Goal: Task Accomplishment & Management: Manage account settings

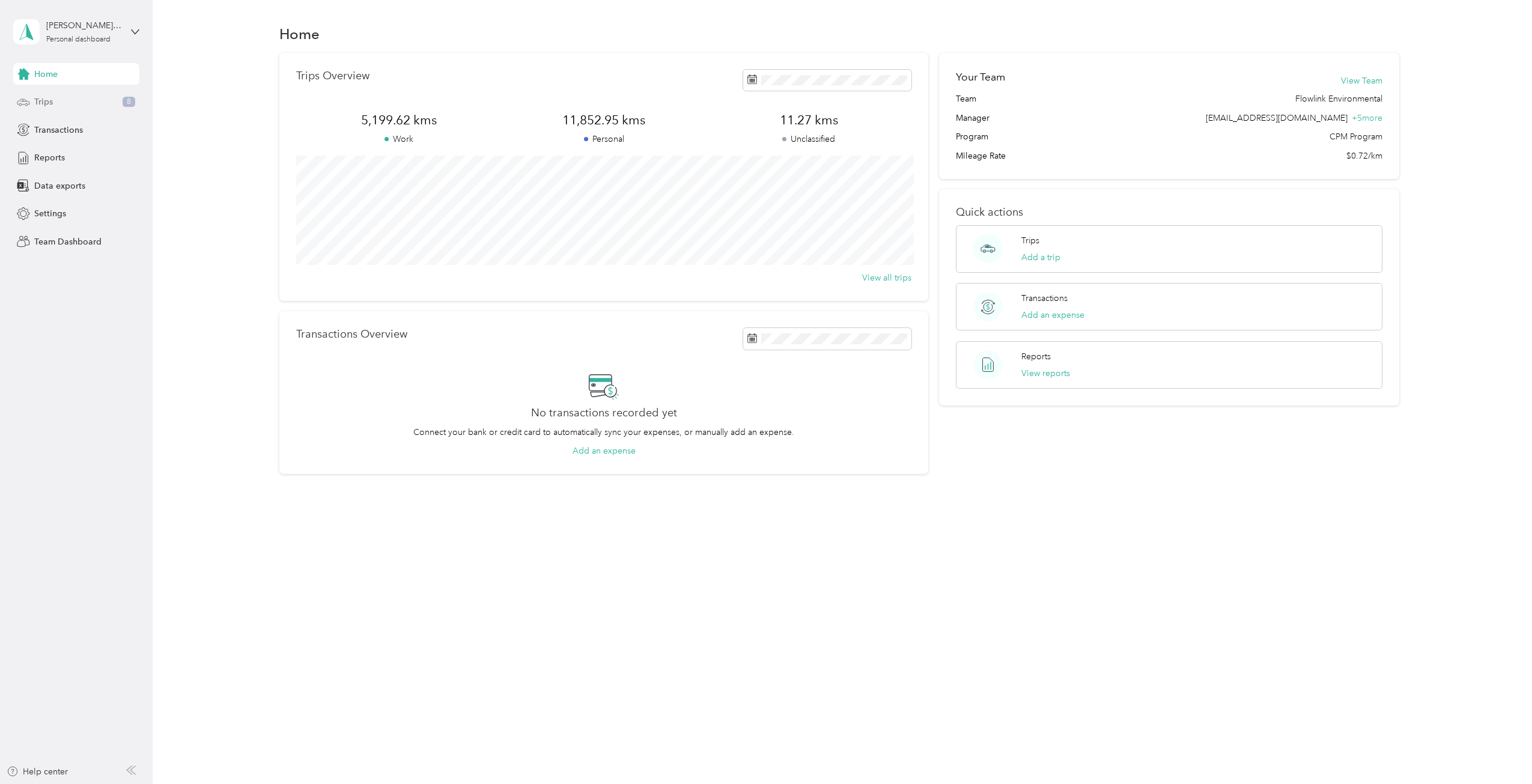
click at [54, 107] on div "Trips 8" at bounding box center [76, 102] width 126 height 22
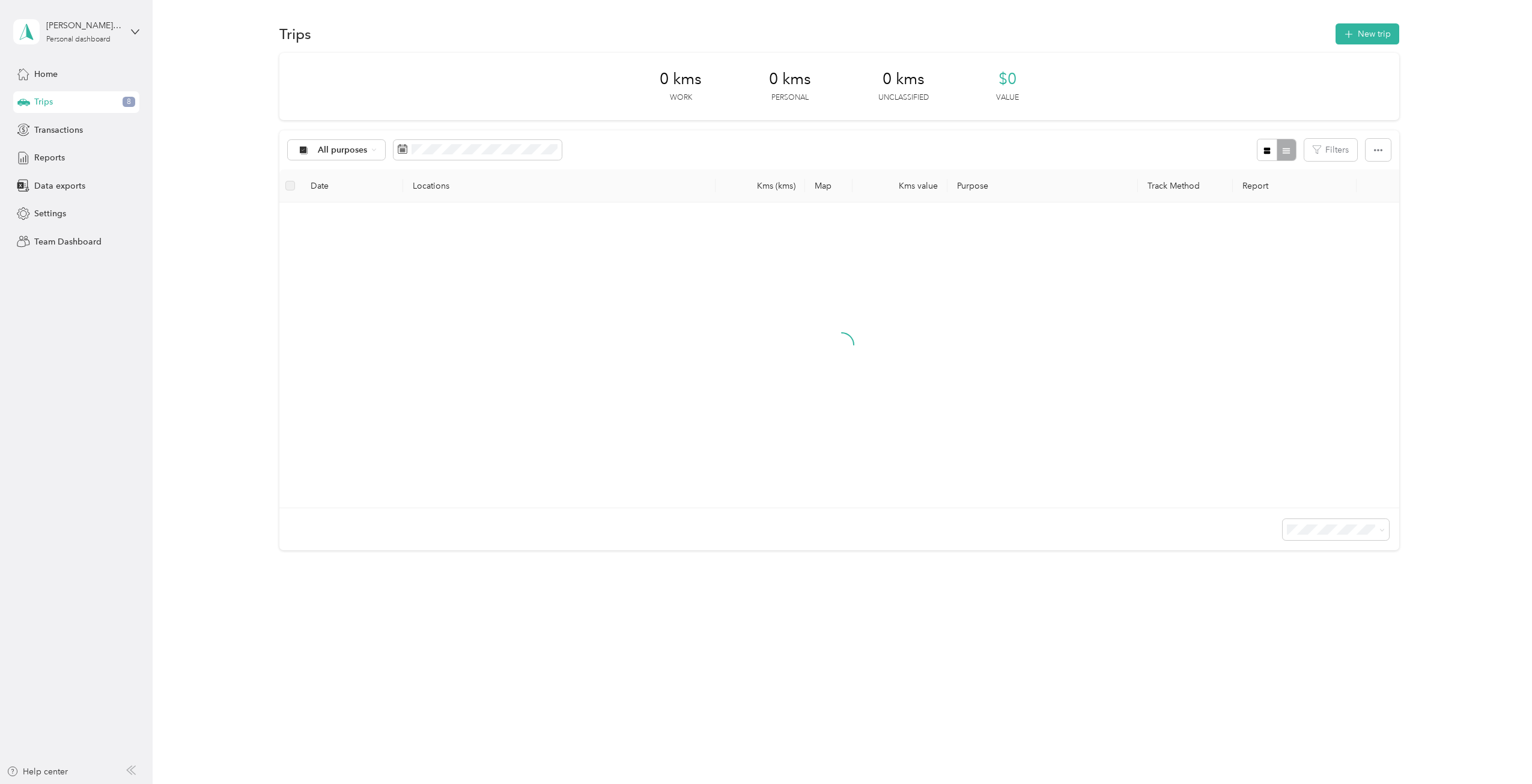
click at [52, 85] on div "Home Trips 8 Transactions Reports Data exports Settings Team Dashboard" at bounding box center [76, 157] width 126 height 189
click at [53, 80] on div "Home" at bounding box center [76, 73] width 126 height 22
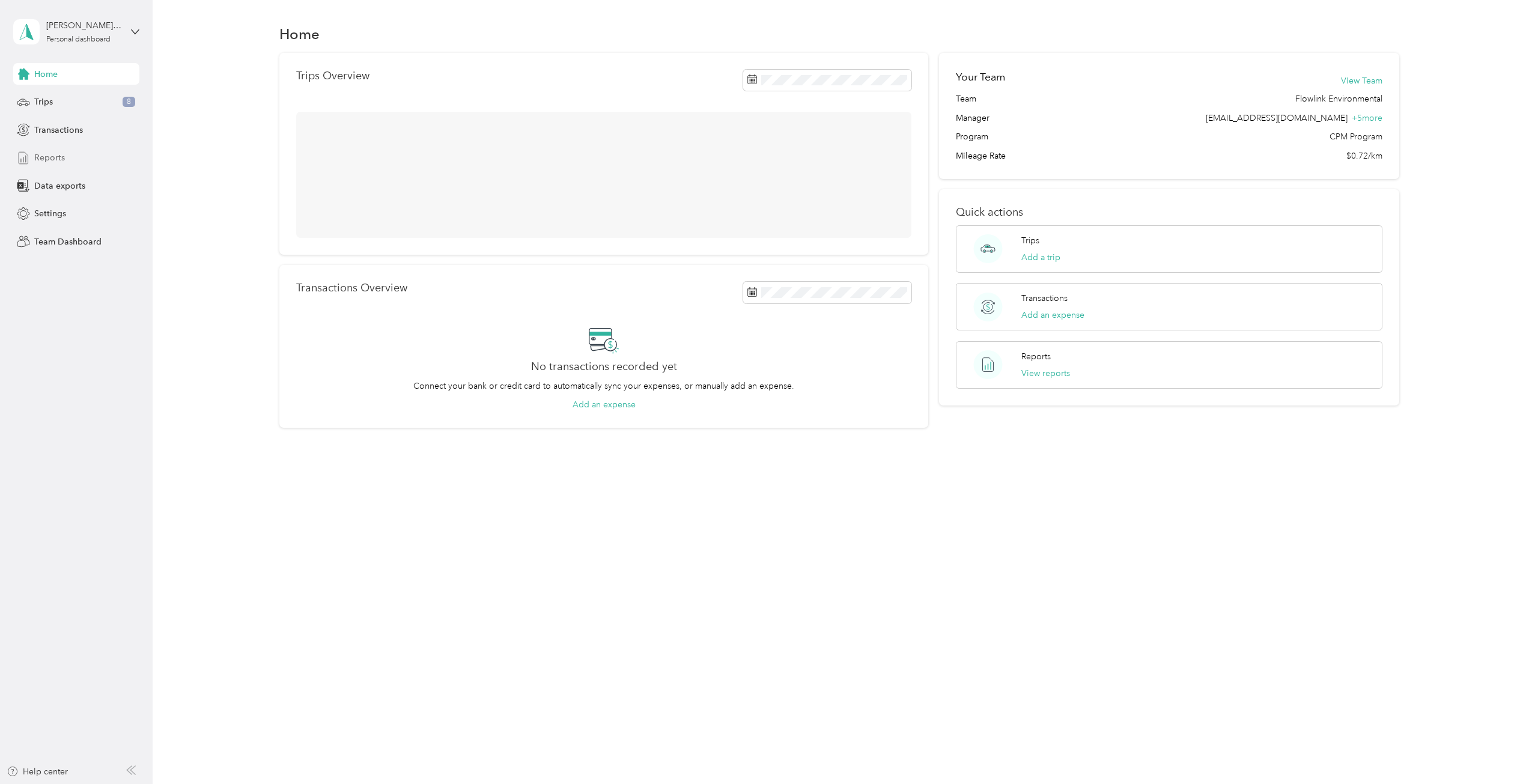
click at [74, 161] on div "Reports" at bounding box center [76, 157] width 126 height 22
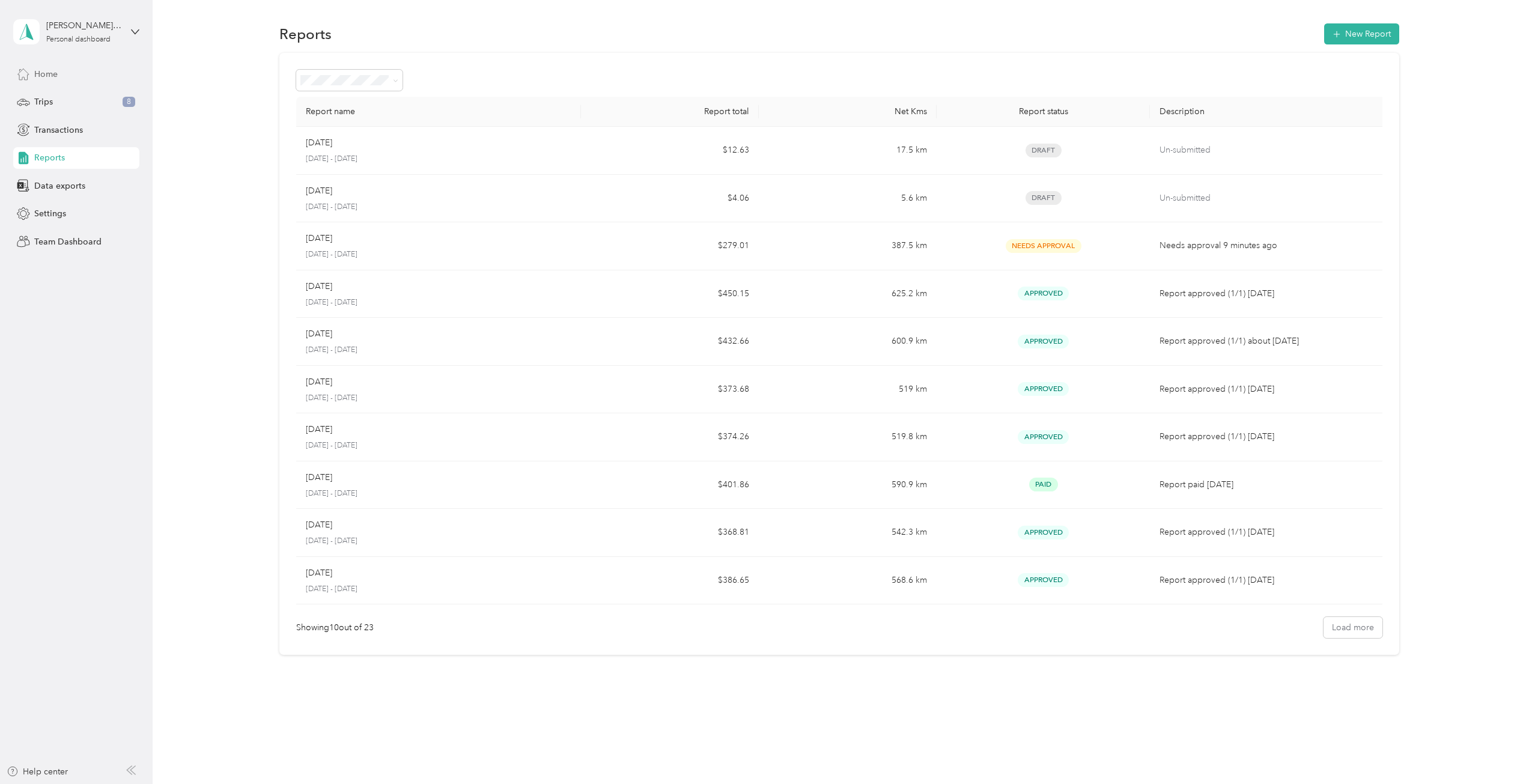
click at [61, 76] on div "Home" at bounding box center [76, 73] width 126 height 22
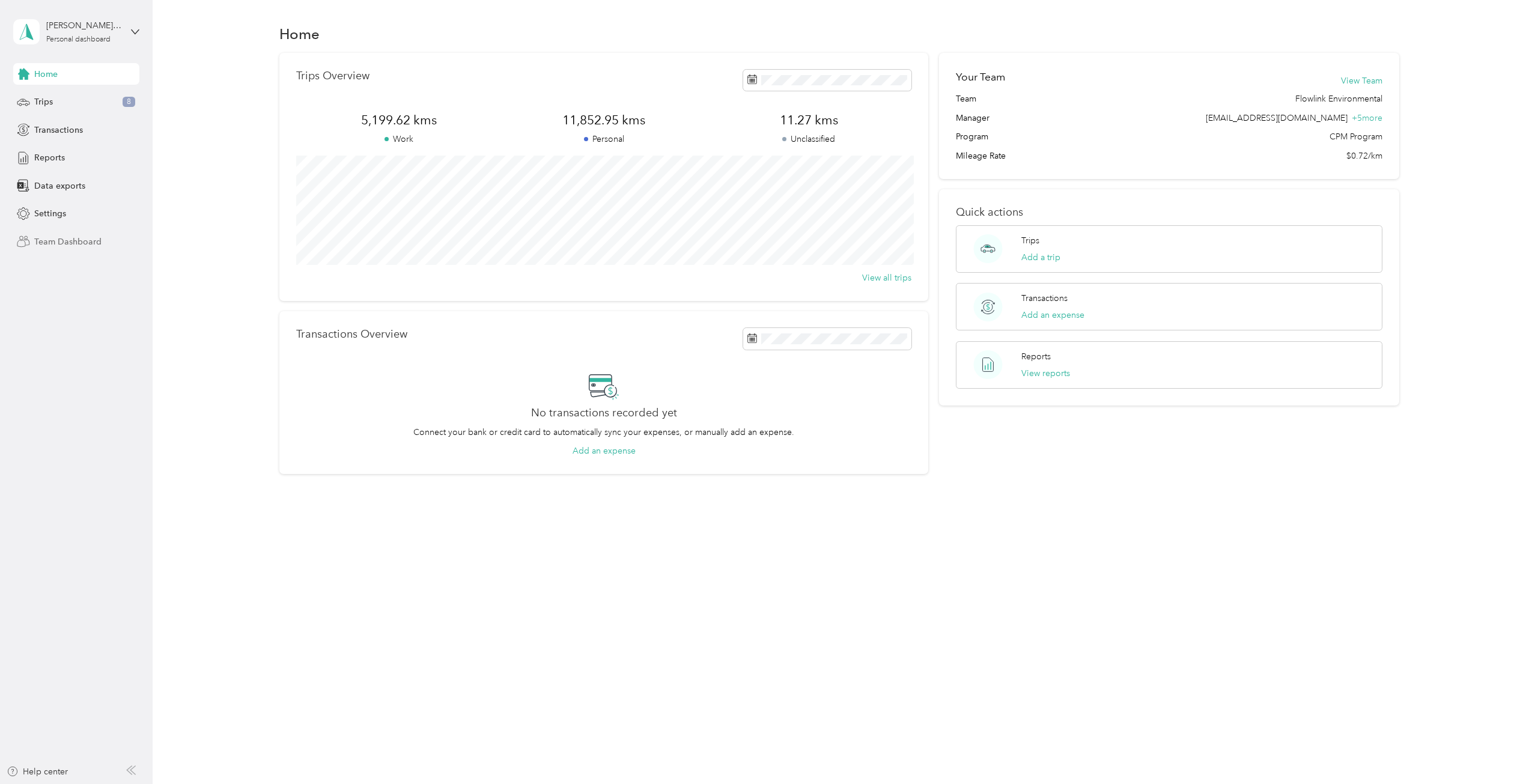
click at [61, 249] on div "Team Dashboard" at bounding box center [76, 241] width 126 height 22
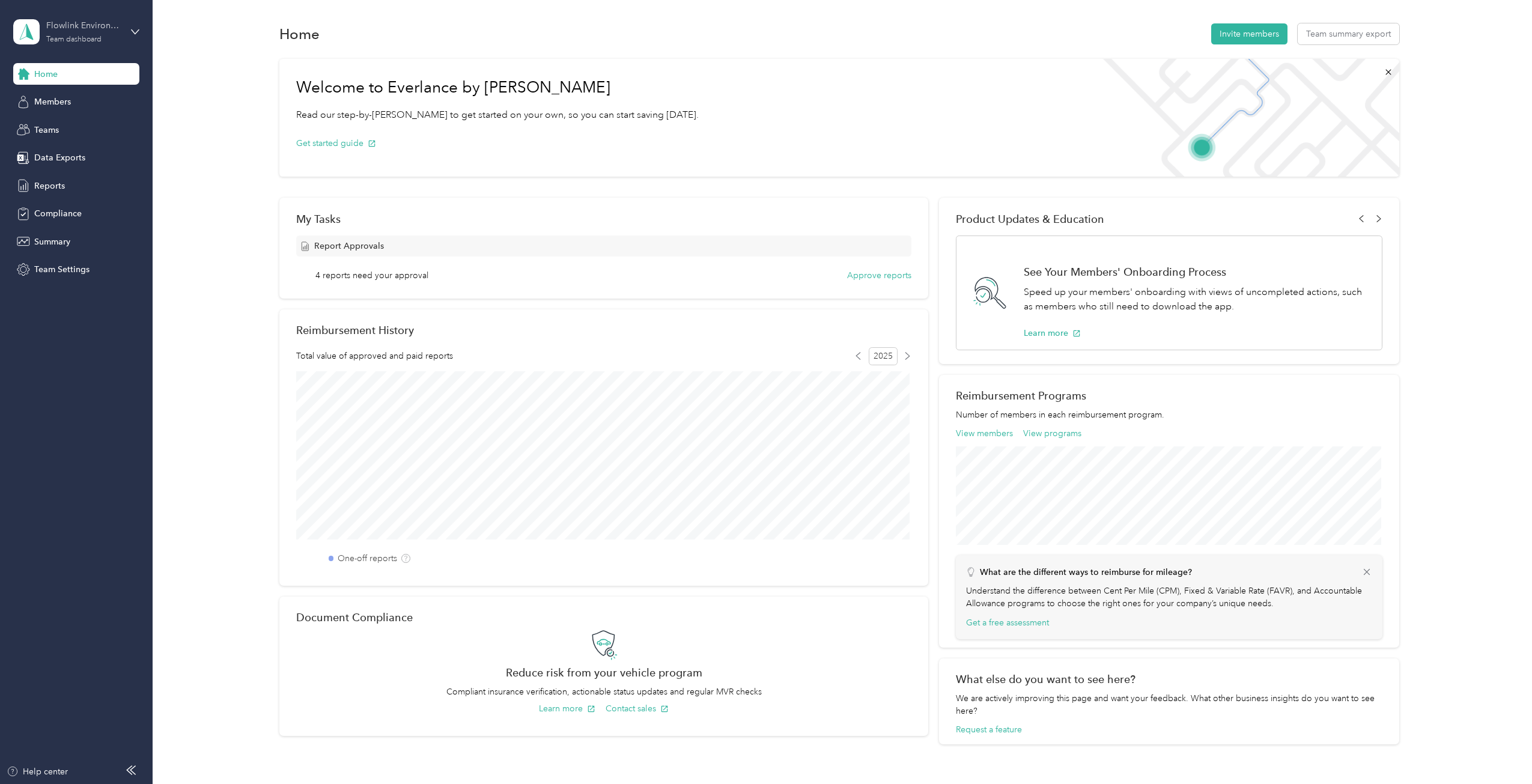
click at [99, 36] on div "Team dashboard" at bounding box center [73, 40] width 55 height 7
click at [98, 93] on div "Team dashboard" at bounding box center [139, 99] width 236 height 21
click at [64, 194] on div "Reports" at bounding box center [76, 185] width 126 height 22
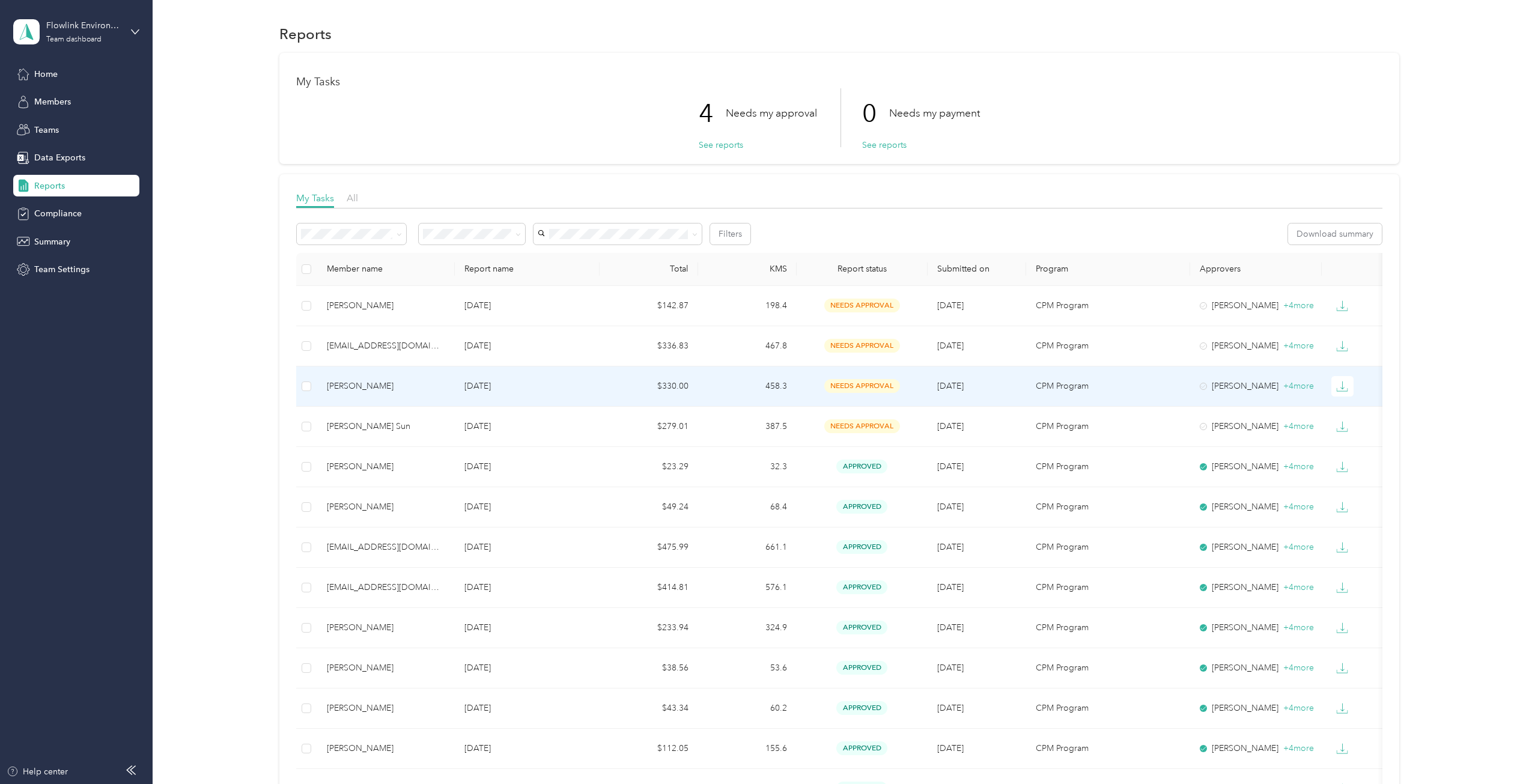
click at [542, 382] on p "[DATE]" at bounding box center [526, 386] width 125 height 13
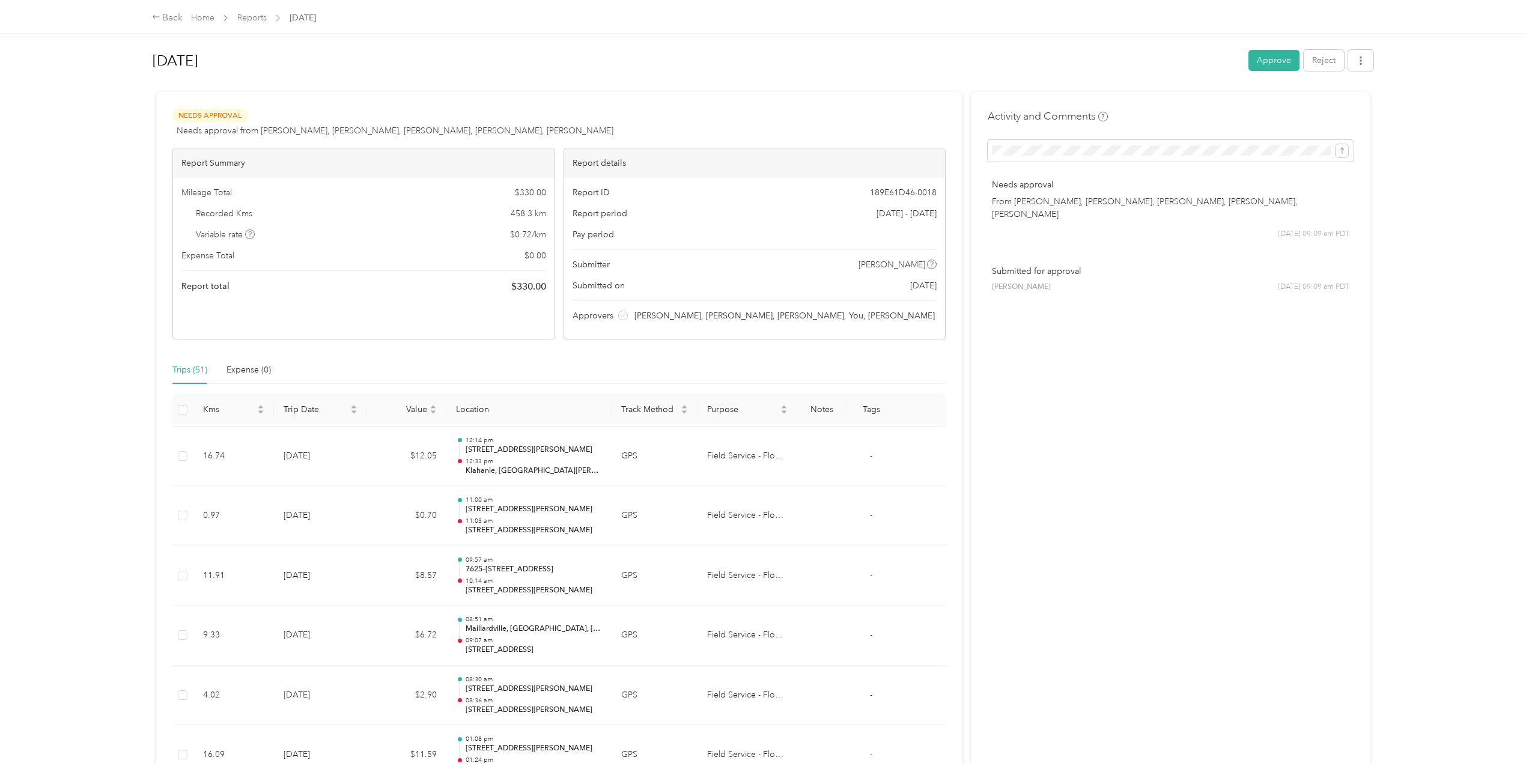
scroll to position [60, 0]
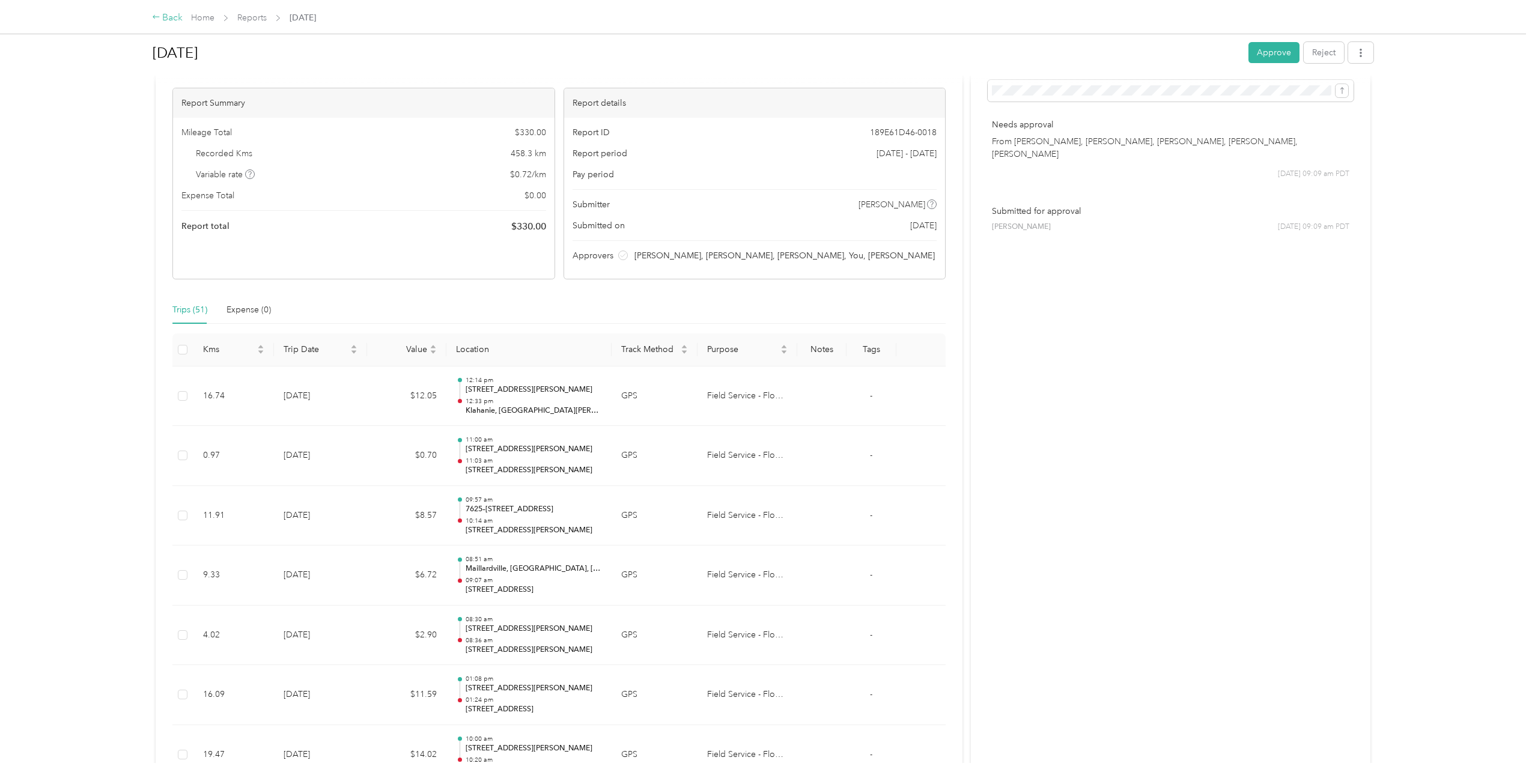
click at [160, 12] on div "Back" at bounding box center [167, 18] width 31 height 15
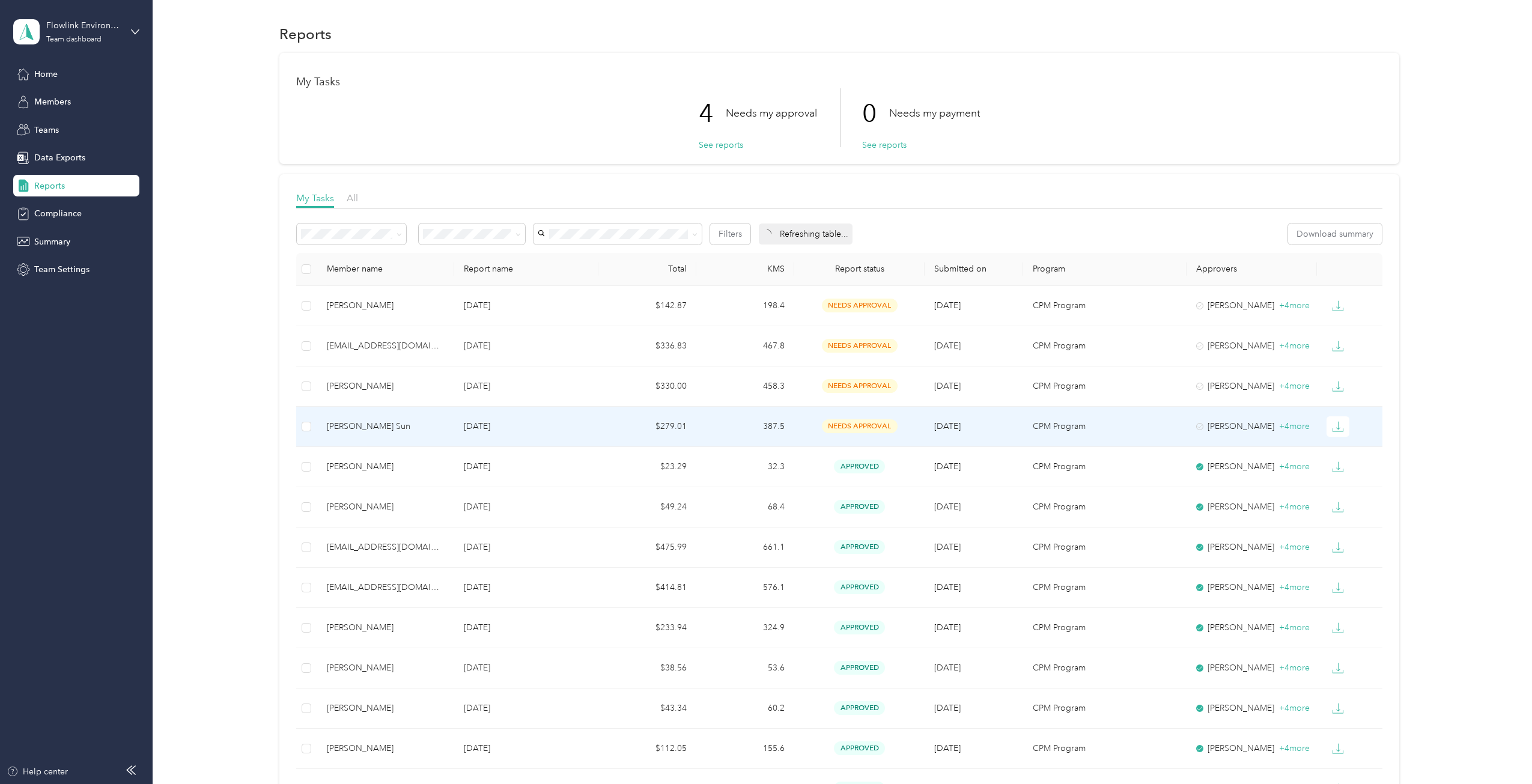
click at [565, 418] on td "[DATE]" at bounding box center [526, 426] width 144 height 40
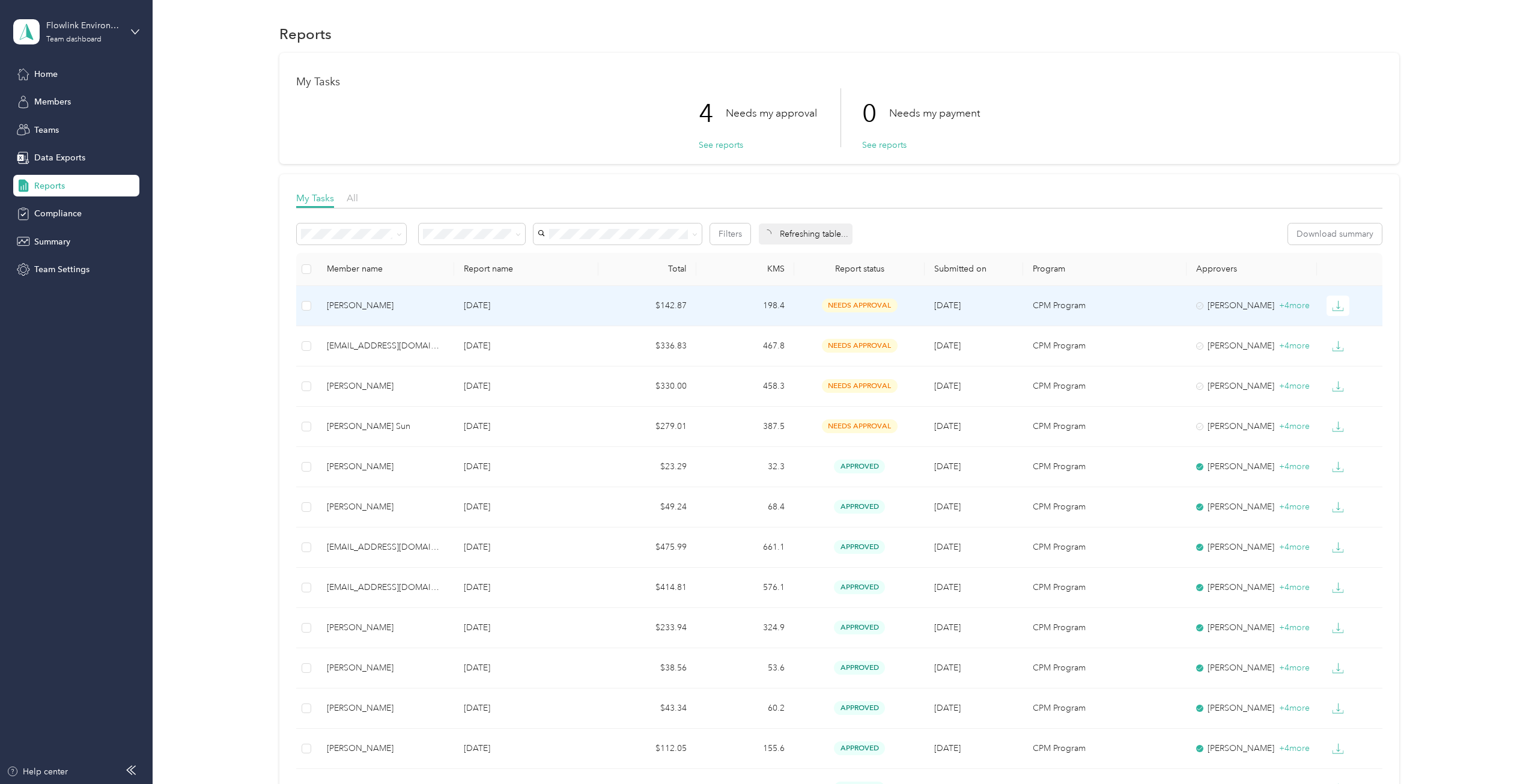
click at [507, 304] on p "[DATE]" at bounding box center [526, 305] width 124 height 13
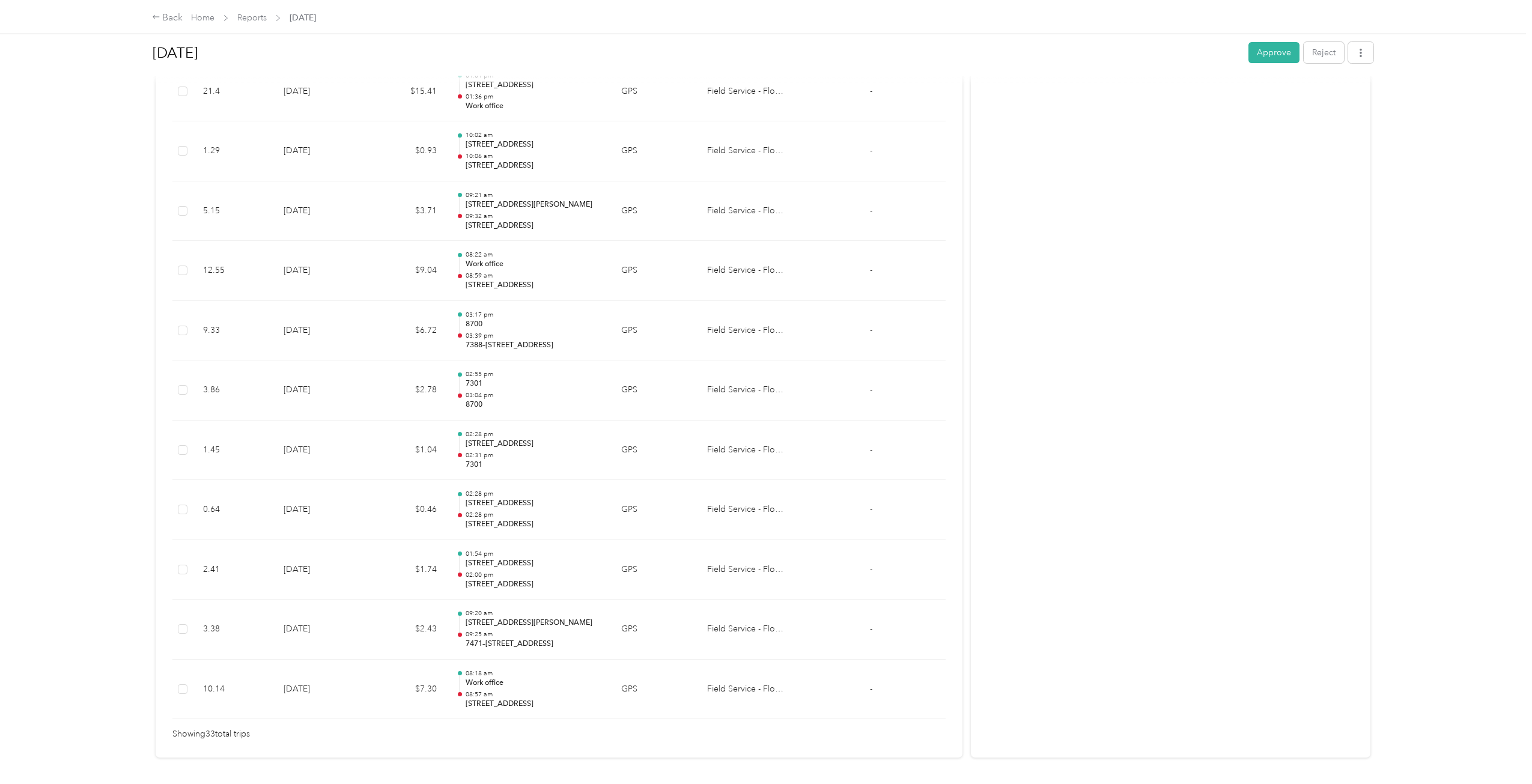
scroll to position [1725, 0]
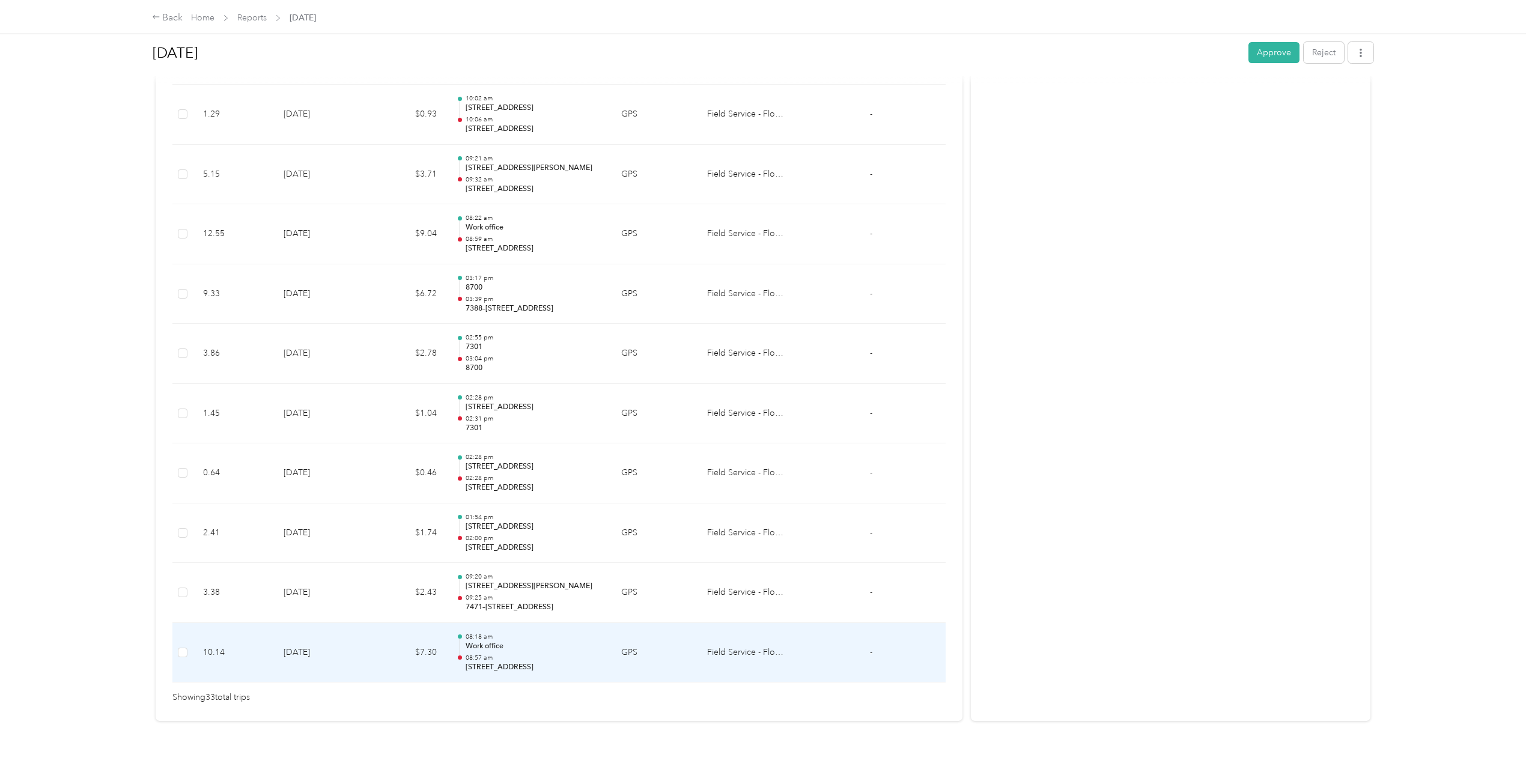
click at [637, 623] on td "GPS" at bounding box center [654, 653] width 86 height 60
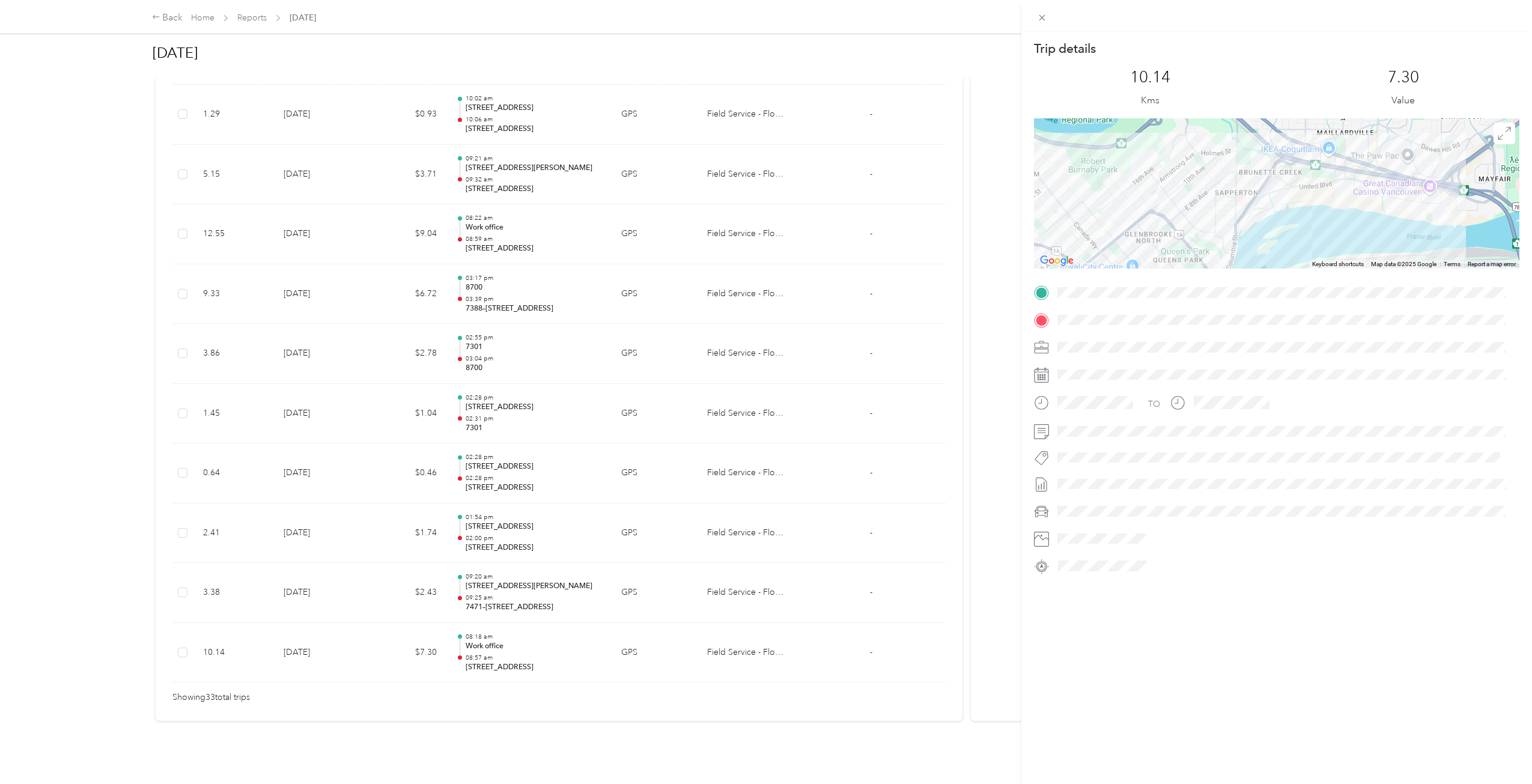
click at [519, 707] on div "Trip details This trip cannot be edited because it is either under review, appr…" at bounding box center [766, 392] width 1532 height 784
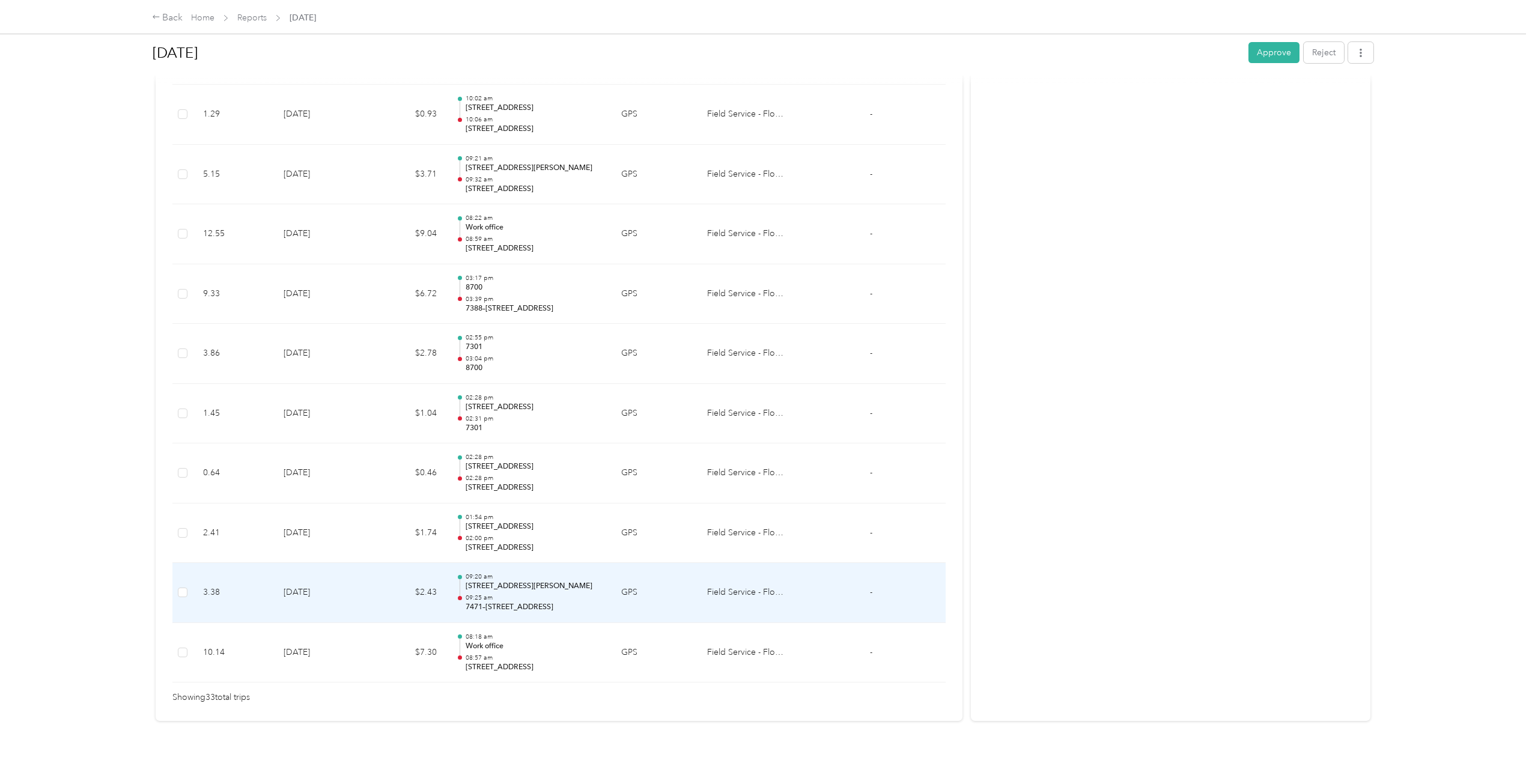
click at [577, 594] on p "09:25 am" at bounding box center [534, 598] width 137 height 8
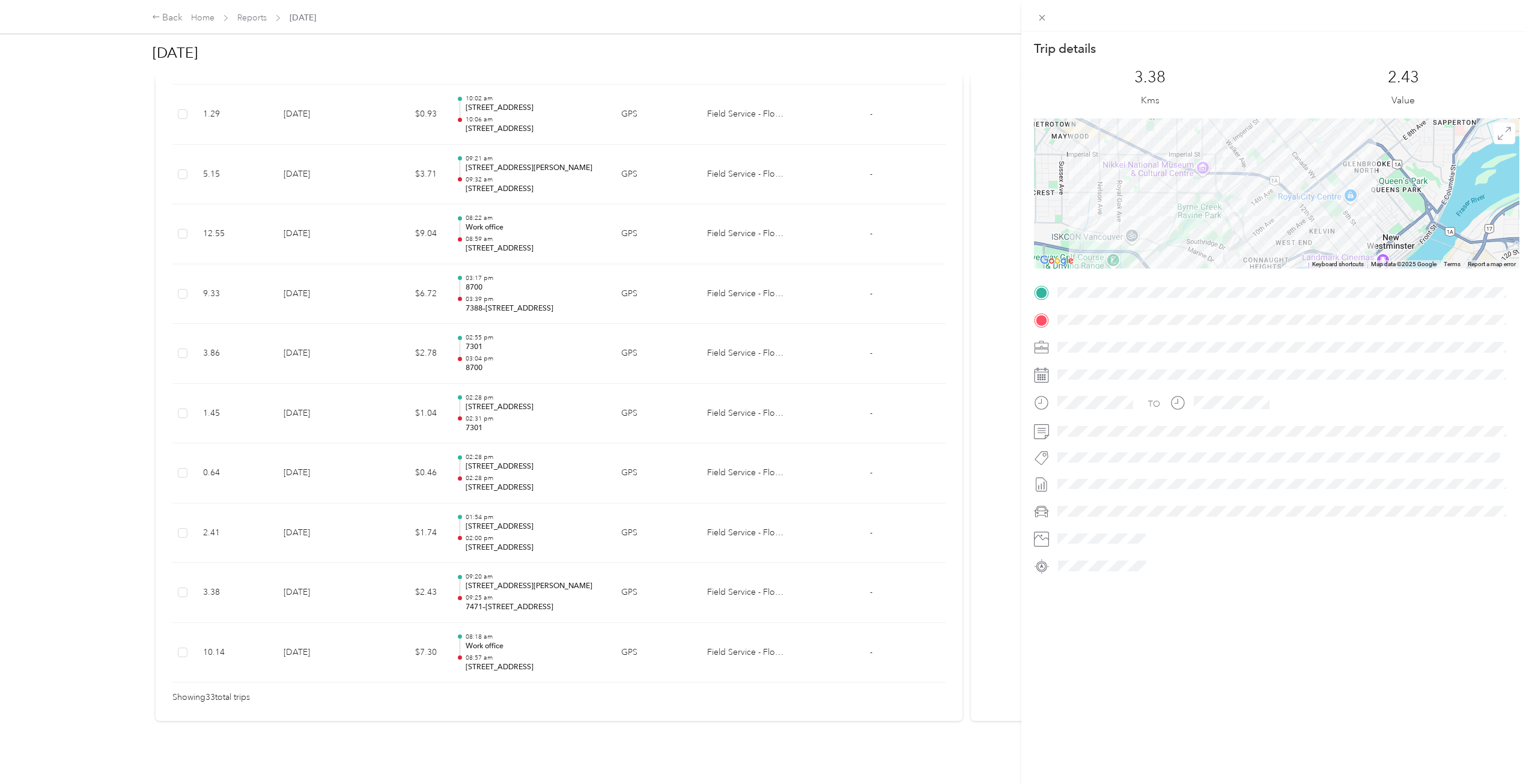
click at [579, 541] on div "Trip details This trip cannot be edited because it is either under review, appr…" at bounding box center [766, 392] width 1532 height 784
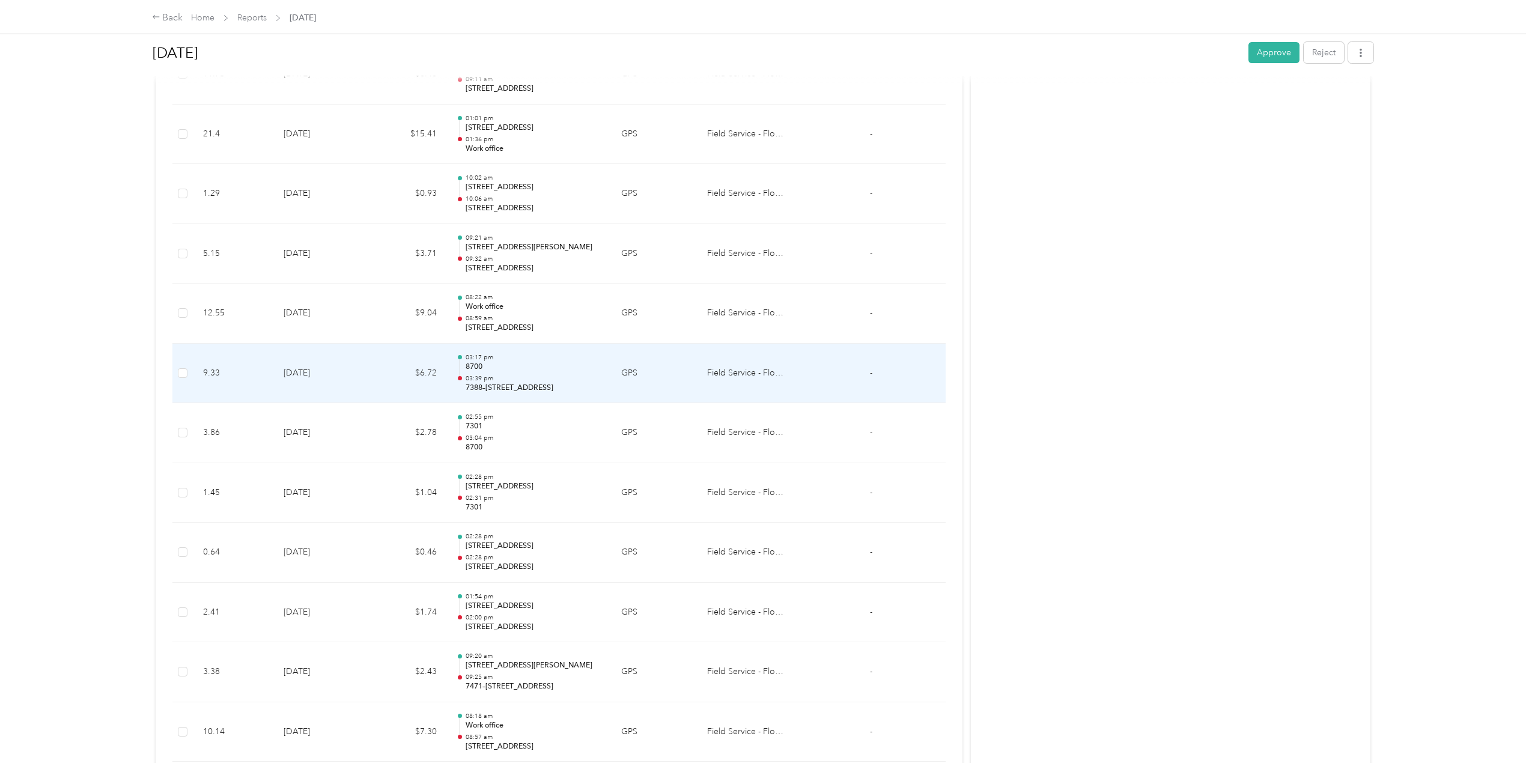
scroll to position [1605, 0]
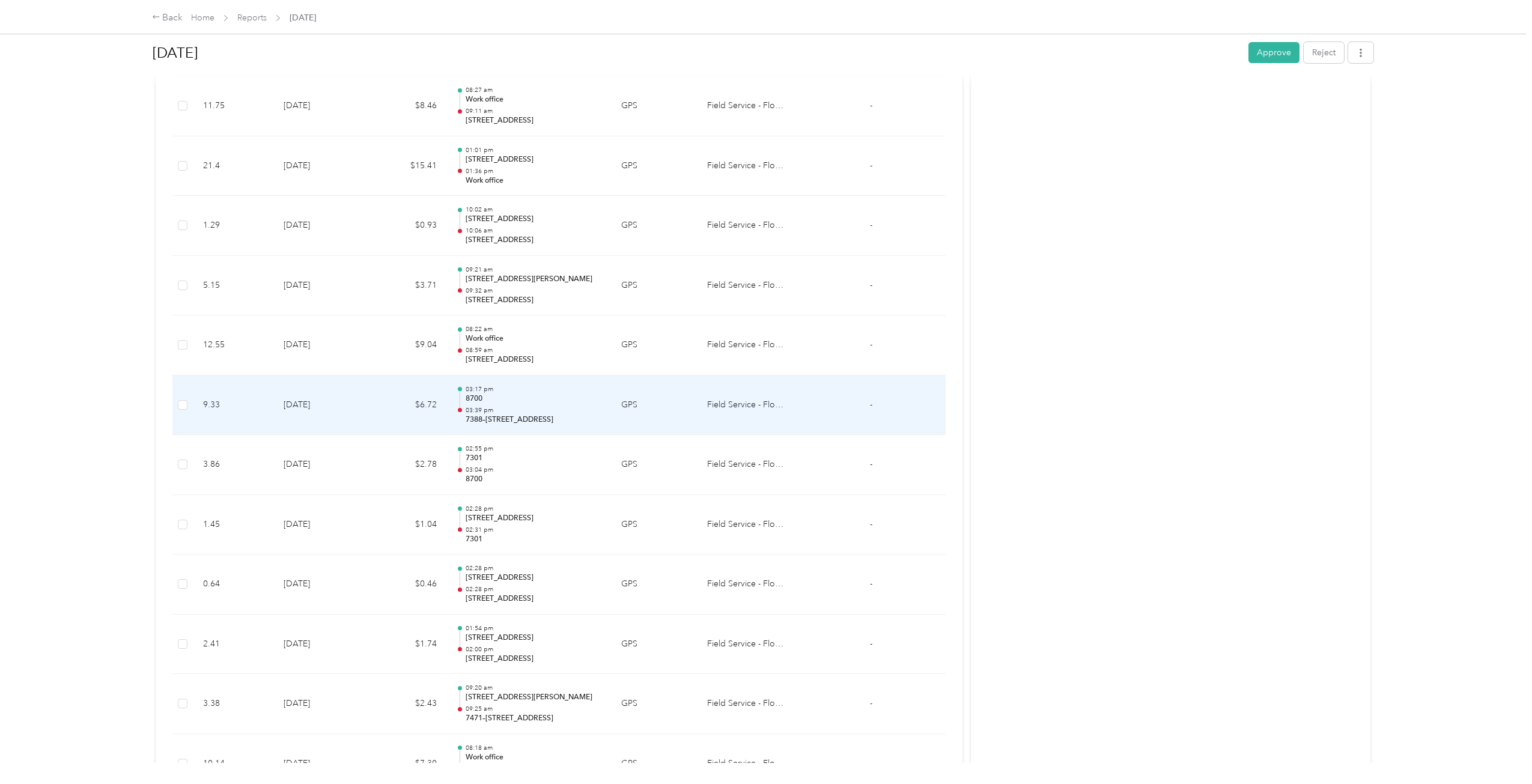
click at [578, 381] on td "03:17 pm 8700 03:39 pm 7388–[STREET_ADDRESS]" at bounding box center [528, 406] width 165 height 60
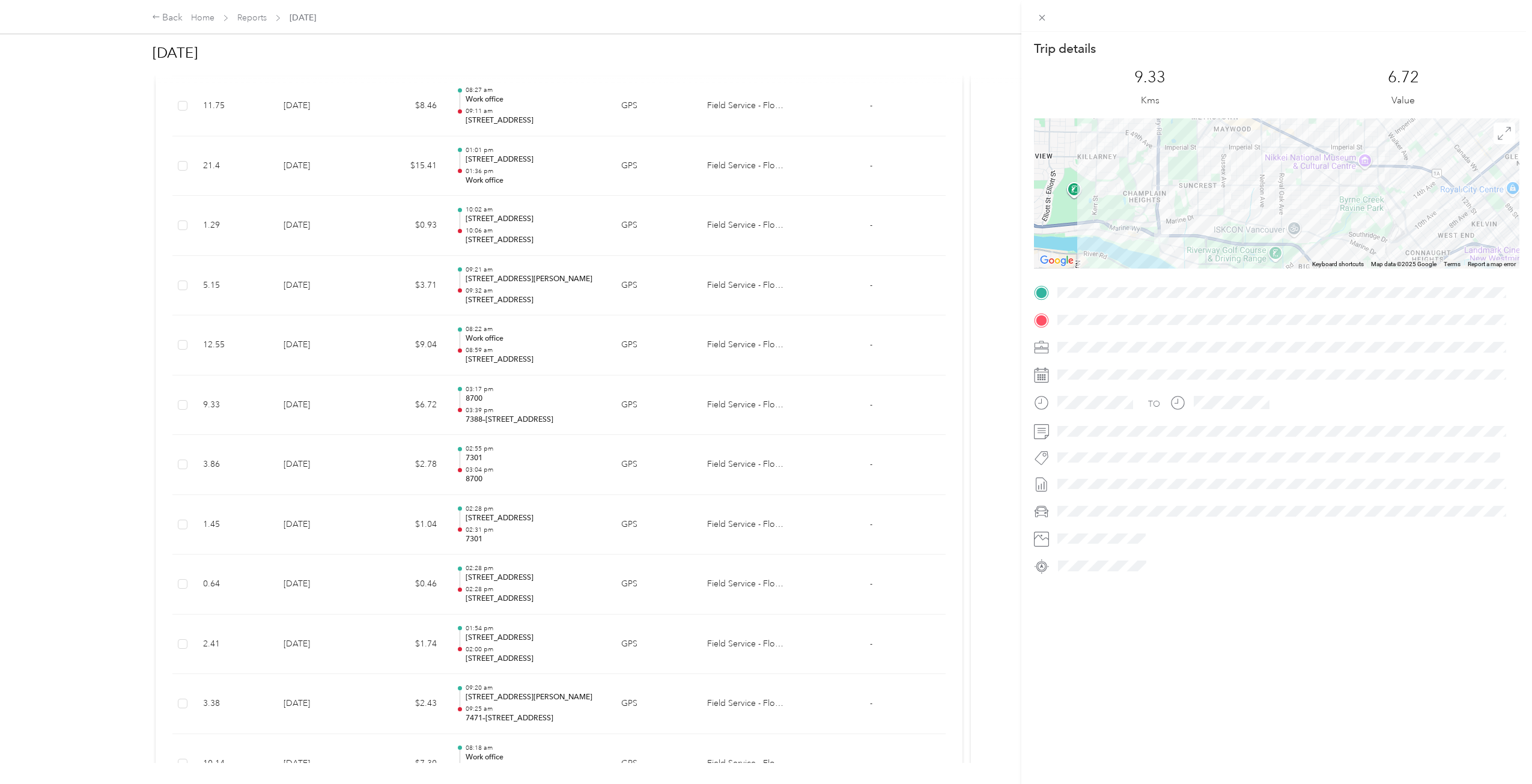
click at [578, 381] on div "Trip details This trip cannot be edited because it is either under review, appr…" at bounding box center [766, 392] width 1532 height 784
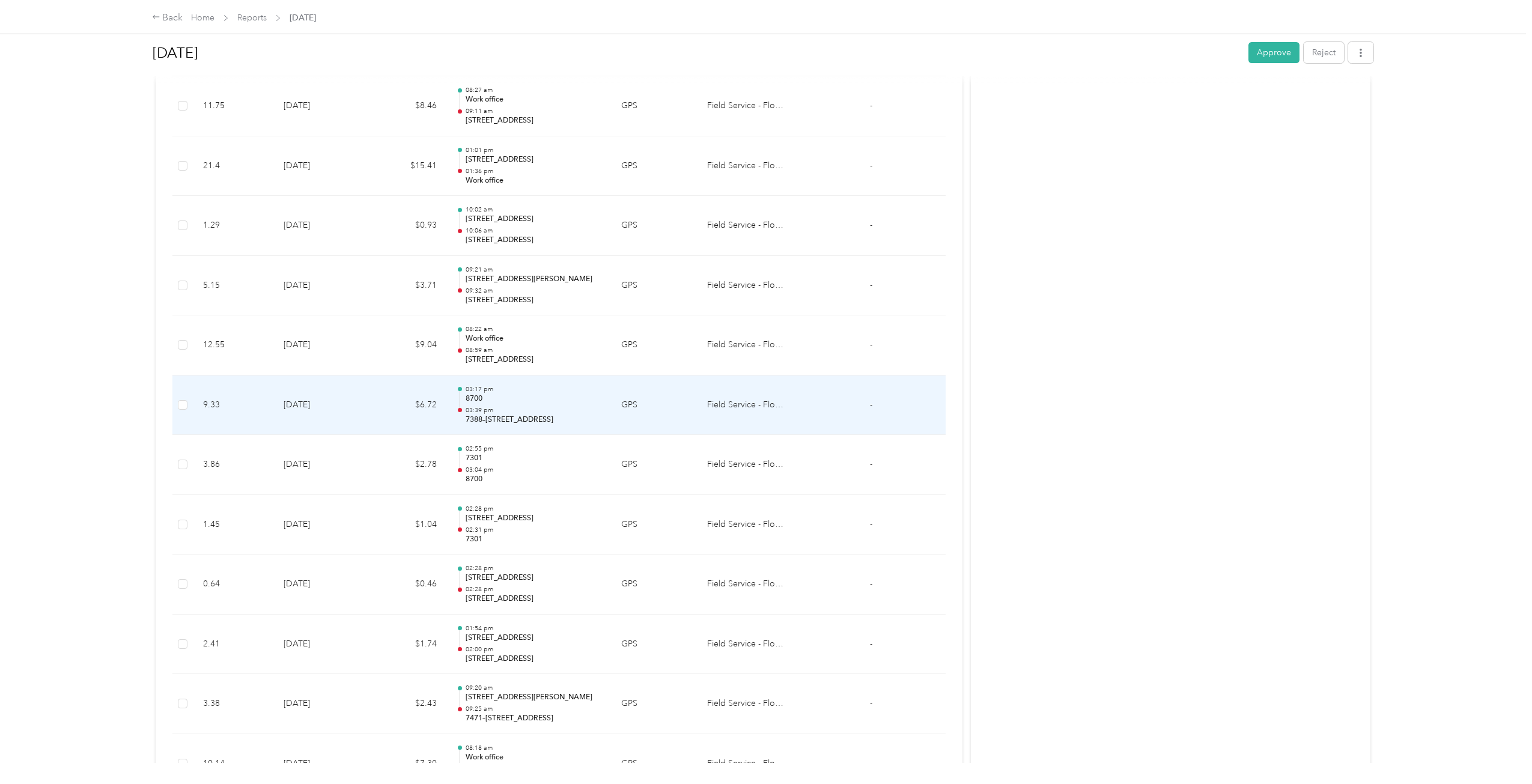
click at [568, 383] on td "03:17 pm 8700 03:39 pm 7388–[STREET_ADDRESS]" at bounding box center [528, 406] width 165 height 60
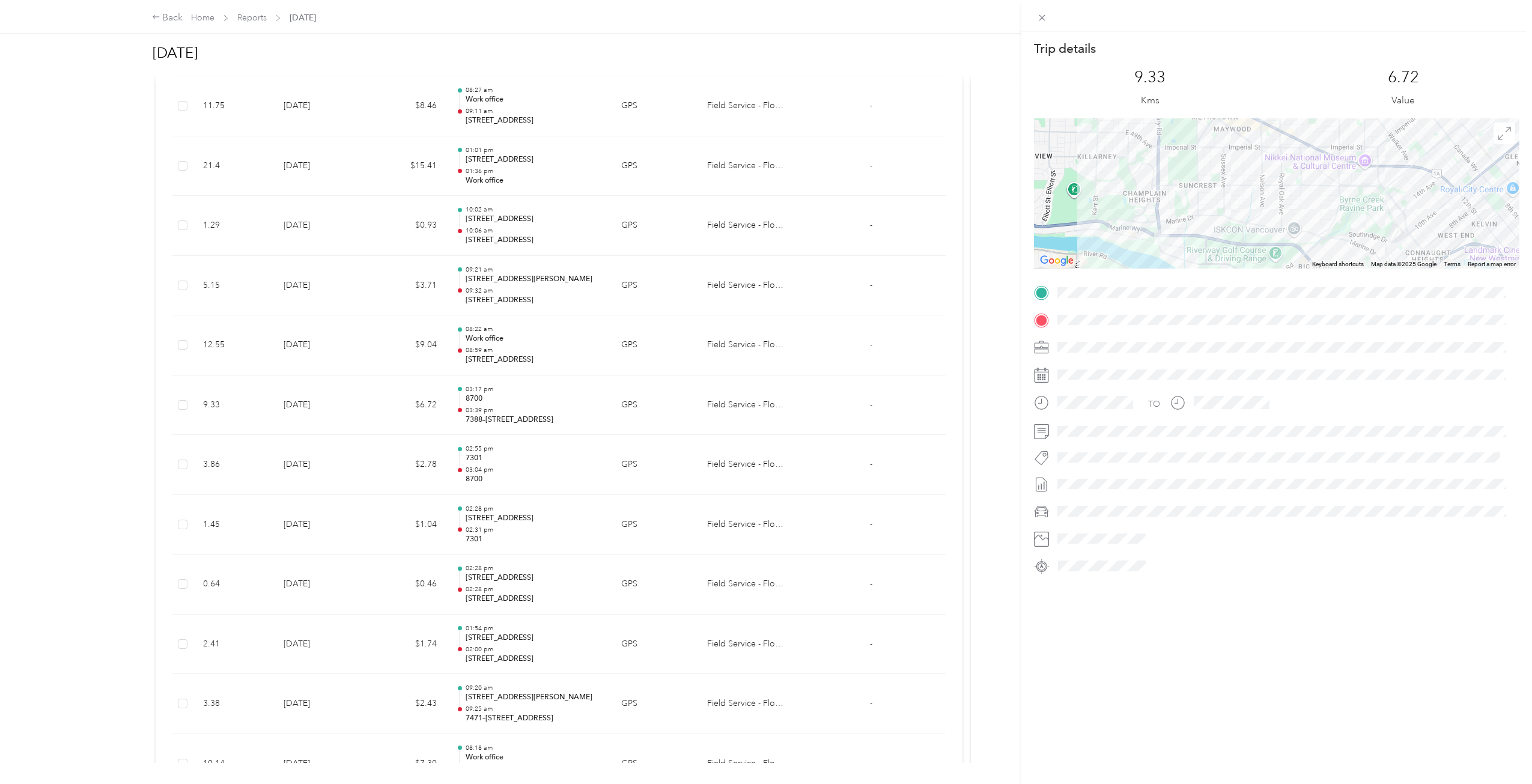
click at [563, 397] on div "Trip details This trip cannot be edited because it is either under review, appr…" at bounding box center [766, 392] width 1532 height 784
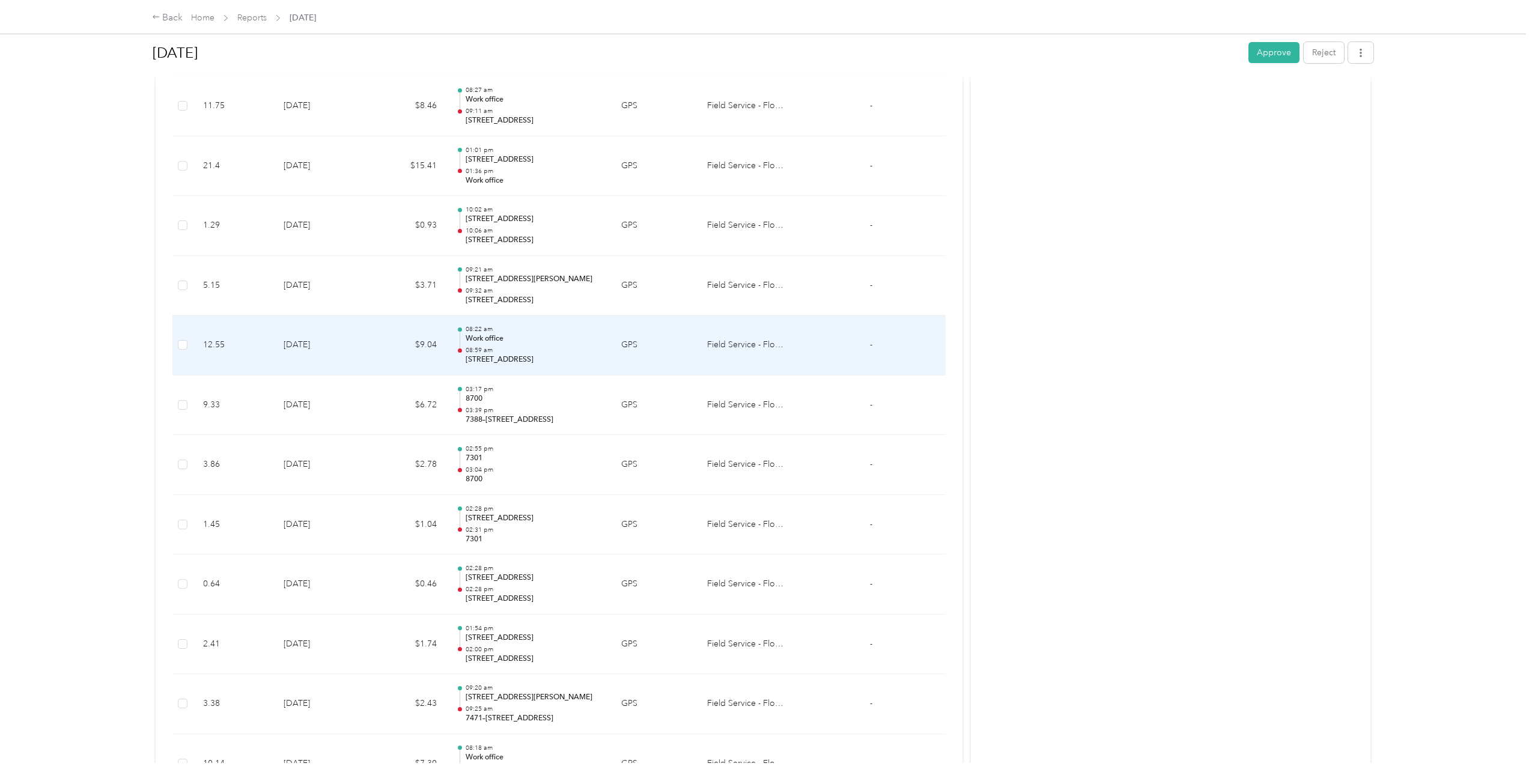
click at [560, 361] on p "[STREET_ADDRESS]" at bounding box center [534, 360] width 137 height 11
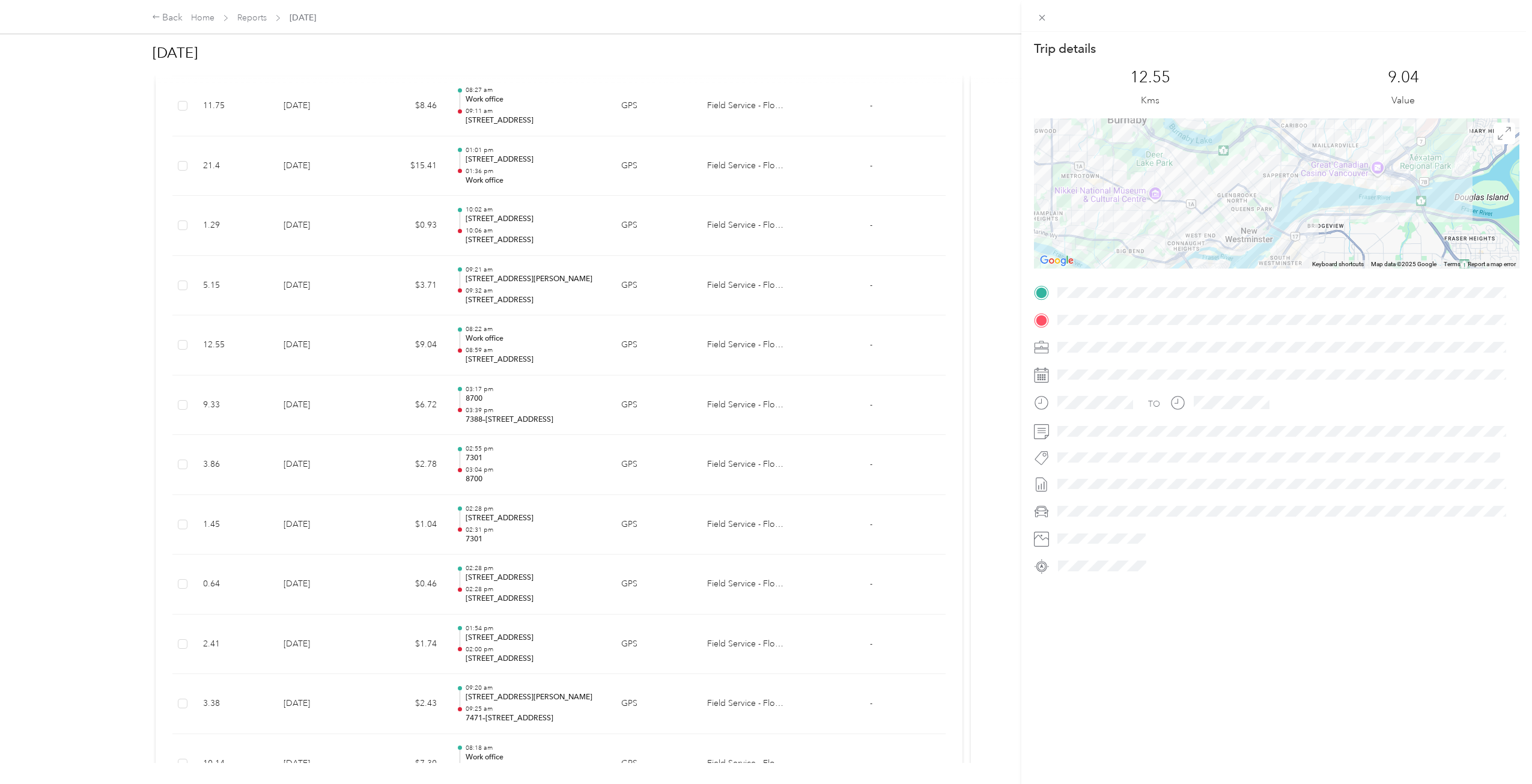
click at [529, 300] on div "Trip details This trip cannot be edited because it is either under review, appr…" at bounding box center [766, 392] width 1532 height 784
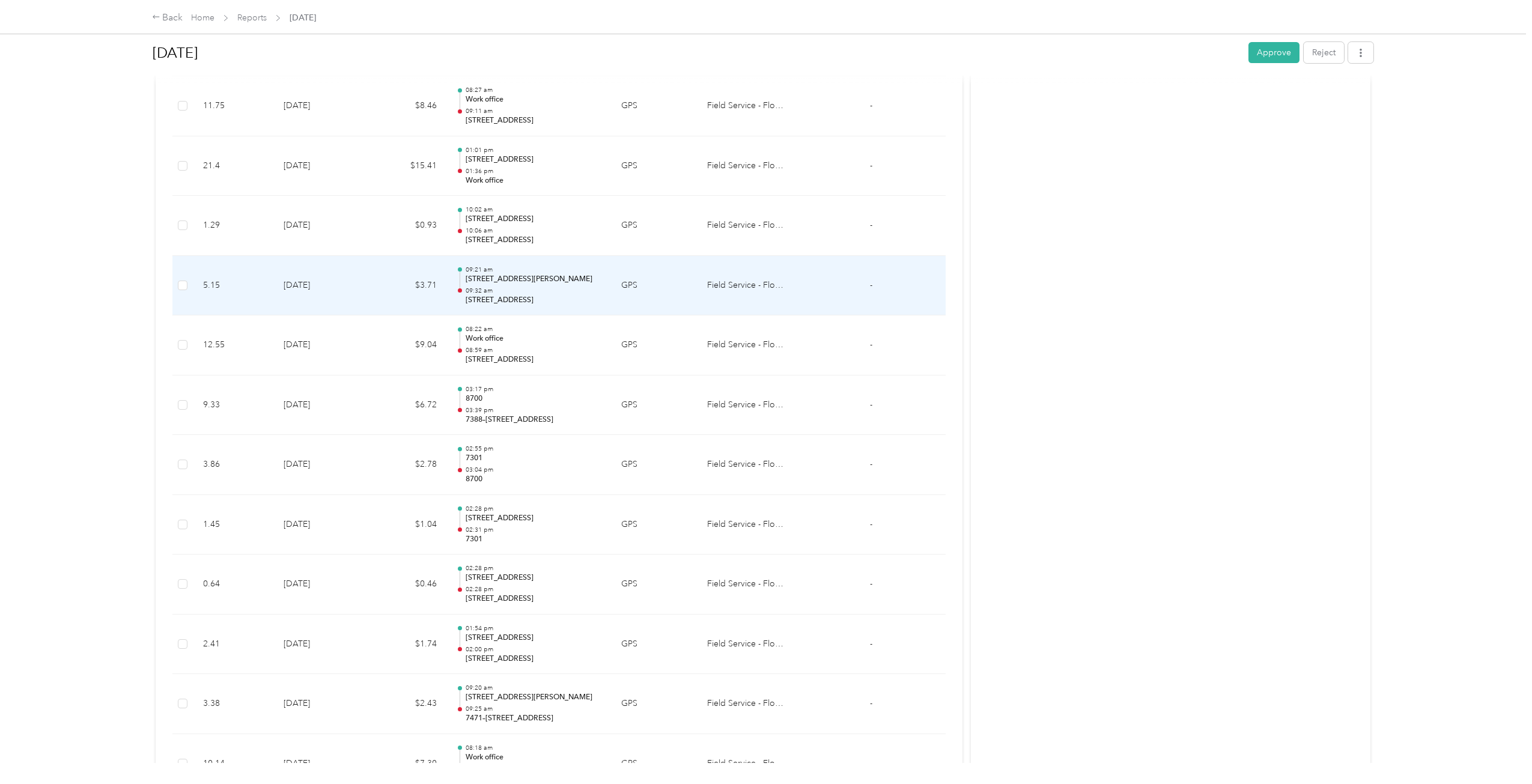
click at [538, 293] on p "09:32 am" at bounding box center [534, 291] width 137 height 8
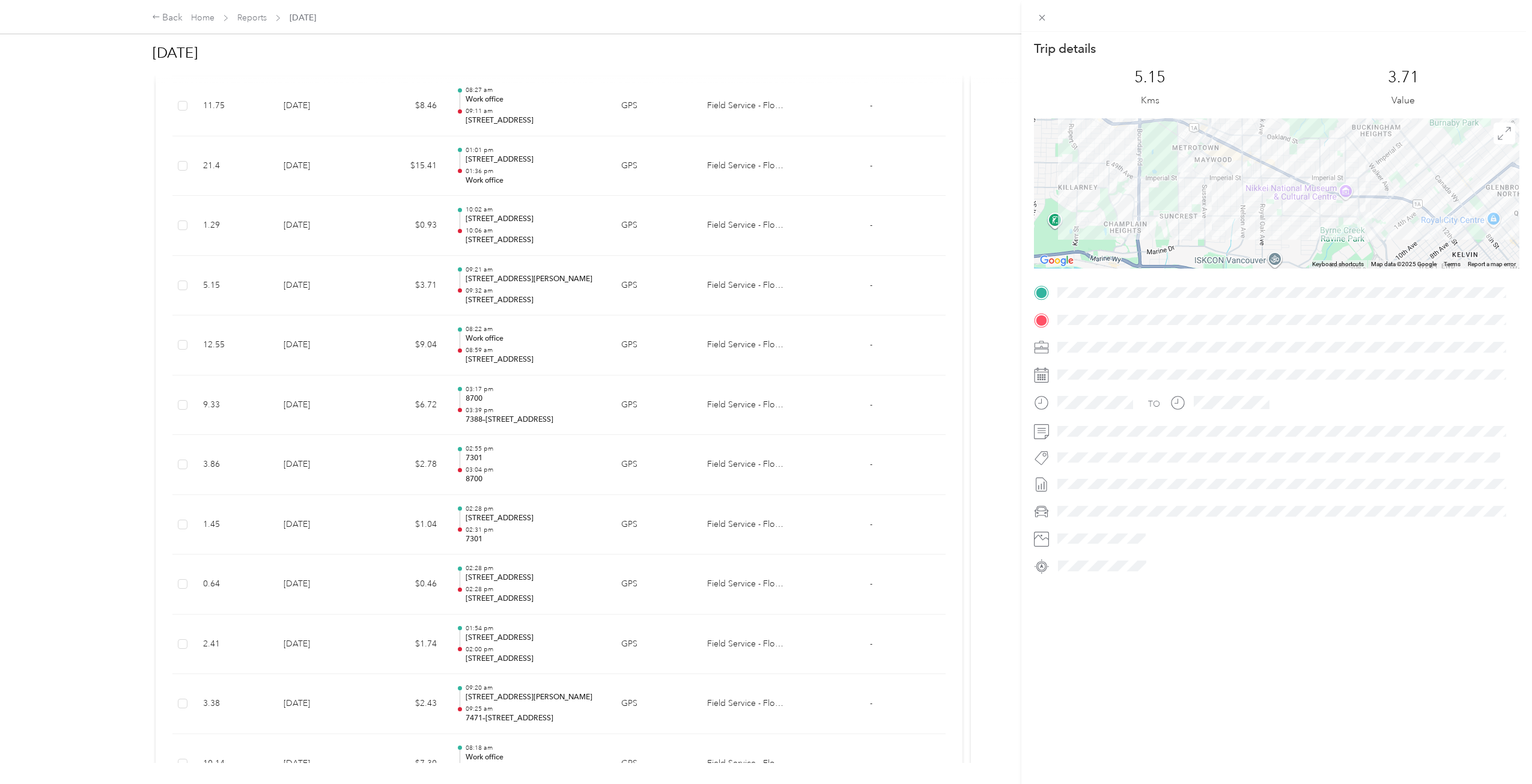
click at [539, 341] on div "Trip details This trip cannot be edited because it is either under review, appr…" at bounding box center [766, 392] width 1532 height 784
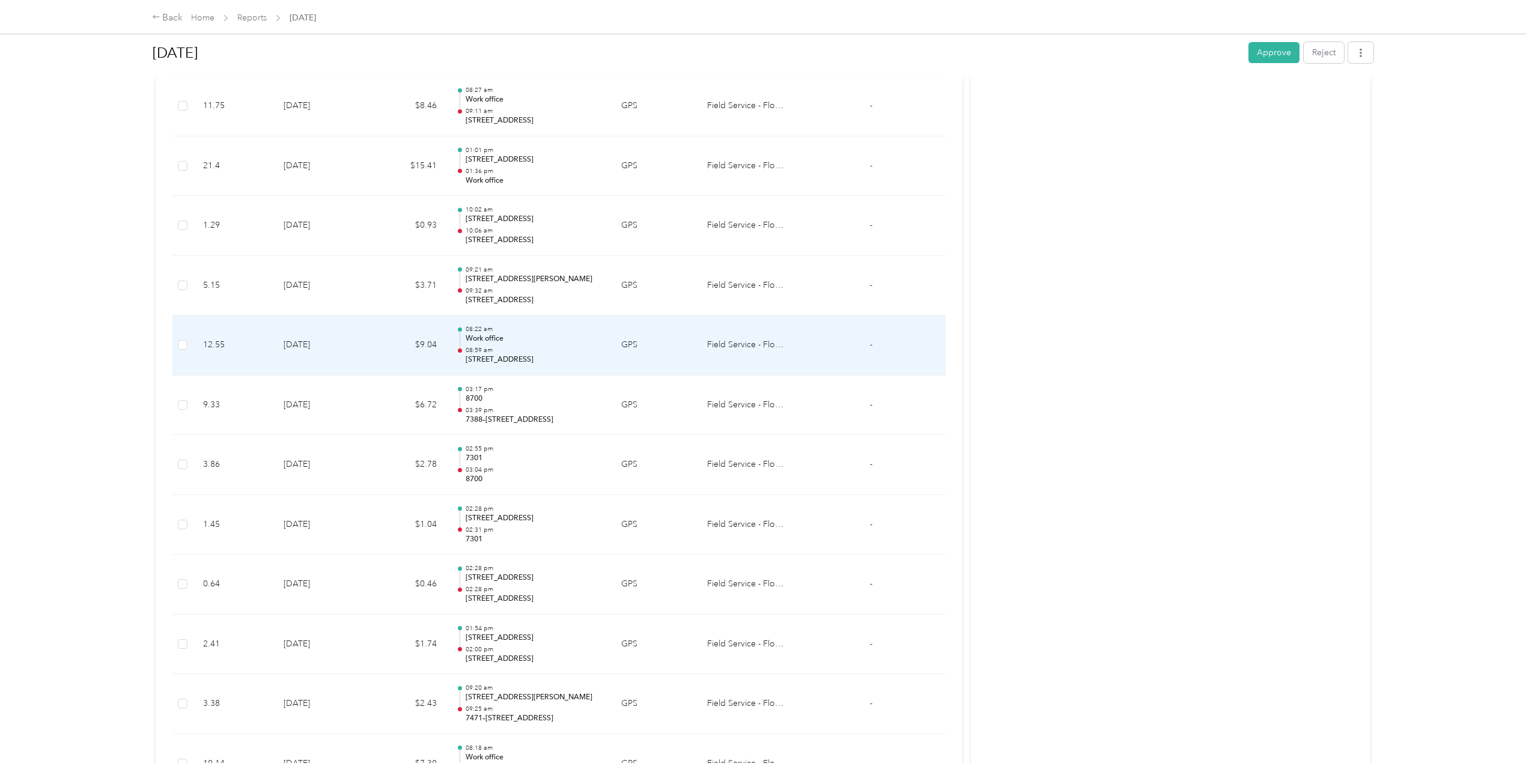
click at [542, 339] on p "Work office" at bounding box center [534, 339] width 137 height 11
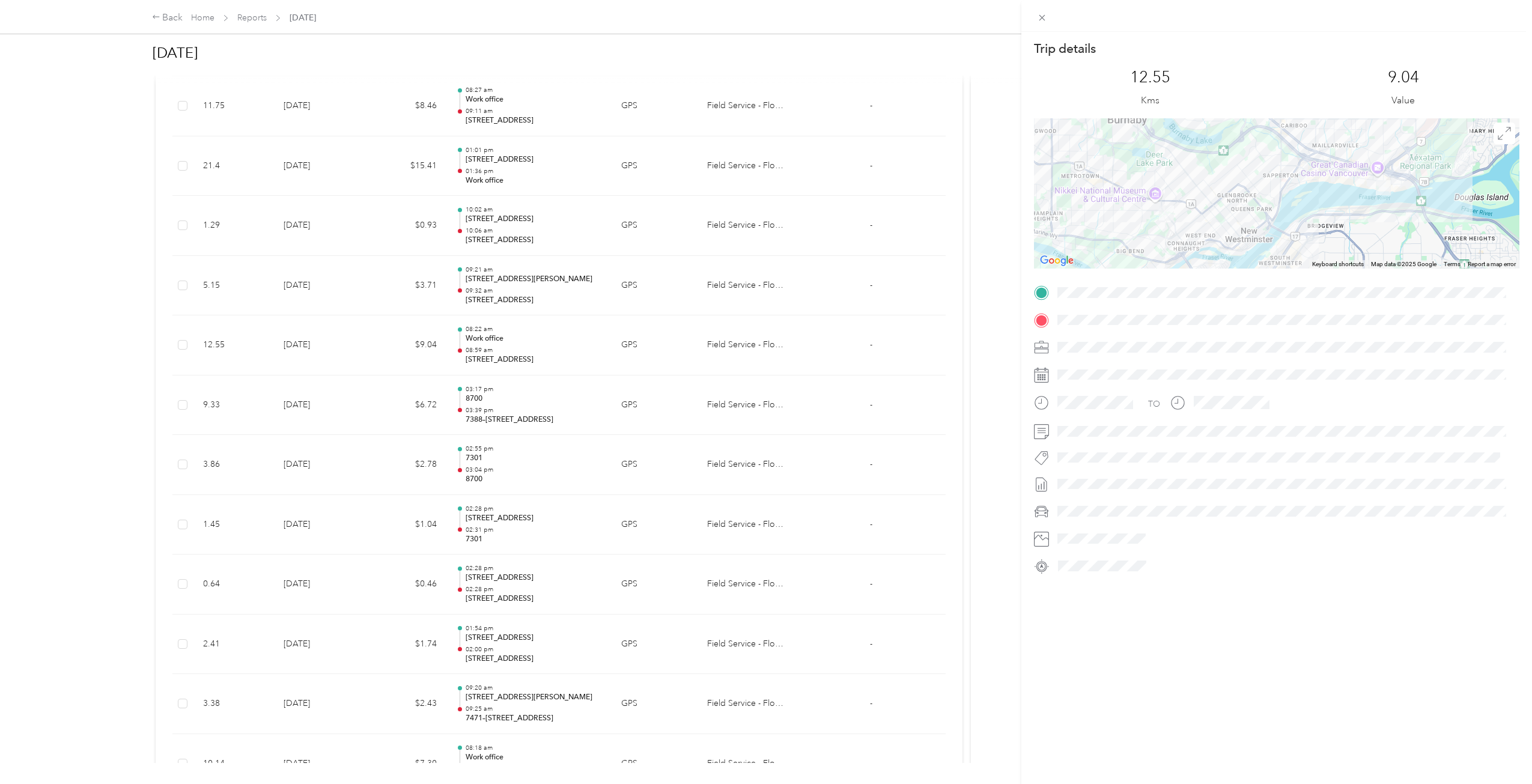
click at [372, 298] on div "Trip details This trip cannot be edited because it is either under review, appr…" at bounding box center [766, 392] width 1532 height 784
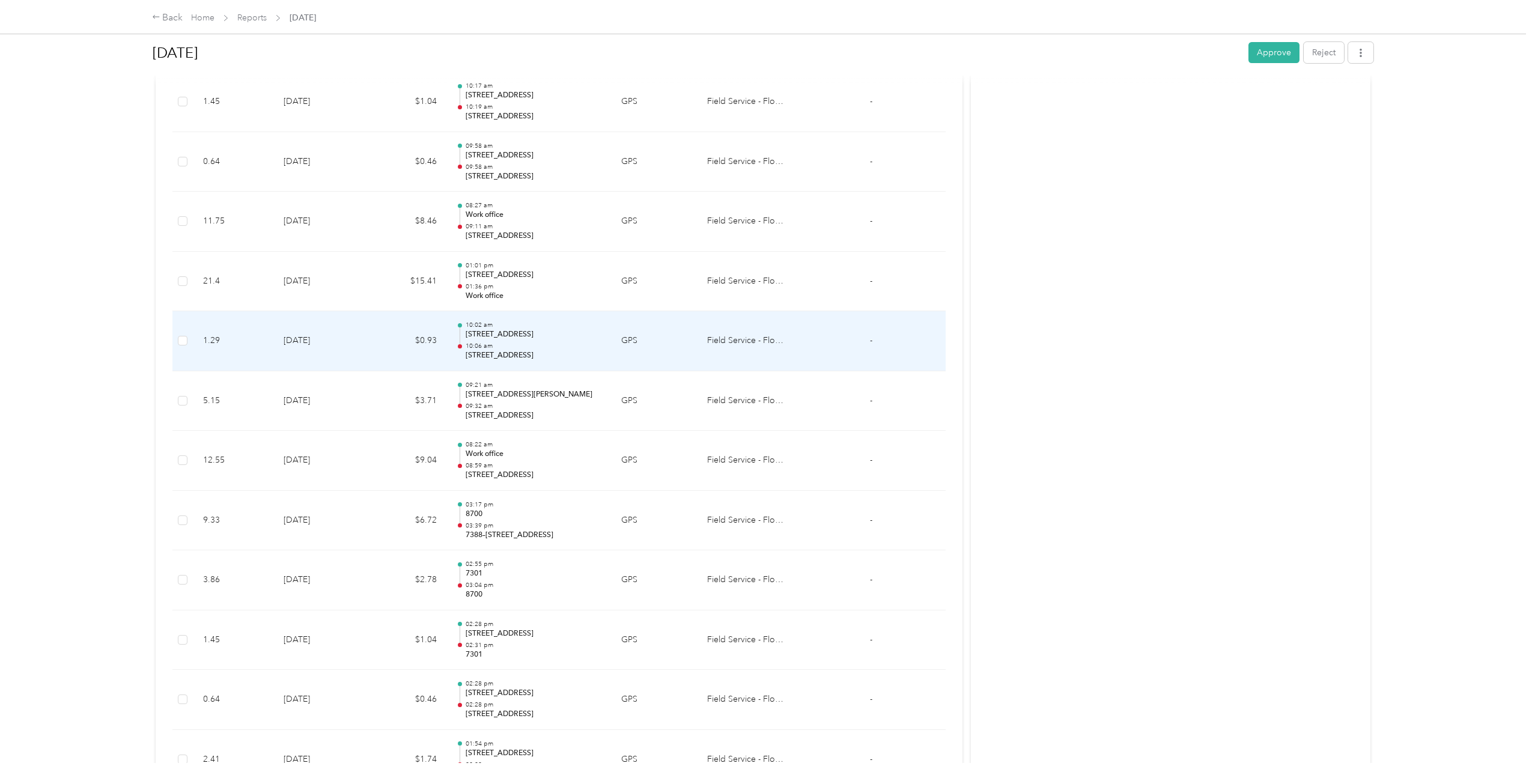
scroll to position [1485, 0]
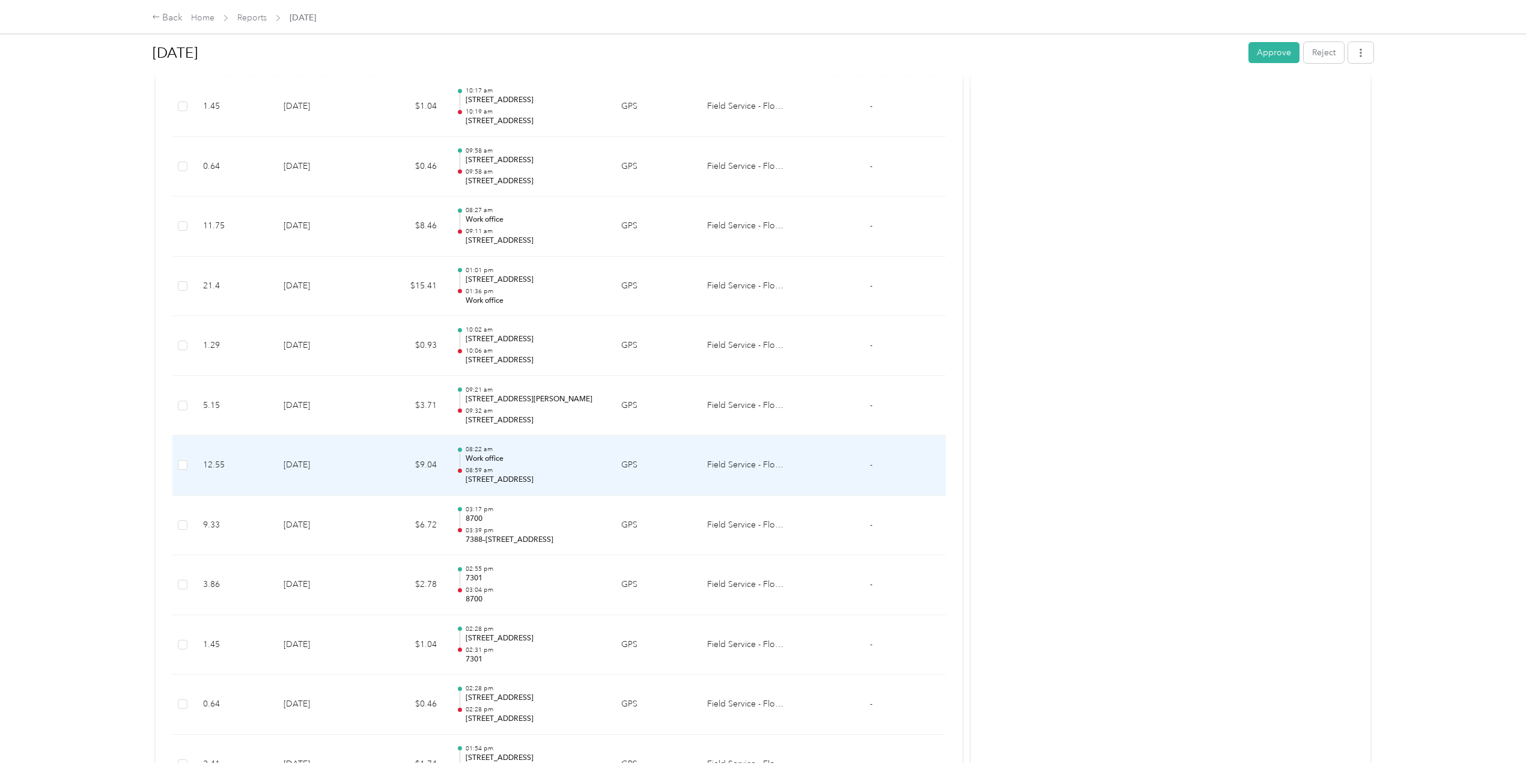
click at [376, 470] on td "$9.04" at bounding box center [407, 466] width 79 height 60
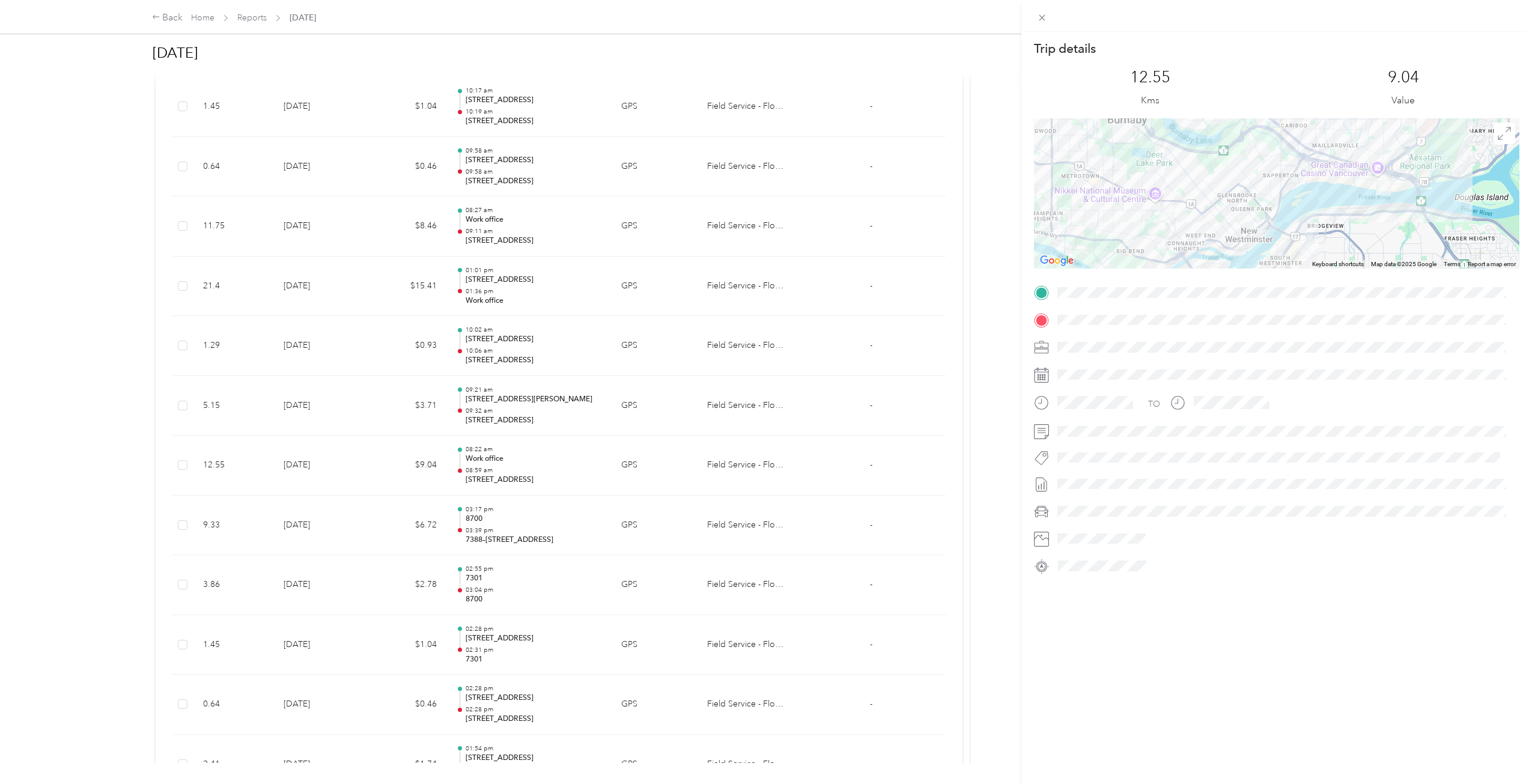
click at [382, 317] on div "Trip details This trip cannot be edited because it is either under review, appr…" at bounding box center [766, 392] width 1532 height 784
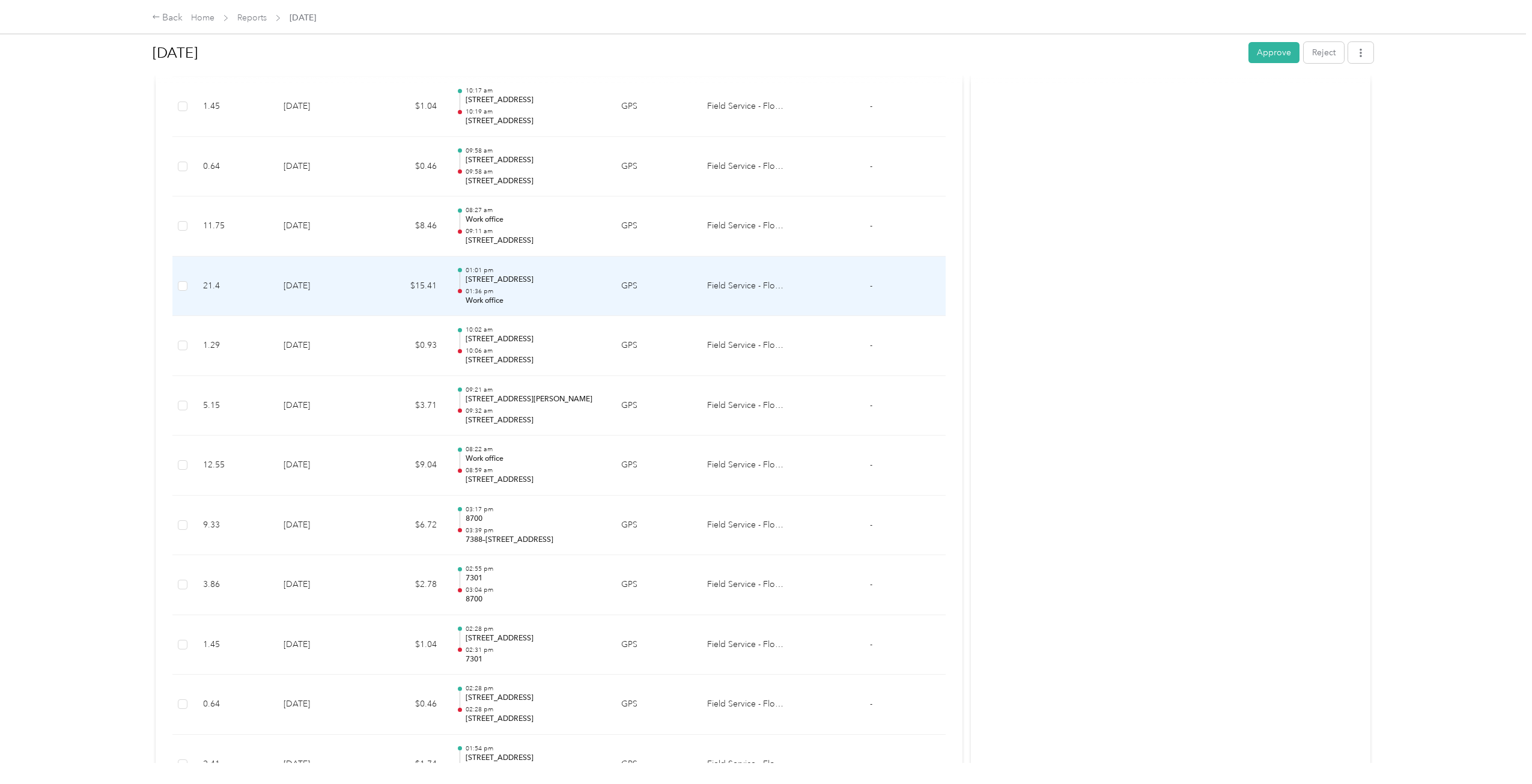
click at [377, 280] on td "$15.41" at bounding box center [407, 286] width 79 height 60
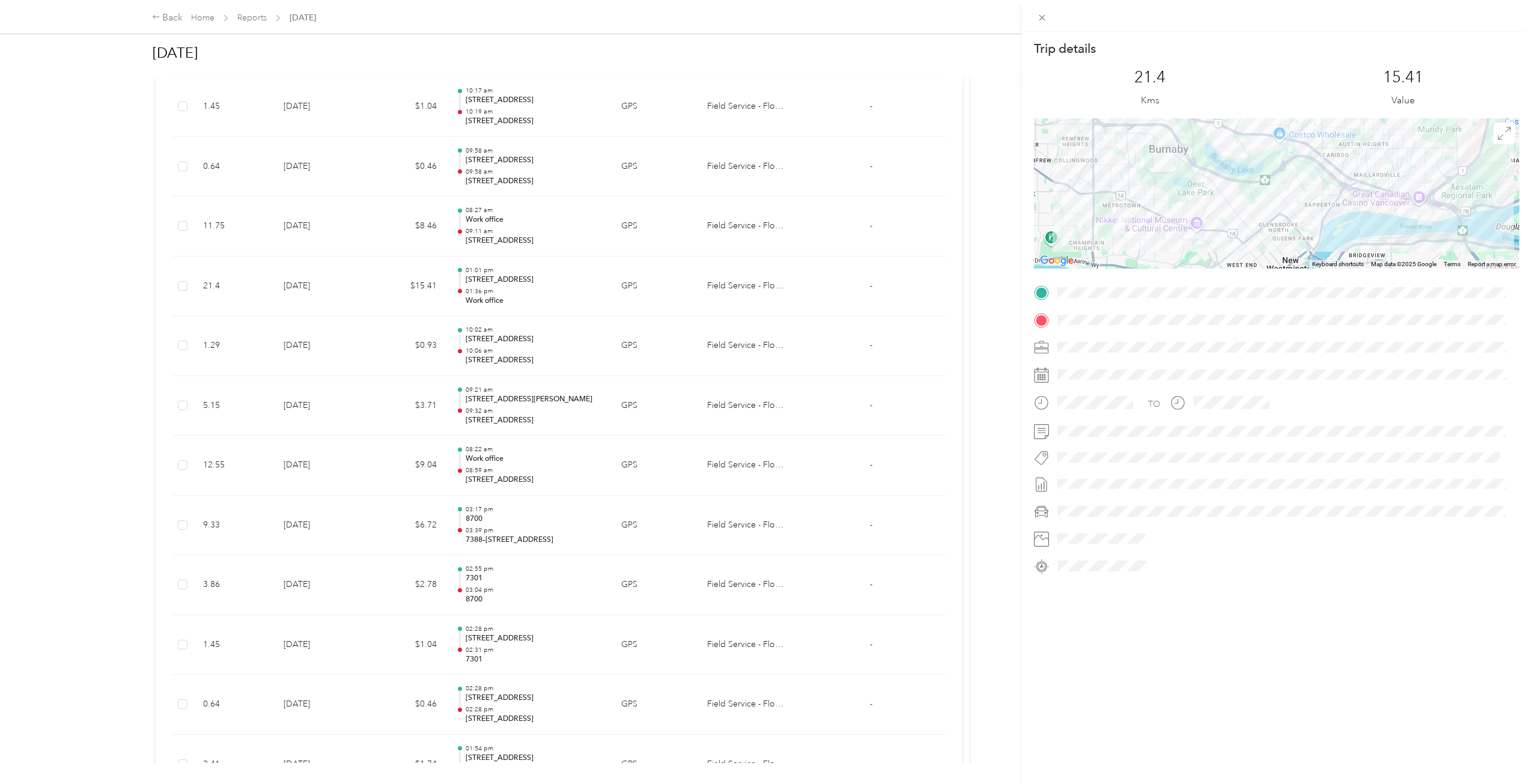
click at [377, 280] on div "Trip details This trip cannot be edited because it is either under review, appr…" at bounding box center [766, 392] width 1532 height 784
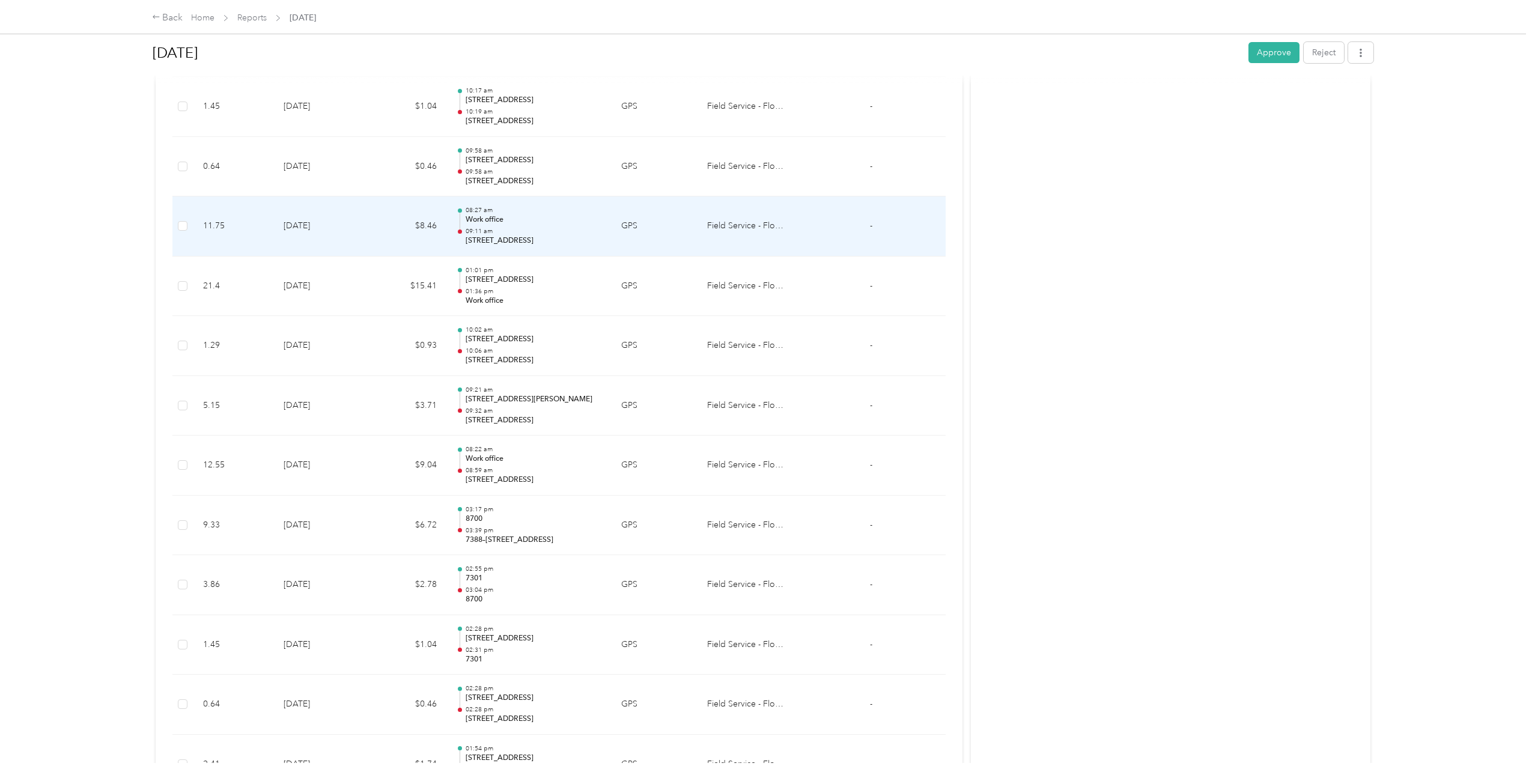
scroll to position [1424, 0]
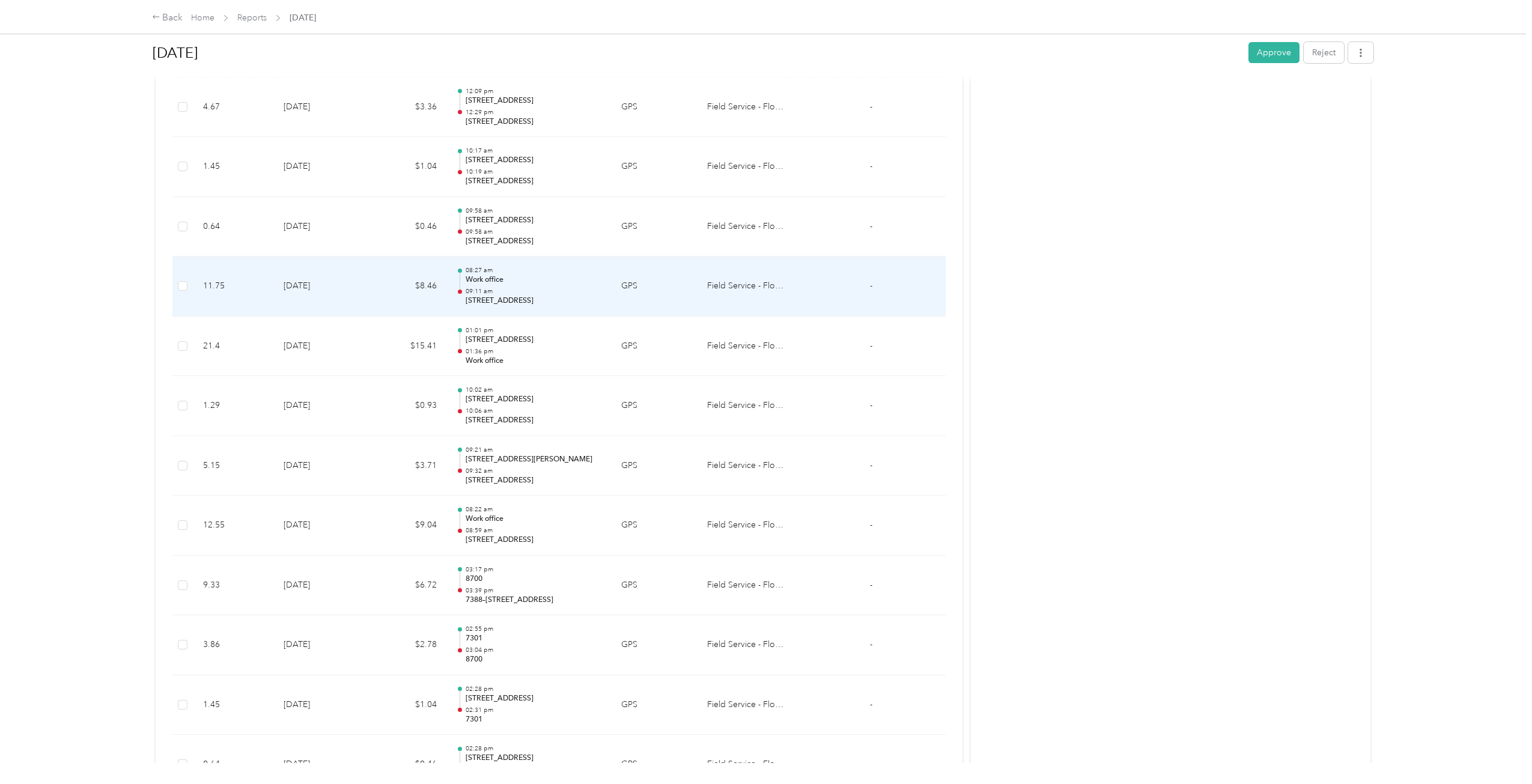
click at [378, 266] on td "$8.46" at bounding box center [407, 286] width 79 height 60
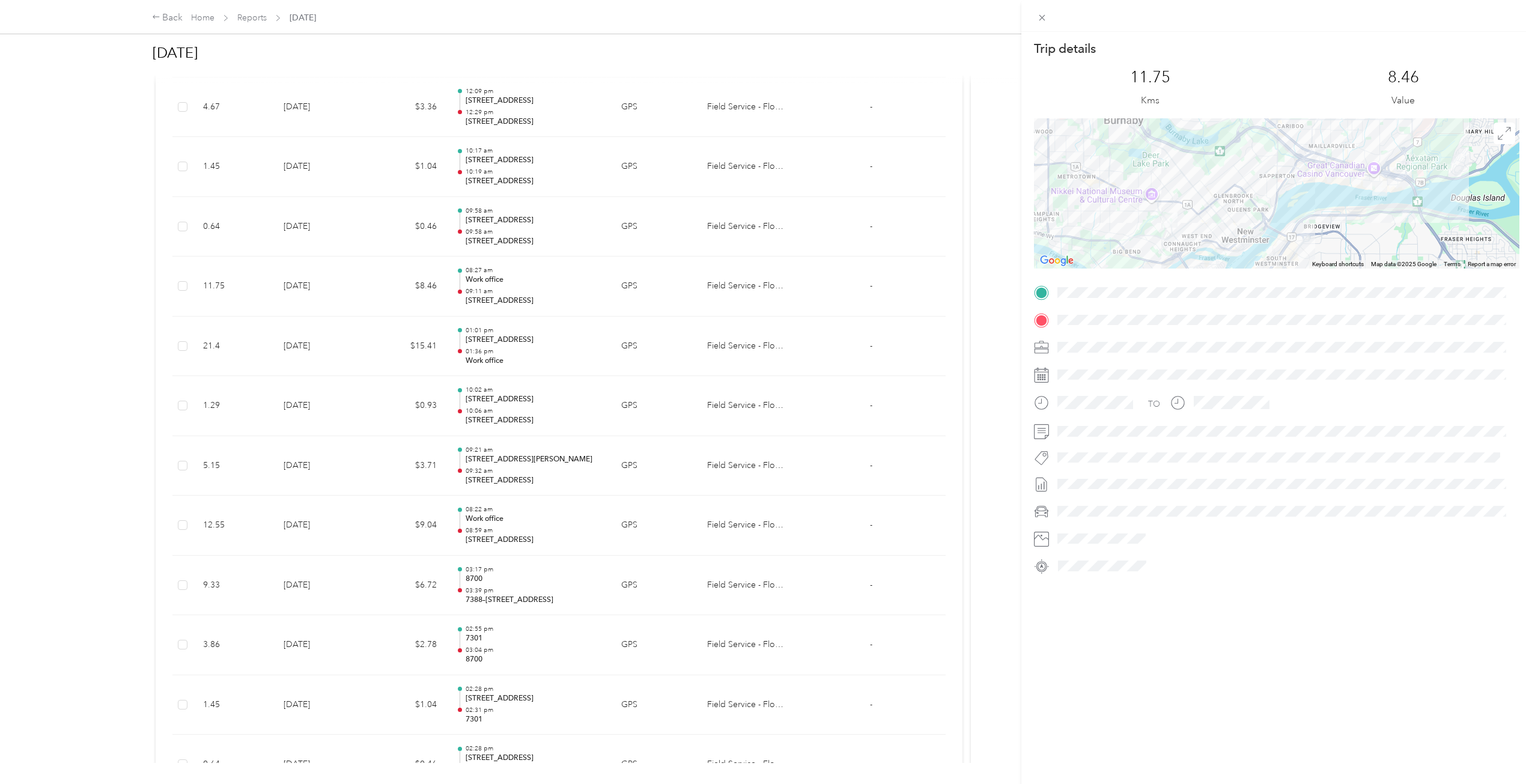
click at [378, 242] on div "Trip details This trip cannot be edited because it is either under review, appr…" at bounding box center [766, 392] width 1532 height 784
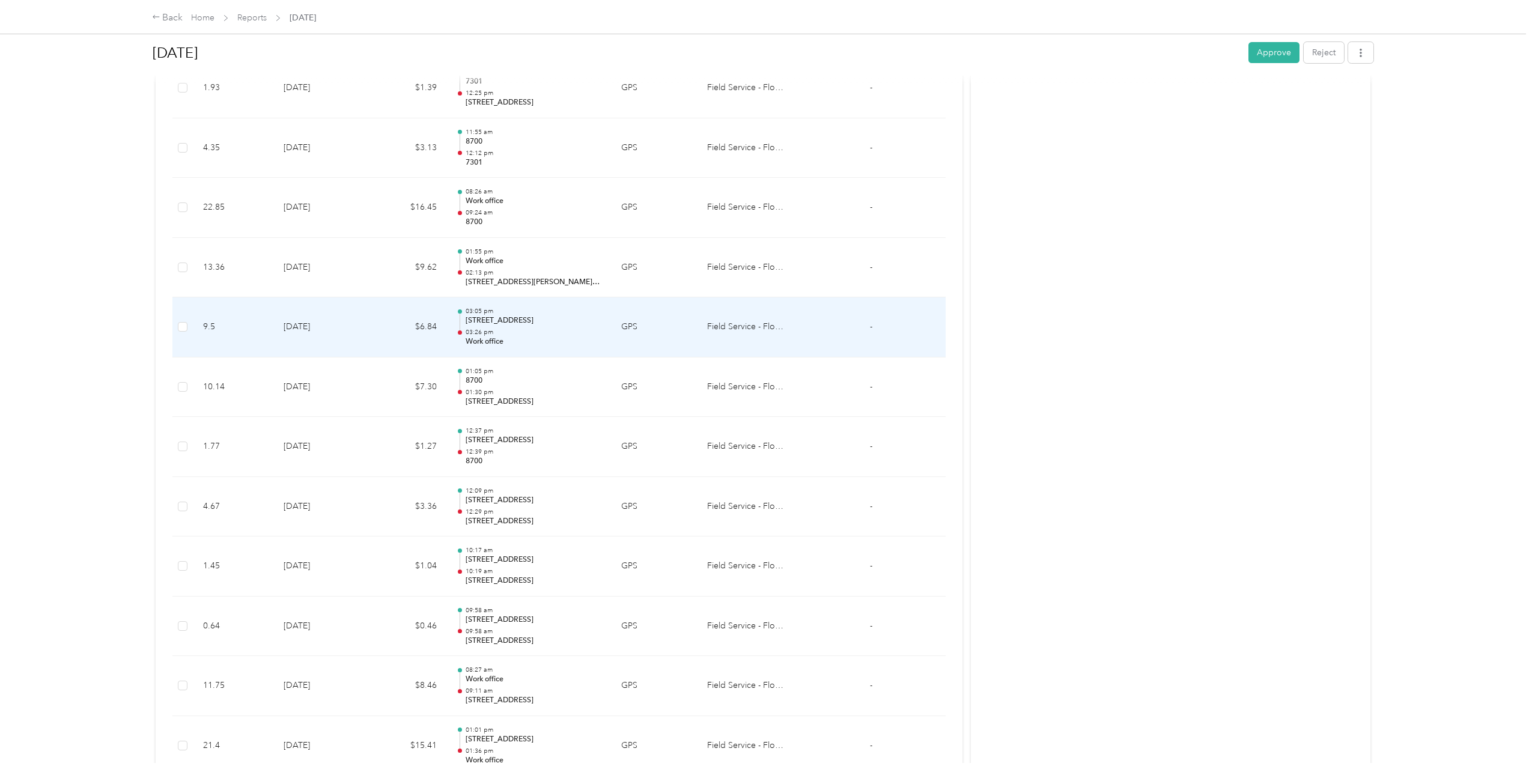
scroll to position [1004, 0]
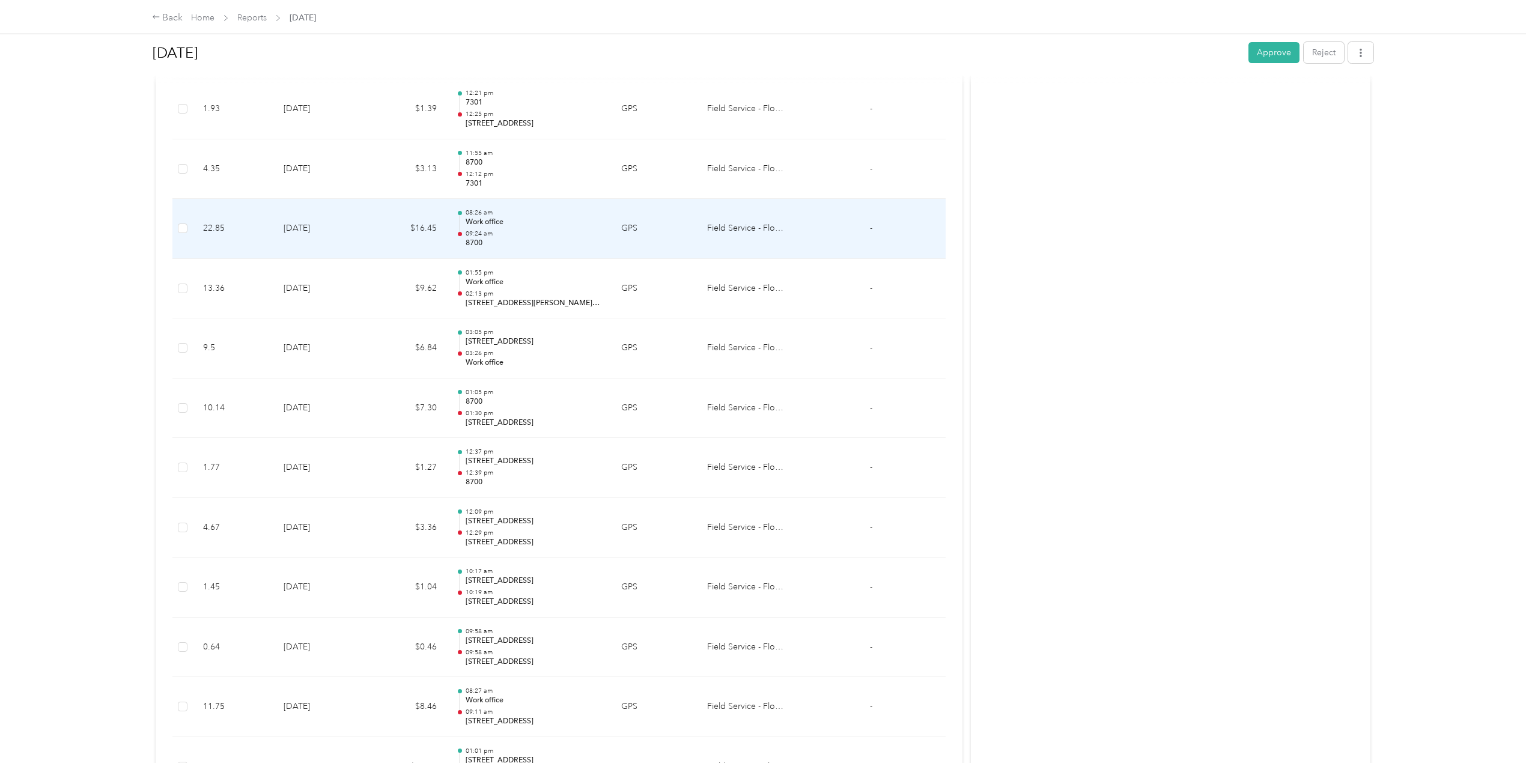
click at [402, 253] on td "$16.45" at bounding box center [407, 229] width 79 height 60
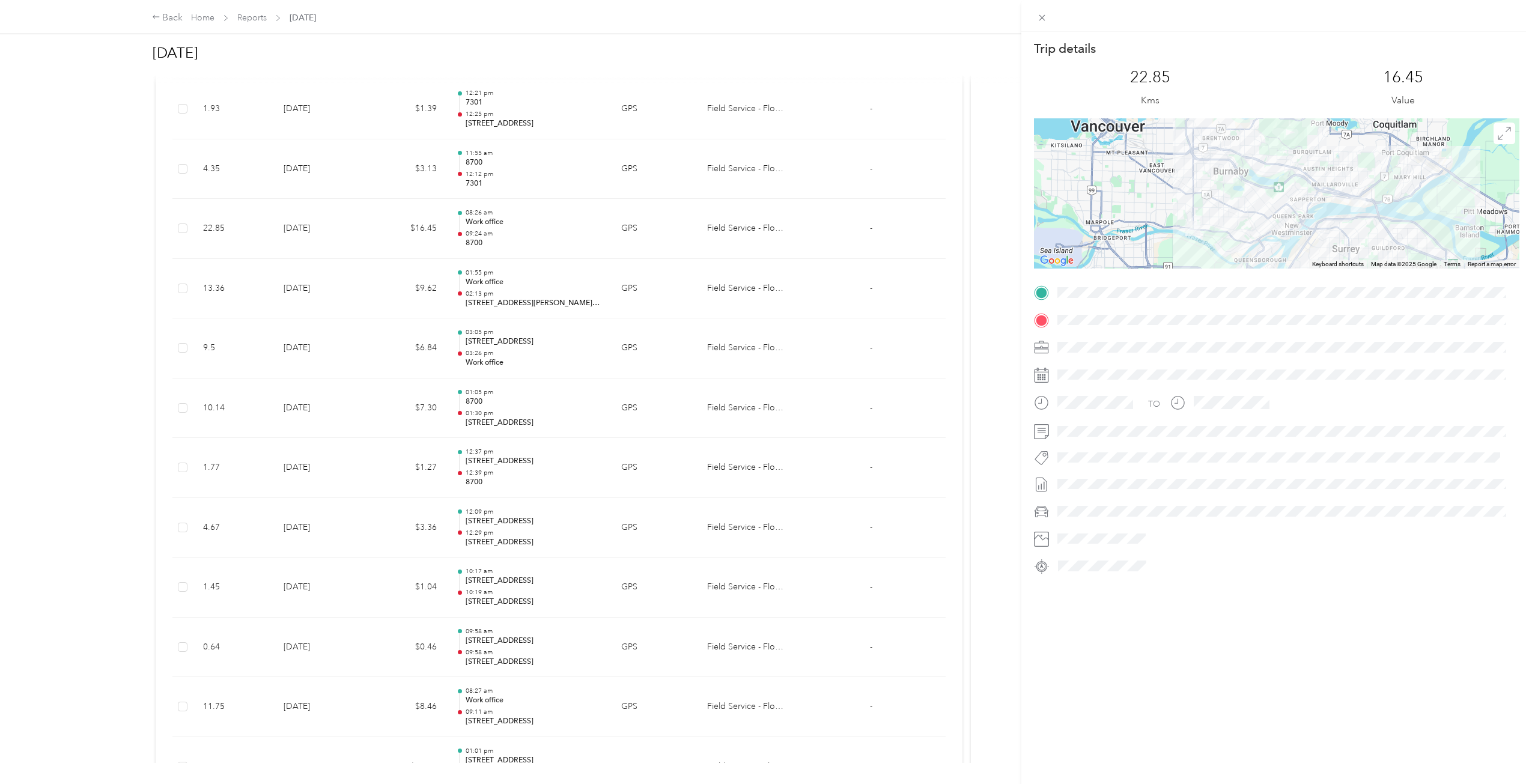
click at [402, 253] on div "Trip details This trip cannot be edited because it is either under review, appr…" at bounding box center [766, 392] width 1532 height 784
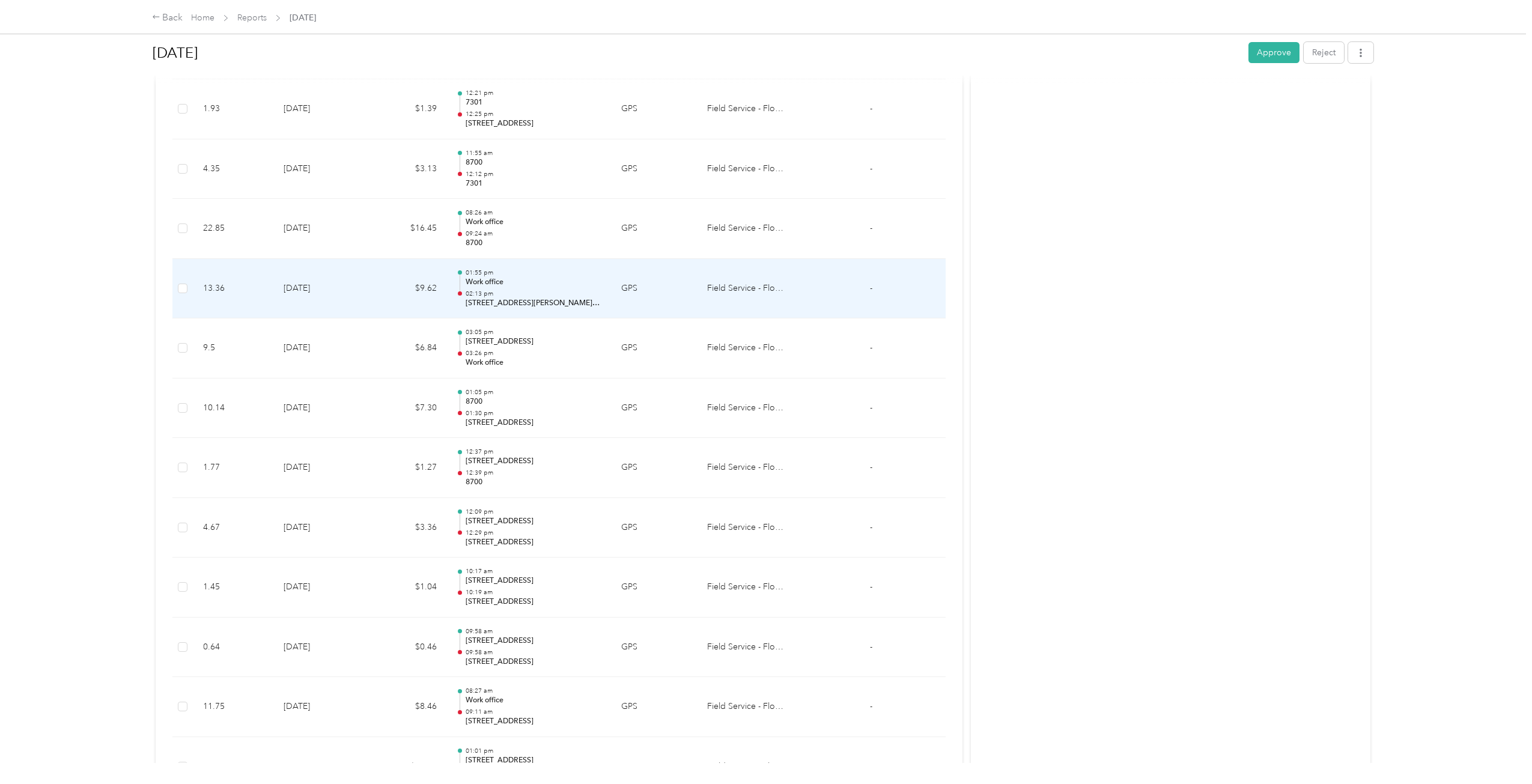
click at [398, 295] on td "$9.62" at bounding box center [407, 289] width 79 height 60
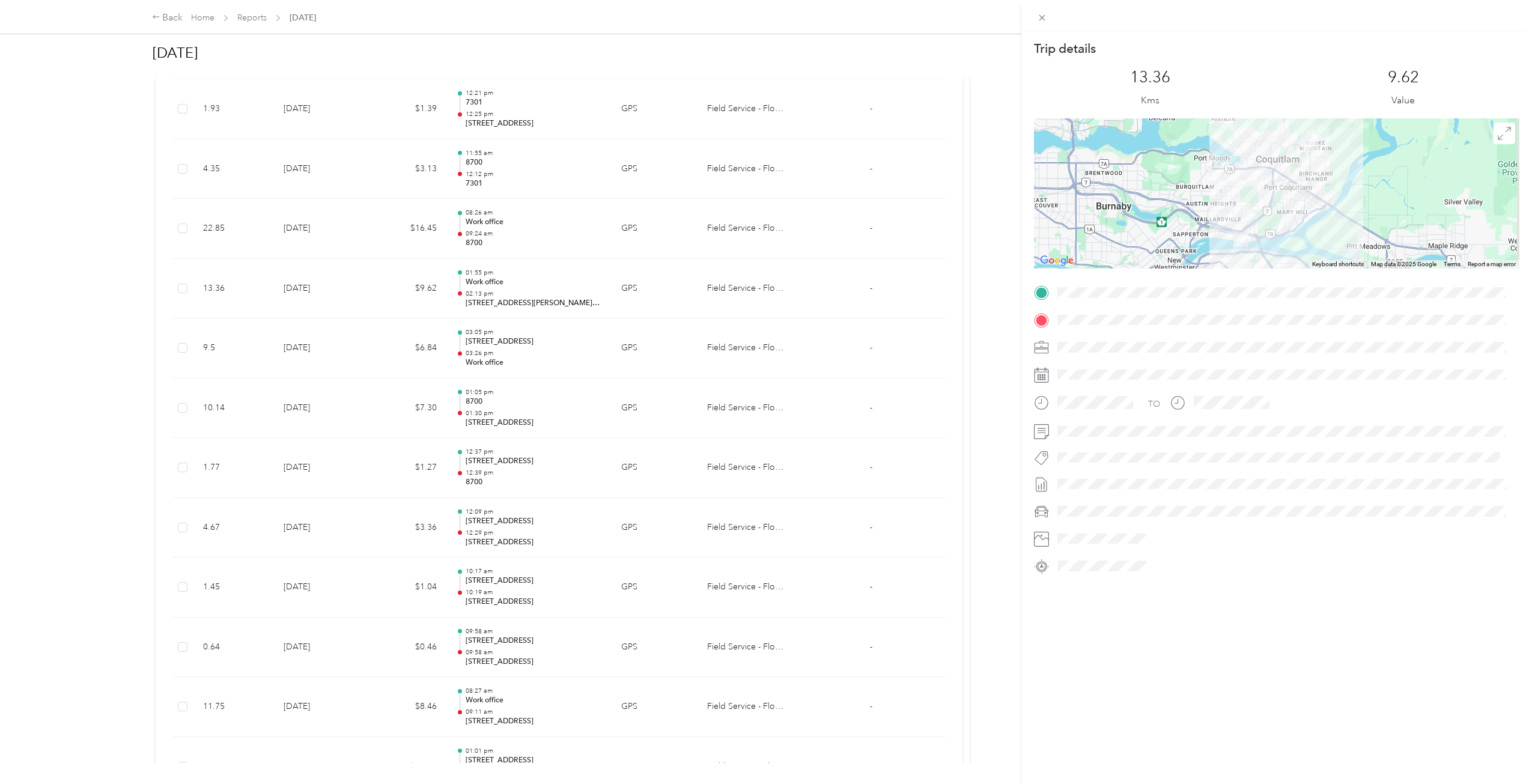
click at [529, 296] on div "Trip details This trip cannot be edited because it is either under review, appr…" at bounding box center [766, 392] width 1532 height 784
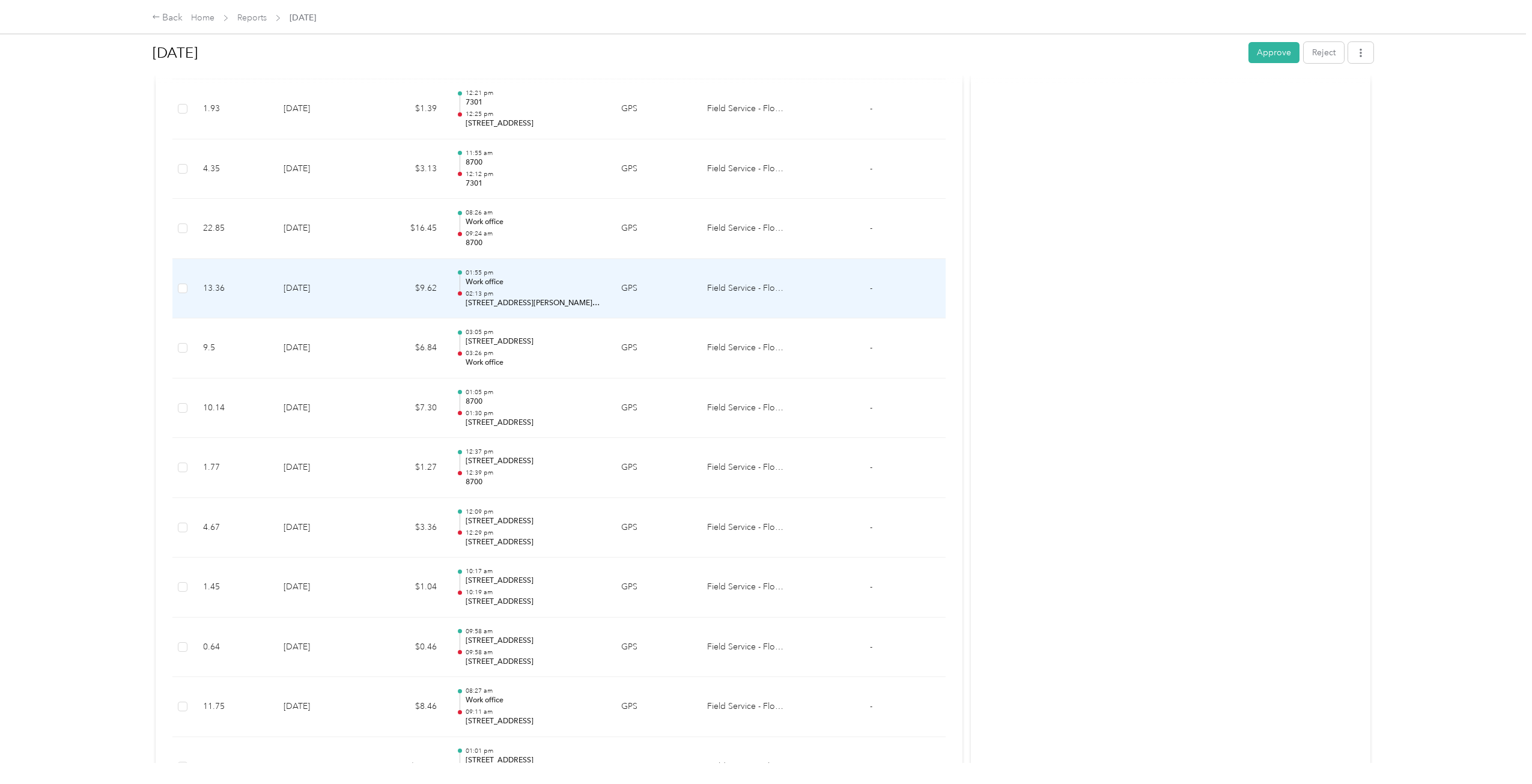
click at [576, 286] on p "Work office" at bounding box center [534, 282] width 137 height 11
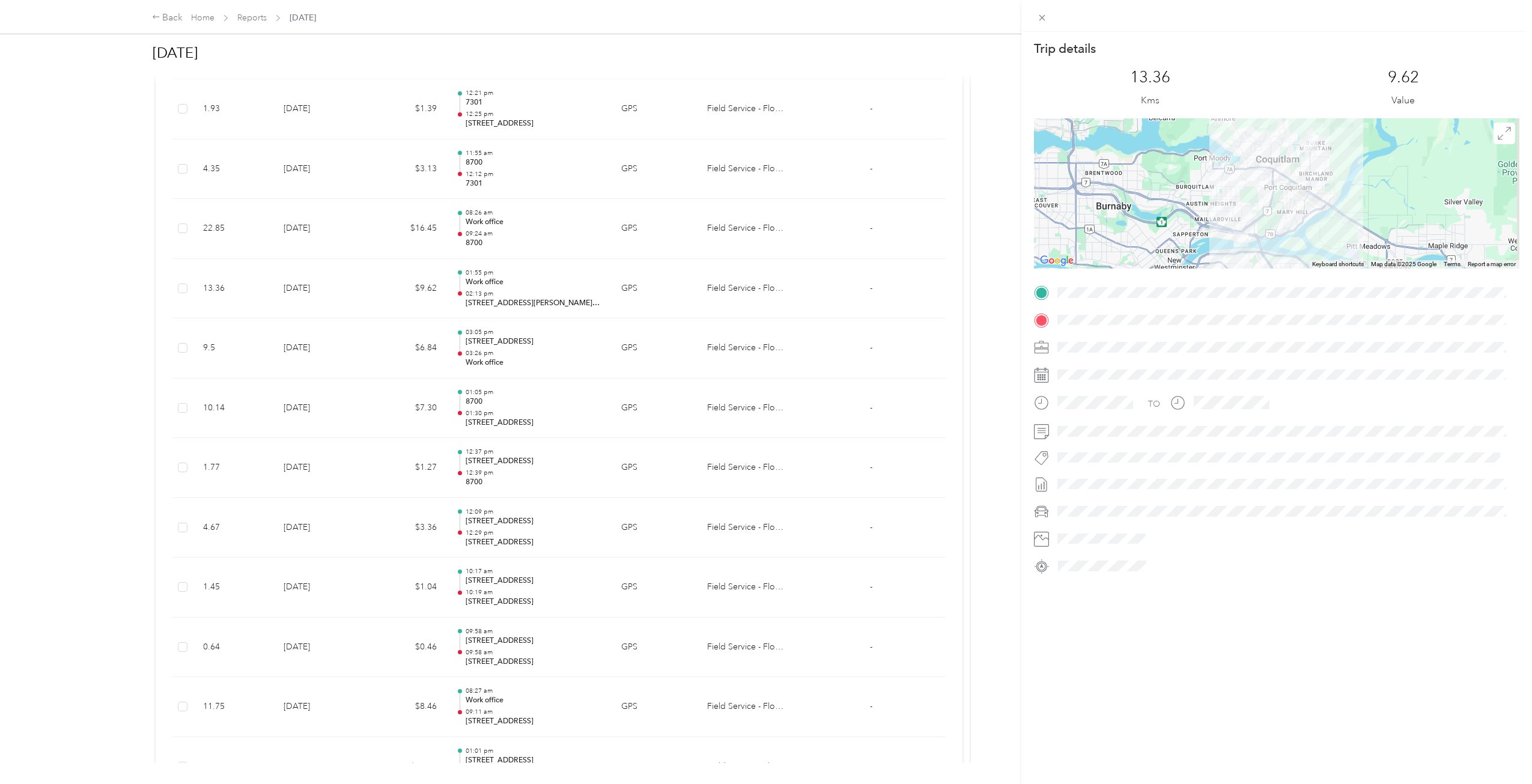
click at [1301, 153] on div at bounding box center [1276, 193] width 485 height 150
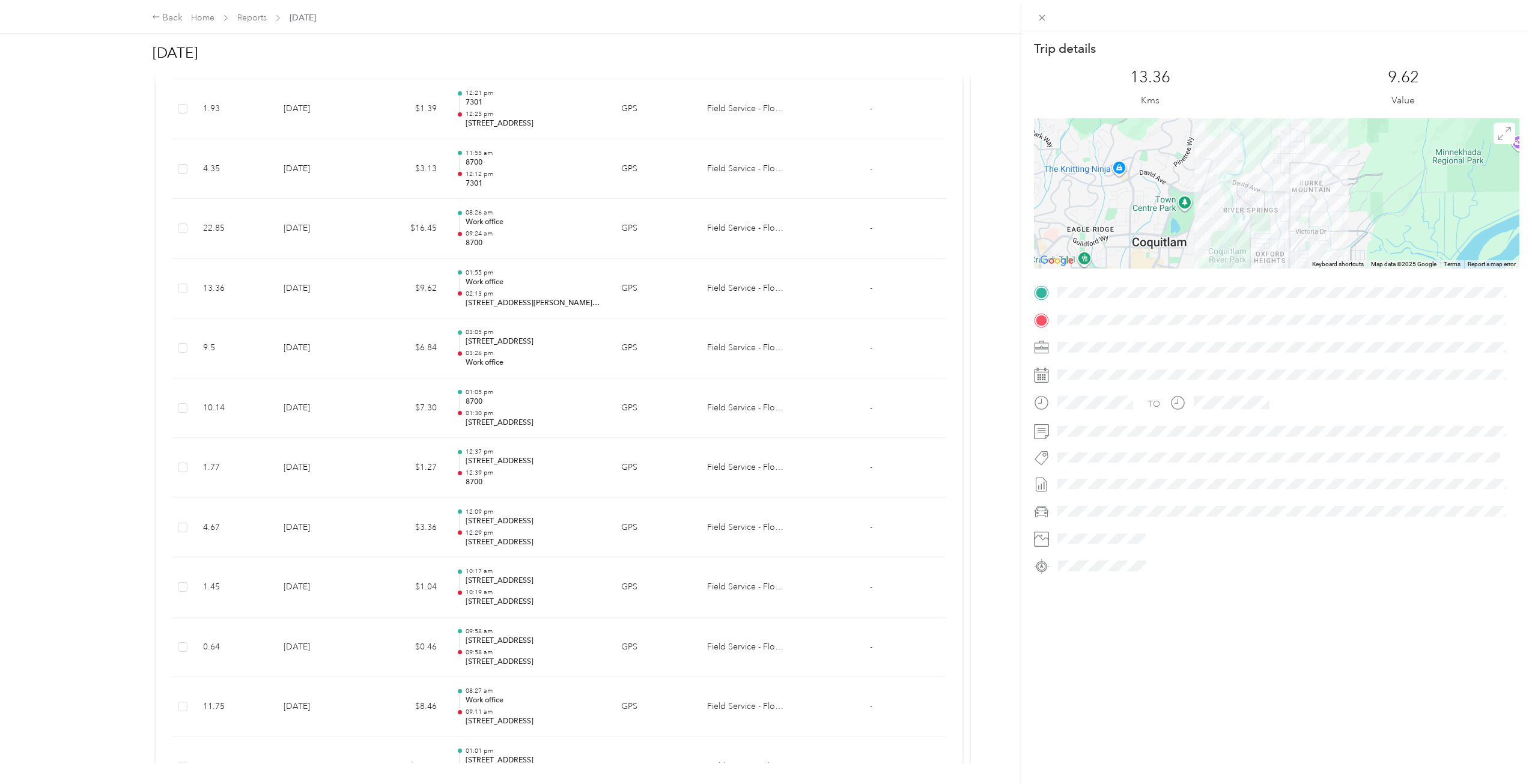
drag, startPoint x: 1309, startPoint y: 141, endPoint x: 1282, endPoint y: 197, distance: 62.2
click at [1282, 197] on div at bounding box center [1276, 193] width 485 height 150
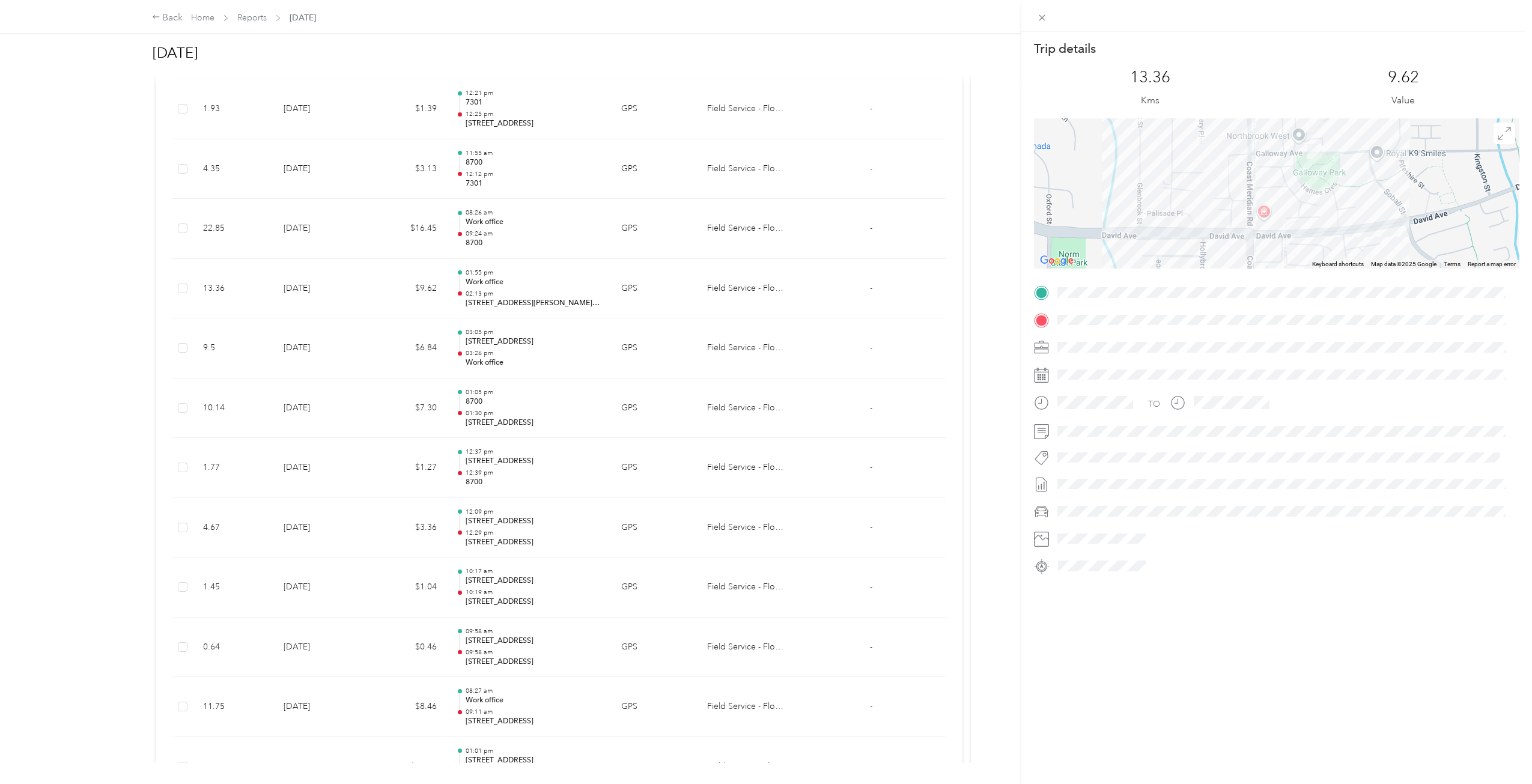
drag, startPoint x: 1317, startPoint y: 138, endPoint x: 1292, endPoint y: 202, distance: 68.7
click at [1292, 202] on div at bounding box center [1276, 193] width 485 height 150
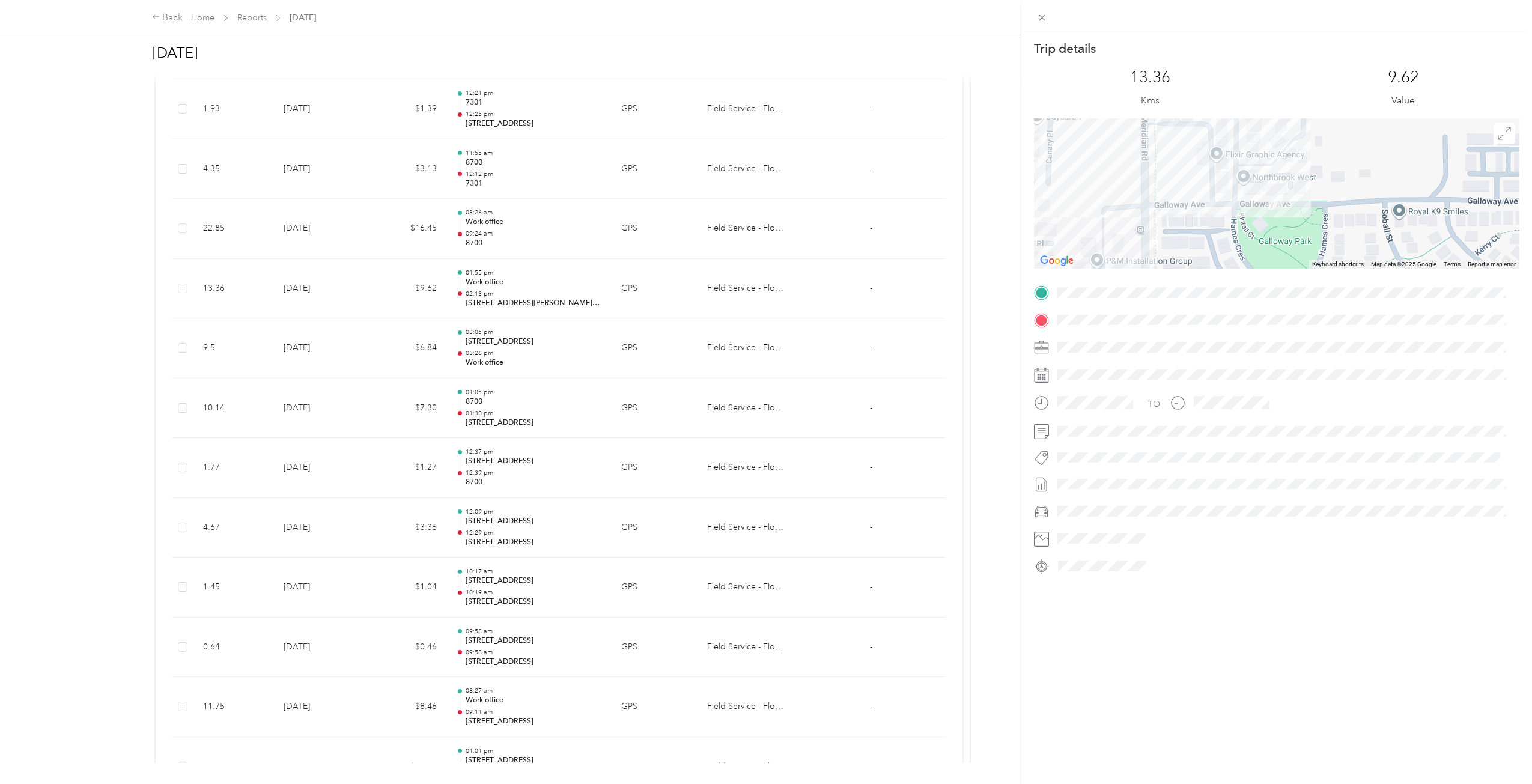
drag, startPoint x: 1304, startPoint y: 169, endPoint x: 1283, endPoint y: 208, distance: 44.3
click at [1284, 206] on div at bounding box center [1276, 193] width 485 height 150
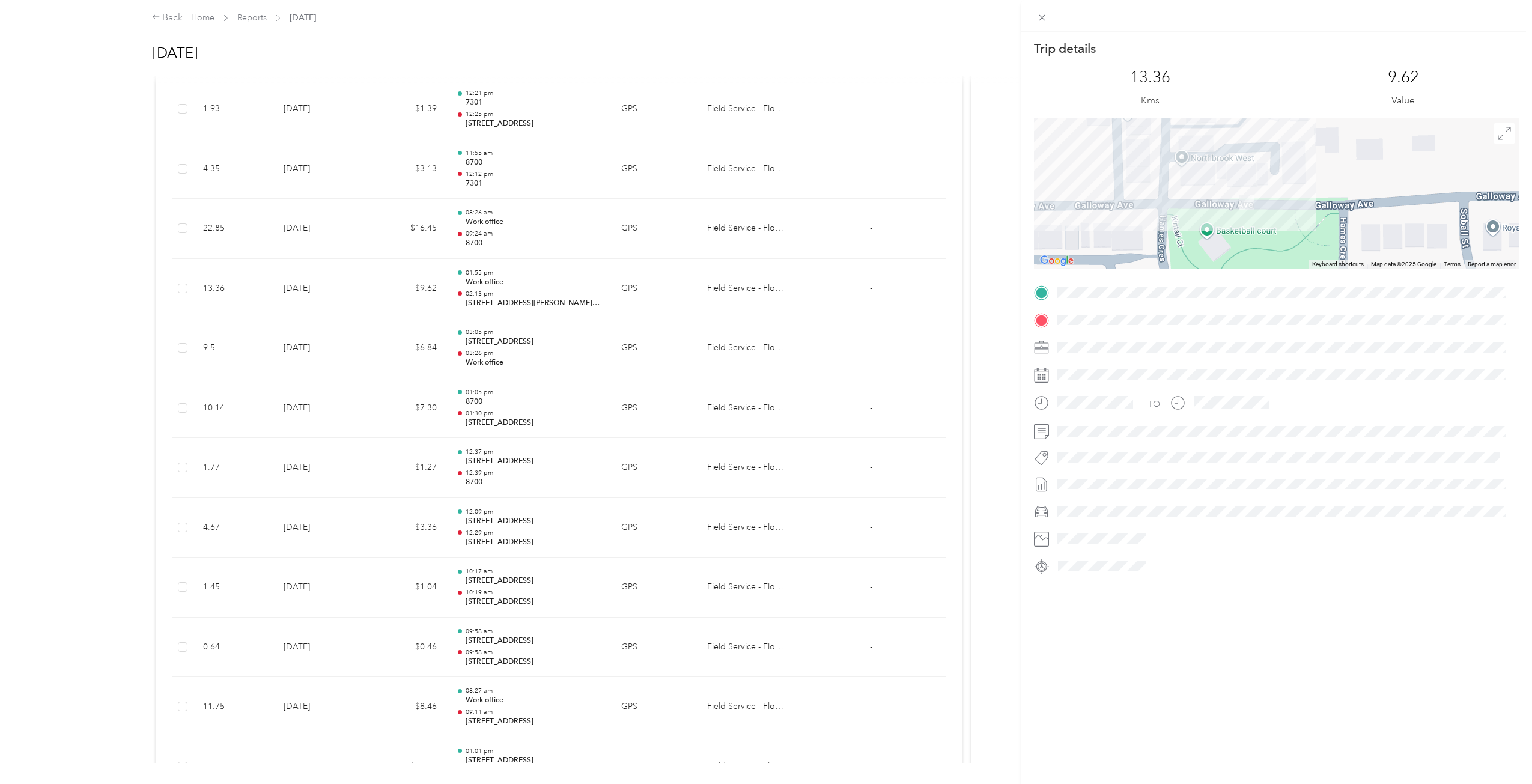
click at [434, 298] on div "Trip details This trip cannot be edited because it is either under review, appr…" at bounding box center [766, 392] width 1532 height 784
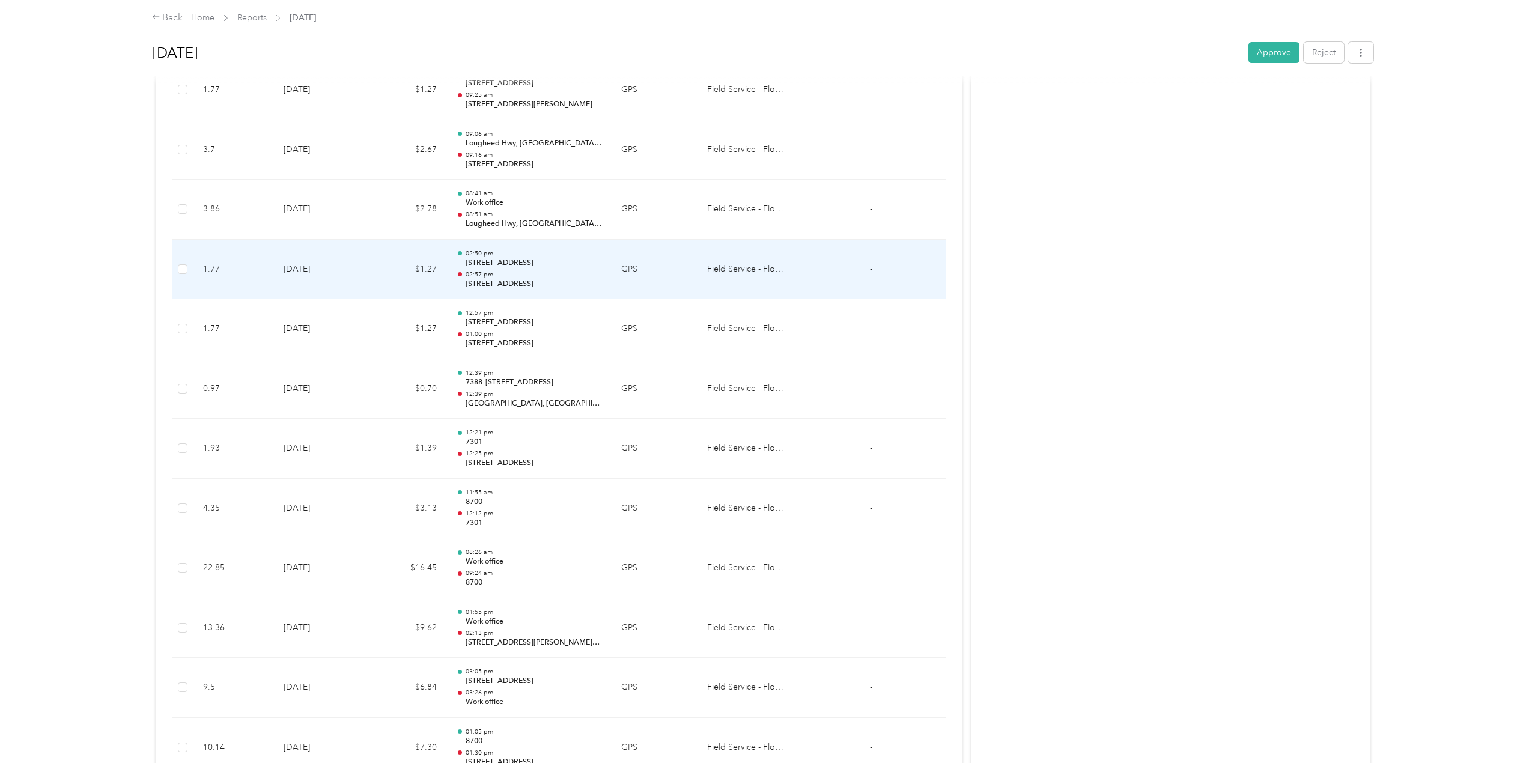
scroll to position [644, 0]
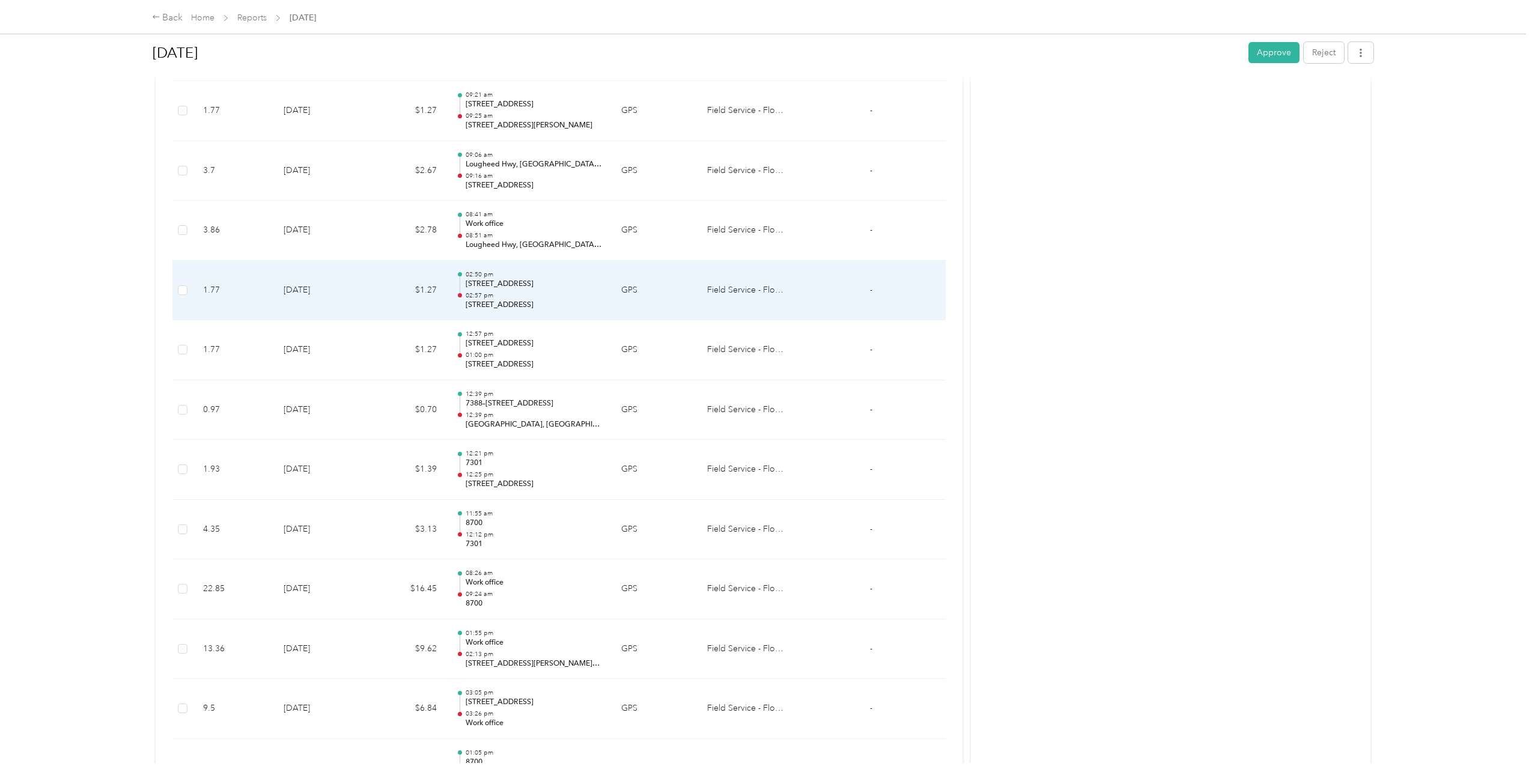
click at [414, 286] on td "$1.27" at bounding box center [407, 291] width 79 height 60
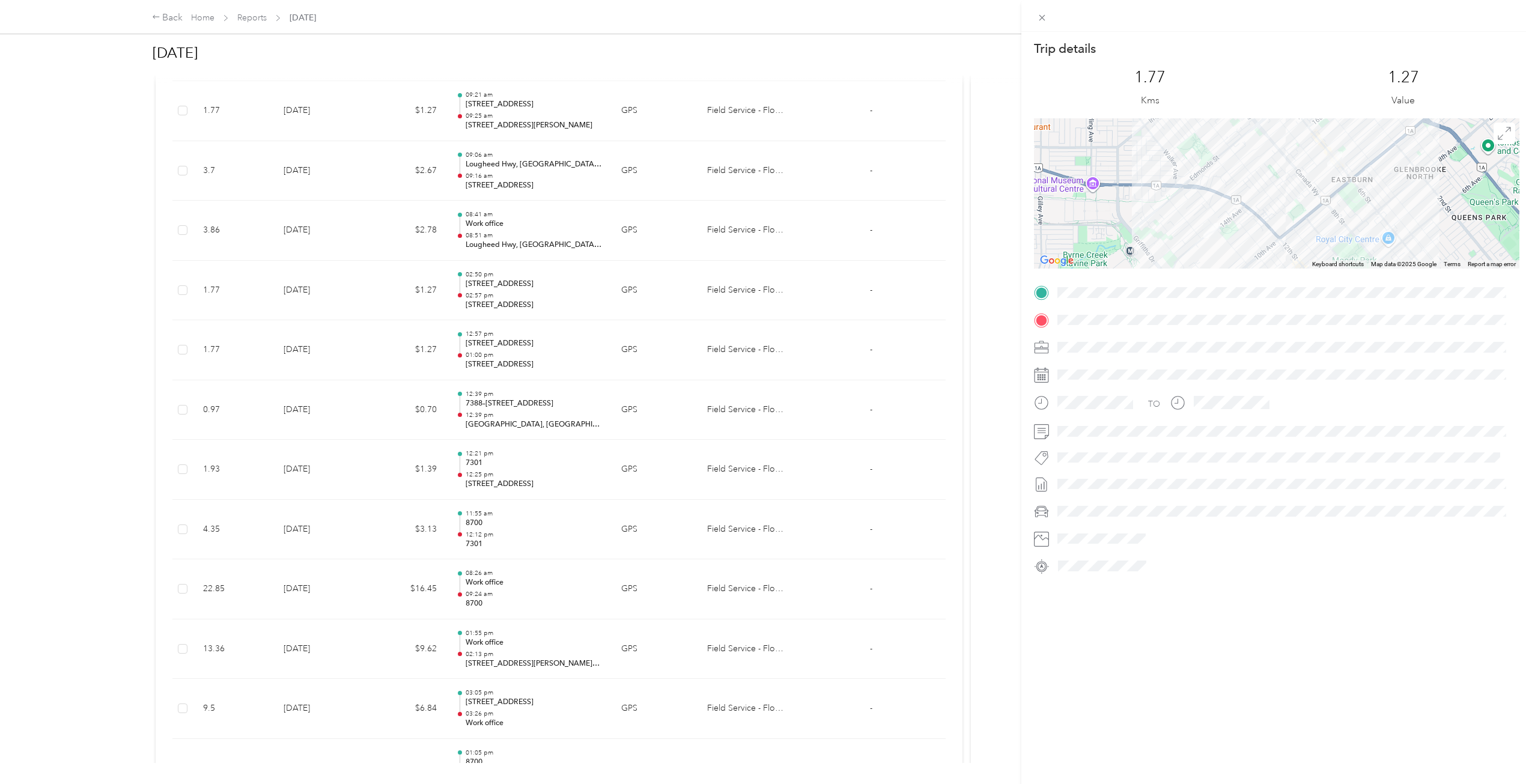
click at [414, 286] on div "Trip details This trip cannot be edited because it is either under review, appr…" at bounding box center [766, 392] width 1532 height 784
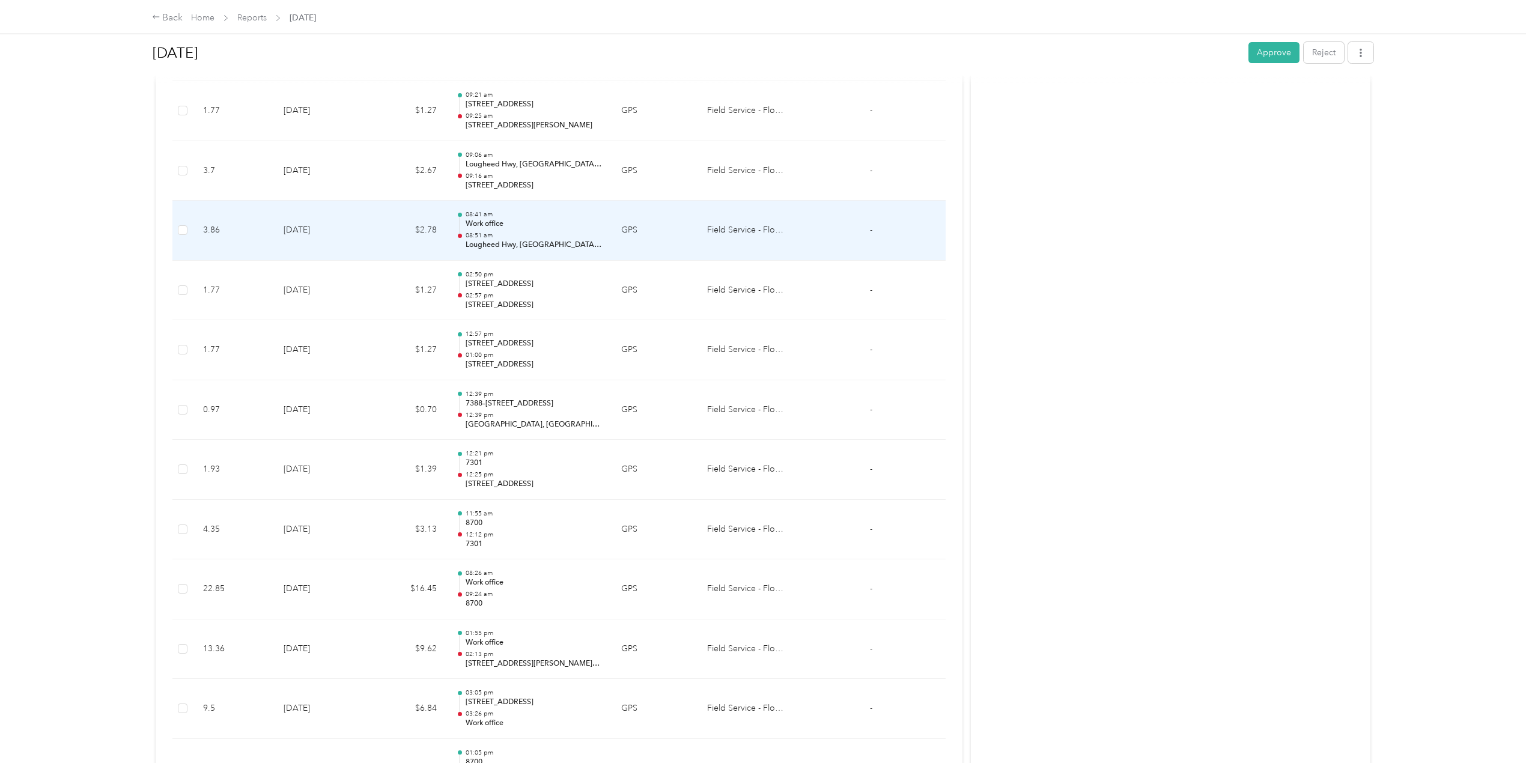
scroll to position [584, 0]
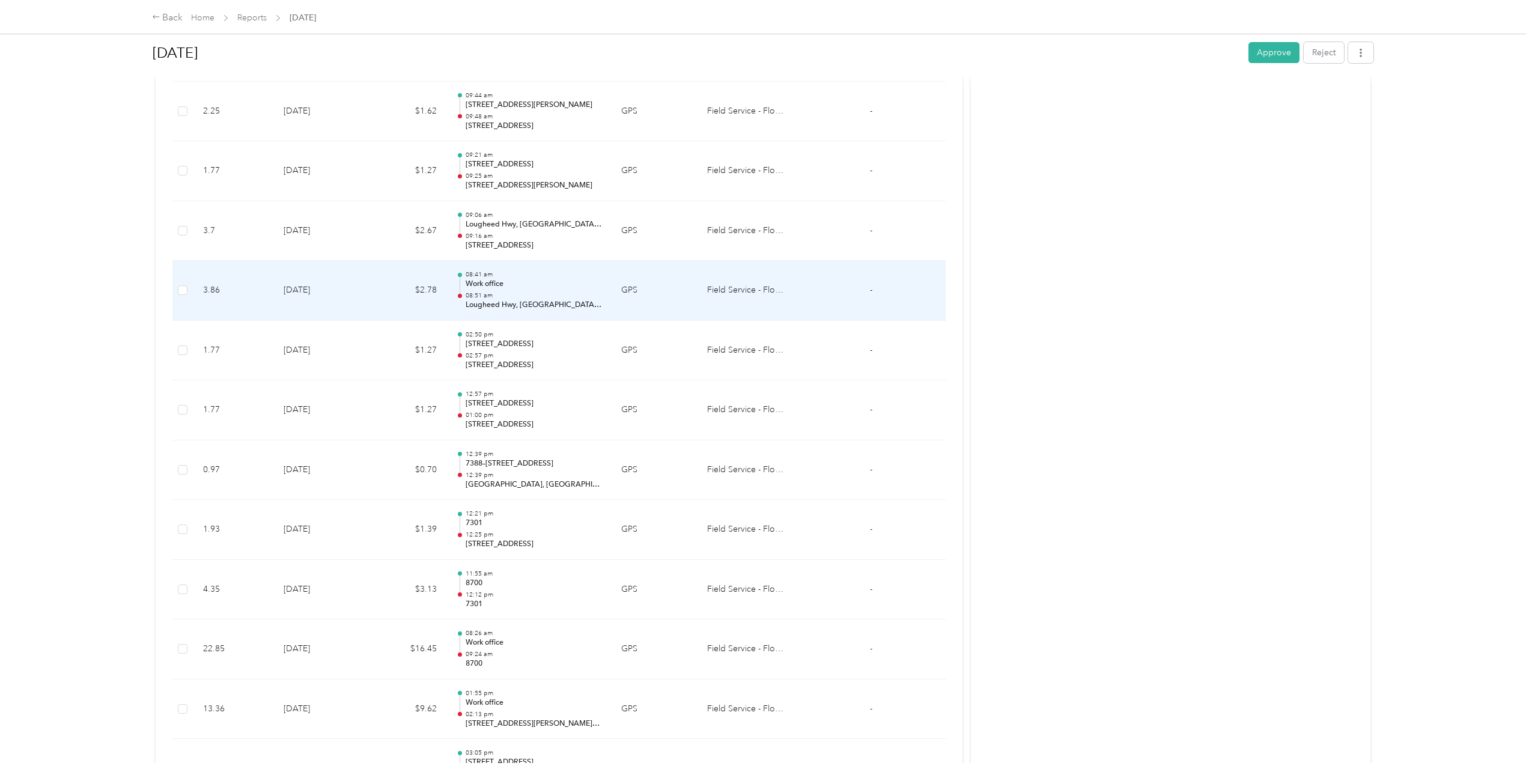
click at [381, 275] on td "$2.78" at bounding box center [407, 291] width 79 height 60
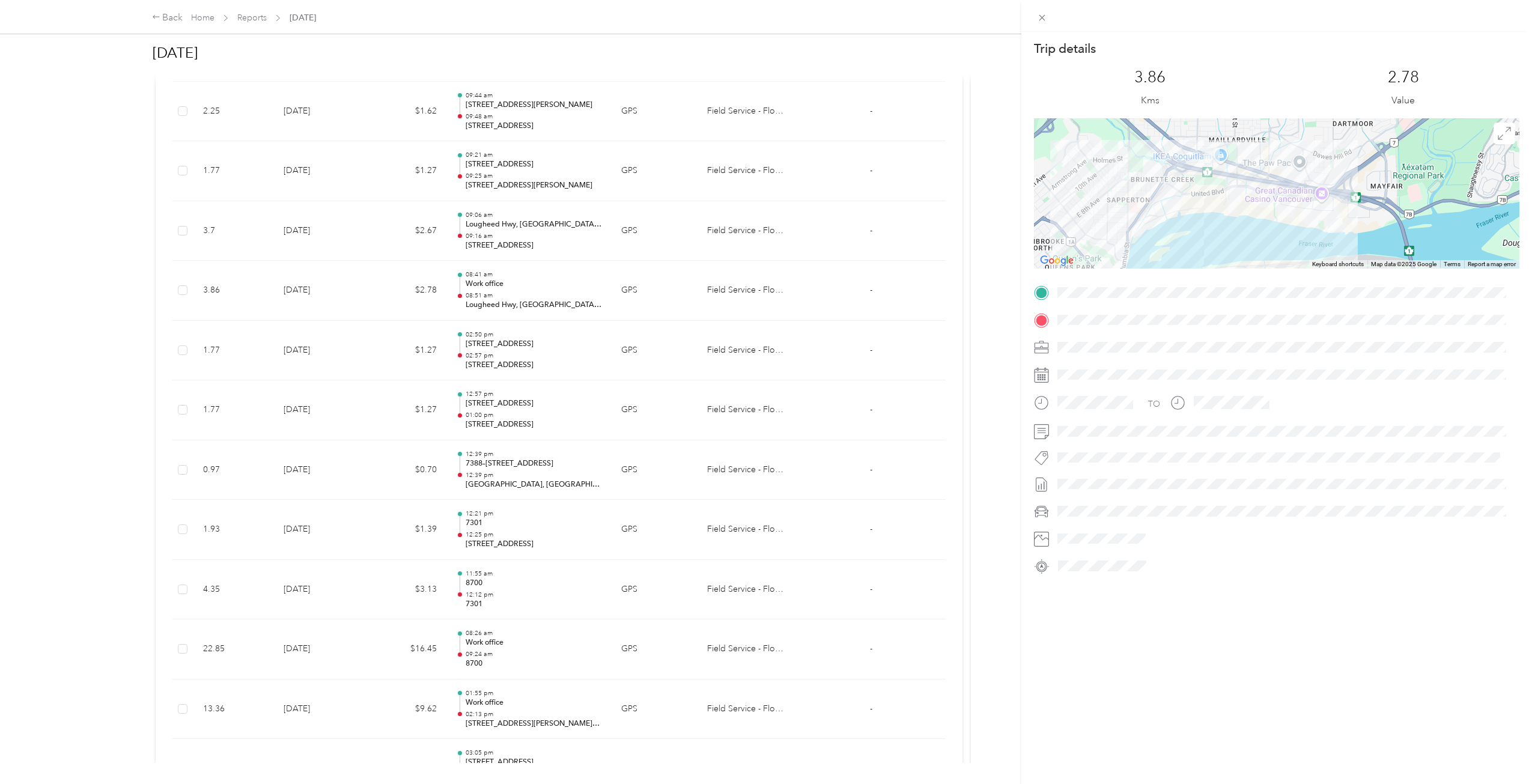
click at [381, 275] on div "Trip details This trip cannot be edited because it is either under review, appr…" at bounding box center [766, 392] width 1532 height 784
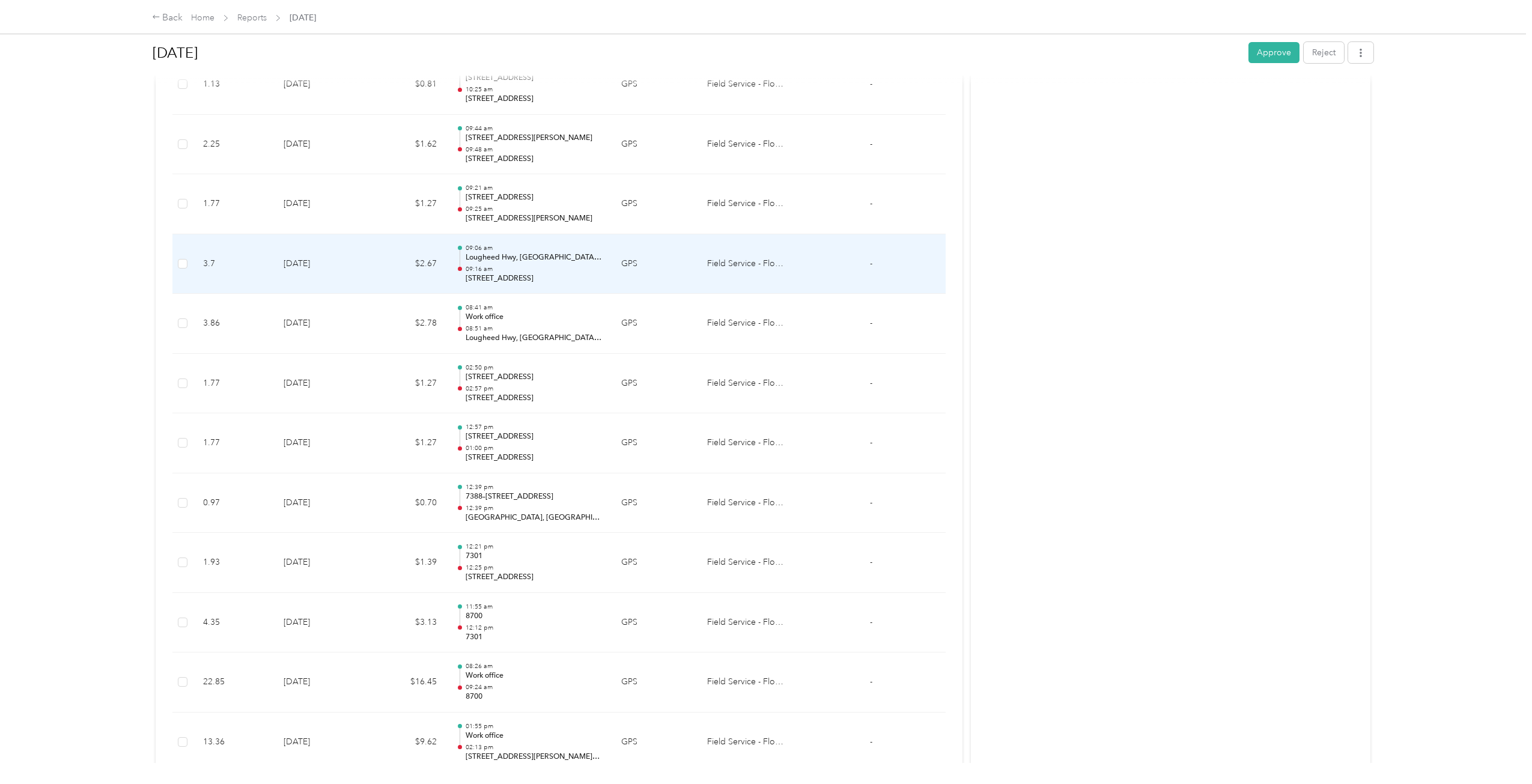
scroll to position [524, 0]
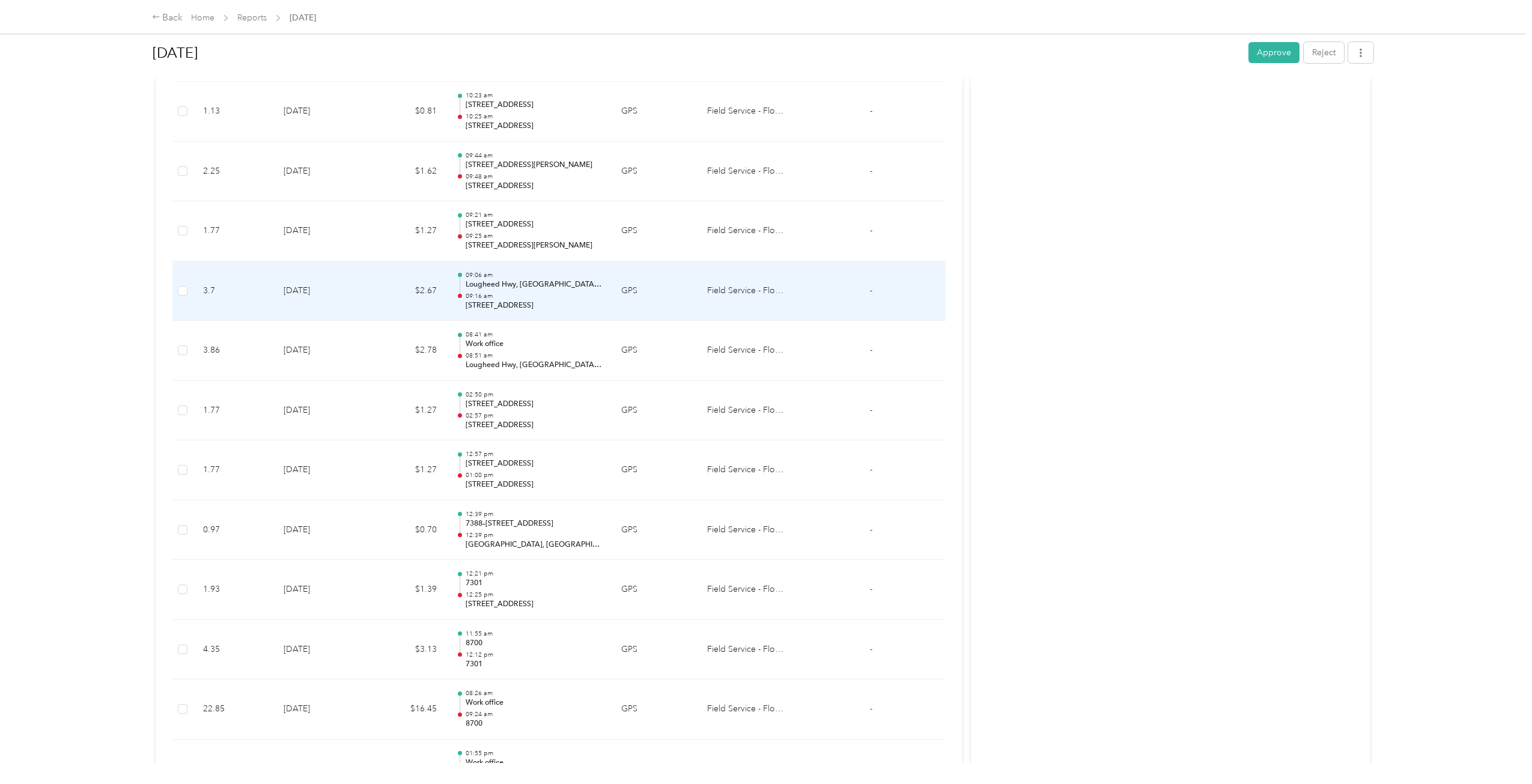
click at [381, 273] on td "$2.67" at bounding box center [407, 291] width 79 height 60
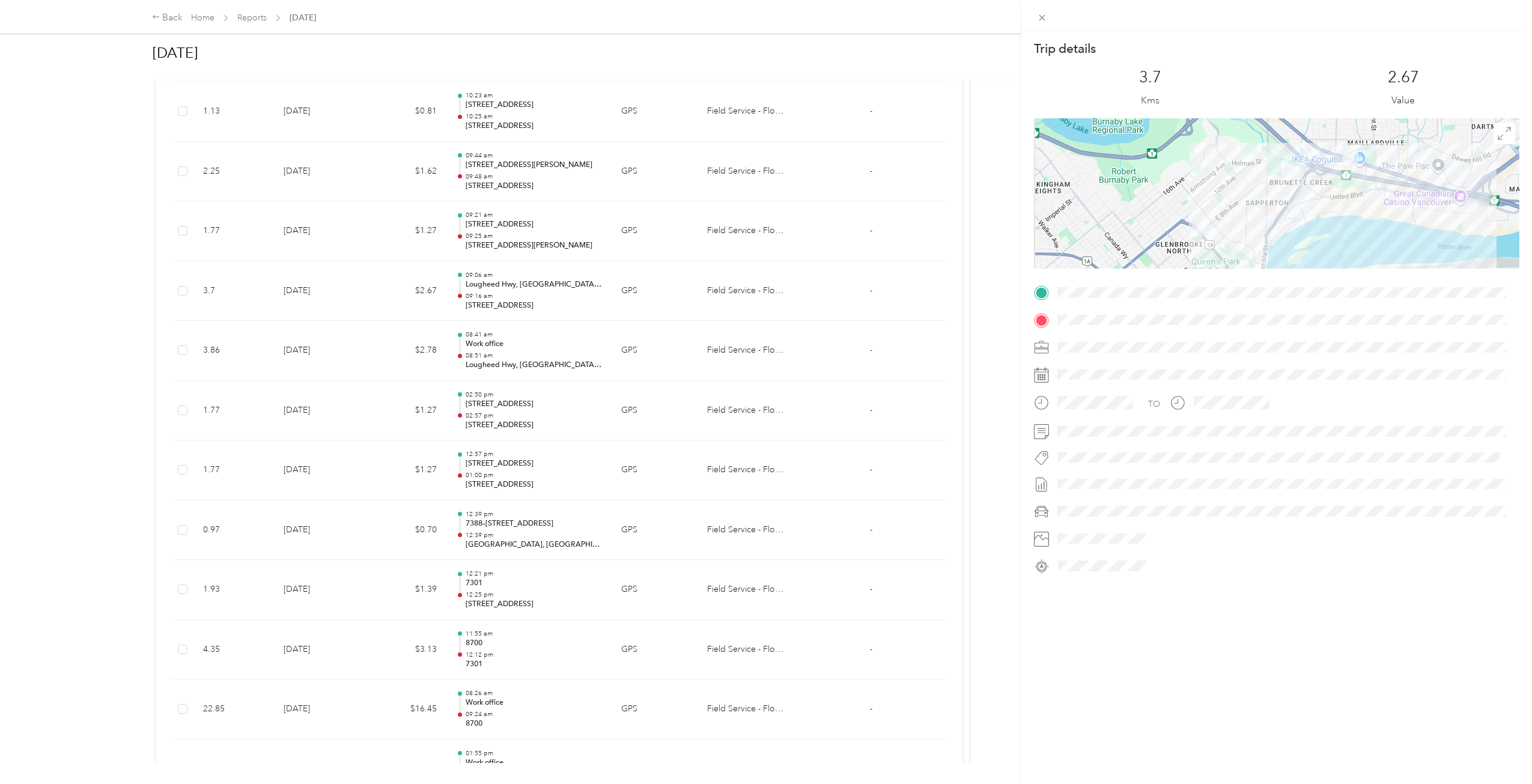
click at [380, 240] on div "Trip details This trip cannot be edited because it is either under review, appr…" at bounding box center [766, 392] width 1532 height 784
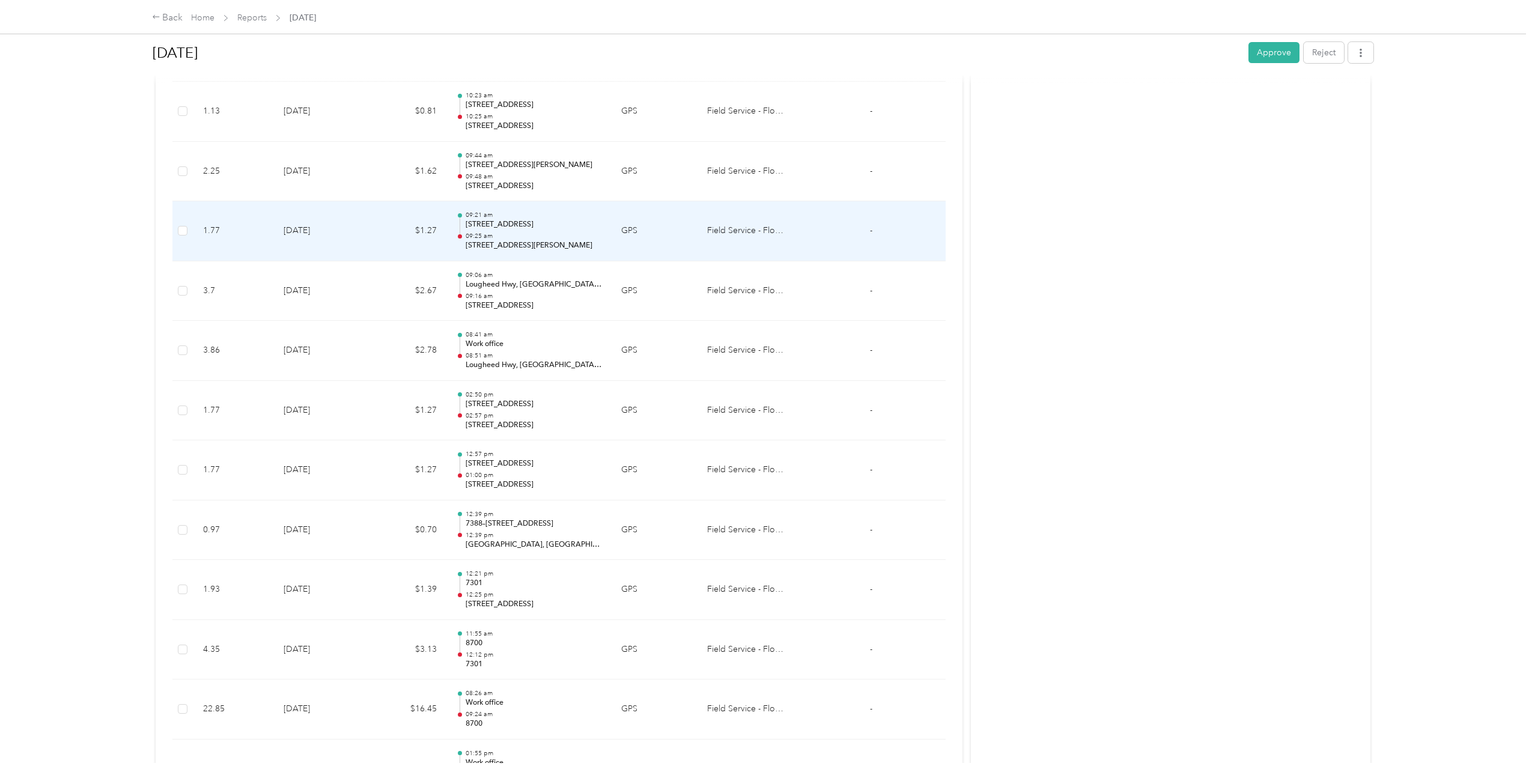
click at [380, 237] on td "$1.27" at bounding box center [407, 231] width 79 height 60
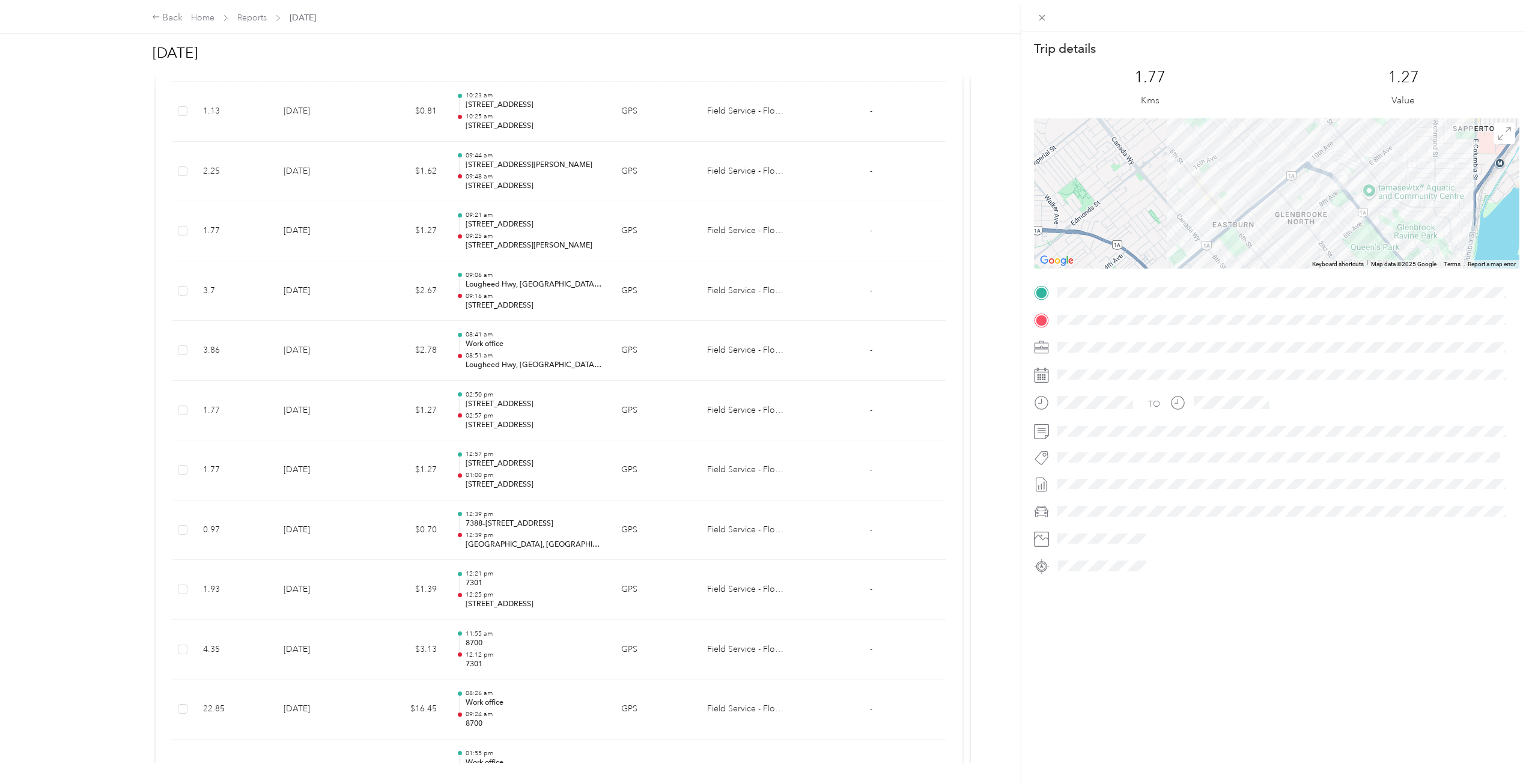
click at [380, 237] on div "Trip details This trip cannot be edited because it is either under review, appr…" at bounding box center [766, 392] width 1532 height 784
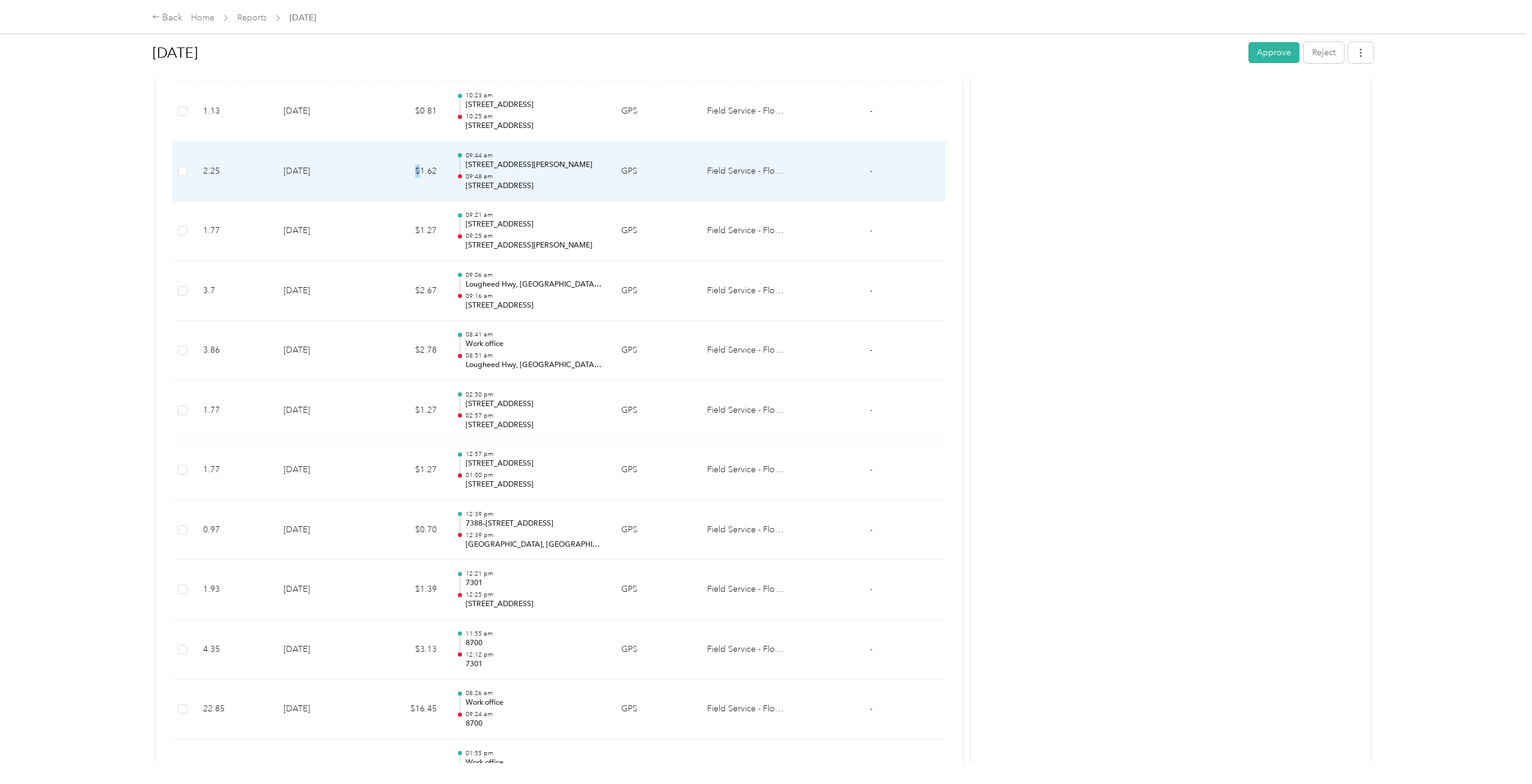
click at [380, 183] on td "$1.62" at bounding box center [407, 171] width 79 height 60
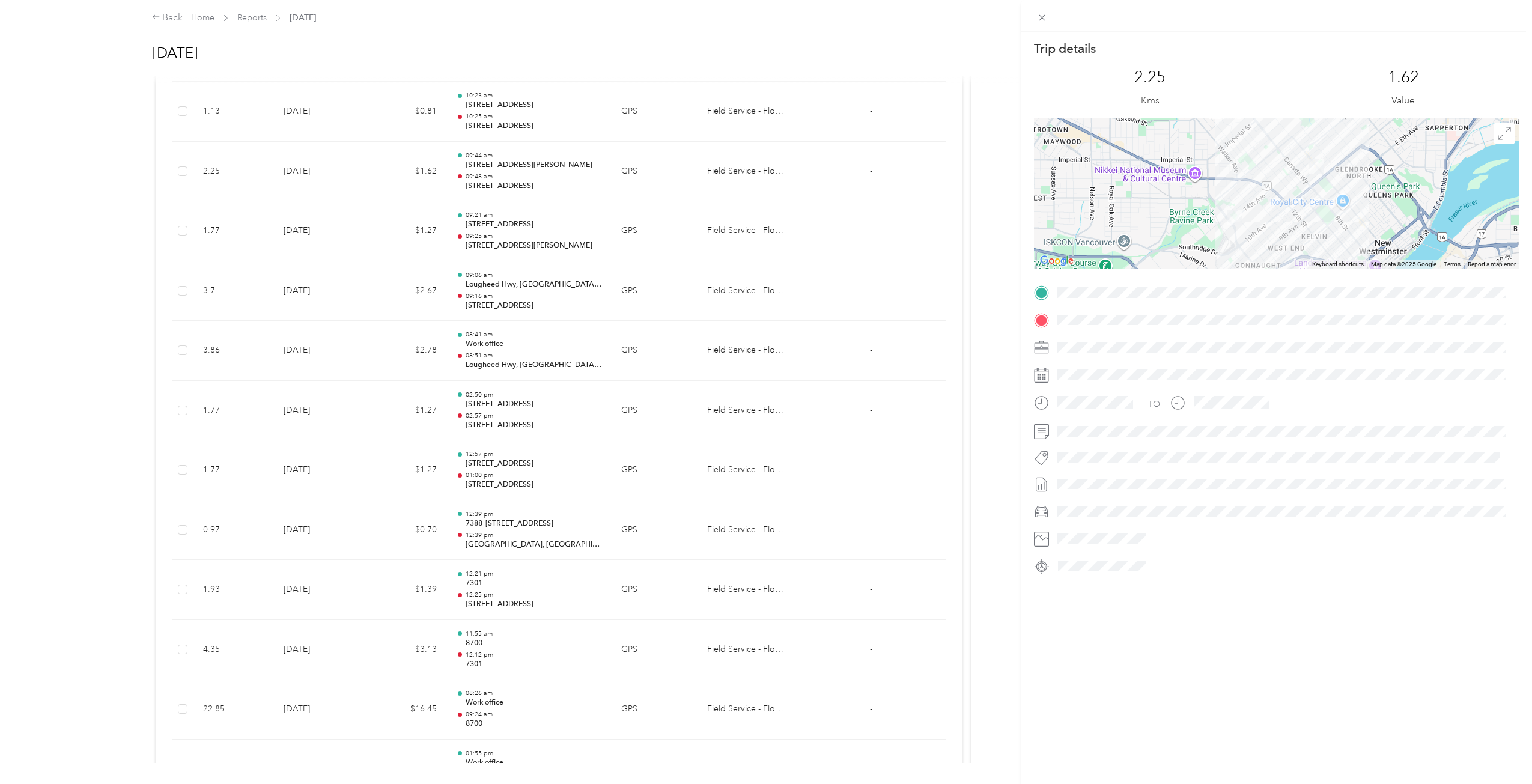
click at [380, 183] on div "Trip details This trip cannot be edited because it is either under review, appr…" at bounding box center [766, 392] width 1532 height 784
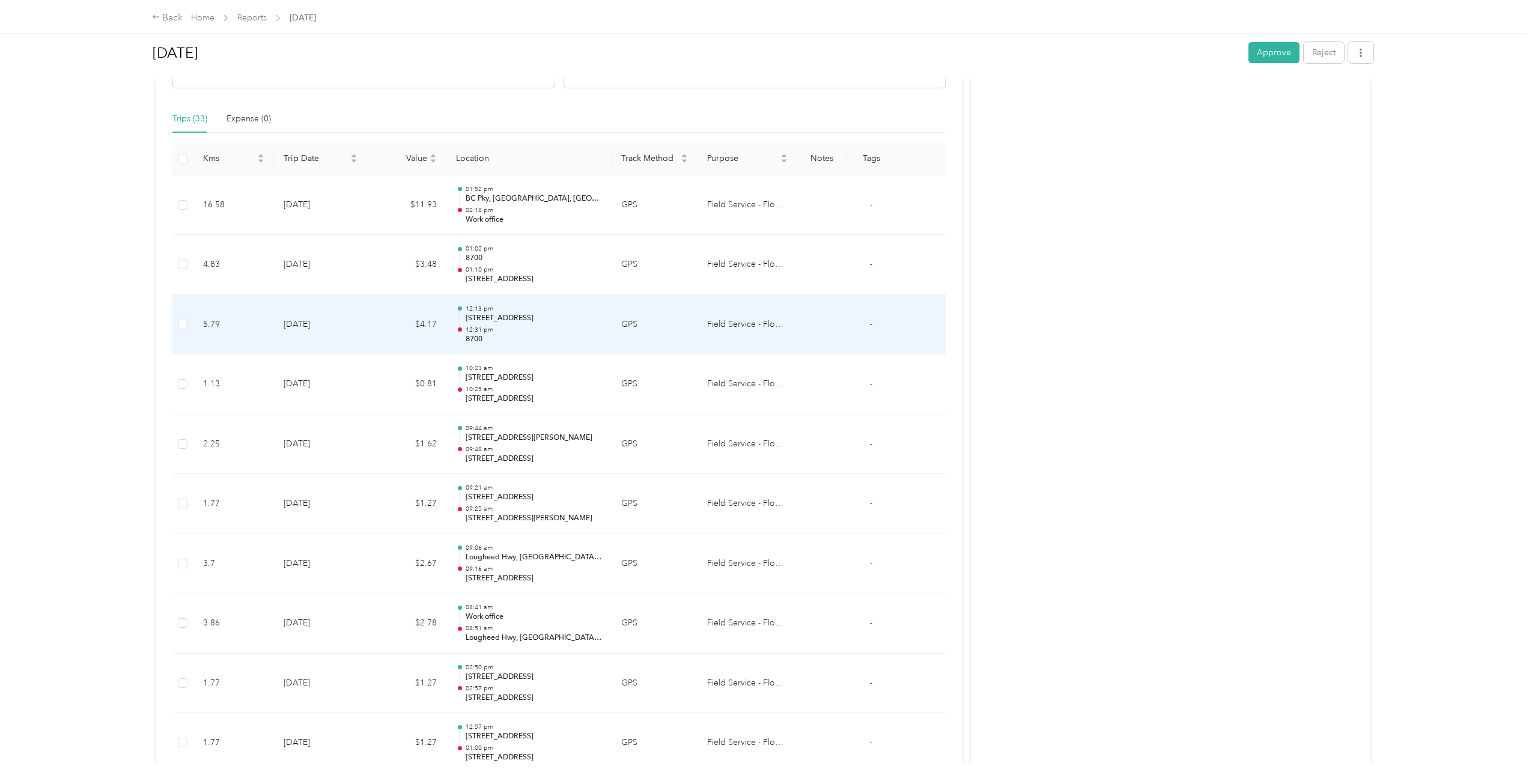
scroll to position [224, 0]
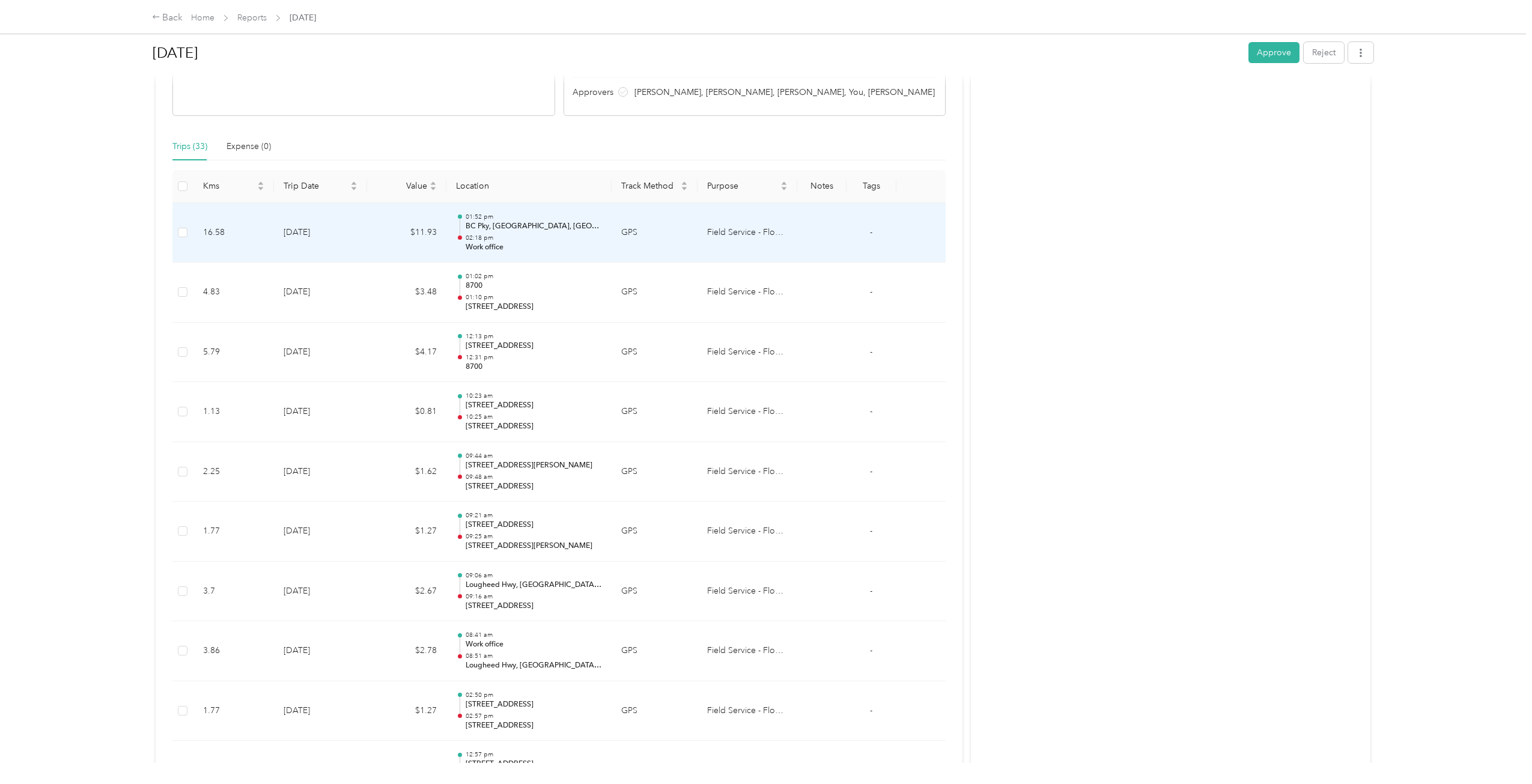
click at [383, 254] on td "$11.93" at bounding box center [407, 233] width 79 height 60
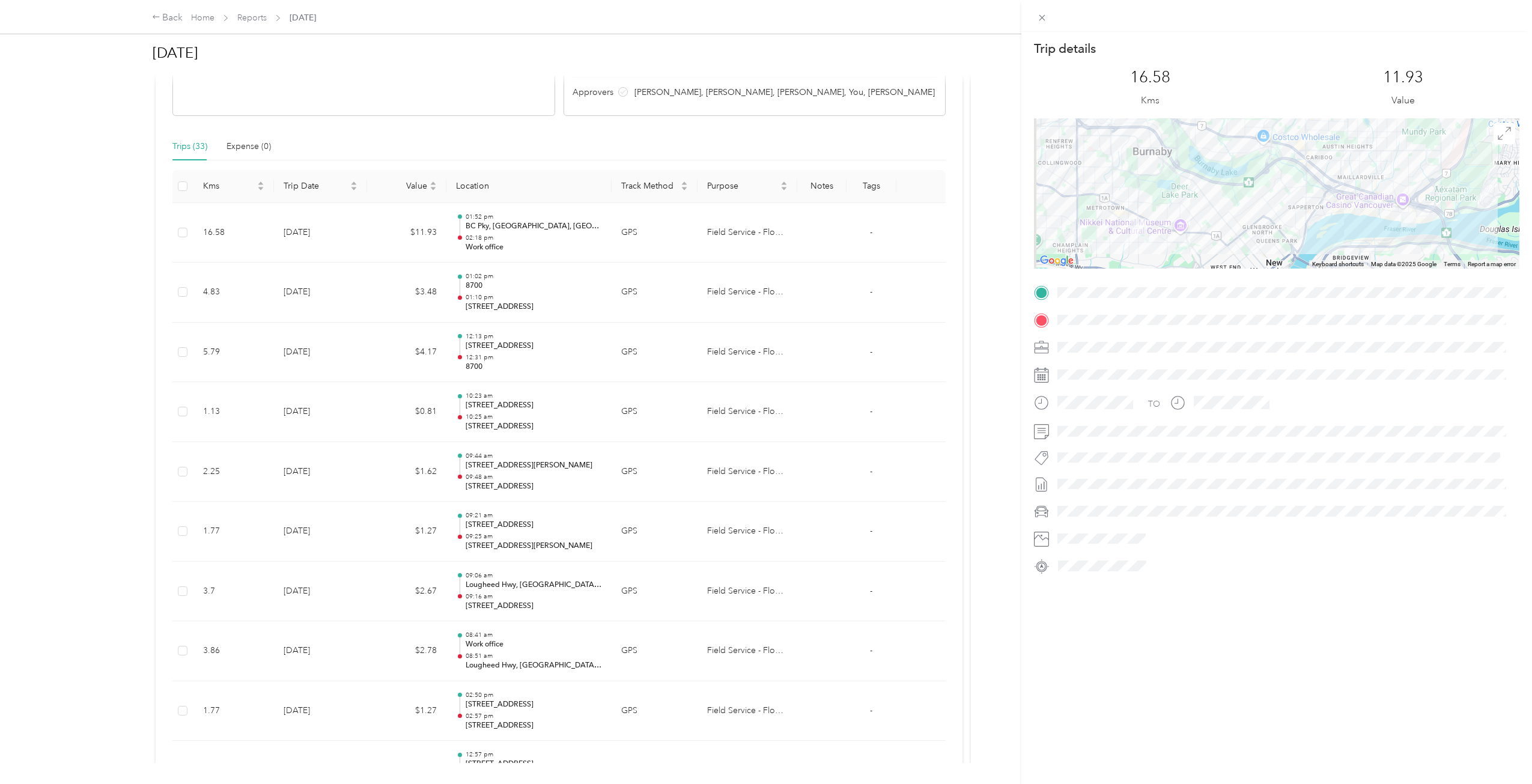
click at [383, 254] on div "Trip details This trip cannot be edited because it is either under review, appr…" at bounding box center [766, 392] width 1532 height 784
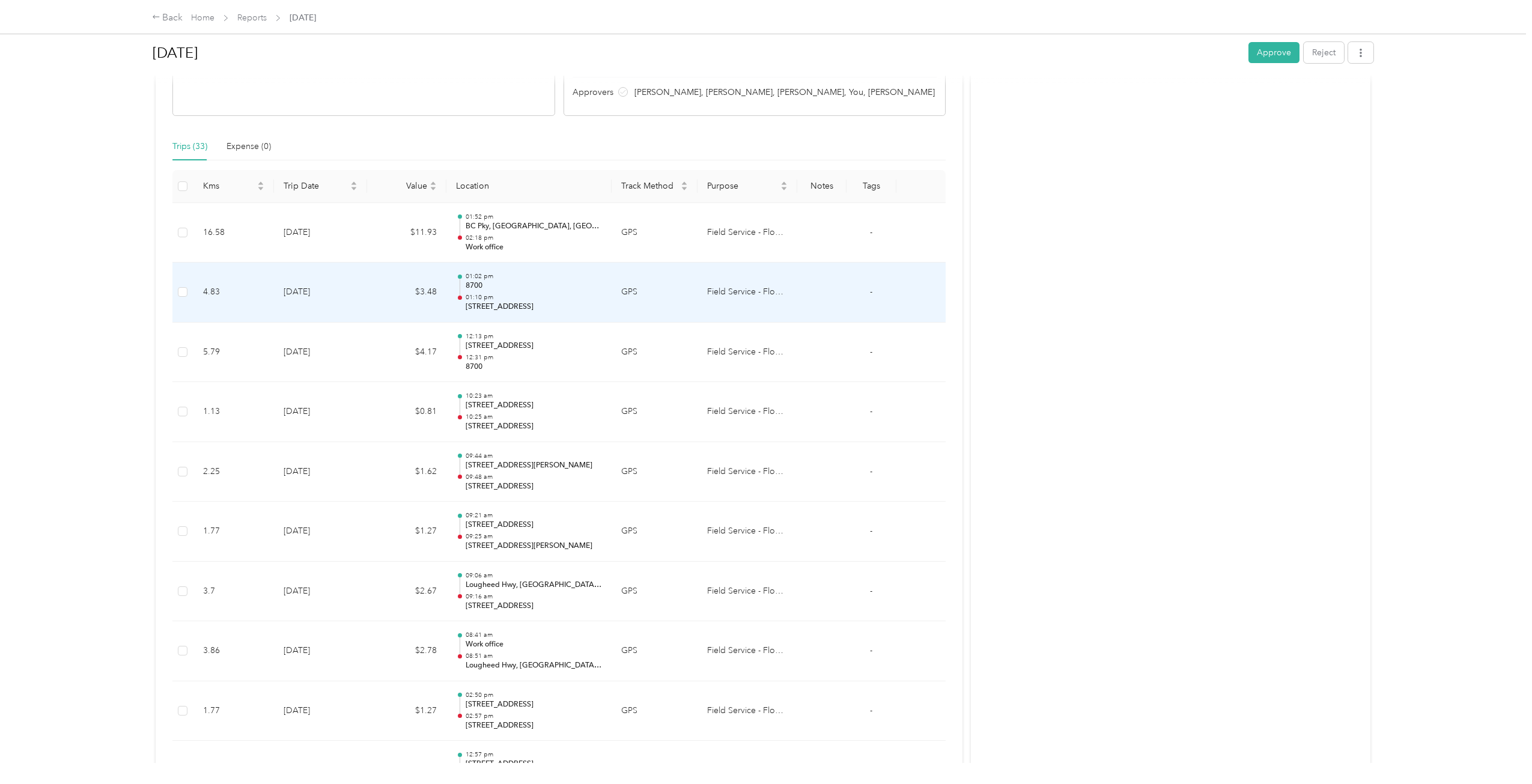
click at [393, 284] on td "$3.48" at bounding box center [407, 293] width 79 height 60
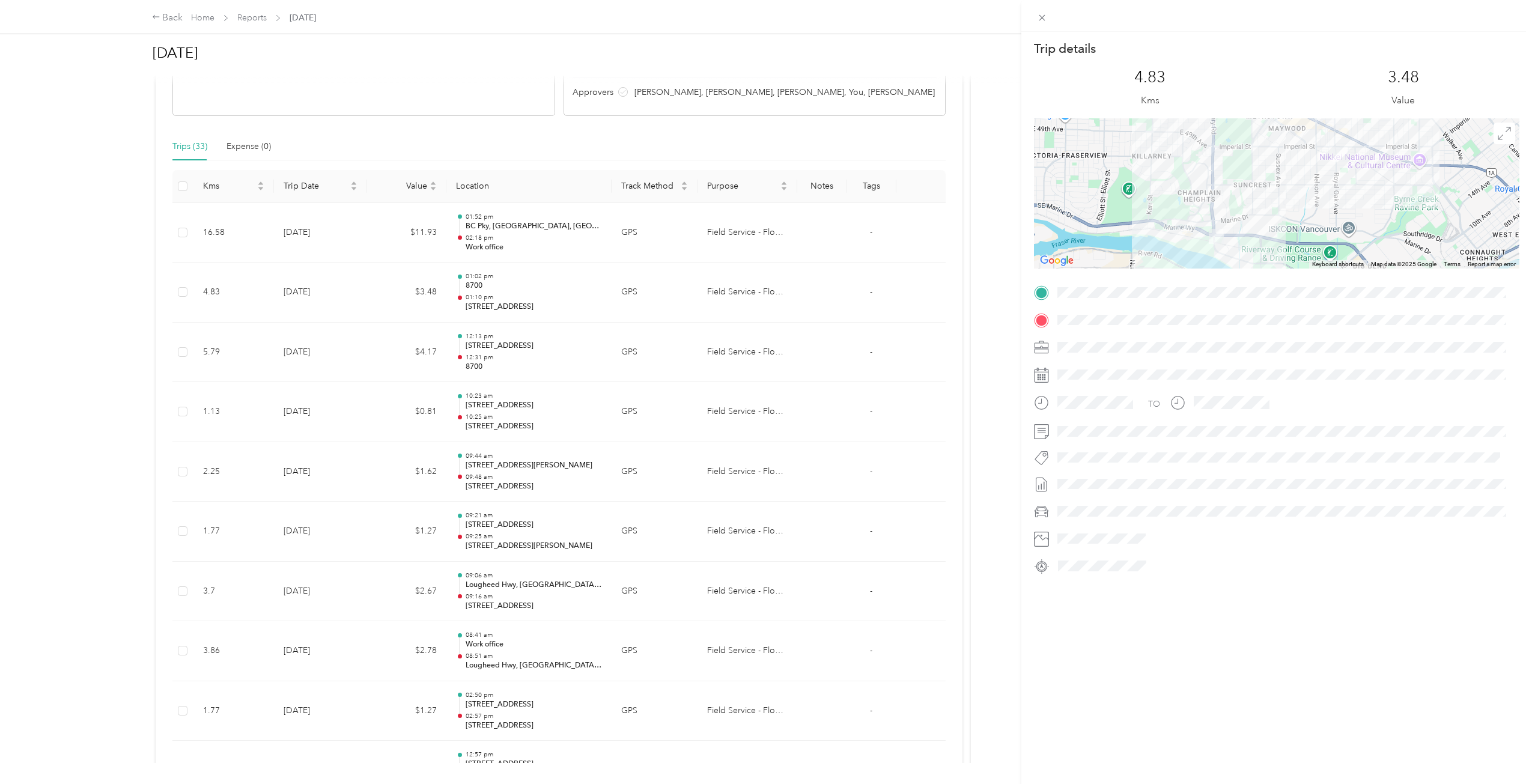
click at [393, 284] on div "Trip details This trip cannot be edited because it is either under review, appr…" at bounding box center [766, 392] width 1532 height 784
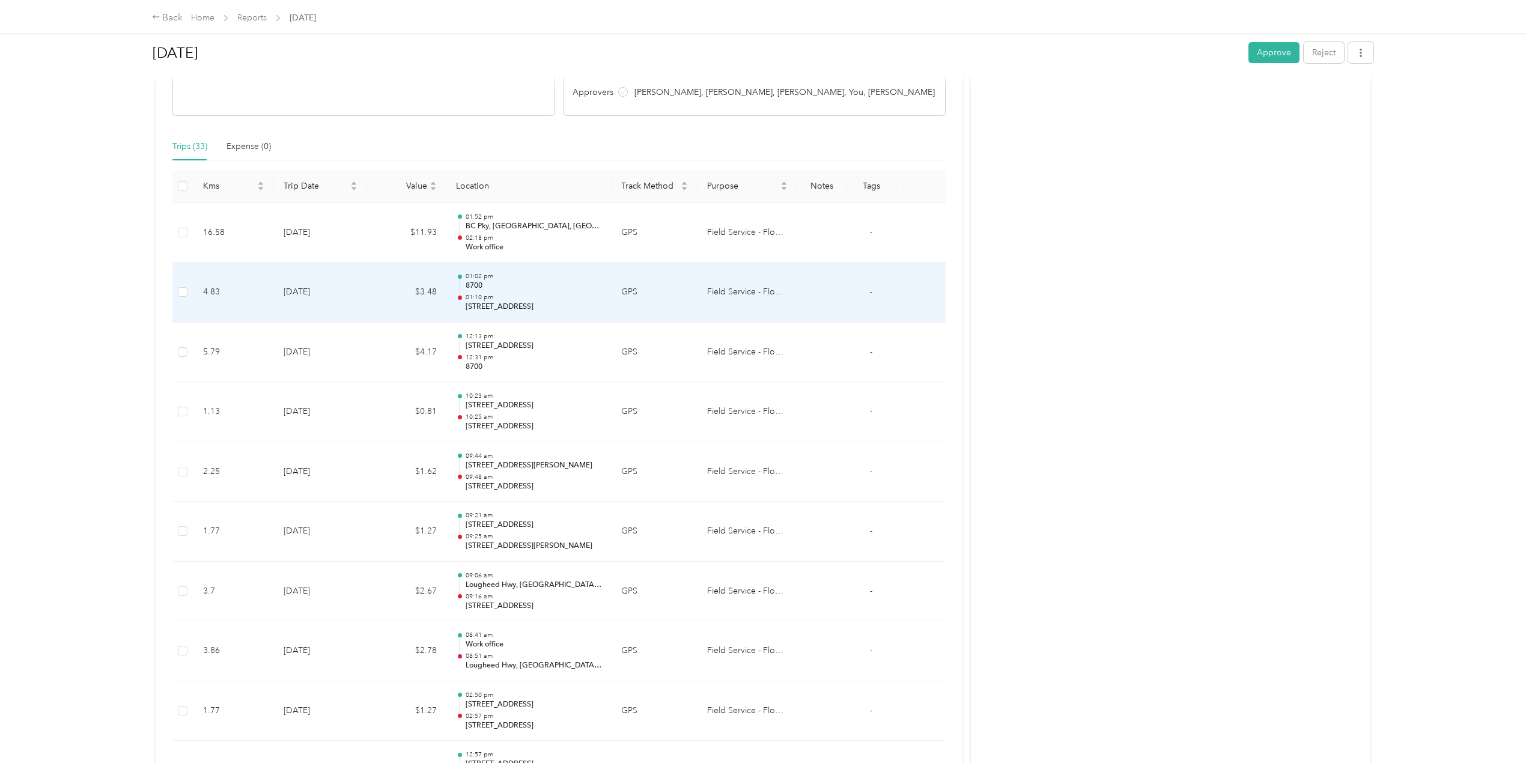
click at [359, 279] on td "[DATE]" at bounding box center [320, 293] width 93 height 60
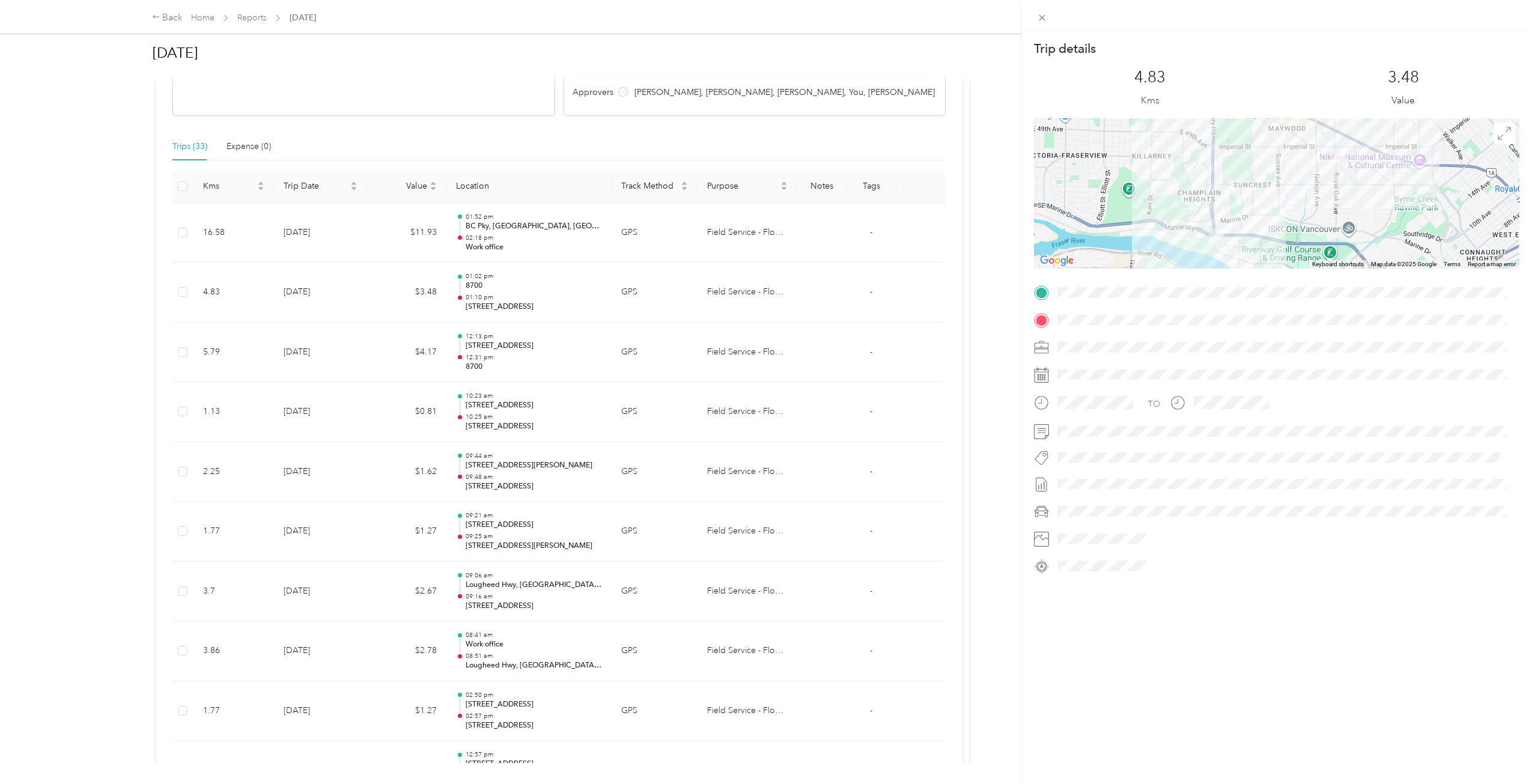
click at [357, 236] on div "Trip details This trip cannot be edited because it is either under review, appr…" at bounding box center [766, 392] width 1532 height 784
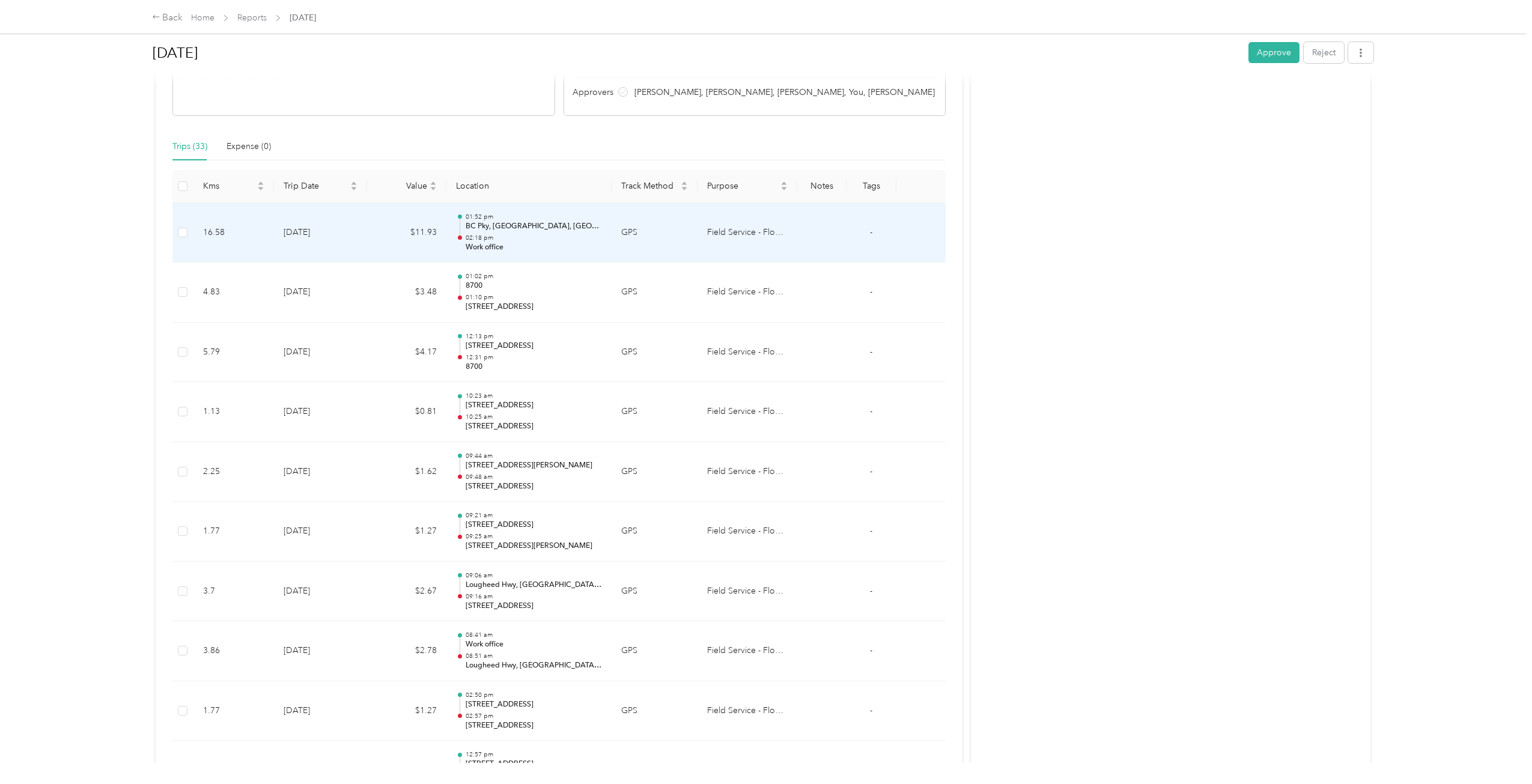
click at [359, 234] on td "[DATE]" at bounding box center [320, 233] width 93 height 60
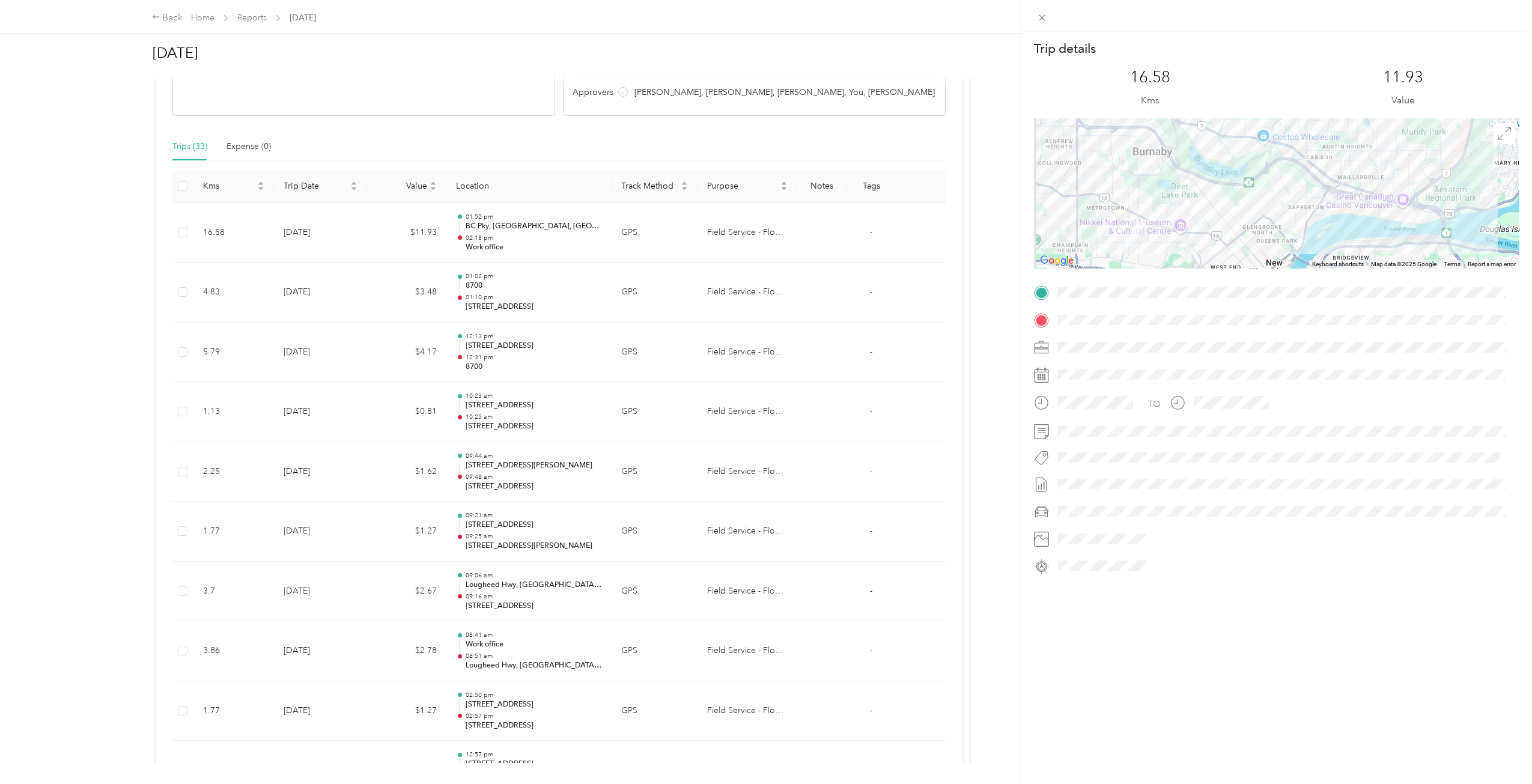
click at [359, 234] on div "Trip details This trip cannot be edited because it is either under review, appr…" at bounding box center [766, 392] width 1532 height 784
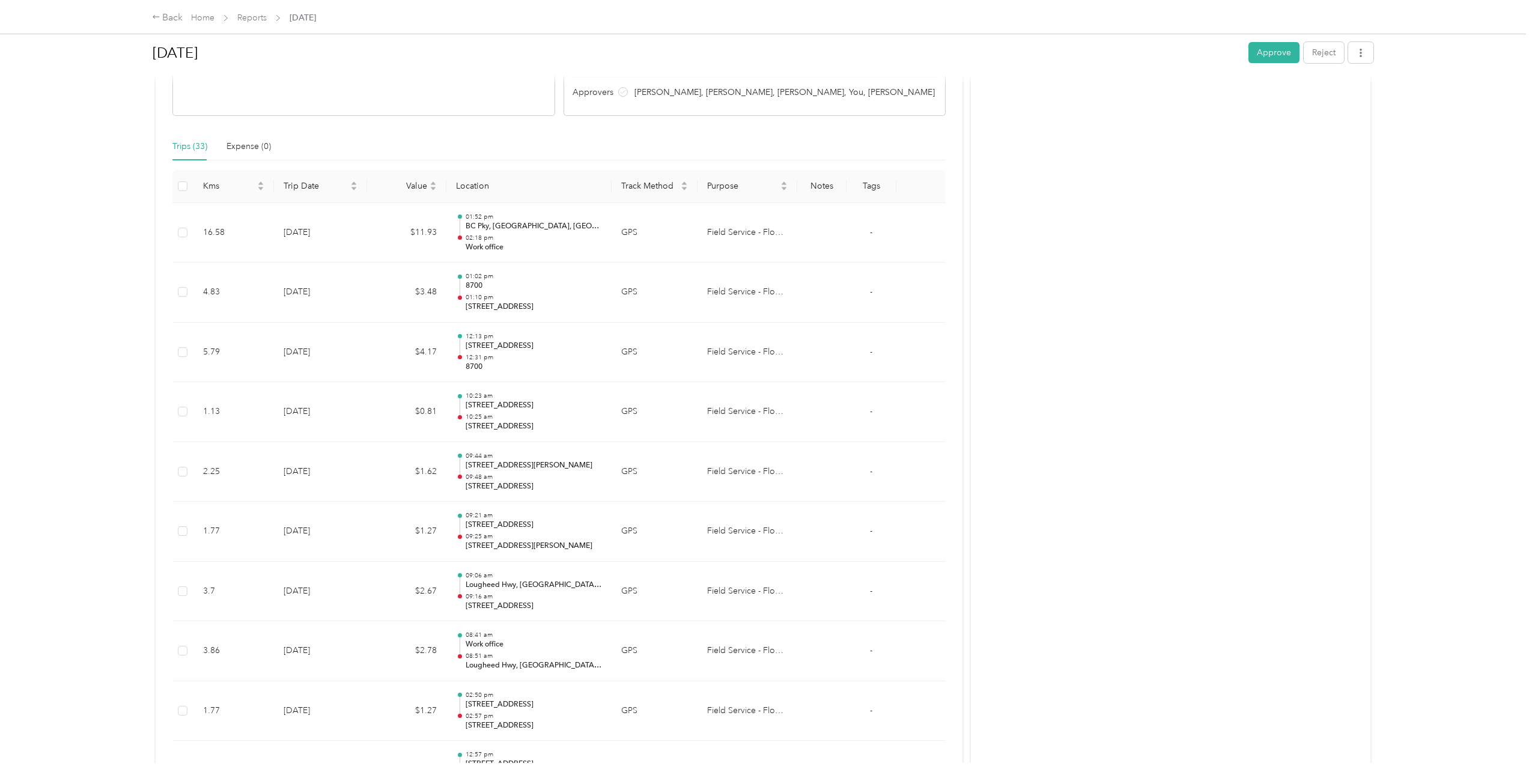
drag, startPoint x: 9, startPoint y: 176, endPoint x: 92, endPoint y: 84, distance: 123.9
click at [8, 176] on div "Back Home Reports [DATE] [DATE] Approve Reject Needs Approval Needs approval fr…" at bounding box center [763, 392] width 1526 height 784
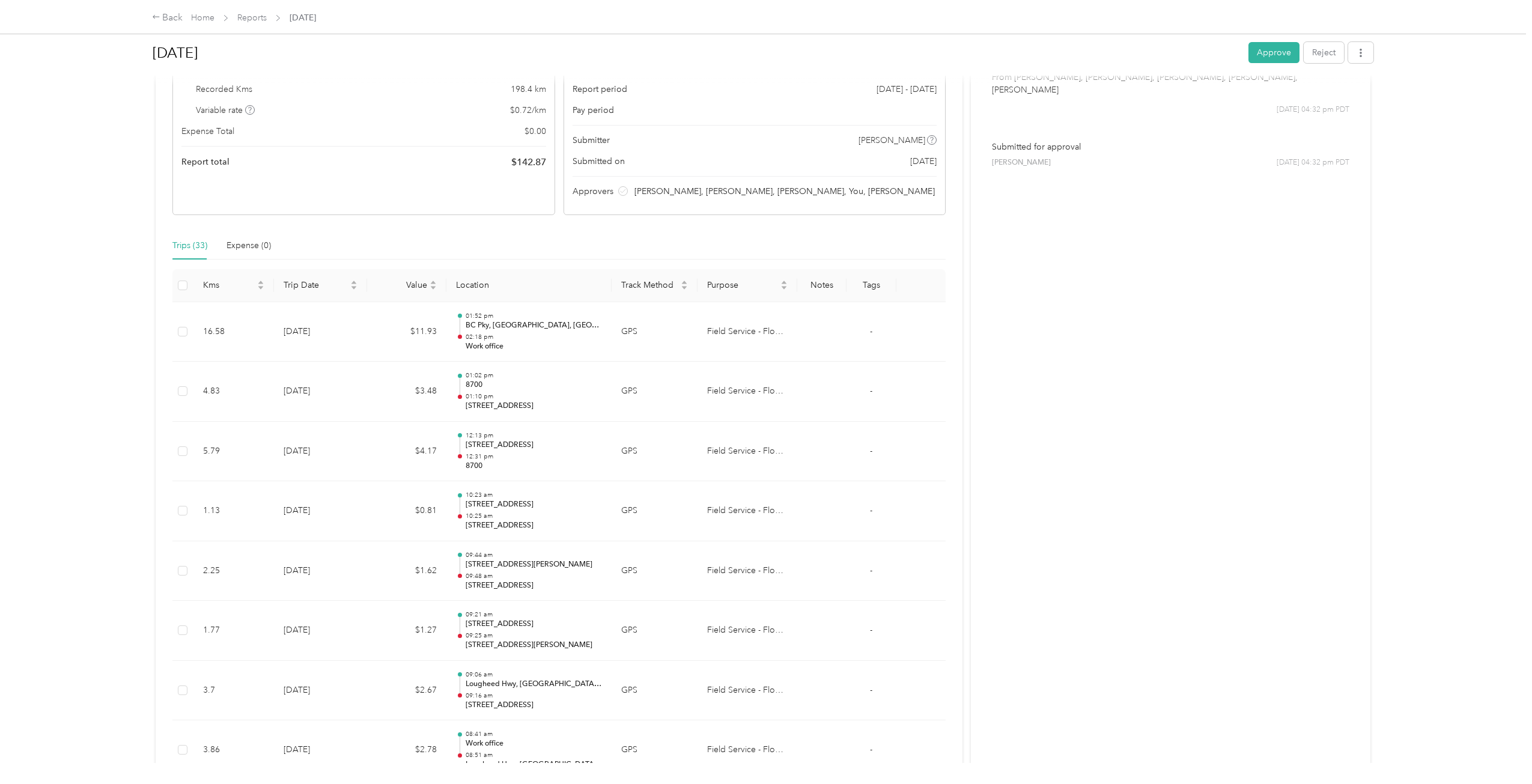
scroll to position [0, 0]
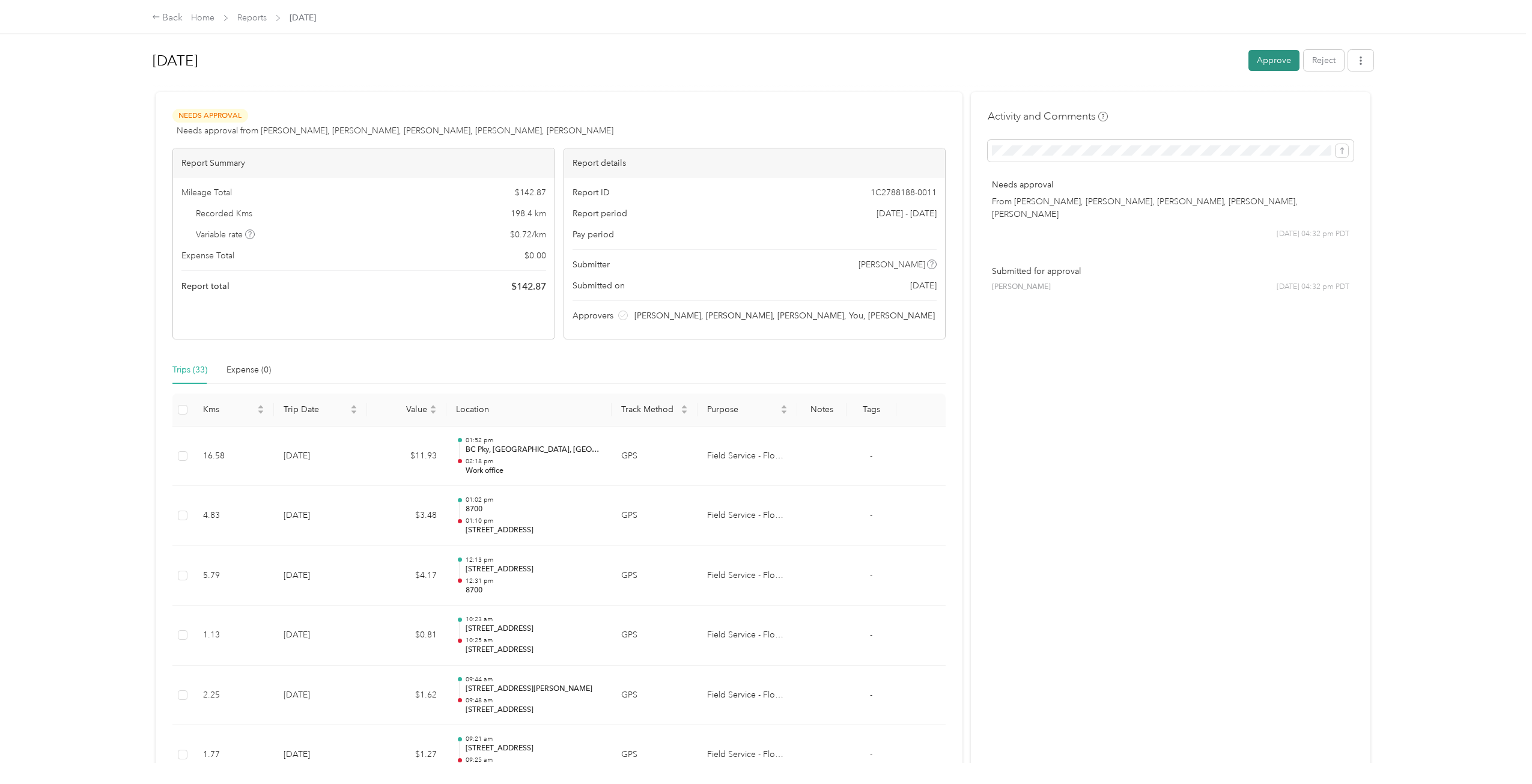
click at [1281, 63] on button "Approve" at bounding box center [1273, 61] width 51 height 21
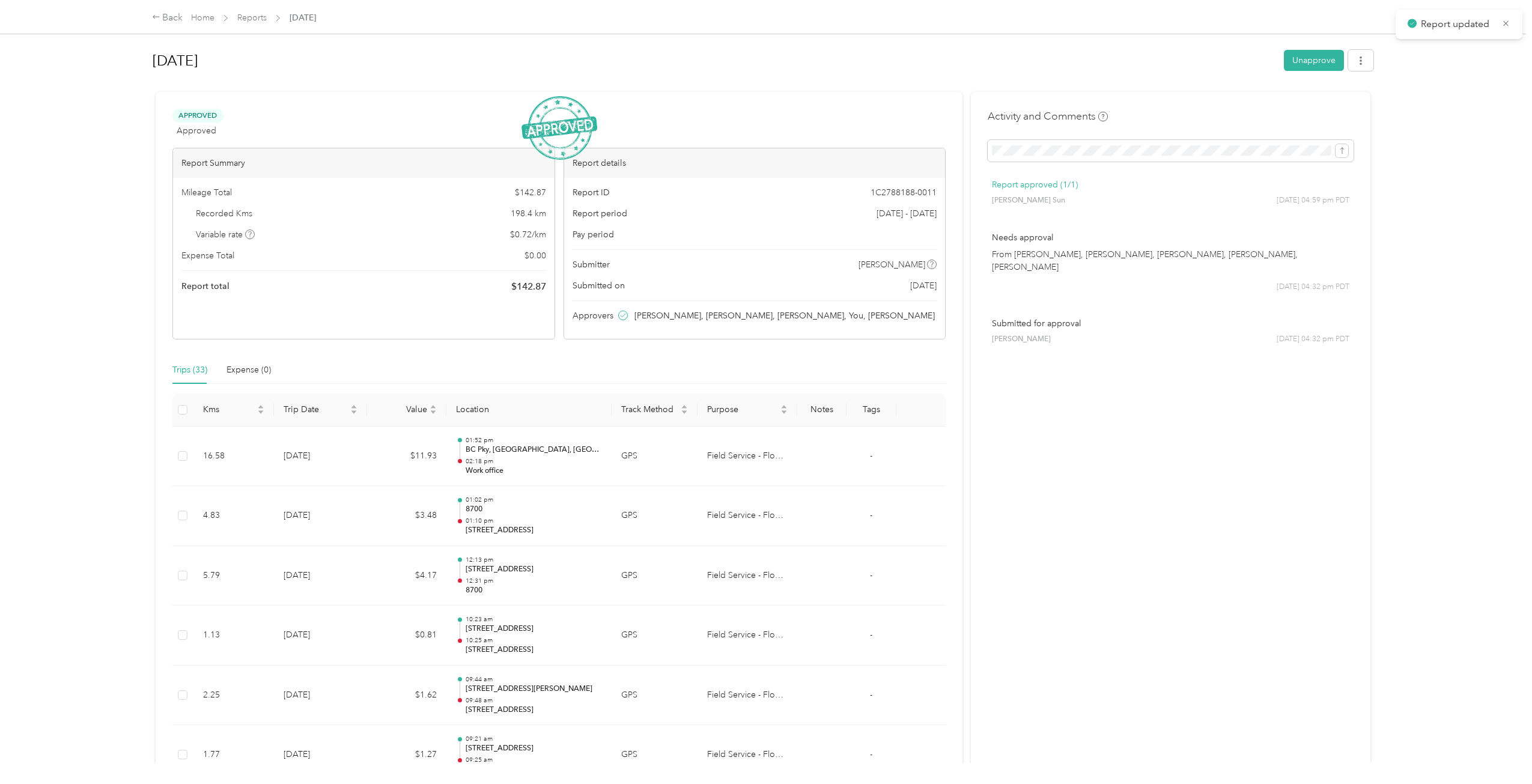
click at [153, 33] on div "Back Home Reports [DATE]" at bounding box center [766, 17] width 1276 height 33
click at [162, 17] on div "Back" at bounding box center [167, 18] width 31 height 15
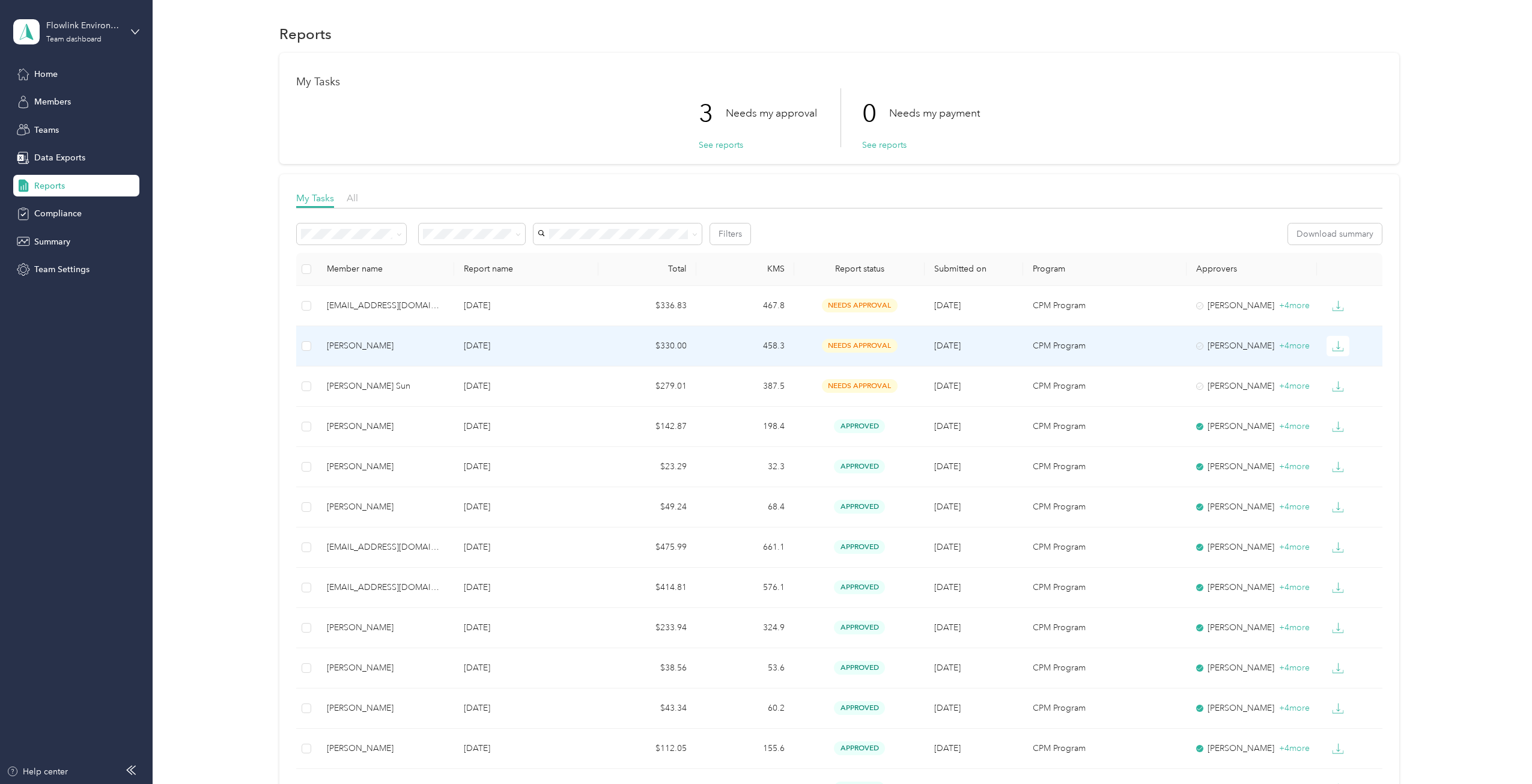
click at [397, 351] on div "[PERSON_NAME]" at bounding box center [385, 346] width 118 height 13
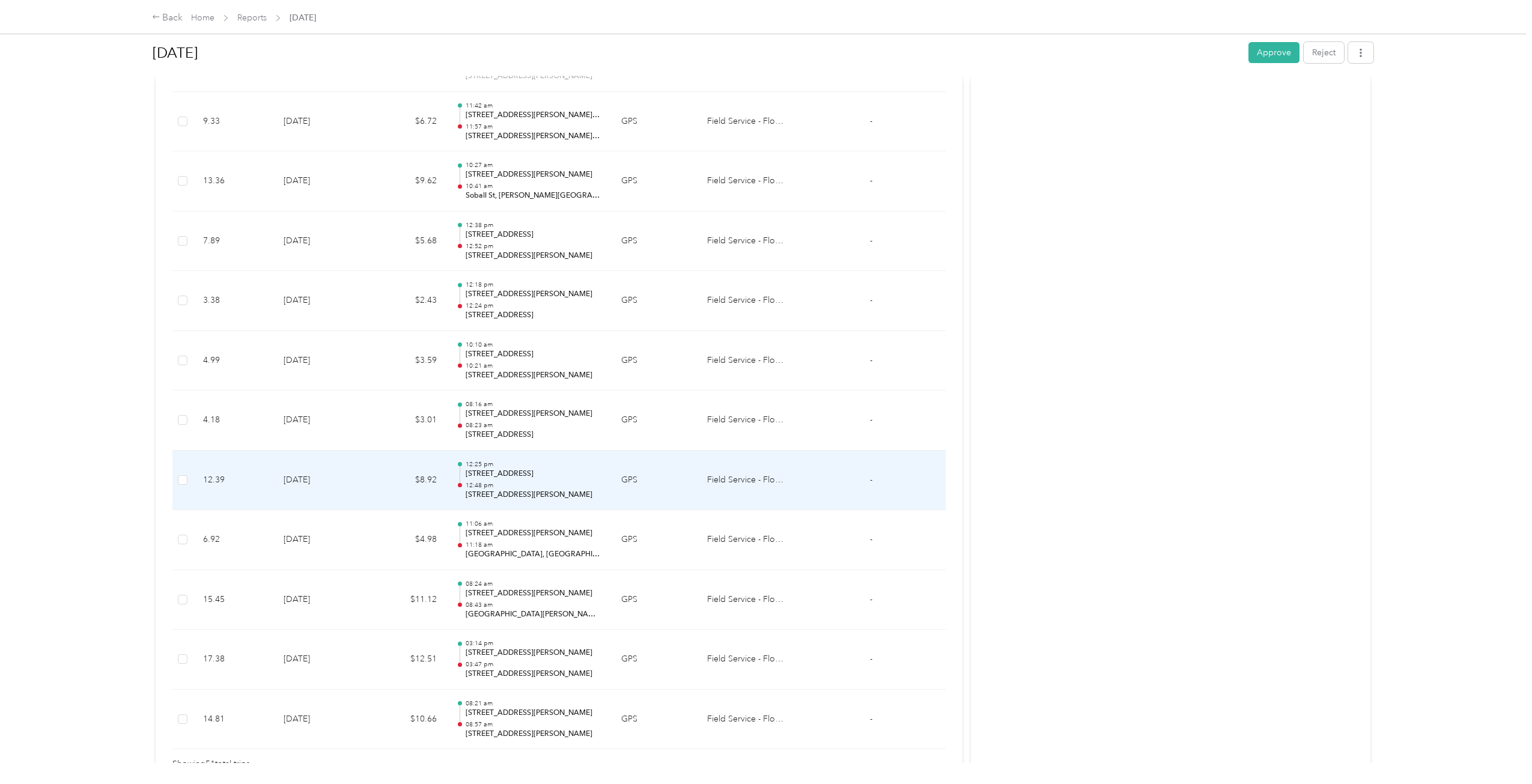
scroll to position [2801, 0]
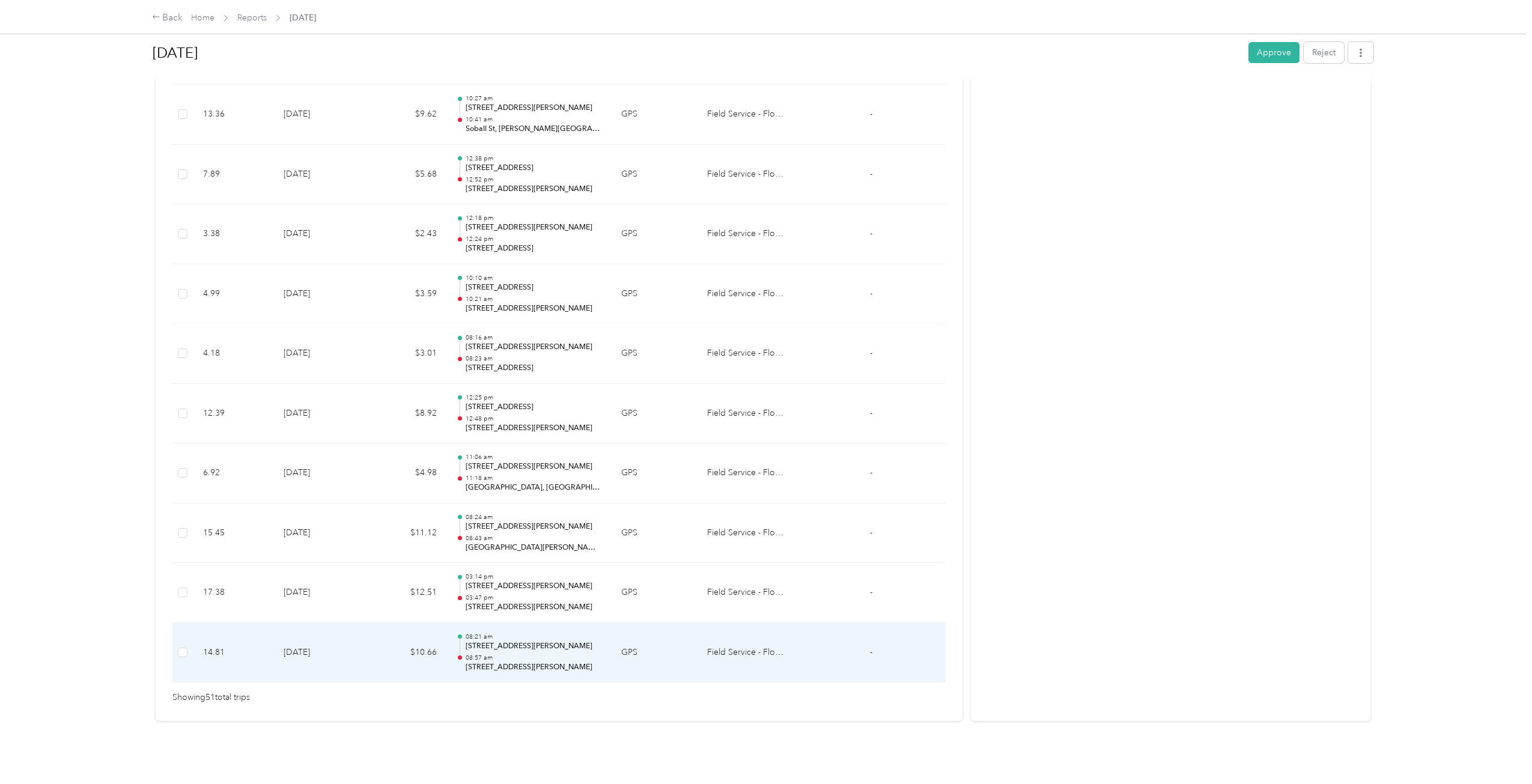
click at [322, 659] on td "[DATE]" at bounding box center [320, 653] width 93 height 60
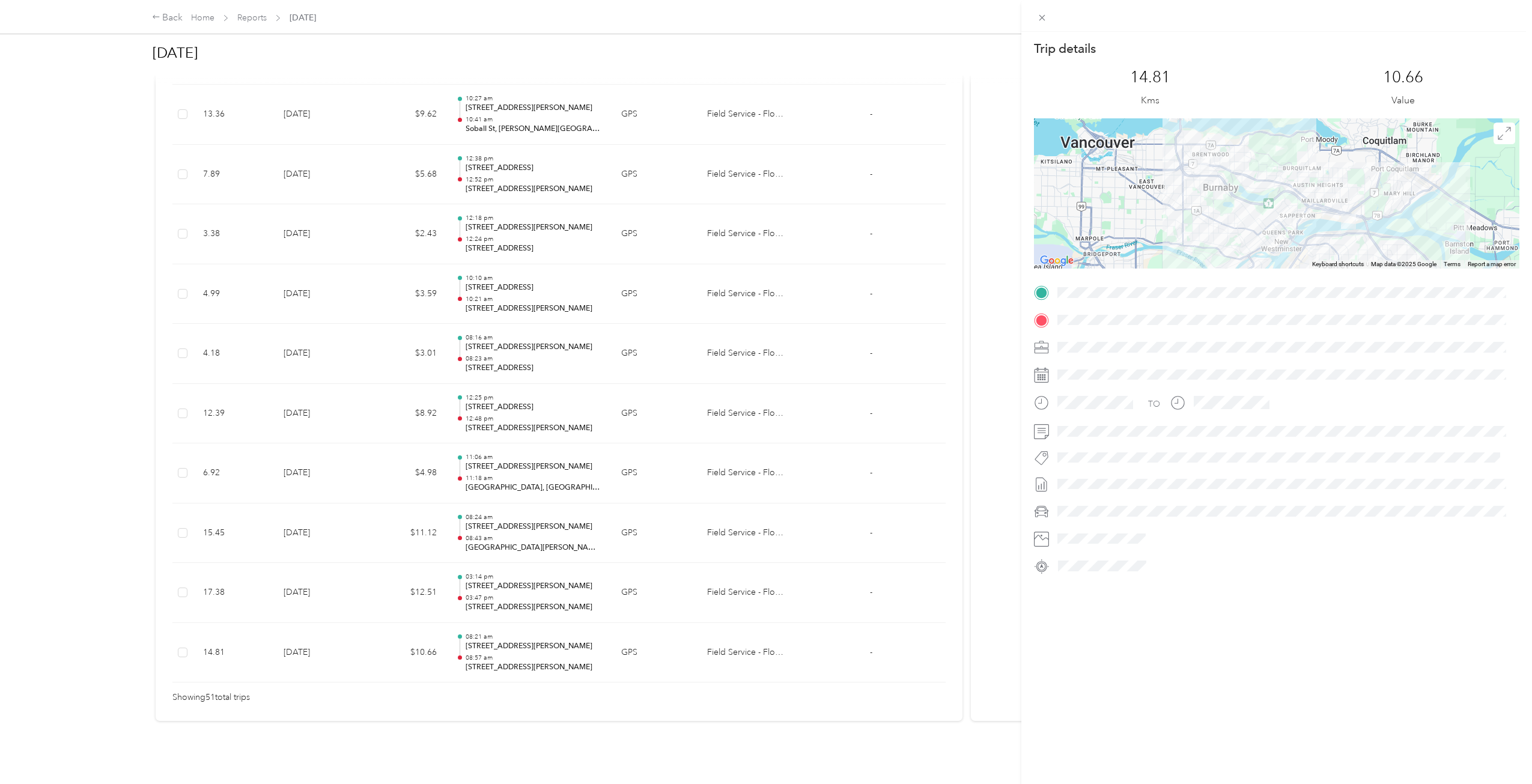
click at [394, 598] on div "Trip details This trip cannot be edited because it is either under review, appr…" at bounding box center [766, 392] width 1532 height 784
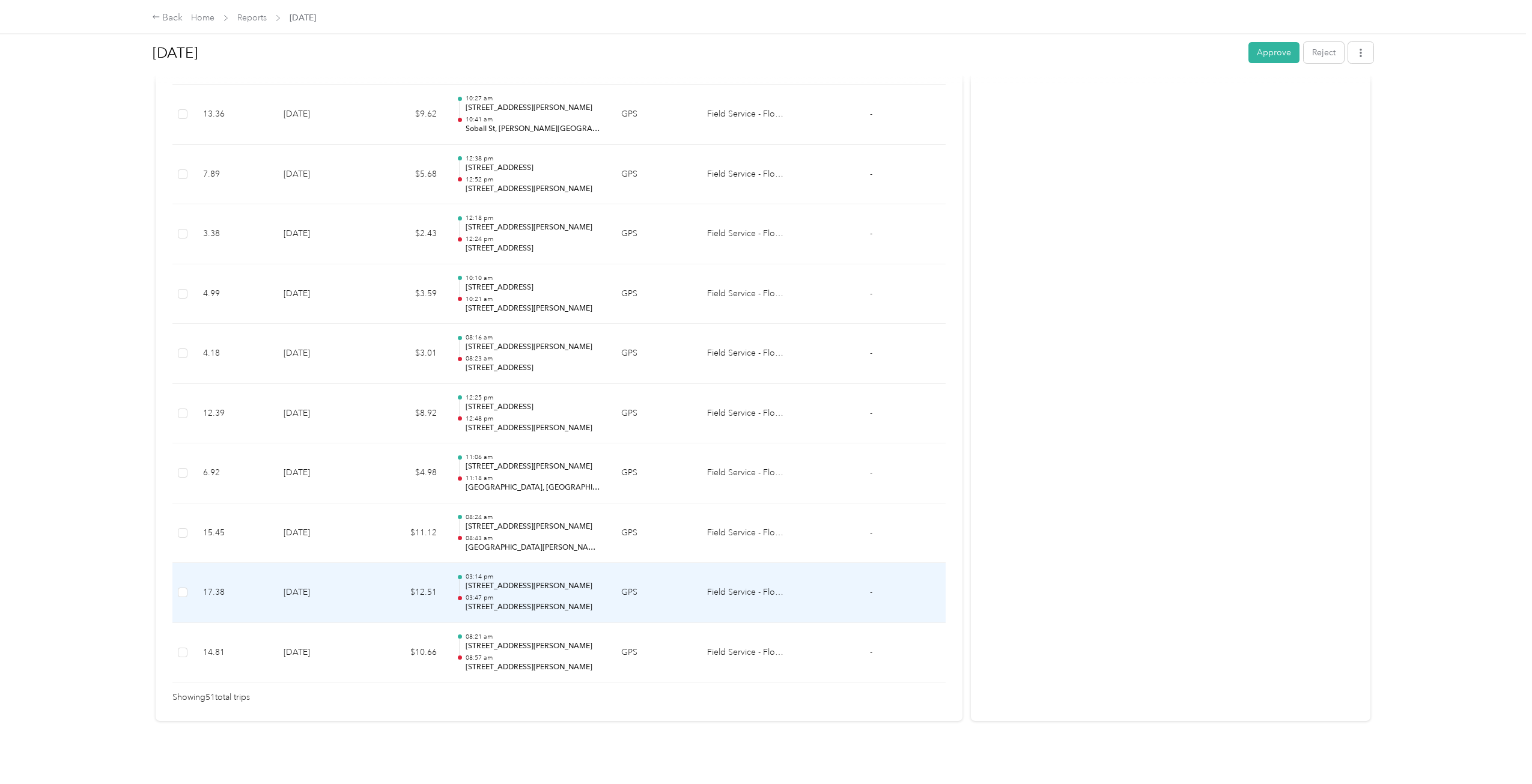
click at [394, 593] on td "$12.51" at bounding box center [407, 593] width 79 height 60
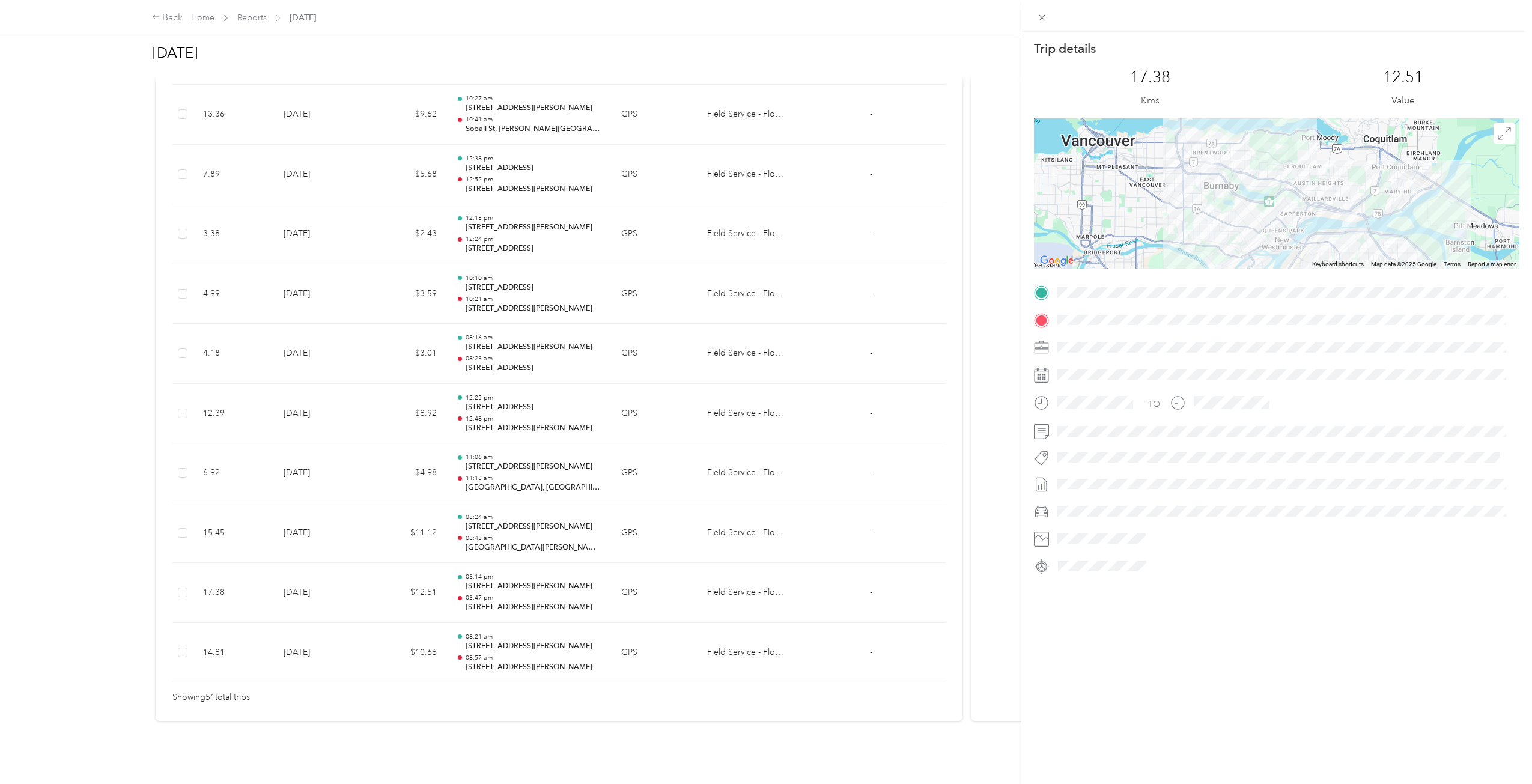
click at [398, 628] on div "Trip details This trip cannot be edited because it is either under review, appr…" at bounding box center [766, 392] width 1532 height 784
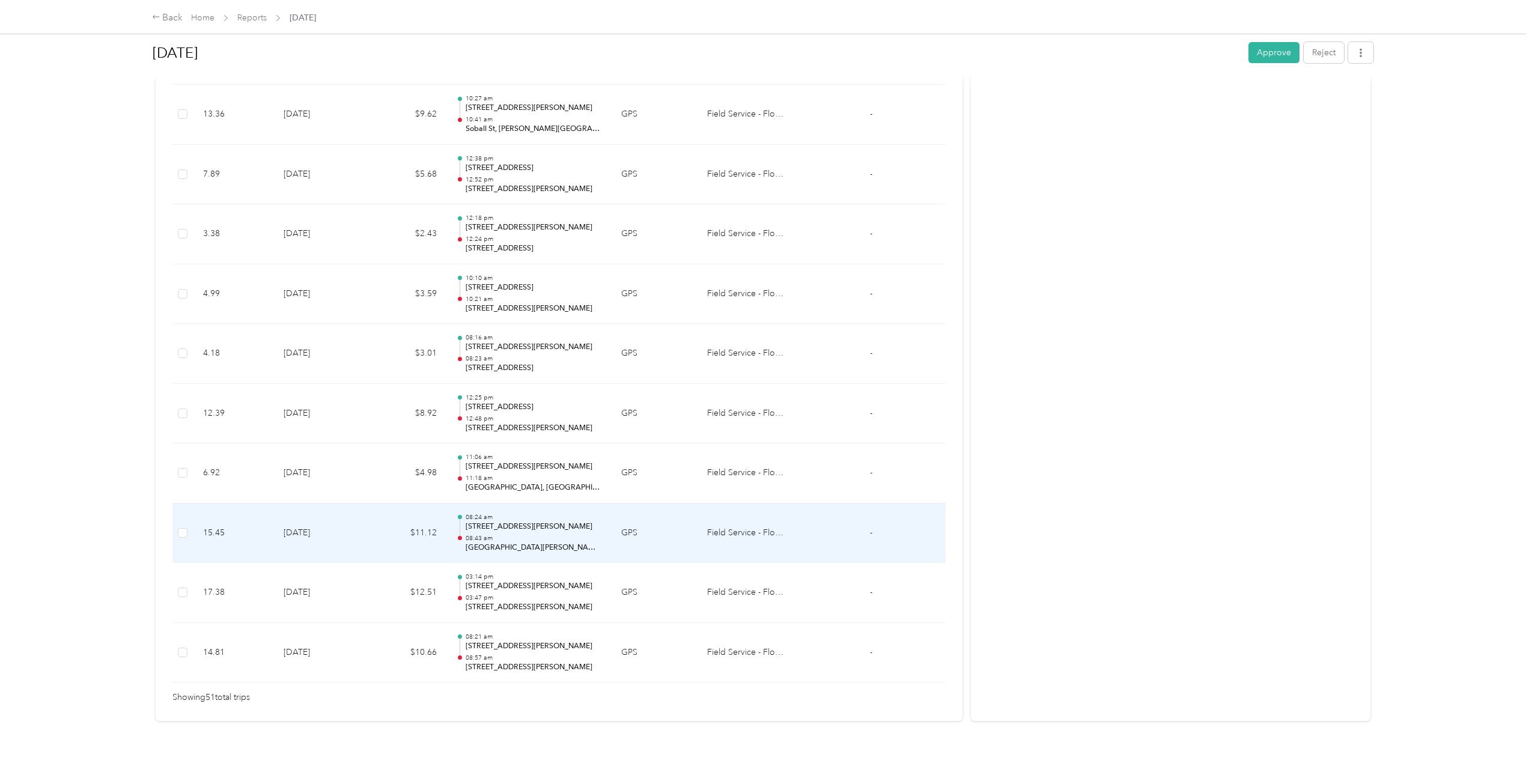
click at [403, 528] on td "$11.12" at bounding box center [407, 533] width 79 height 60
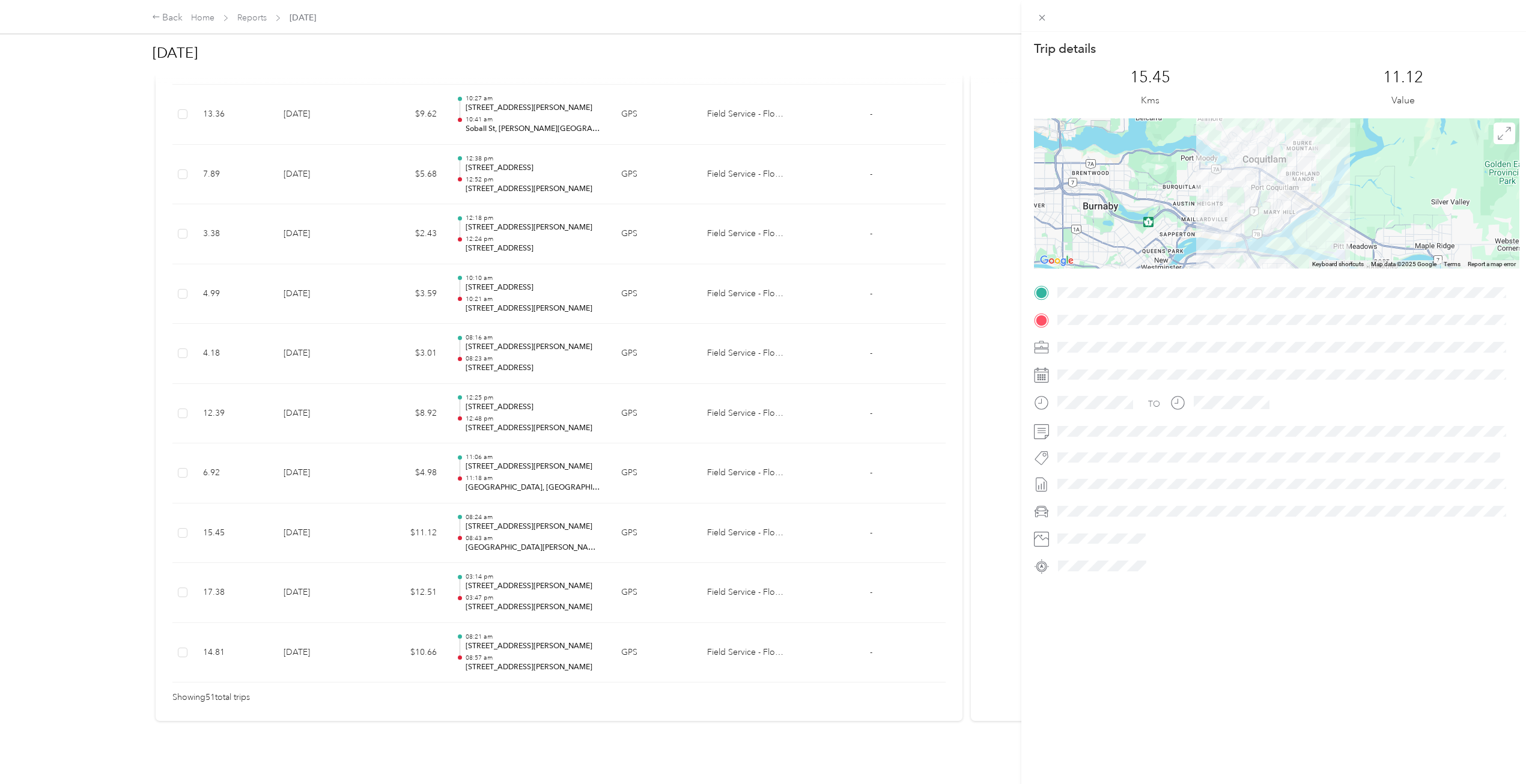
click at [403, 528] on div "Trip details This trip cannot be edited because it is either under review, appr…" at bounding box center [766, 392] width 1532 height 784
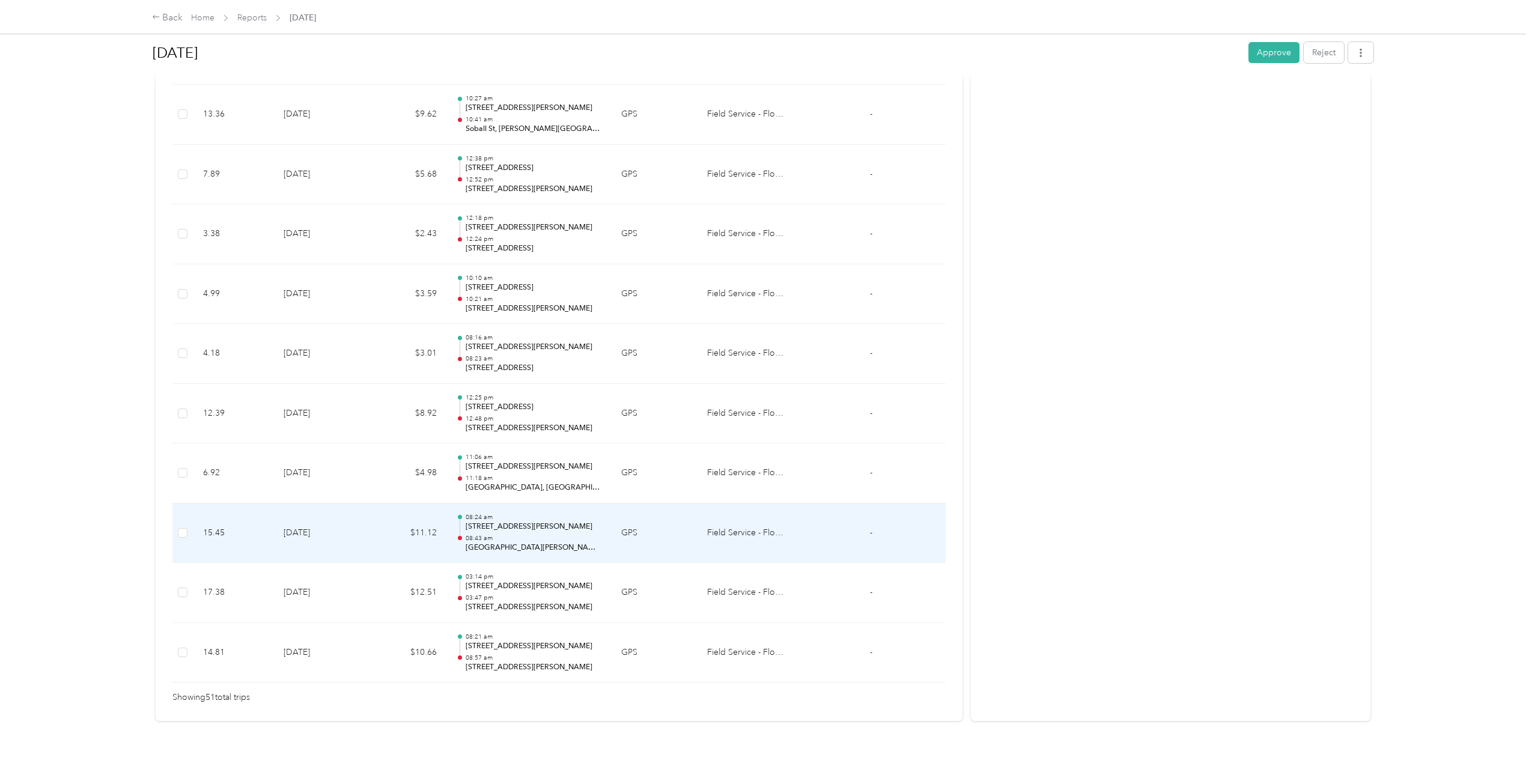
click at [402, 522] on td "$11.12" at bounding box center [407, 533] width 79 height 60
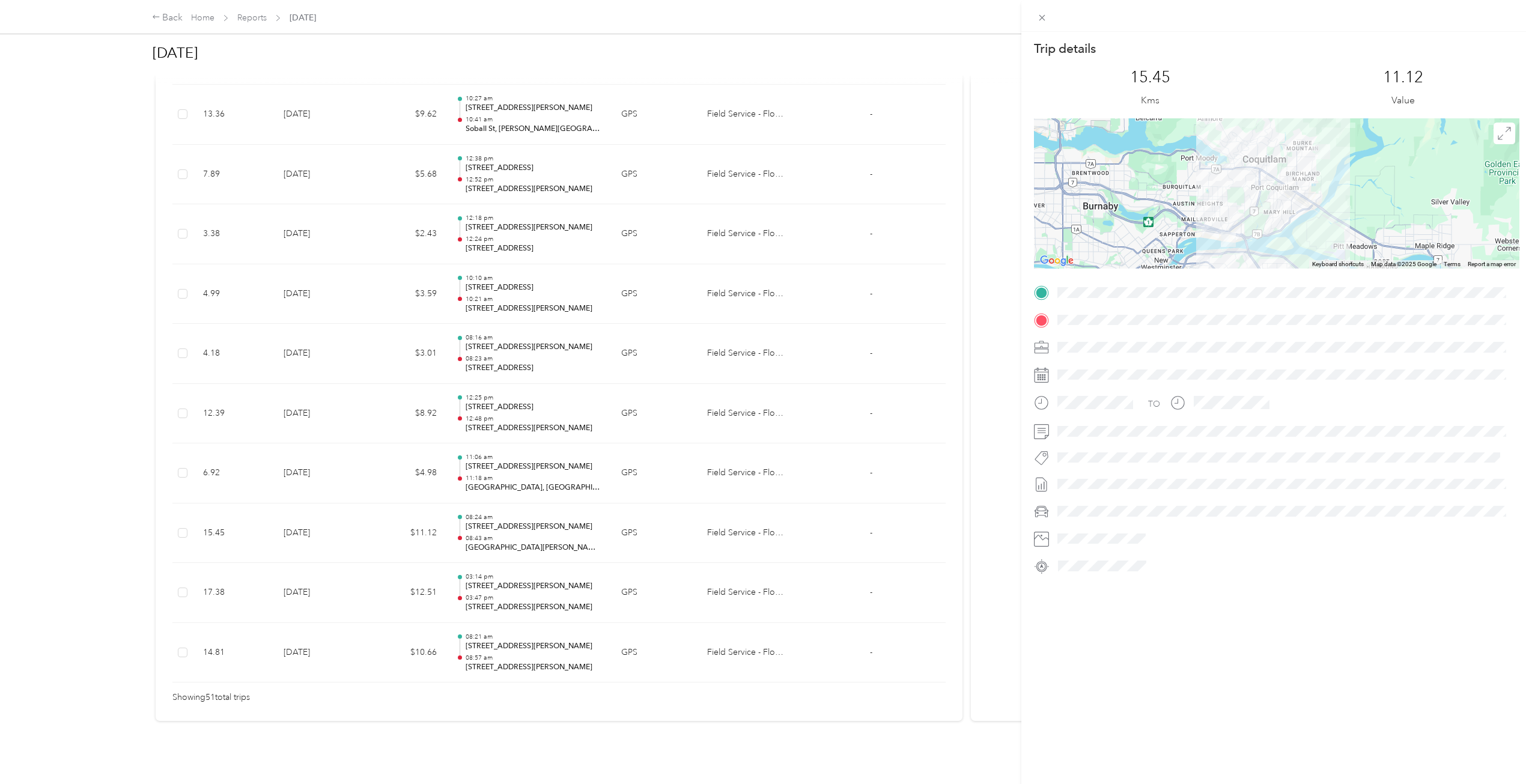
click at [402, 522] on div "Trip details This trip cannot be edited because it is either under review, appr…" at bounding box center [766, 392] width 1532 height 784
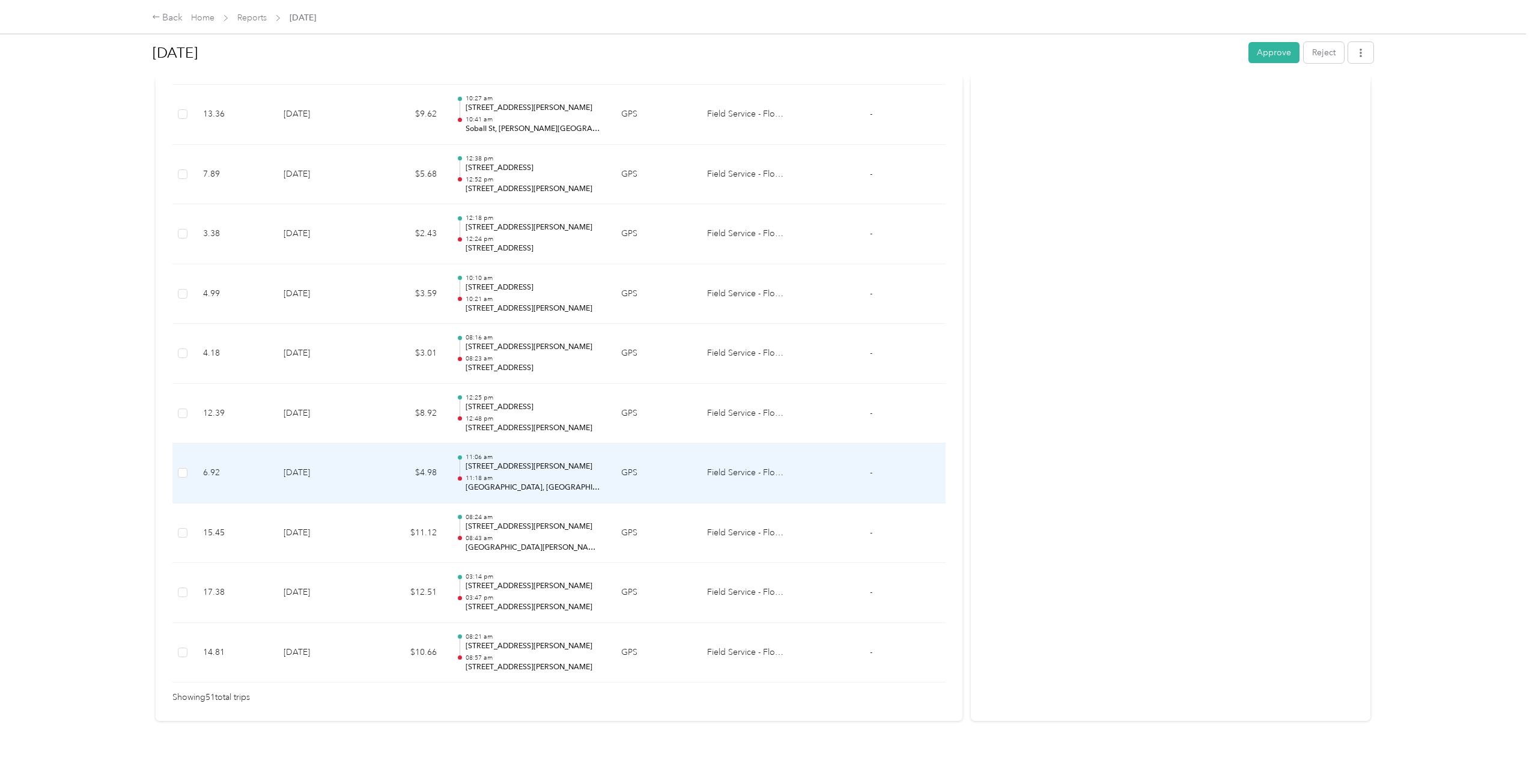
click at [402, 479] on td "$4.98" at bounding box center [407, 473] width 79 height 60
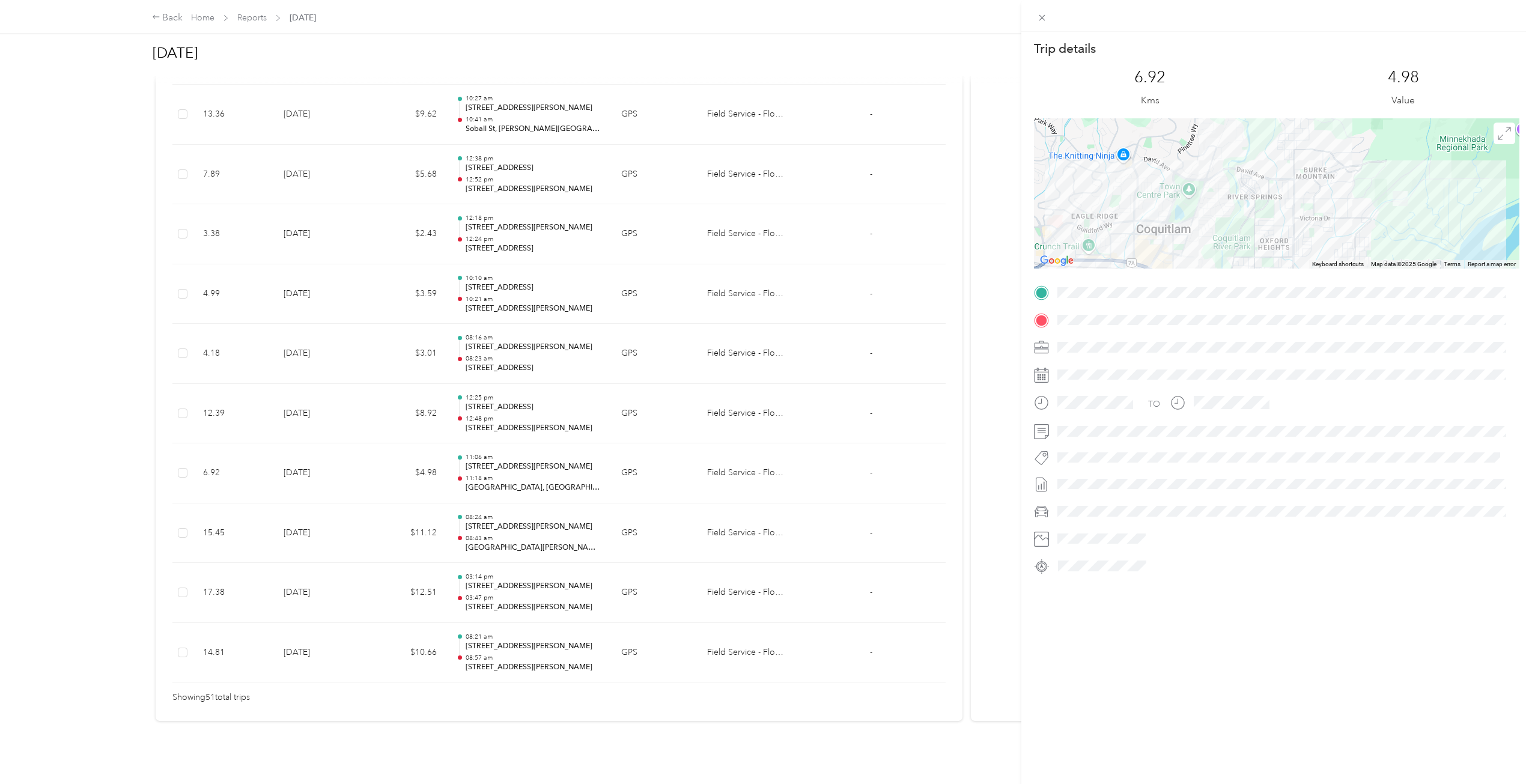
click at [402, 479] on div "Trip details This trip cannot be edited because it is either under review, appr…" at bounding box center [766, 392] width 1532 height 784
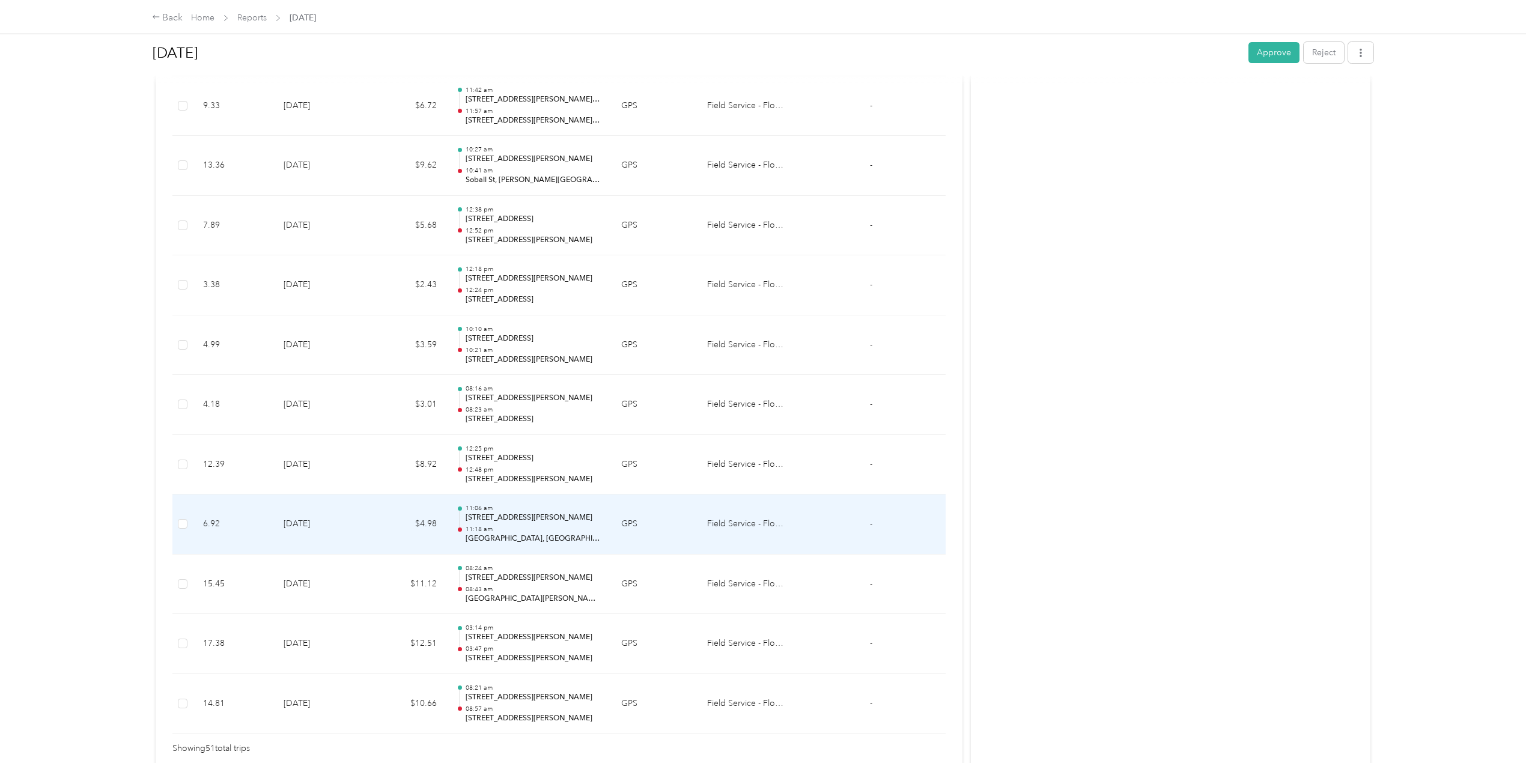
scroll to position [2681, 0]
click at [397, 517] on td "$8.92" at bounding box center [407, 525] width 79 height 60
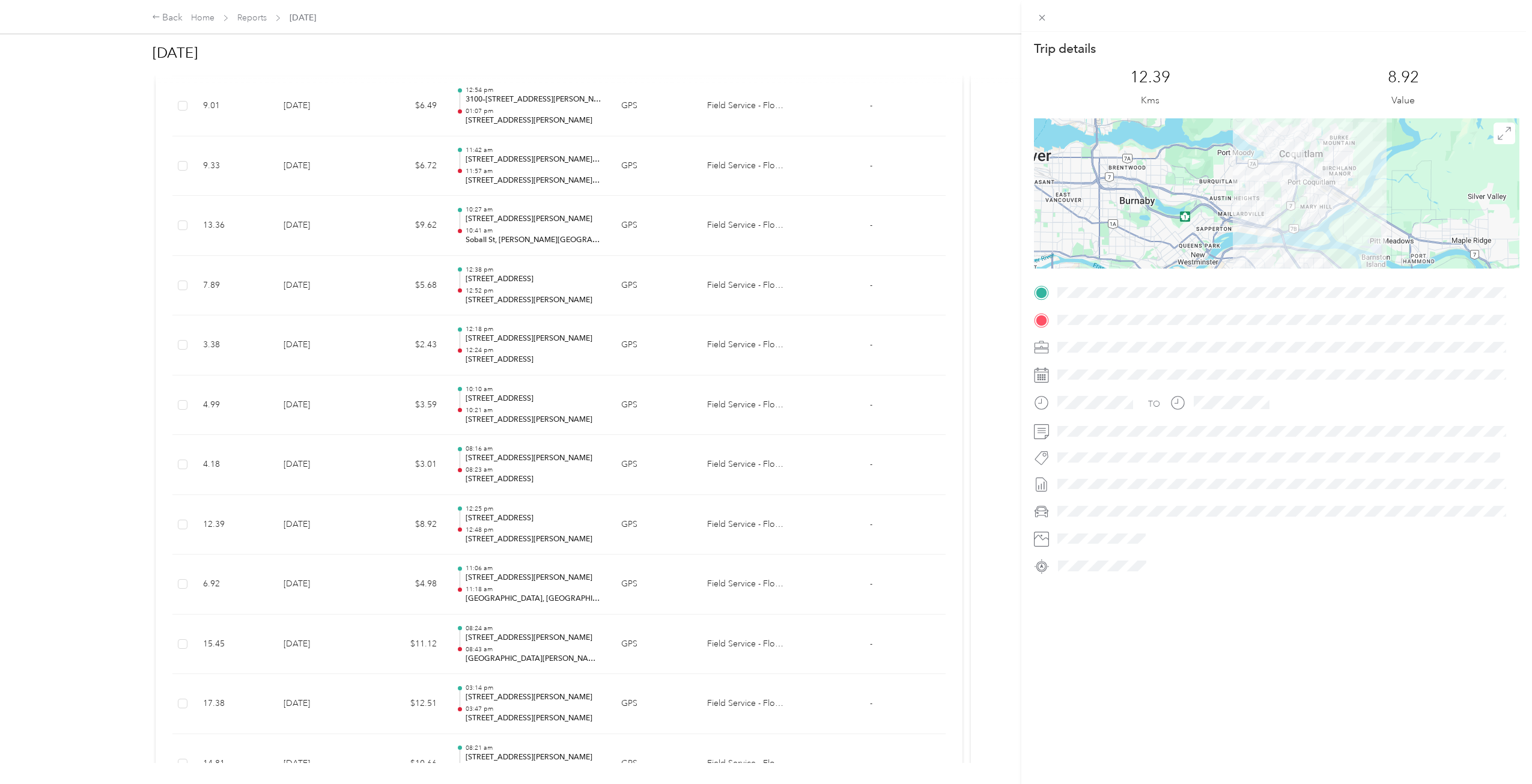
click at [397, 517] on div "Trip details This trip cannot be edited because it is either under review, appr…" at bounding box center [766, 392] width 1532 height 784
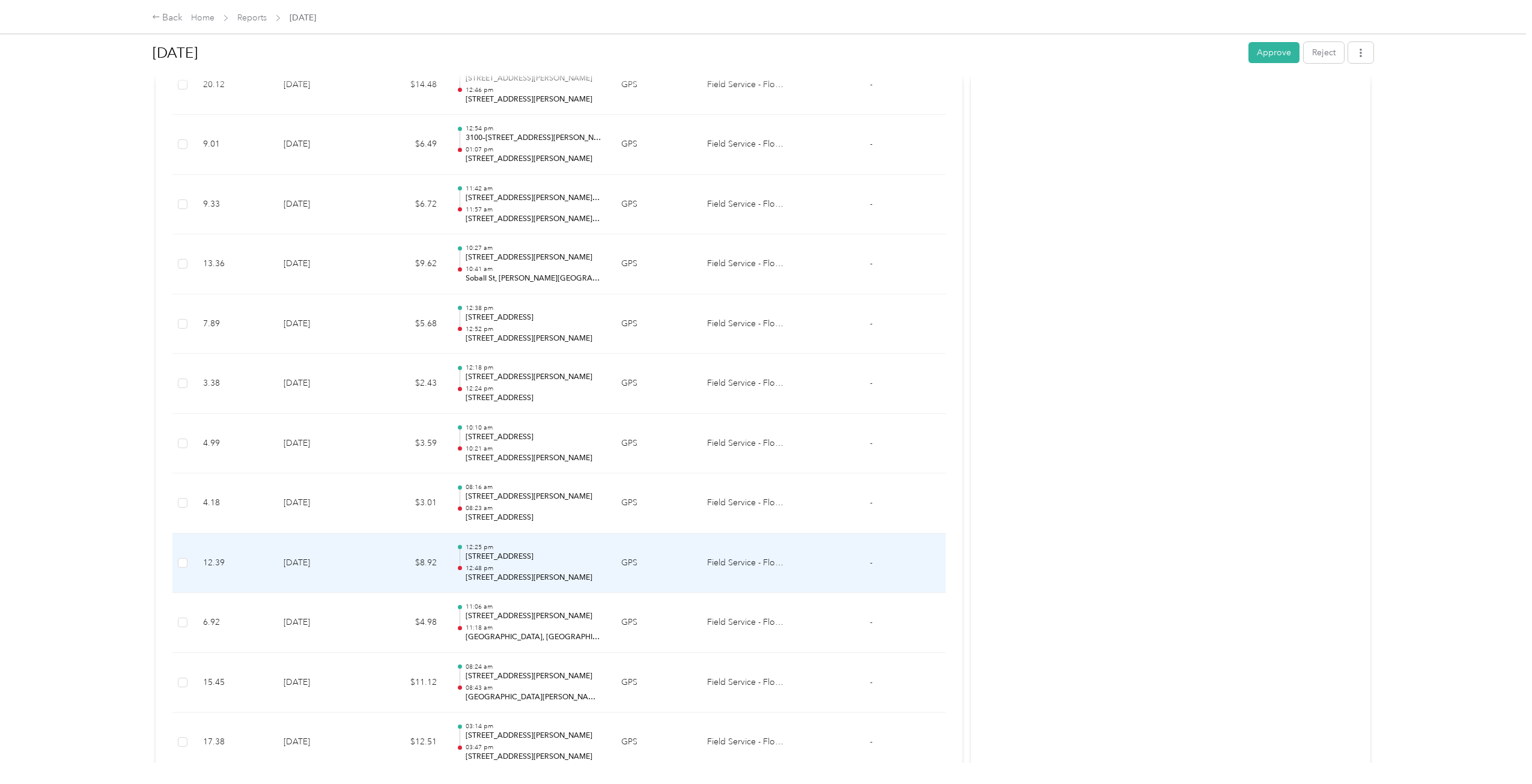
scroll to position [2620, 0]
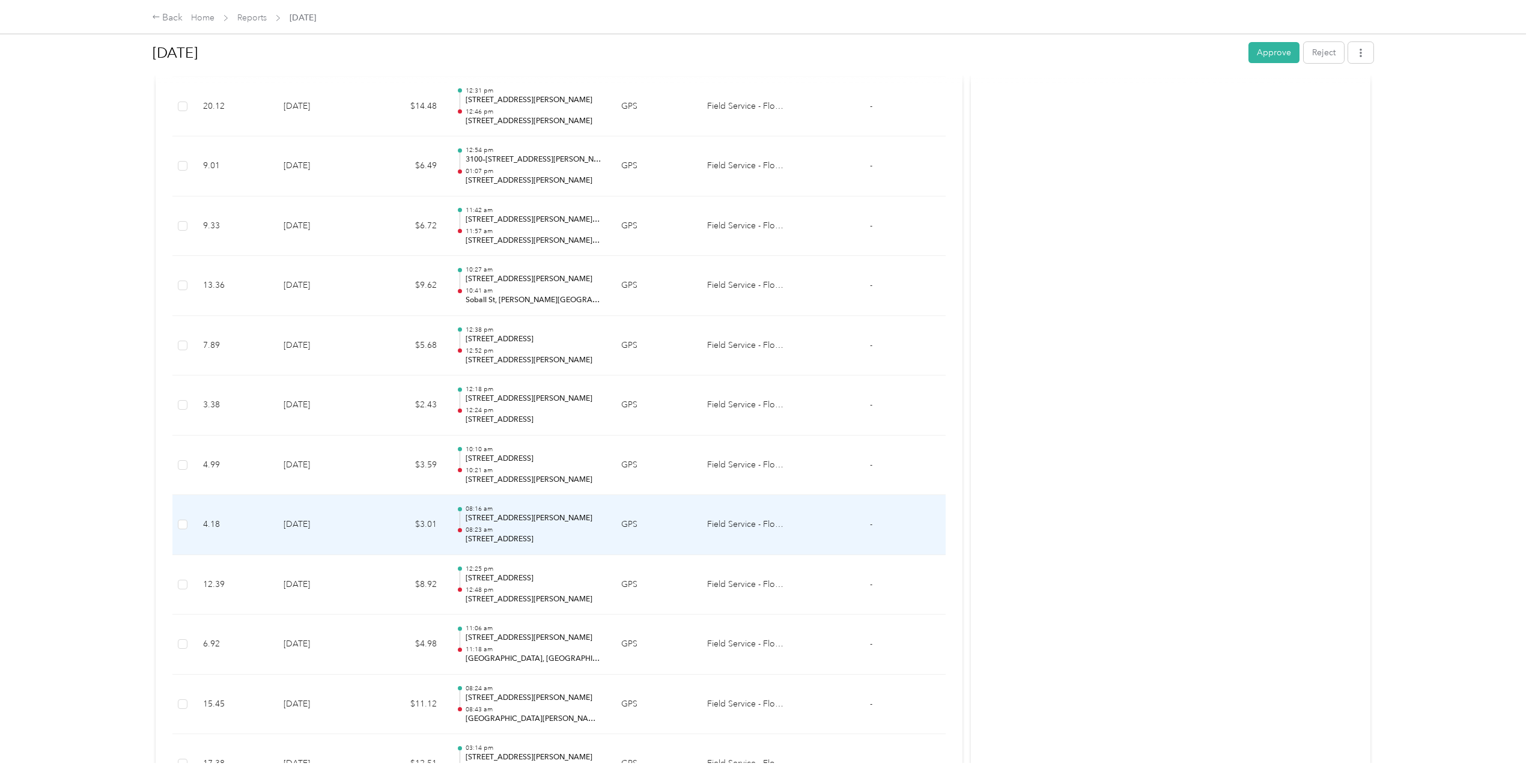
click at [395, 521] on td "$3.01" at bounding box center [407, 525] width 79 height 60
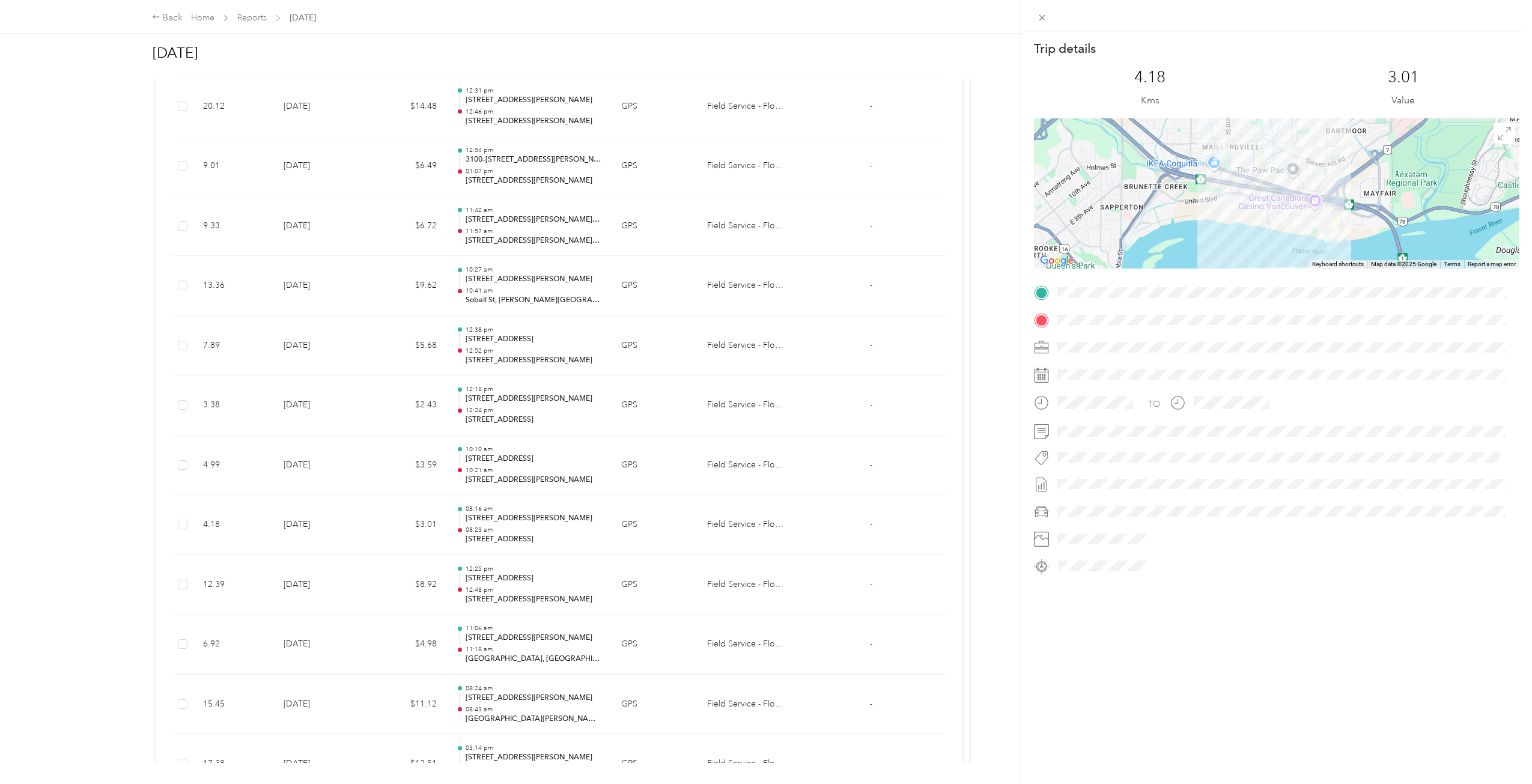
click at [316, 429] on div "Trip details This trip cannot be edited because it is either under review, appr…" at bounding box center [766, 392] width 1532 height 784
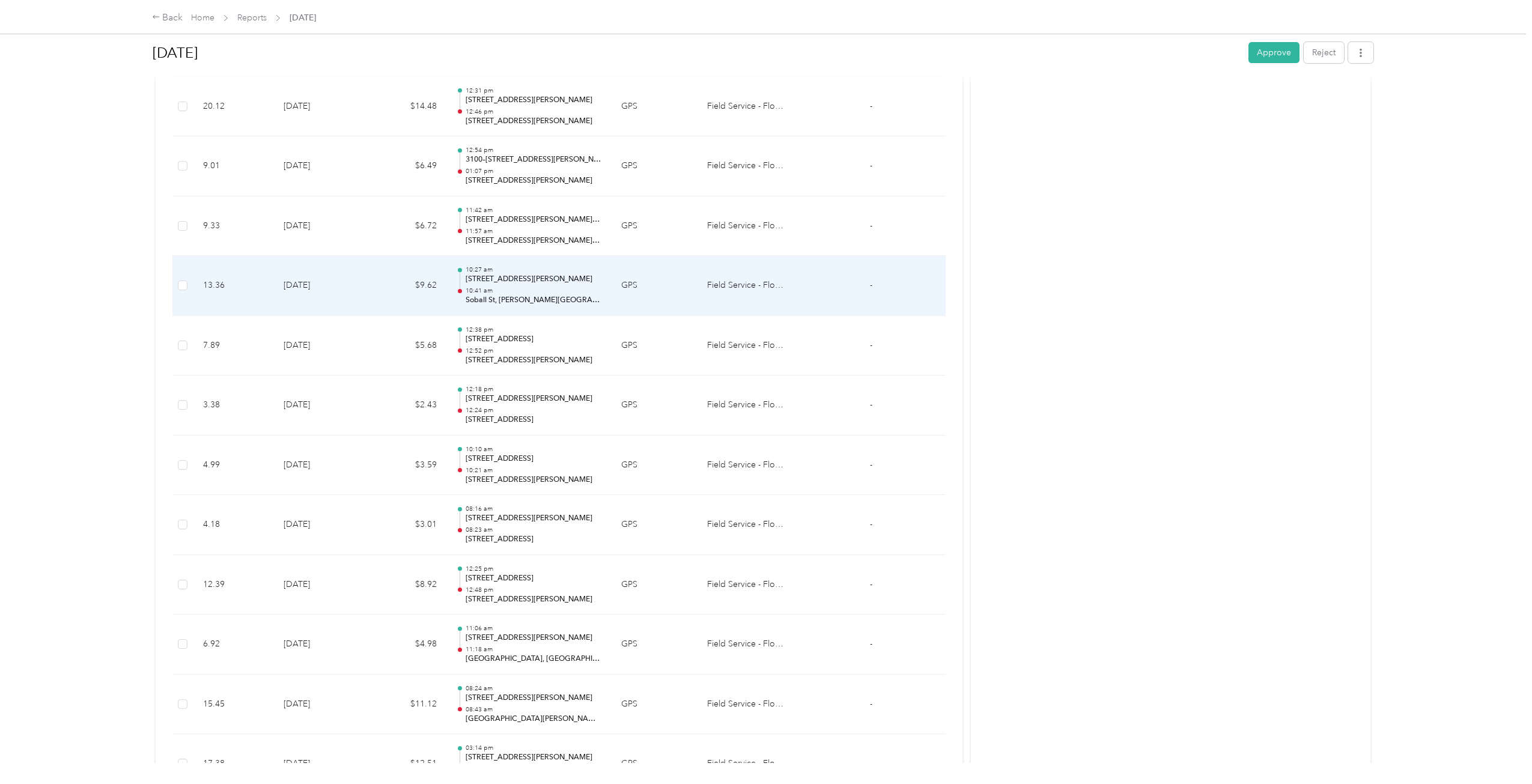
click at [339, 310] on td "[DATE]" at bounding box center [320, 286] width 93 height 60
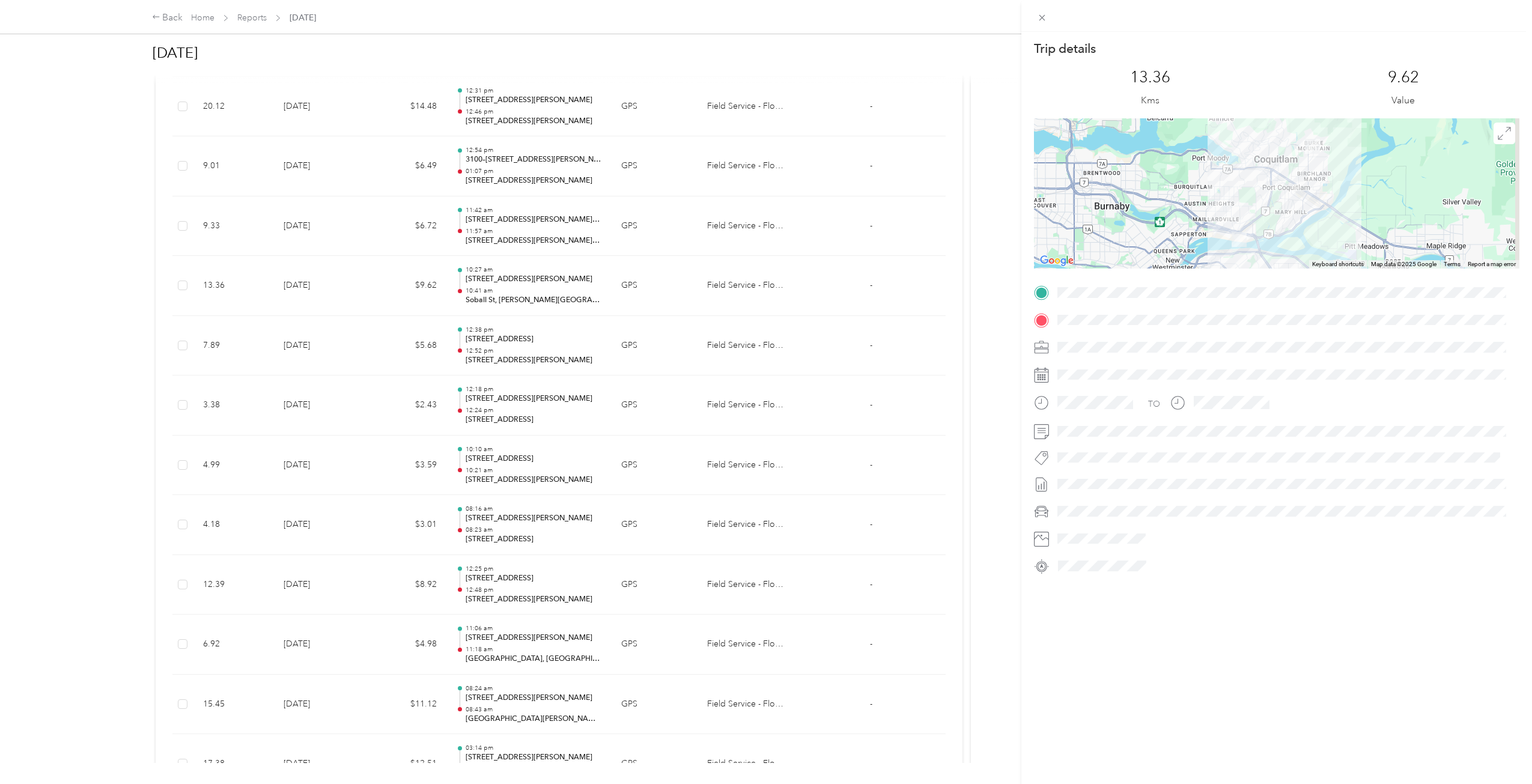
click at [338, 299] on div "Trip details This trip cannot be edited because it is either under review, appr…" at bounding box center [766, 392] width 1532 height 784
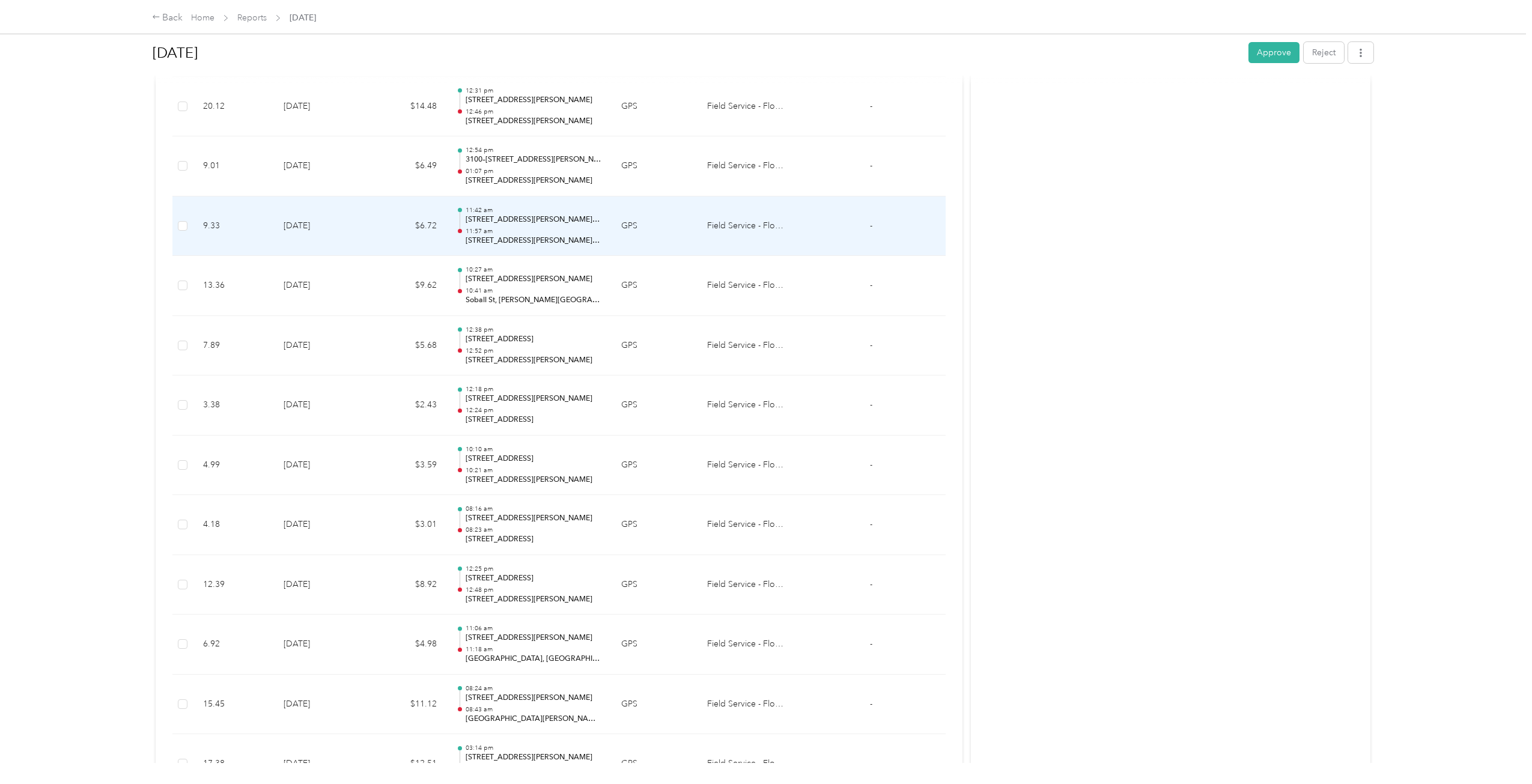
click at [360, 252] on td "[DATE]" at bounding box center [320, 226] width 93 height 60
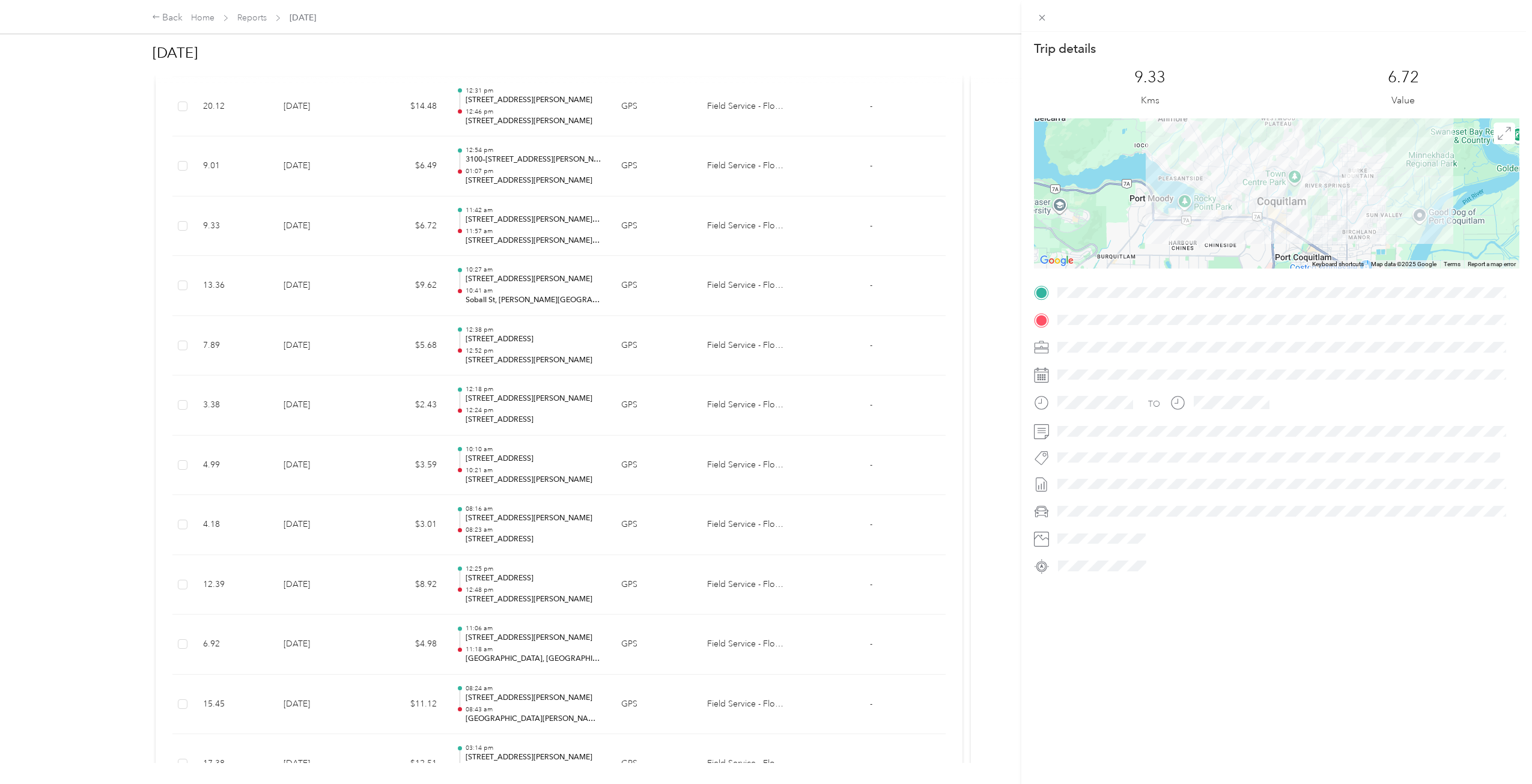
click at [359, 250] on div "Trip details This trip cannot be edited because it is either under review, appr…" at bounding box center [766, 392] width 1532 height 784
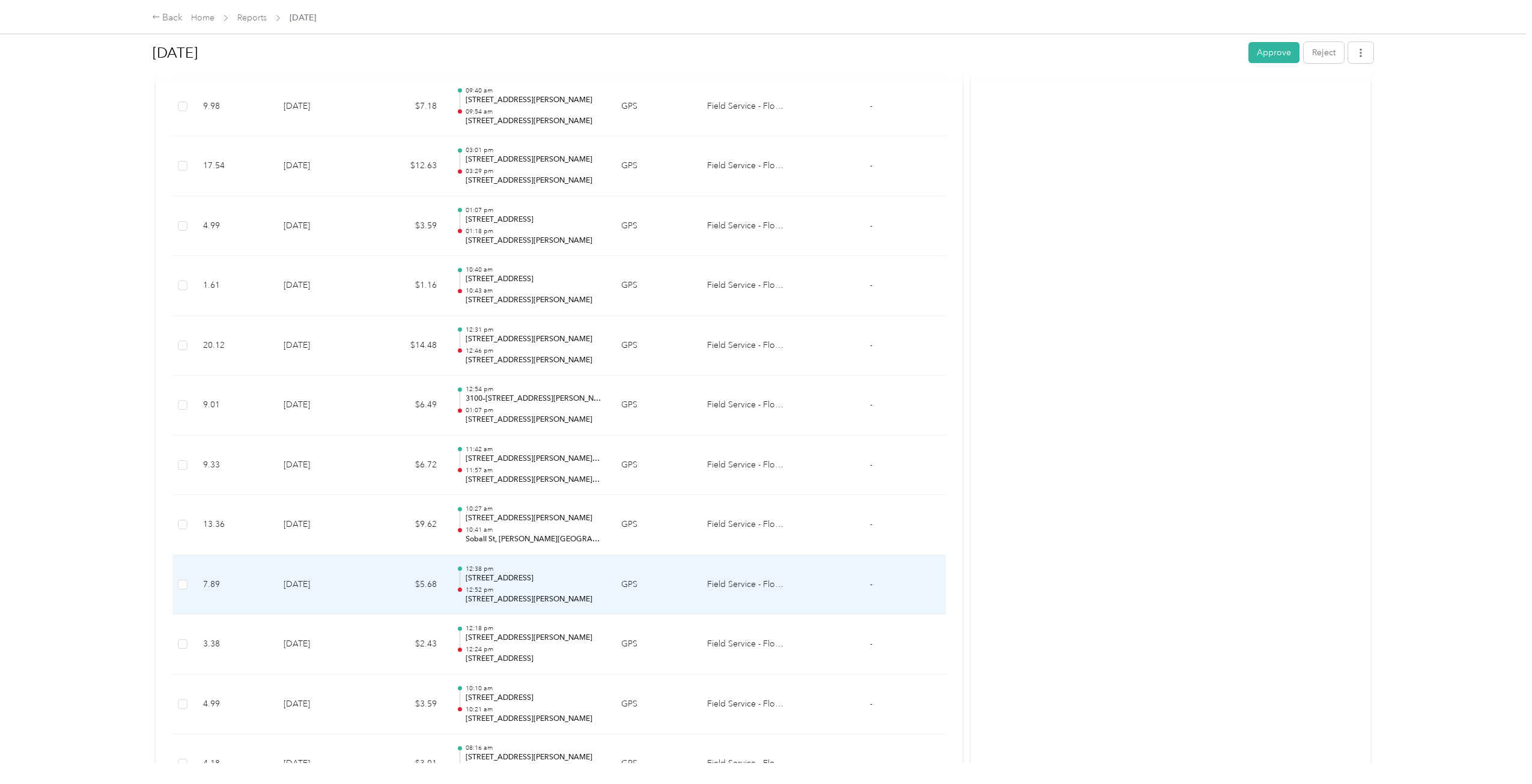
scroll to position [2381, 0]
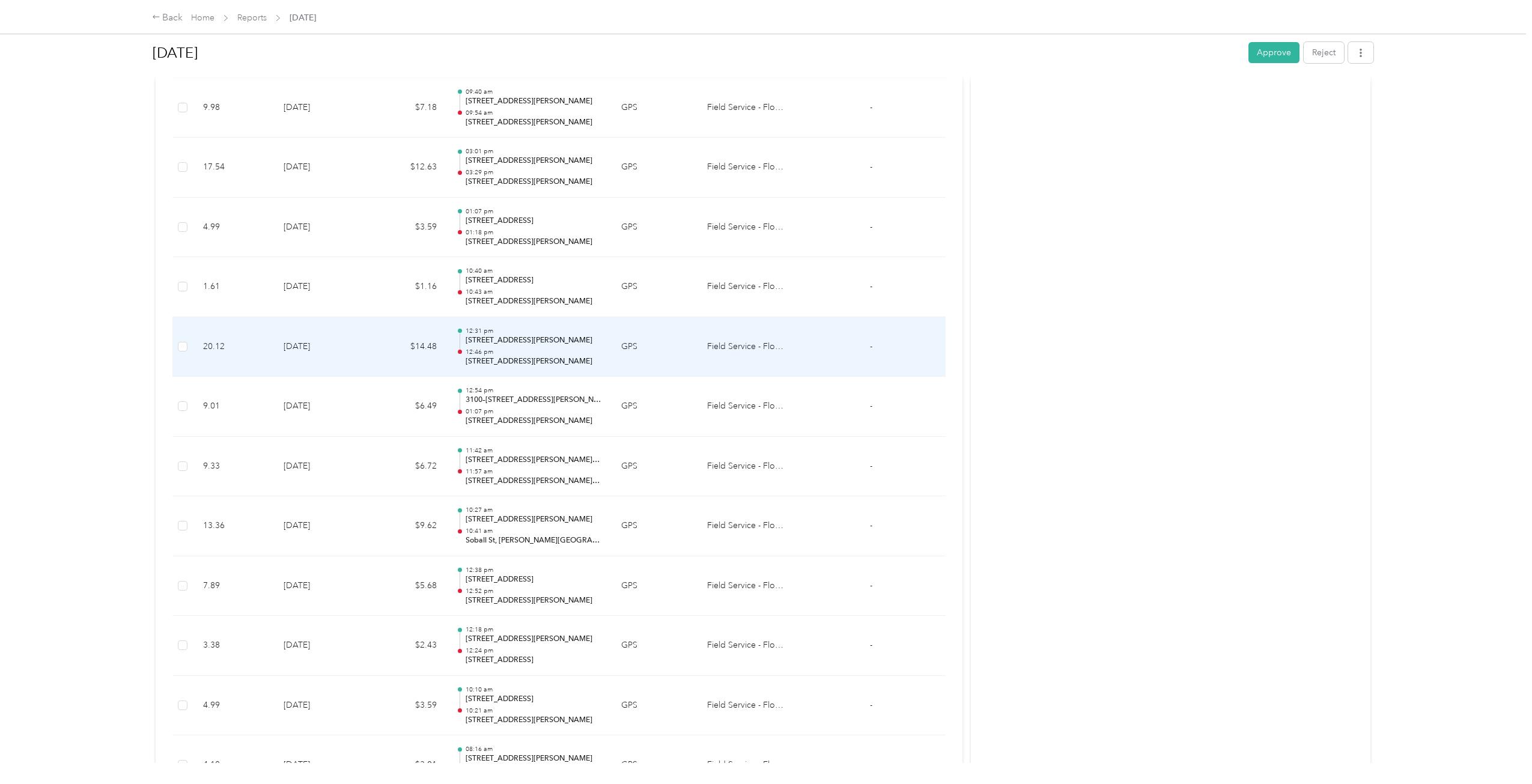
click at [376, 349] on td "$14.48" at bounding box center [407, 347] width 79 height 60
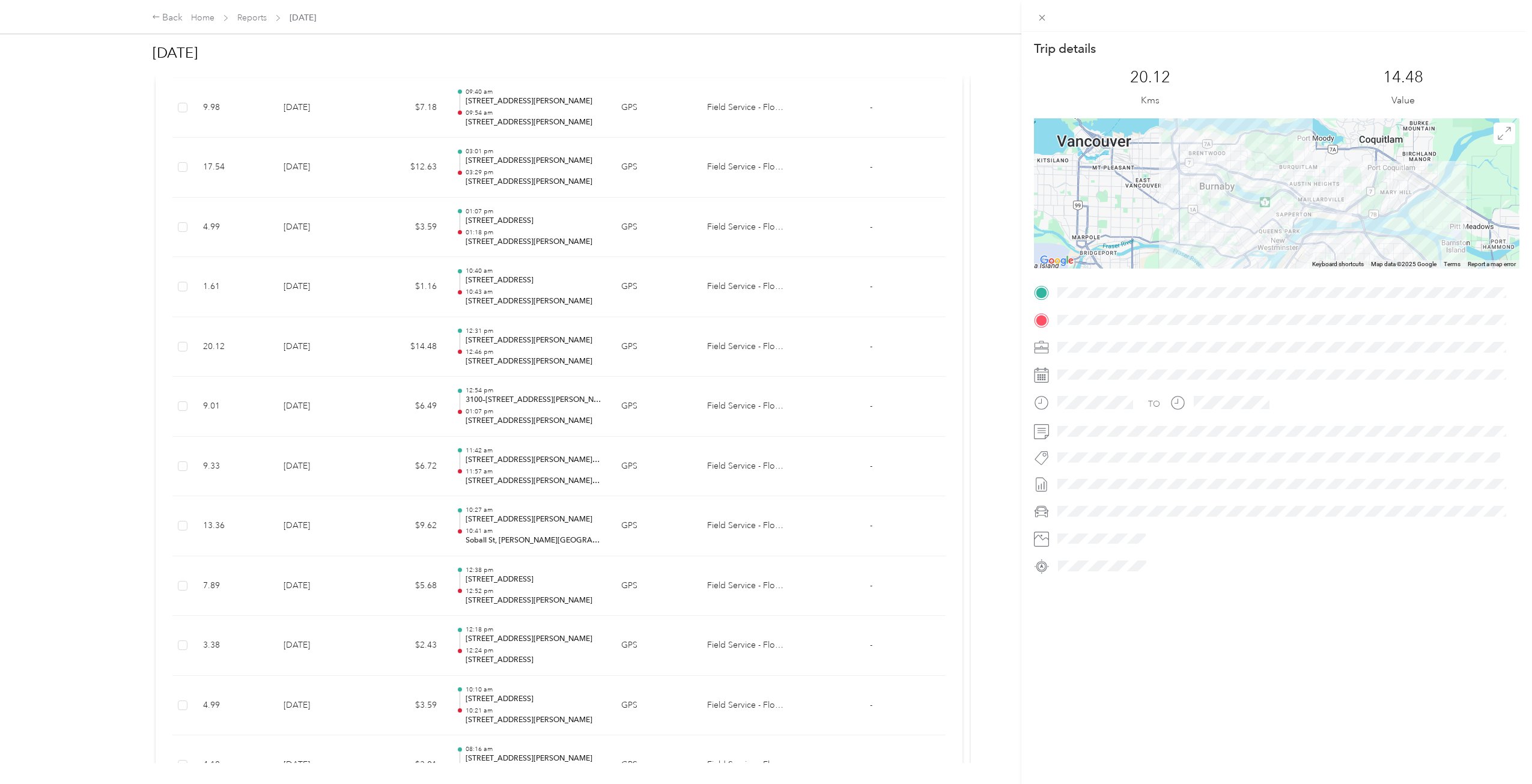
click at [395, 295] on div "Trip details This trip cannot be edited because it is either under review, appr…" at bounding box center [766, 392] width 1532 height 784
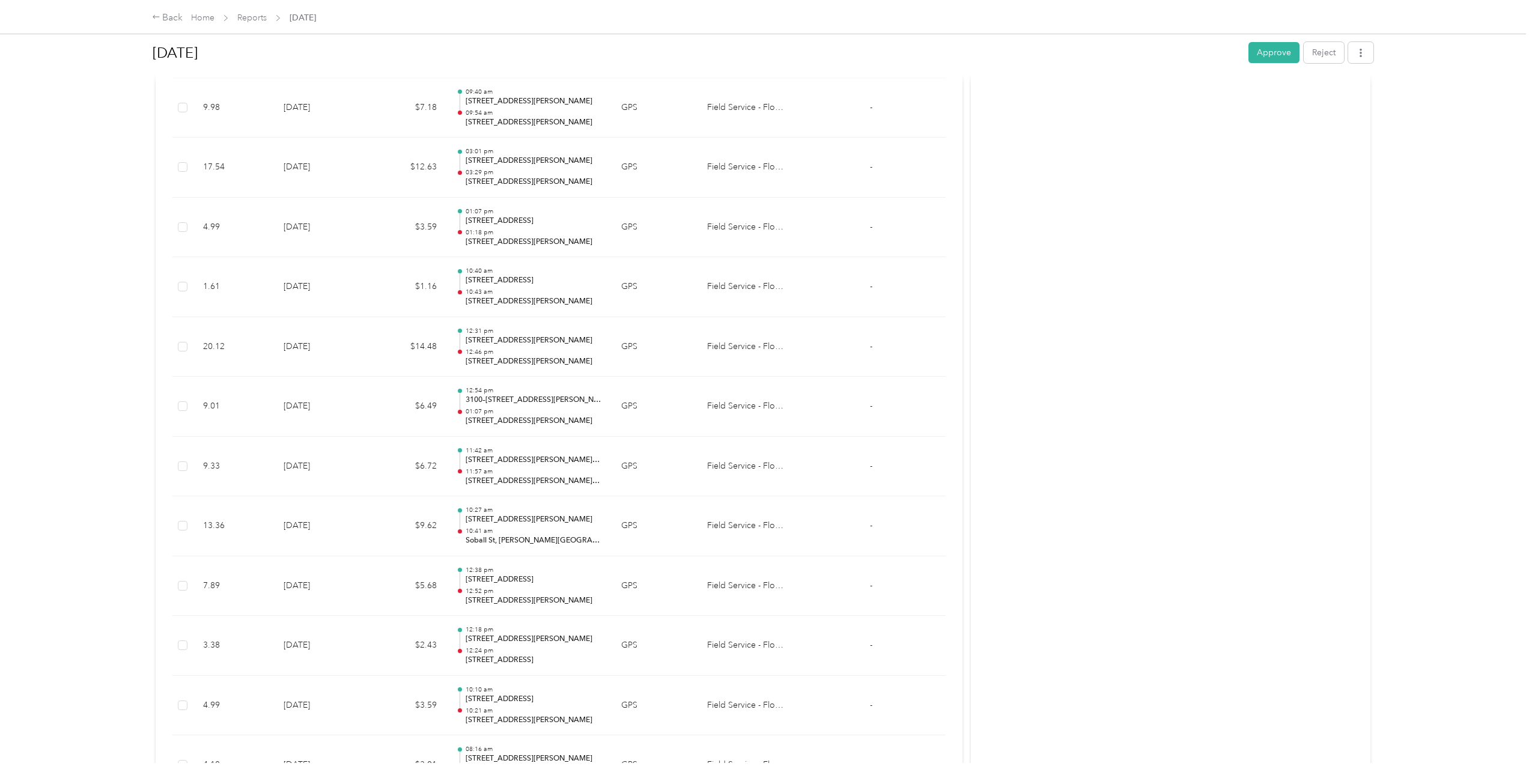
click at [394, 294] on td "$1.16" at bounding box center [407, 287] width 79 height 60
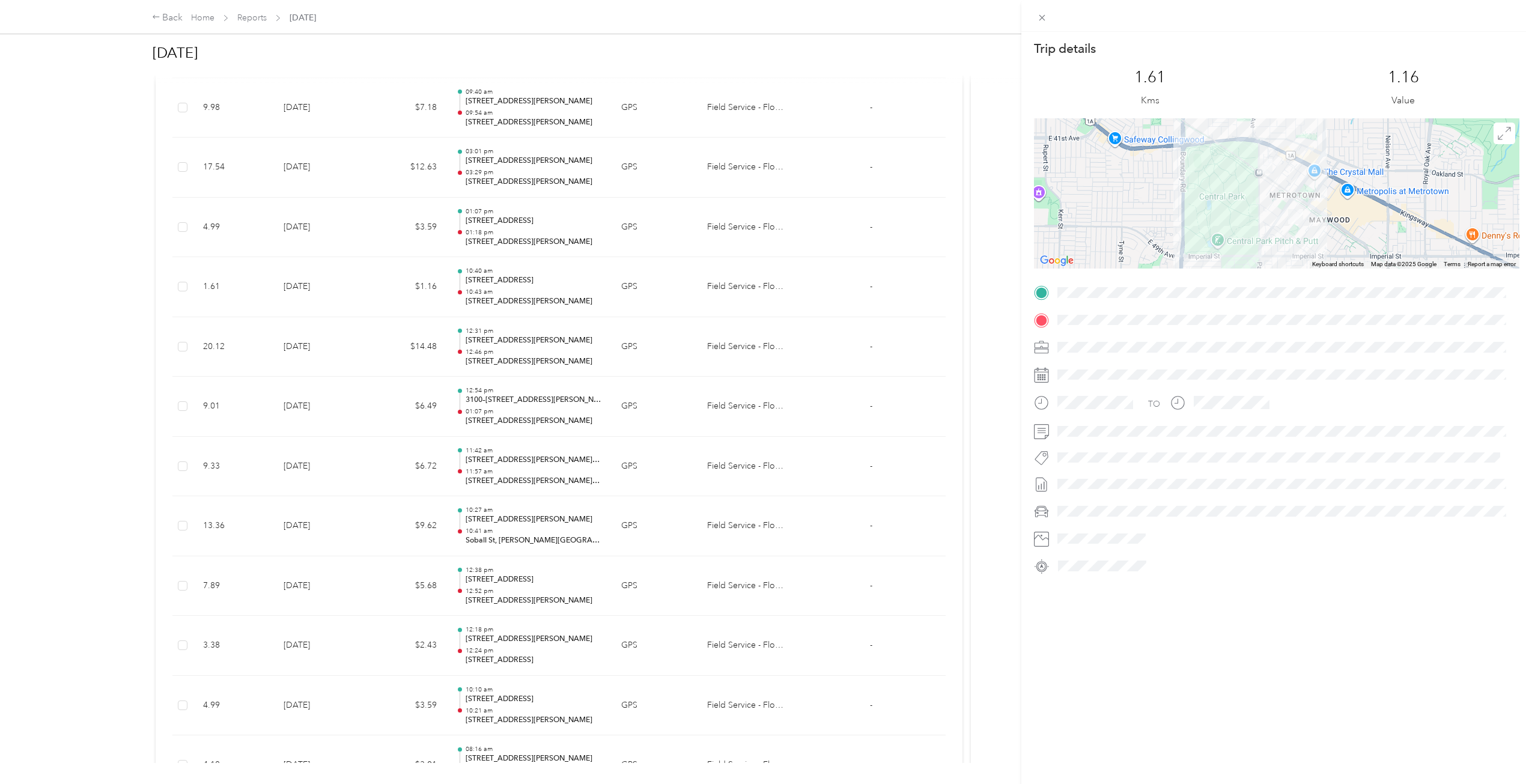
click at [394, 294] on div "Trip details This trip cannot be edited because it is either under review, appr…" at bounding box center [766, 392] width 1532 height 784
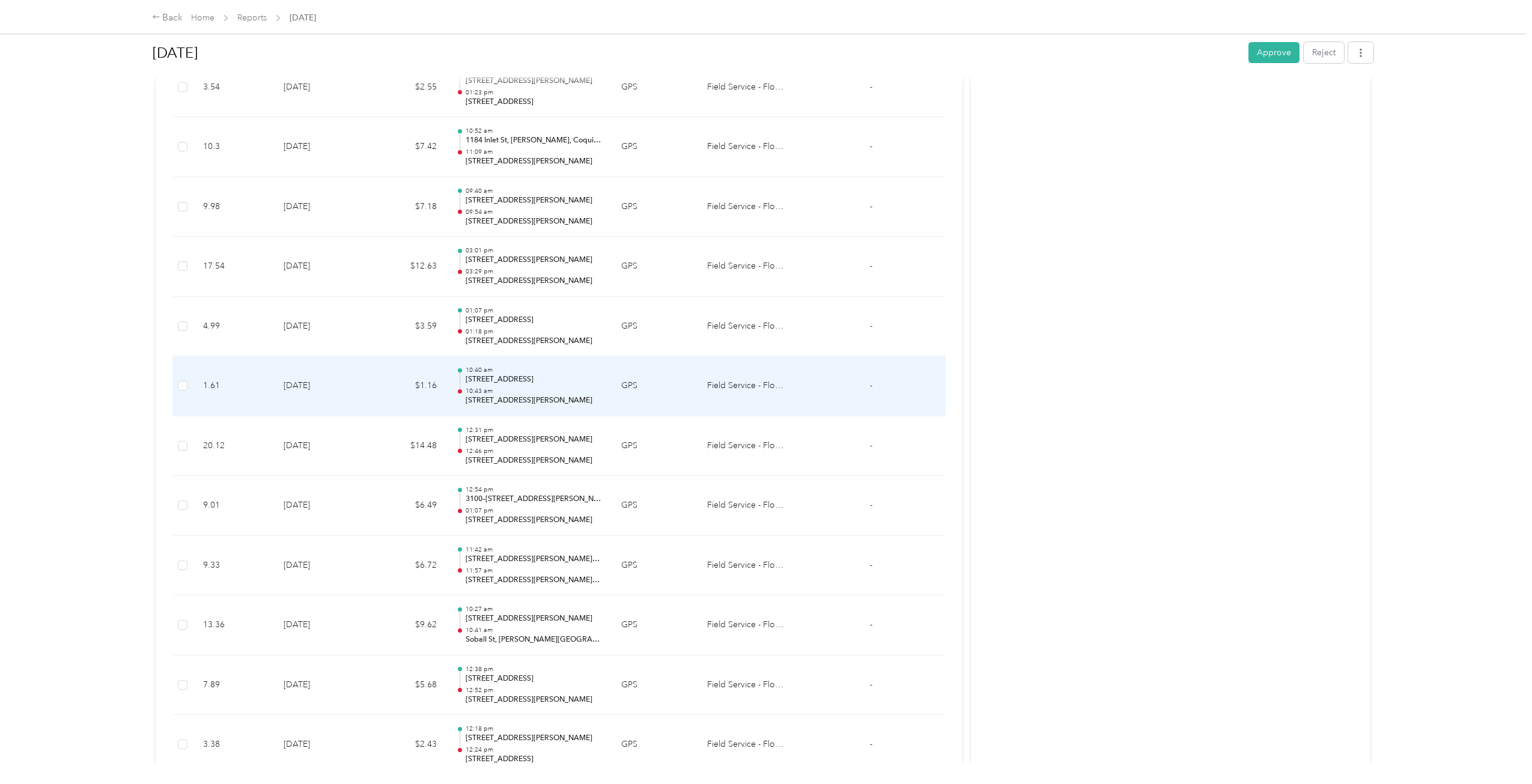
scroll to position [2260, 0]
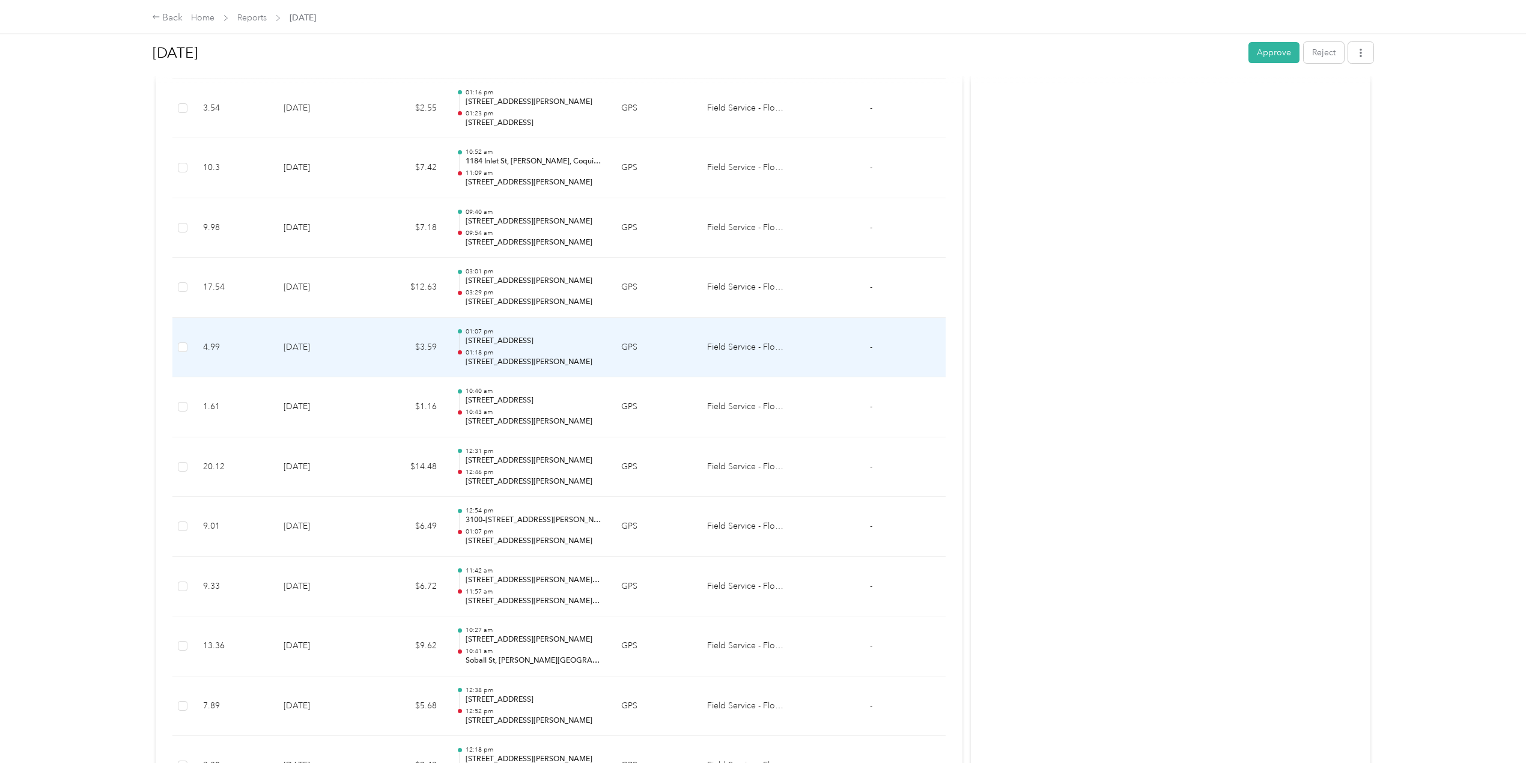
click at [398, 356] on td "$3.59" at bounding box center [407, 348] width 79 height 60
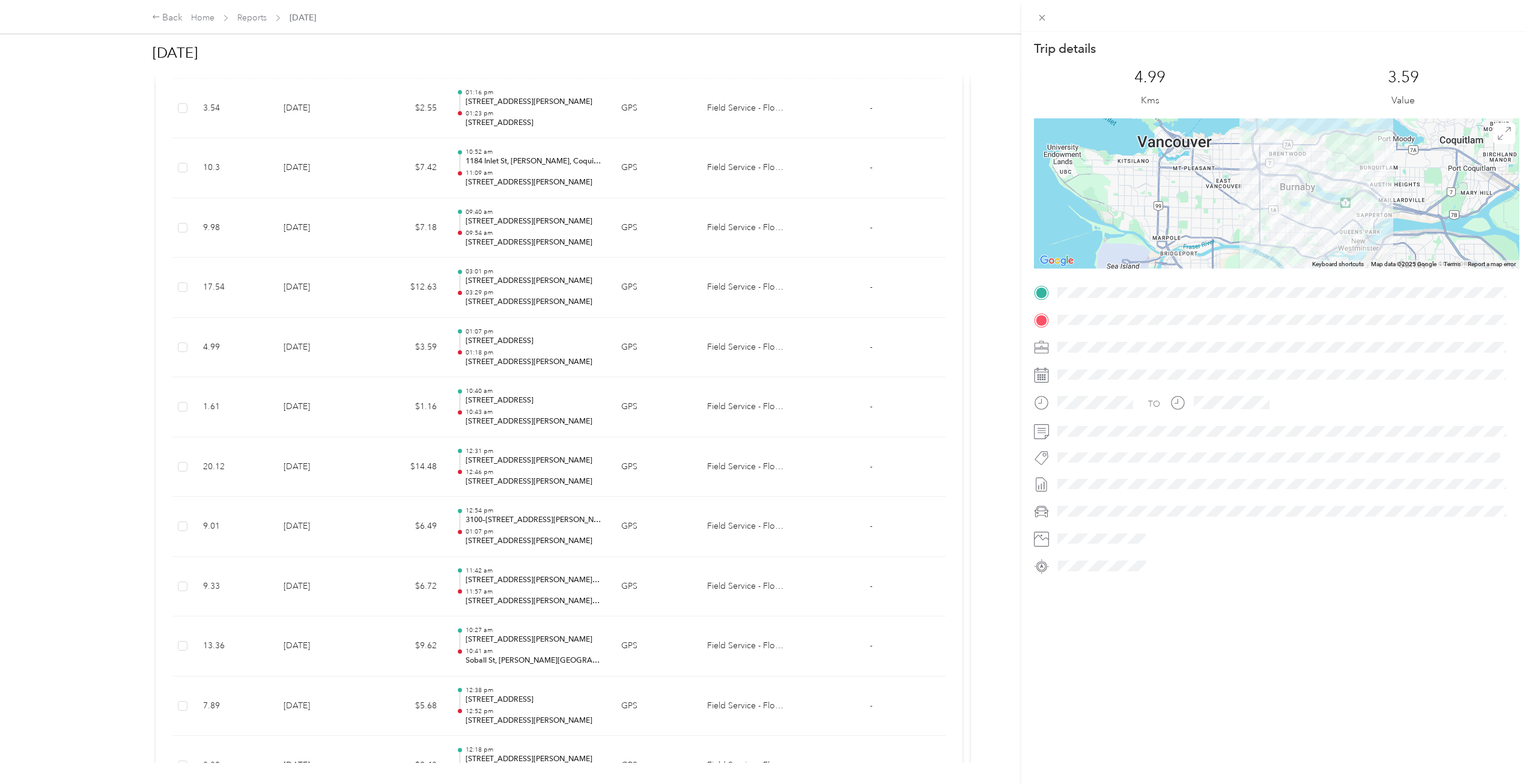
click at [398, 356] on div "Trip details This trip cannot be edited because it is either under review, appr…" at bounding box center [766, 392] width 1532 height 784
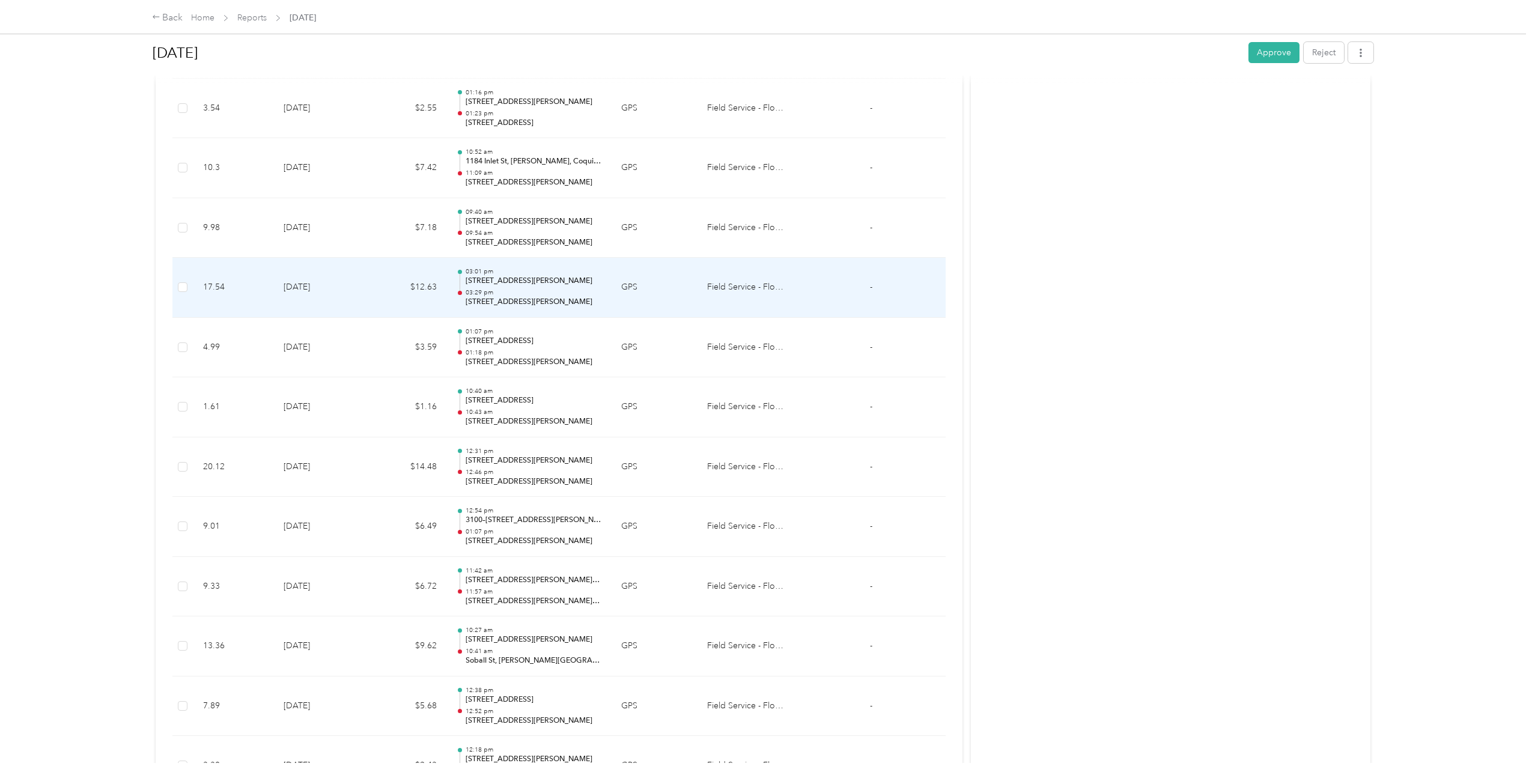
scroll to position [2200, 0]
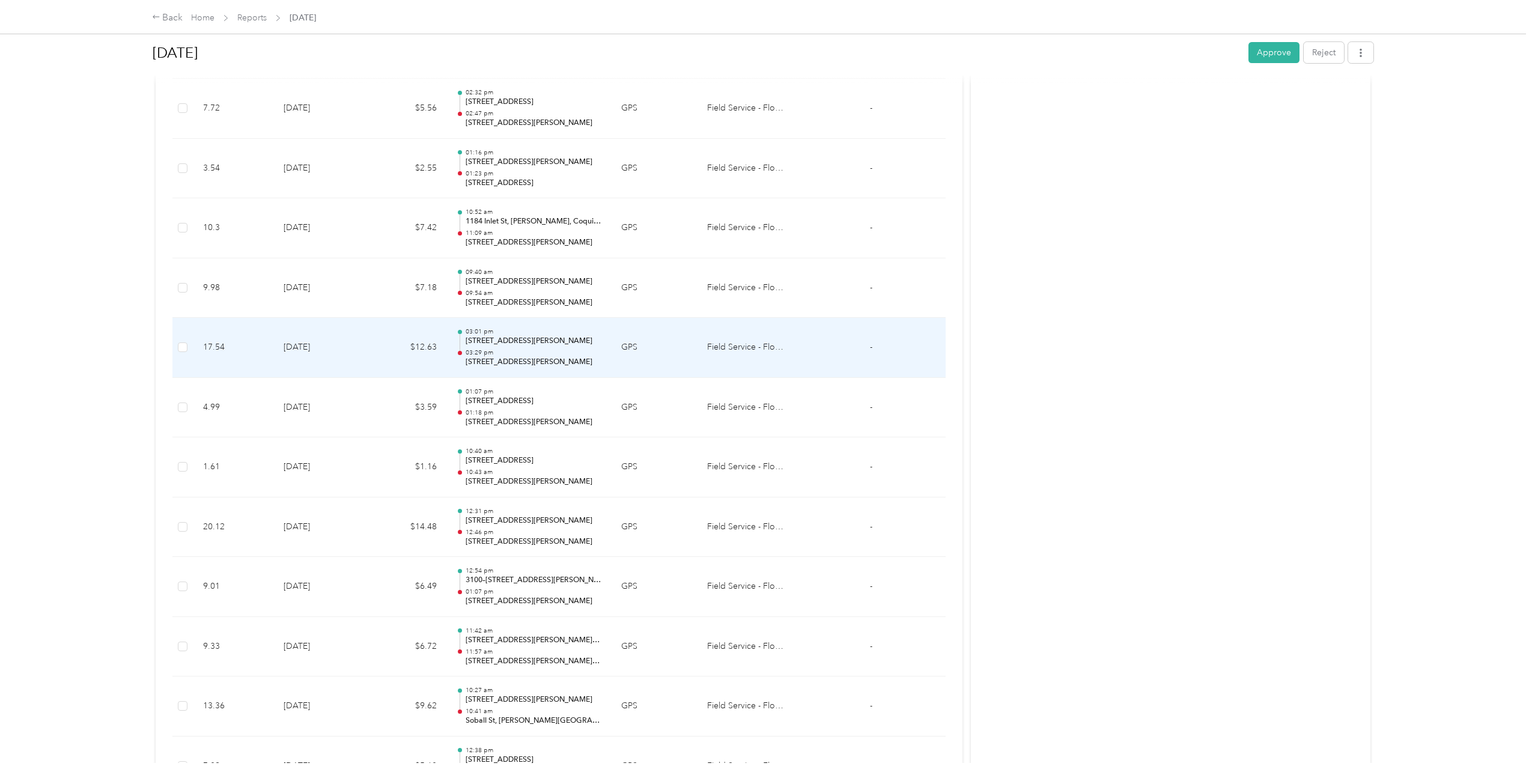
click at [389, 346] on td "$12.63" at bounding box center [407, 348] width 79 height 60
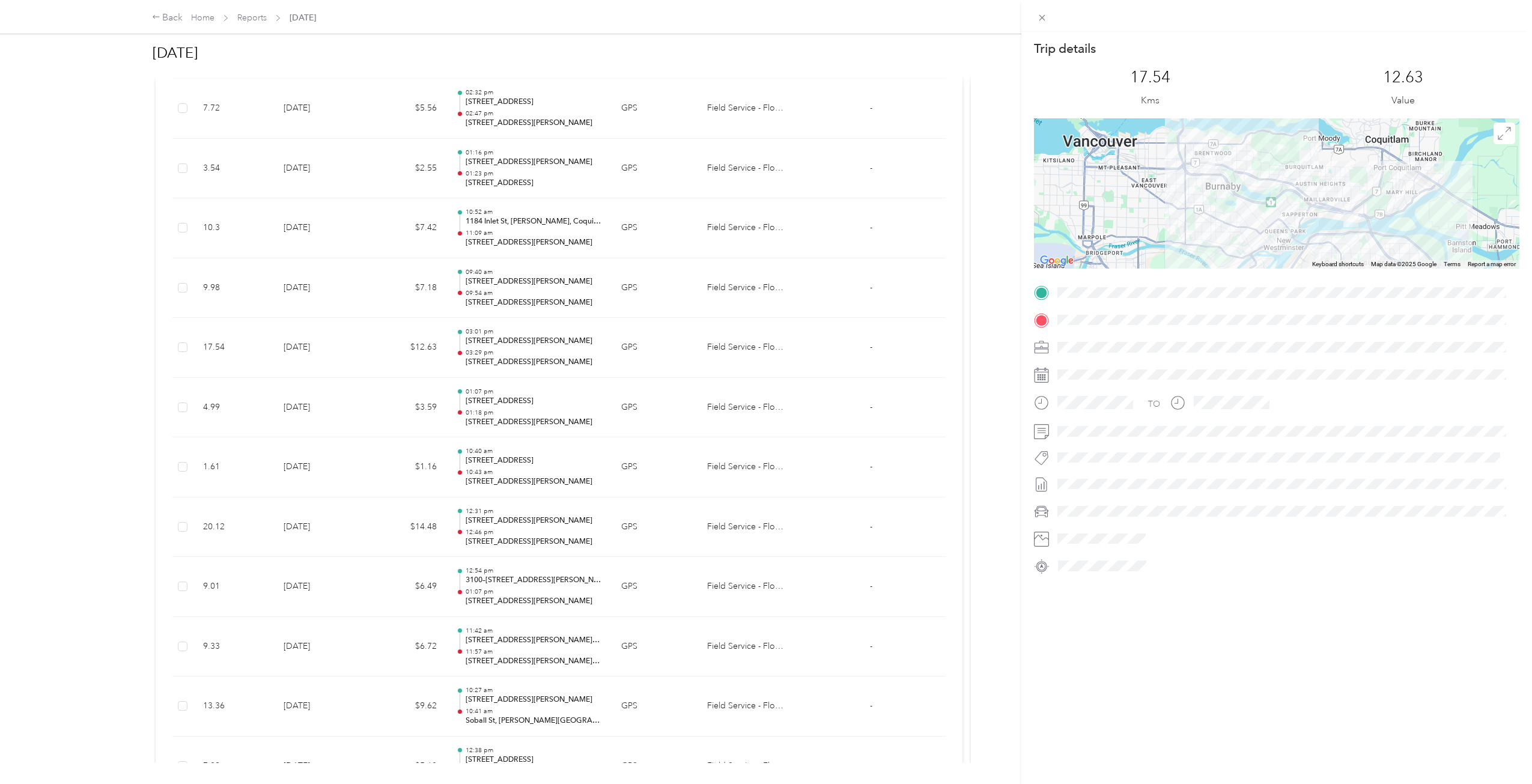
click at [389, 346] on div "Trip details This trip cannot be edited because it is either under review, appr…" at bounding box center [766, 392] width 1532 height 784
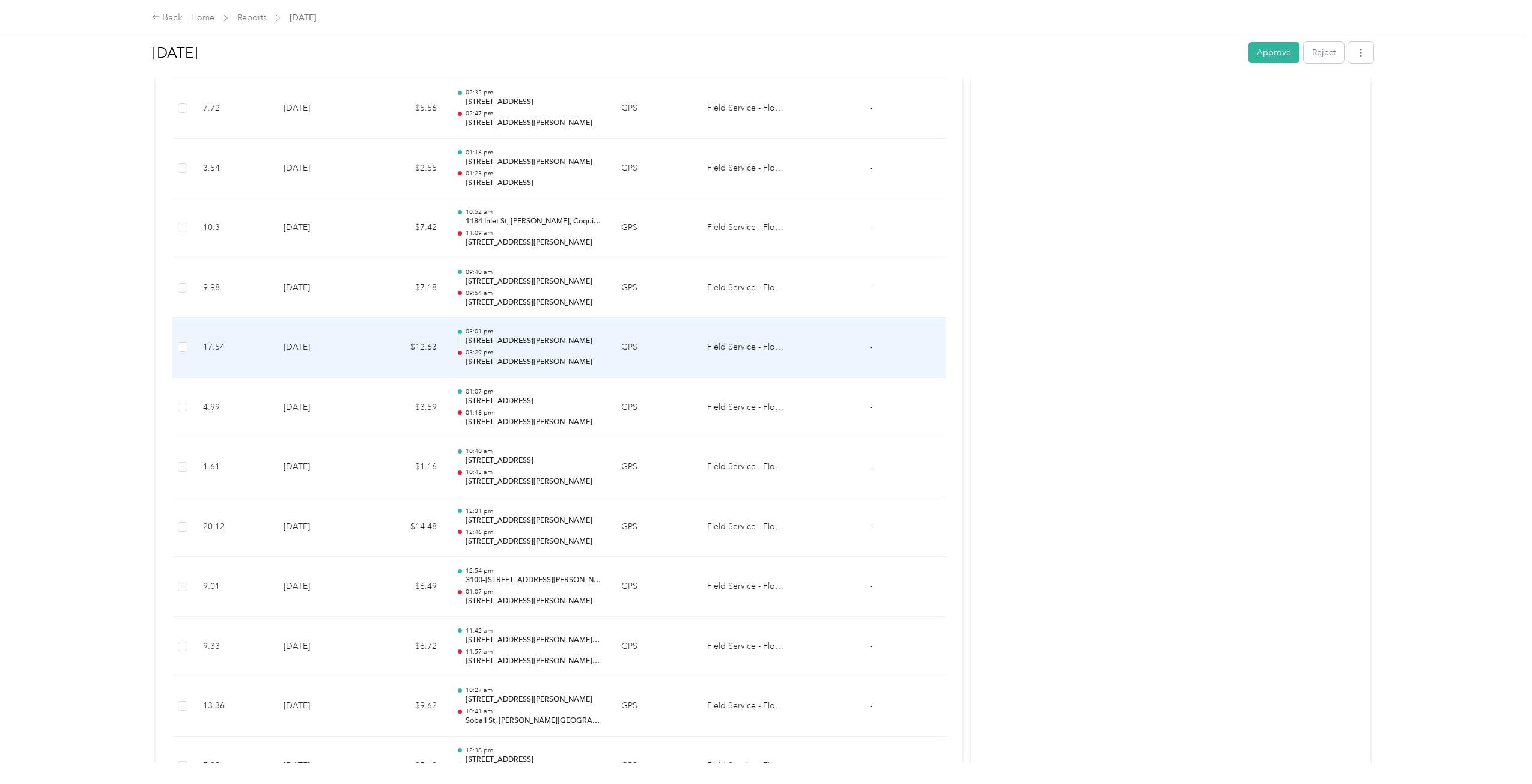
click at [389, 346] on td "$12.63" at bounding box center [407, 348] width 79 height 60
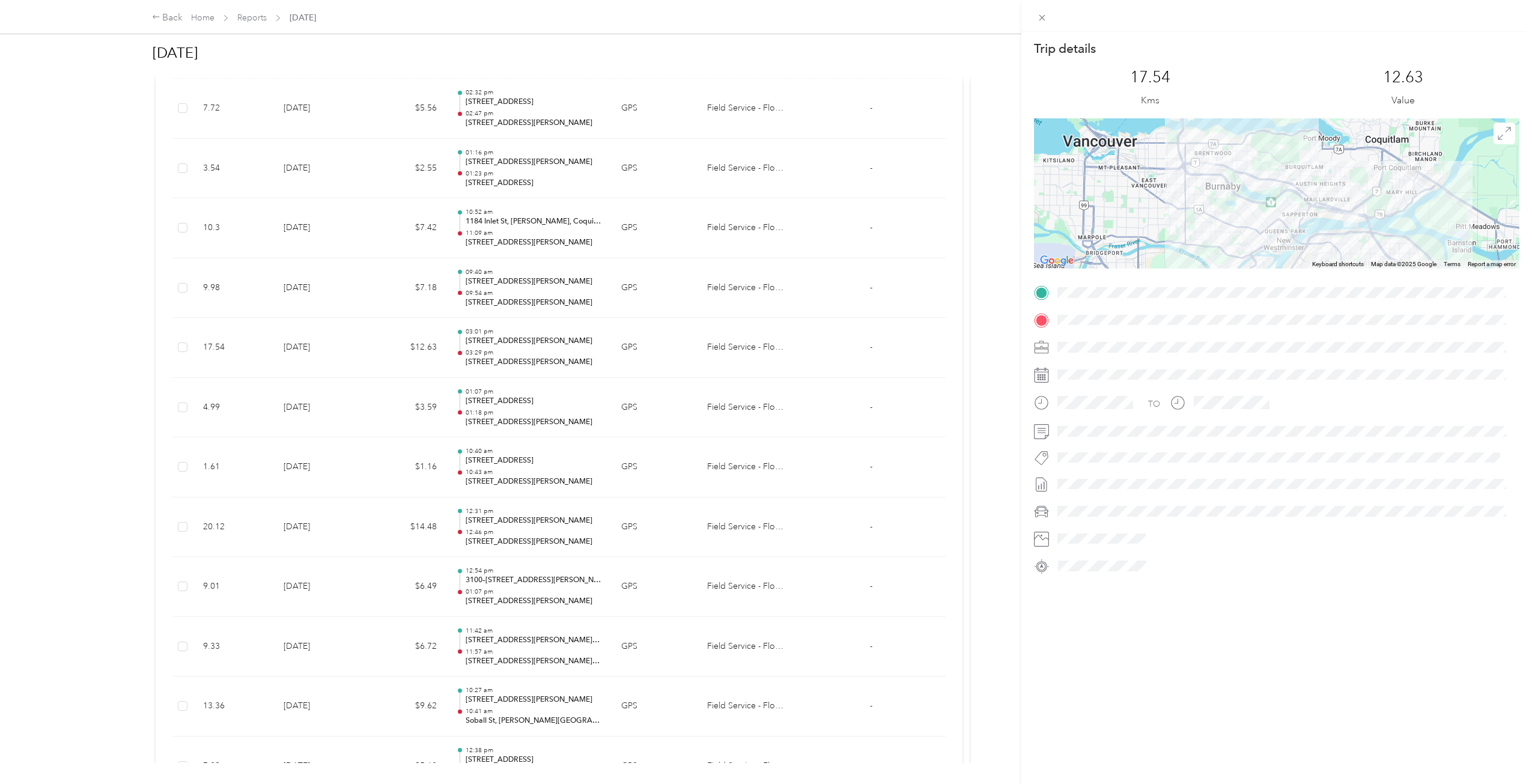
click at [389, 346] on div "Trip details This trip cannot be edited because it is either under review, appr…" at bounding box center [766, 392] width 1532 height 784
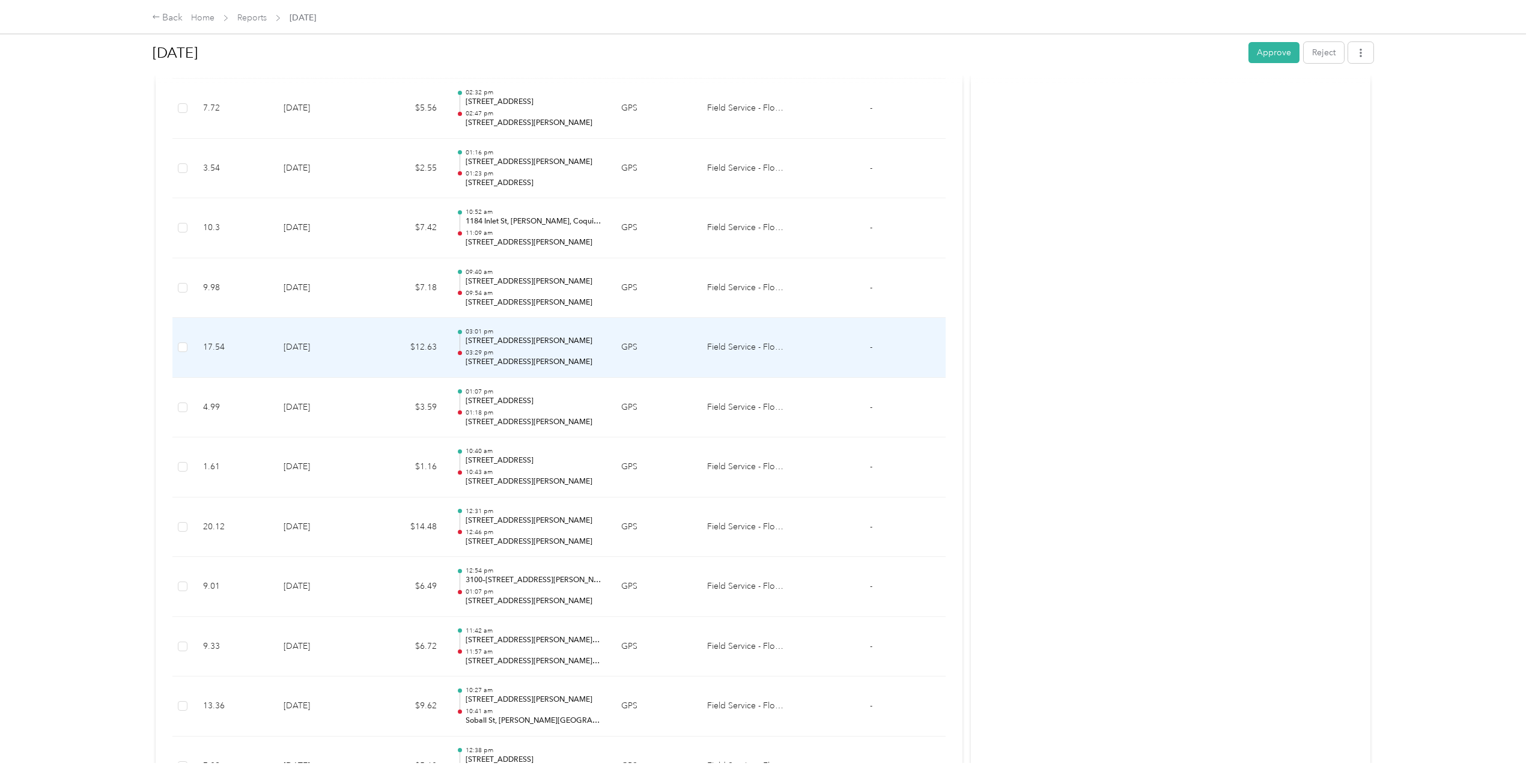
click at [391, 341] on td "$12.63" at bounding box center [407, 348] width 79 height 60
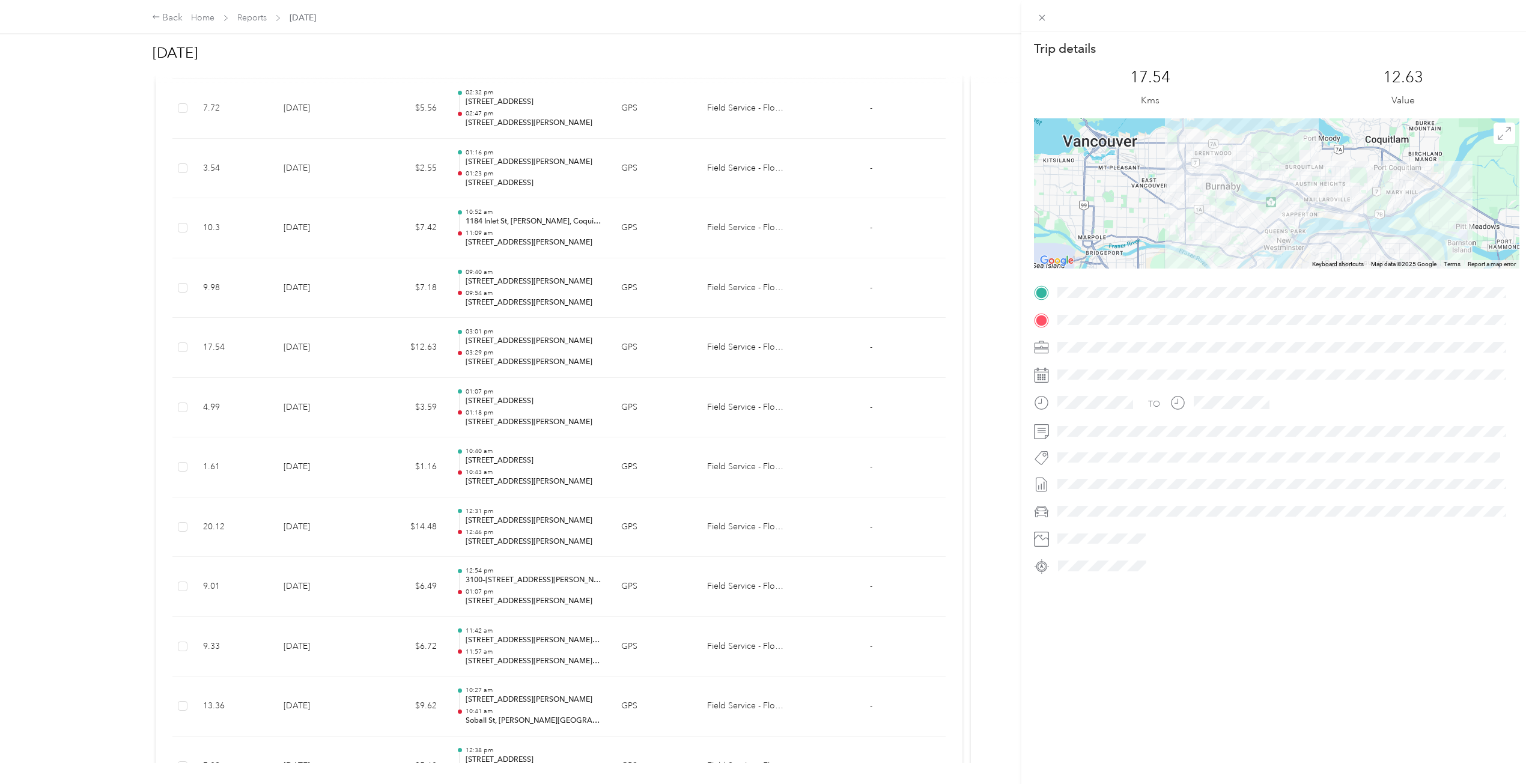
click at [445, 349] on div "Trip details This trip cannot be edited because it is either under review, appr…" at bounding box center [766, 392] width 1532 height 784
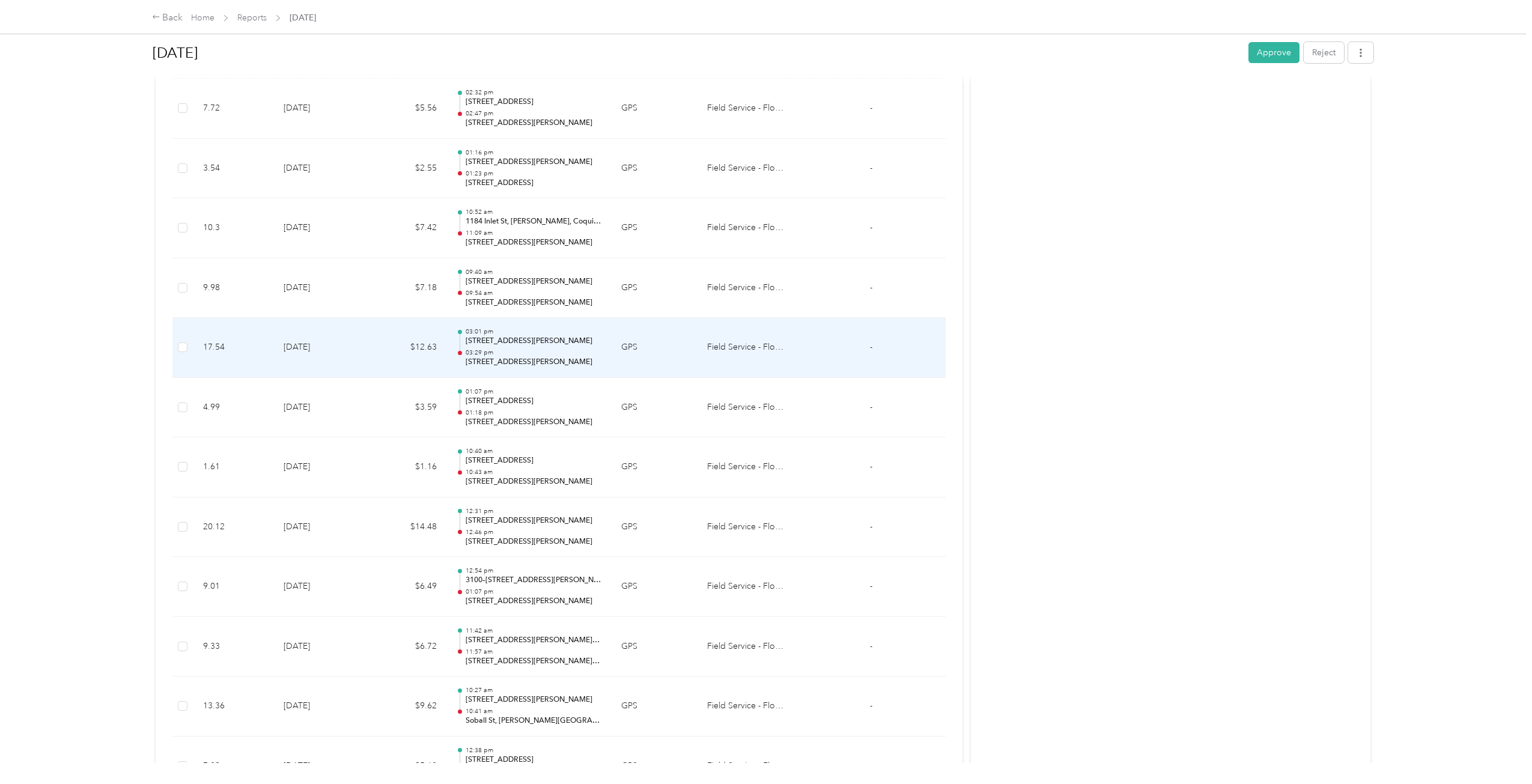
click at [438, 362] on td "$12.63" at bounding box center [407, 348] width 79 height 60
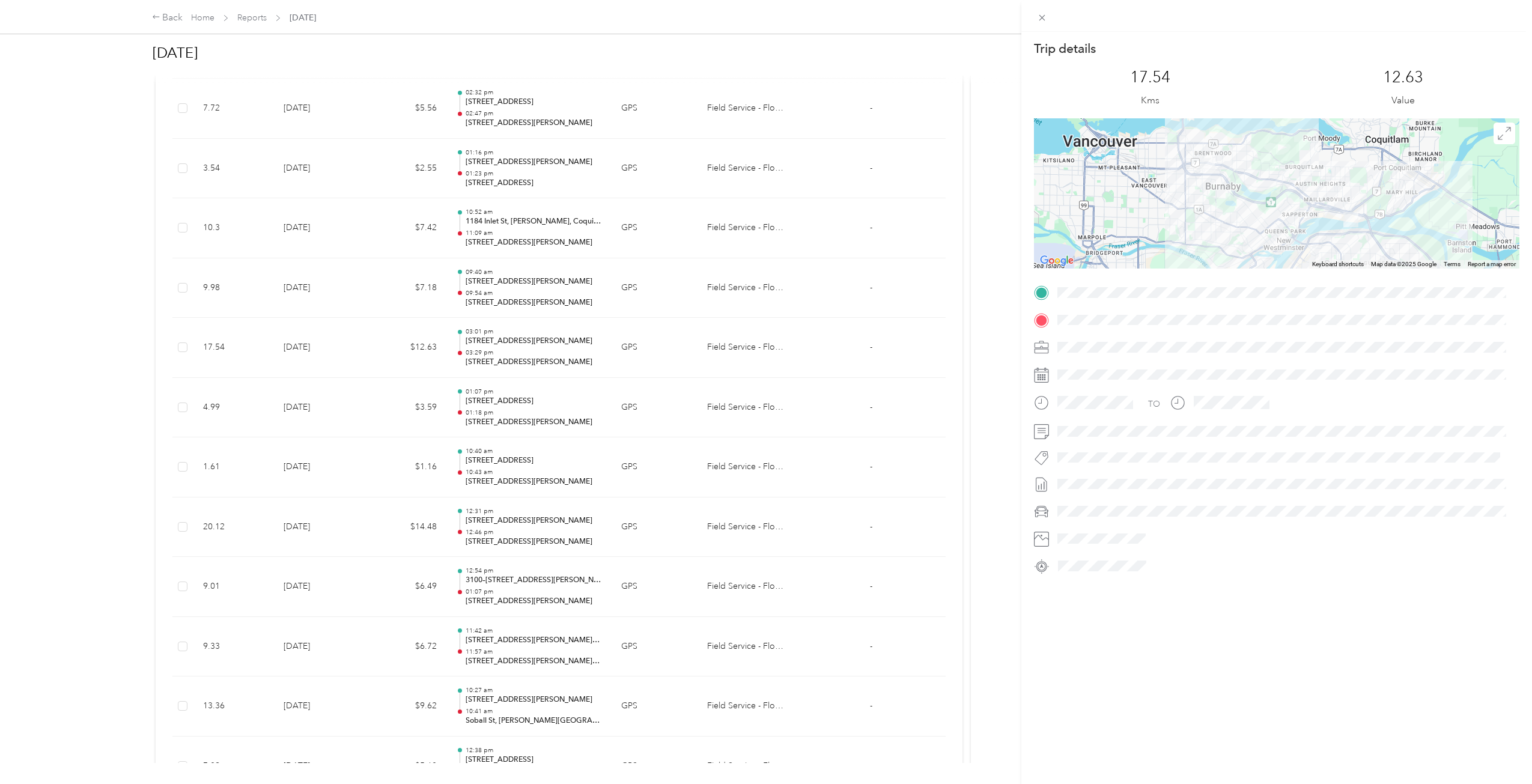
click at [416, 328] on div "Trip details This trip cannot be edited because it is either under review, appr…" at bounding box center [766, 392] width 1532 height 784
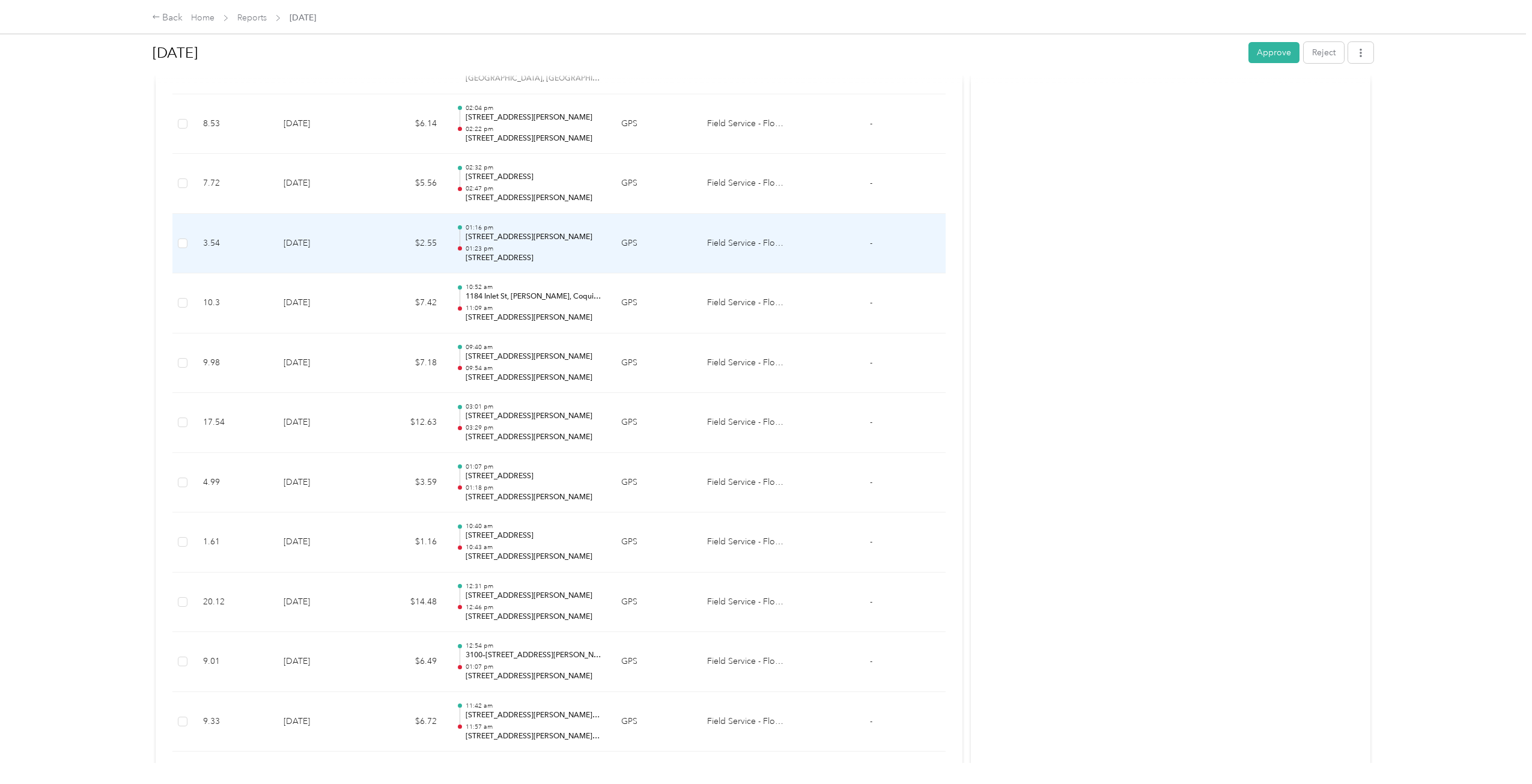
scroll to position [2080, 0]
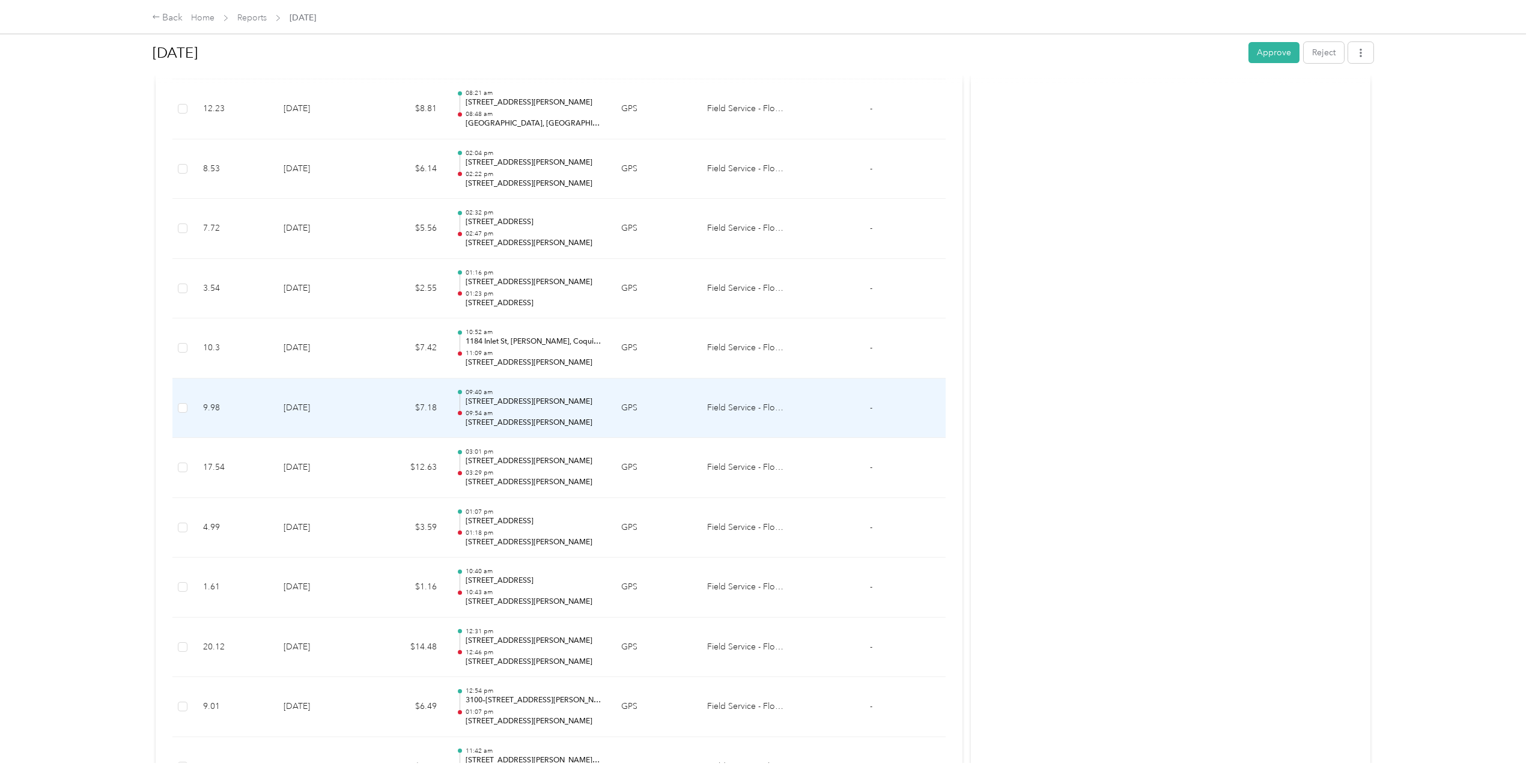
click at [398, 398] on td "$7.18" at bounding box center [407, 408] width 79 height 60
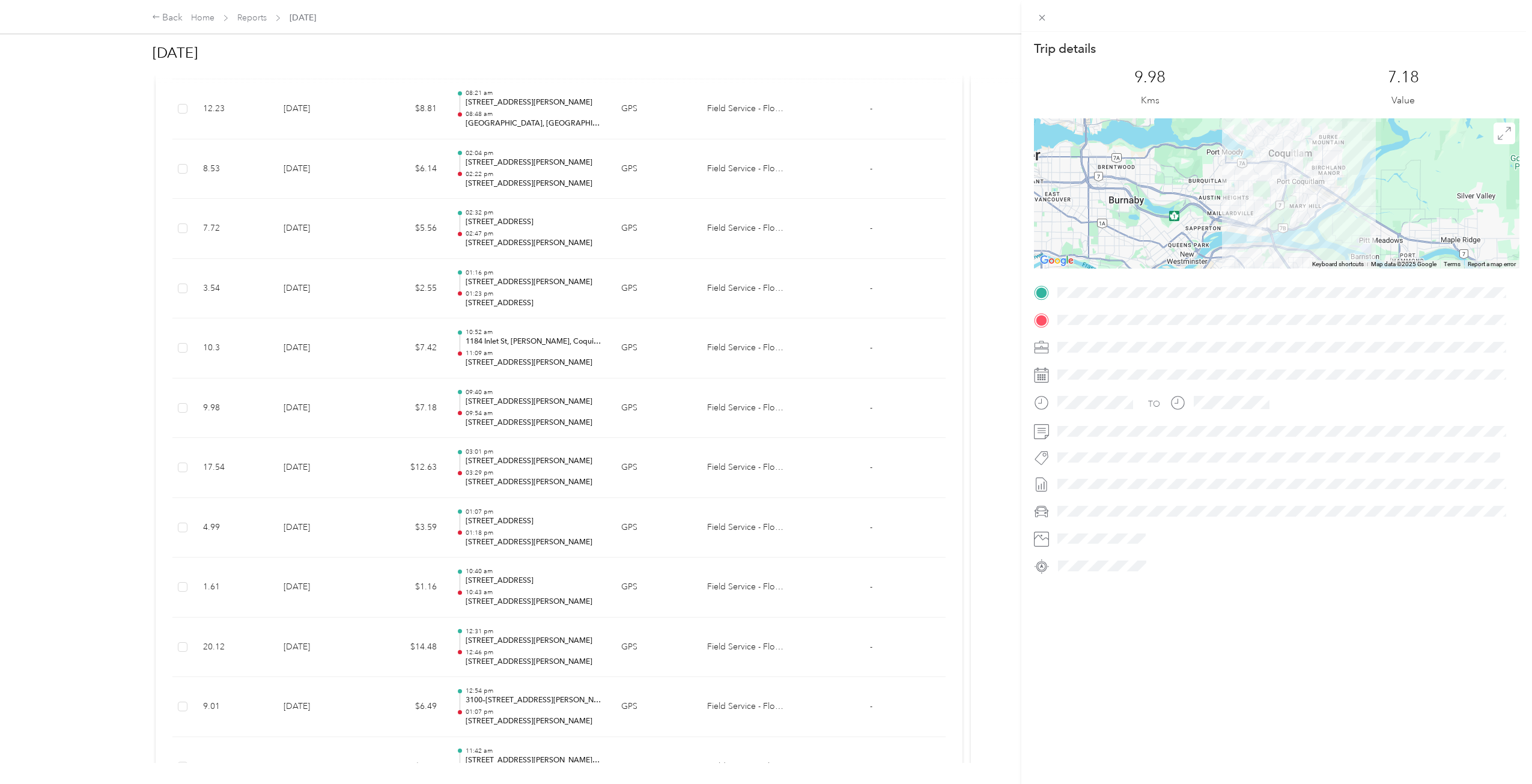
click at [396, 365] on div "Trip details This trip cannot be edited because it is either under review, appr…" at bounding box center [766, 392] width 1532 height 784
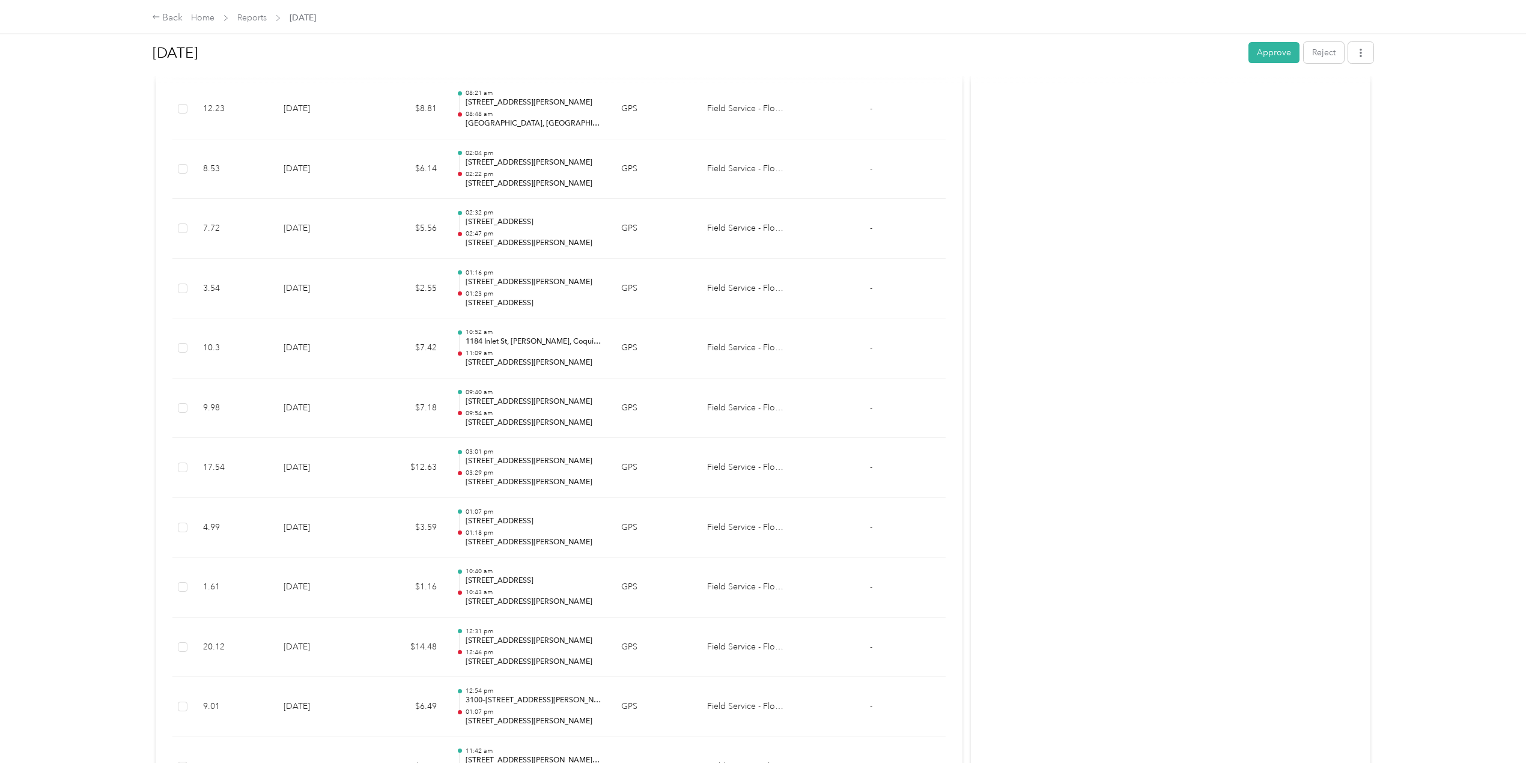
click at [396, 363] on td "$7.42" at bounding box center [407, 348] width 79 height 60
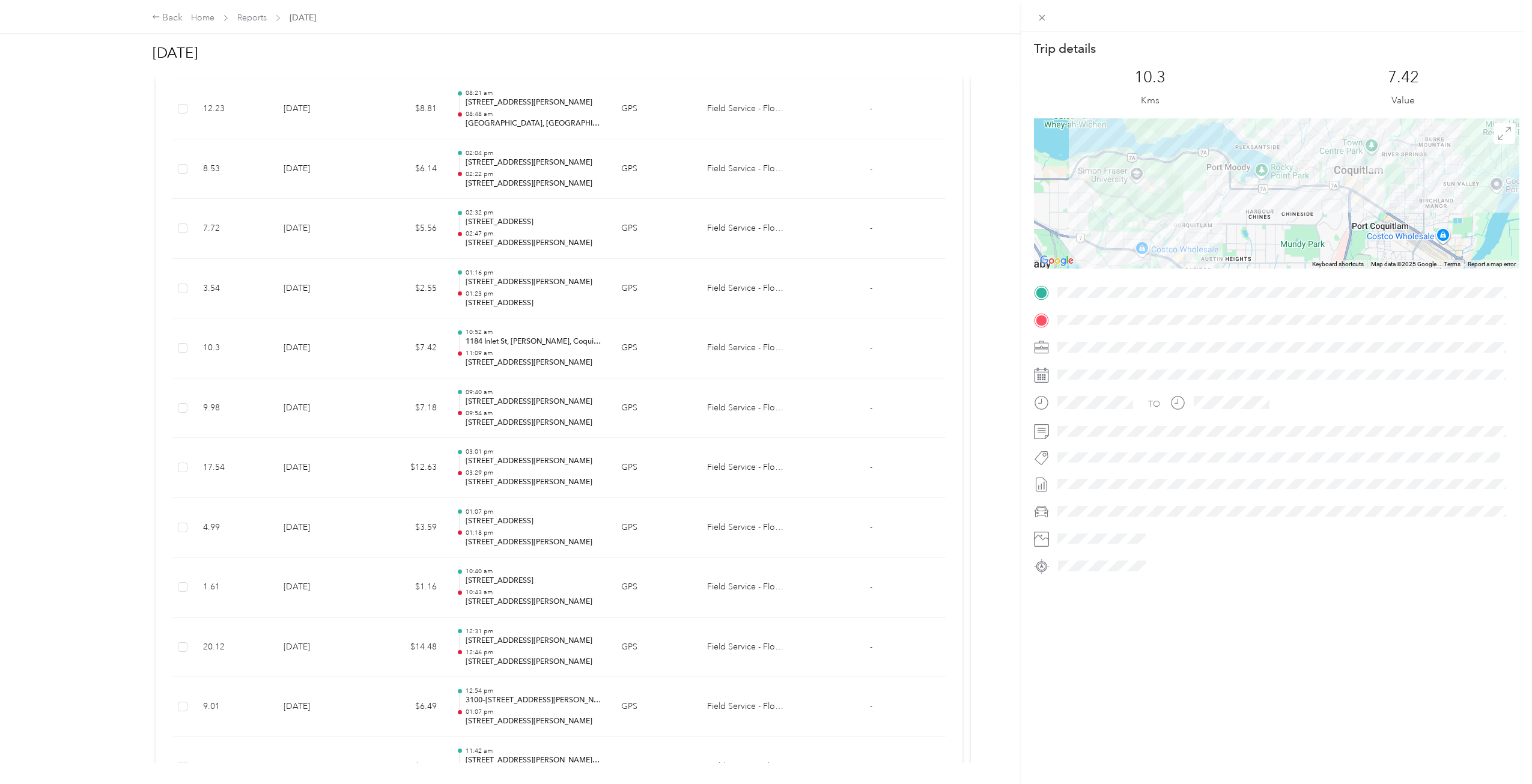
click at [399, 289] on div "Trip details This trip cannot be edited because it is either under review, appr…" at bounding box center [766, 392] width 1532 height 784
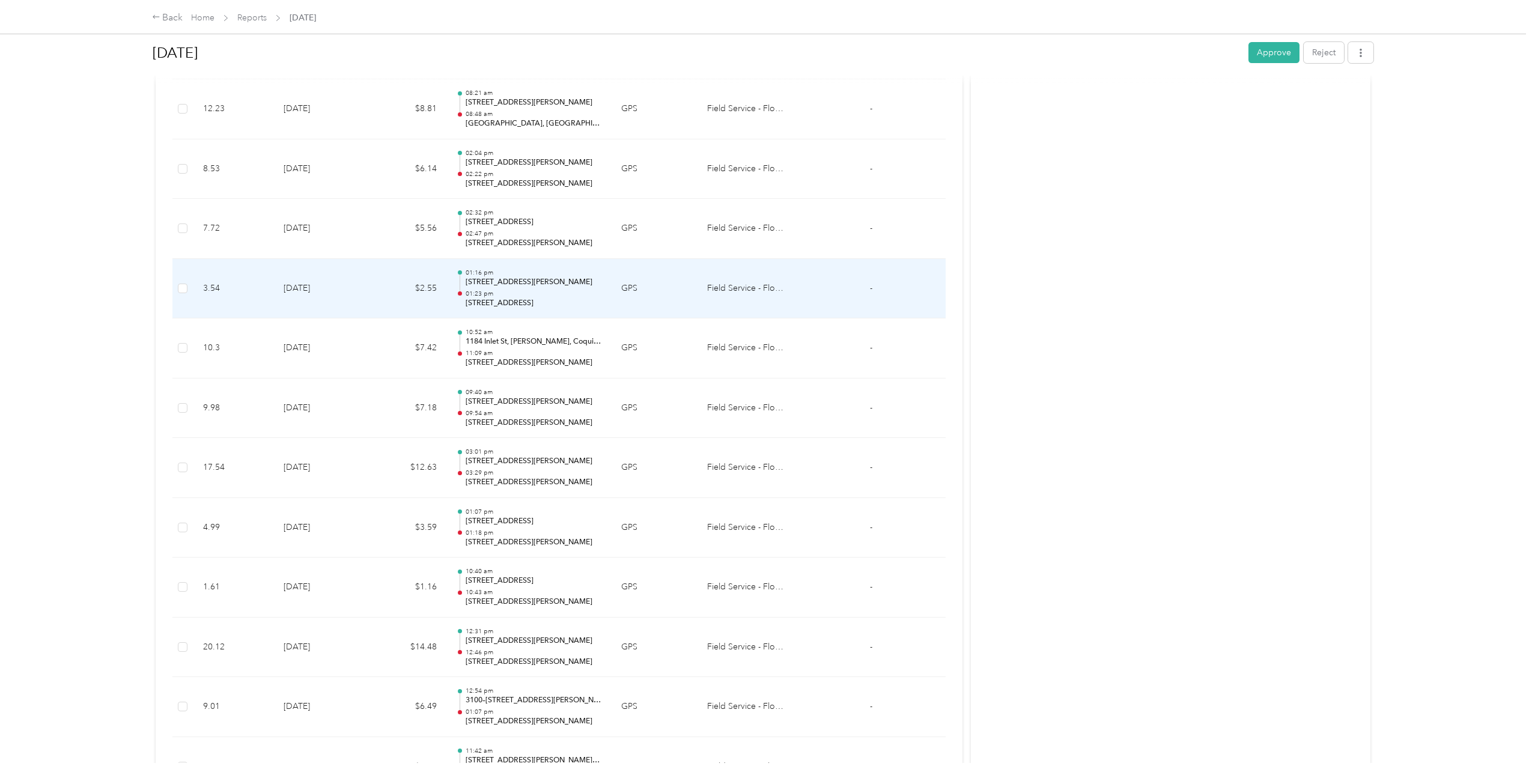
click at [399, 289] on td "$2.55" at bounding box center [407, 289] width 79 height 60
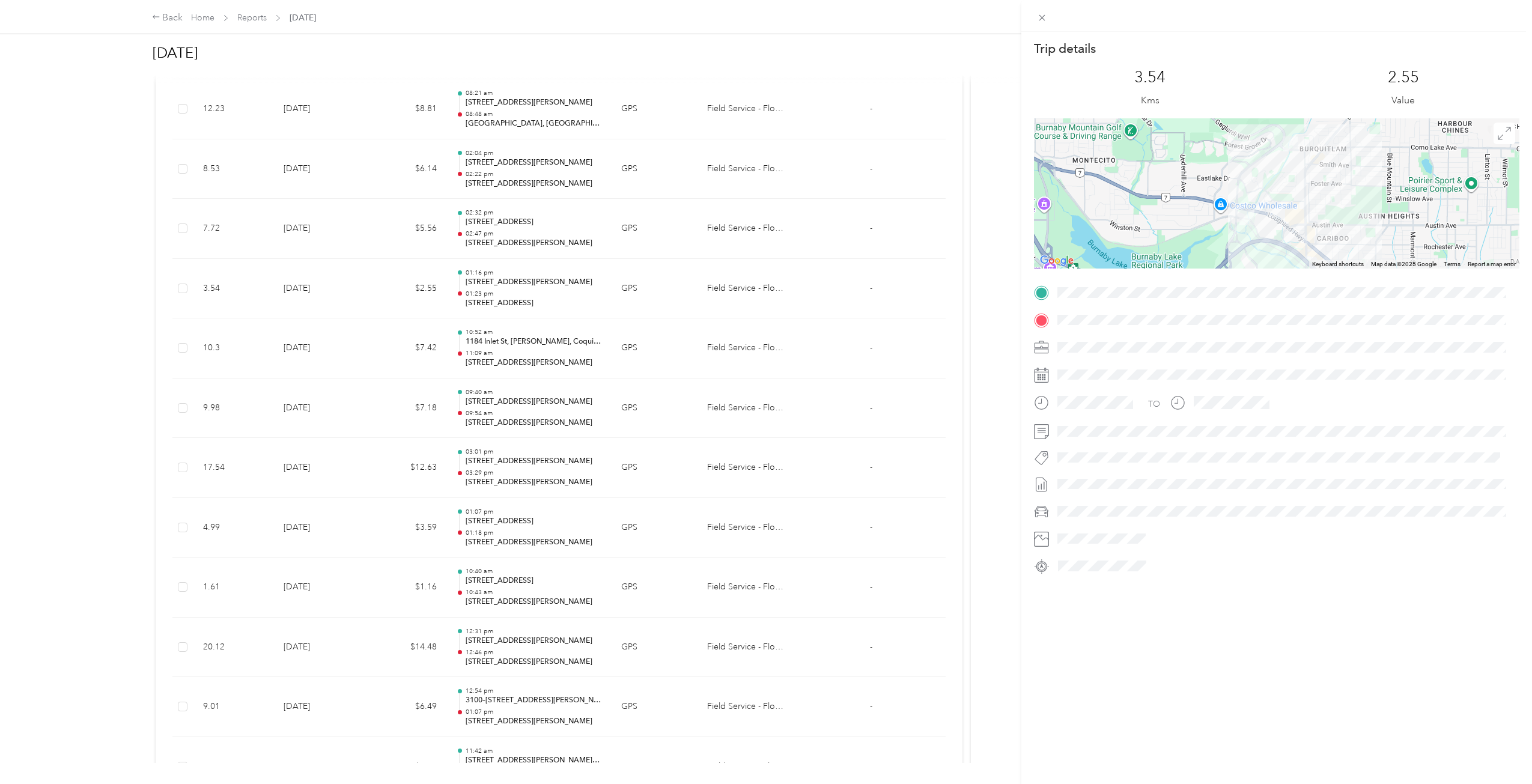
click at [404, 310] on div "Trip details This trip cannot be edited because it is either under review, appr…" at bounding box center [766, 392] width 1532 height 784
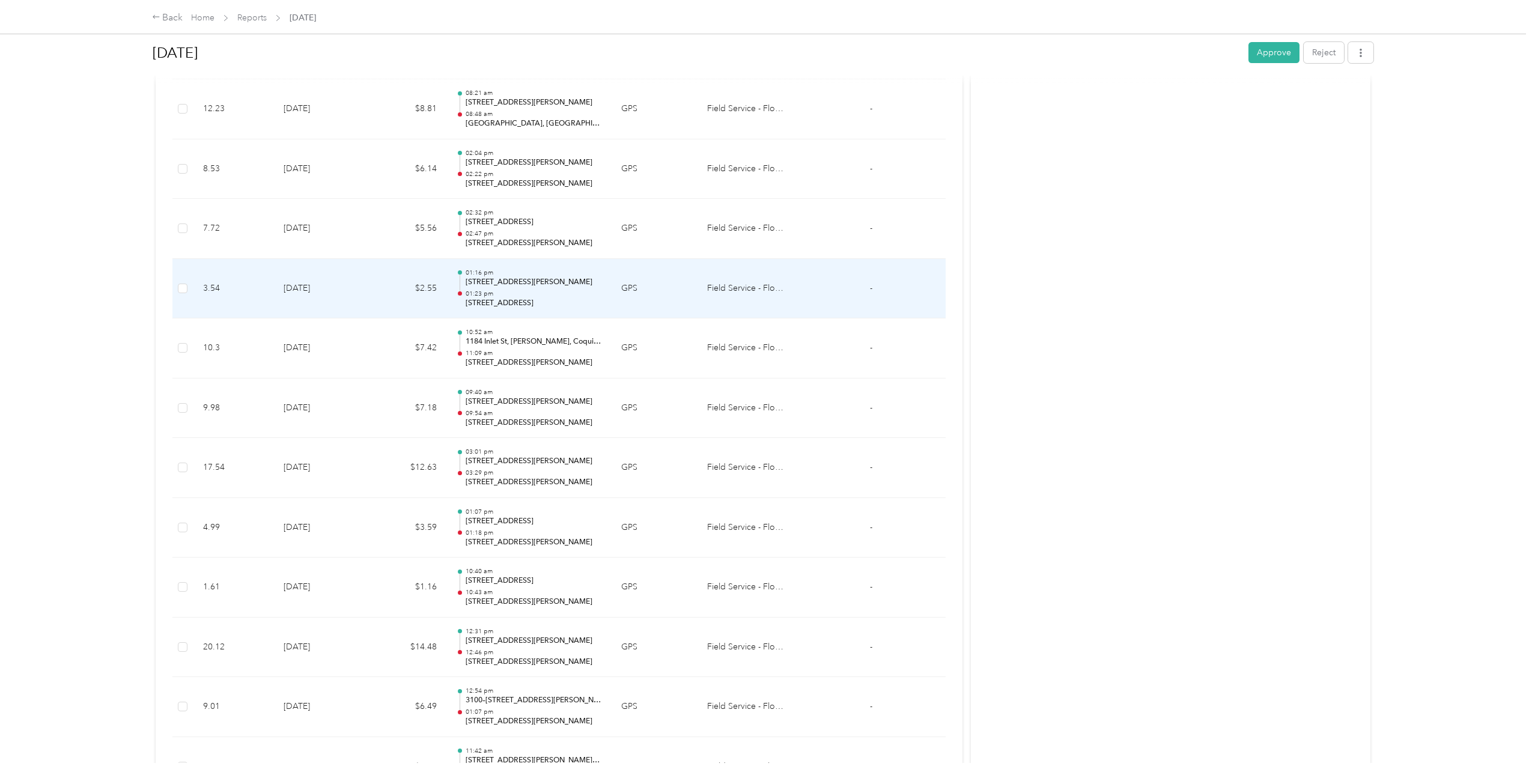
scroll to position [1960, 0]
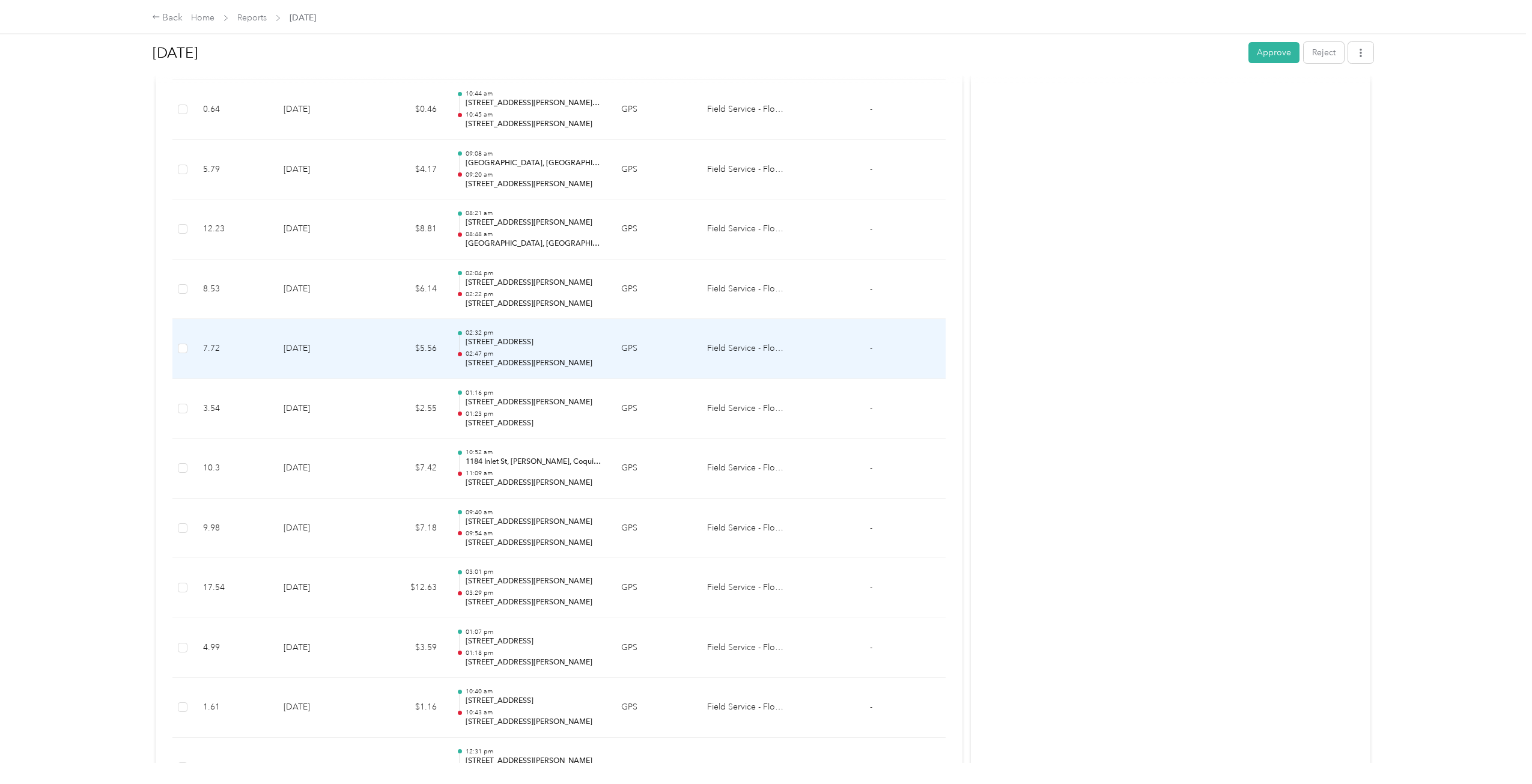
click at [405, 348] on td "$5.56" at bounding box center [407, 349] width 79 height 60
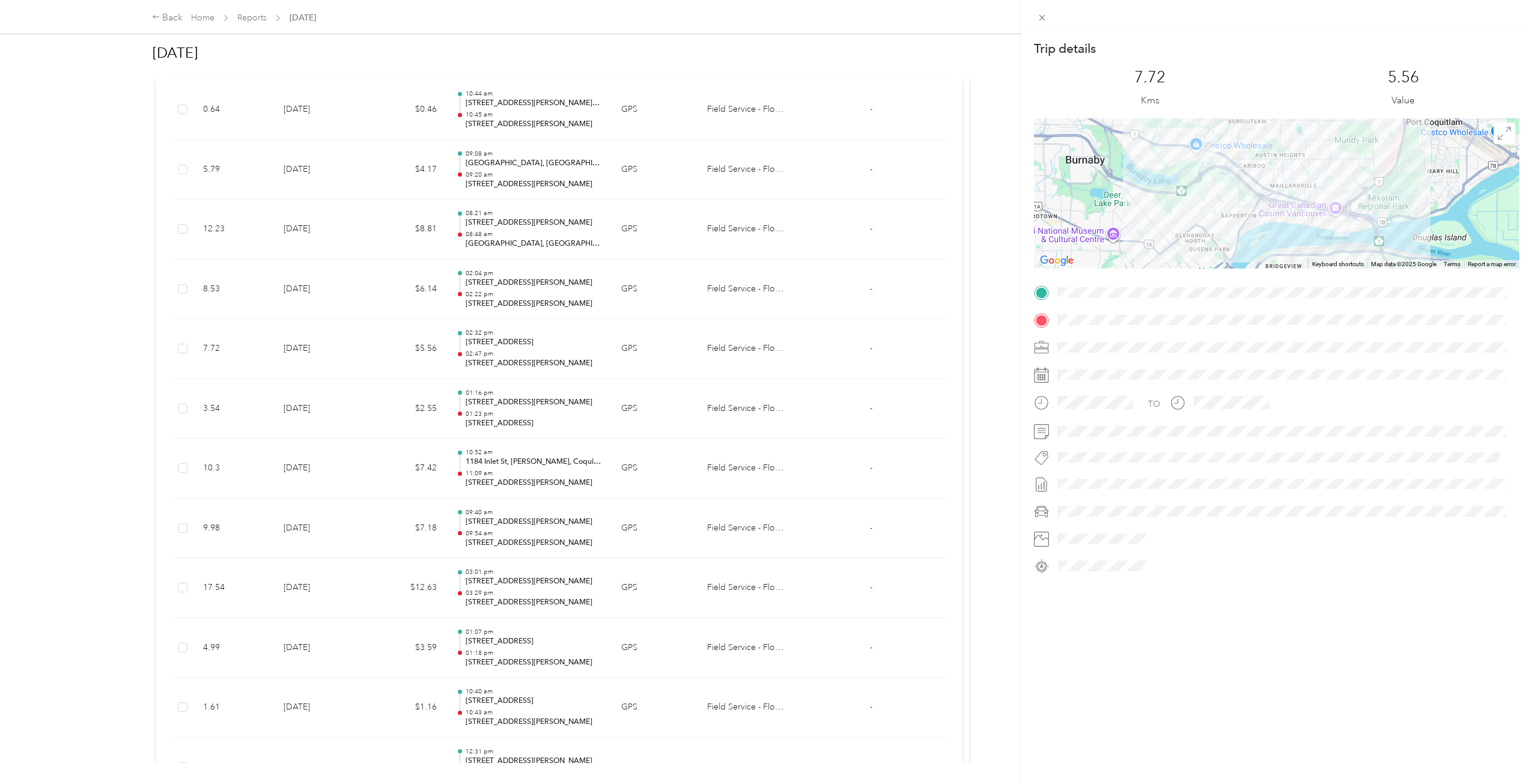
click at [405, 348] on div "Trip details This trip cannot be edited because it is either under review, appr…" at bounding box center [766, 392] width 1532 height 784
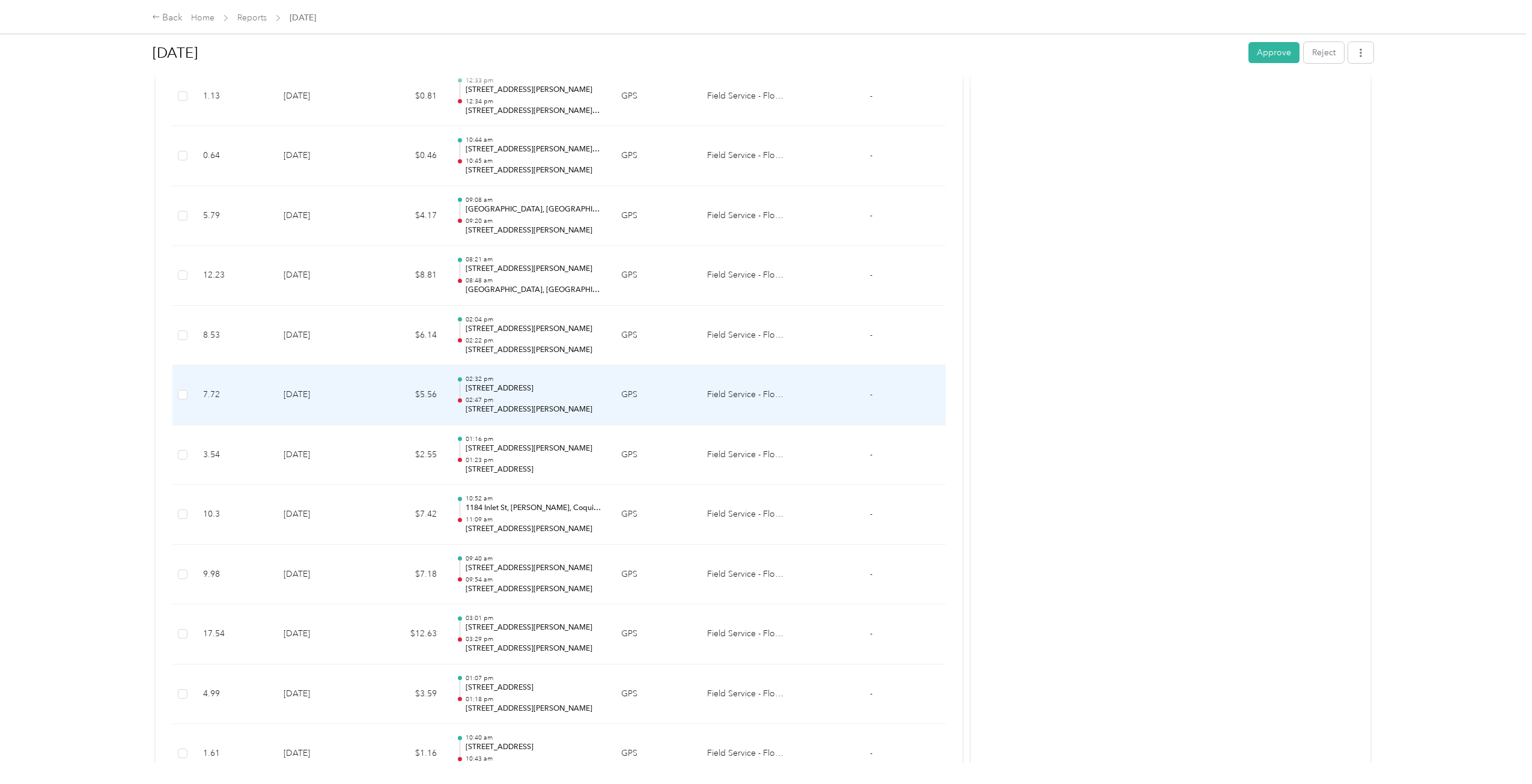
scroll to position [1900, 0]
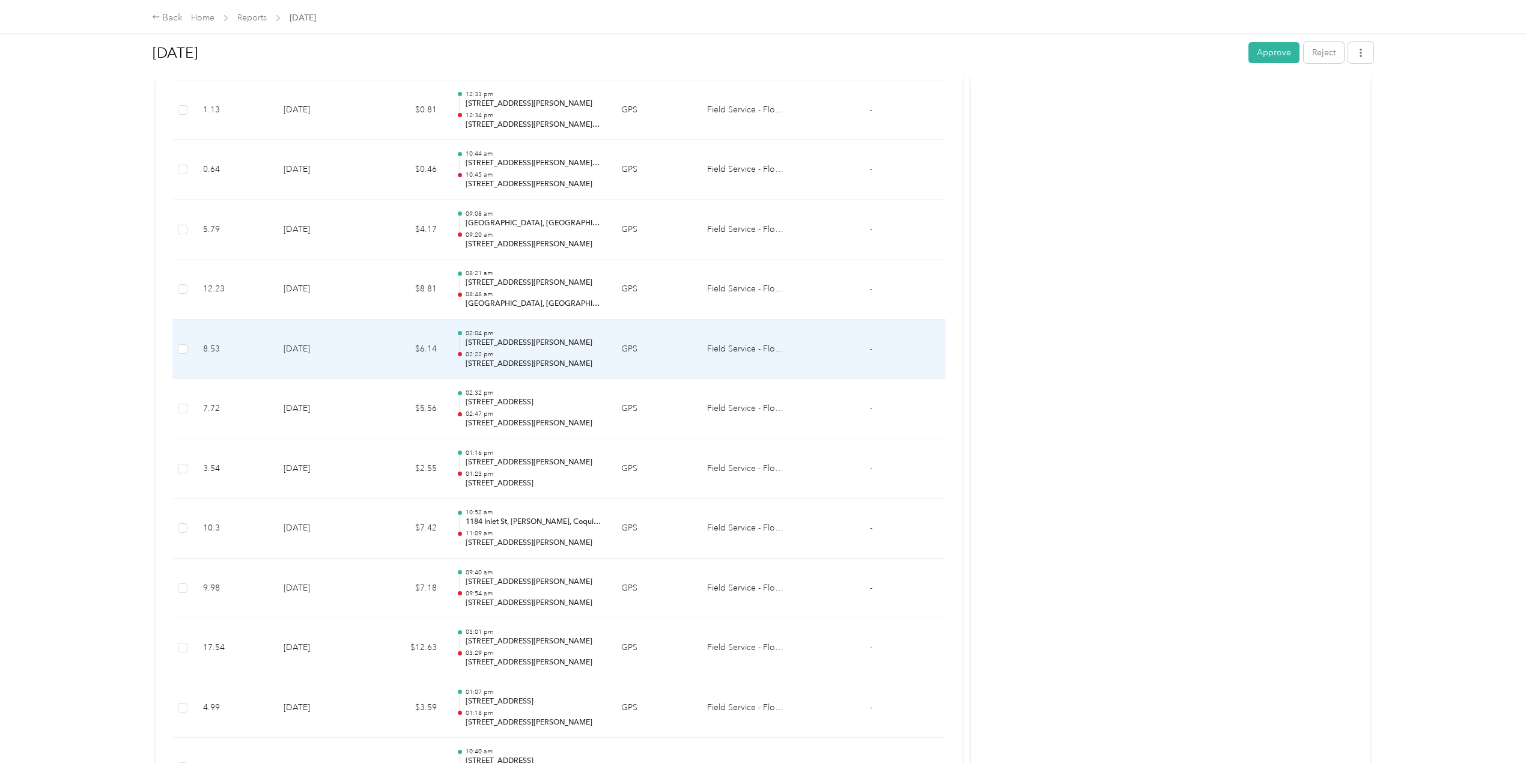
click at [396, 356] on td "$6.14" at bounding box center [407, 350] width 79 height 60
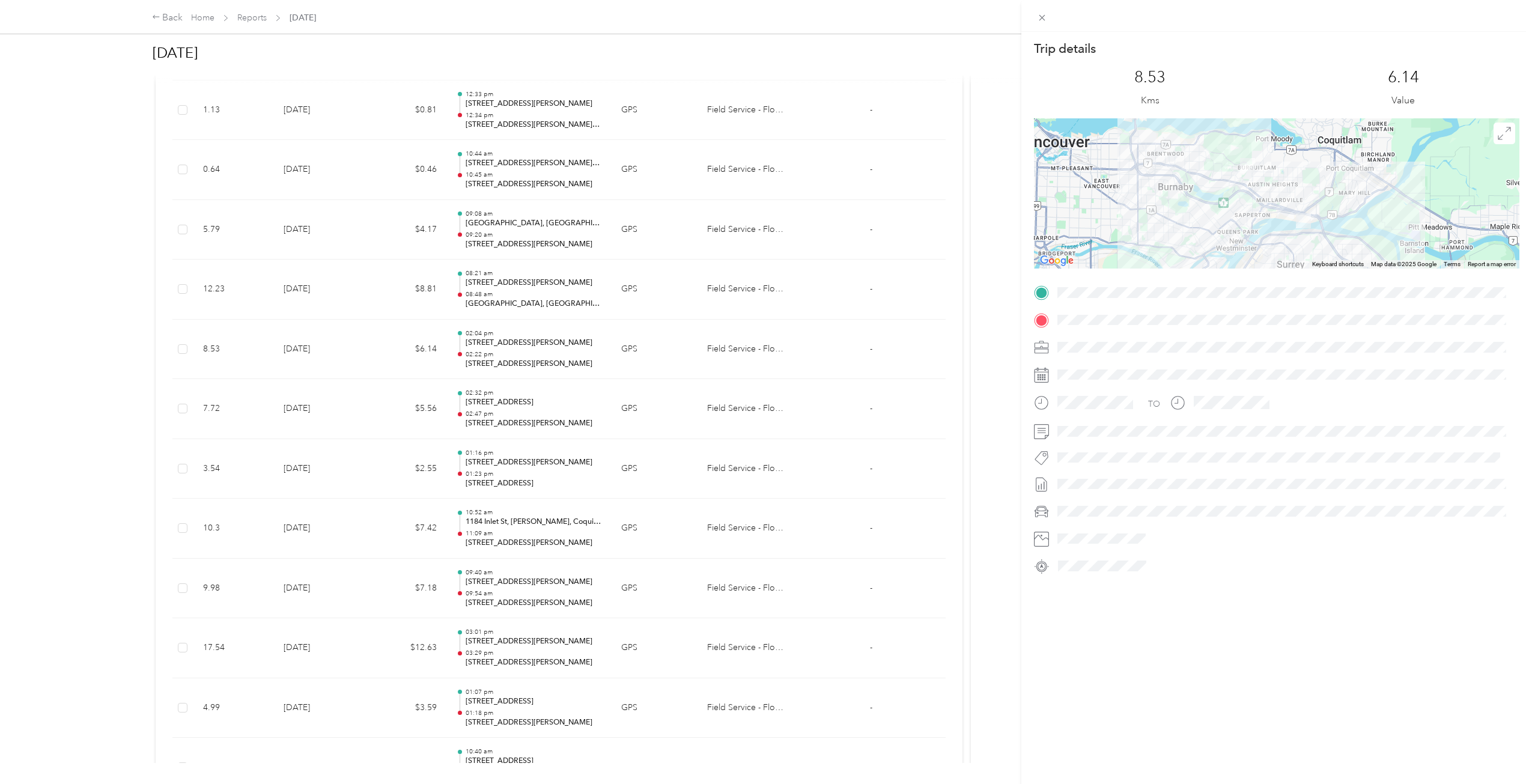
click at [396, 356] on div "Trip details This trip cannot be edited because it is either under review, appr…" at bounding box center [766, 392] width 1532 height 784
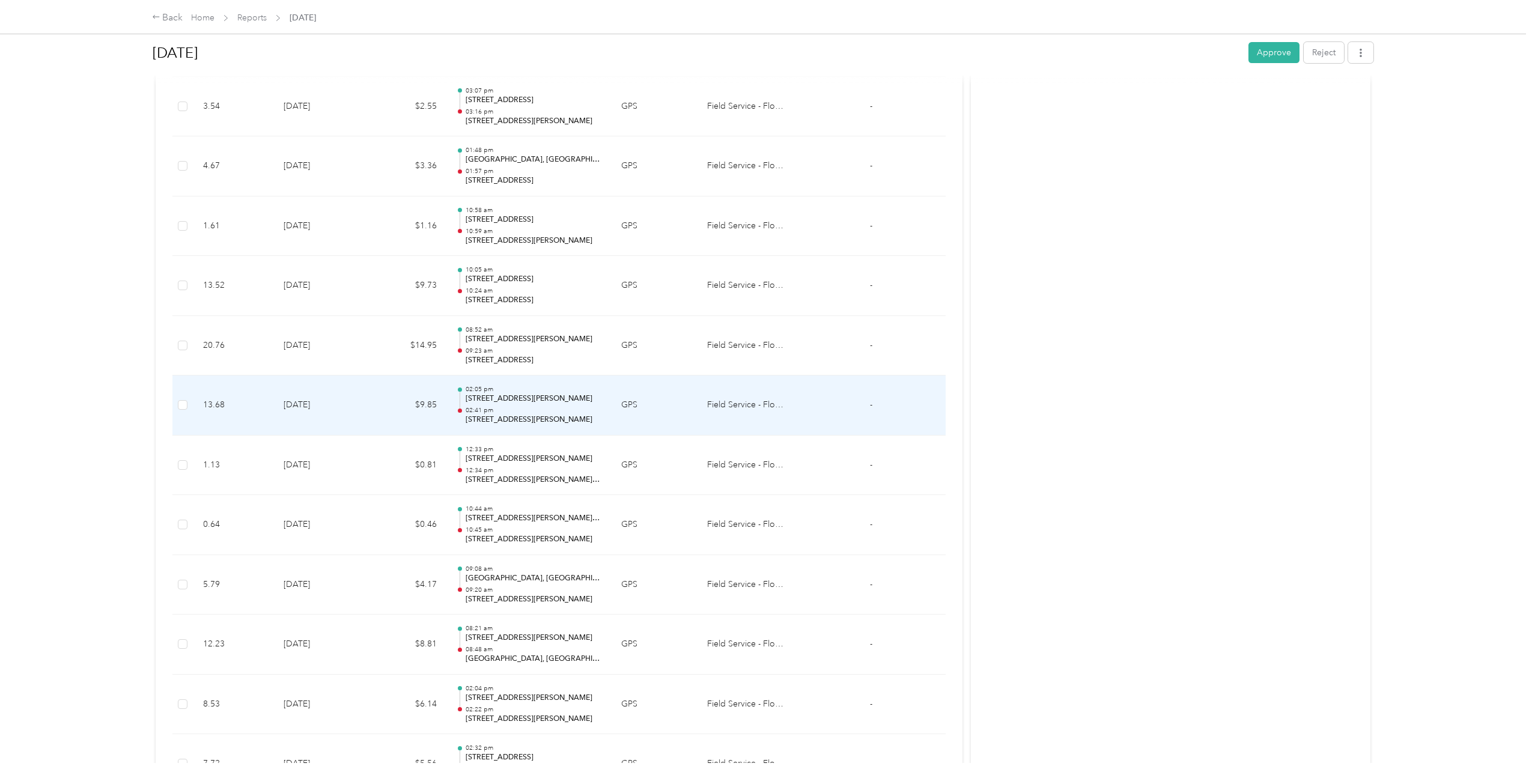
scroll to position [1539, 0]
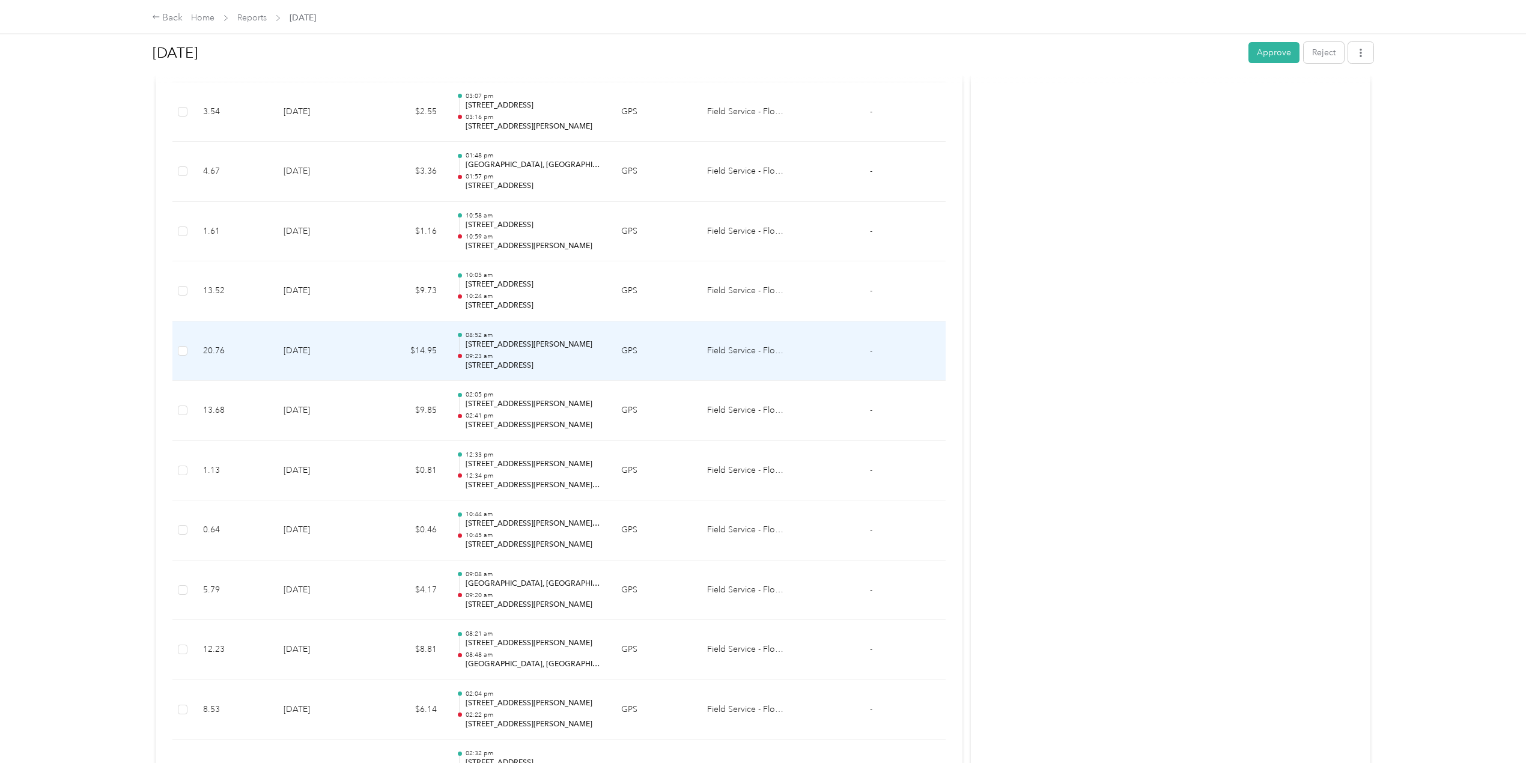
click at [395, 346] on td "$14.95" at bounding box center [407, 351] width 79 height 60
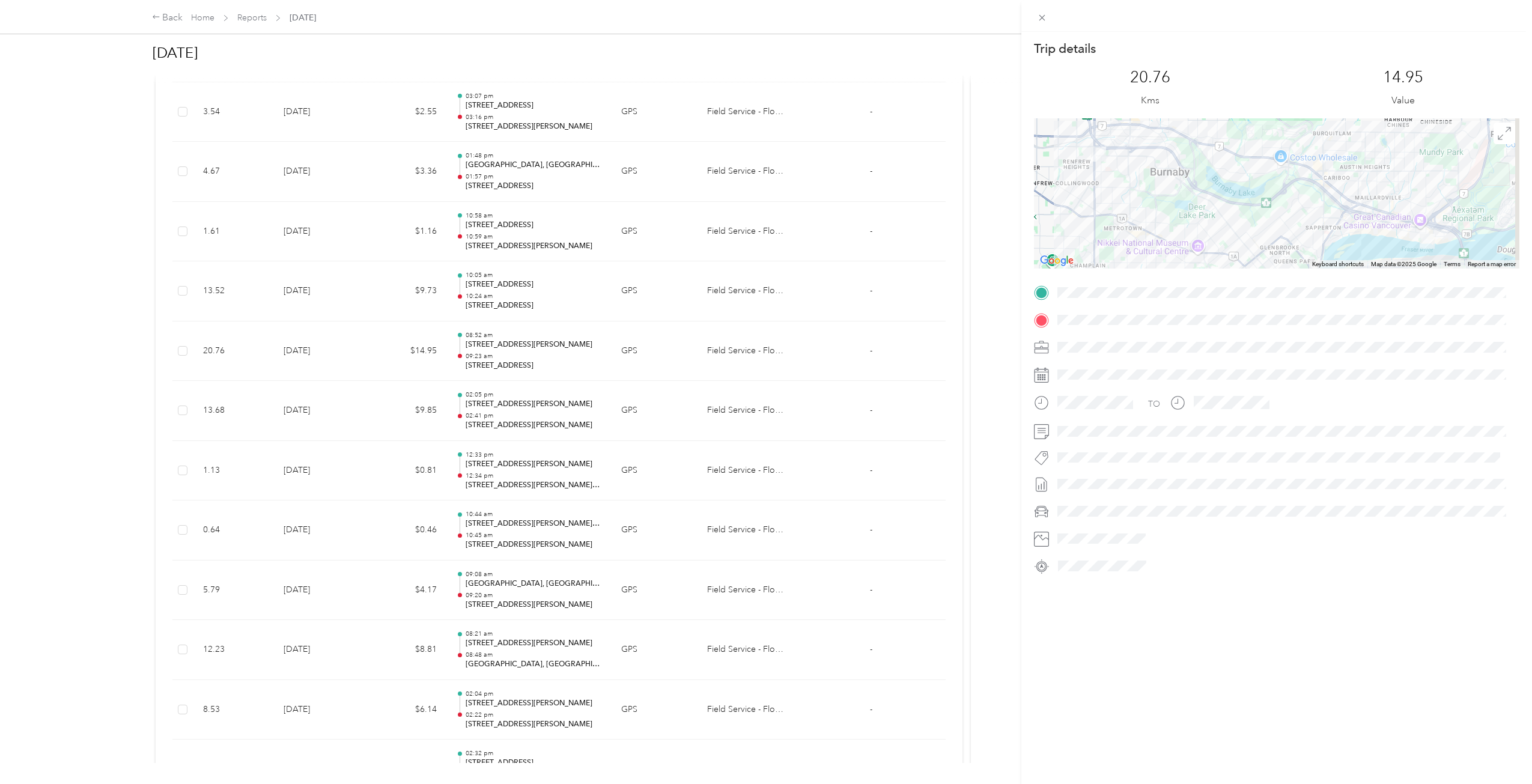
click at [395, 346] on div "Trip details This trip cannot be edited because it is either under review, appr…" at bounding box center [766, 392] width 1532 height 784
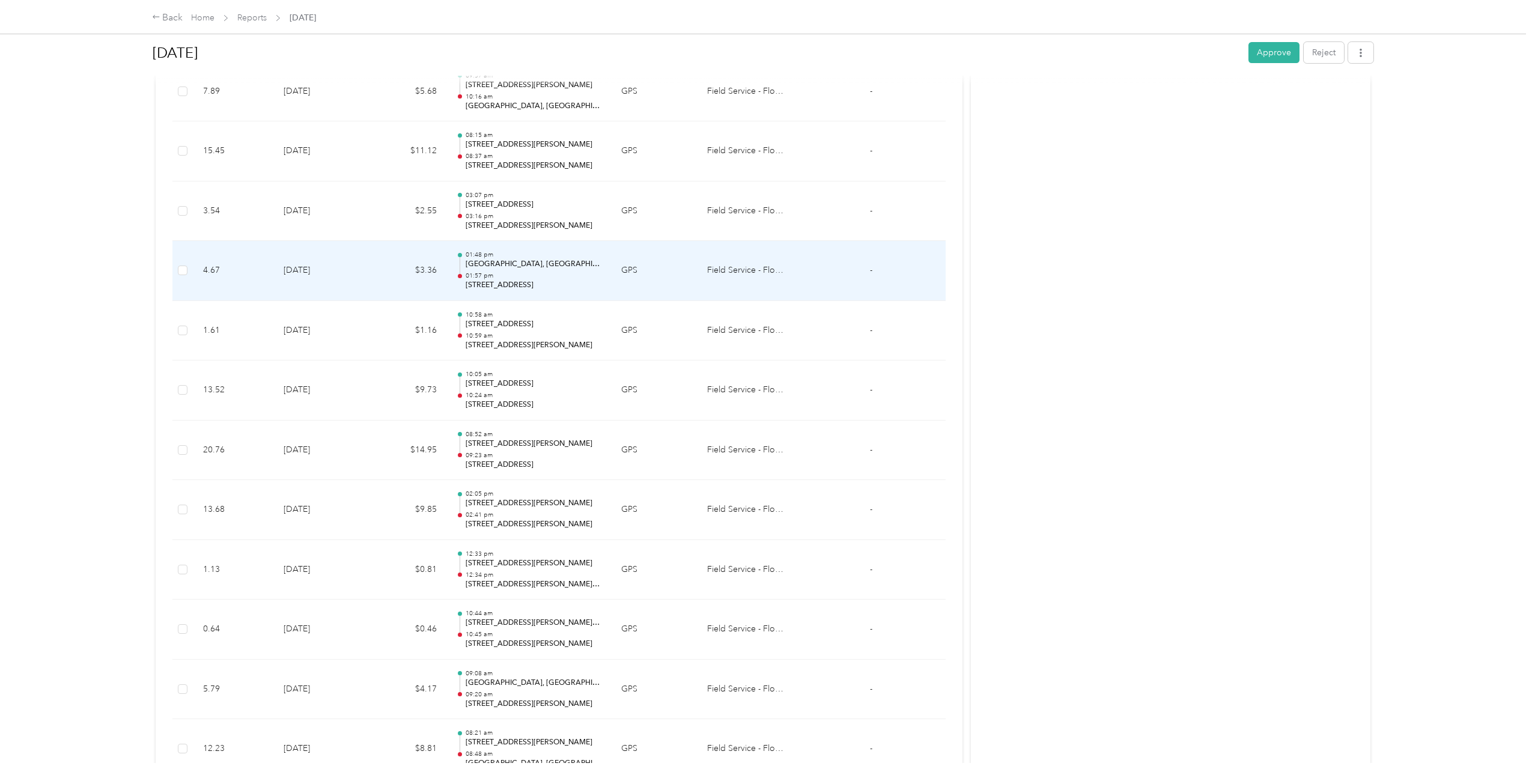
scroll to position [1420, 0]
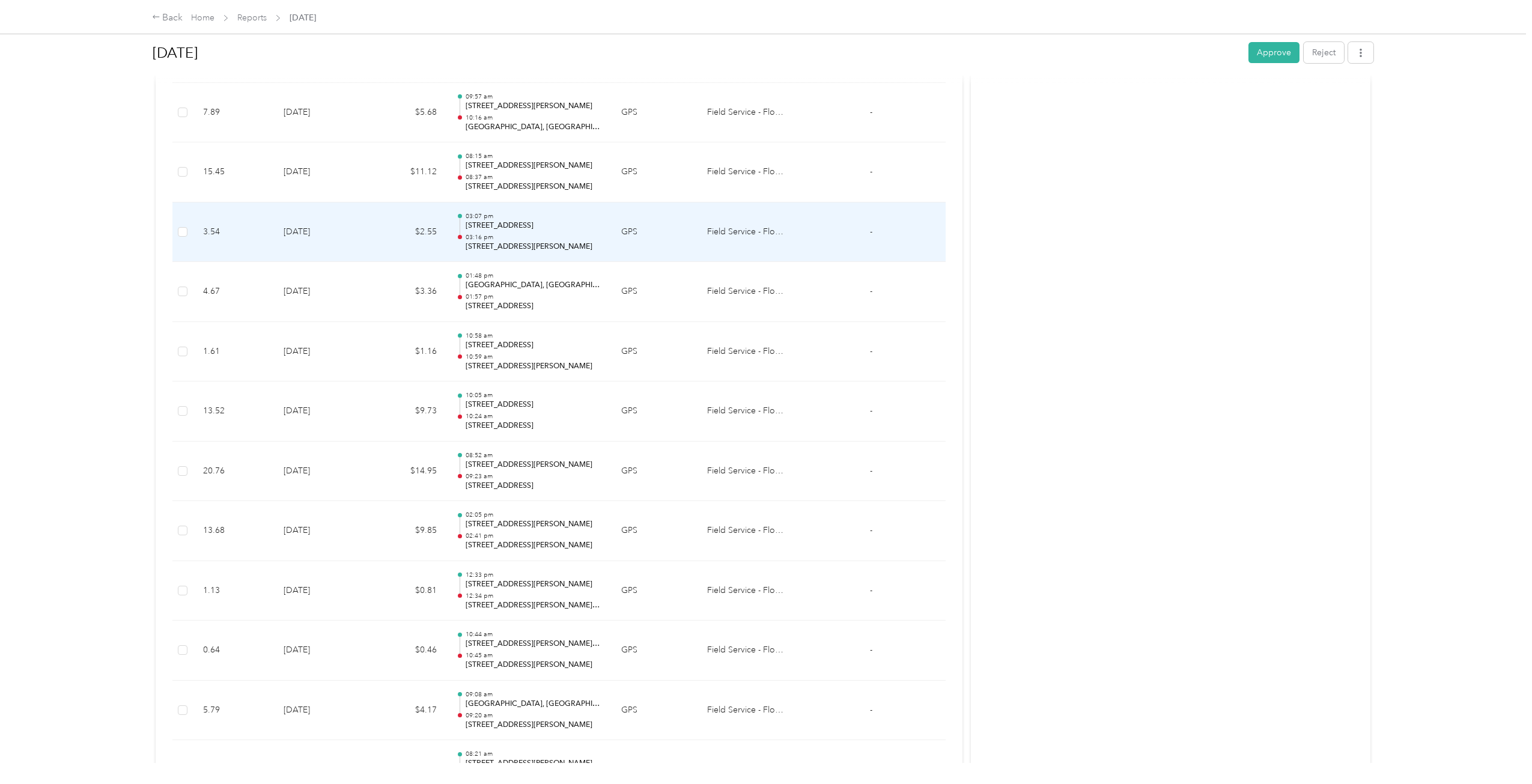
click at [368, 225] on td "$2.55" at bounding box center [407, 232] width 79 height 60
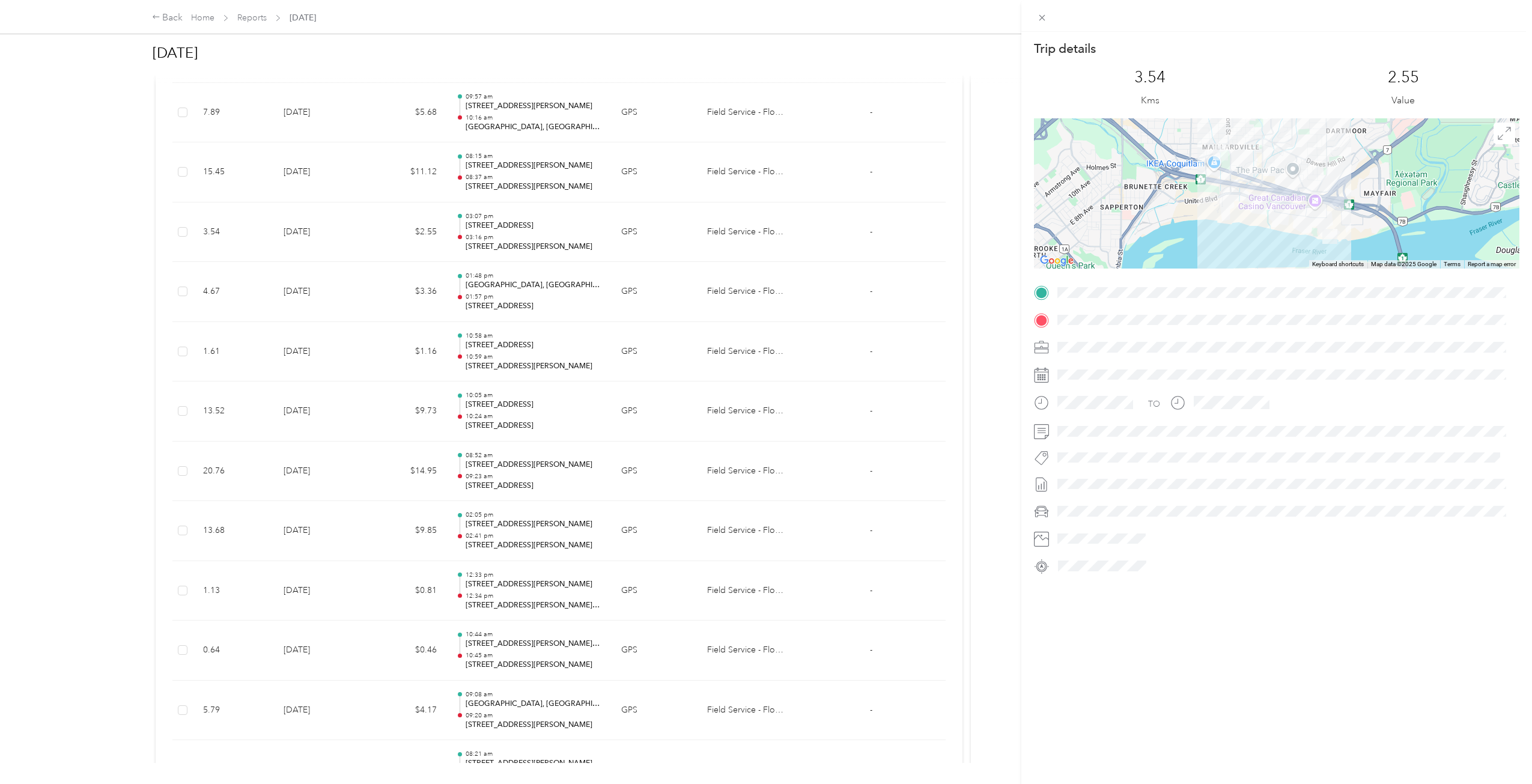
click at [368, 225] on div "Trip details This trip cannot be edited because it is either under review, appr…" at bounding box center [766, 392] width 1532 height 784
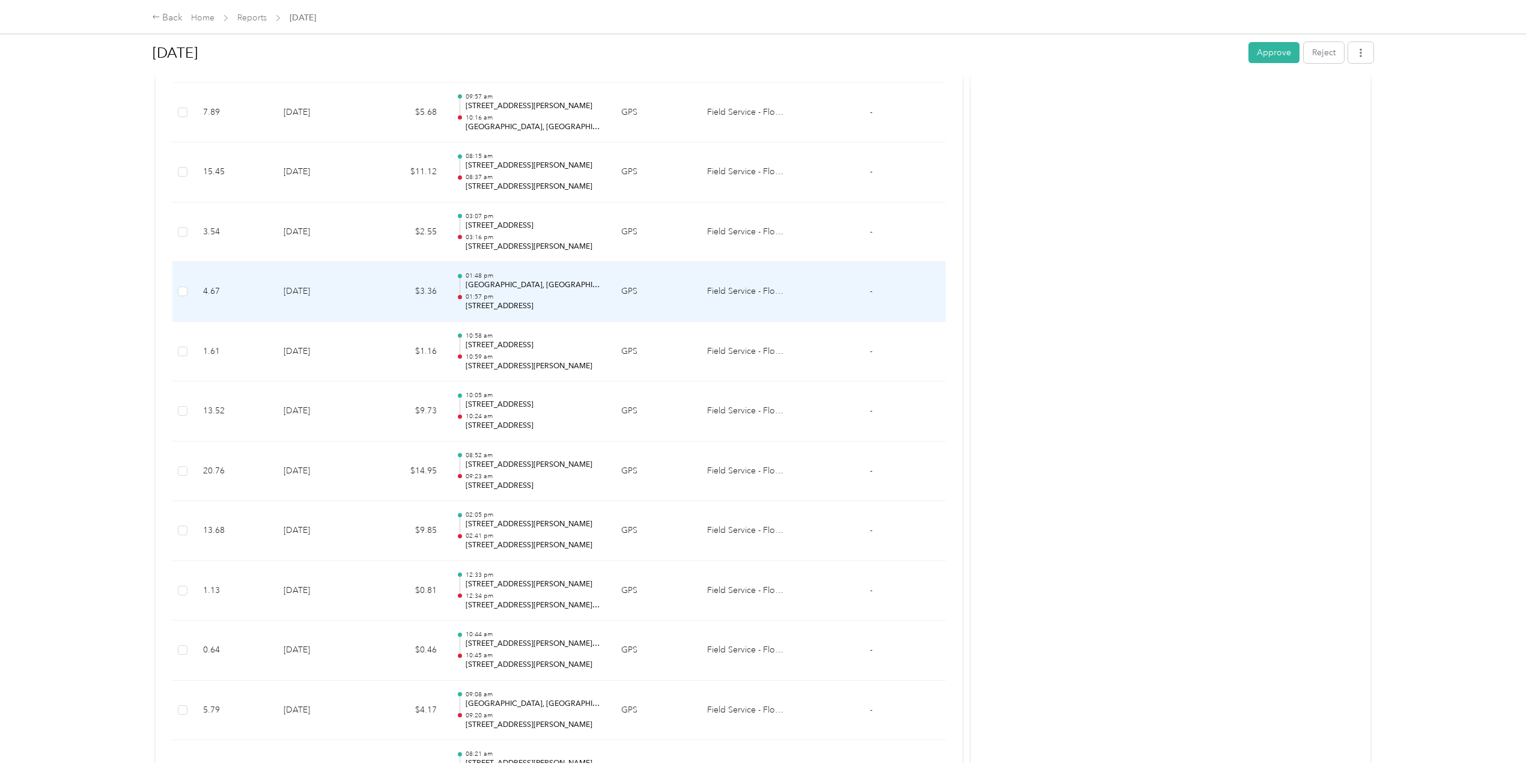
click at [381, 284] on td "$3.36" at bounding box center [407, 292] width 79 height 60
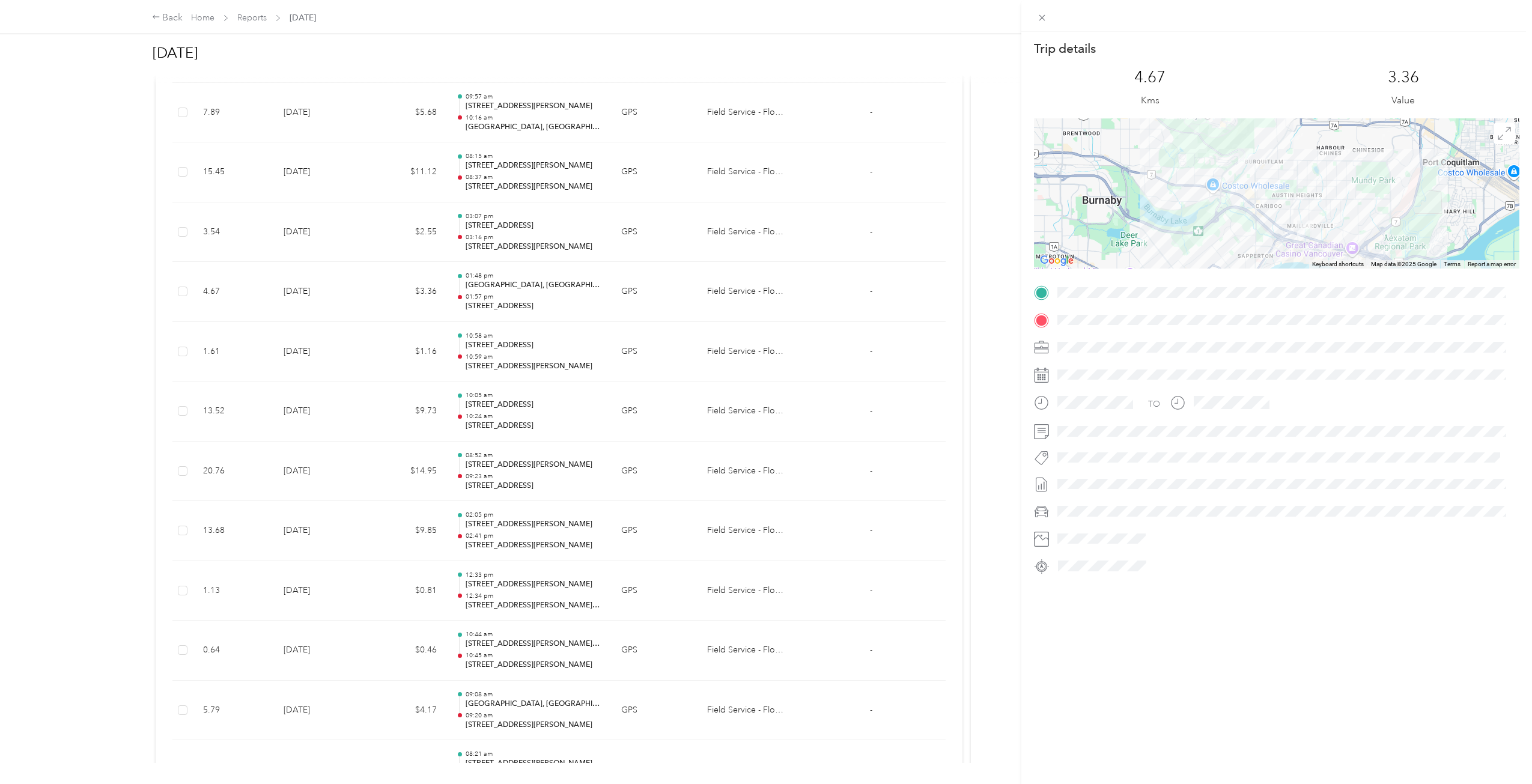
click at [381, 284] on div "Trip details This trip cannot be edited because it is either under review, appr…" at bounding box center [766, 392] width 1532 height 784
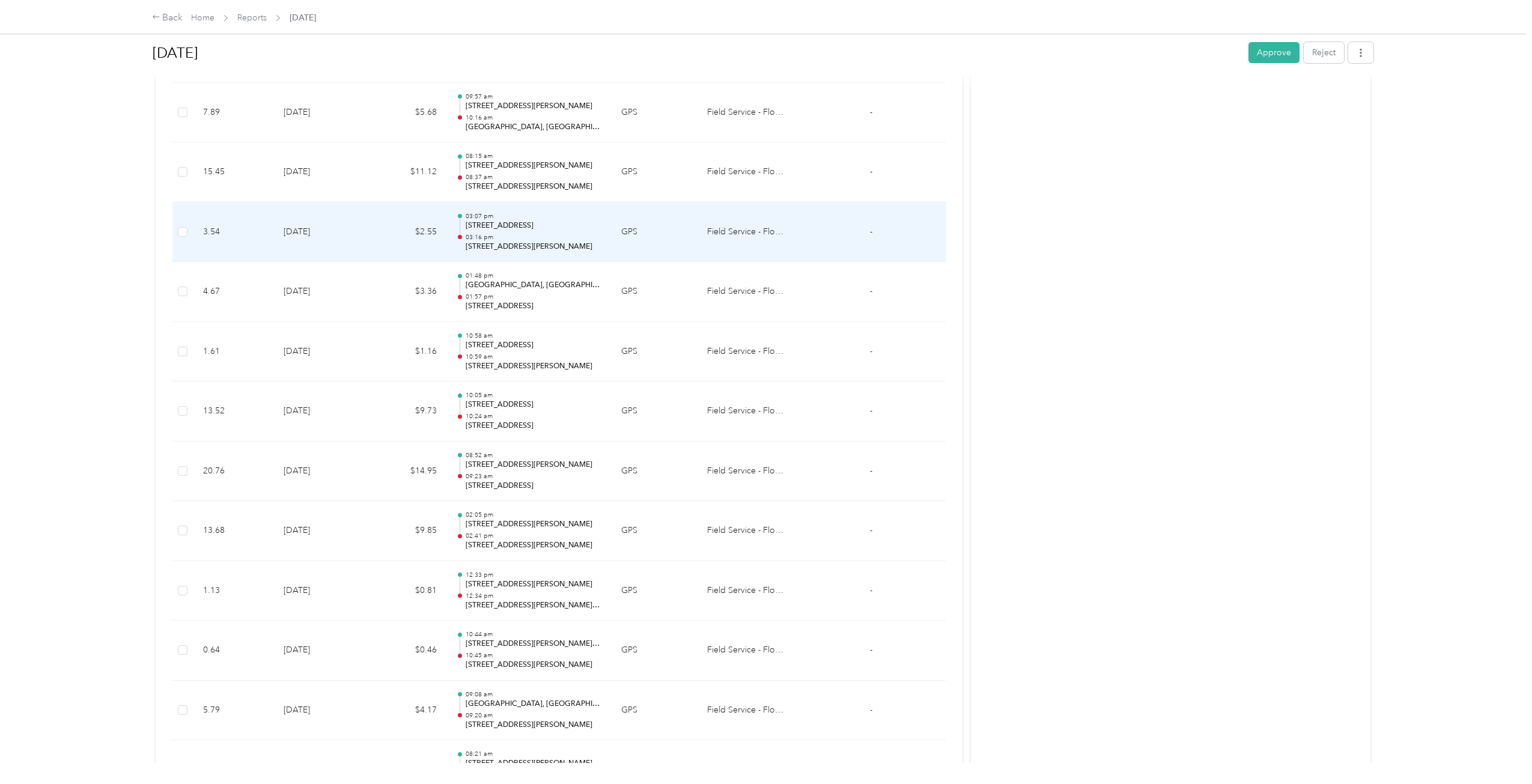
click at [382, 237] on td "$2.55" at bounding box center [407, 232] width 79 height 60
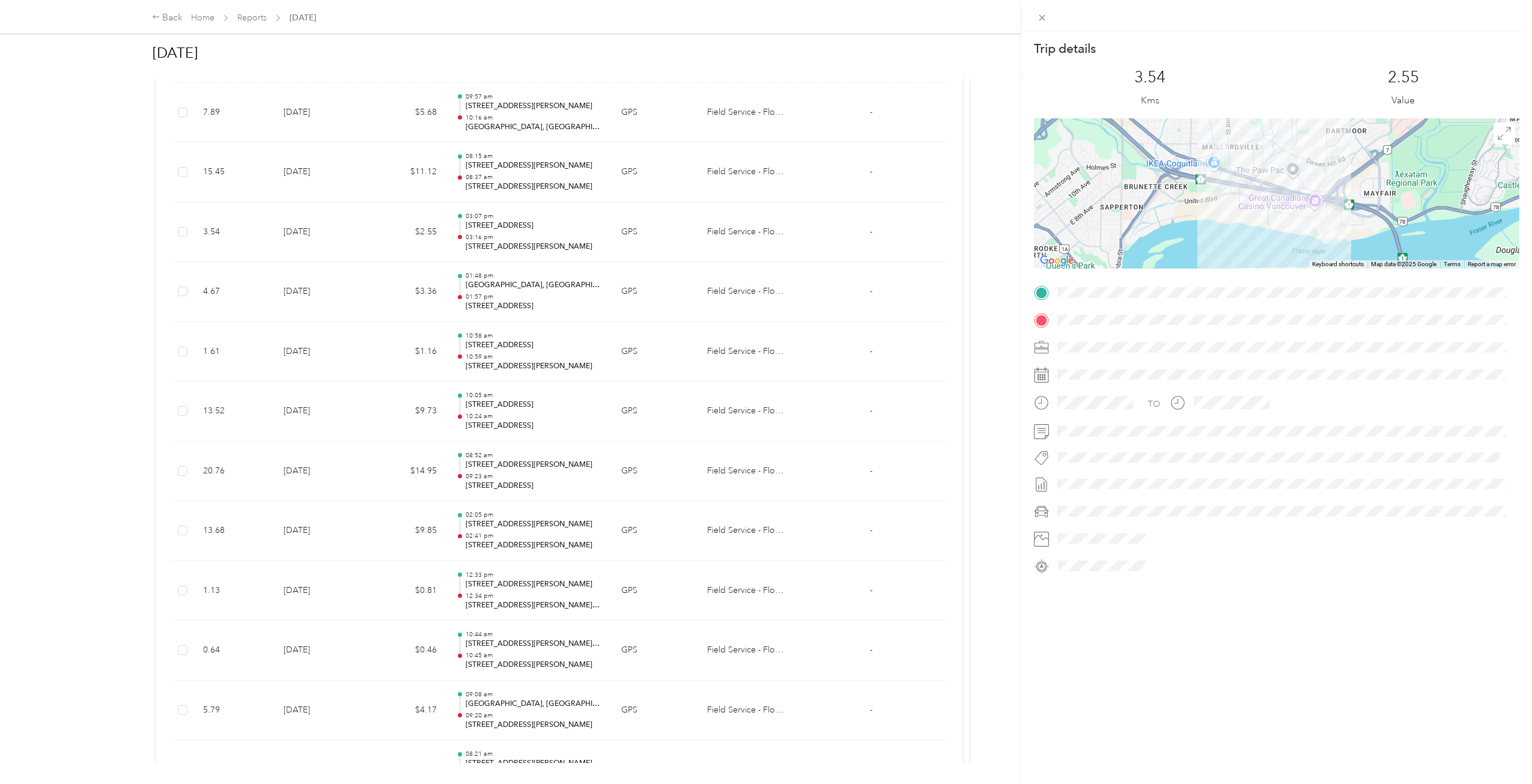
click at [382, 237] on div "Trip details This trip cannot be edited because it is either under review, appr…" at bounding box center [766, 392] width 1532 height 784
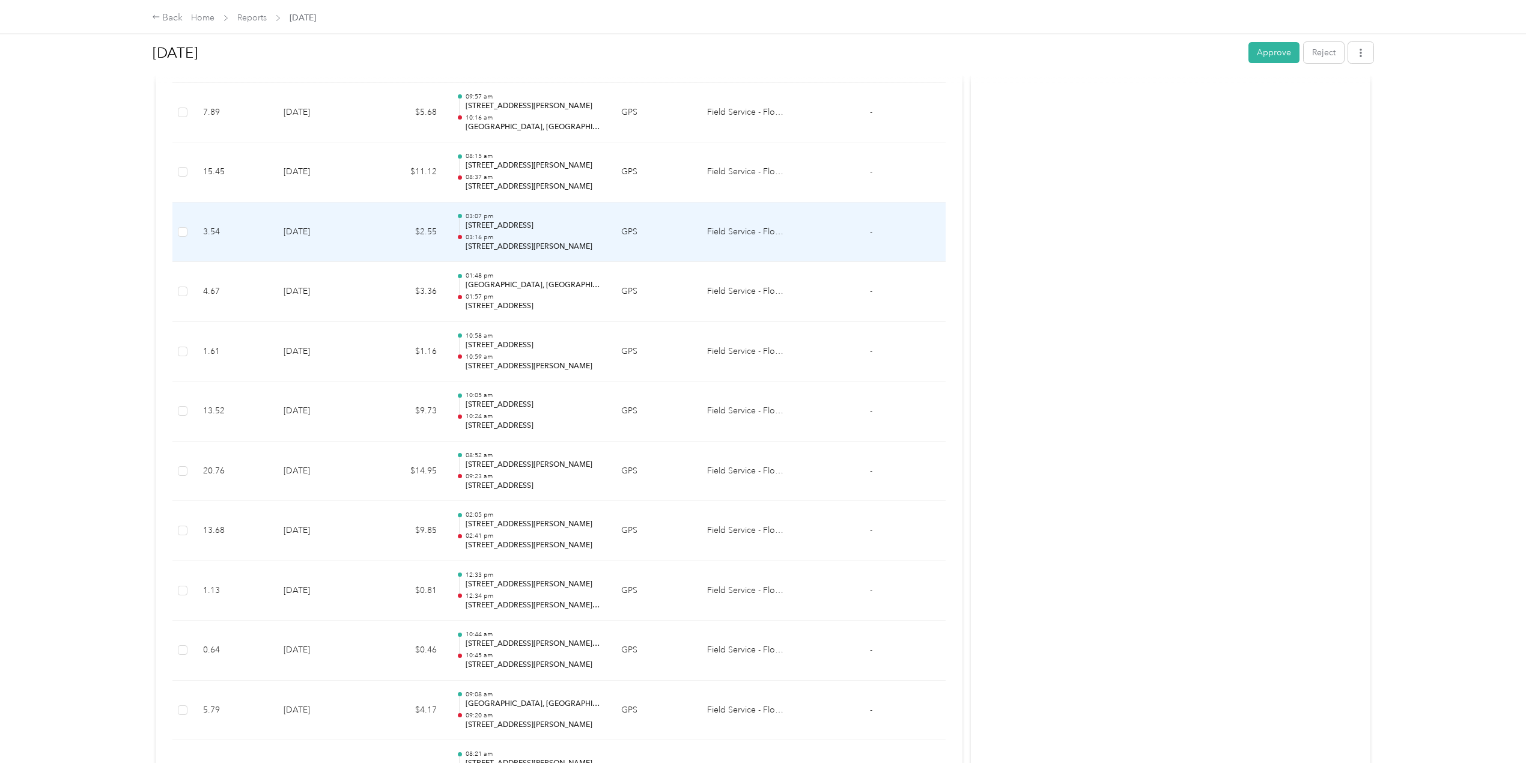
click at [386, 243] on td "$2.55" at bounding box center [407, 232] width 79 height 60
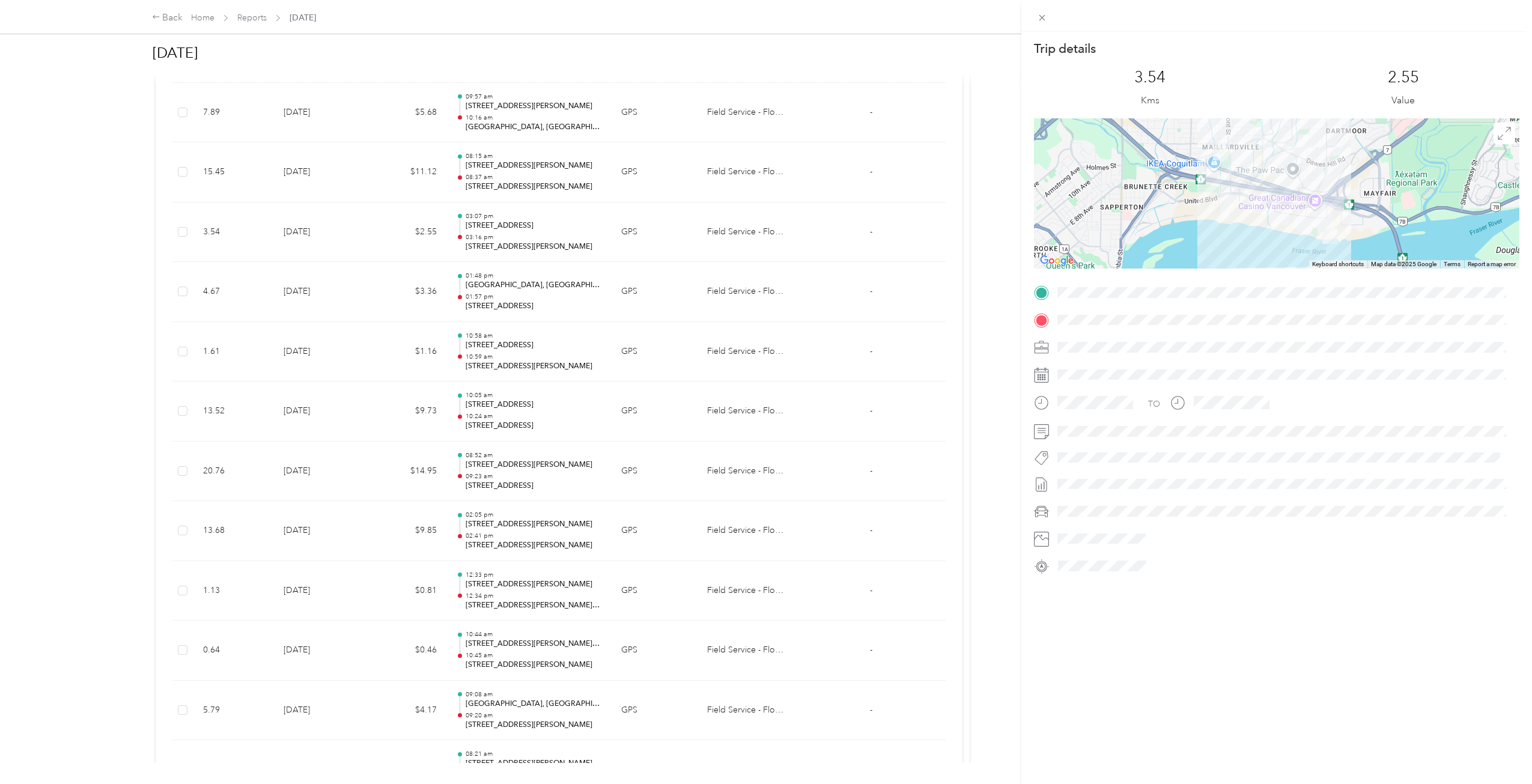
click at [386, 243] on div "Trip details This trip cannot be edited because it is either under review, appr…" at bounding box center [766, 392] width 1532 height 784
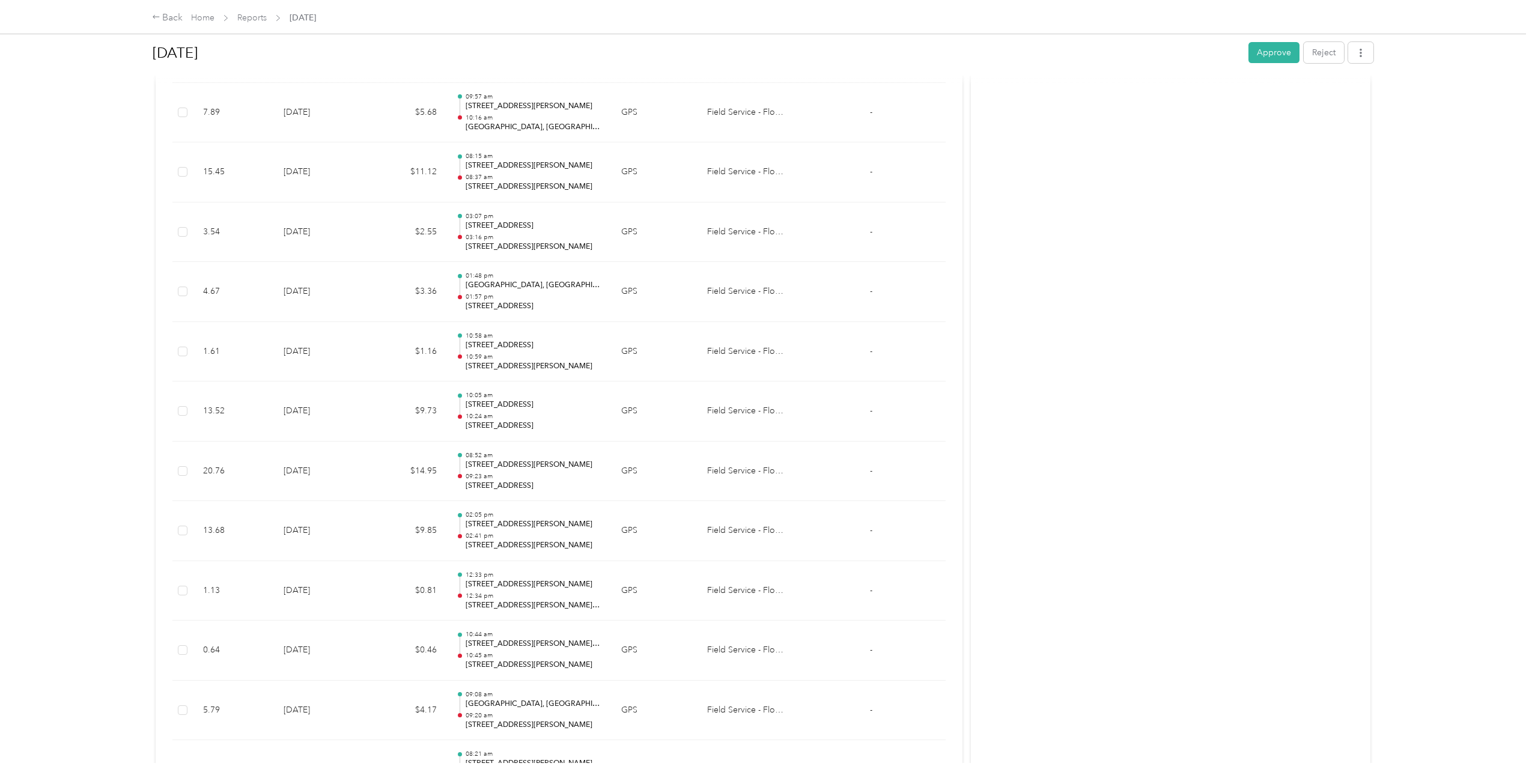
click at [399, 307] on td "$3.36" at bounding box center [407, 292] width 79 height 60
click at [399, 783] on div "Trip details This trip cannot be edited because it is either under review, appr…" at bounding box center [763, 784] width 1526 height 0
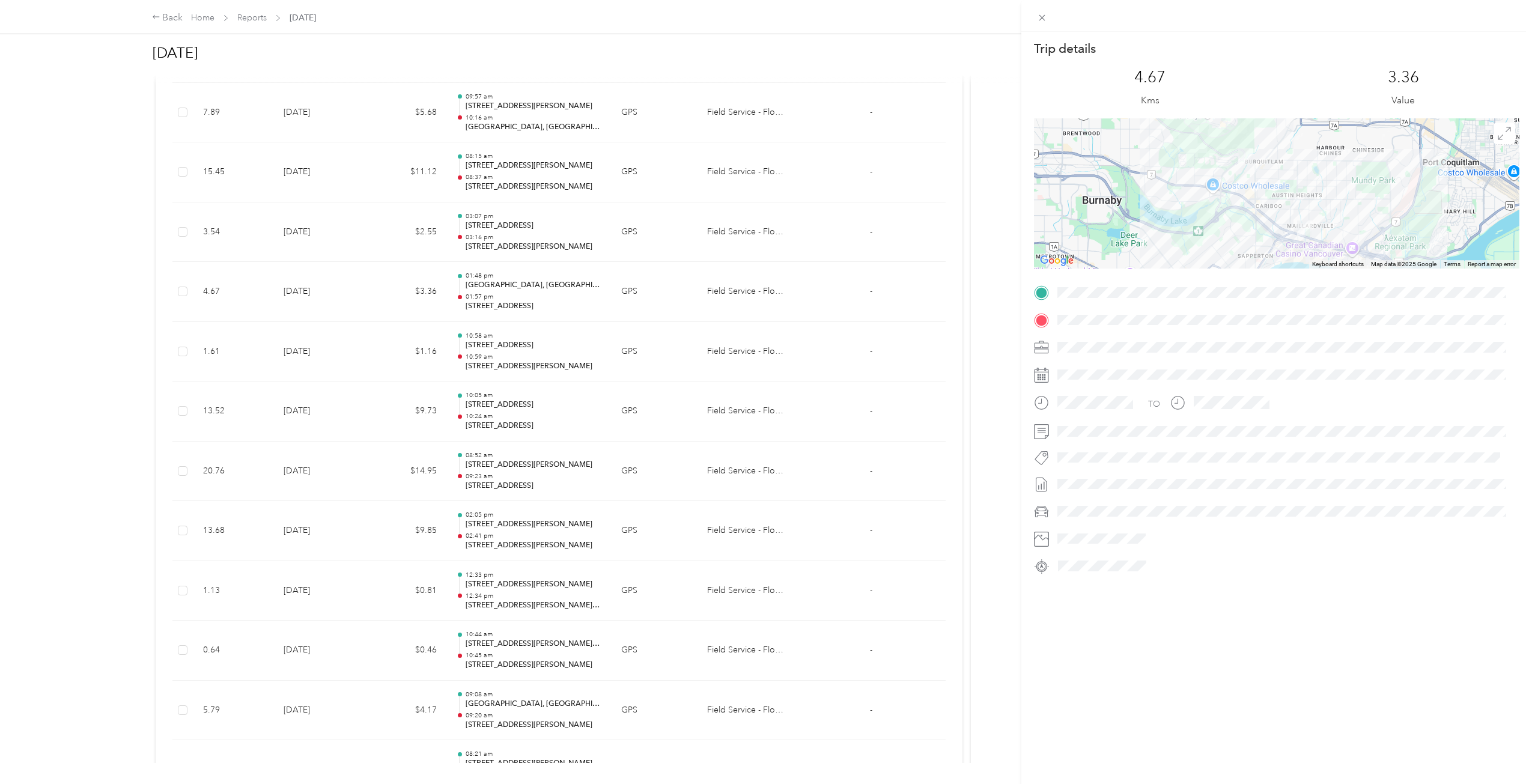
click at [399, 307] on div "Trip details This trip cannot be edited because it is either under review, appr…" at bounding box center [766, 392] width 1532 height 784
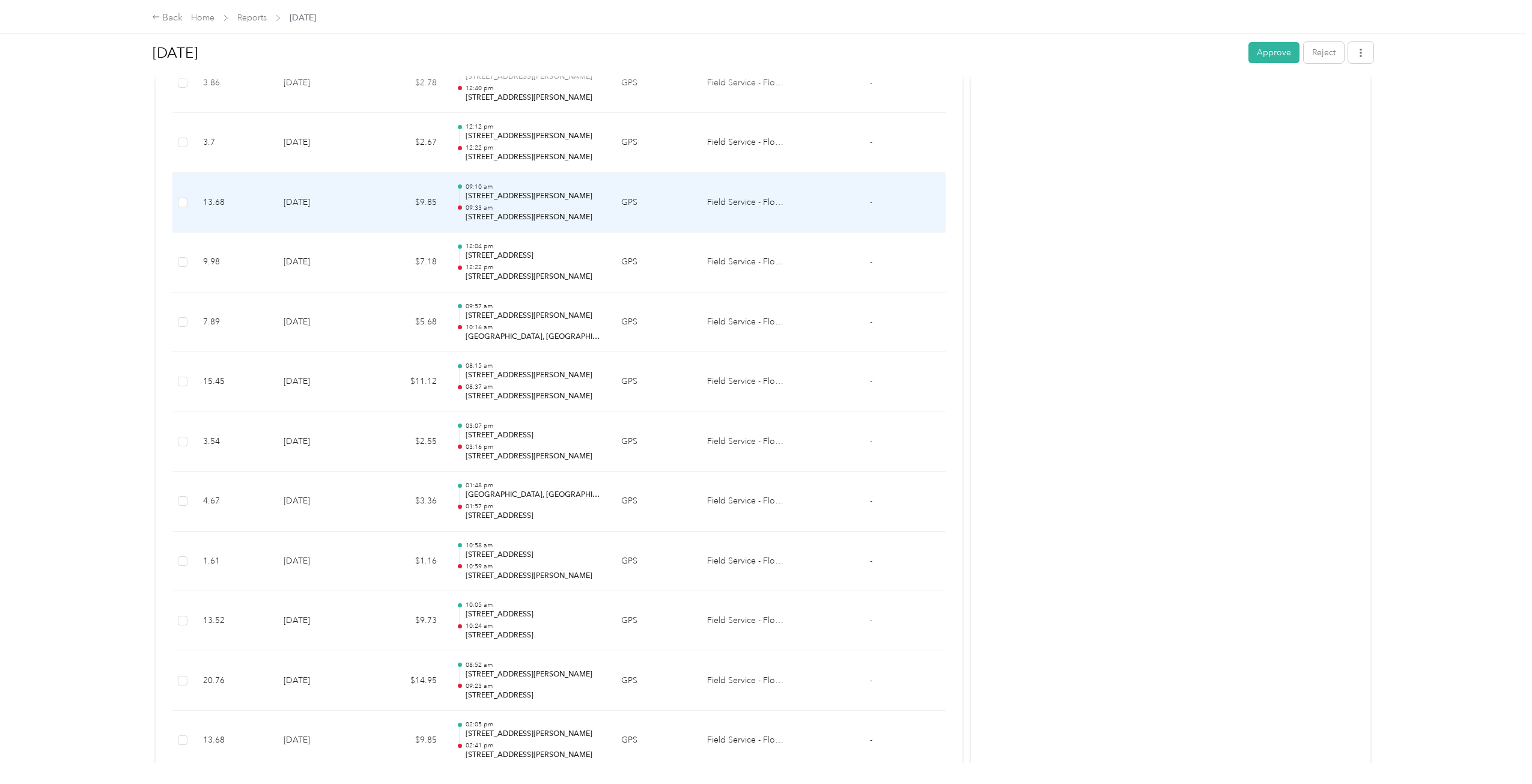
scroll to position [1179, 0]
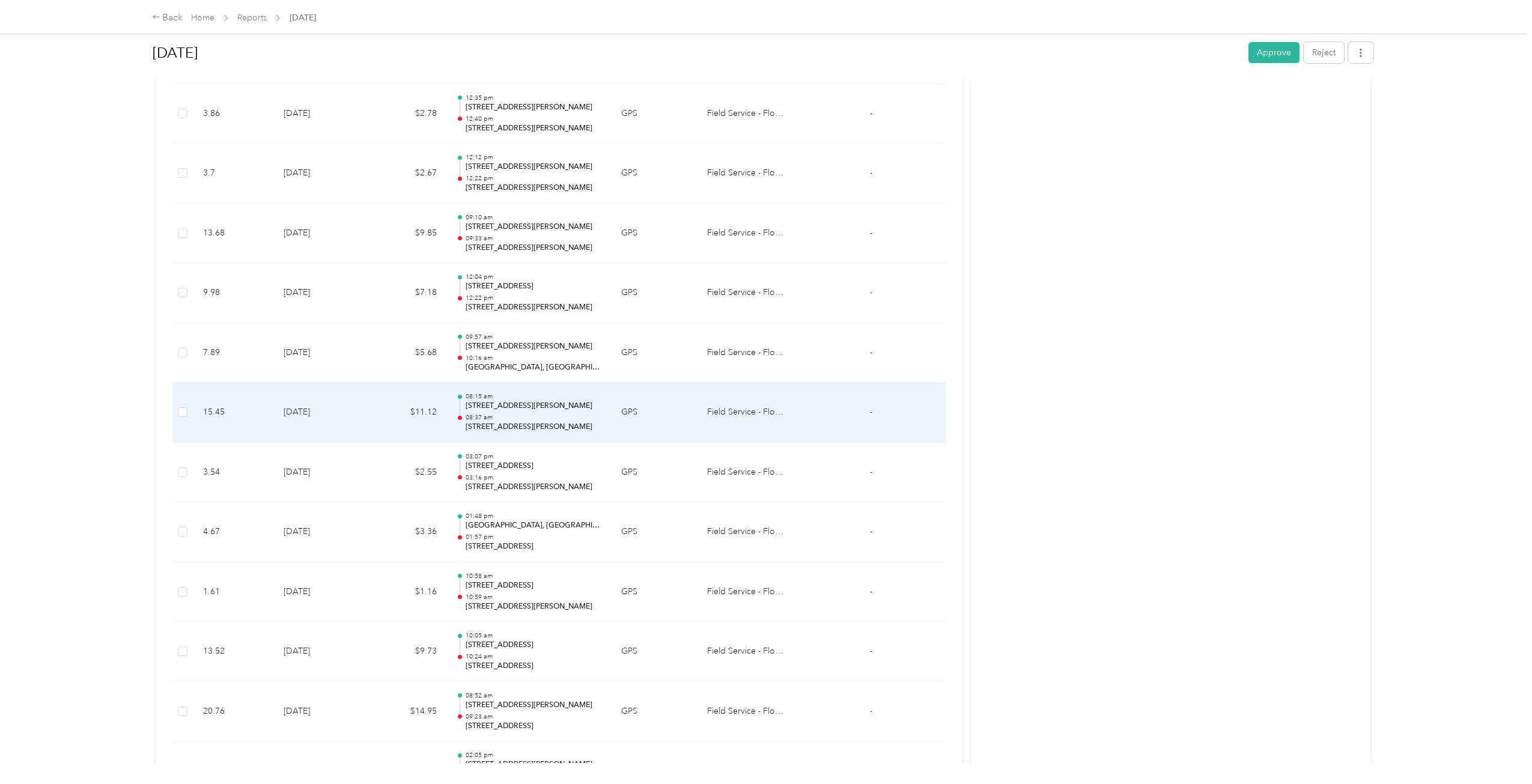
click at [360, 394] on td "[DATE]" at bounding box center [320, 413] width 93 height 60
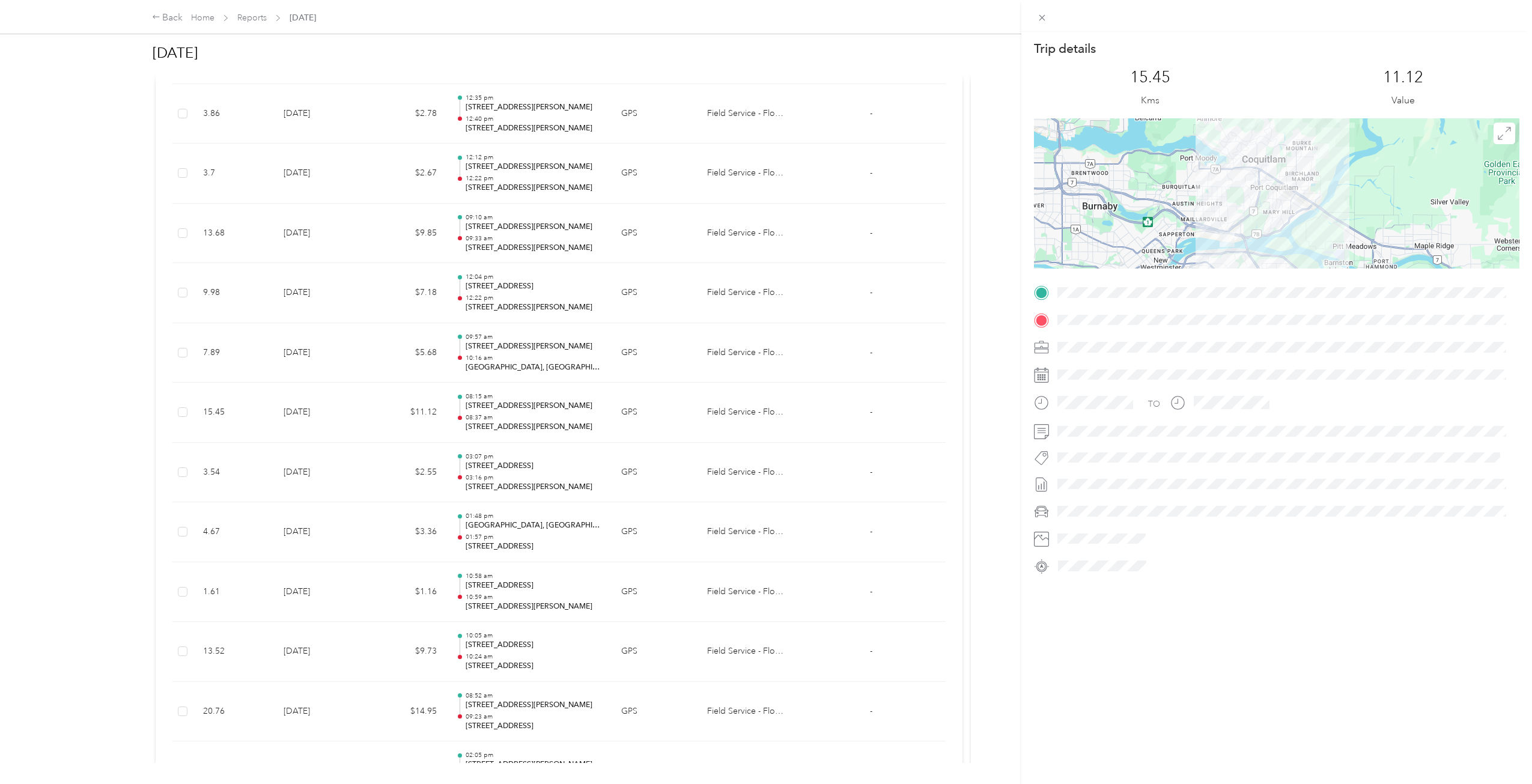
click at [361, 362] on div "Trip details This trip cannot be edited because it is either under review, appr…" at bounding box center [766, 392] width 1532 height 784
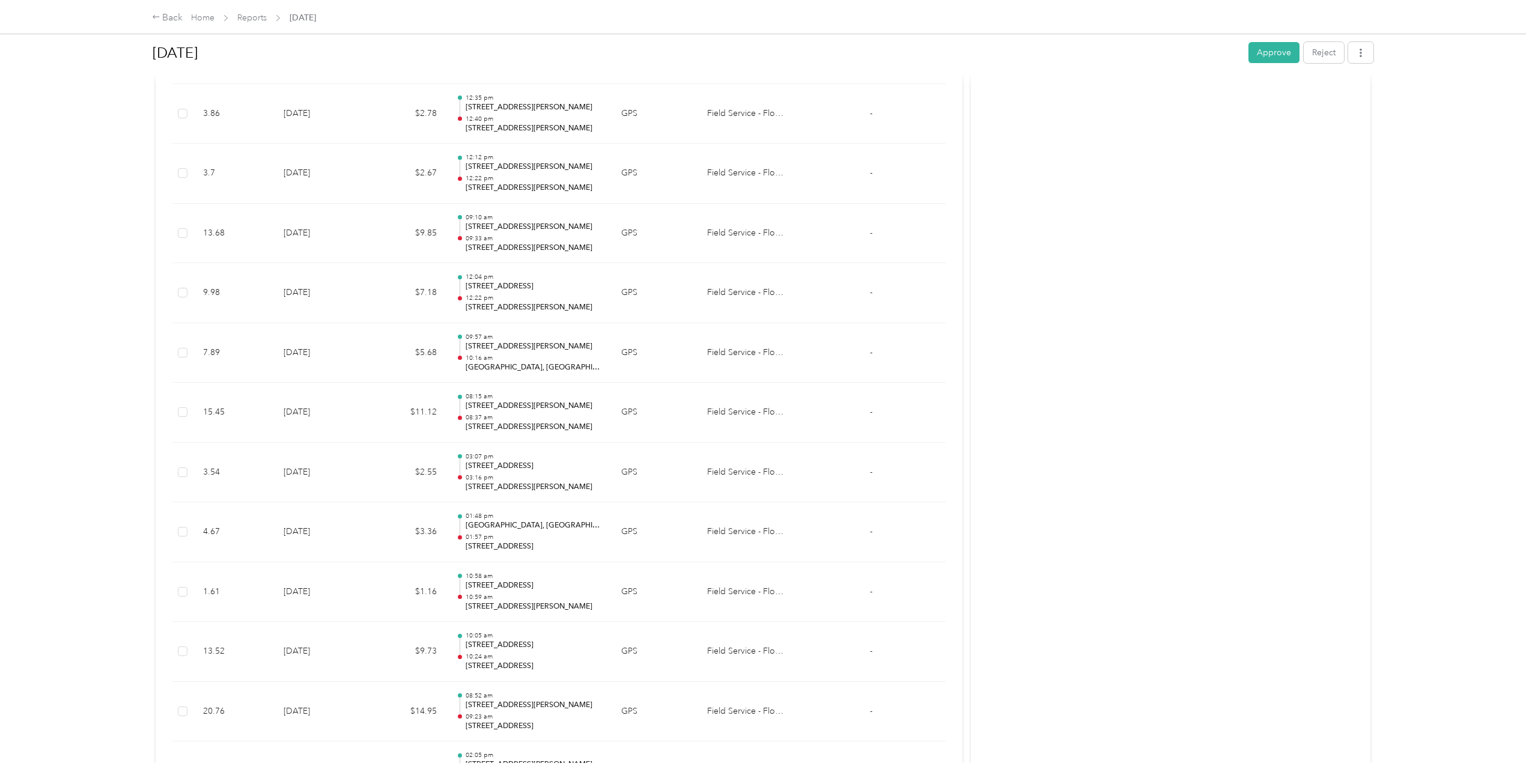
click at [361, 361] on td "[DATE]" at bounding box center [320, 353] width 93 height 60
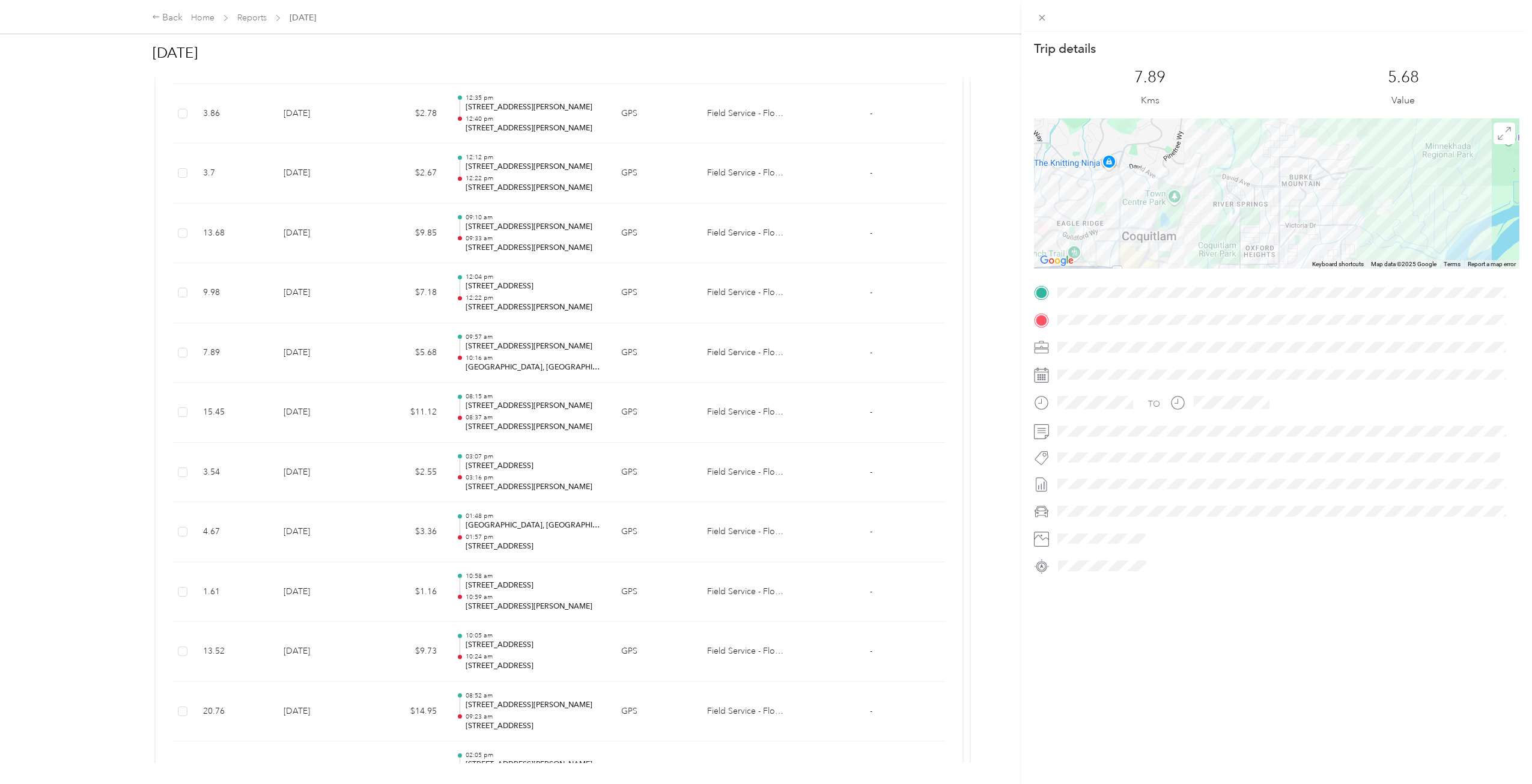
click at [365, 305] on div "Trip details This trip cannot be edited because it is either under review, appr…" at bounding box center [766, 392] width 1532 height 784
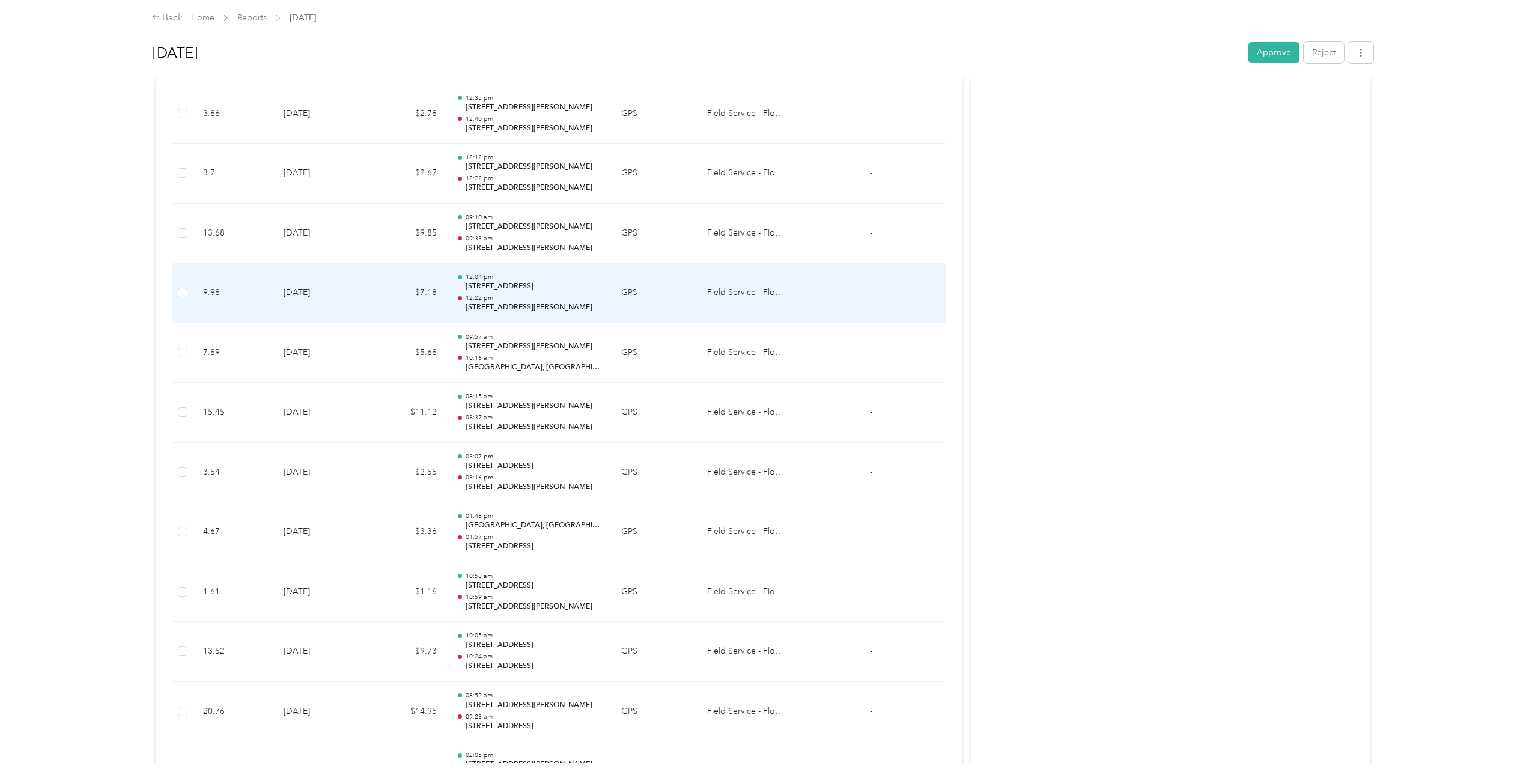
click at [364, 301] on td "[DATE]" at bounding box center [320, 293] width 93 height 60
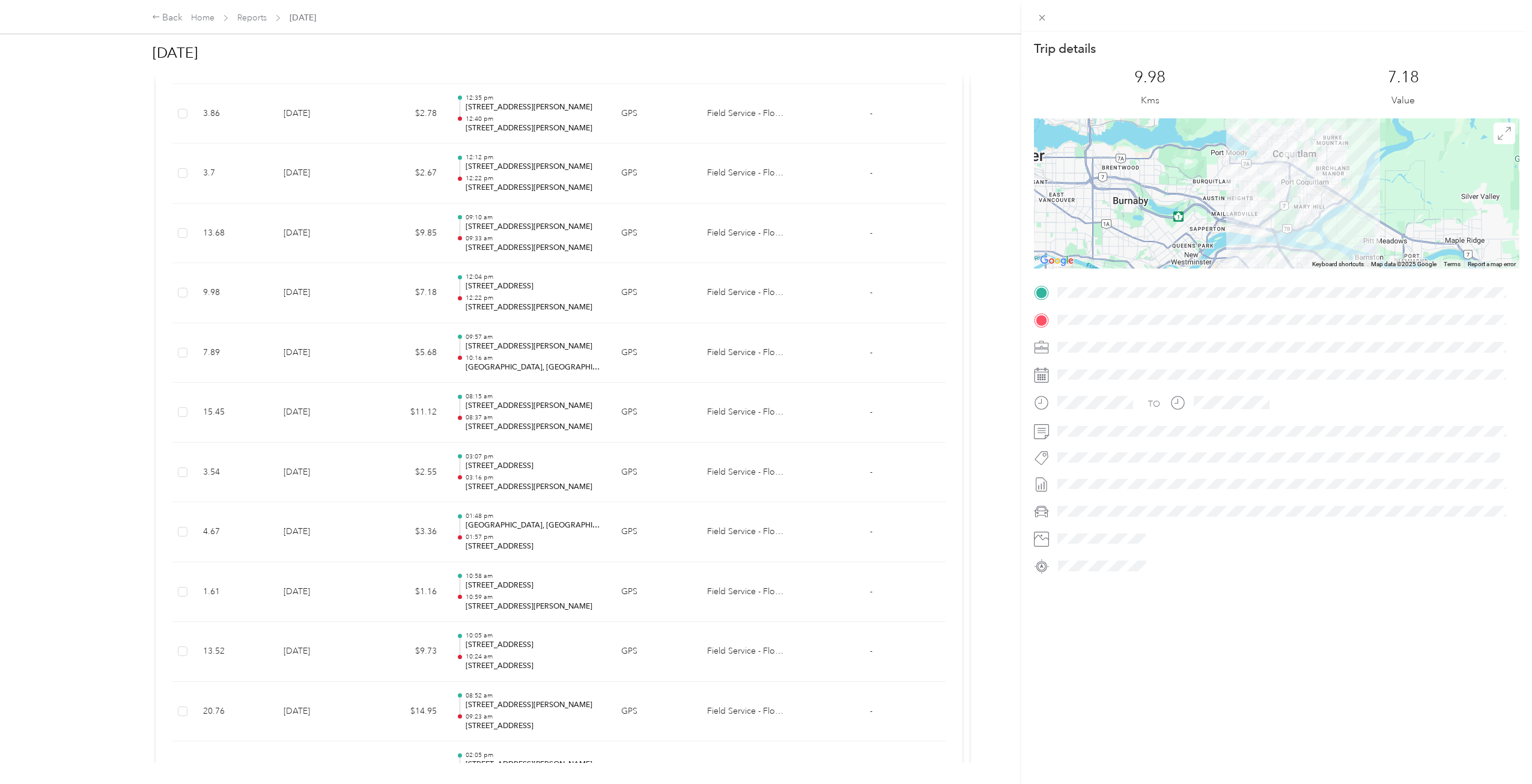
click at [360, 259] on div "Trip details This trip cannot be edited because it is either under review, appr…" at bounding box center [766, 392] width 1532 height 784
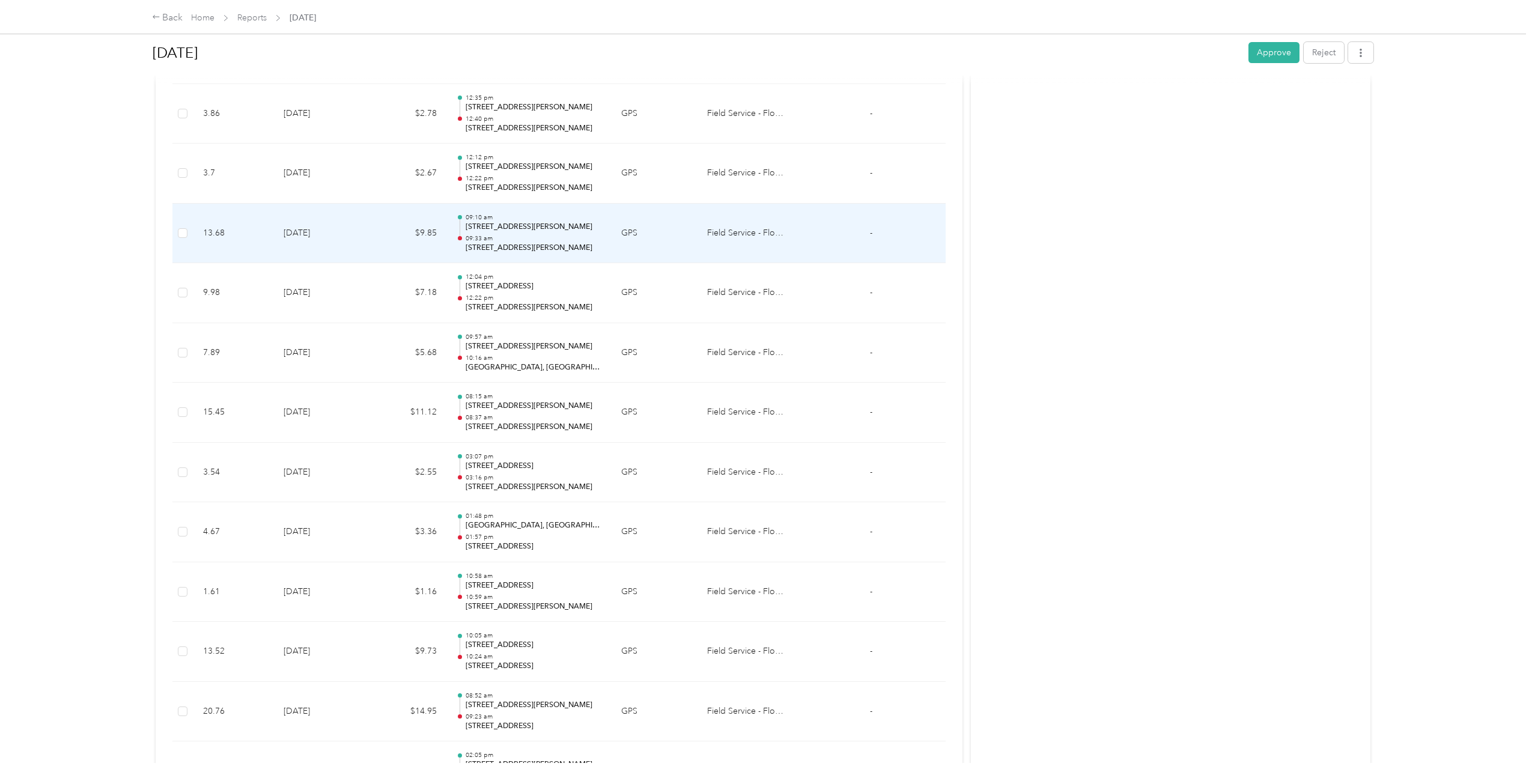
click at [362, 242] on td "[DATE]" at bounding box center [320, 233] width 93 height 60
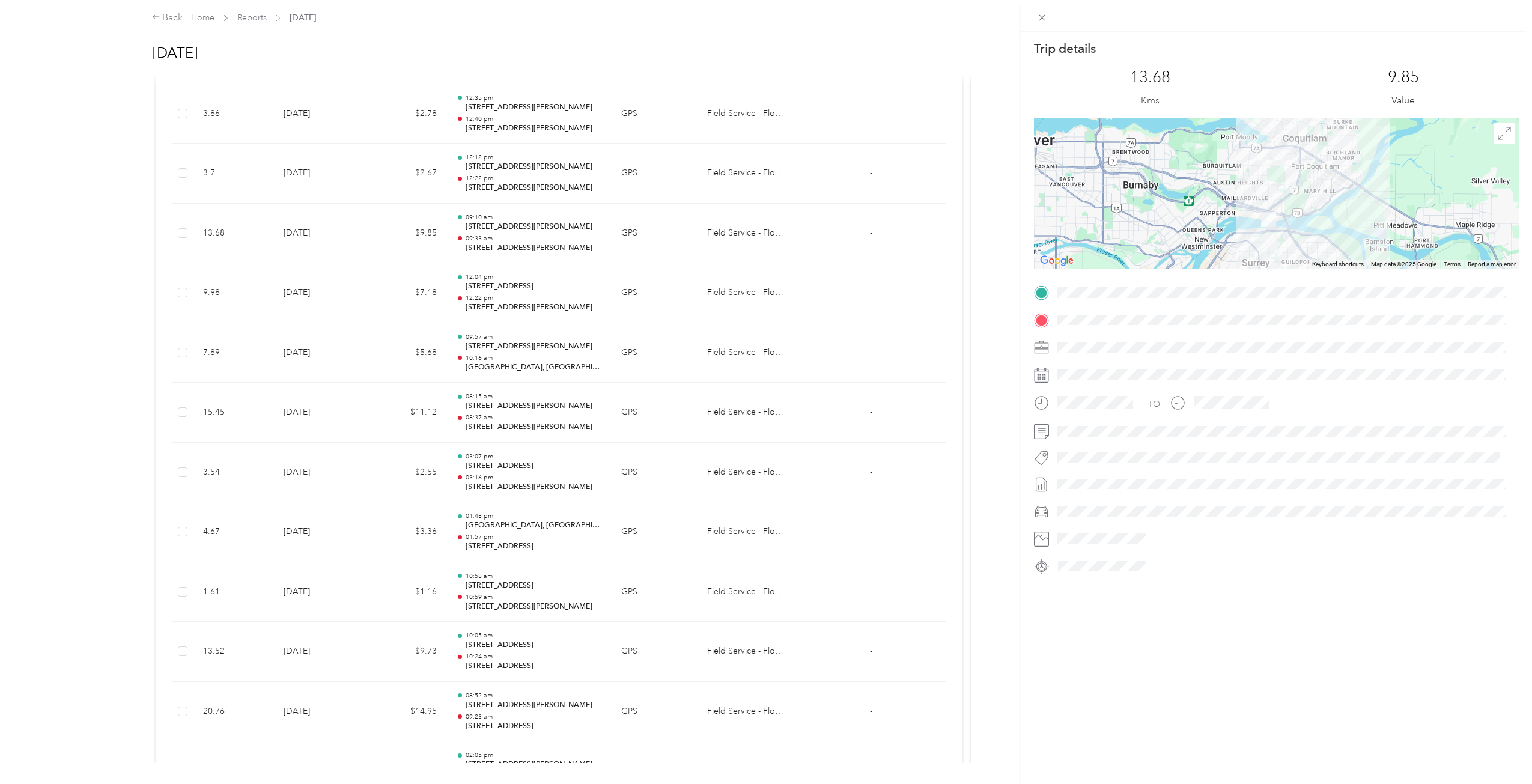
click at [401, 229] on div "Trip details This trip cannot be edited because it is either under review, appr…" at bounding box center [766, 392] width 1532 height 784
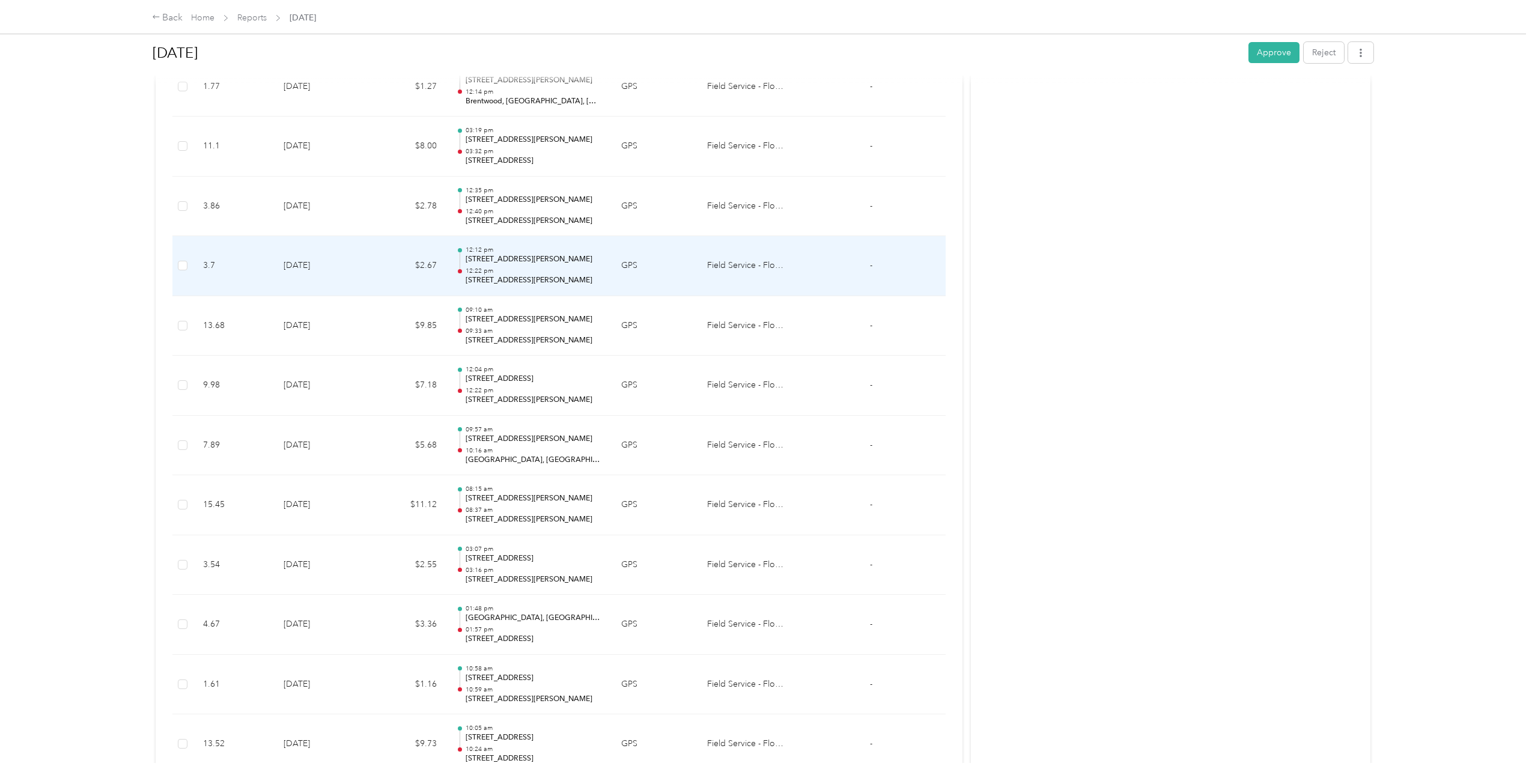
scroll to position [1059, 0]
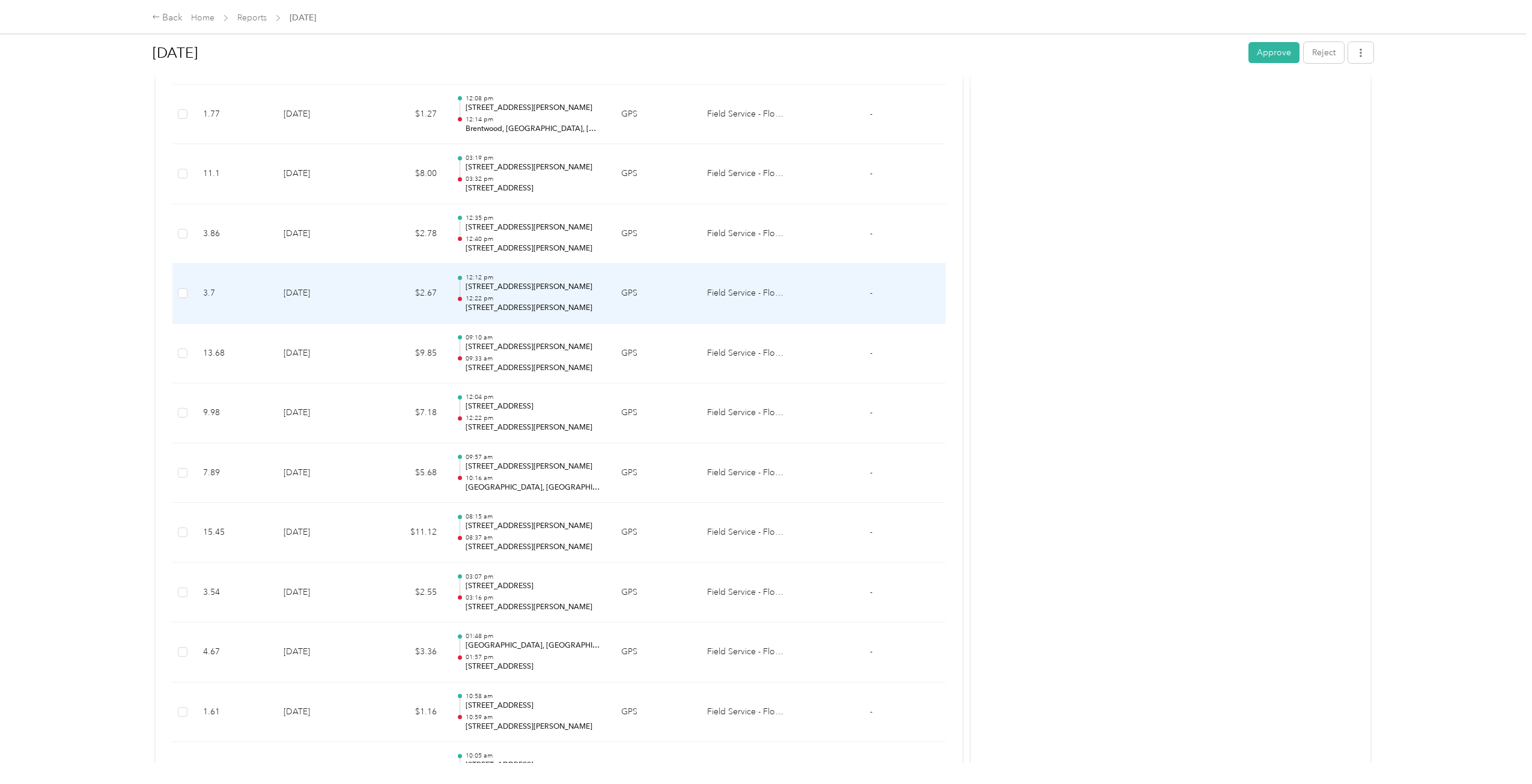
click at [371, 291] on td "$2.67" at bounding box center [407, 293] width 79 height 60
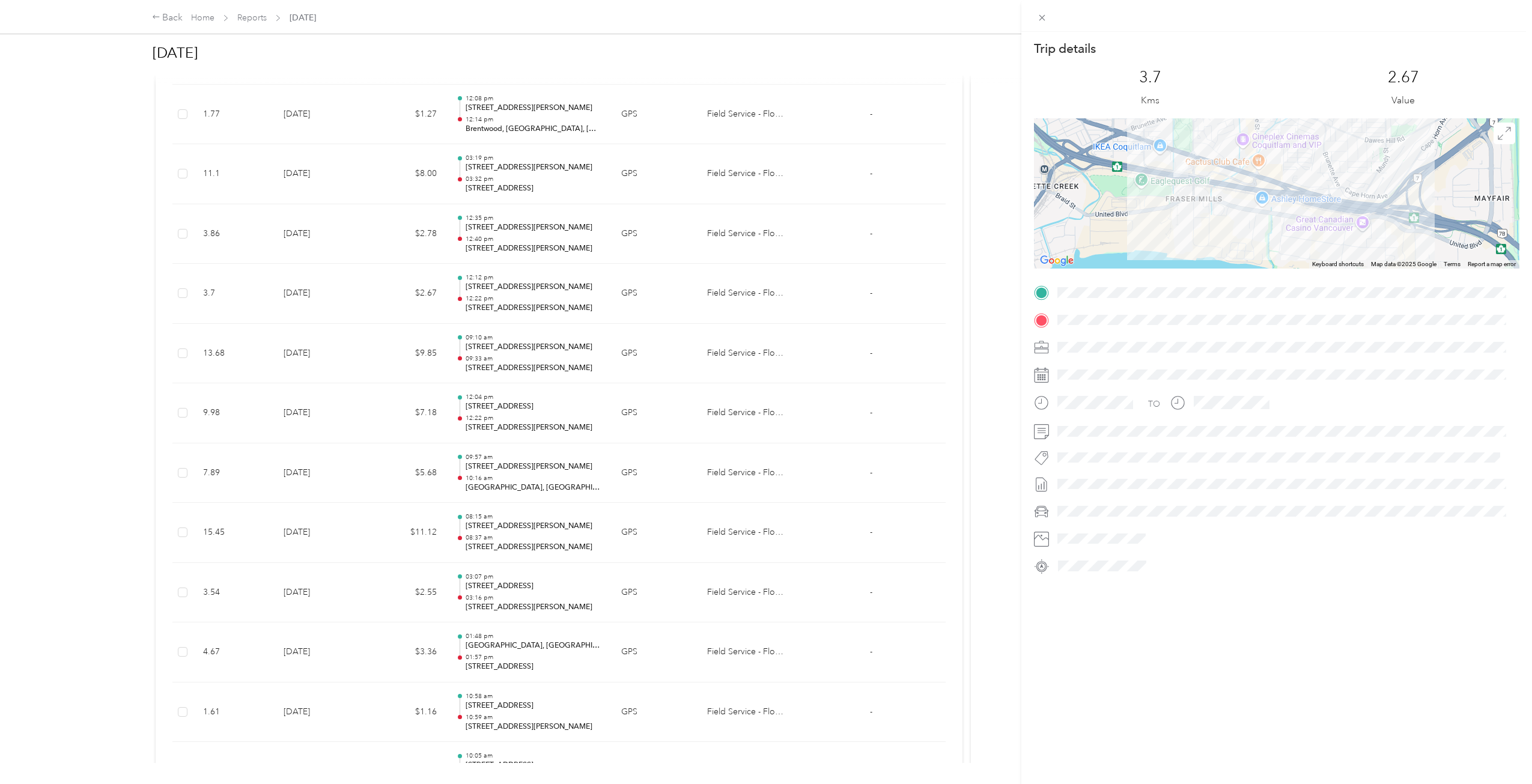
click at [367, 285] on div "Trip details This trip cannot be edited because it is either under review, appr…" at bounding box center [766, 392] width 1532 height 784
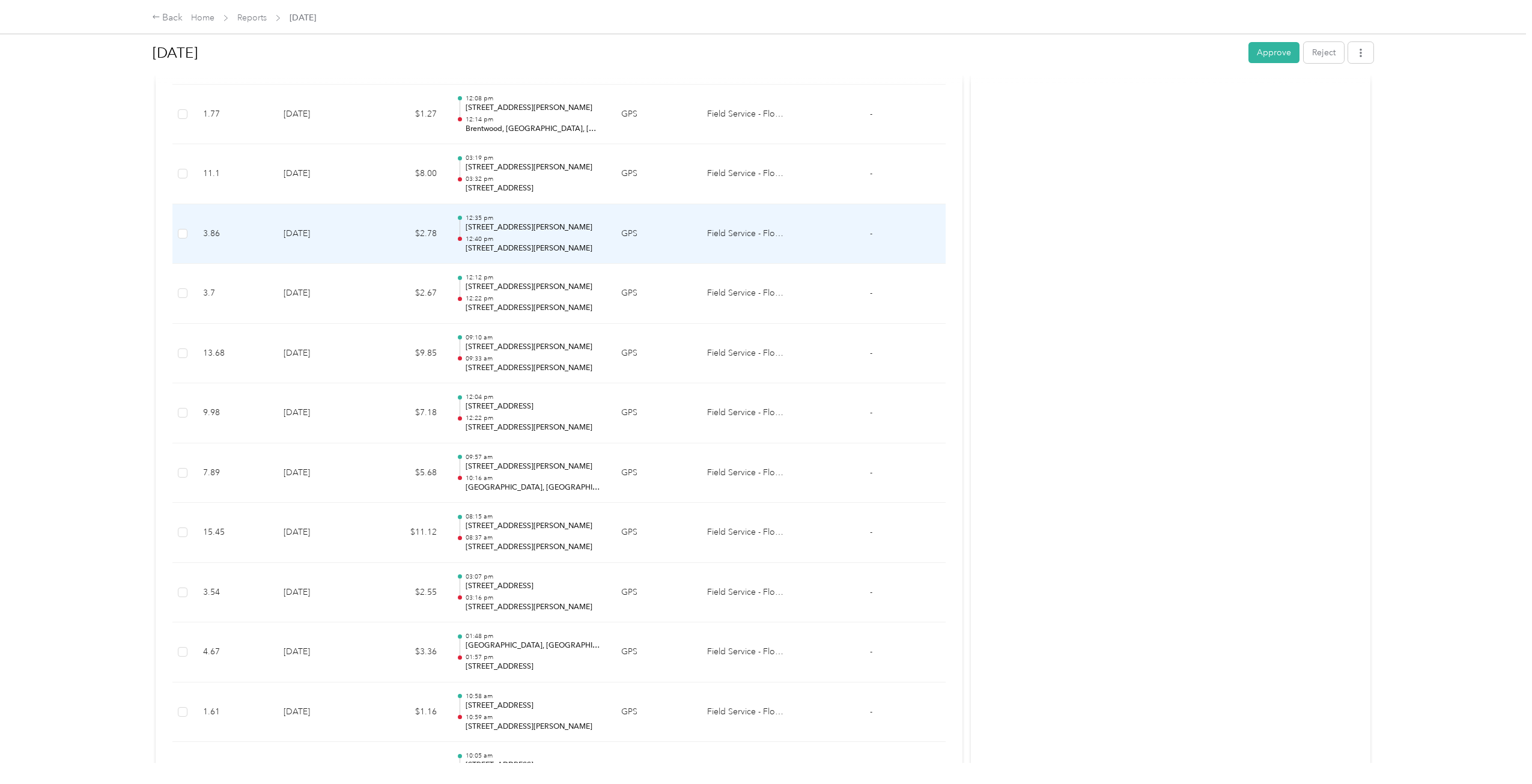
click at [369, 226] on td "$2.78" at bounding box center [407, 234] width 79 height 60
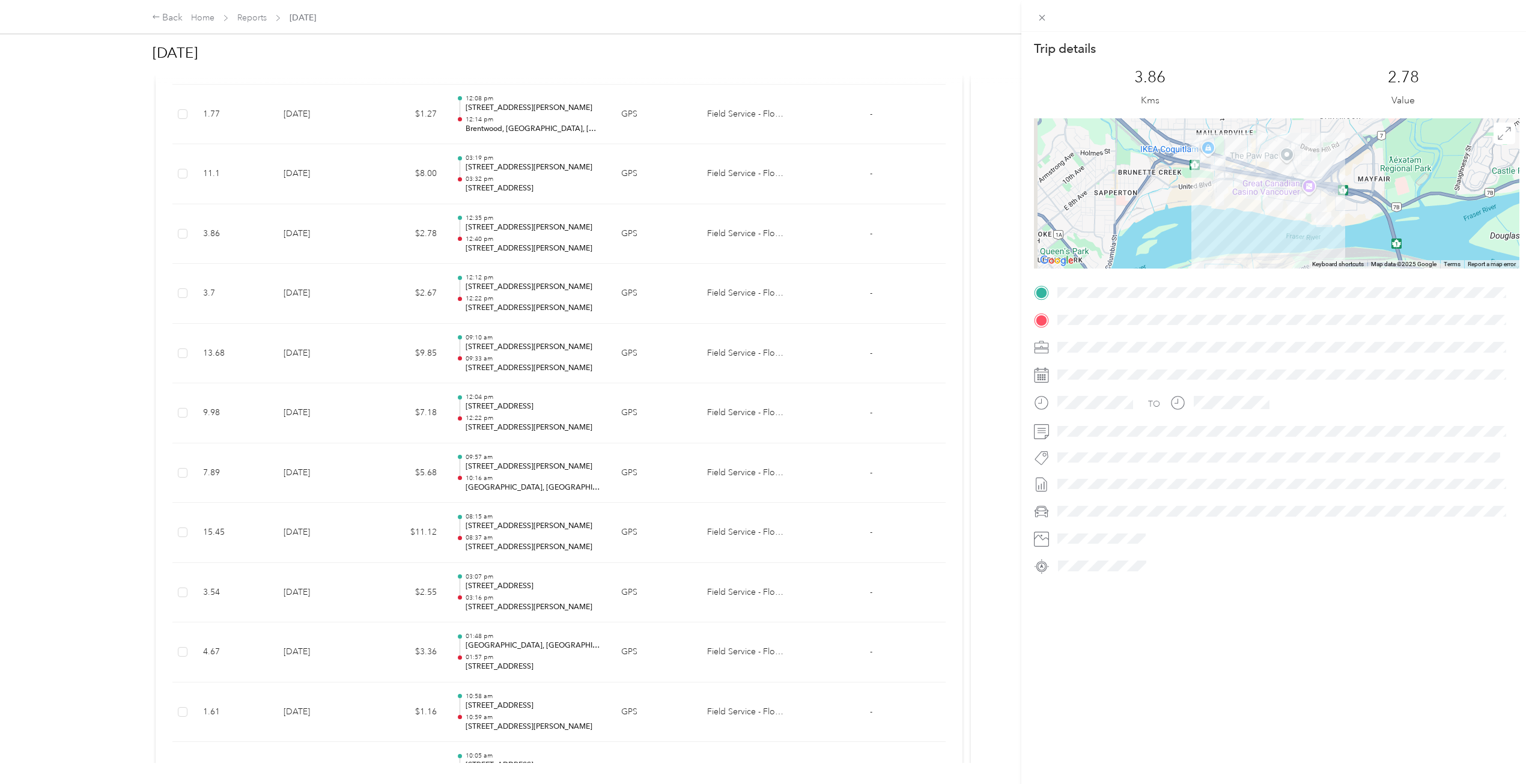
click at [369, 226] on div "Trip details This trip cannot be edited because it is either under review, appr…" at bounding box center [766, 392] width 1532 height 784
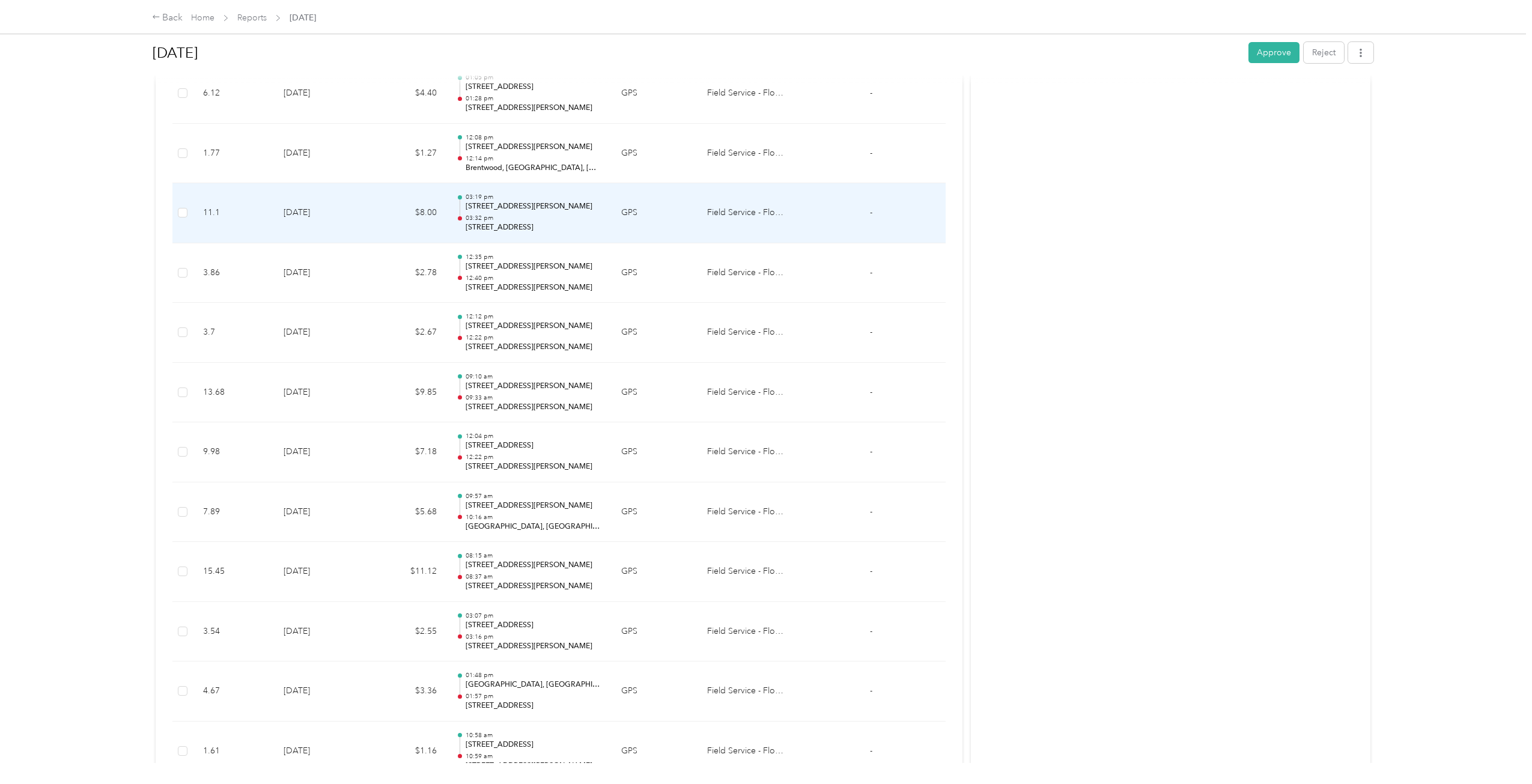
scroll to position [999, 0]
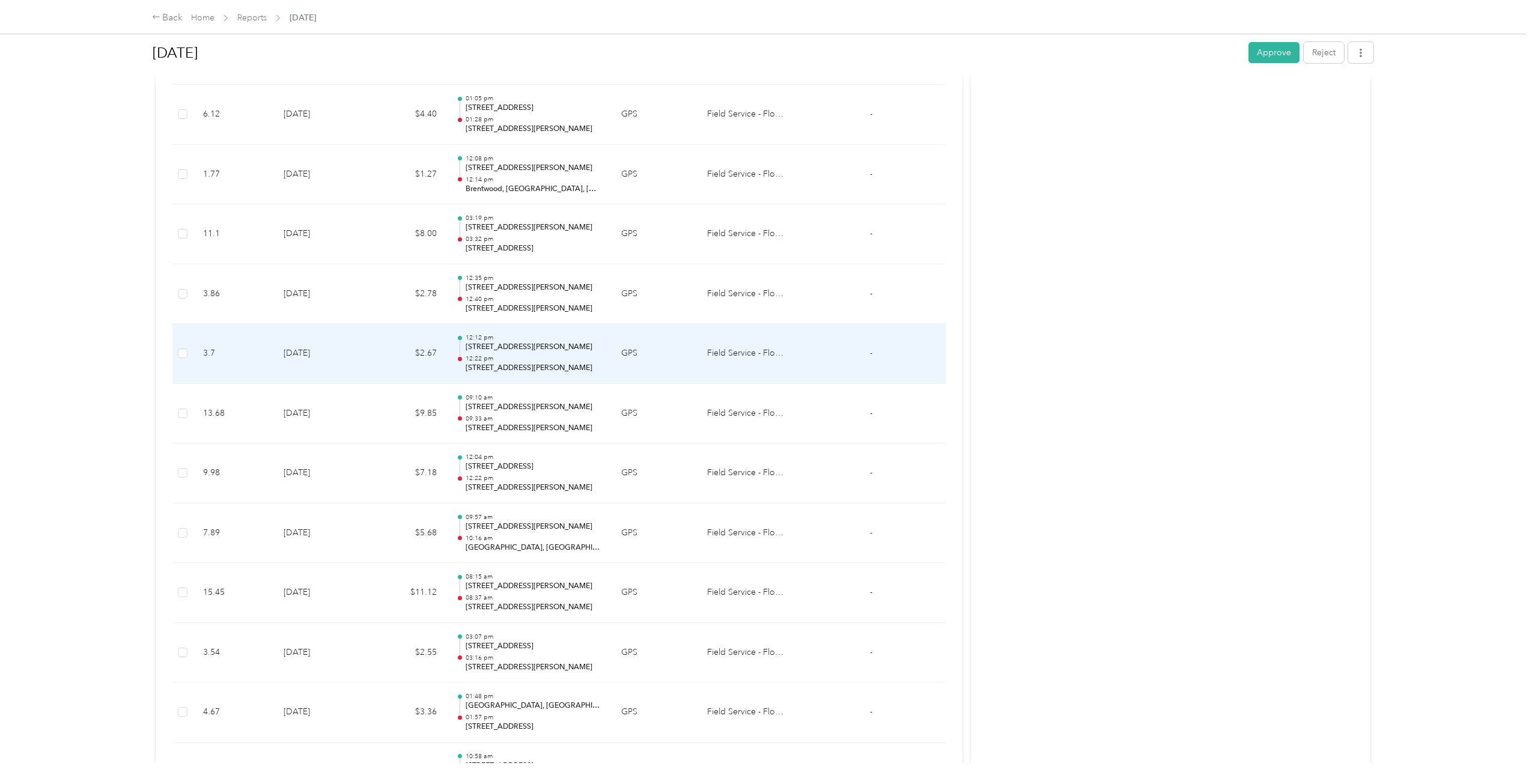
click at [392, 337] on td "$2.67" at bounding box center [407, 354] width 79 height 60
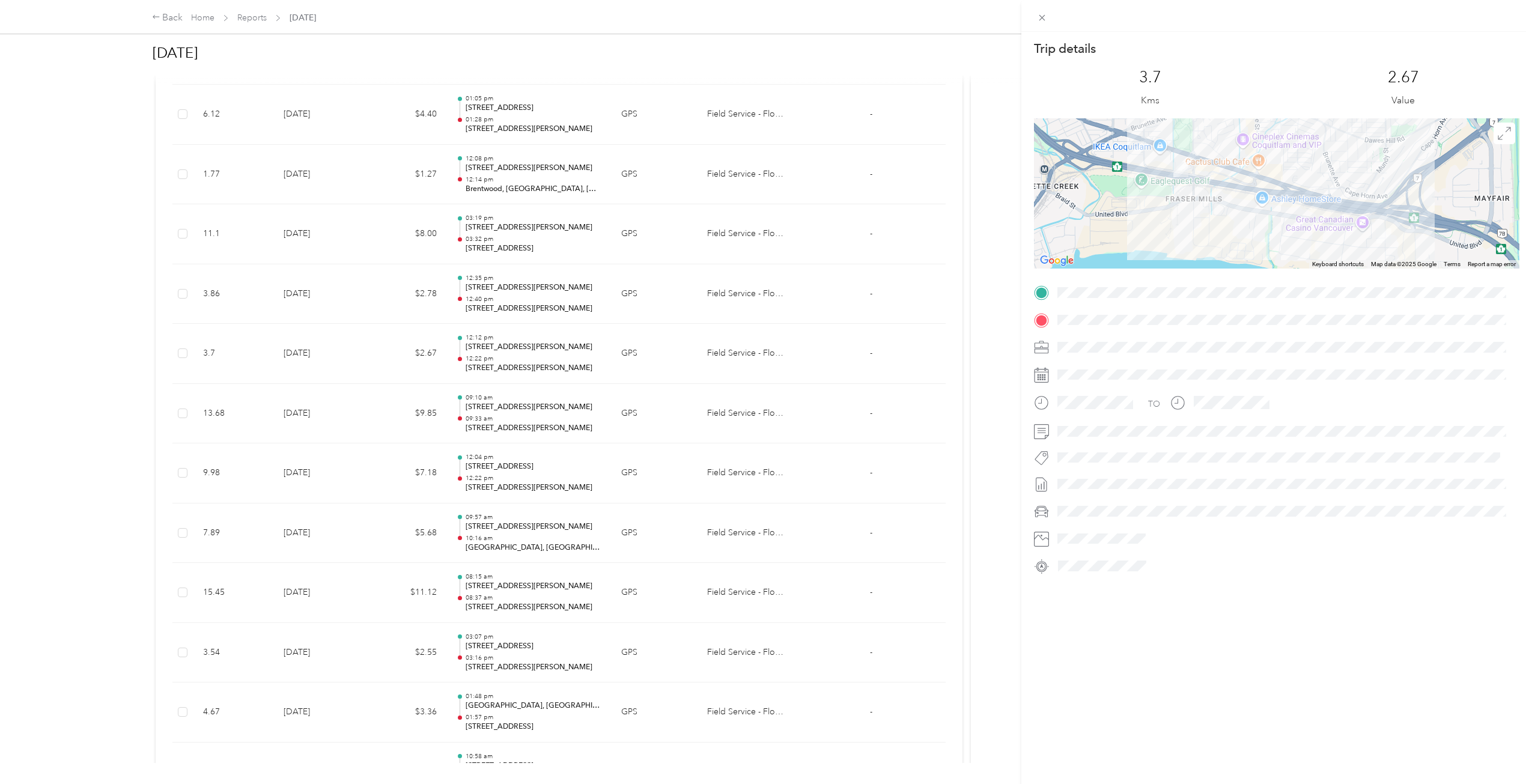
click at [381, 305] on div "Trip details This trip cannot be edited because it is either under review, appr…" at bounding box center [766, 392] width 1532 height 784
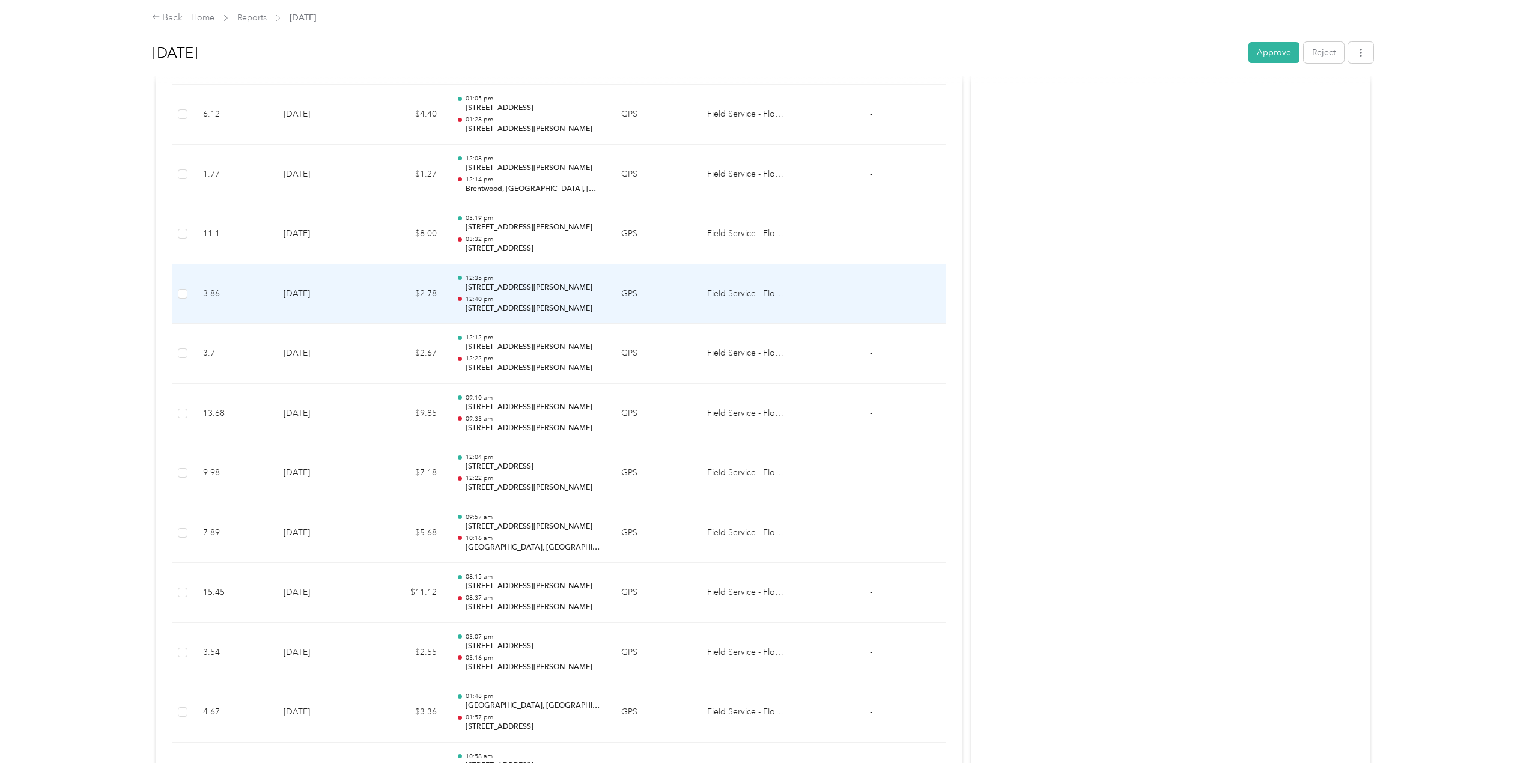
click at [381, 304] on td "$2.78" at bounding box center [407, 294] width 79 height 60
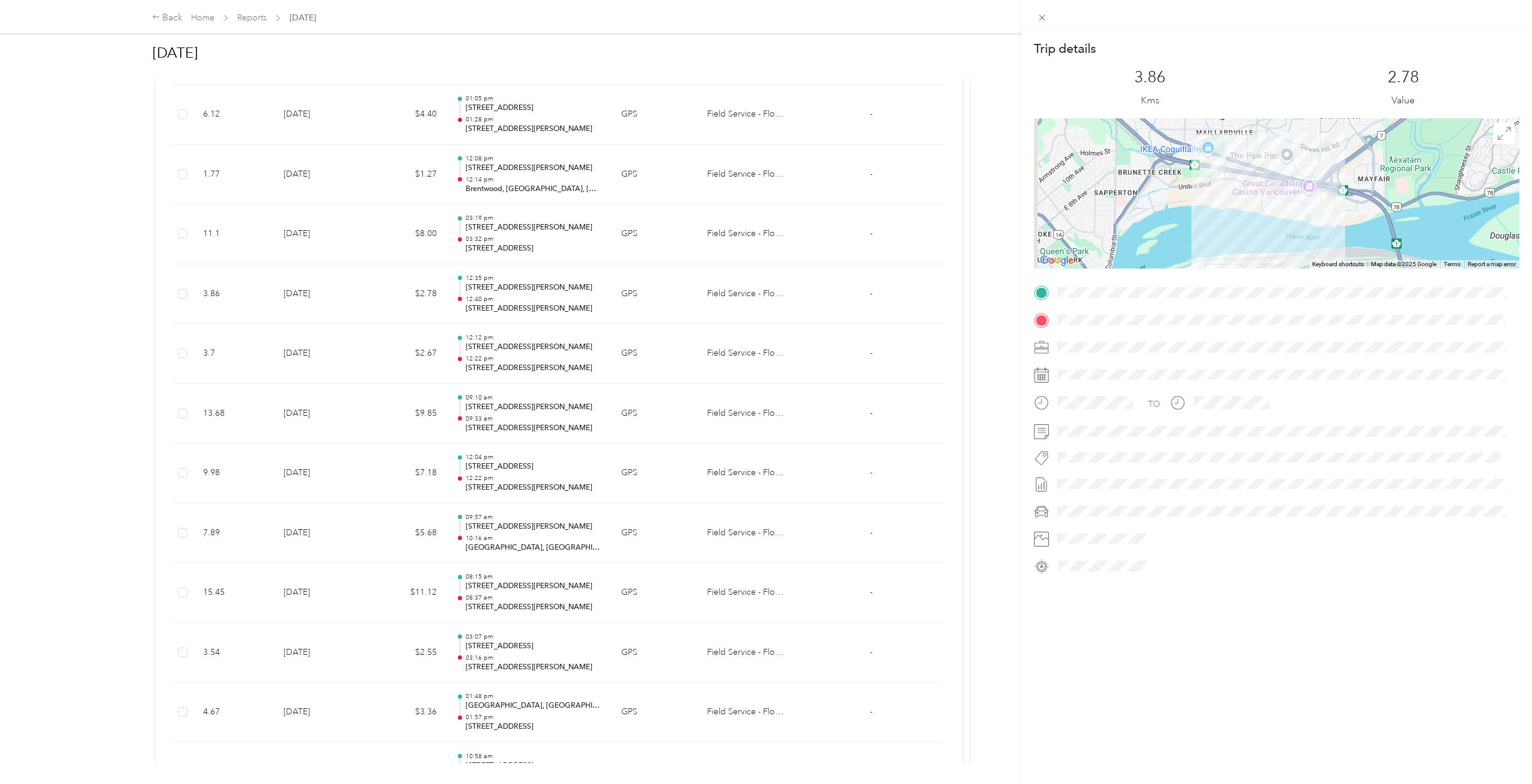
click at [382, 302] on div "Trip details This trip cannot be edited because it is either under review, appr…" at bounding box center [766, 392] width 1532 height 784
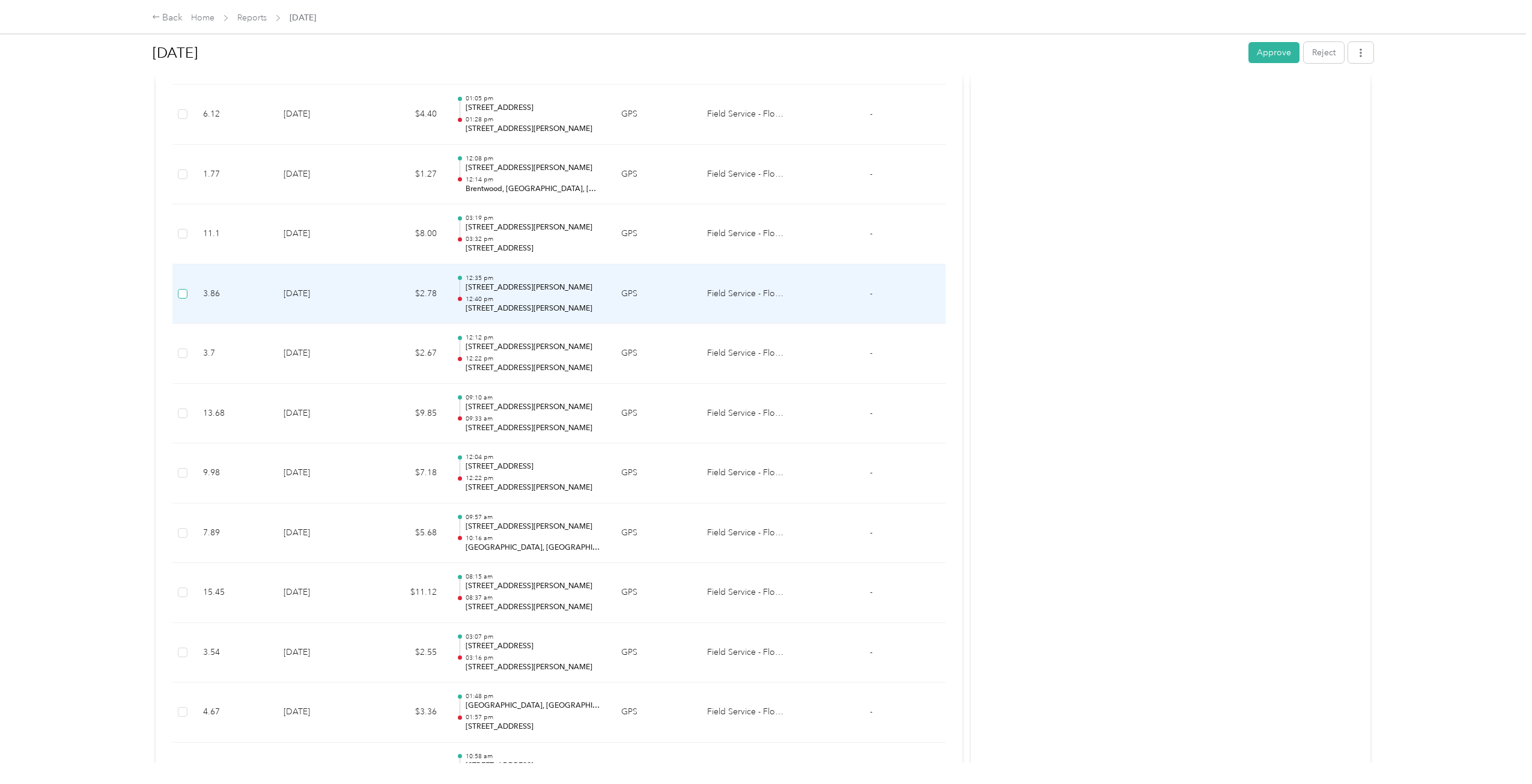
click at [184, 298] on label at bounding box center [183, 293] width 10 height 13
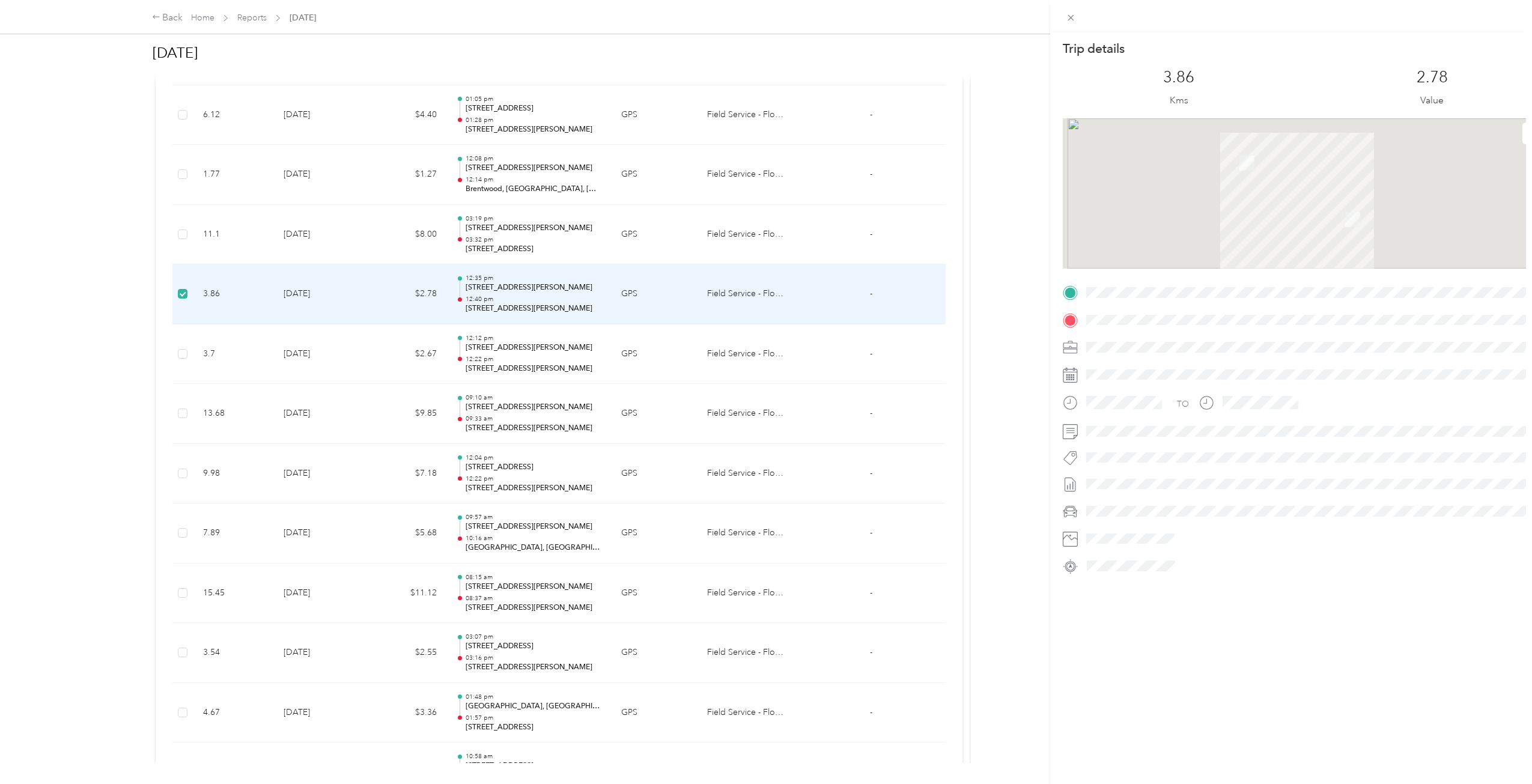
scroll to position [1033, 0]
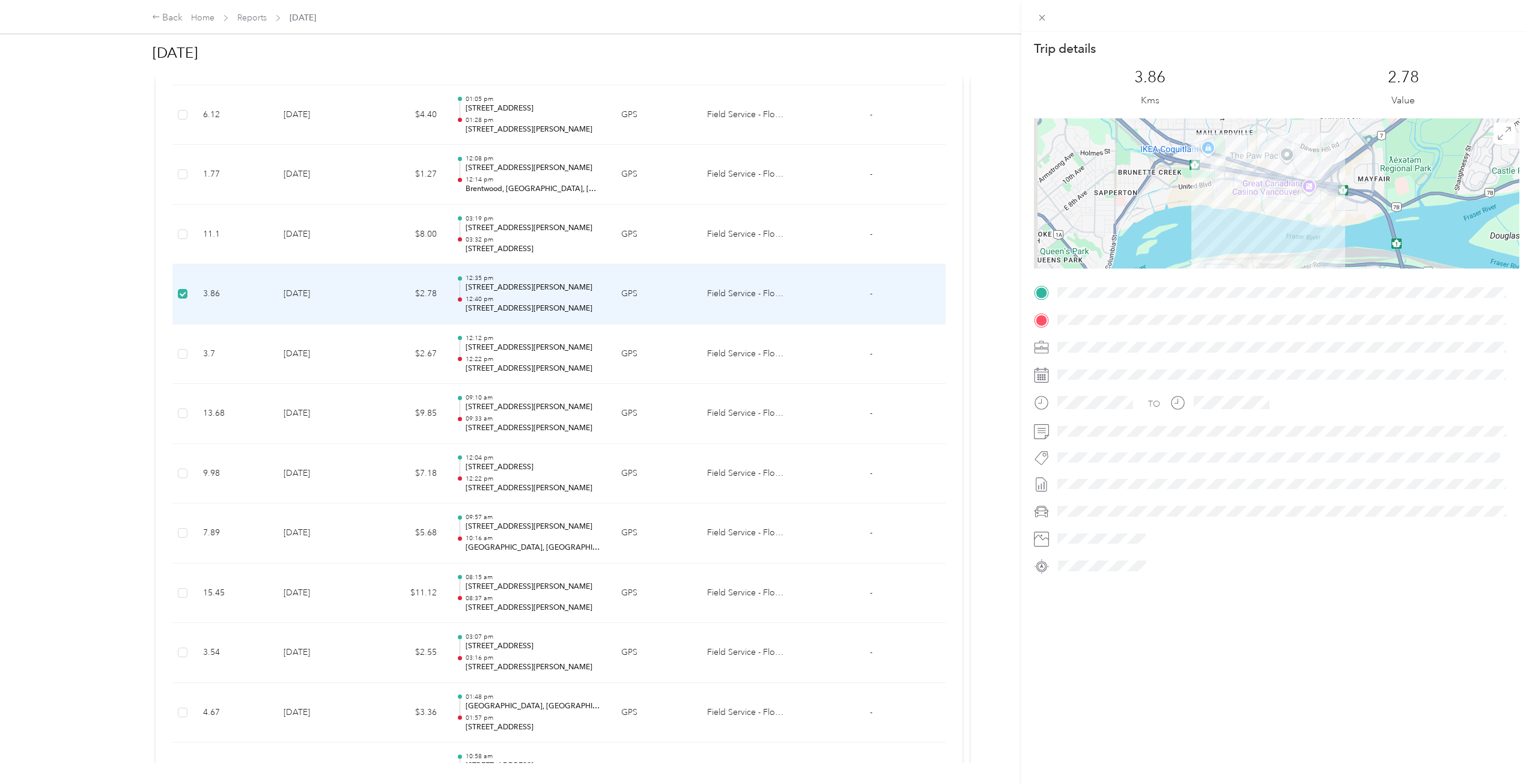
click at [185, 353] on div "Trip details This trip cannot be edited because it is either under review, appr…" at bounding box center [766, 392] width 1532 height 784
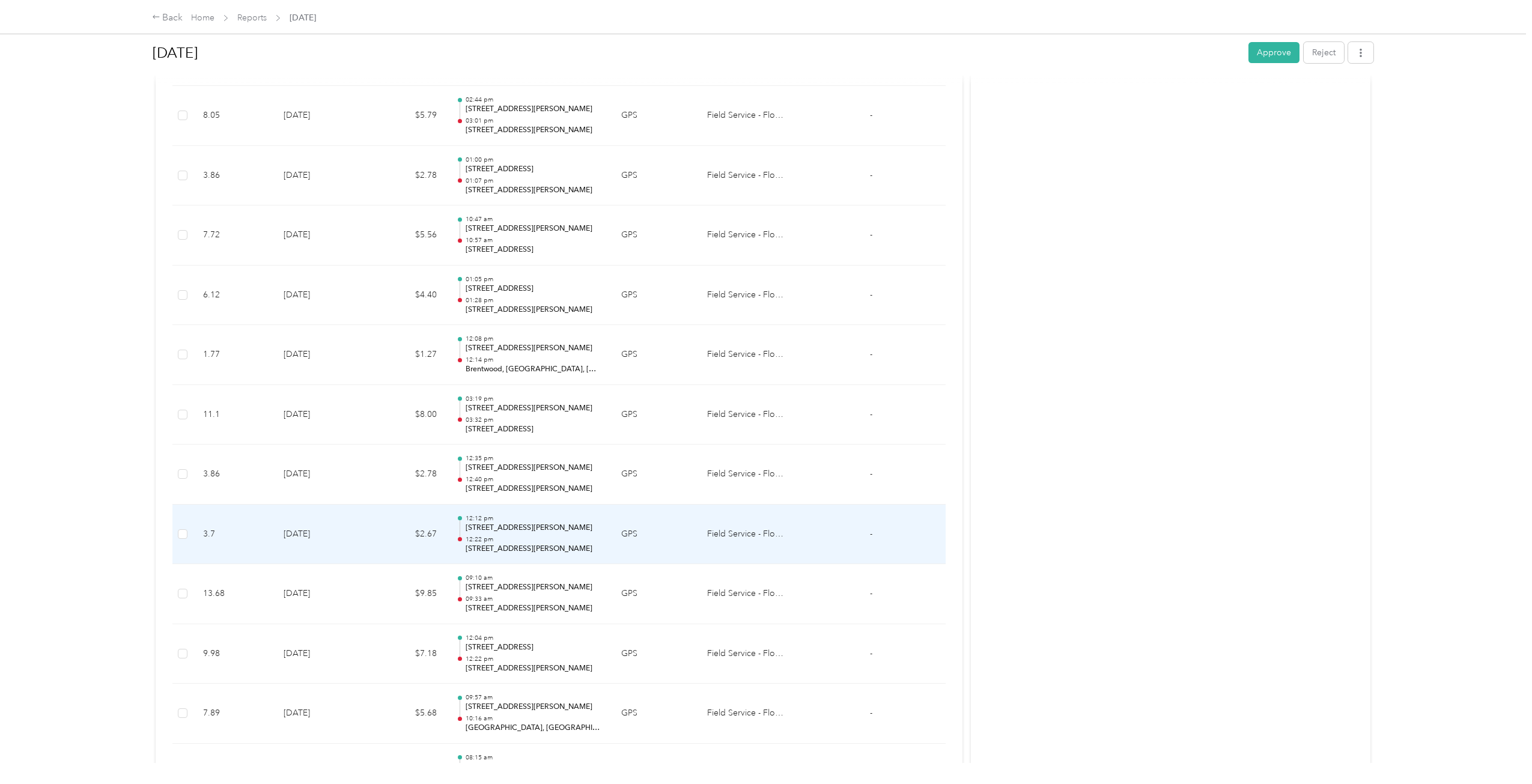
scroll to position [819, 0]
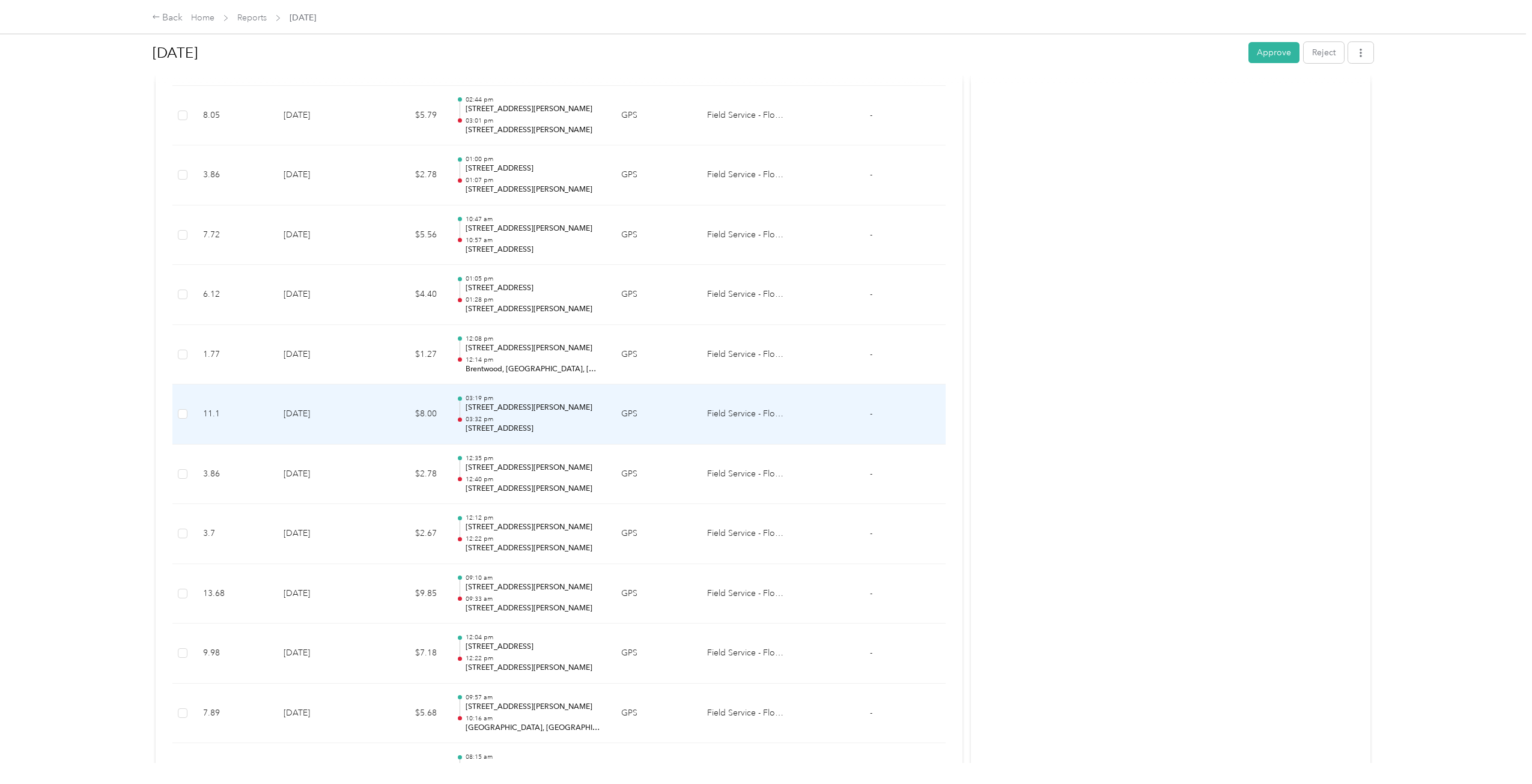
click at [542, 437] on td "03:19 pm [STREET_ADDRESS][PERSON_NAME] 03:32 pm [STREET_ADDRESS]" at bounding box center [528, 415] width 165 height 60
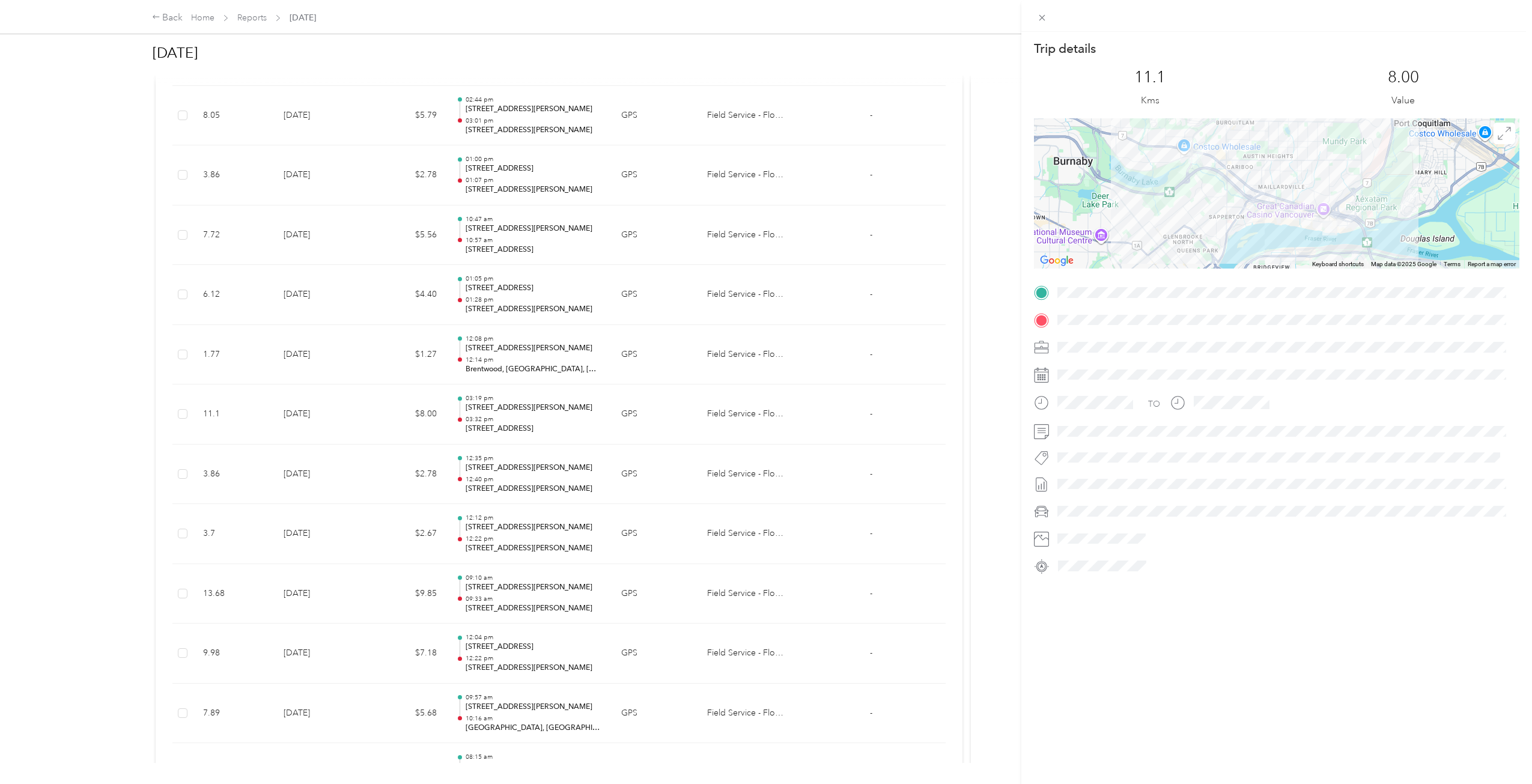
click at [537, 425] on div "Trip details This trip cannot be edited because it is either under review, appr…" at bounding box center [766, 392] width 1532 height 784
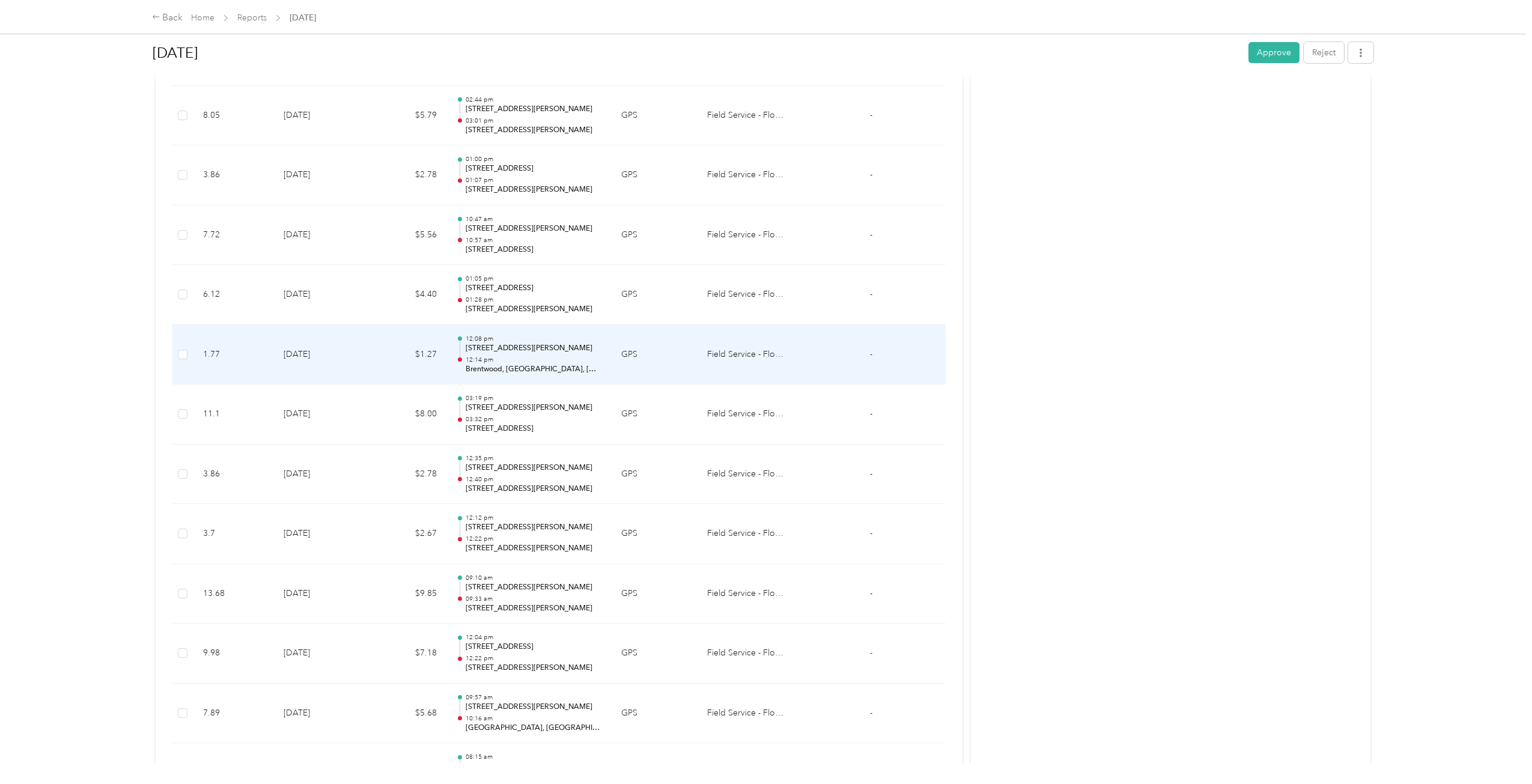
click at [599, 373] on p "Brentwood, [GEOGRAPHIC_DATA], [GEOGRAPHIC_DATA]" at bounding box center [534, 369] width 137 height 11
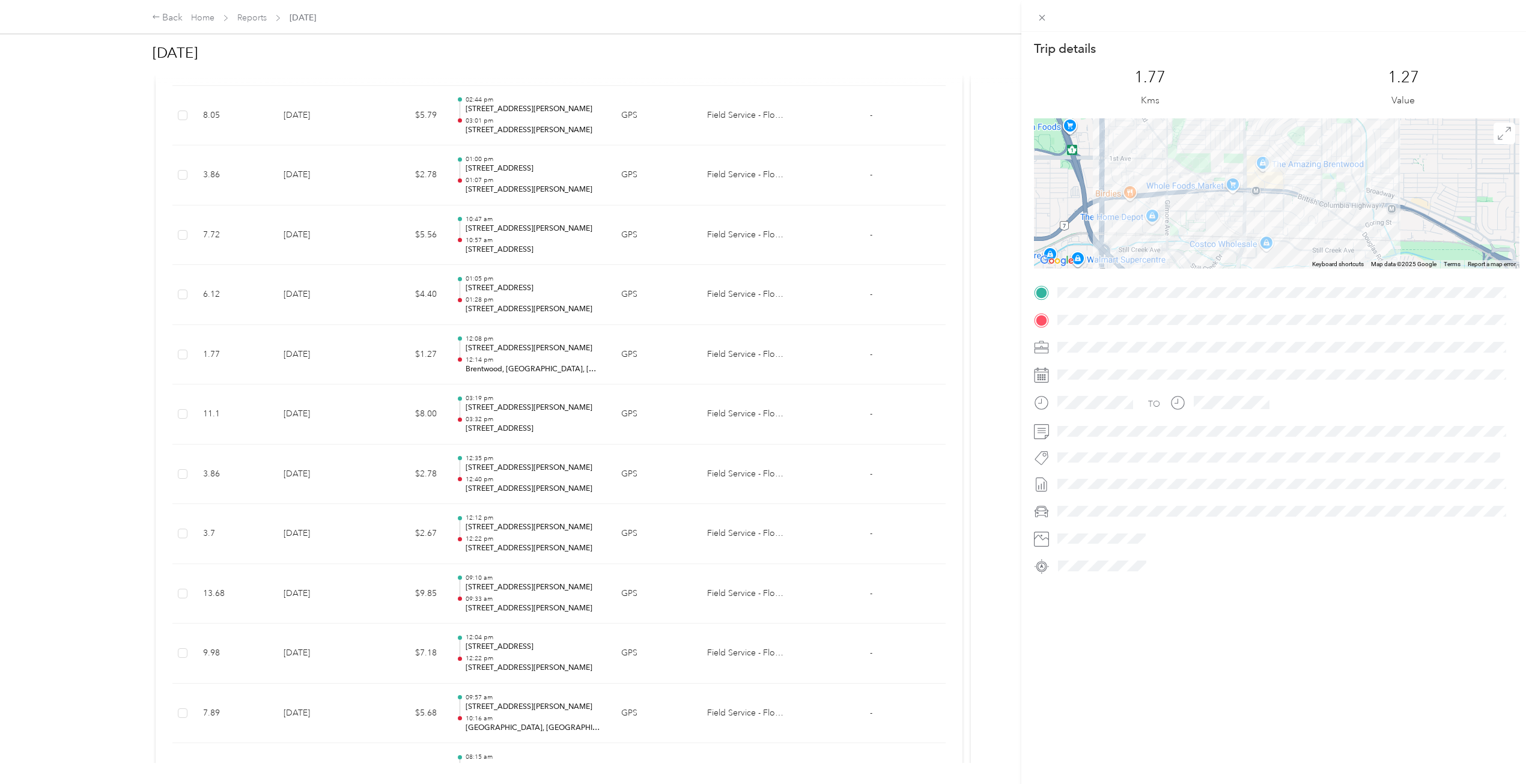
click at [599, 373] on div "Trip details This trip cannot be edited because it is either under review, appr…" at bounding box center [766, 392] width 1532 height 784
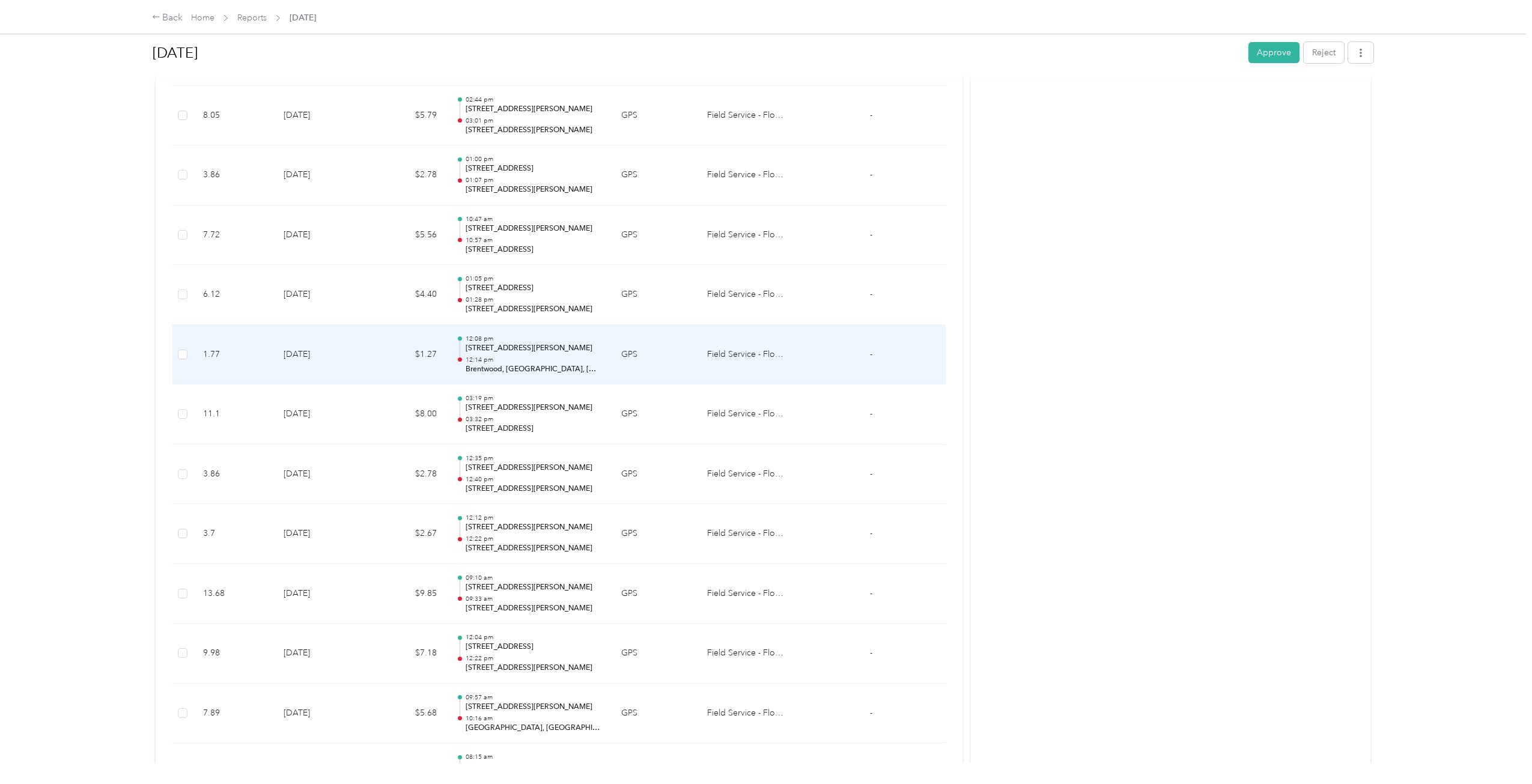
click at [562, 330] on td "12:08 pm [STREET_ADDRESS][PERSON_NAME] 12:14 pm [GEOGRAPHIC_DATA], [GEOGRAPHIC_…" at bounding box center [528, 355] width 165 height 60
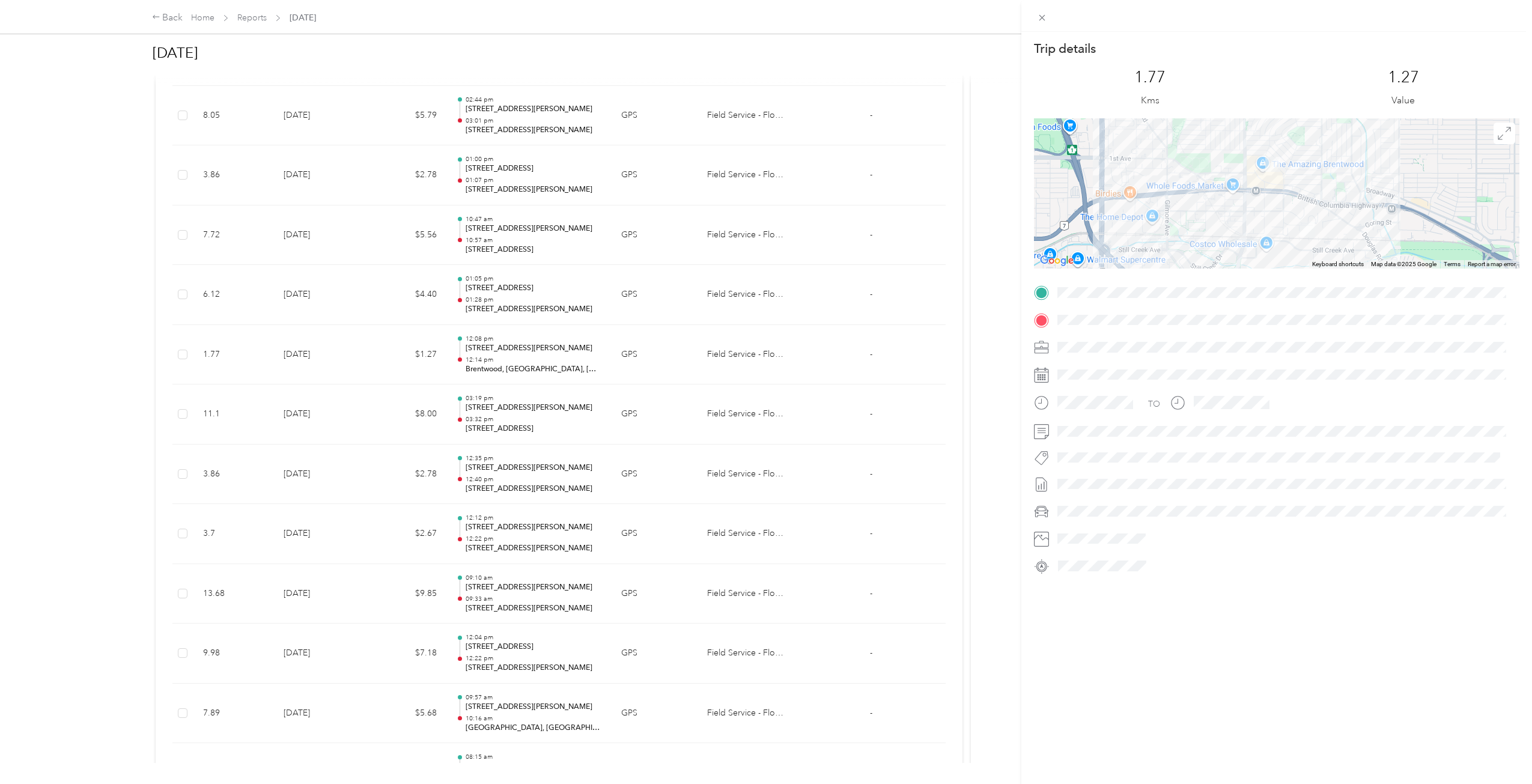
click at [558, 311] on div "Trip details This trip cannot be edited because it is either under review, appr…" at bounding box center [766, 392] width 1532 height 784
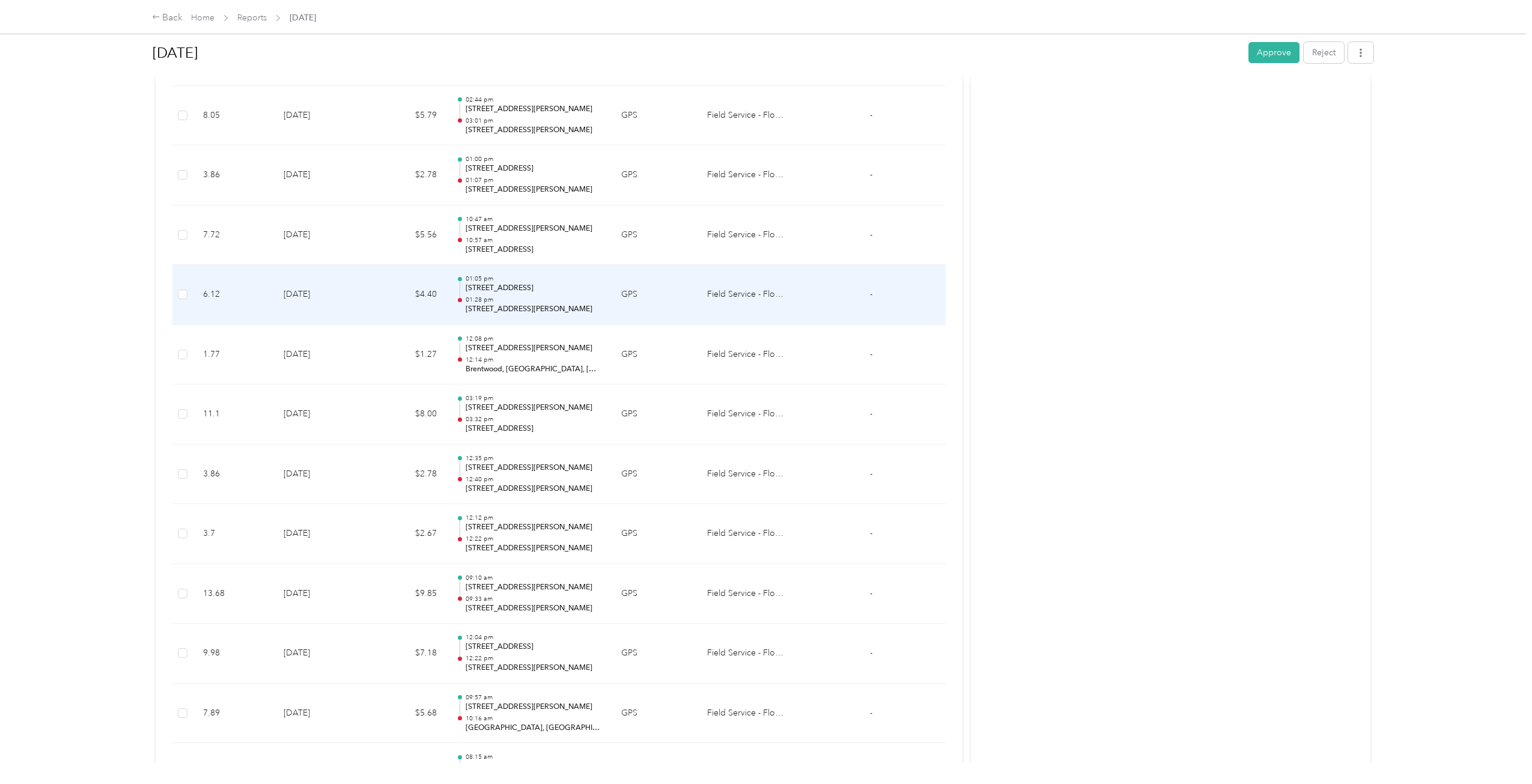
click at [559, 308] on p "[STREET_ADDRESS][PERSON_NAME]" at bounding box center [534, 309] width 137 height 11
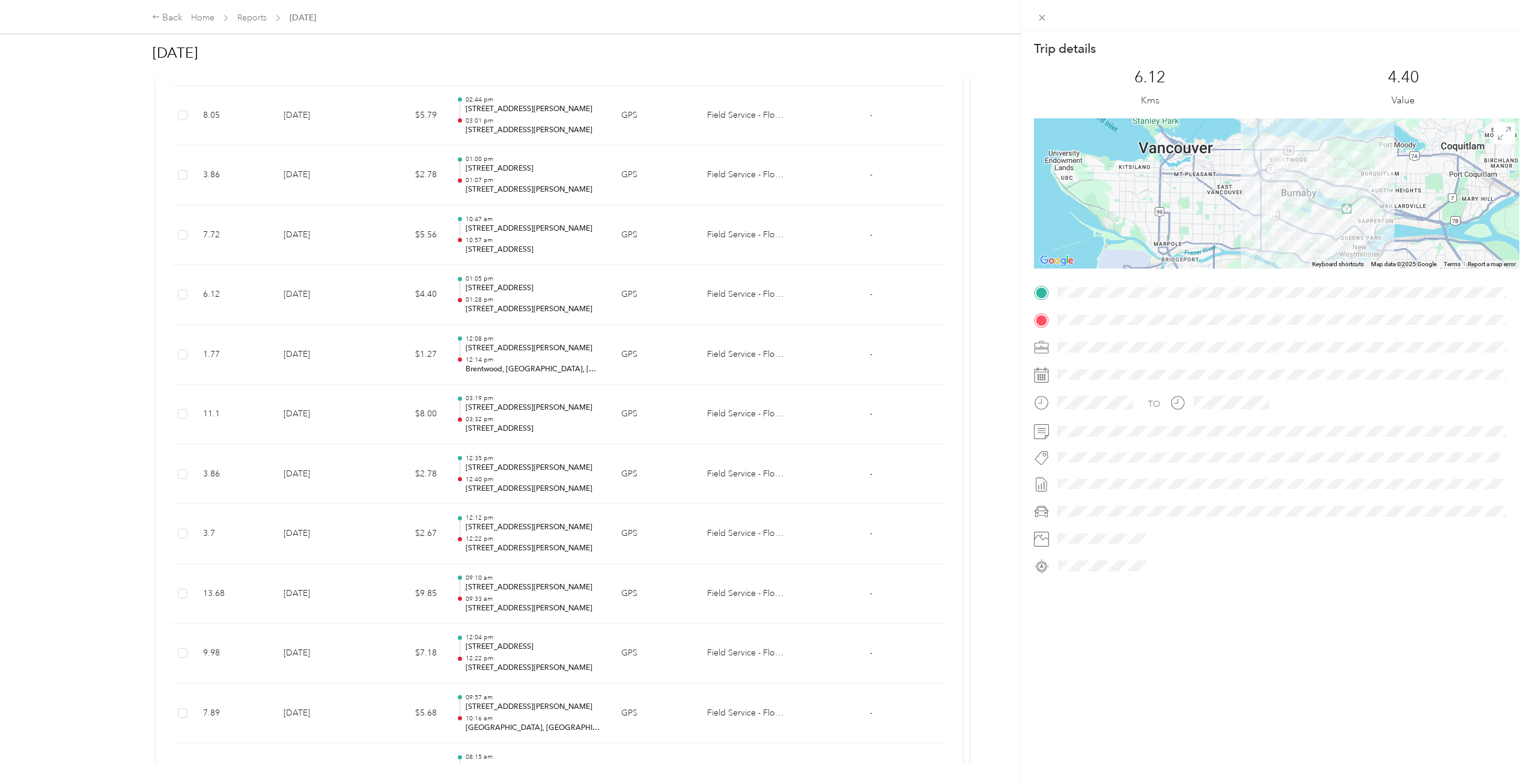
click at [559, 310] on div "Trip details This trip cannot be edited because it is either under review, appr…" at bounding box center [766, 392] width 1532 height 784
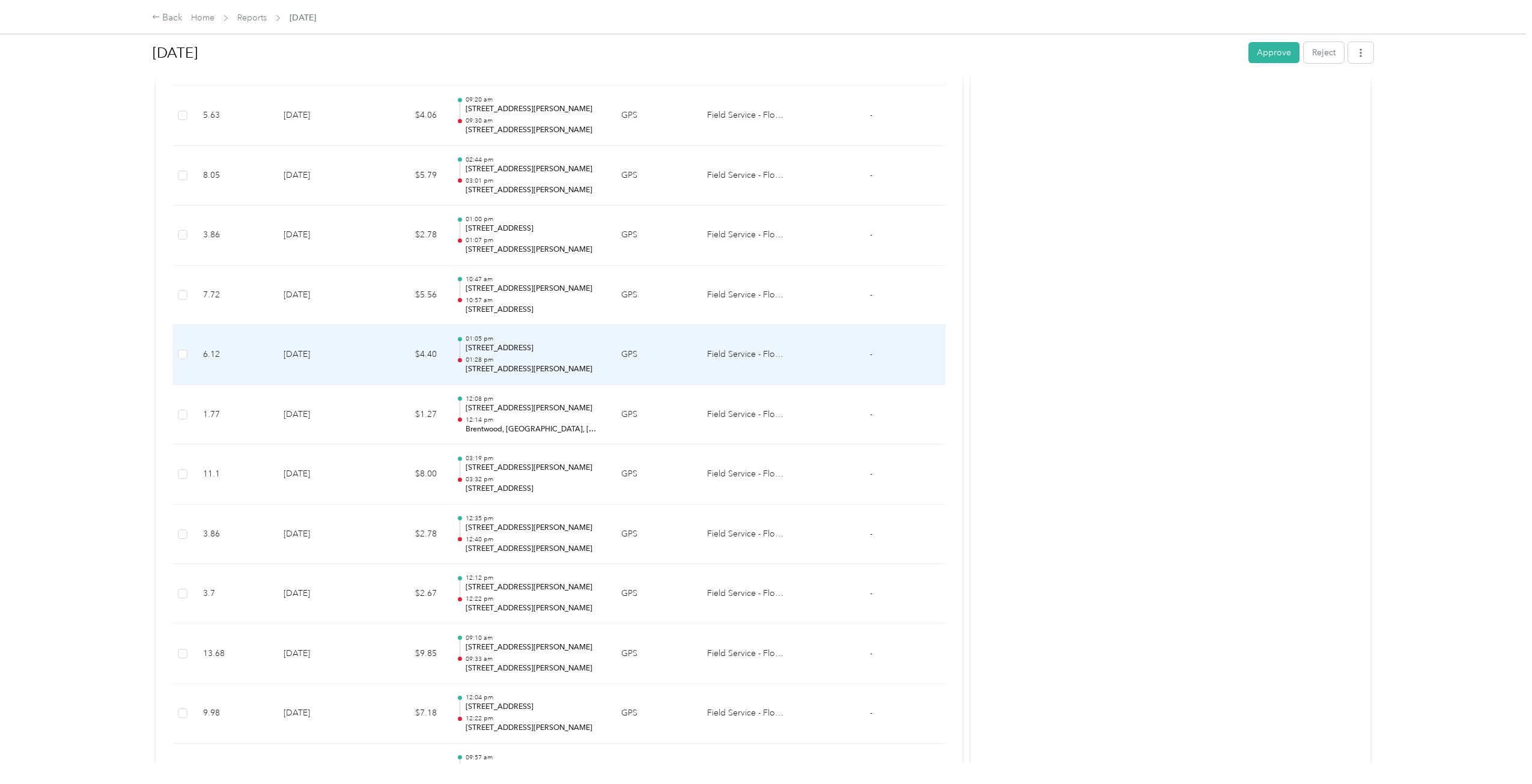
scroll to position [698, 0]
click at [562, 354] on p "[STREET_ADDRESS][PERSON_NAME]" at bounding box center [534, 349] width 137 height 11
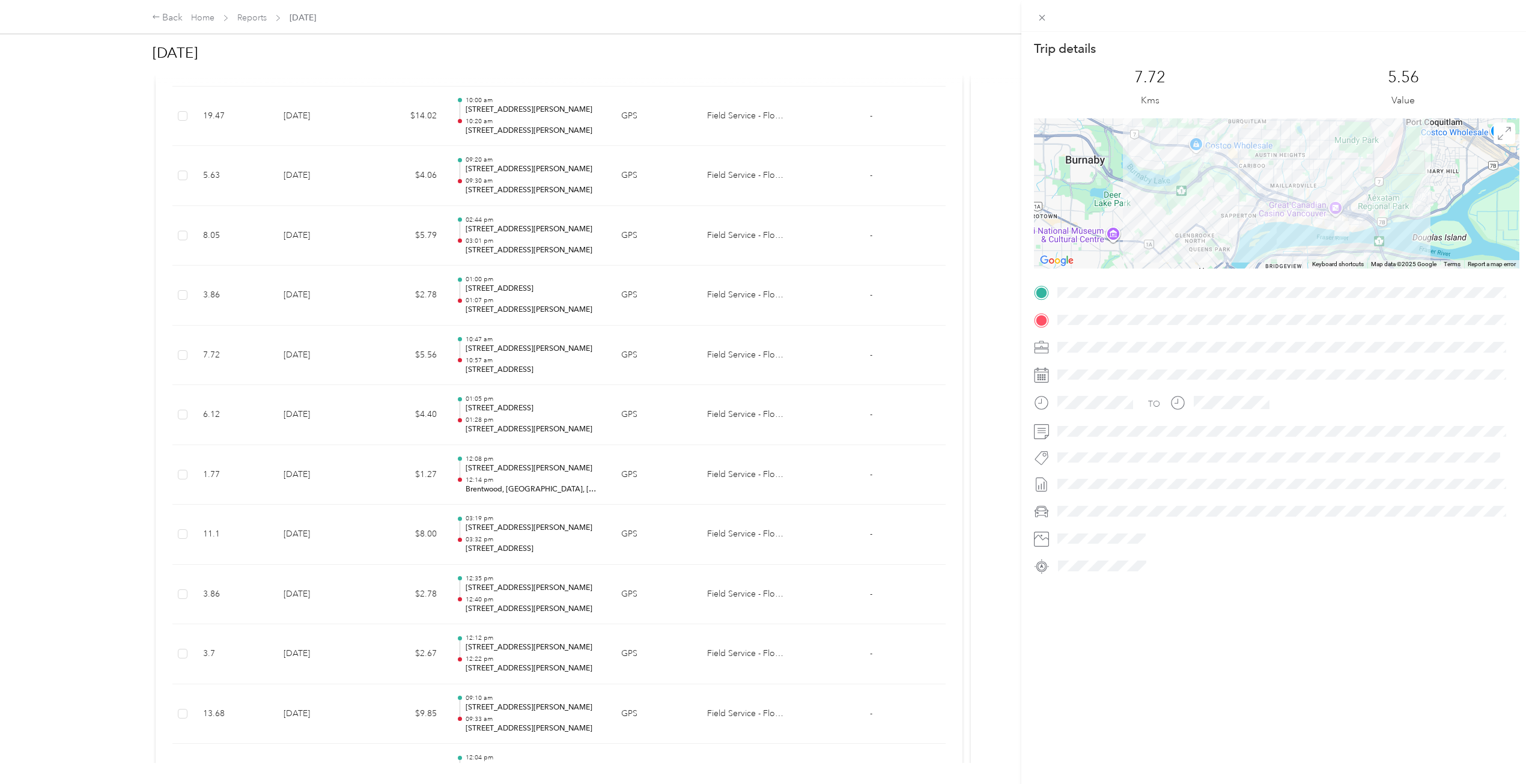
click at [562, 354] on div "Trip details This trip cannot be edited because it is either under review, appr…" at bounding box center [766, 392] width 1532 height 784
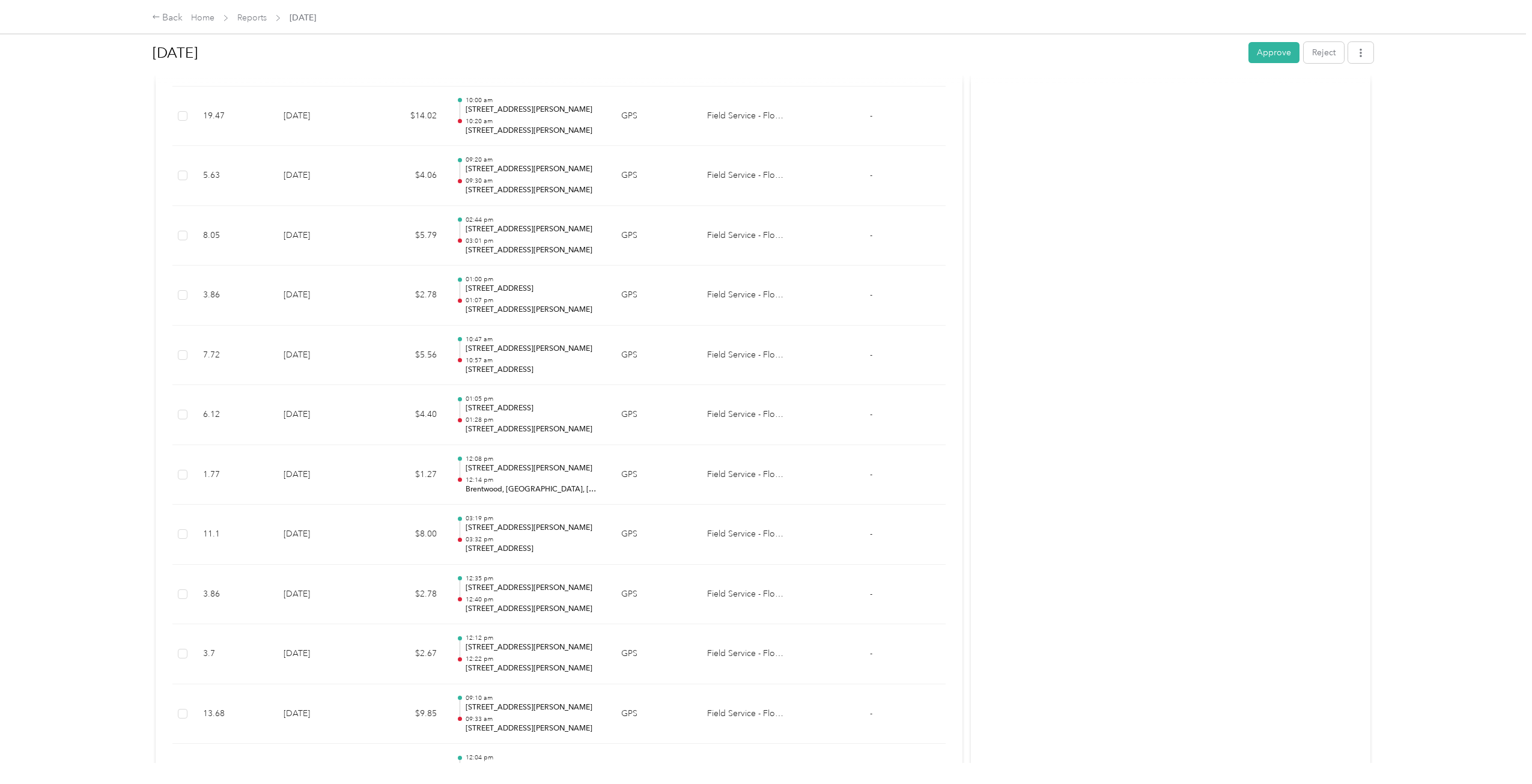
click at [558, 305] on p "[STREET_ADDRESS][PERSON_NAME]" at bounding box center [534, 310] width 137 height 11
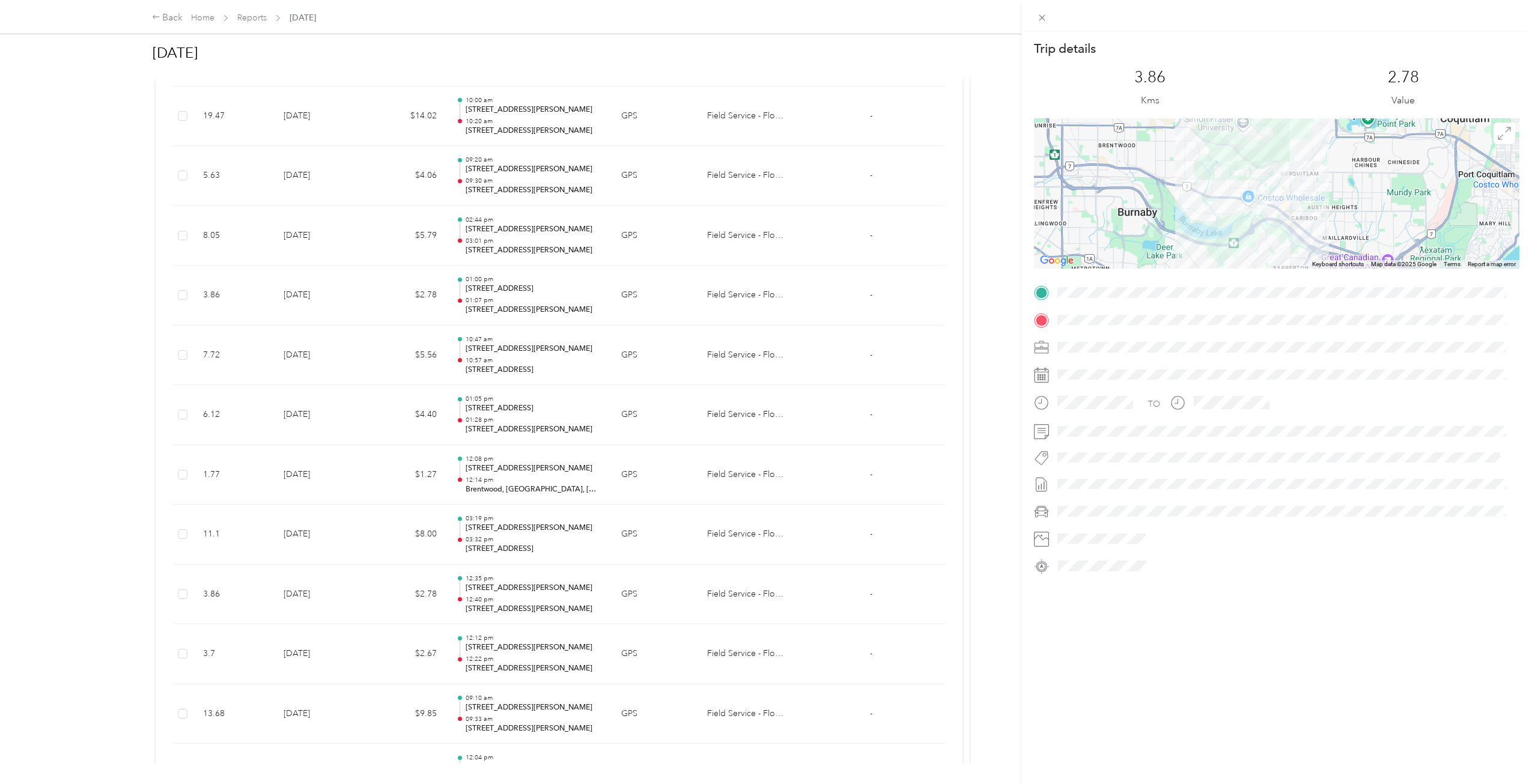
click at [558, 305] on div "Trip details This trip cannot be edited because it is either under review, appr…" at bounding box center [766, 392] width 1532 height 784
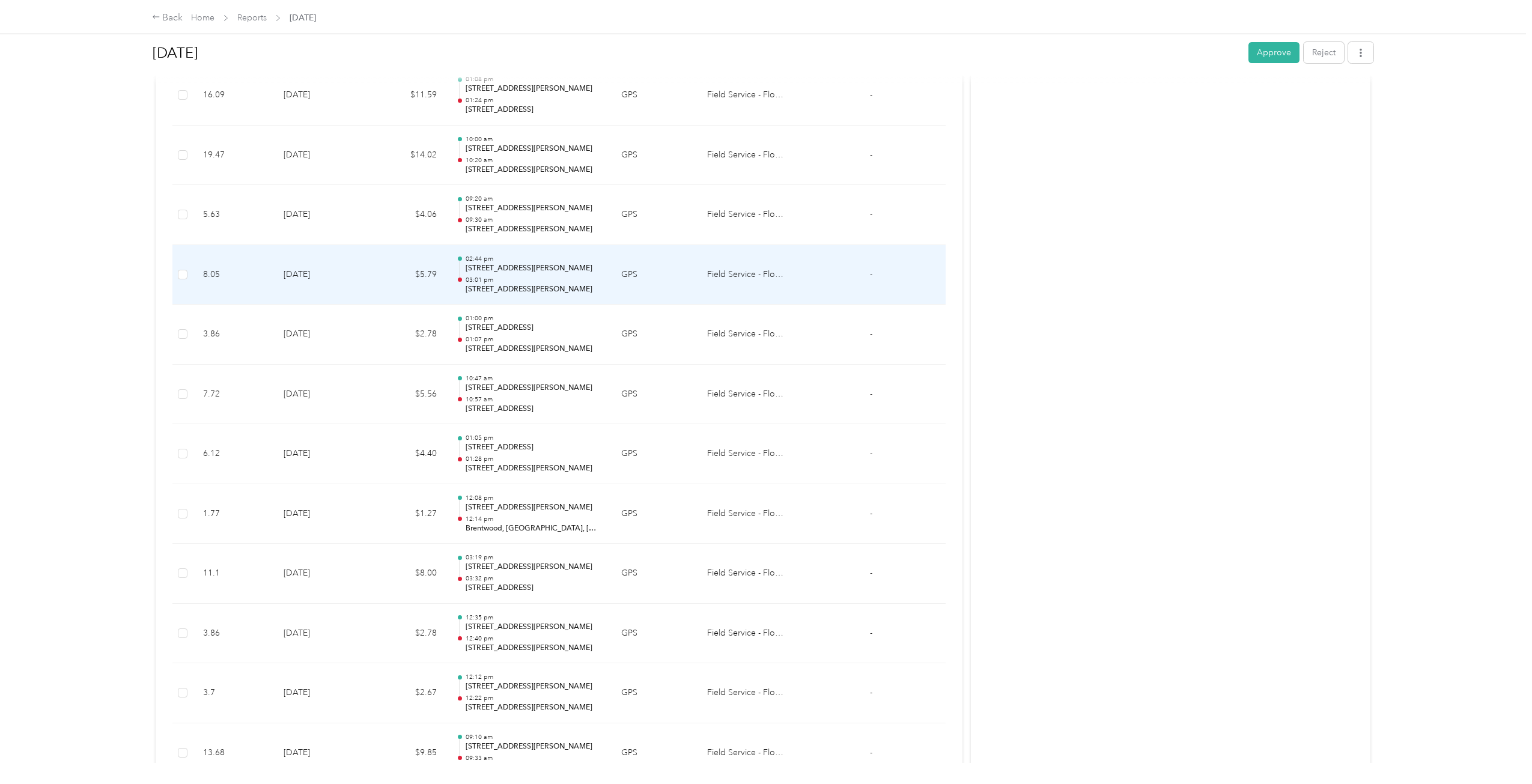
scroll to position [638, 0]
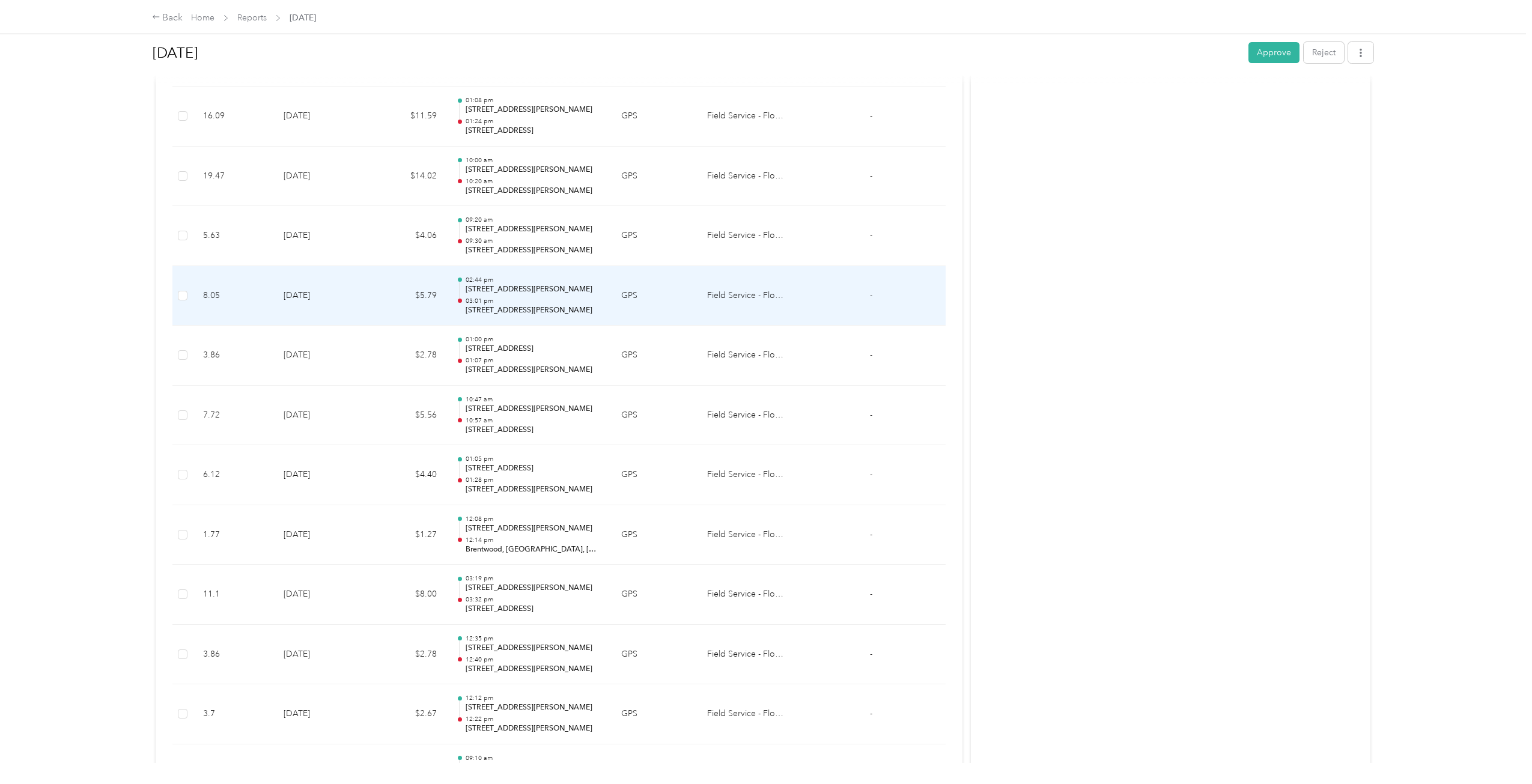
click at [566, 307] on p "[STREET_ADDRESS][PERSON_NAME]" at bounding box center [534, 311] width 137 height 11
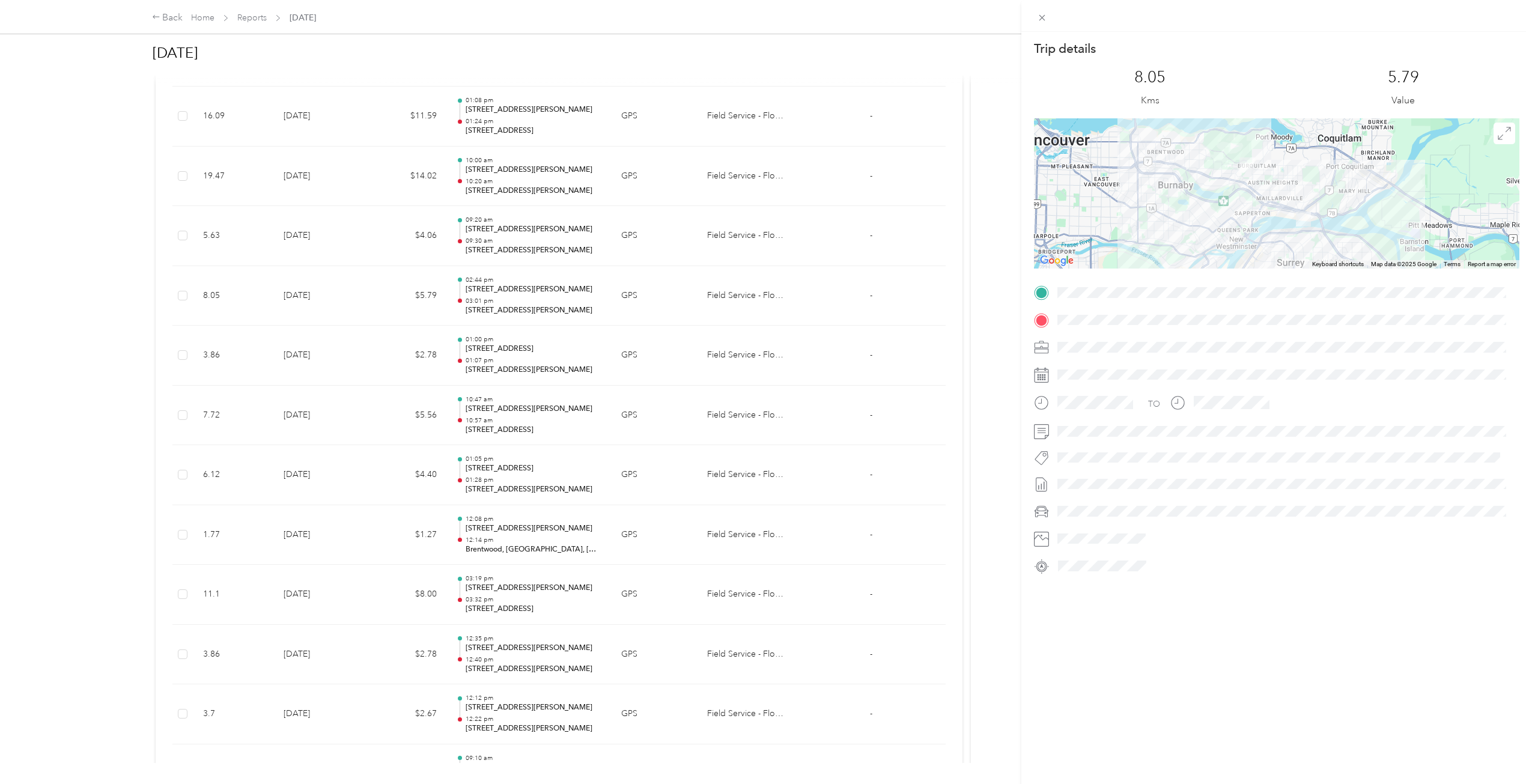
click at [566, 307] on div "Trip details This trip cannot be edited because it is either under review, appr…" at bounding box center [766, 392] width 1532 height 784
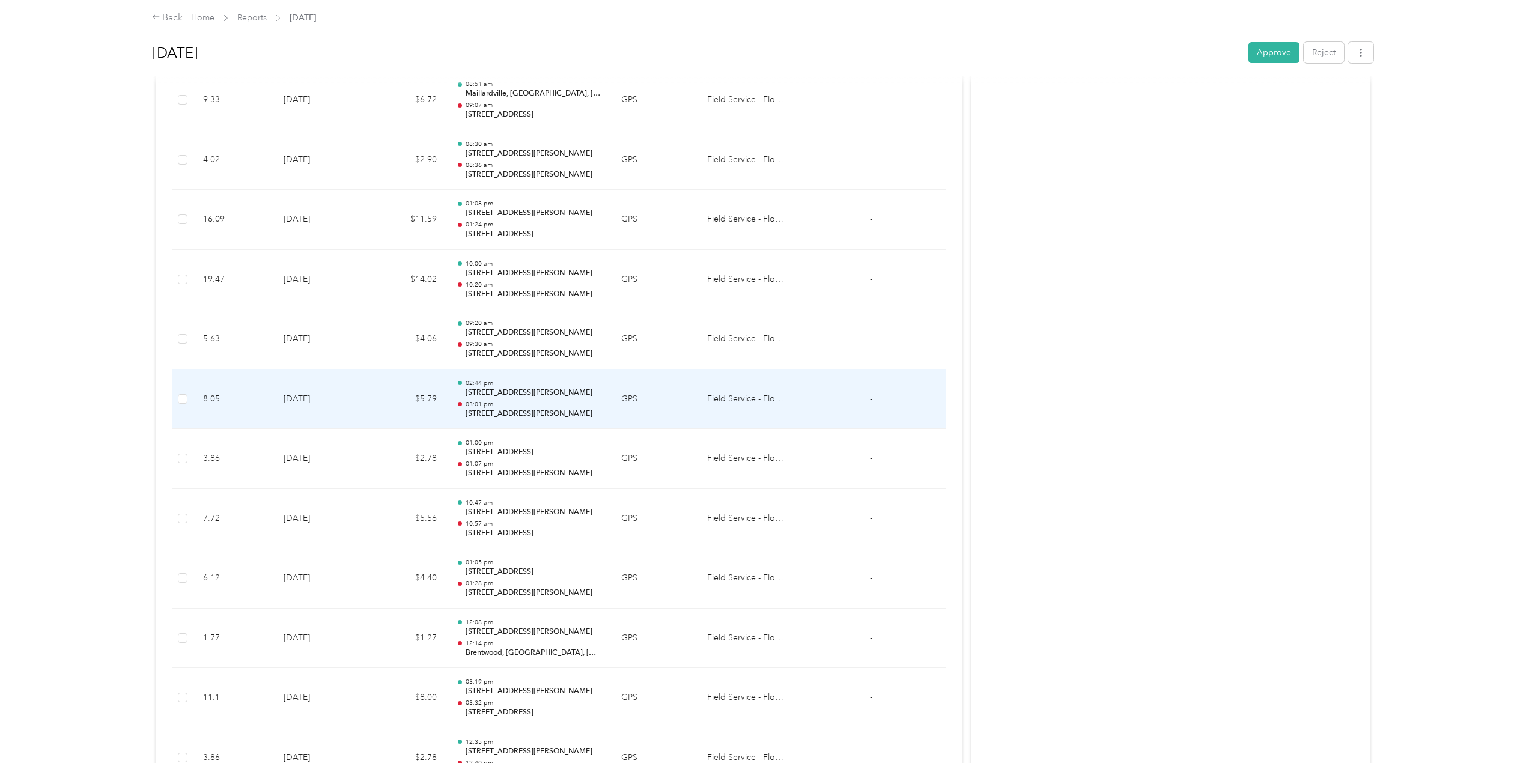
scroll to position [518, 0]
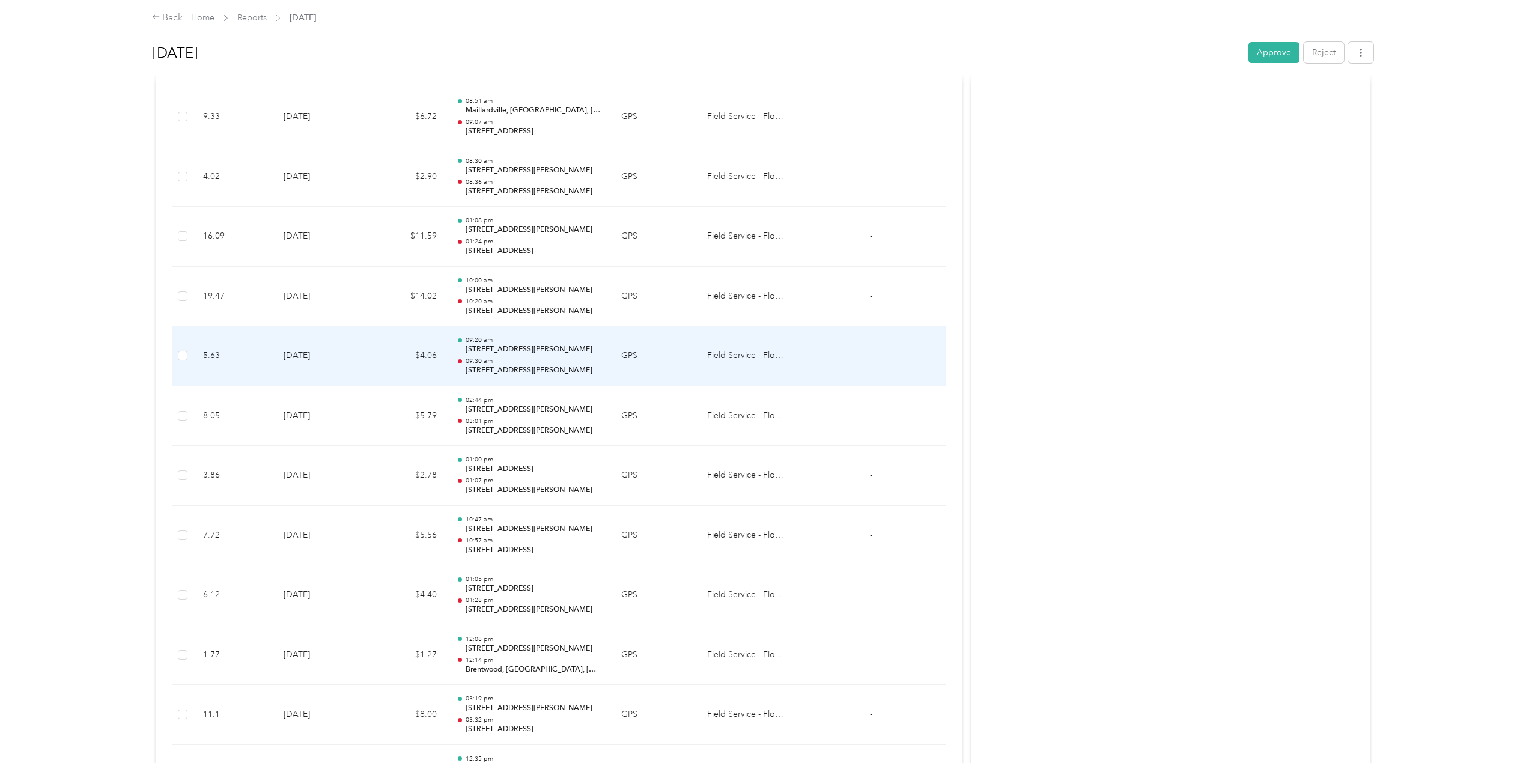
click at [574, 345] on p "[STREET_ADDRESS][PERSON_NAME]" at bounding box center [534, 350] width 137 height 11
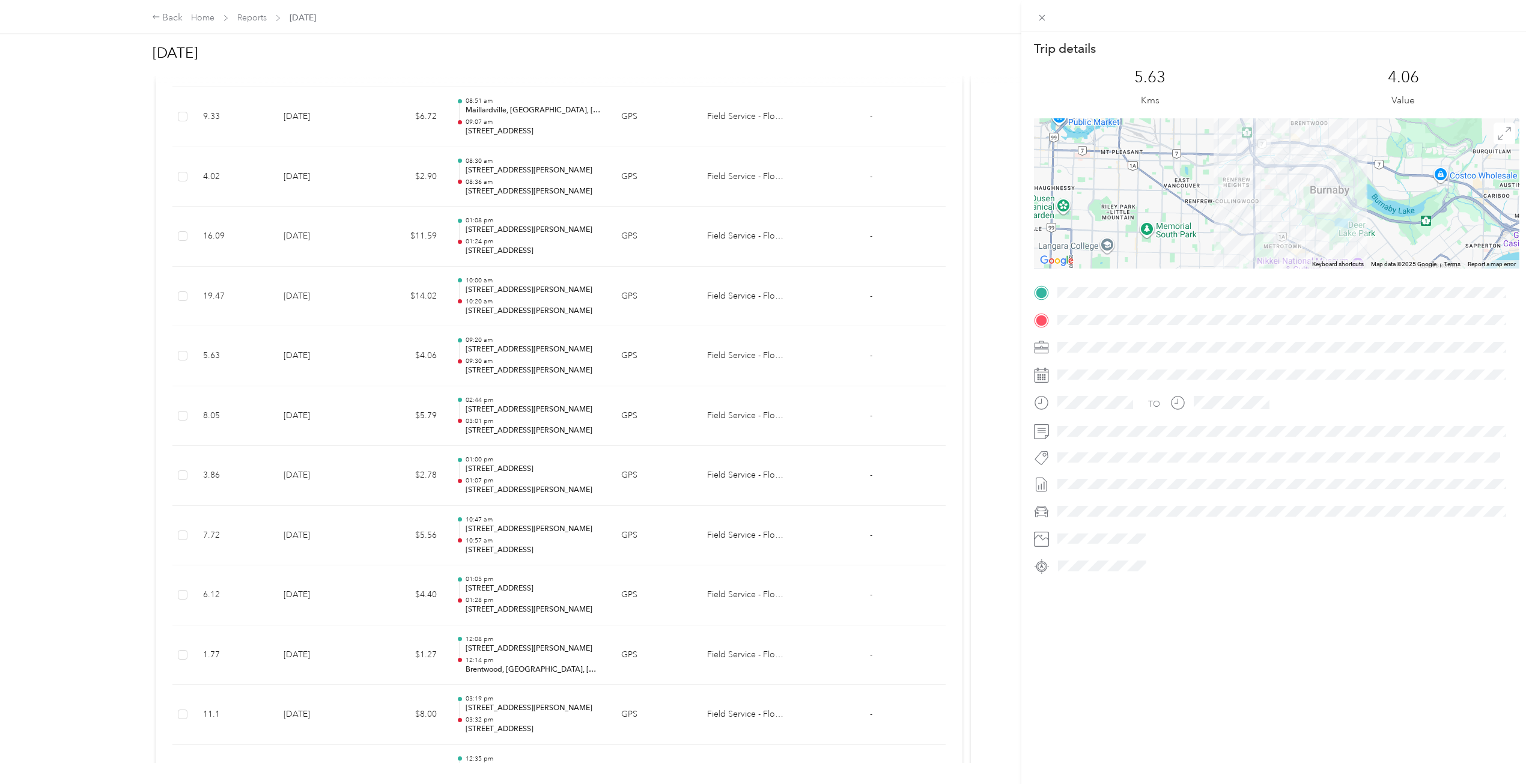
click at [574, 345] on div "Trip details This trip cannot be edited because it is either under review, appr…" at bounding box center [766, 392] width 1532 height 784
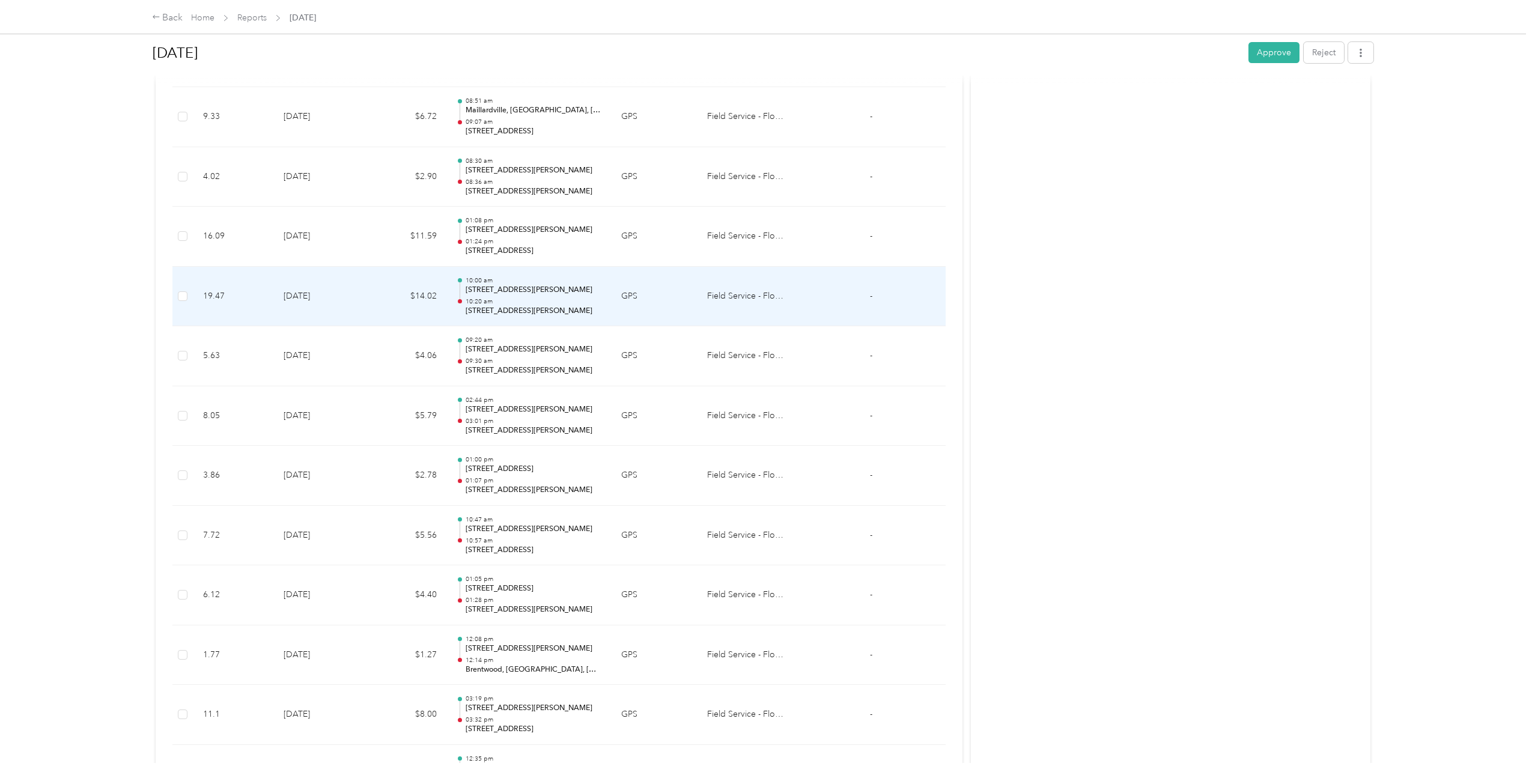
click at [567, 305] on p "10:20 am" at bounding box center [534, 302] width 137 height 8
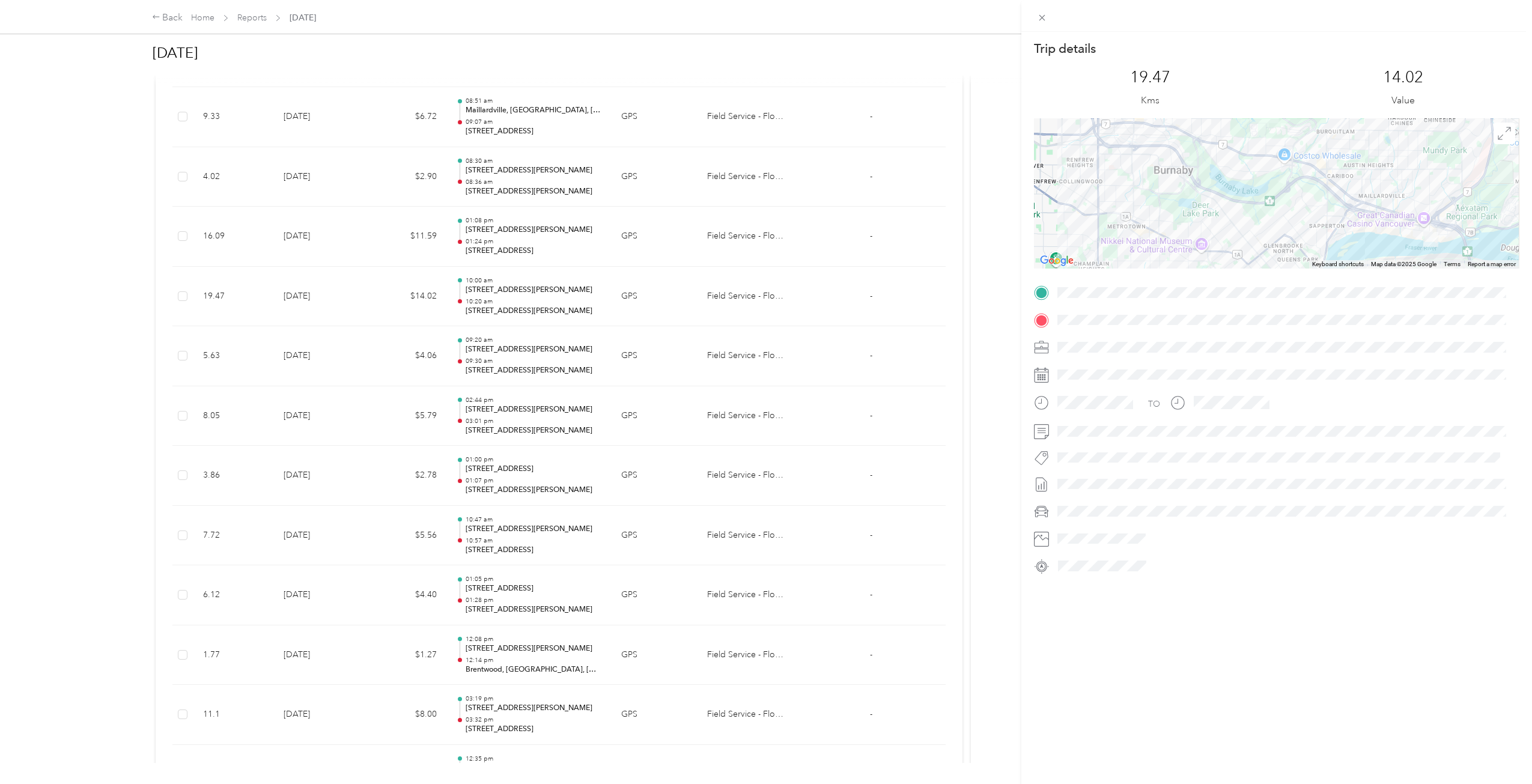
click at [567, 305] on div "Trip details This trip cannot be edited because it is either under review, appr…" at bounding box center [766, 392] width 1532 height 784
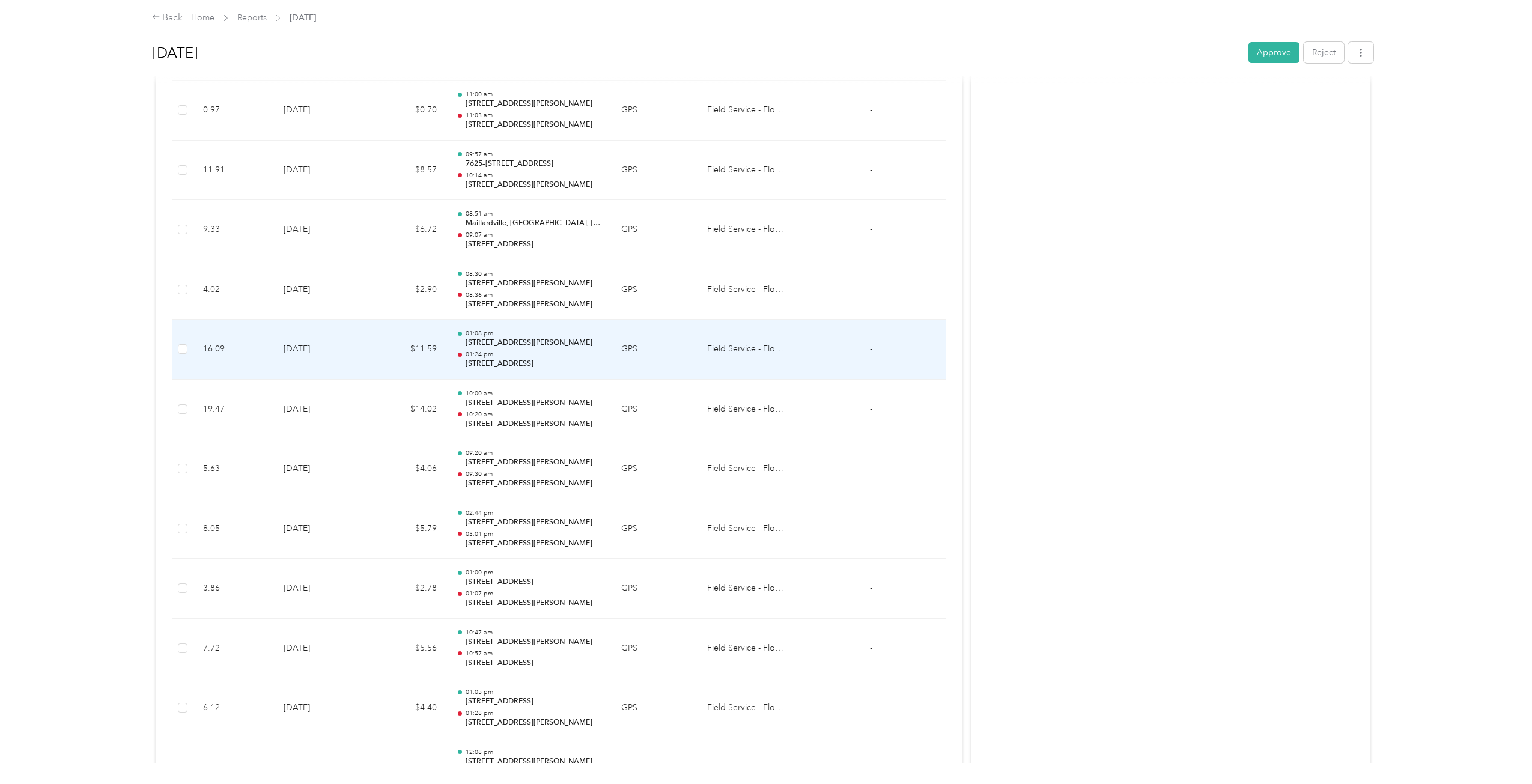
scroll to position [398, 0]
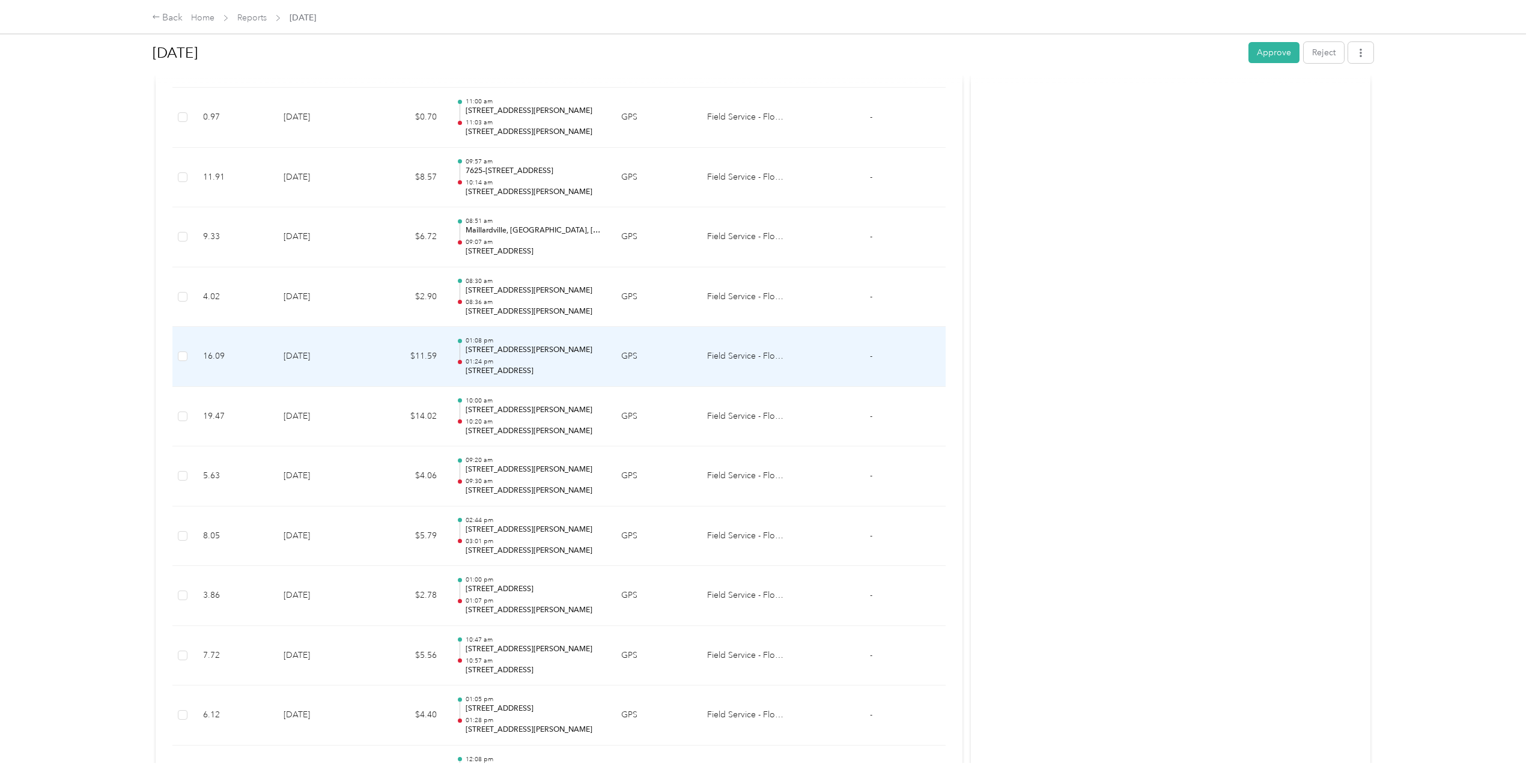
click at [567, 341] on p "01:08 pm" at bounding box center [534, 341] width 137 height 8
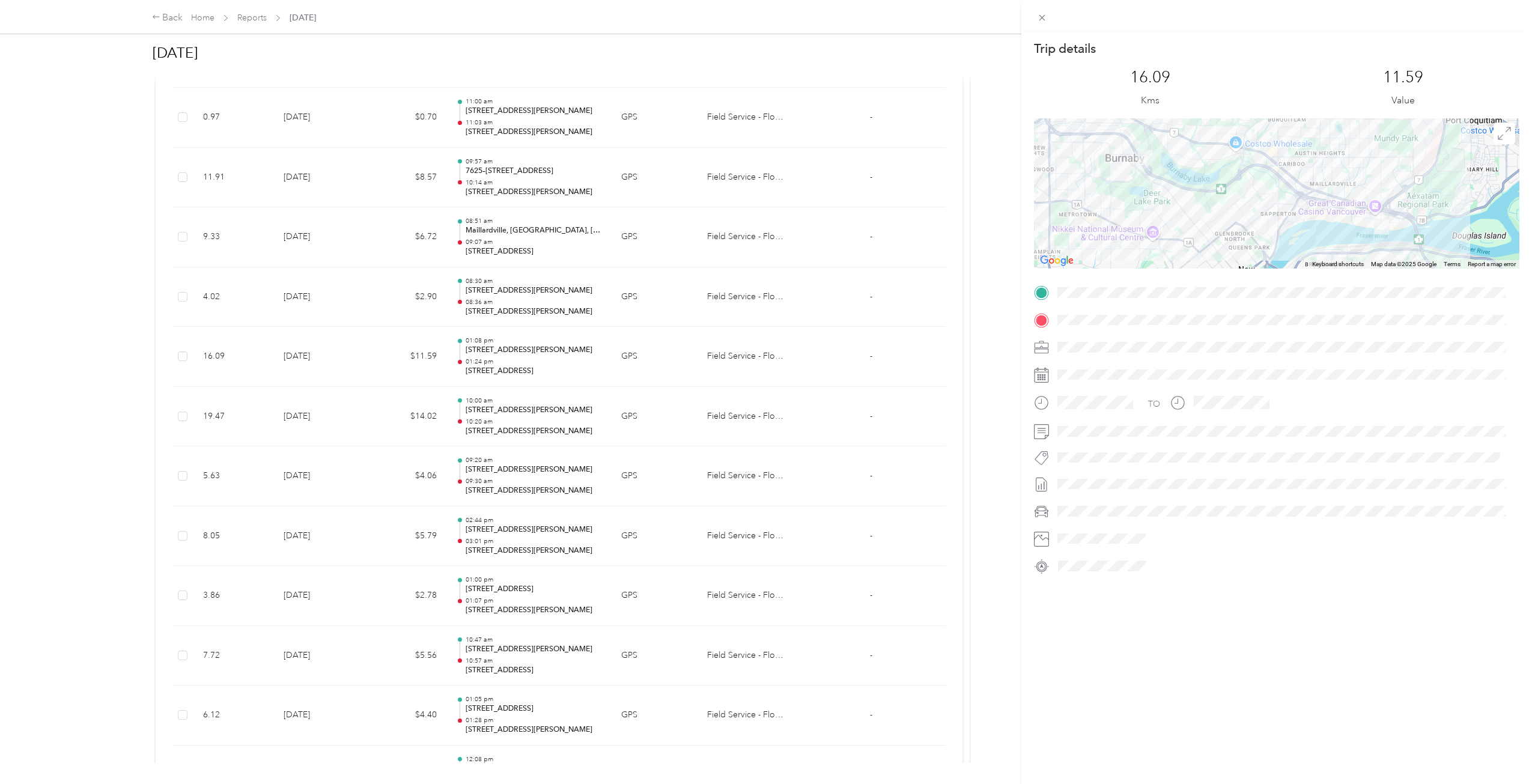
click at [567, 341] on div "Trip details This trip cannot be edited because it is either under review, appr…" at bounding box center [766, 392] width 1532 height 784
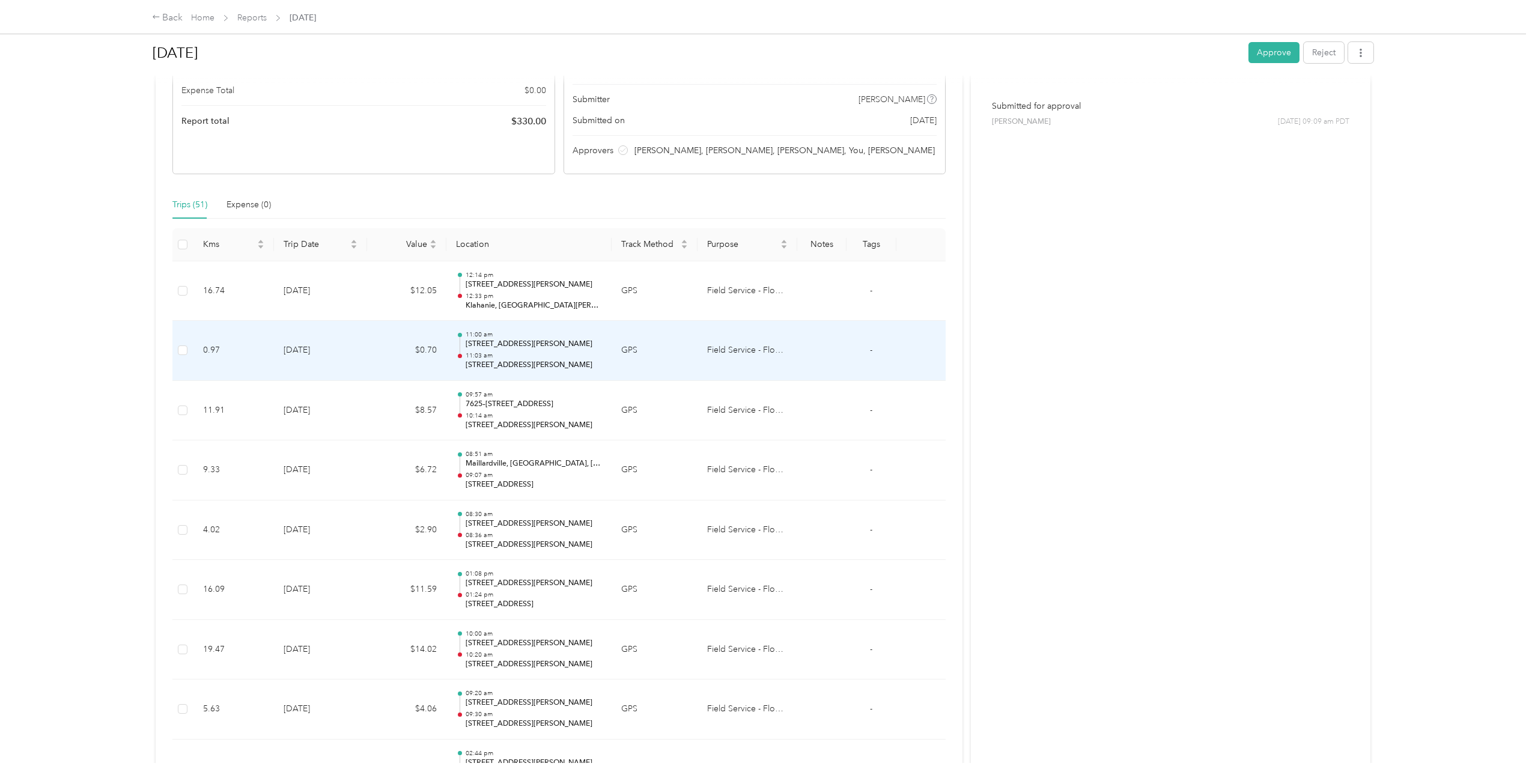
scroll to position [158, 0]
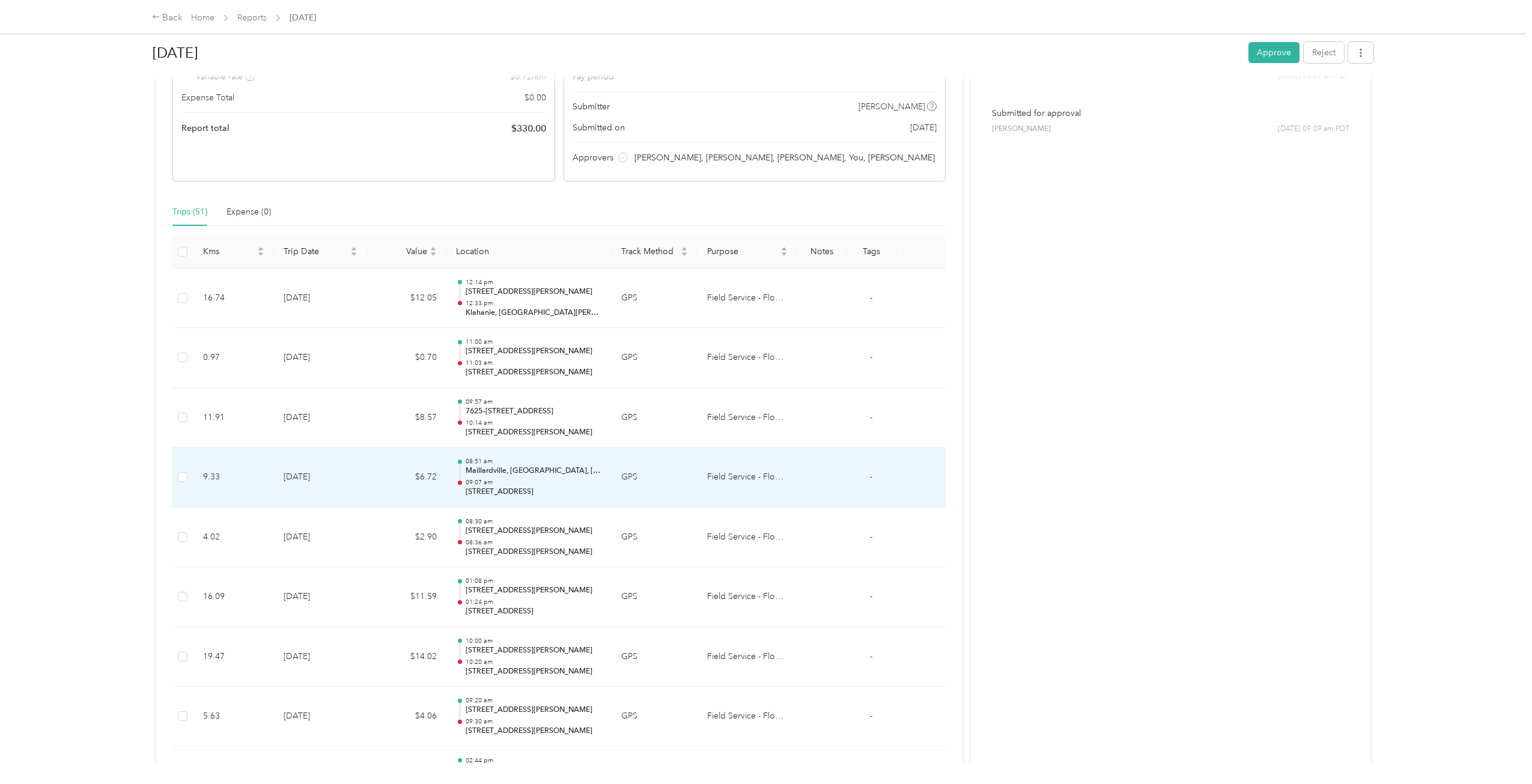
click at [527, 463] on p "08:51 am" at bounding box center [534, 461] width 137 height 8
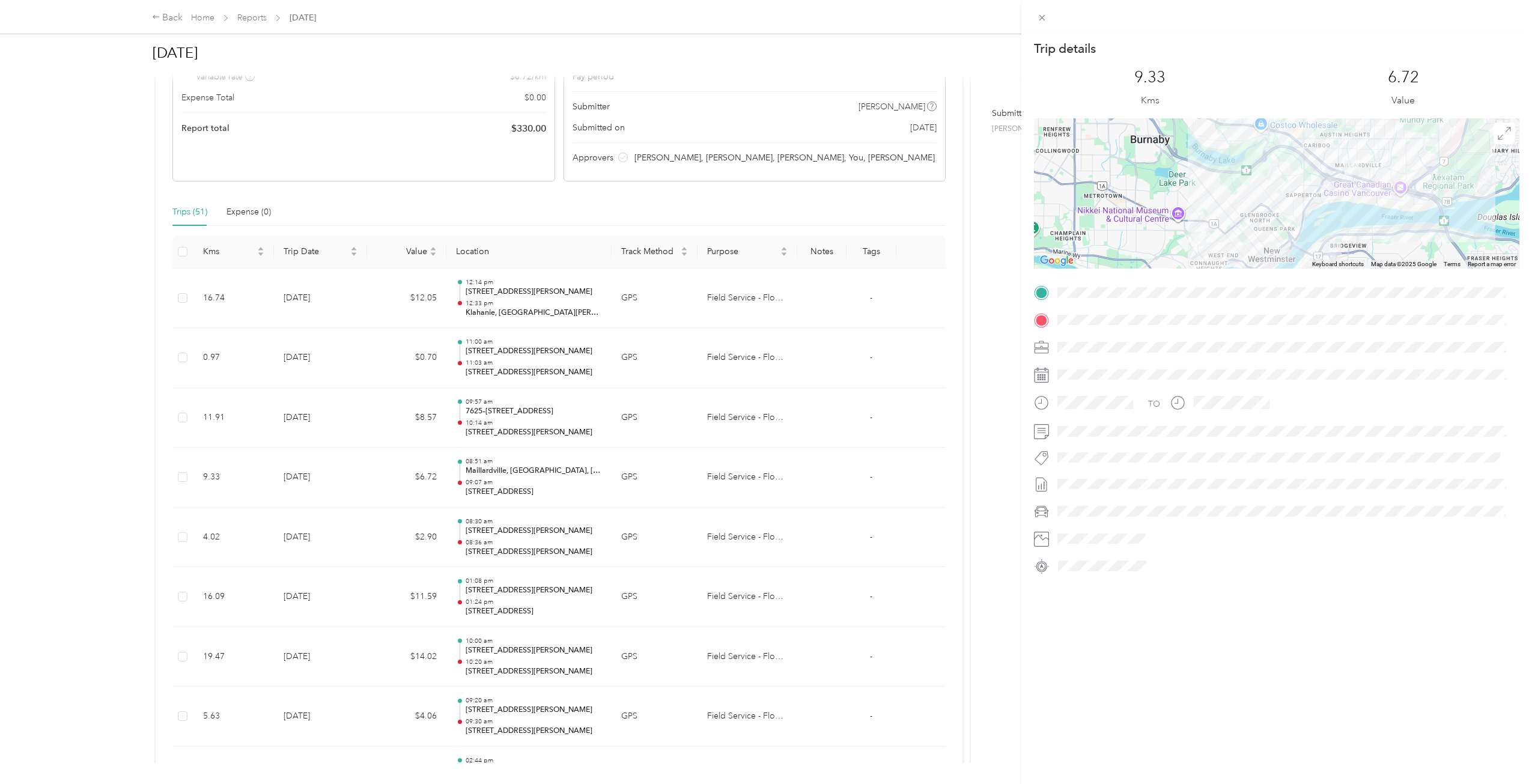
click at [520, 534] on div "Trip details This trip cannot be edited because it is either under review, appr…" at bounding box center [766, 392] width 1532 height 784
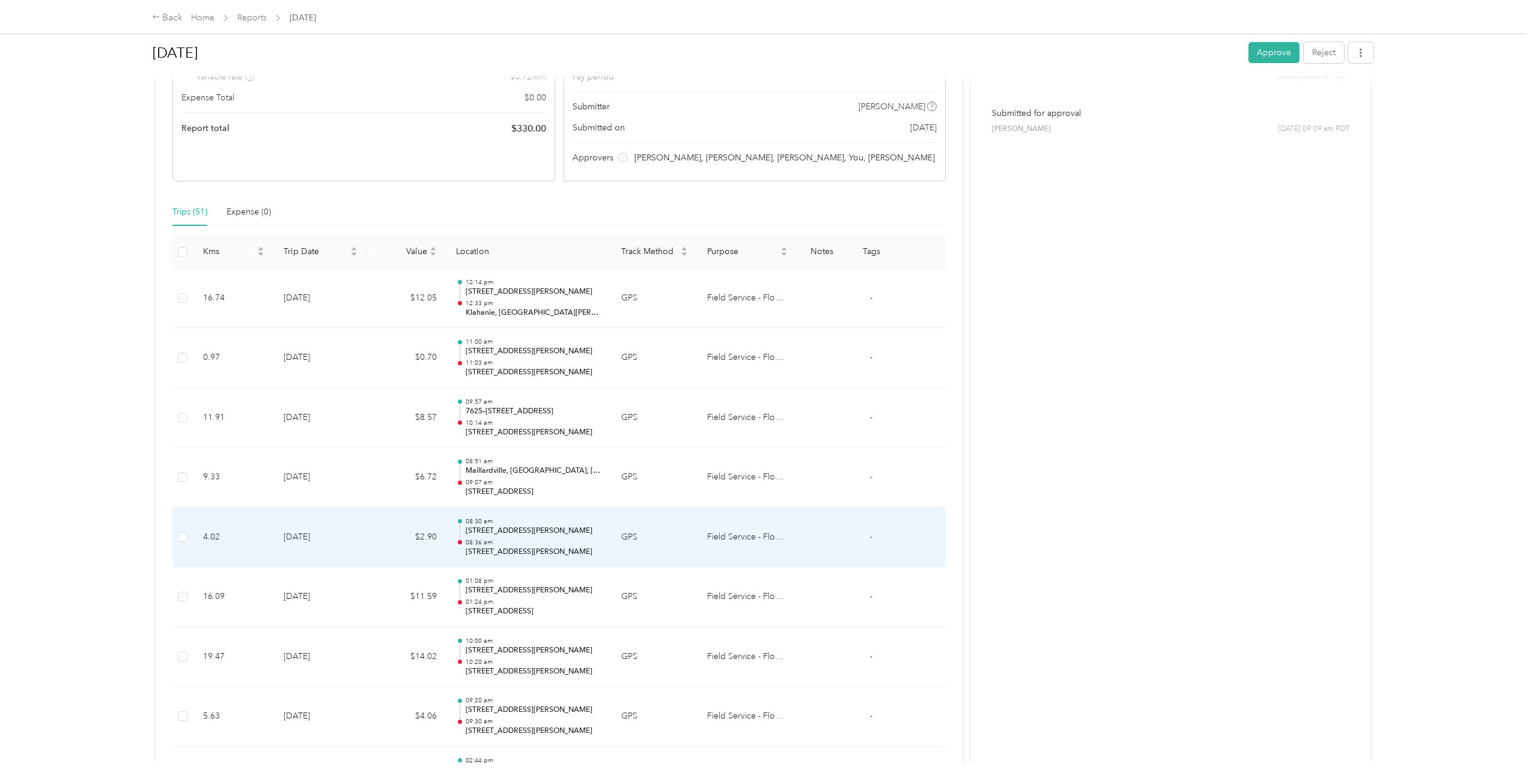
click at [521, 532] on p "[STREET_ADDRESS][PERSON_NAME]" at bounding box center [534, 531] width 137 height 11
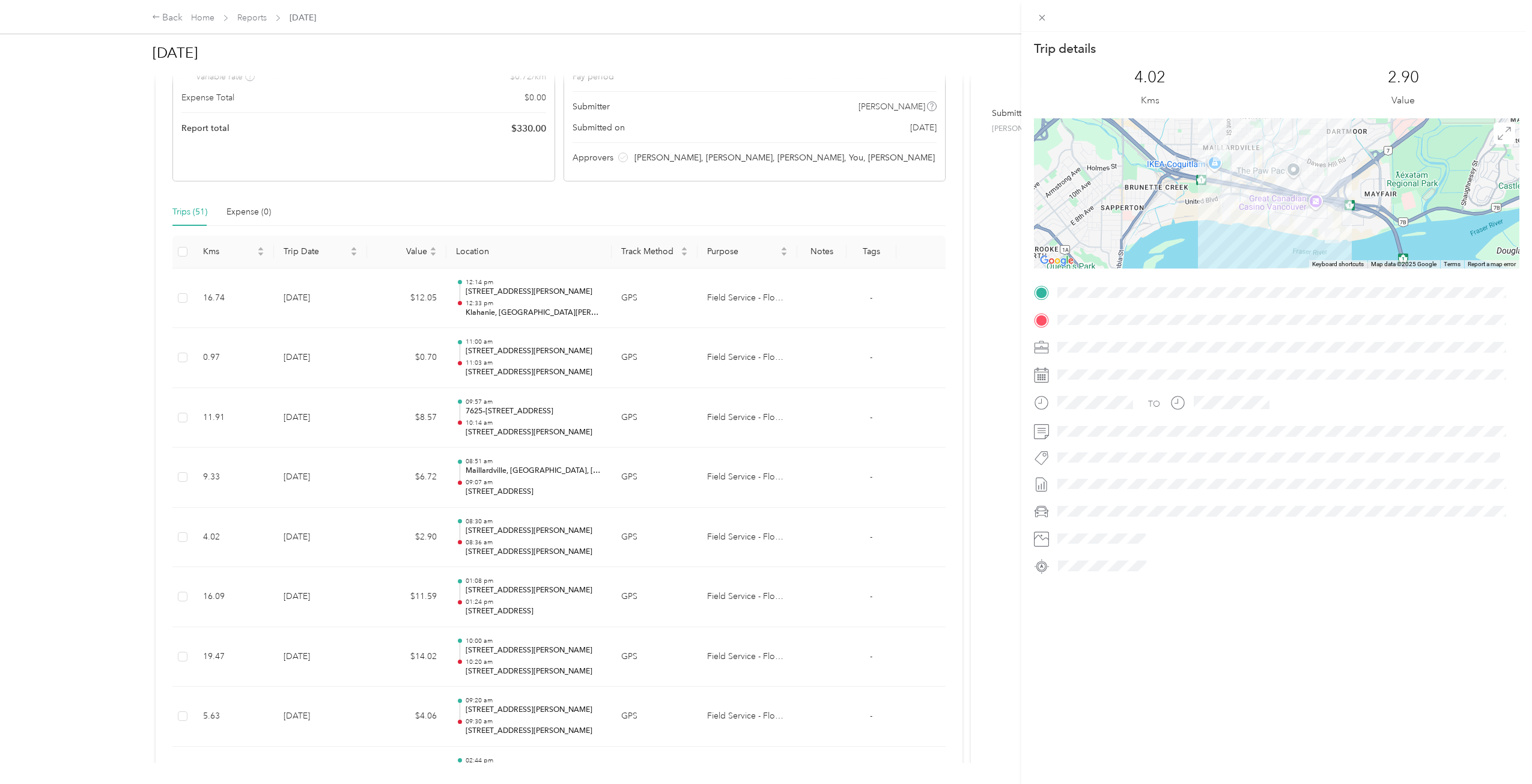
click at [521, 531] on div "Trip details This trip cannot be edited because it is either under review, appr…" at bounding box center [766, 392] width 1532 height 784
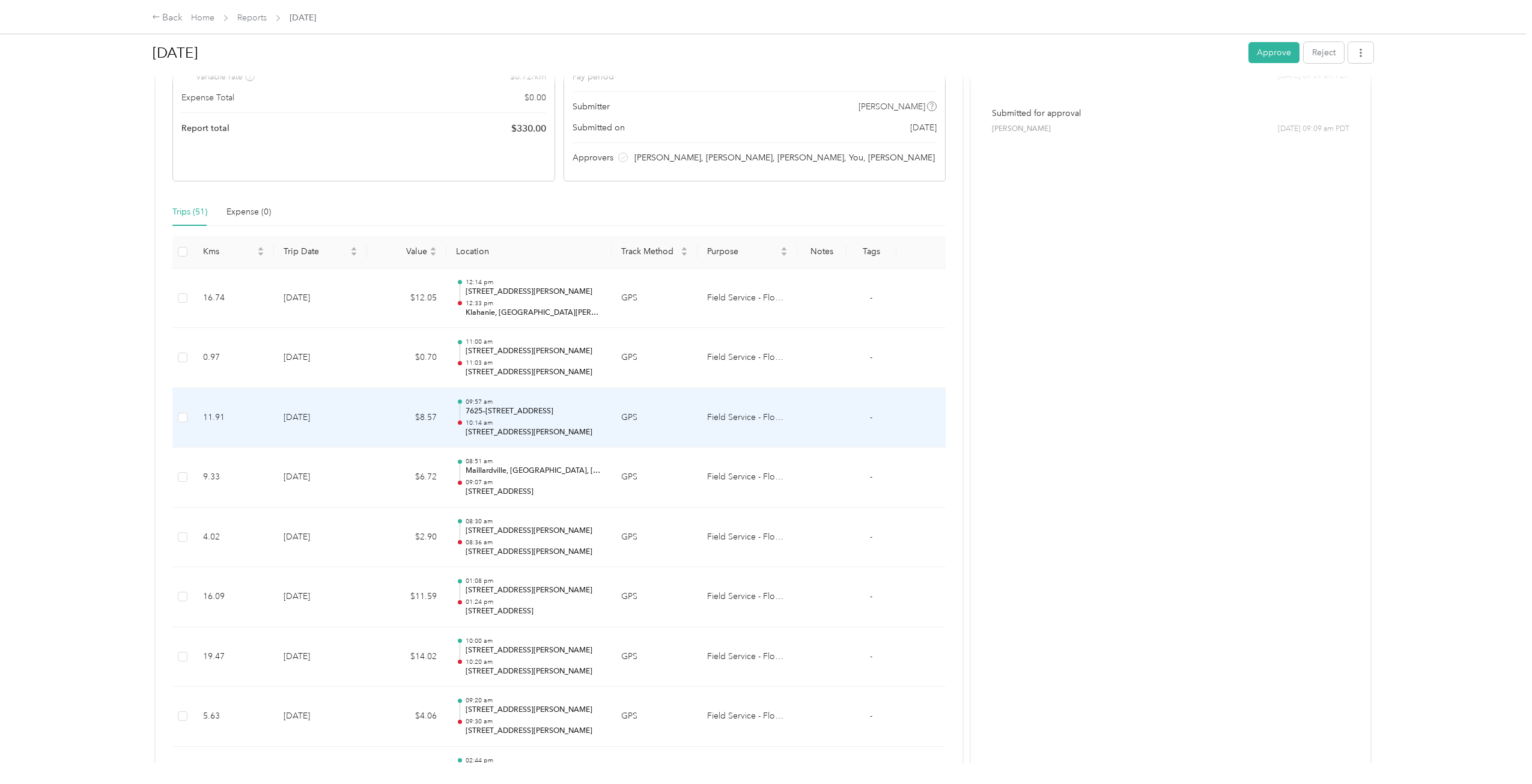
click at [498, 441] on td "09:57 am 7625–[STREET_ADDRESS] 10:14 am [STREET_ADDRESS][PERSON_NAME]" at bounding box center [528, 418] width 165 height 60
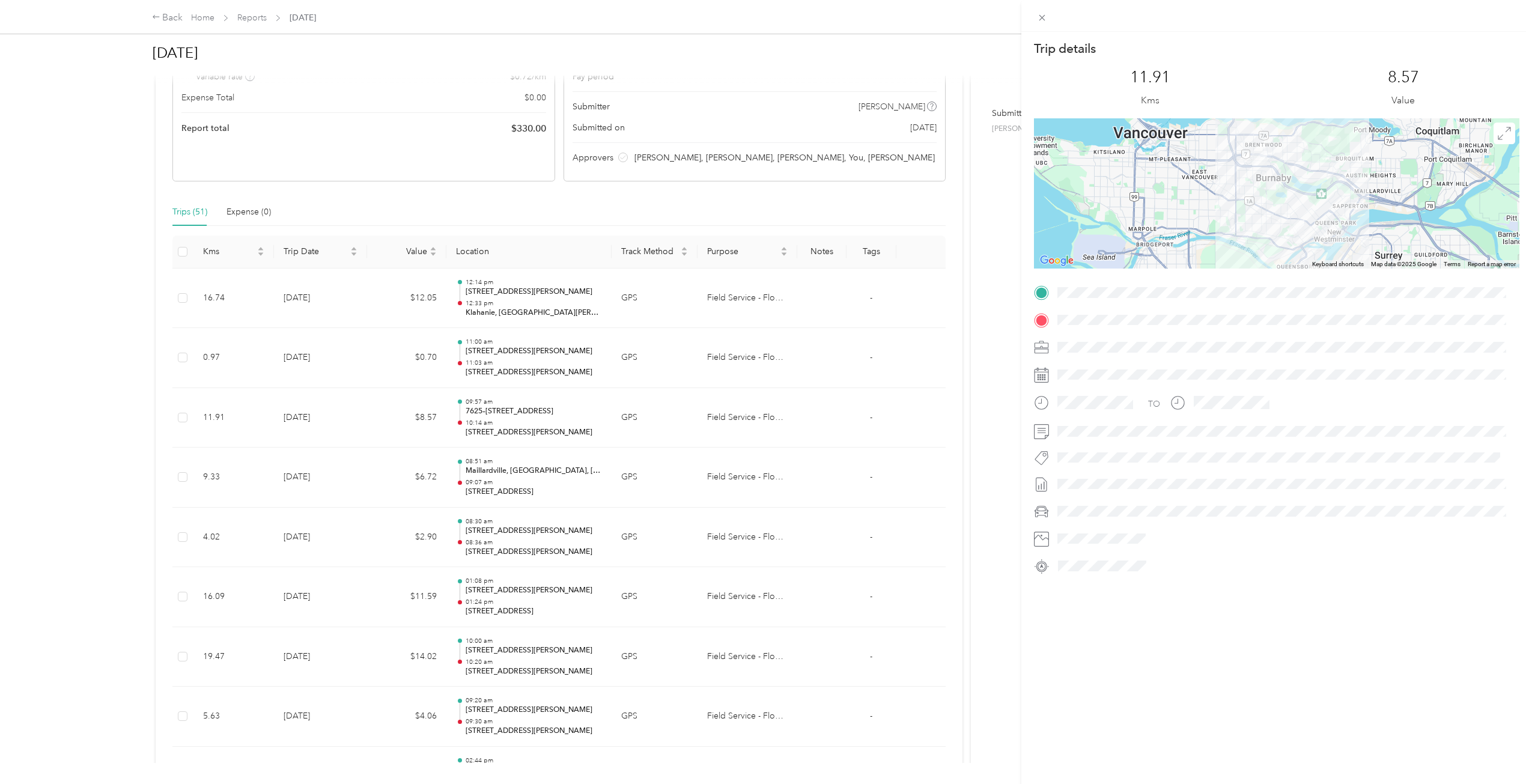
click at [496, 440] on div "Trip details This trip cannot be edited because it is either under review, appr…" at bounding box center [766, 392] width 1532 height 784
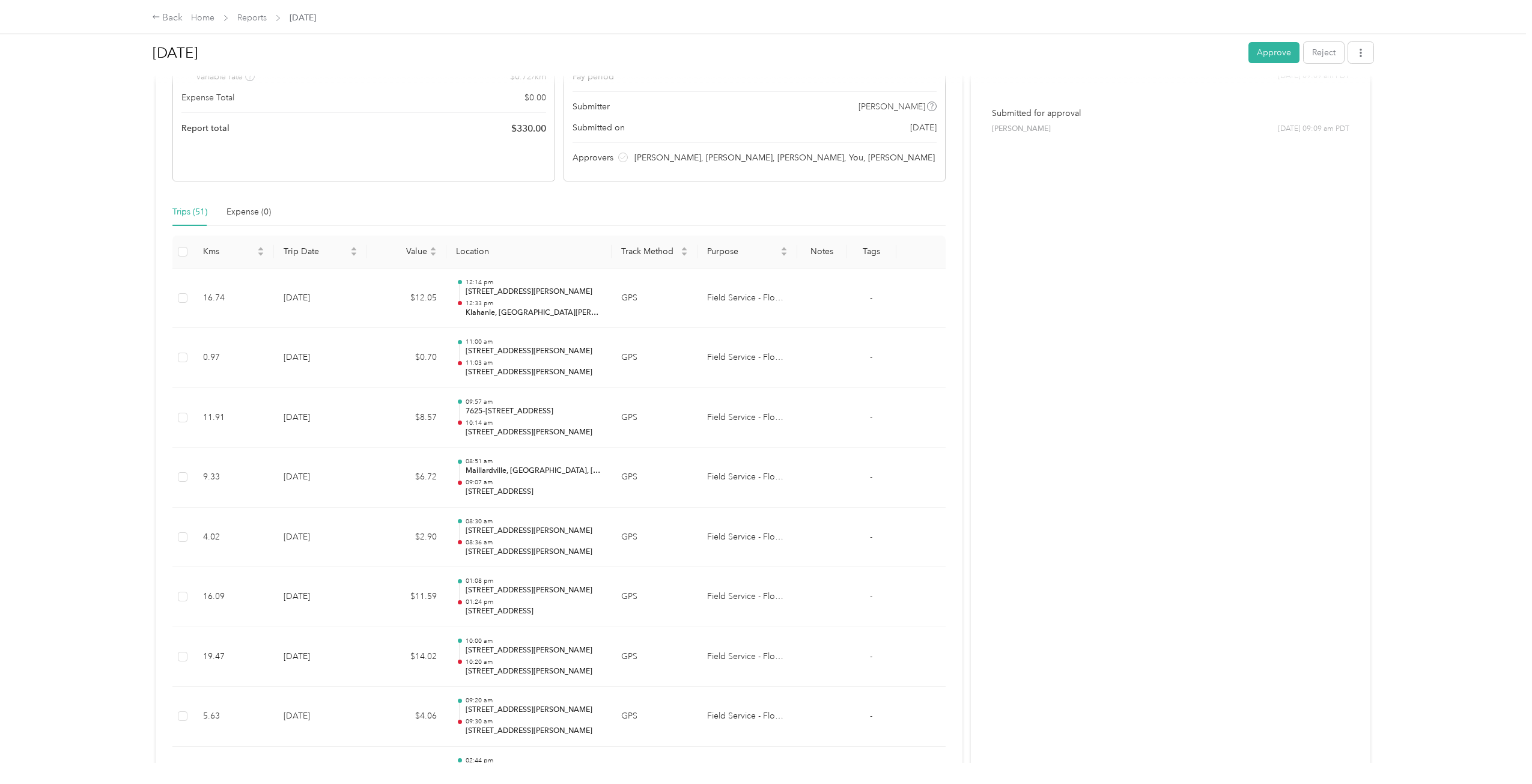
click at [492, 374] on p "[STREET_ADDRESS][PERSON_NAME]" at bounding box center [534, 373] width 137 height 11
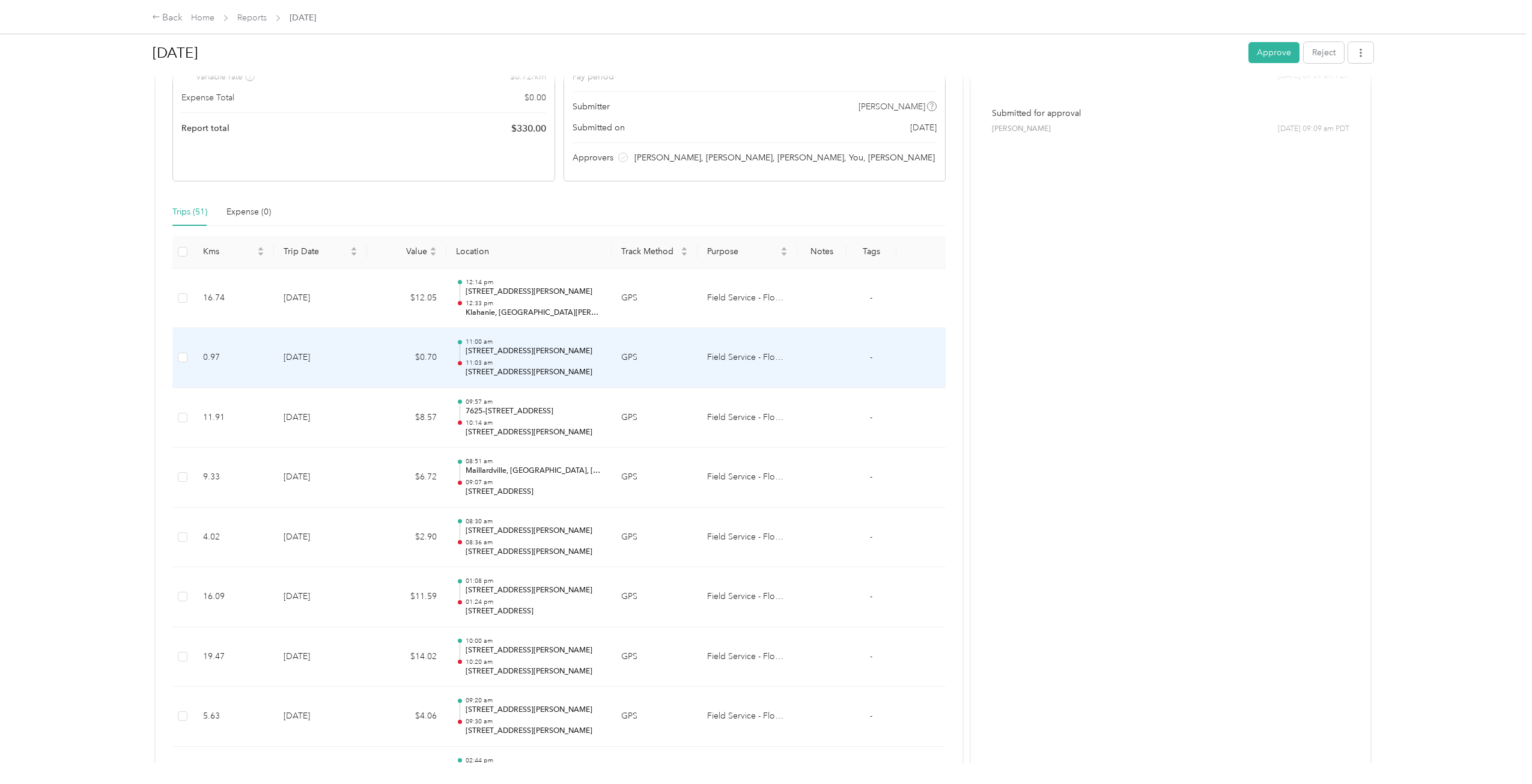
click at [492, 374] on p "[STREET_ADDRESS][PERSON_NAME]" at bounding box center [534, 373] width 137 height 11
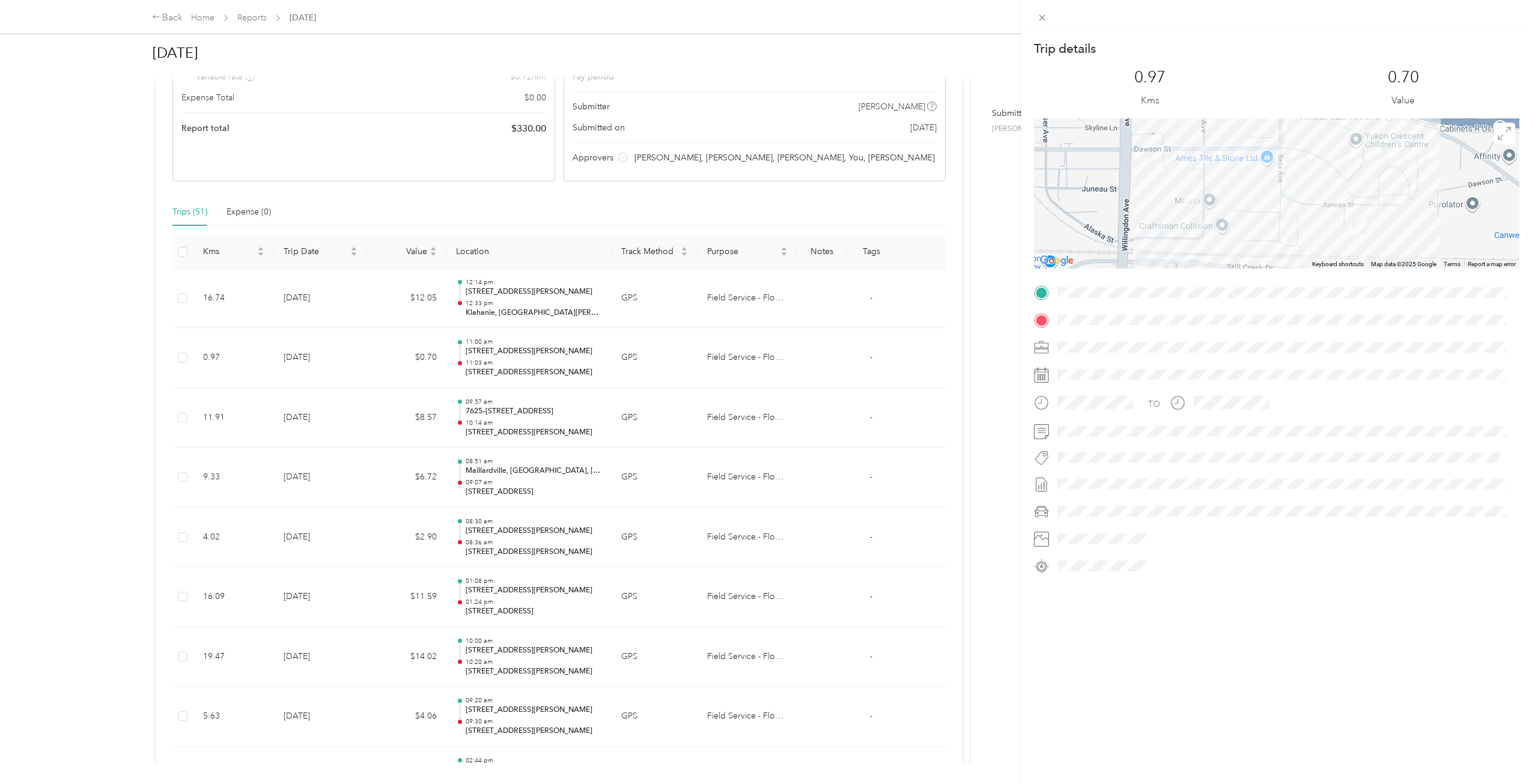
click at [492, 374] on div "Trip details This trip cannot be edited because it is either under review, appr…" at bounding box center [766, 392] width 1532 height 784
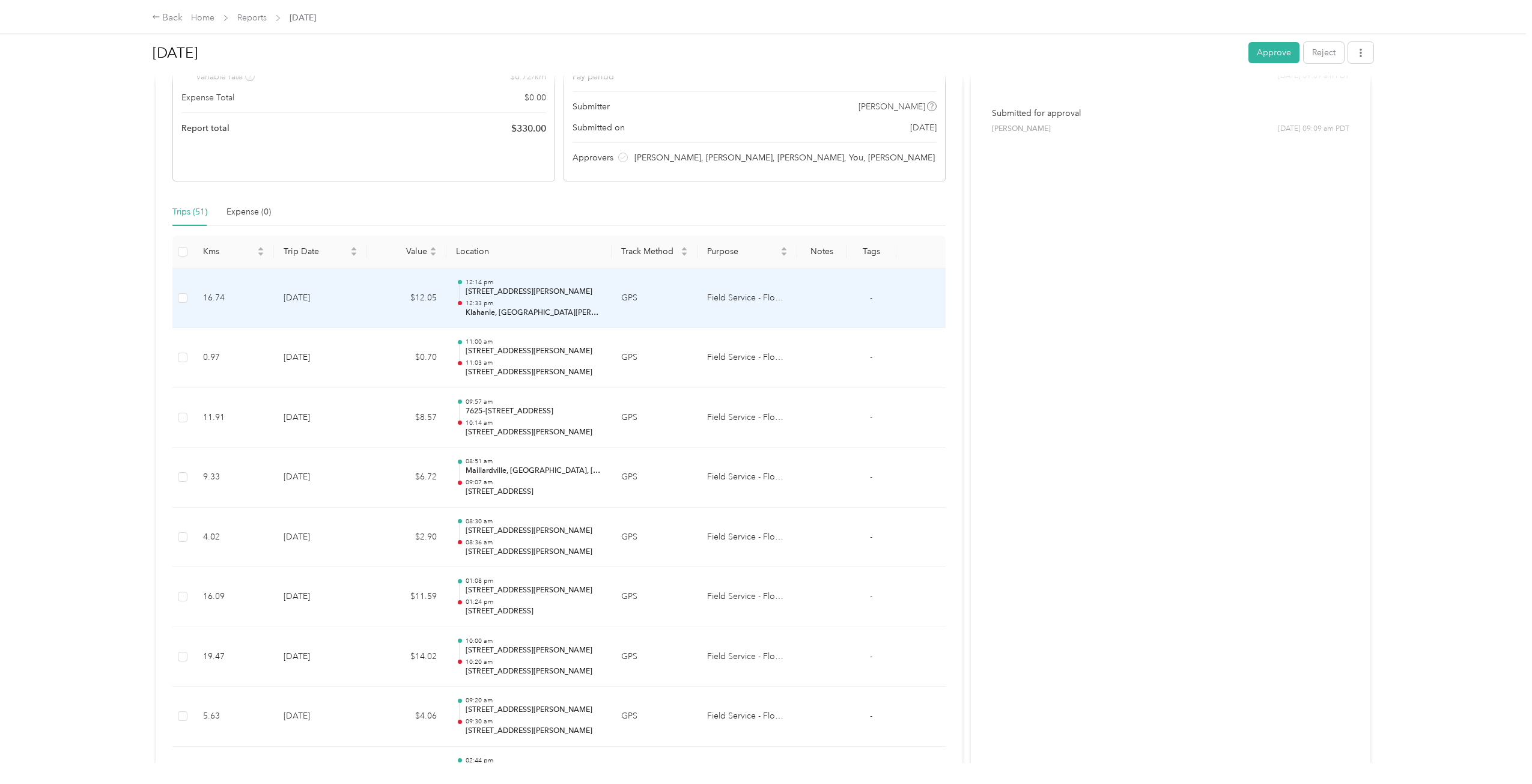
click at [491, 309] on p "Klahanie, [GEOGRAPHIC_DATA][PERSON_NAME][GEOGRAPHIC_DATA]" at bounding box center [534, 313] width 137 height 11
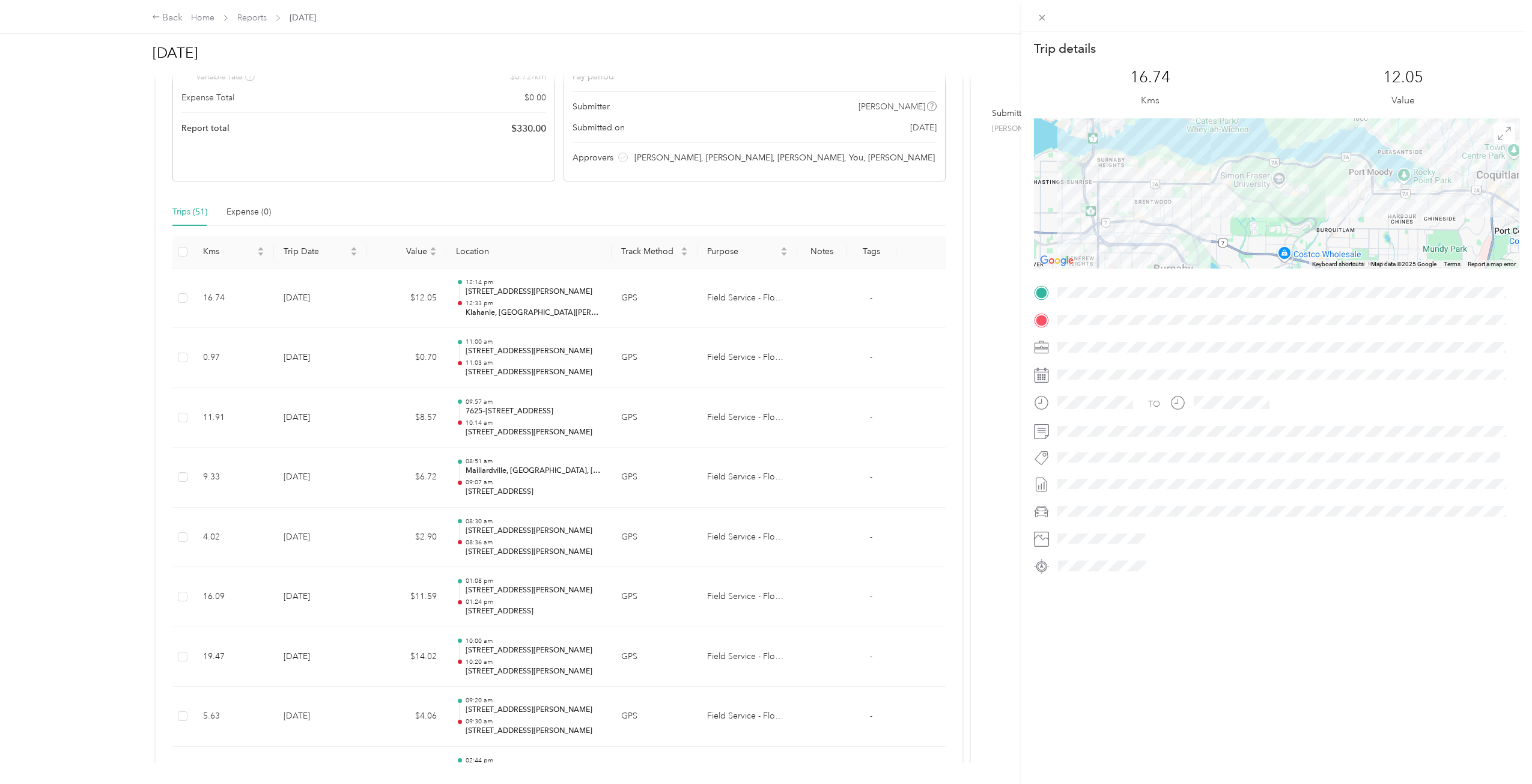
click at [491, 313] on div "Trip details This trip cannot be edited because it is either under review, appr…" at bounding box center [766, 392] width 1532 height 784
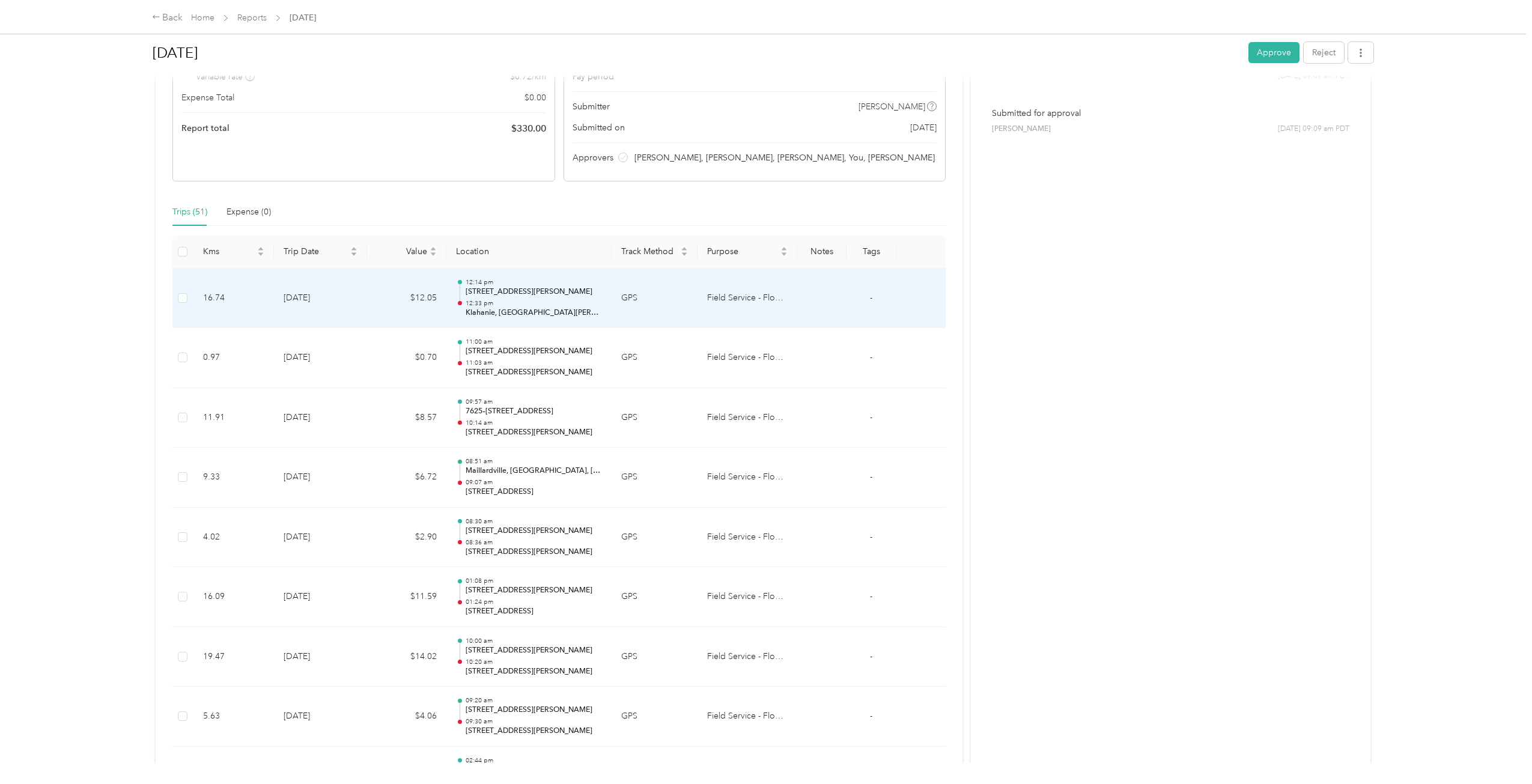
scroll to position [0, 0]
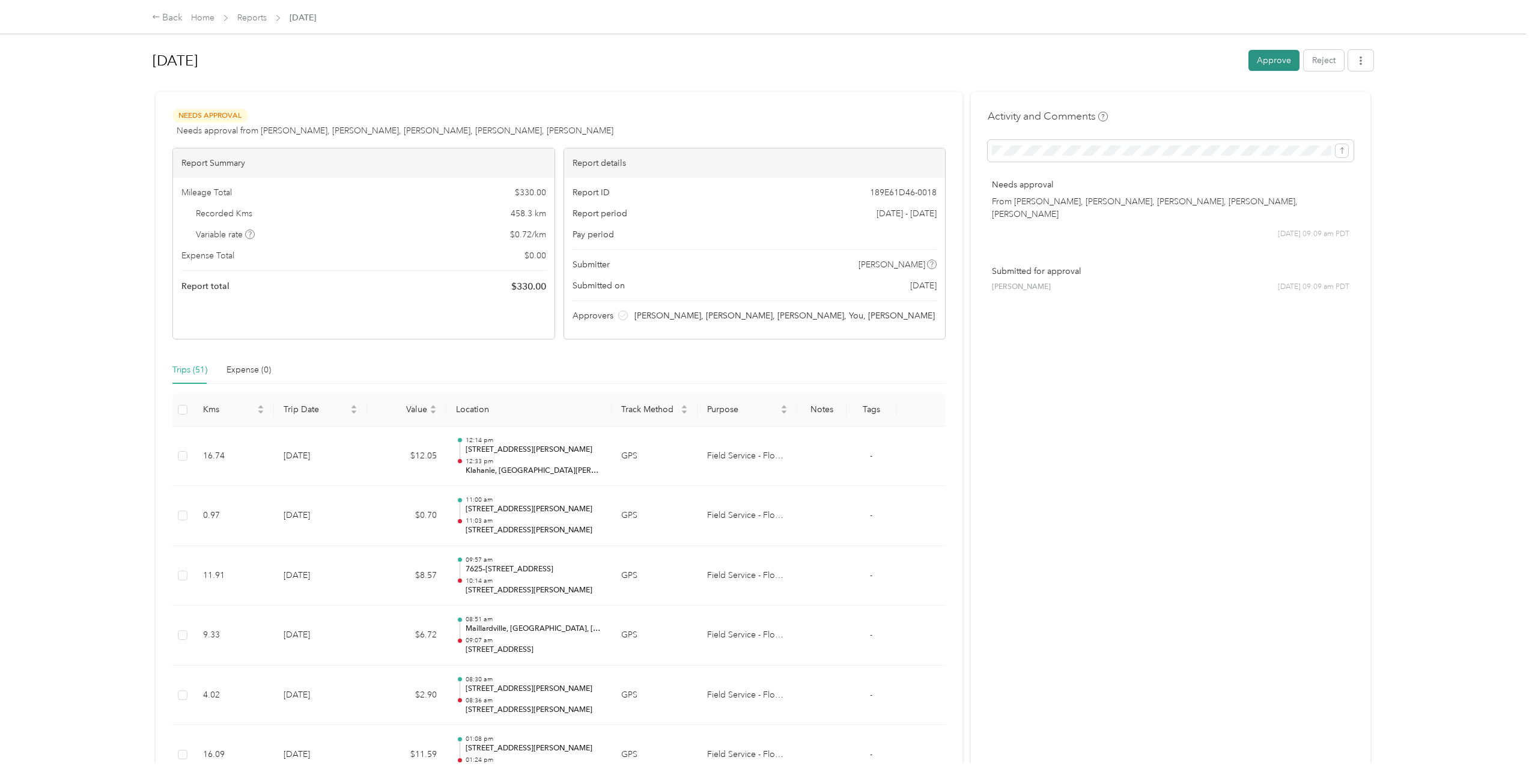
click at [1248, 64] on button "Approve" at bounding box center [1273, 61] width 51 height 21
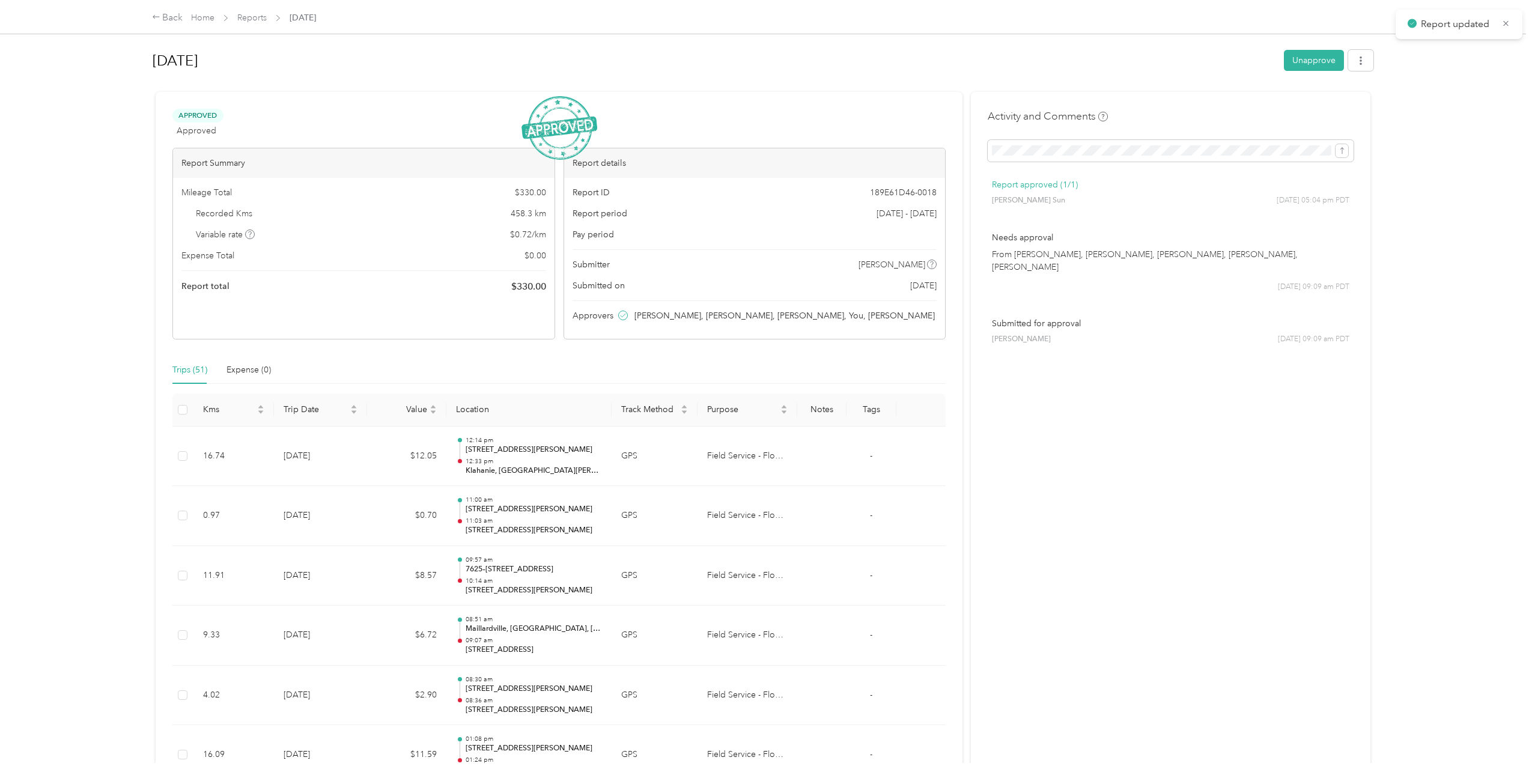
click at [158, 25] on div "Back Home Reports [DATE]" at bounding box center [766, 17] width 1276 height 33
click at [171, 24] on div "Back" at bounding box center [167, 18] width 31 height 15
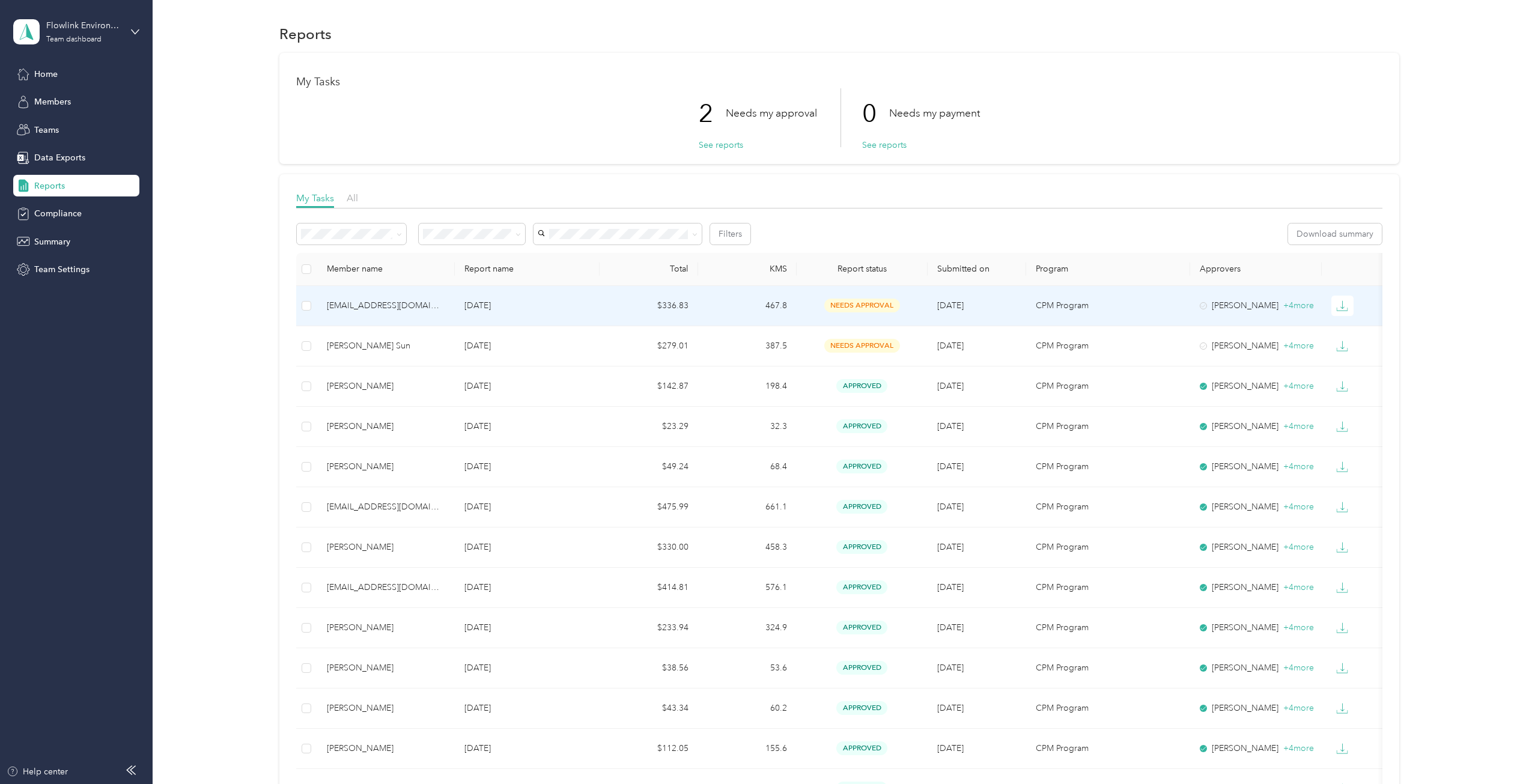
click at [552, 298] on td "[DATE]" at bounding box center [526, 306] width 144 height 40
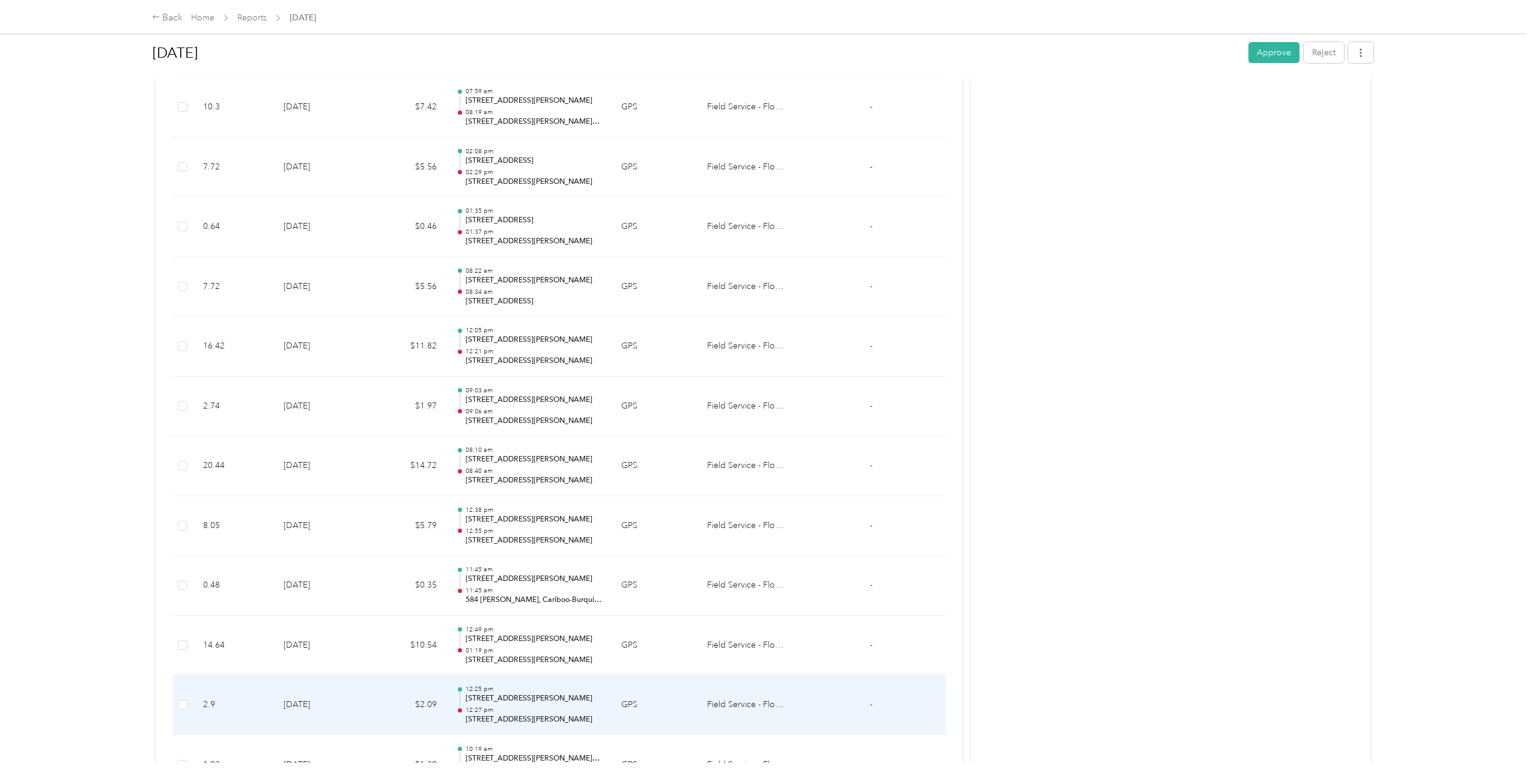
scroll to position [3518, 0]
click at [403, 702] on td "$5.56" at bounding box center [407, 703] width 79 height 60
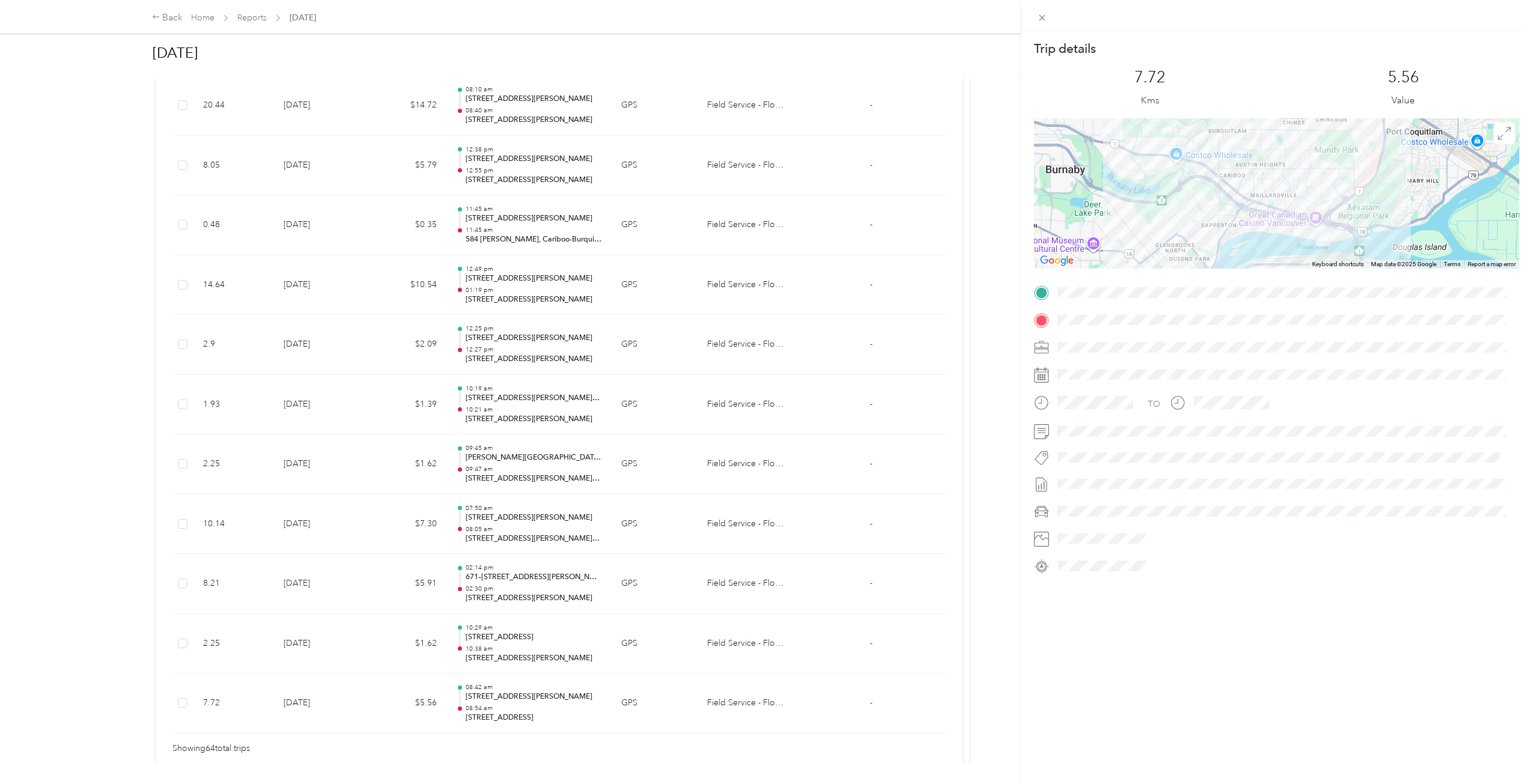
click at [447, 661] on div "Trip details This trip cannot be edited because it is either under review, appr…" at bounding box center [766, 392] width 1532 height 784
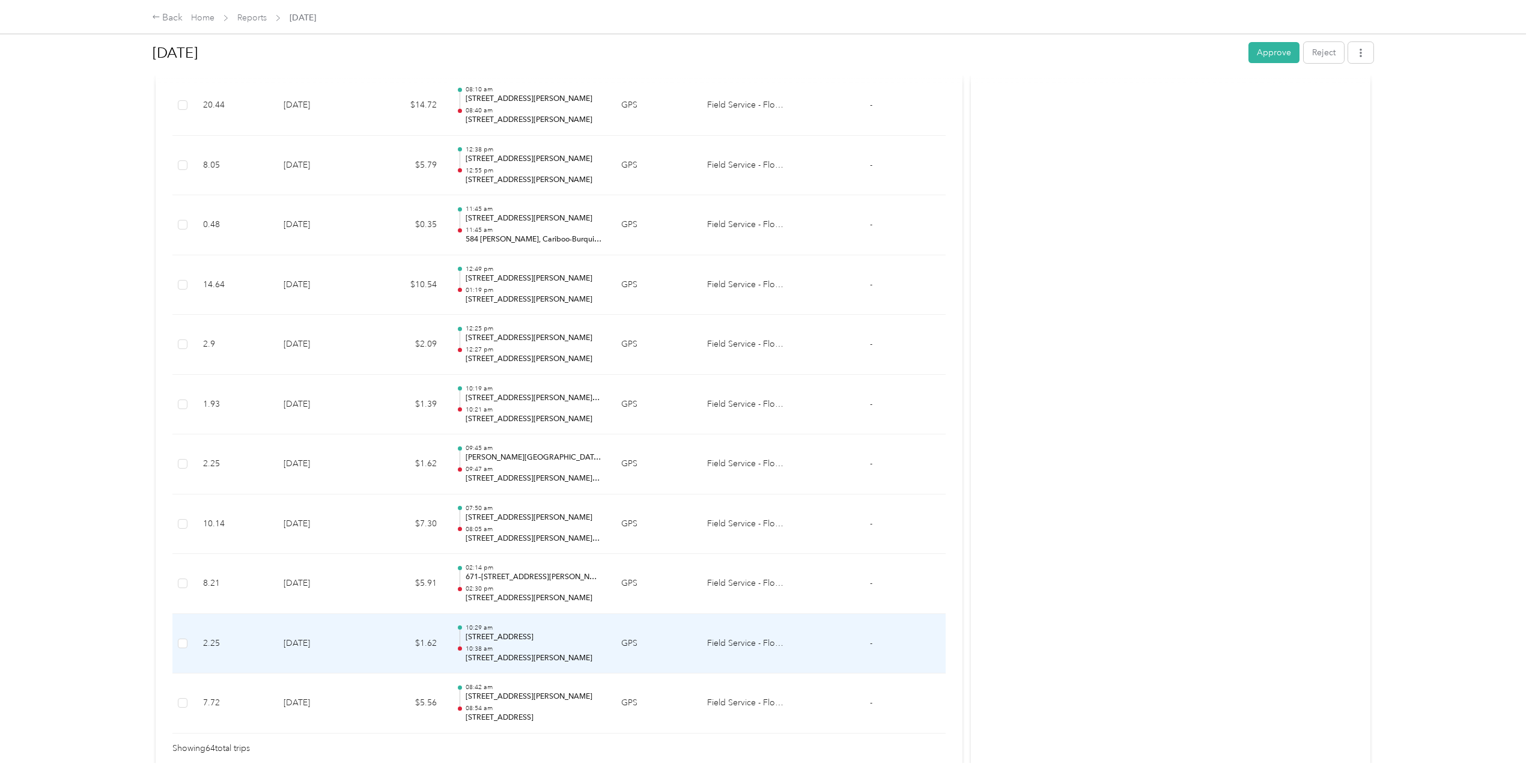
click at [452, 667] on td "10:29 am [STREET_ADDRESS] 10:38 am [STREET_ADDRESS][PERSON_NAME]" at bounding box center [528, 644] width 165 height 60
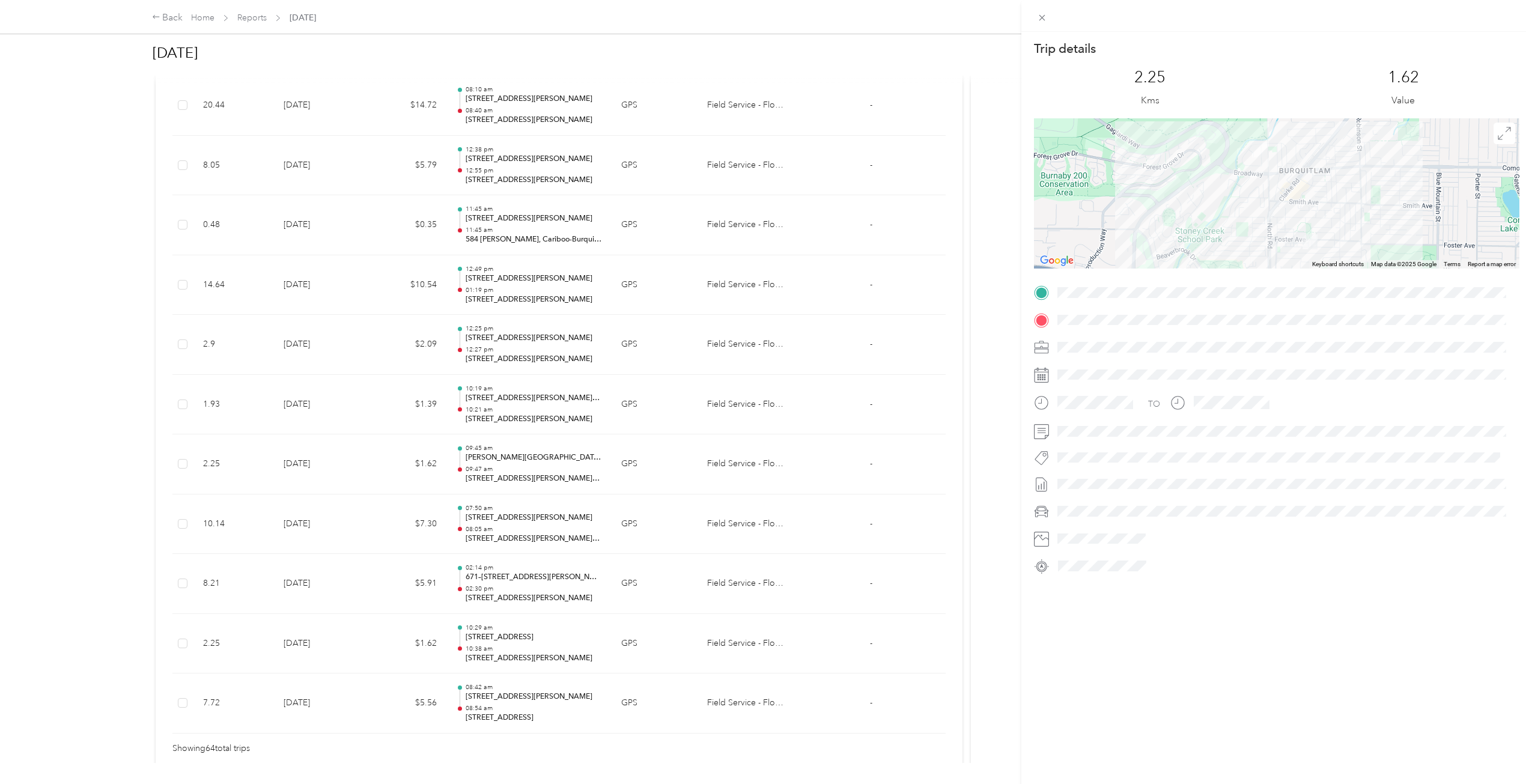
click at [438, 608] on div "Trip details This trip cannot be edited because it is either under review, appr…" at bounding box center [766, 392] width 1532 height 784
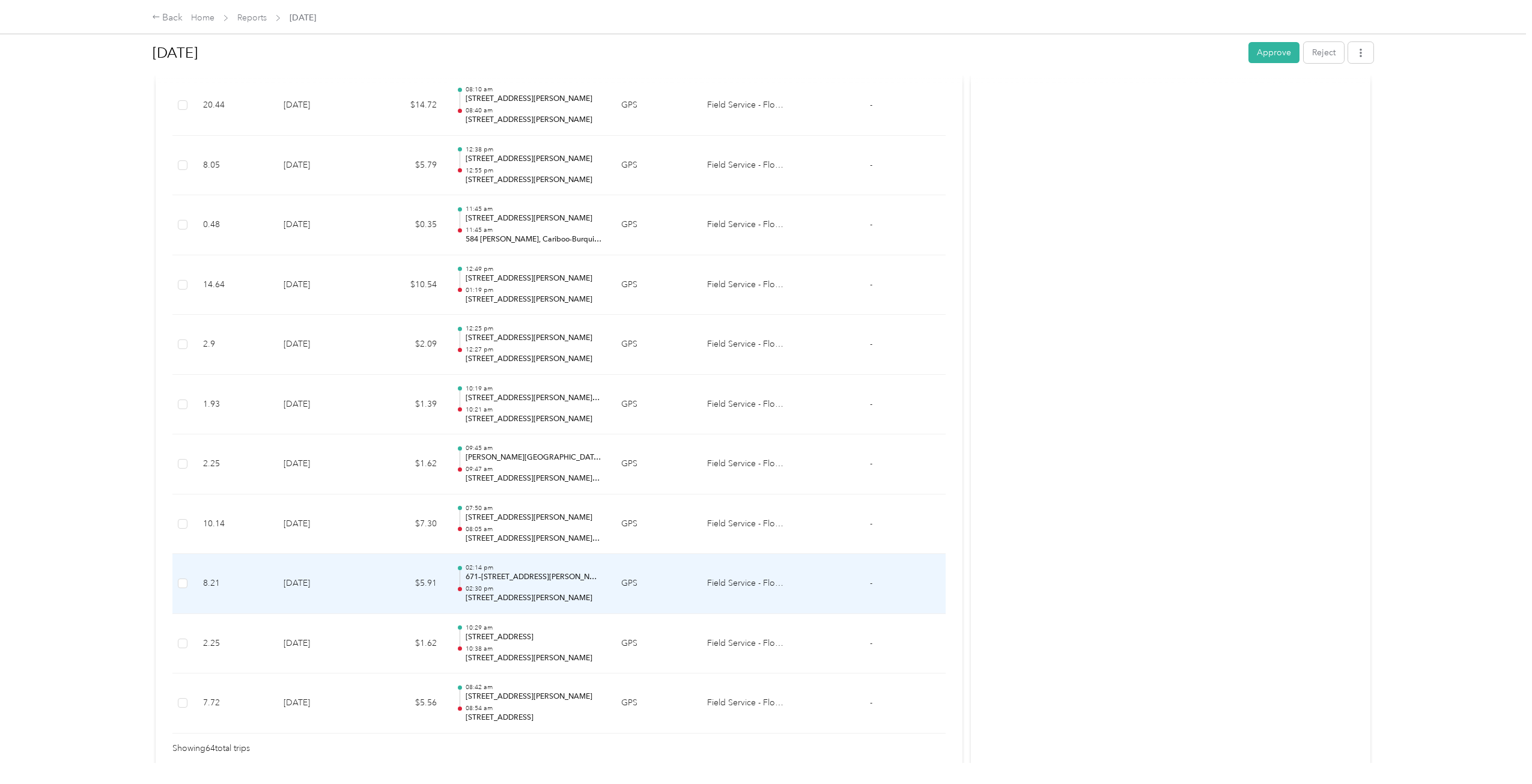
click at [429, 590] on td "$5.91" at bounding box center [407, 584] width 79 height 60
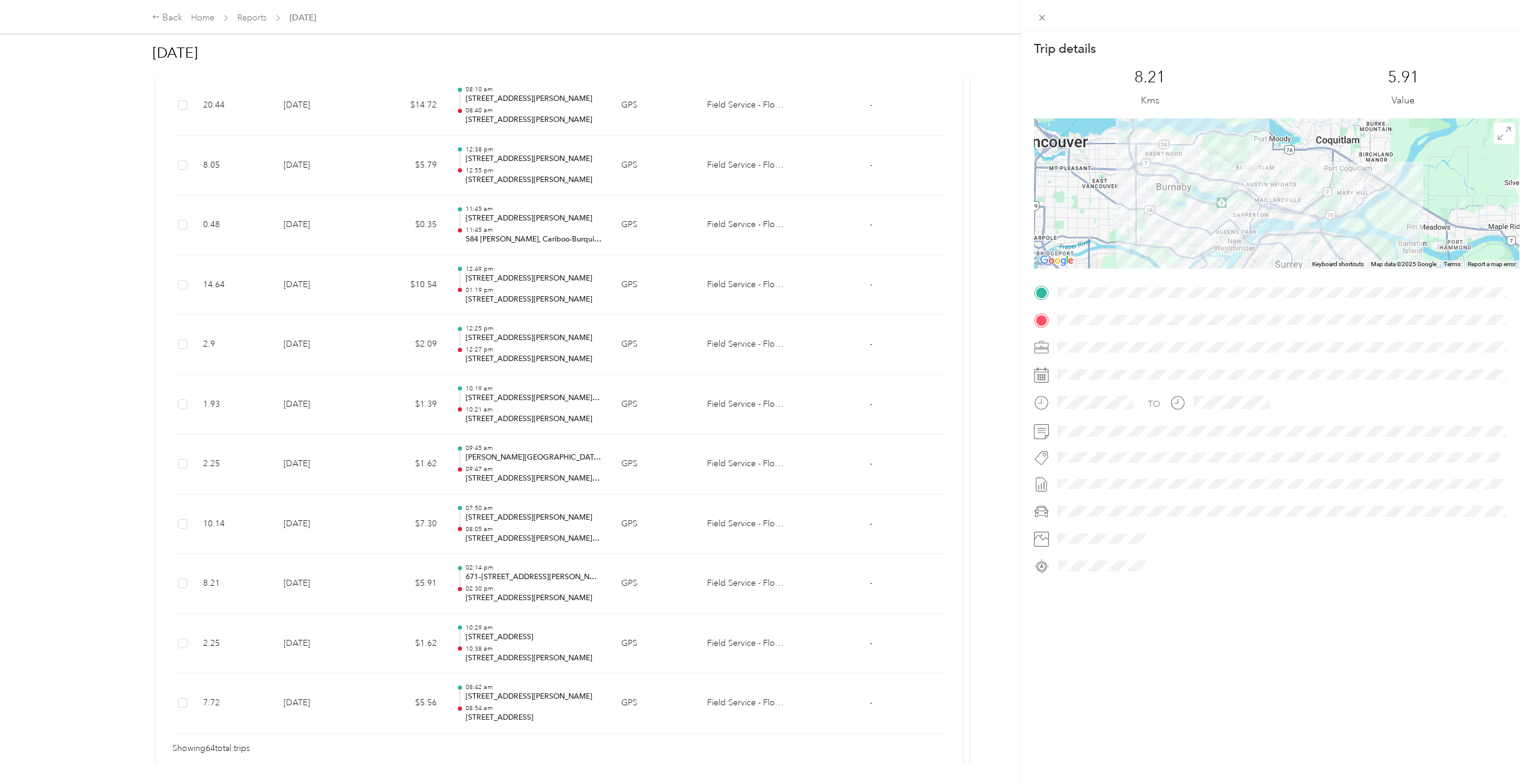
click at [429, 590] on div "Trip details This trip cannot be edited because it is either under review, appr…" at bounding box center [766, 392] width 1532 height 784
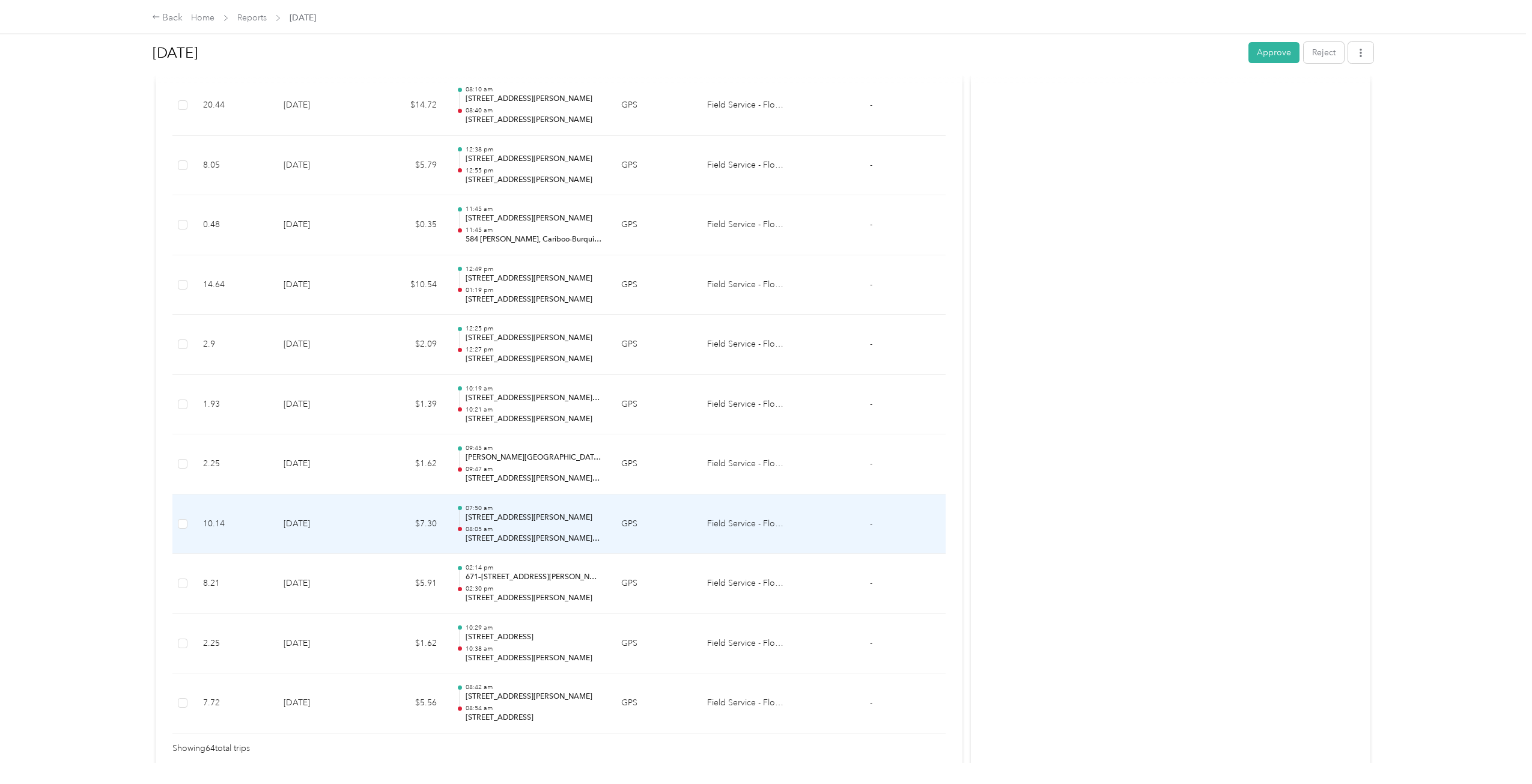
click at [420, 537] on td "$7.30" at bounding box center [407, 524] width 79 height 60
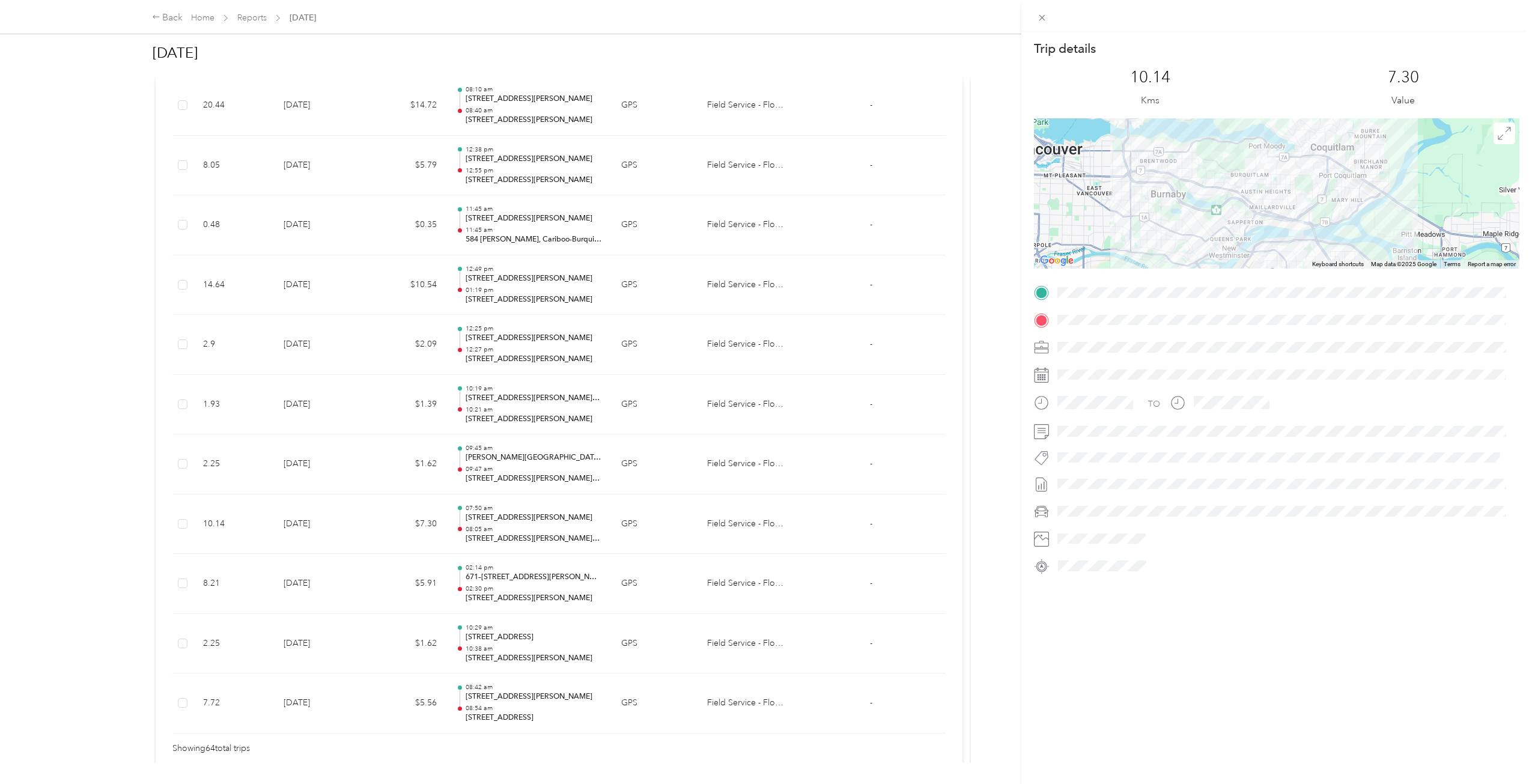
click at [420, 537] on div "Trip details This trip cannot be edited because it is either under review, appr…" at bounding box center [766, 392] width 1532 height 784
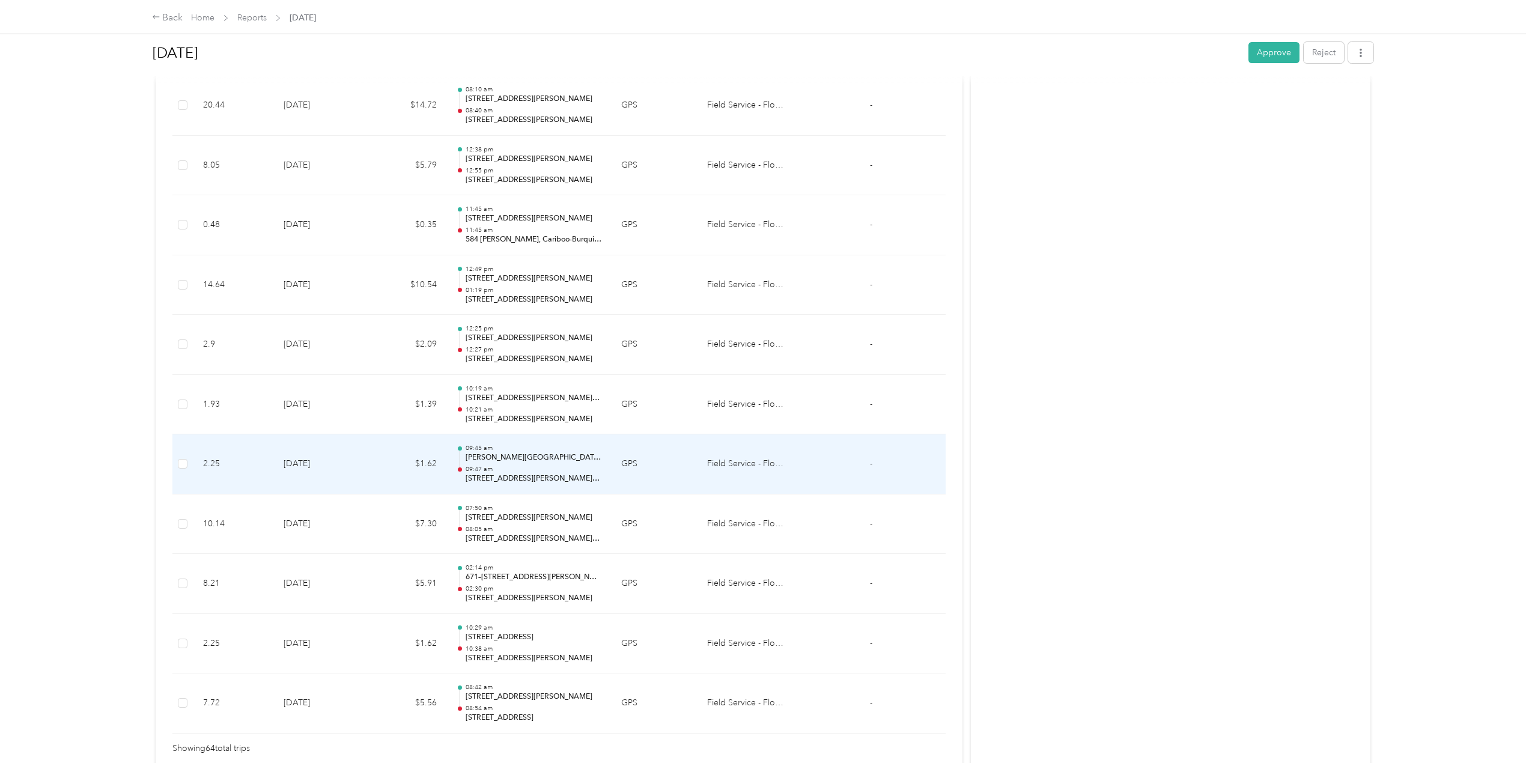
click at [408, 471] on td "$1.62" at bounding box center [407, 464] width 79 height 60
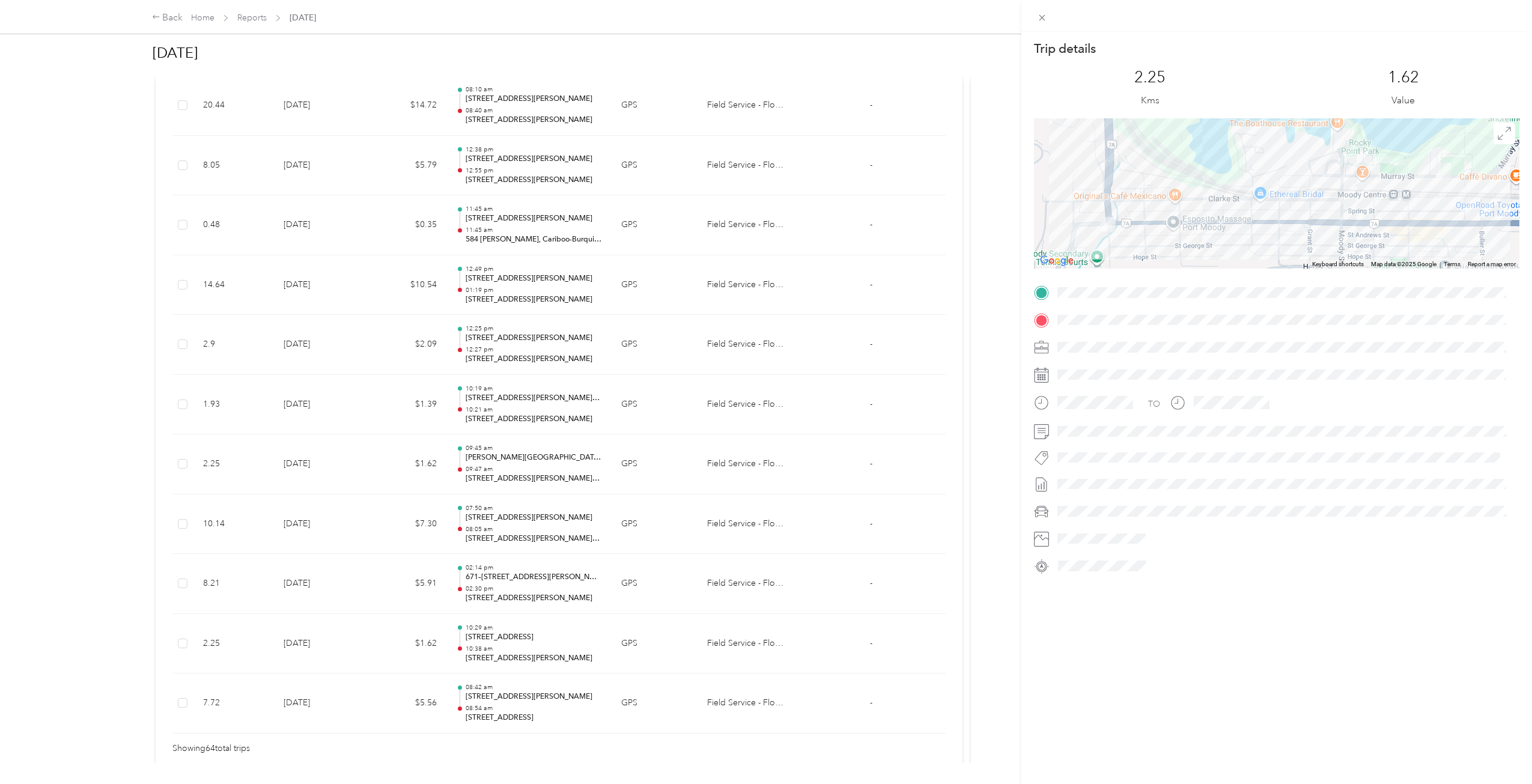
click at [408, 471] on div "Trip details This trip cannot be edited because it is either under review, appr…" at bounding box center [766, 392] width 1532 height 784
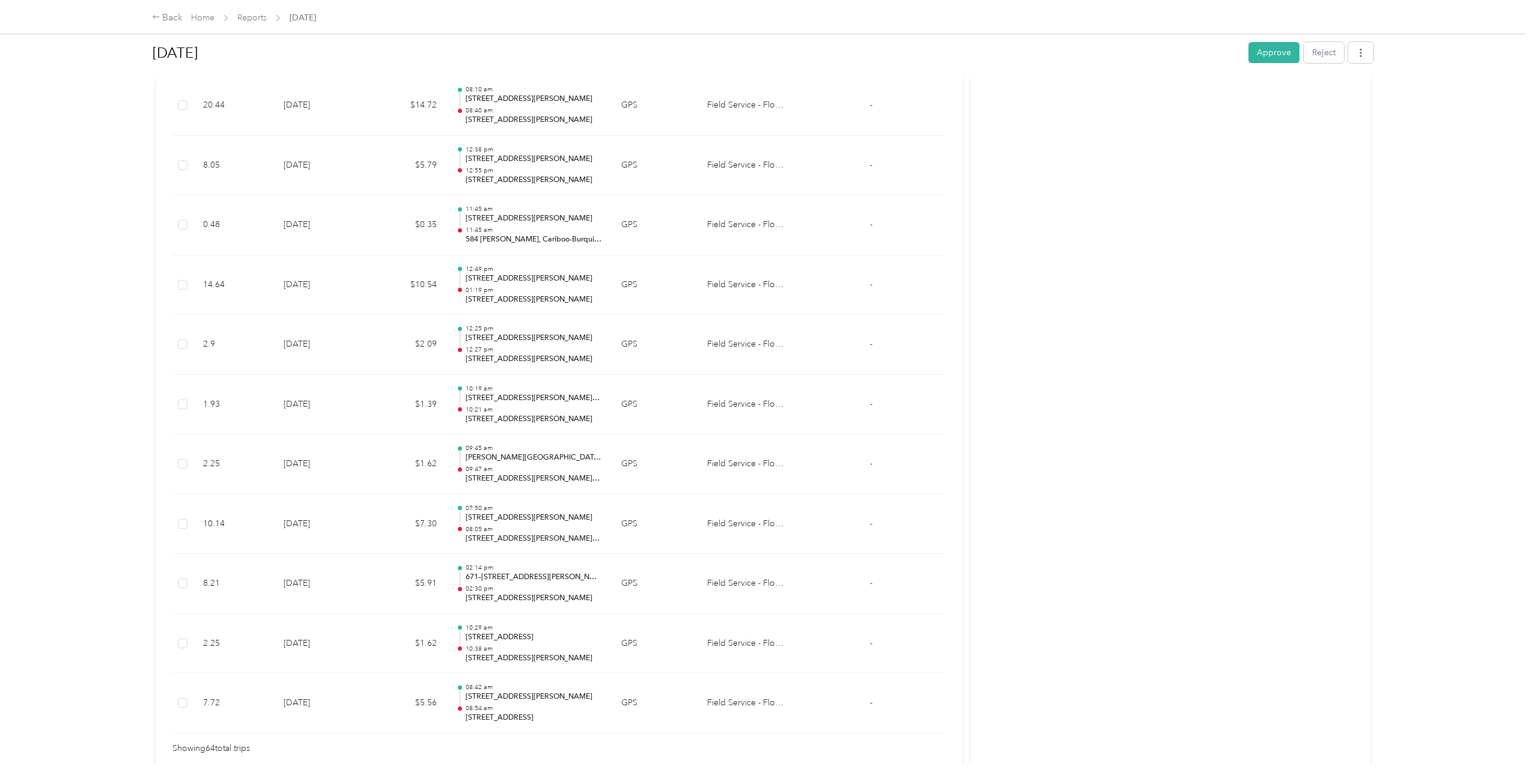
click at [376, 410] on td "$1.39" at bounding box center [407, 405] width 79 height 60
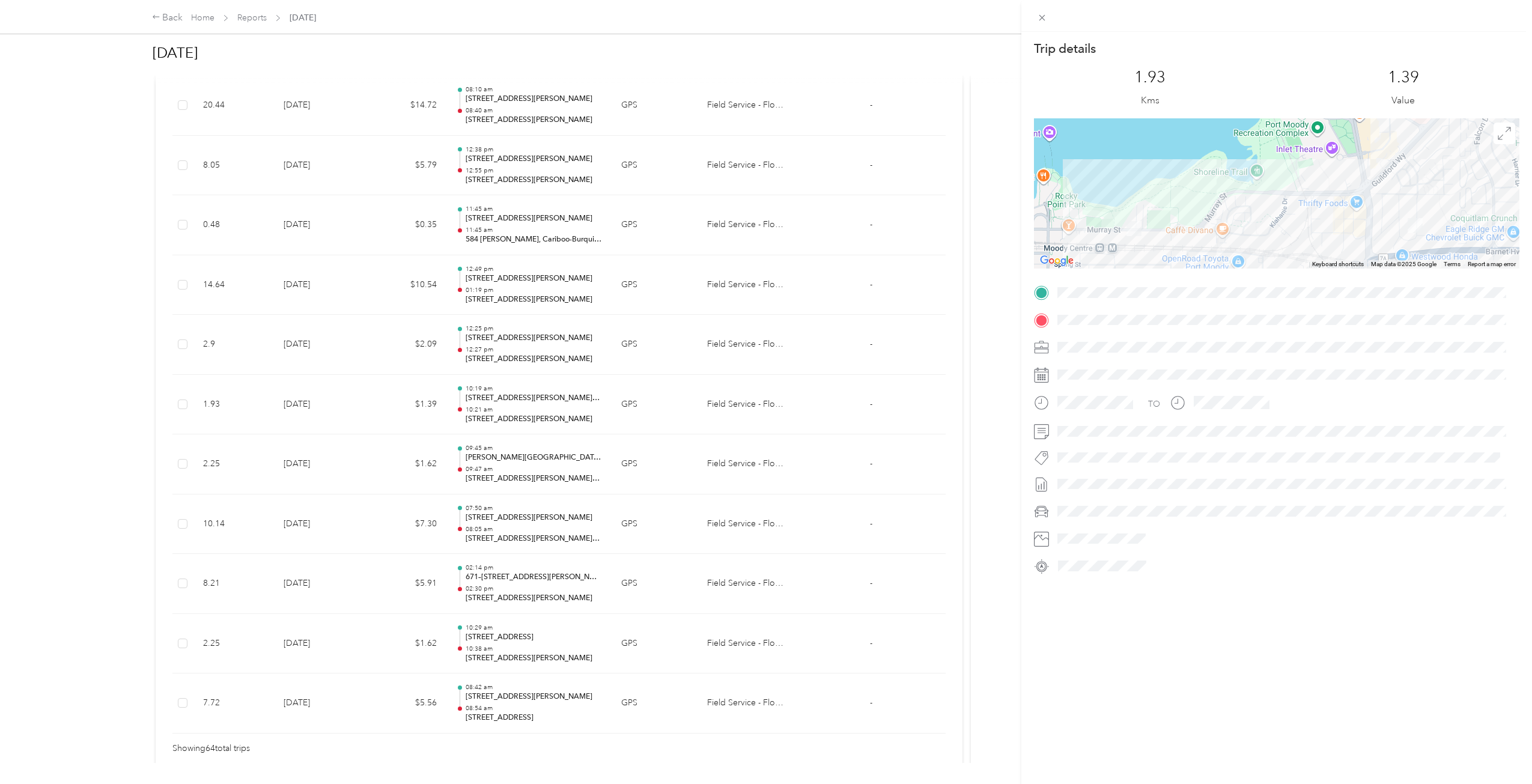
click at [376, 410] on div "Trip details This trip cannot be edited because it is either under review, appr…" at bounding box center [766, 392] width 1532 height 784
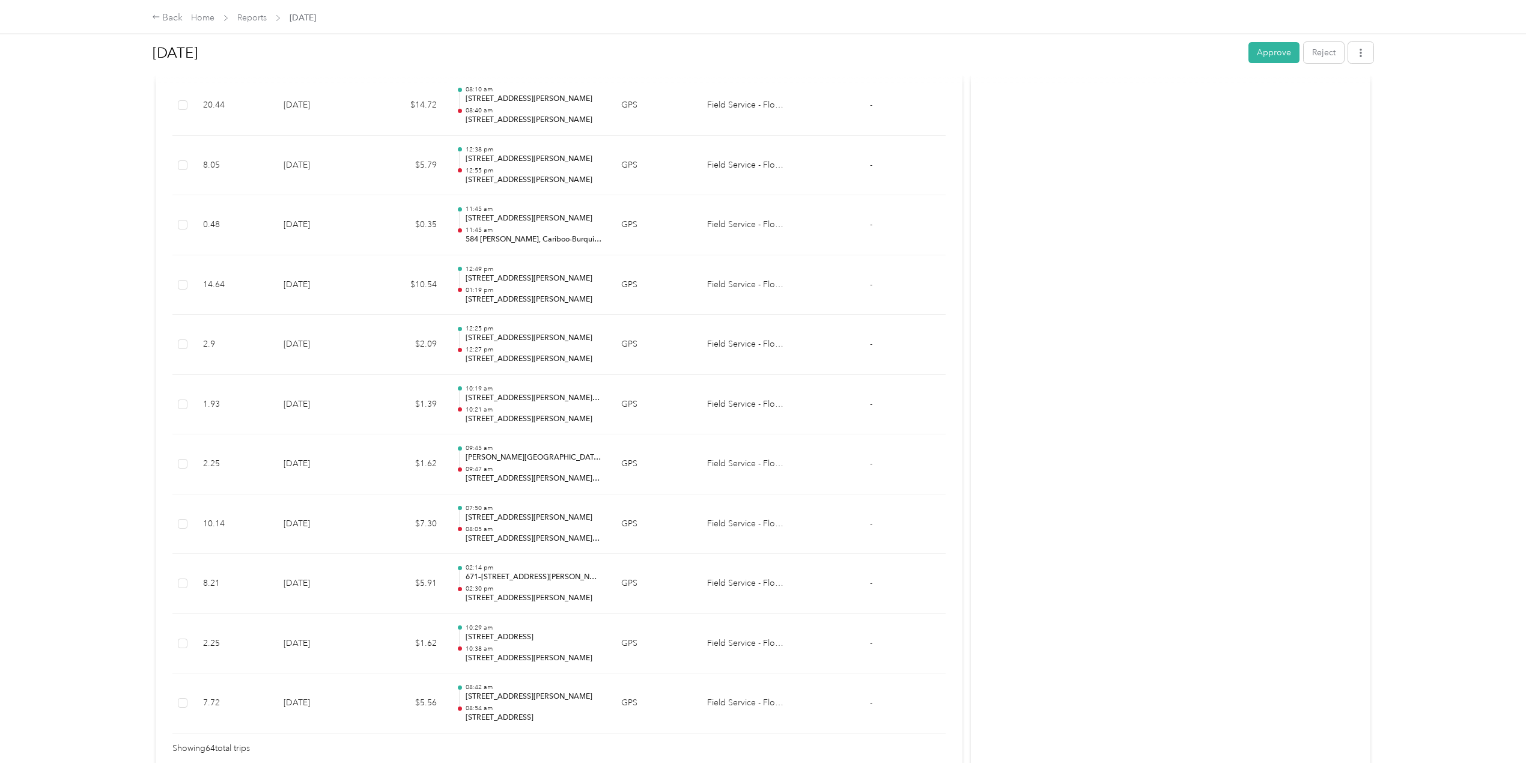
click at [383, 362] on div at bounding box center [766, 392] width 1532 height 784
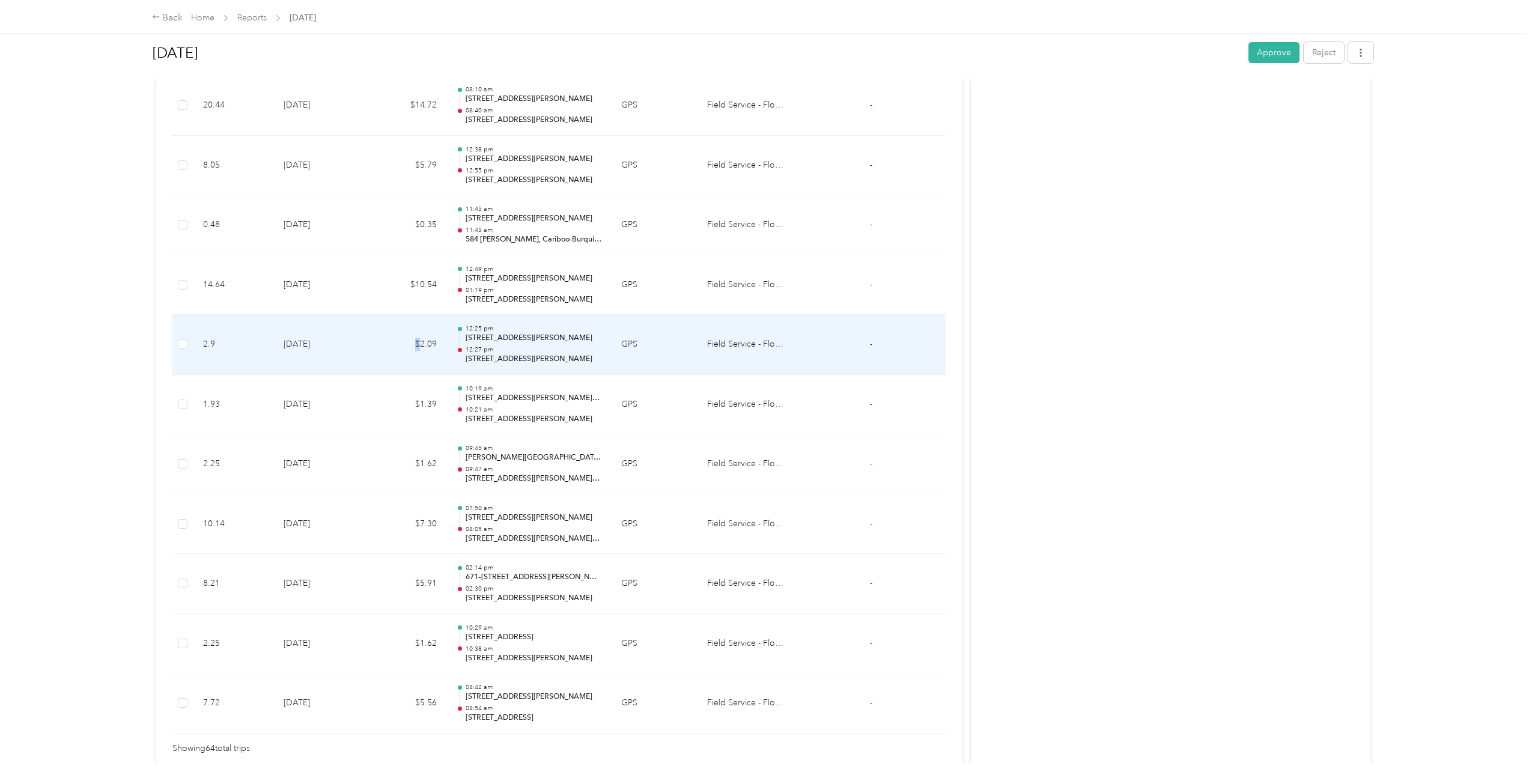
click at [383, 362] on td "$2.09" at bounding box center [407, 345] width 79 height 60
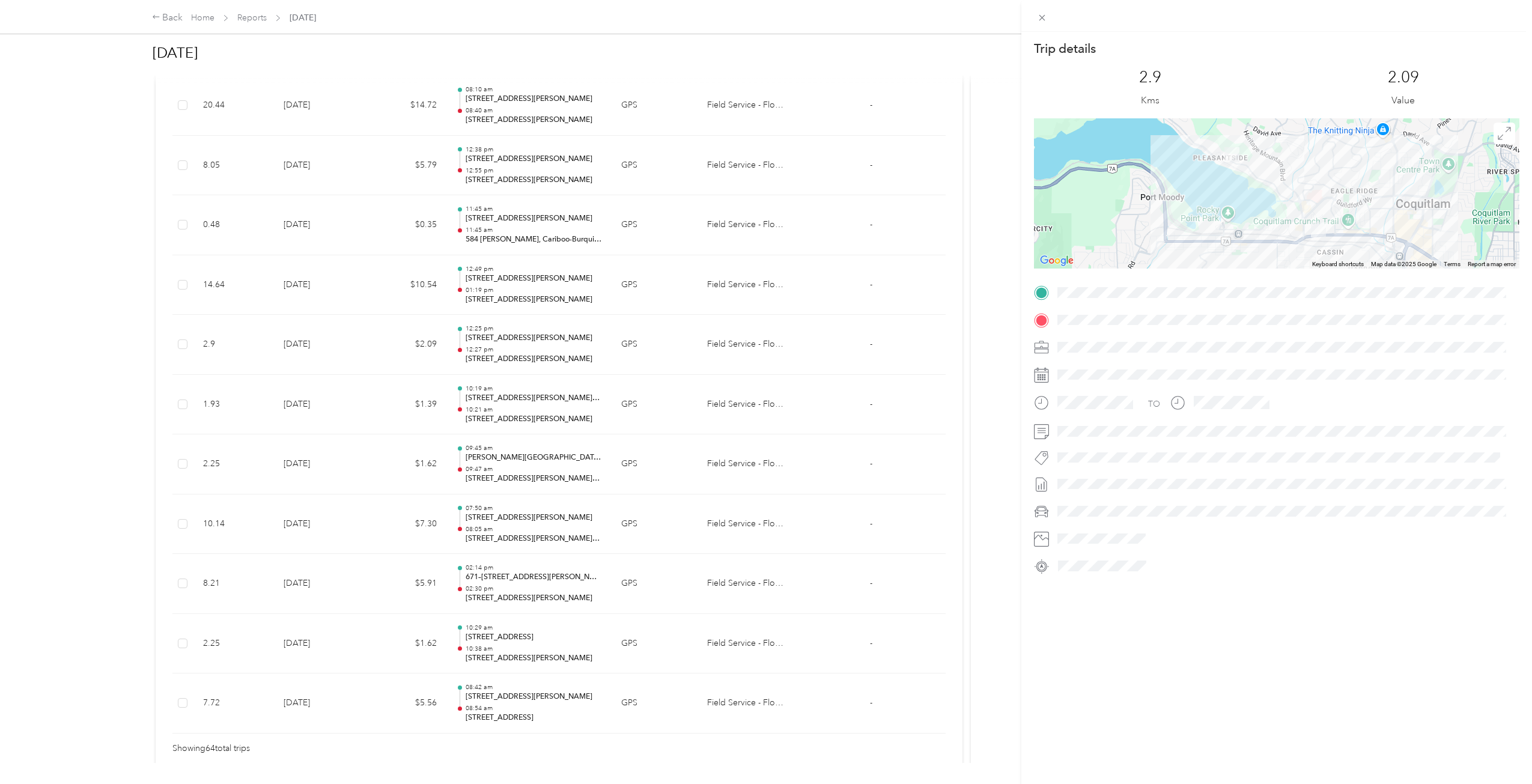
click at [371, 360] on div "Trip details This trip cannot be edited because it is either under review, appr…" at bounding box center [766, 392] width 1532 height 784
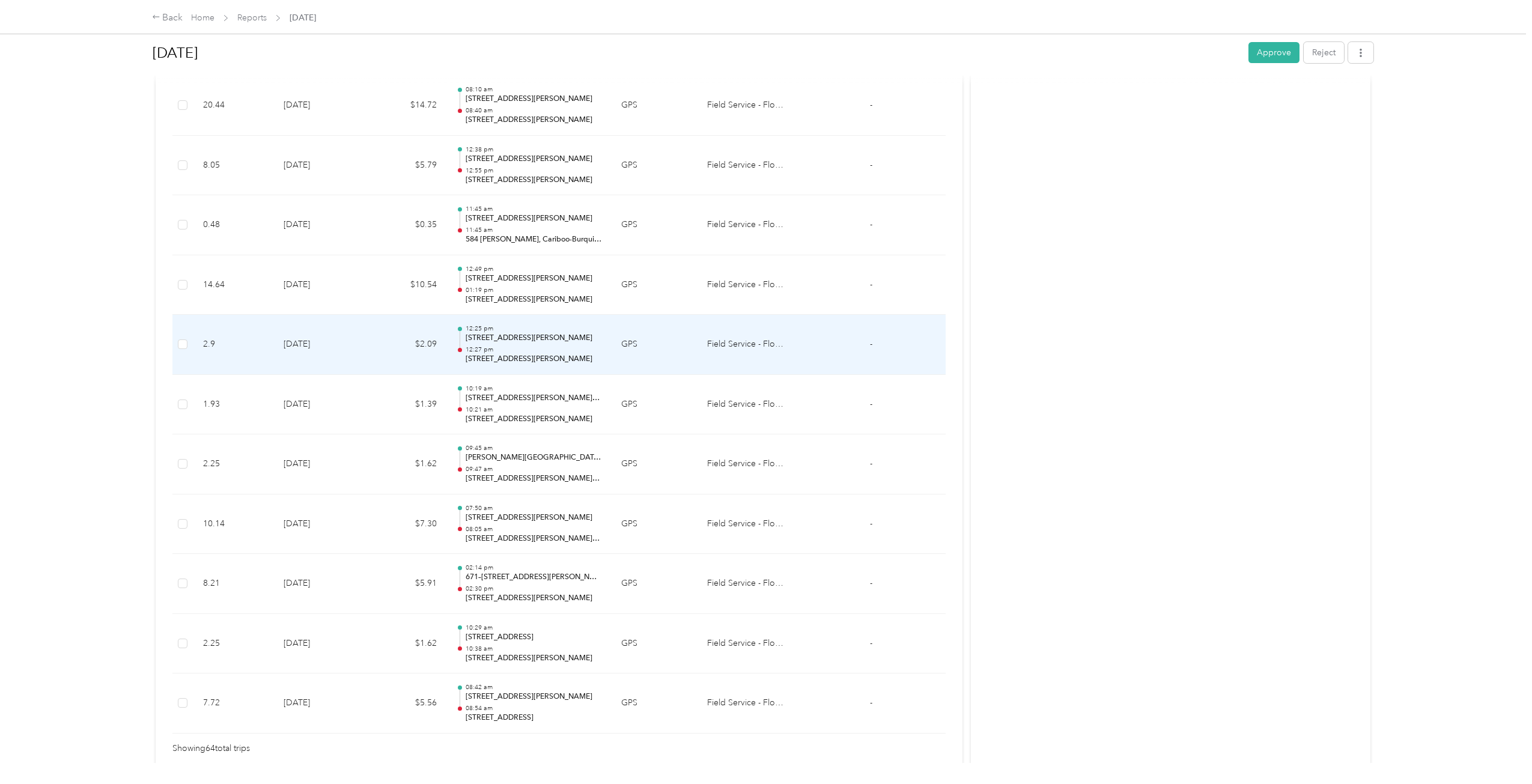
click at [372, 279] on td "$10.54" at bounding box center [407, 285] width 79 height 60
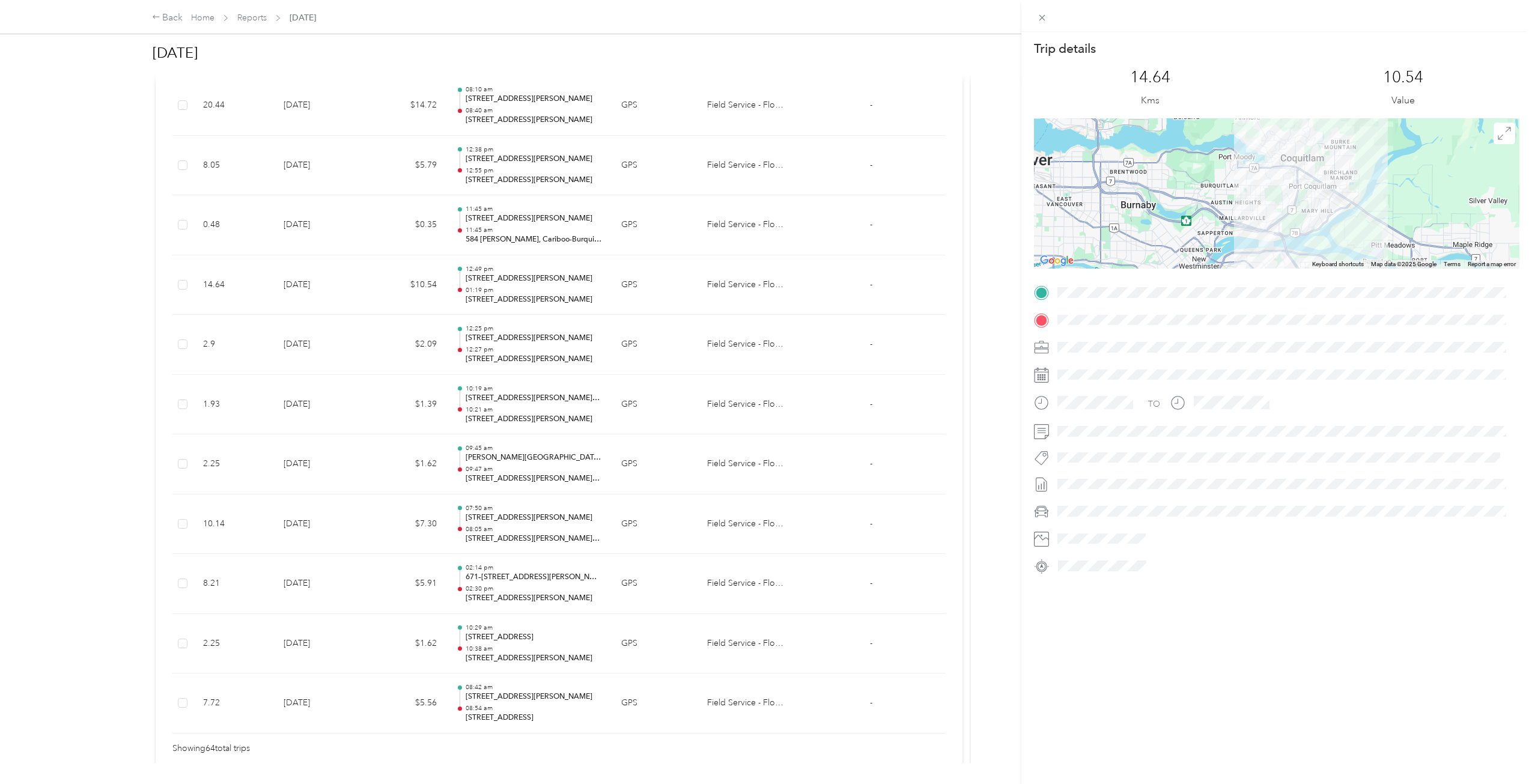
click at [372, 279] on div "Trip details This trip cannot be edited because it is either under review, appr…" at bounding box center [766, 392] width 1532 height 784
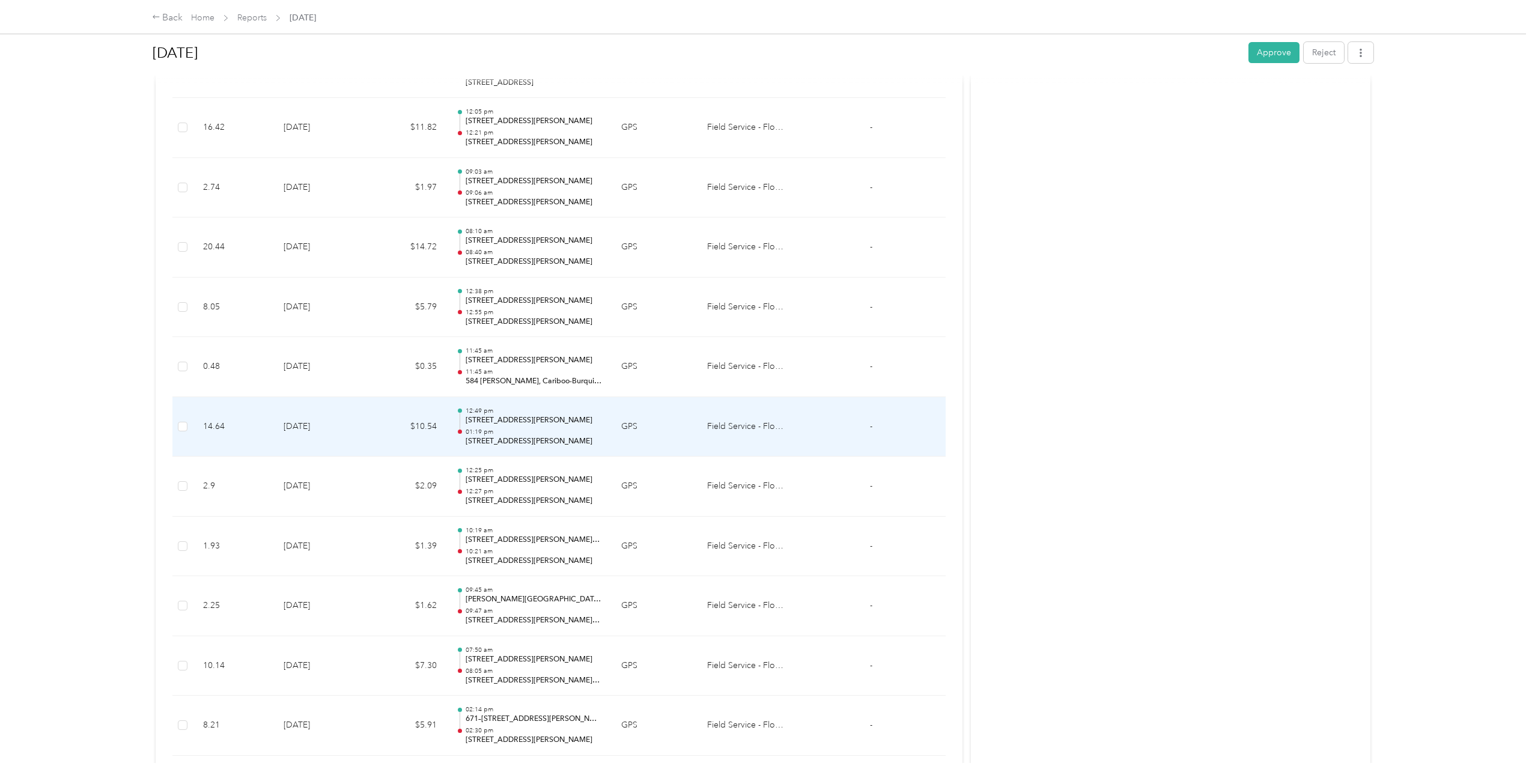
scroll to position [3337, 0]
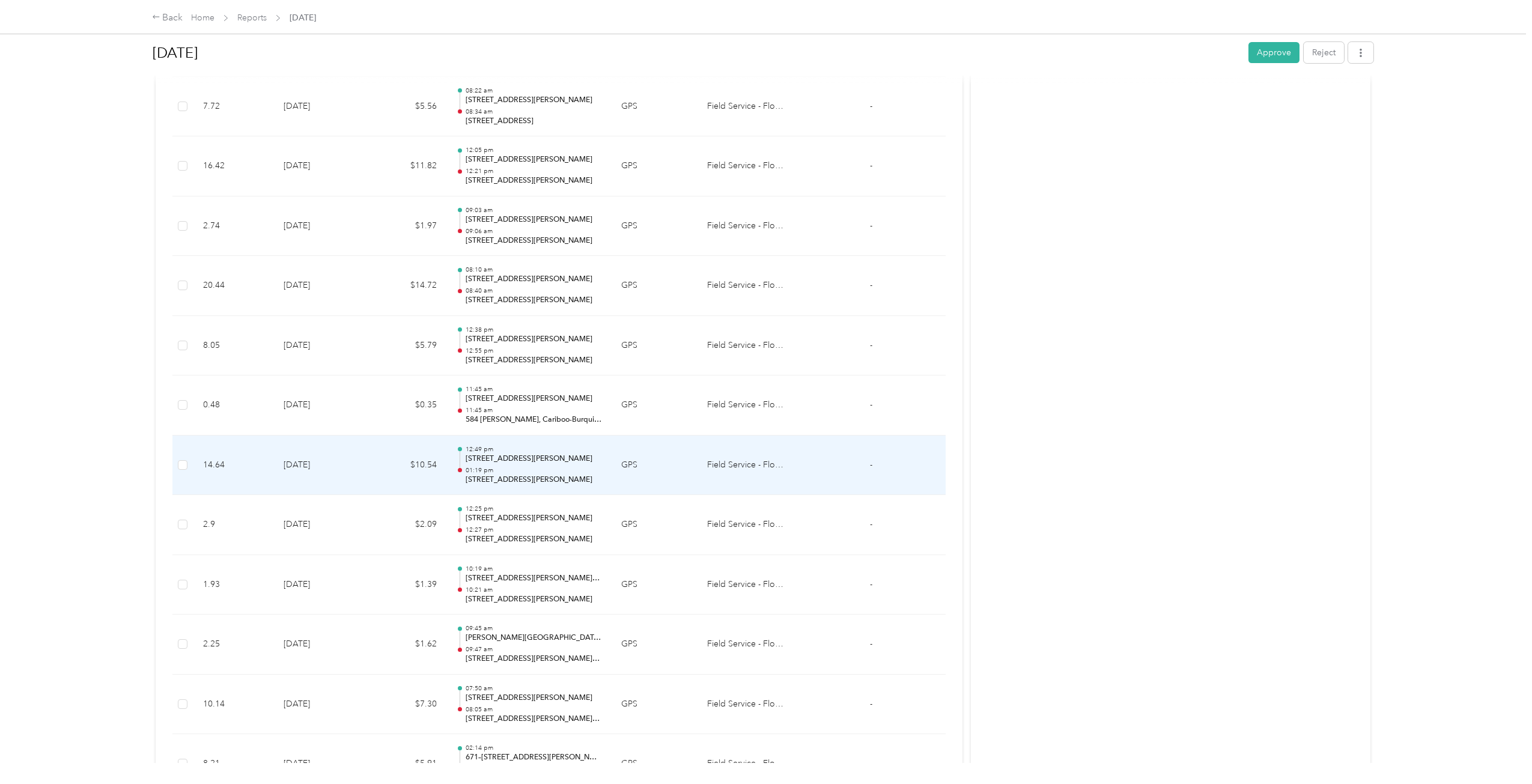
click at [332, 415] on td "[DATE]" at bounding box center [320, 406] width 93 height 60
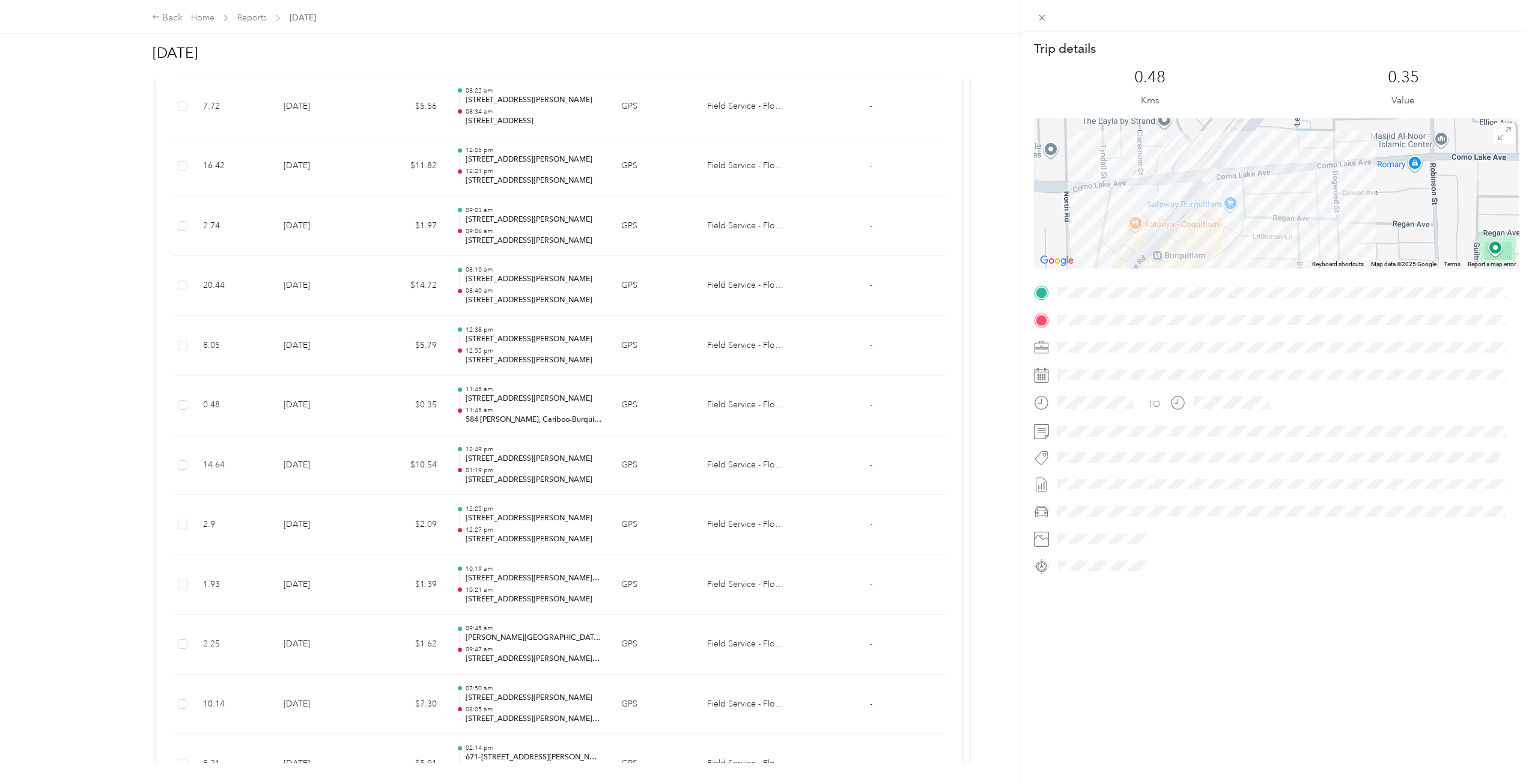
click at [332, 414] on div "Trip details This trip cannot be edited because it is either under review, appr…" at bounding box center [766, 392] width 1532 height 784
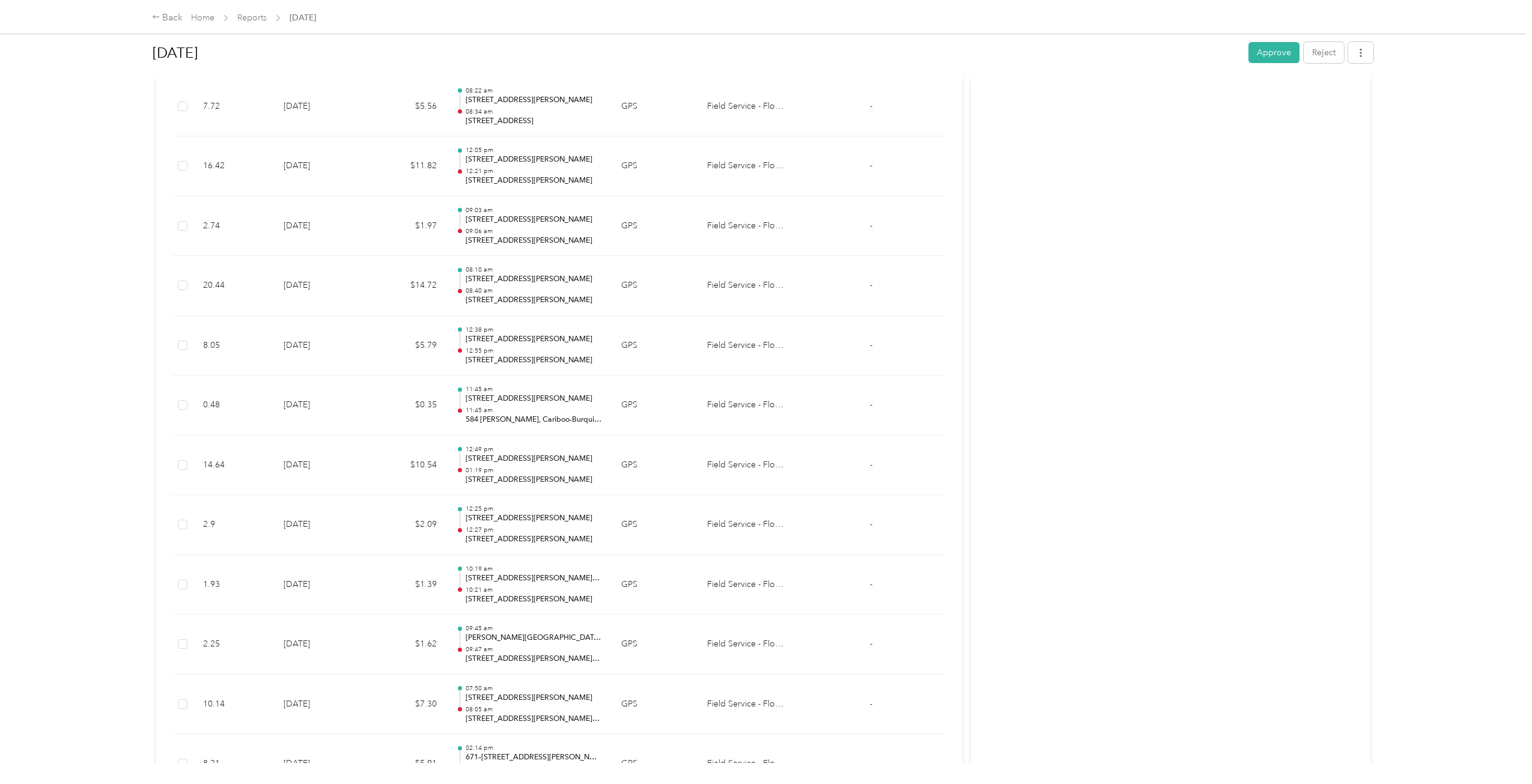
click at [351, 356] on td "[DATE]" at bounding box center [320, 346] width 93 height 60
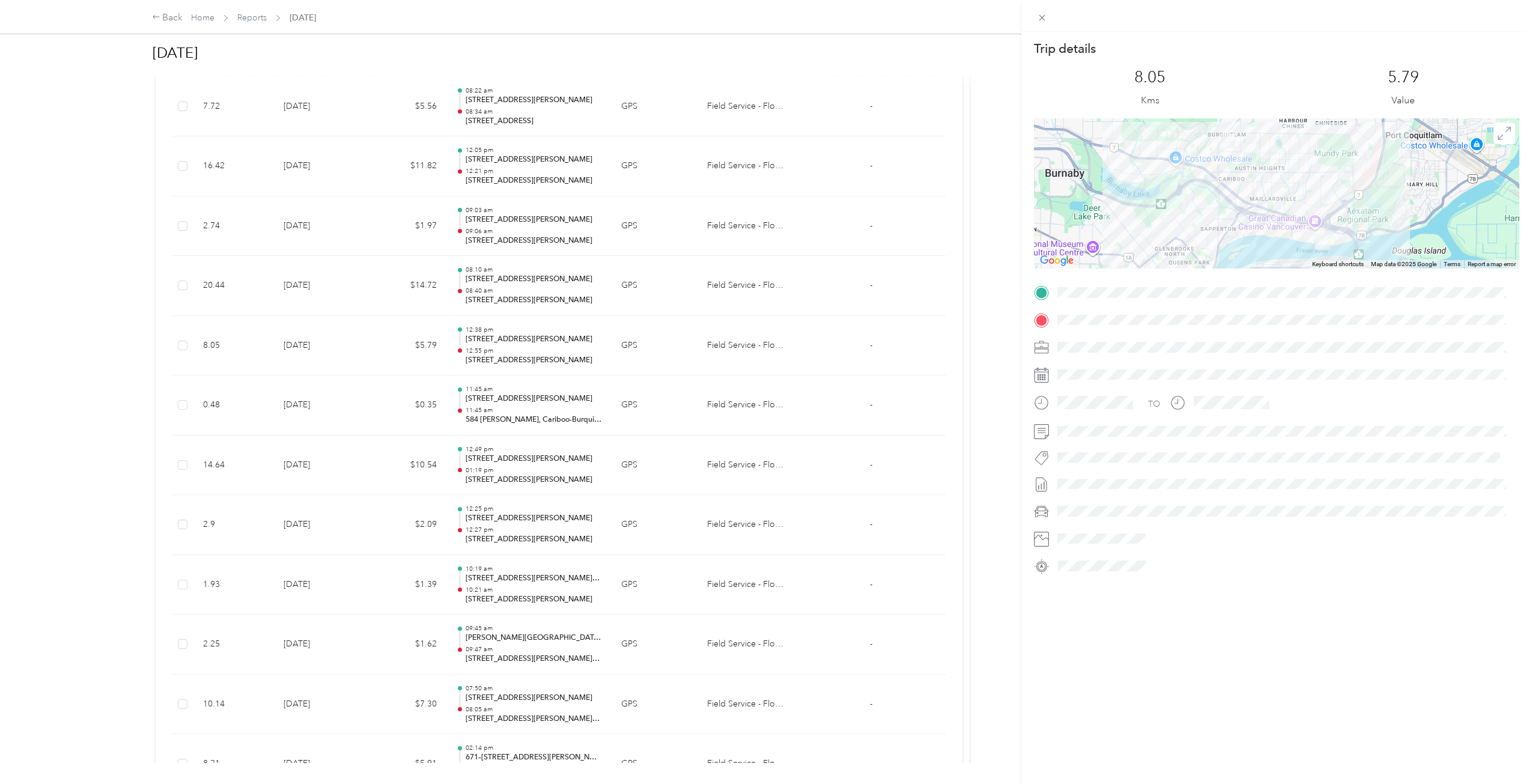
click at [351, 356] on div "Trip details This trip cannot be edited because it is either under review, appr…" at bounding box center [766, 392] width 1532 height 784
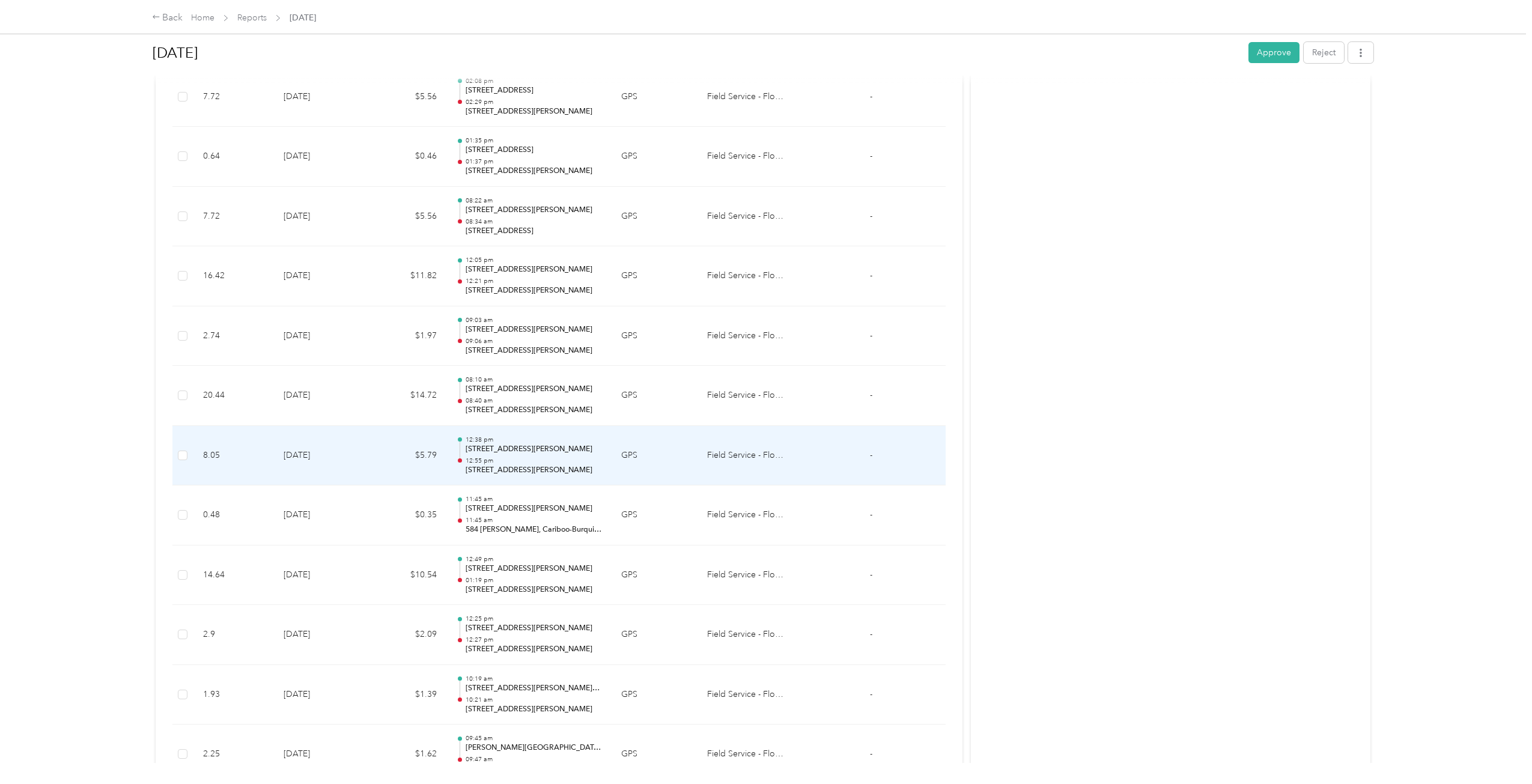
scroll to position [3218, 0]
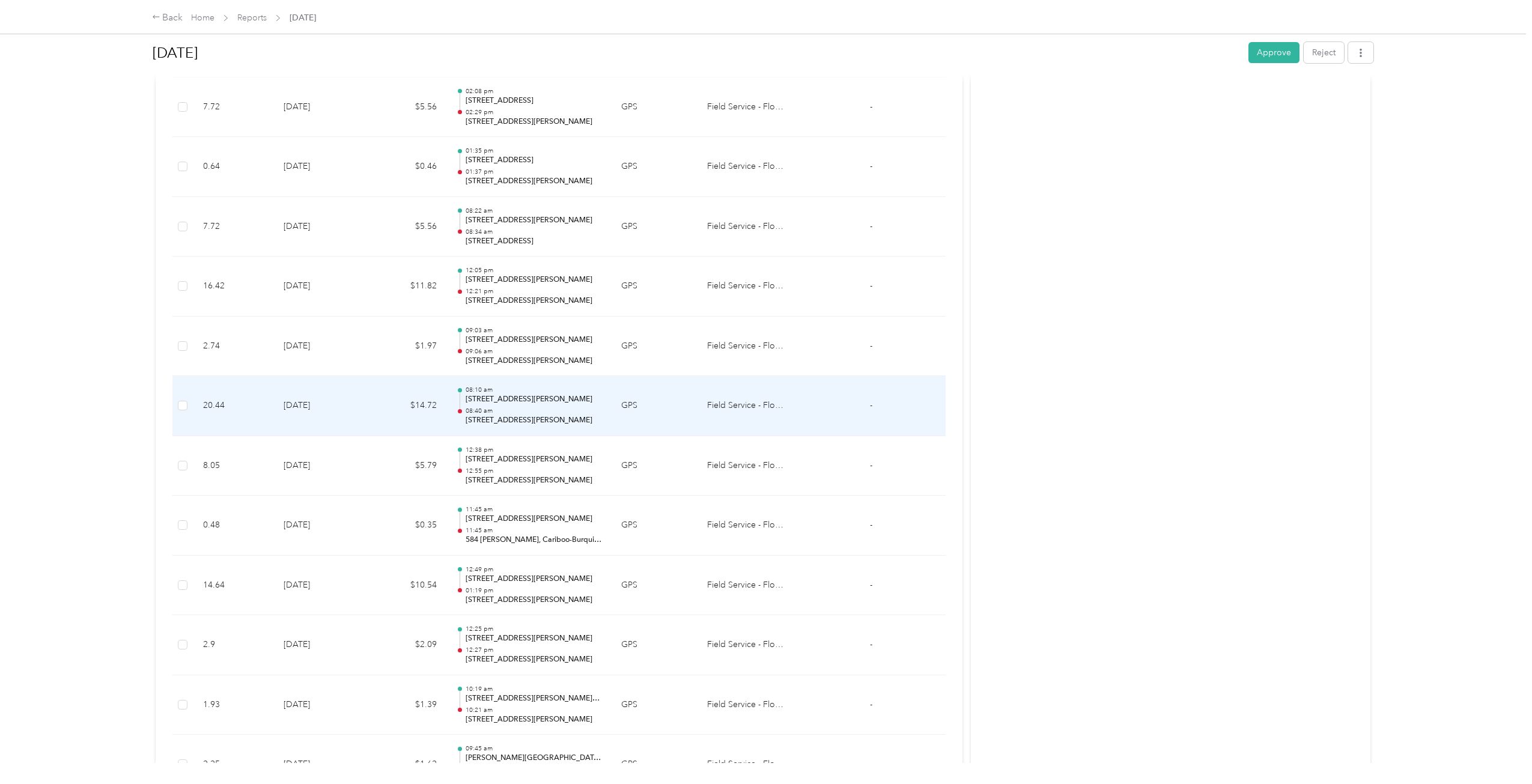
click at [376, 406] on td "$14.72" at bounding box center [407, 406] width 79 height 60
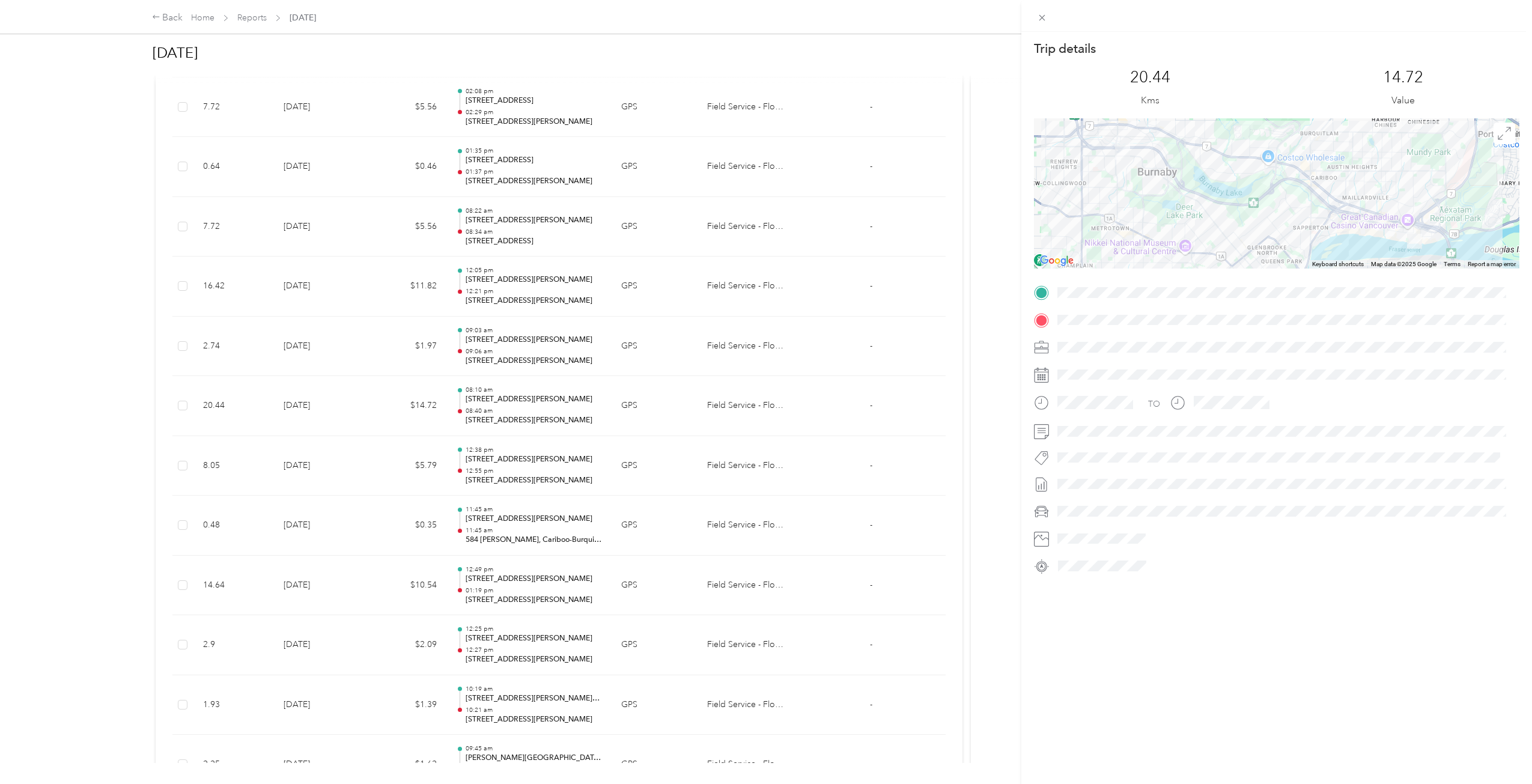
click at [376, 405] on div "Trip details This trip cannot be edited because it is either under review, appr…" at bounding box center [766, 392] width 1532 height 784
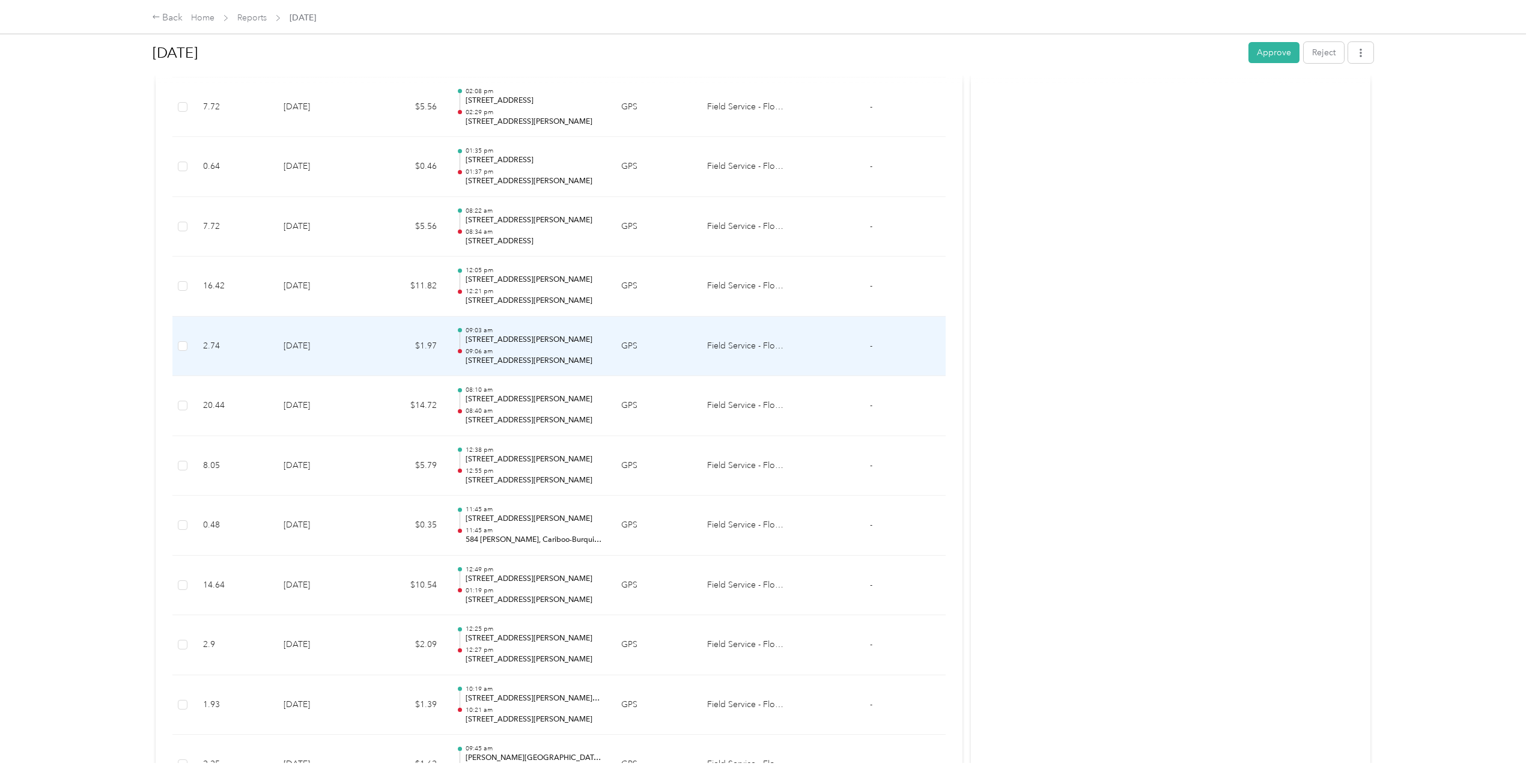
click at [388, 332] on td "$1.97" at bounding box center [407, 346] width 79 height 60
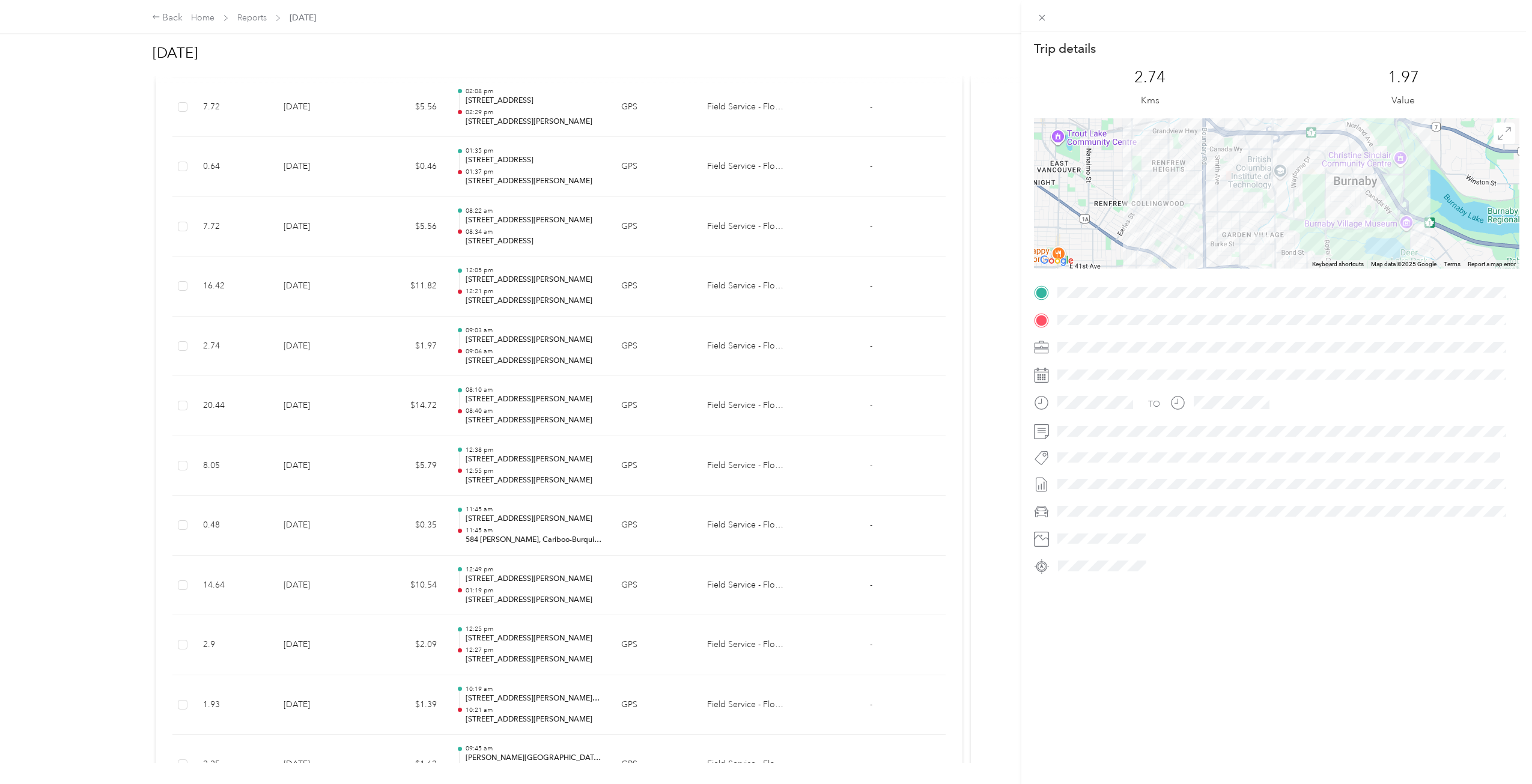
click at [388, 332] on div "Trip details This trip cannot be edited because it is either under review, appr…" at bounding box center [766, 392] width 1532 height 784
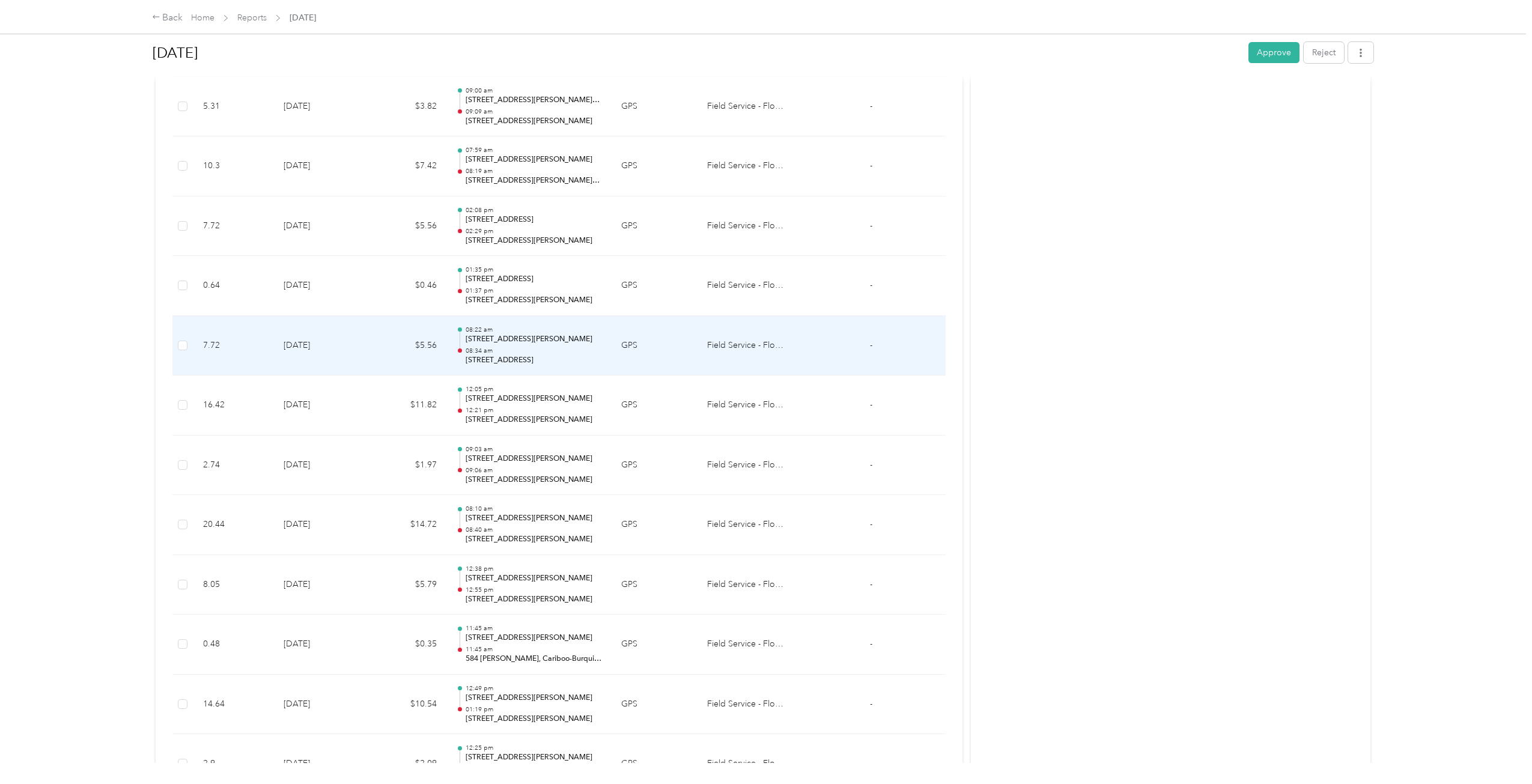
scroll to position [3098, 0]
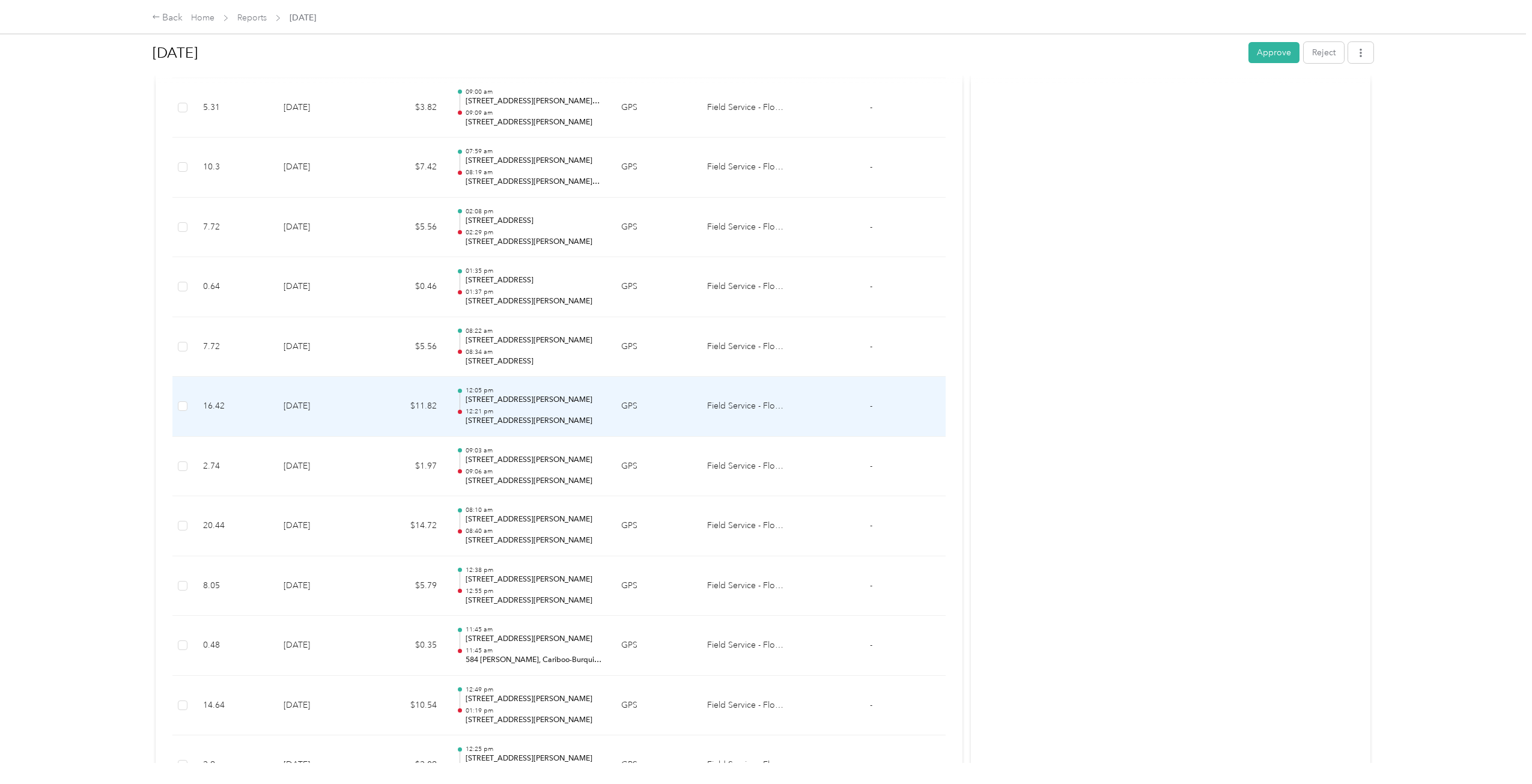
click at [409, 412] on td "$11.82" at bounding box center [407, 406] width 79 height 60
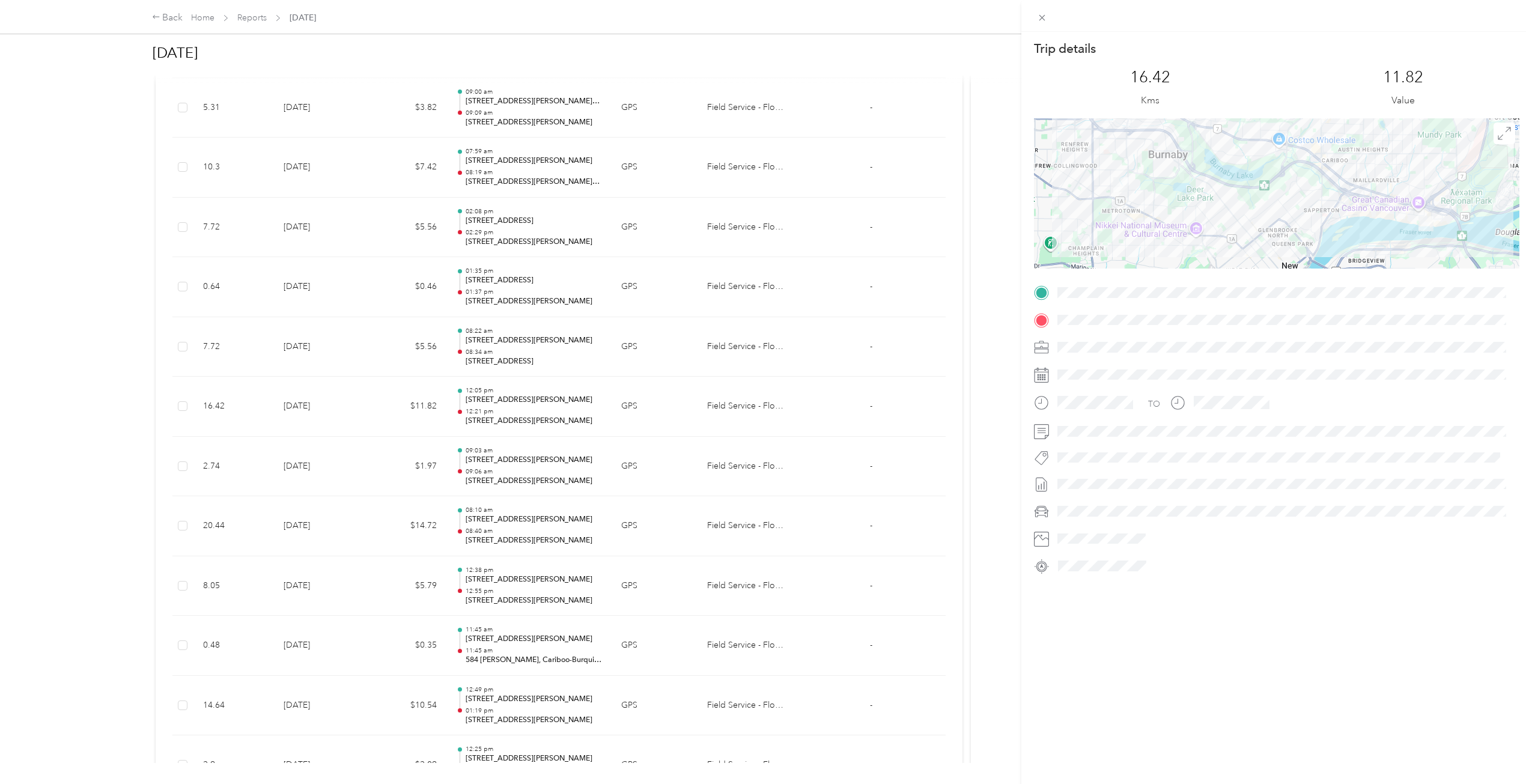
click at [408, 411] on div "Trip details This trip cannot be edited because it is either under review, appr…" at bounding box center [766, 392] width 1532 height 784
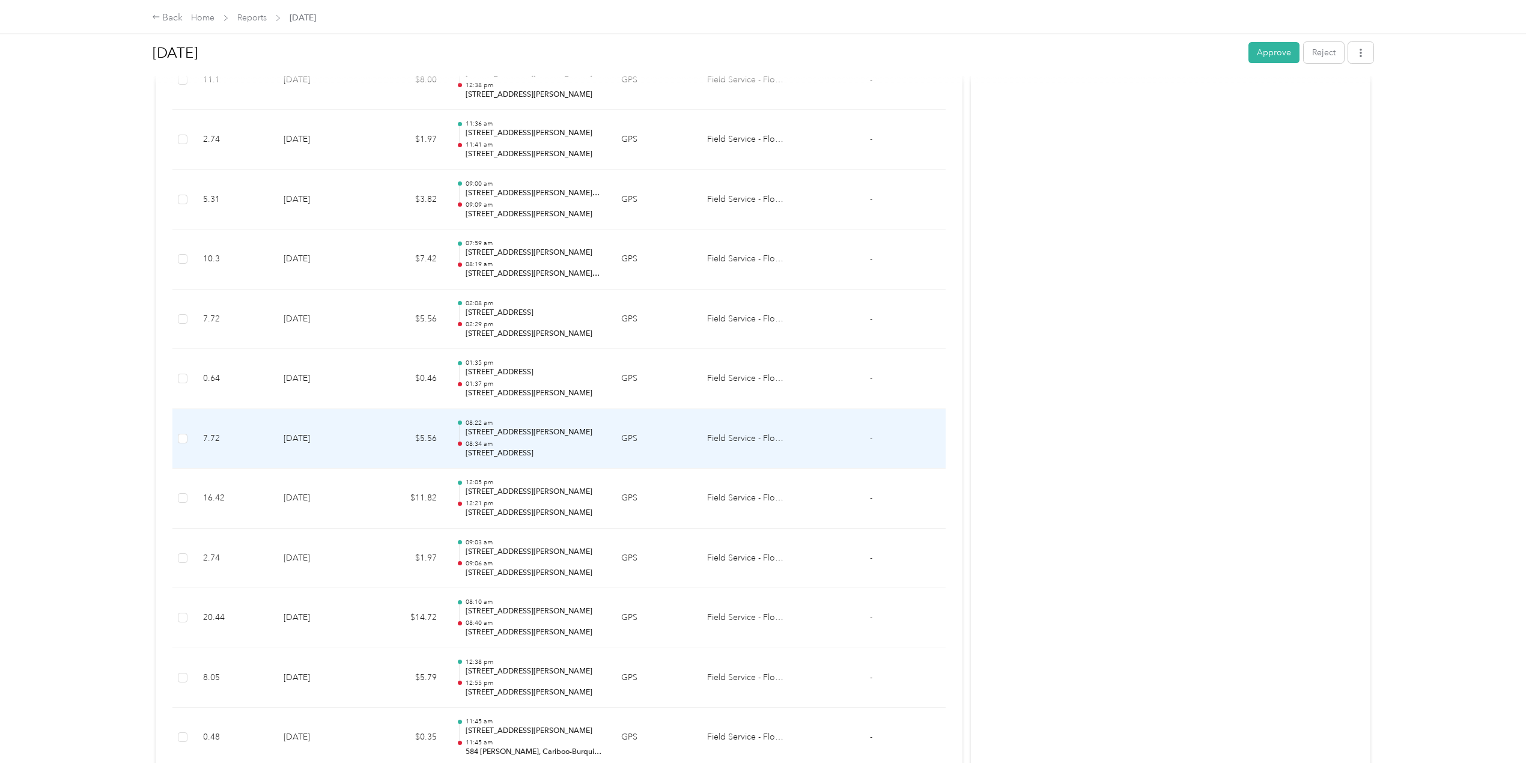
scroll to position [2977, 0]
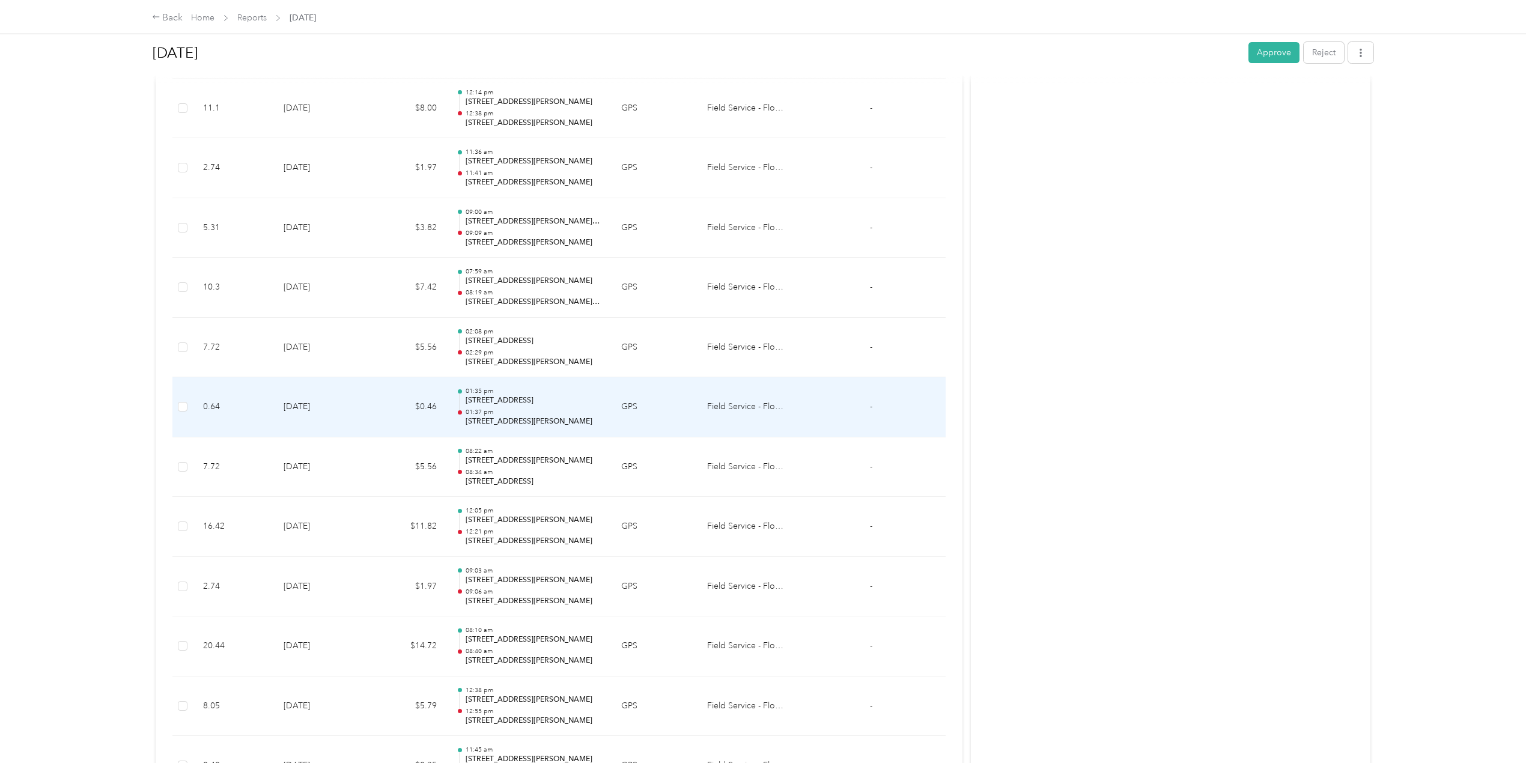
click at [472, 406] on div "01:35 pm [STREET_ADDRESS] 01:37 pm [STREET_ADDRESS][PERSON_NAME]" at bounding box center [534, 407] width 137 height 40
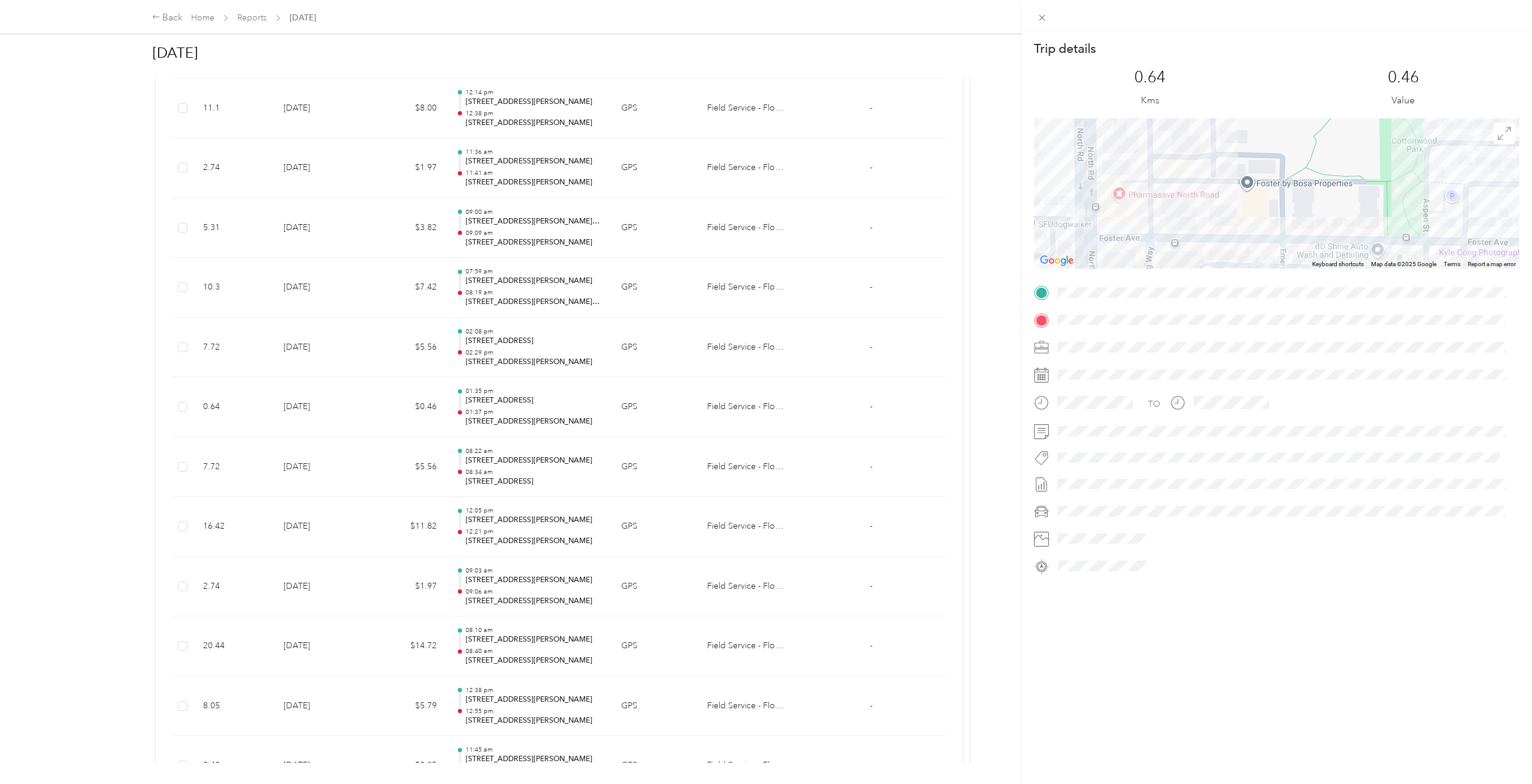
click at [485, 415] on div "Trip details This trip cannot be edited because it is either under review, appr…" at bounding box center [766, 392] width 1532 height 784
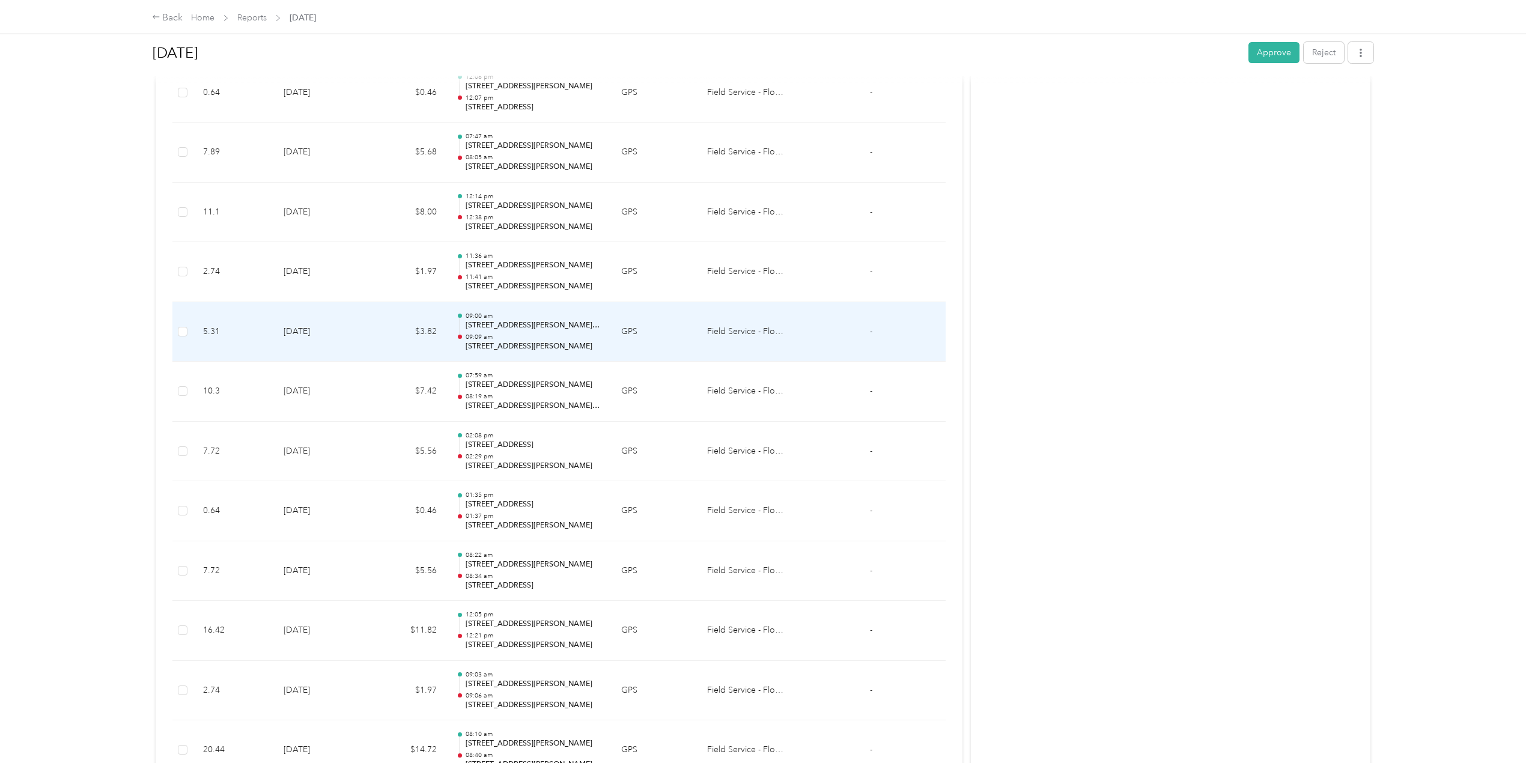
scroll to position [2857, 0]
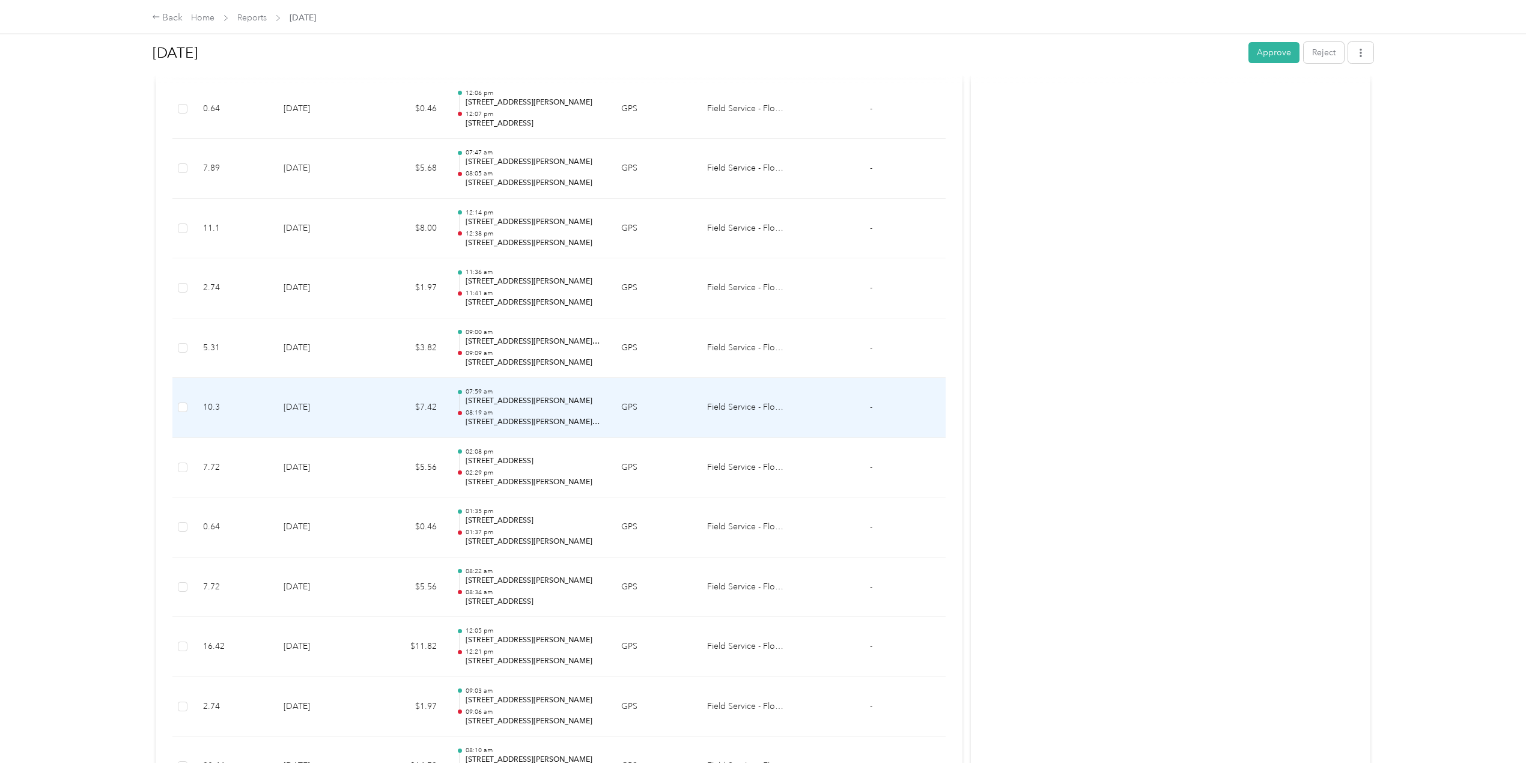
click at [498, 402] on p "[STREET_ADDRESS][PERSON_NAME]" at bounding box center [534, 401] width 137 height 11
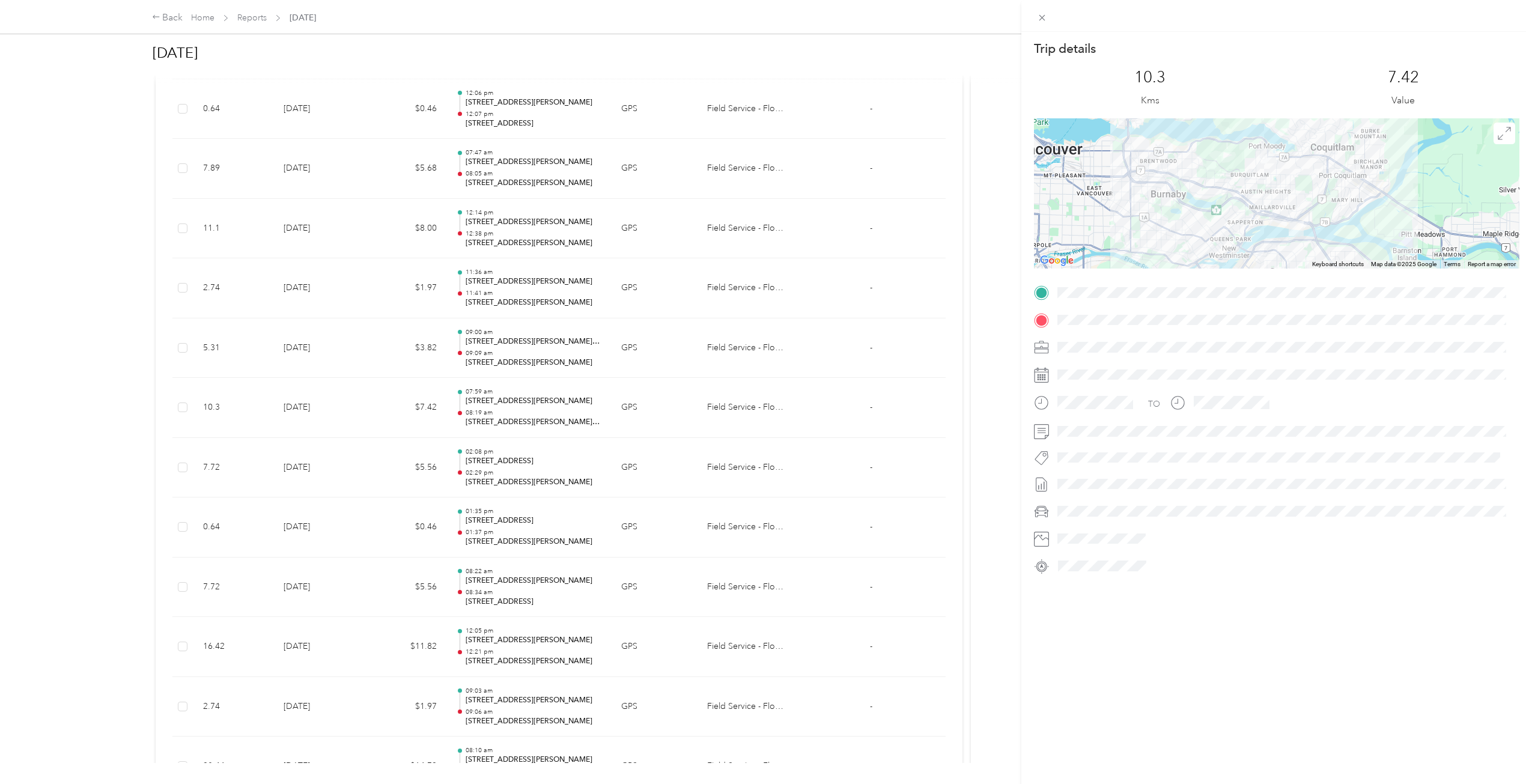
click at [468, 408] on div "Trip details This trip cannot be edited because it is either under review, appr…" at bounding box center [766, 392] width 1532 height 784
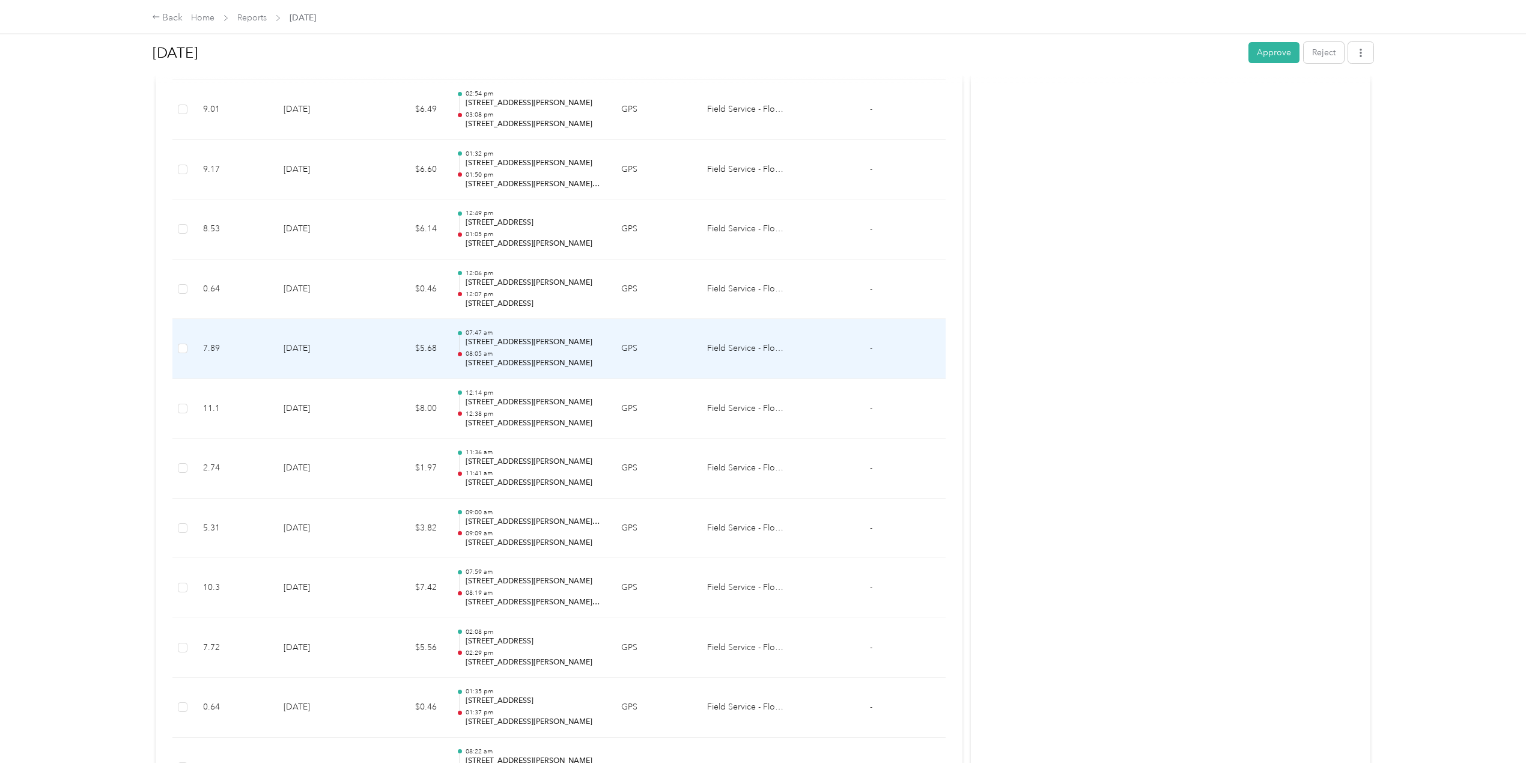
scroll to position [2617, 0]
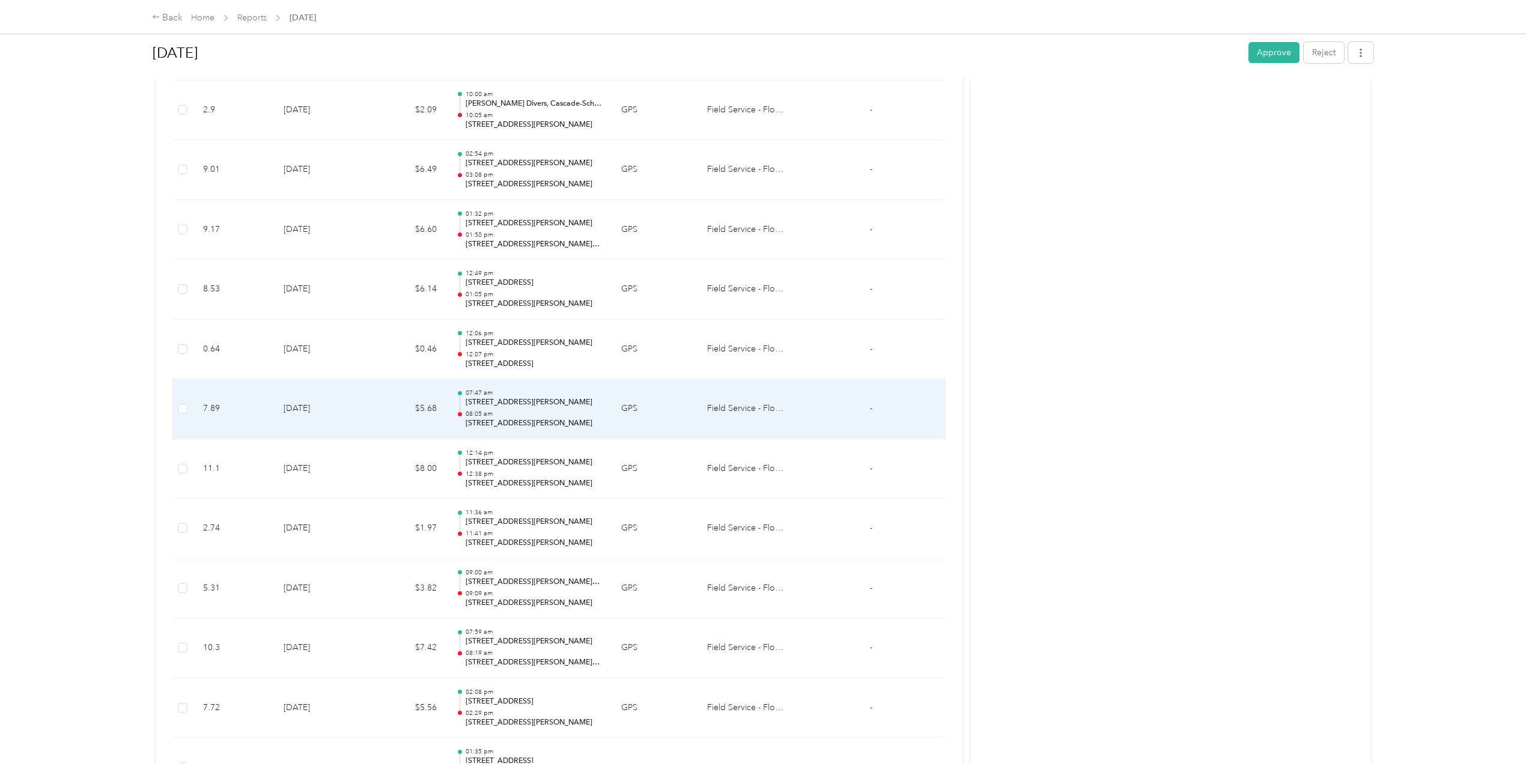
click at [482, 397] on p "07:47 am" at bounding box center [534, 393] width 137 height 8
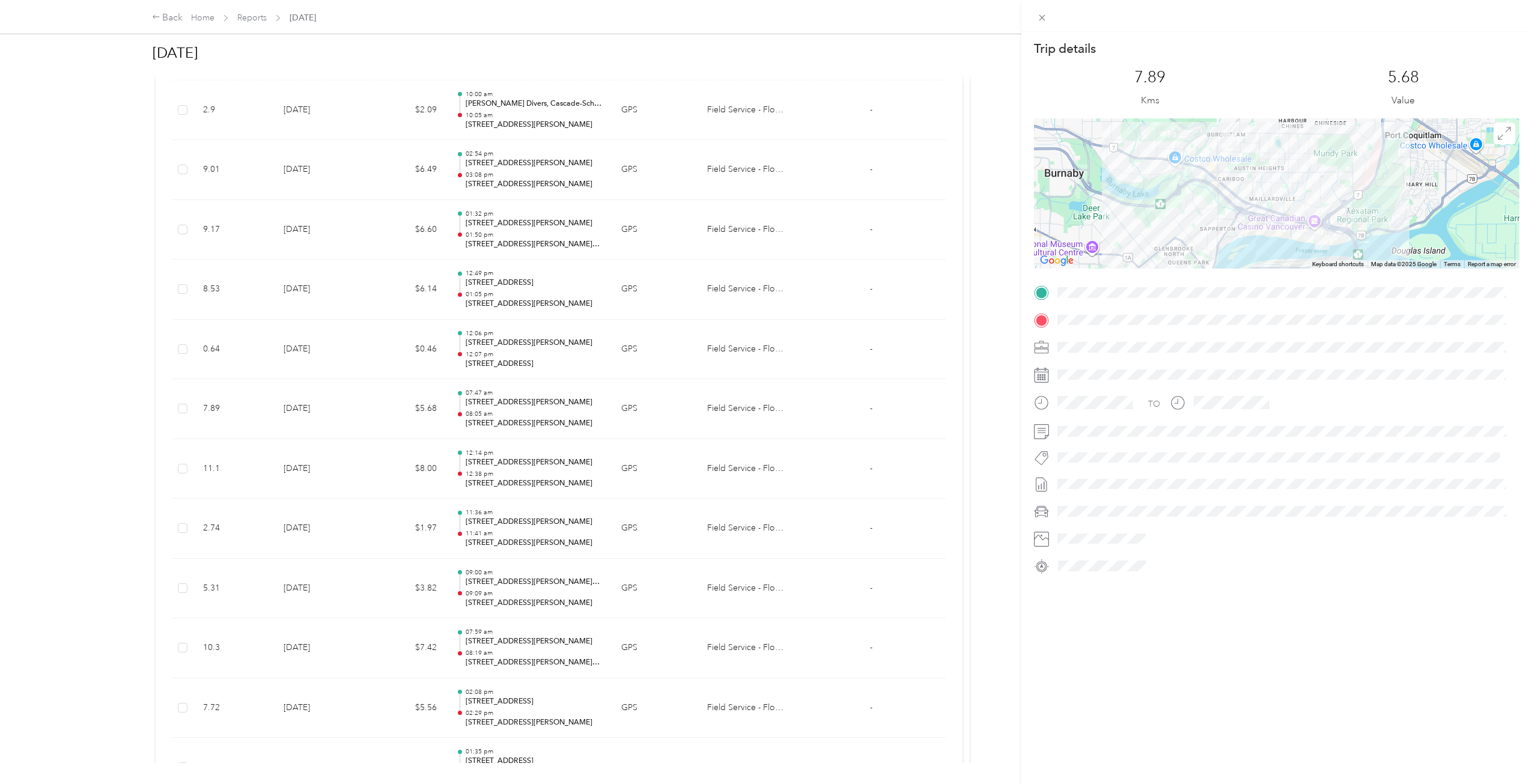
click at [484, 396] on div "Trip details This trip cannot be edited because it is either under review, appr…" at bounding box center [766, 392] width 1532 height 784
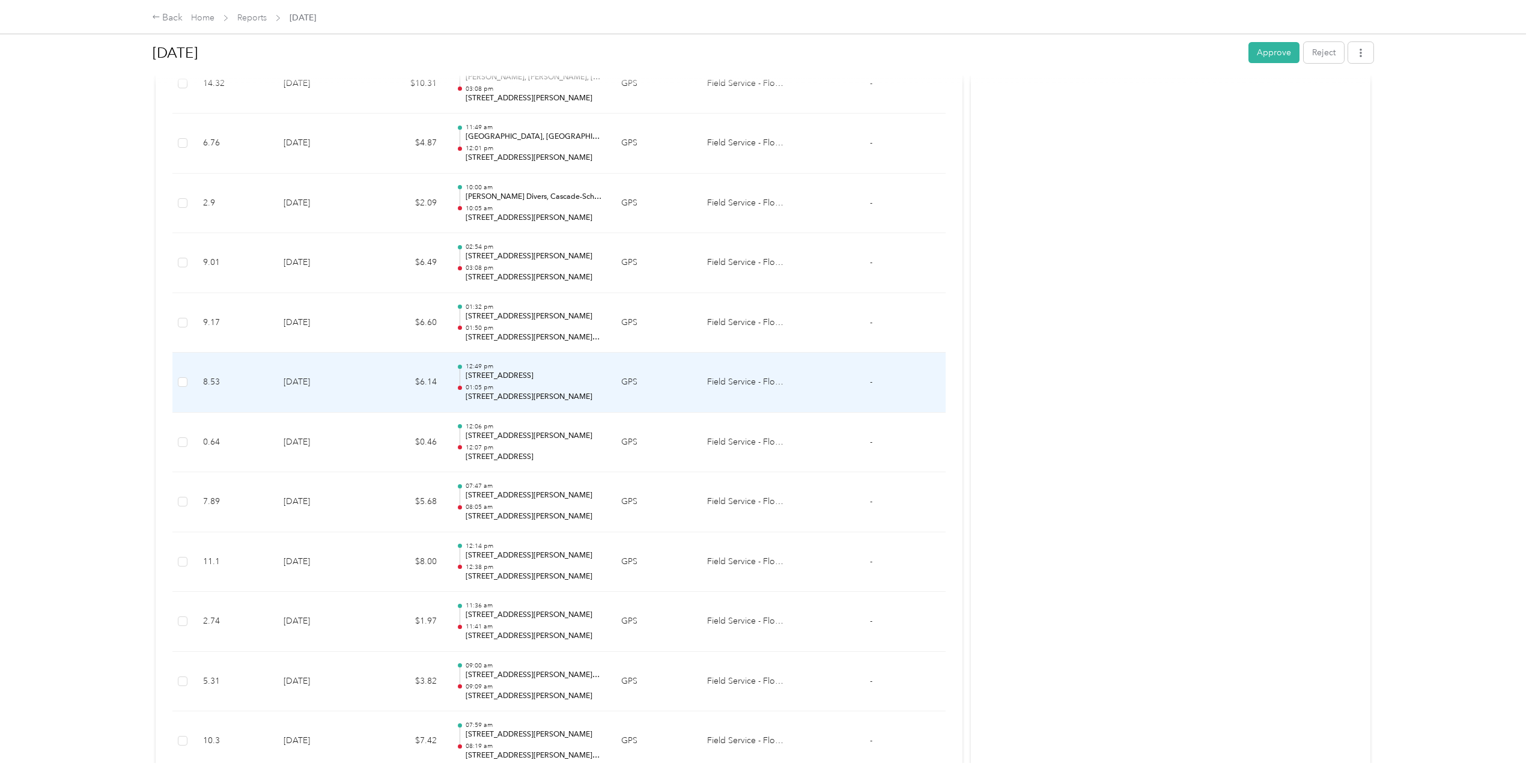
scroll to position [2497, 0]
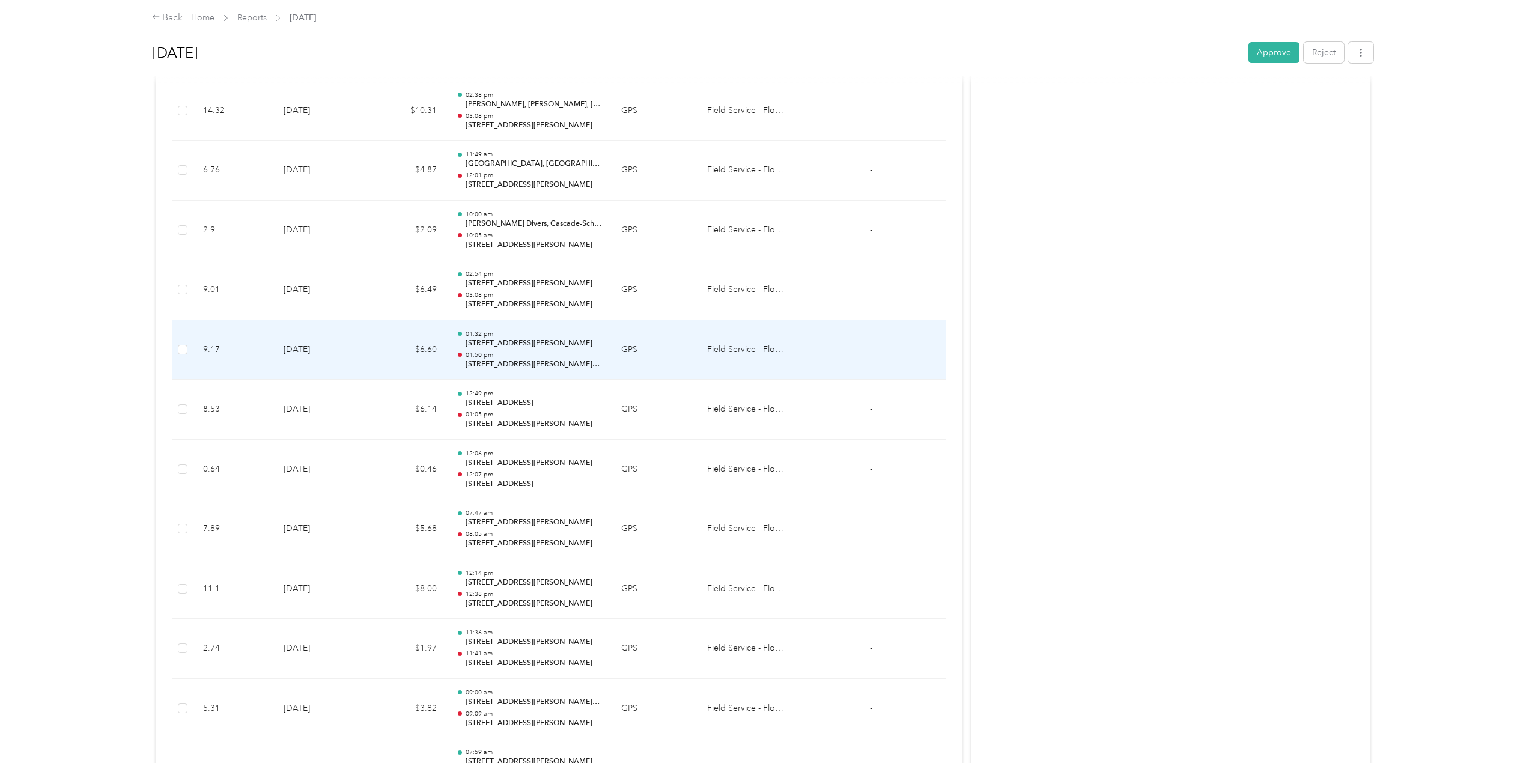
click at [508, 351] on p "01:50 pm" at bounding box center [534, 355] width 137 height 8
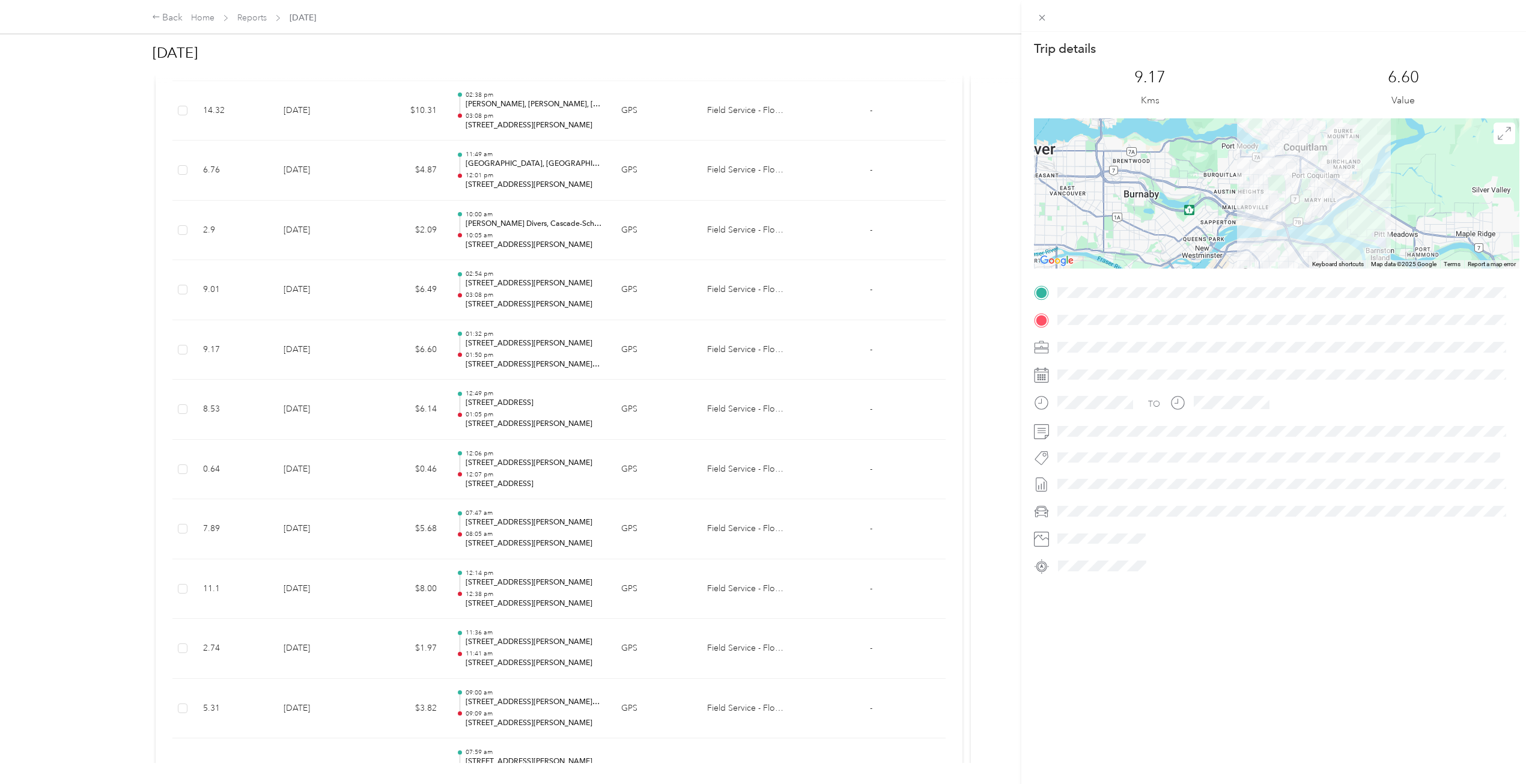
click at [508, 351] on div "Trip details This trip cannot be edited because it is either under review, appr…" at bounding box center [766, 392] width 1532 height 784
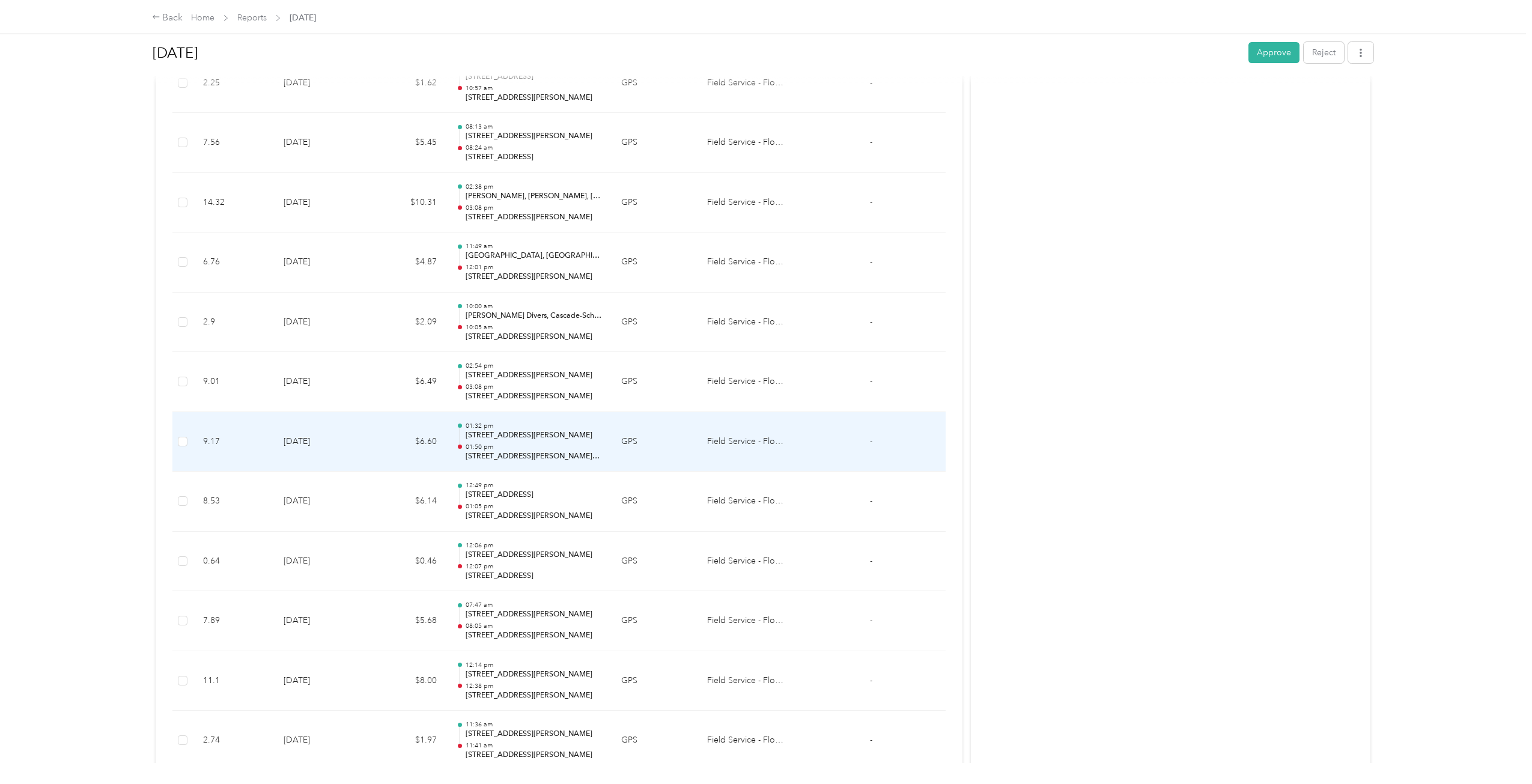
scroll to position [2376, 0]
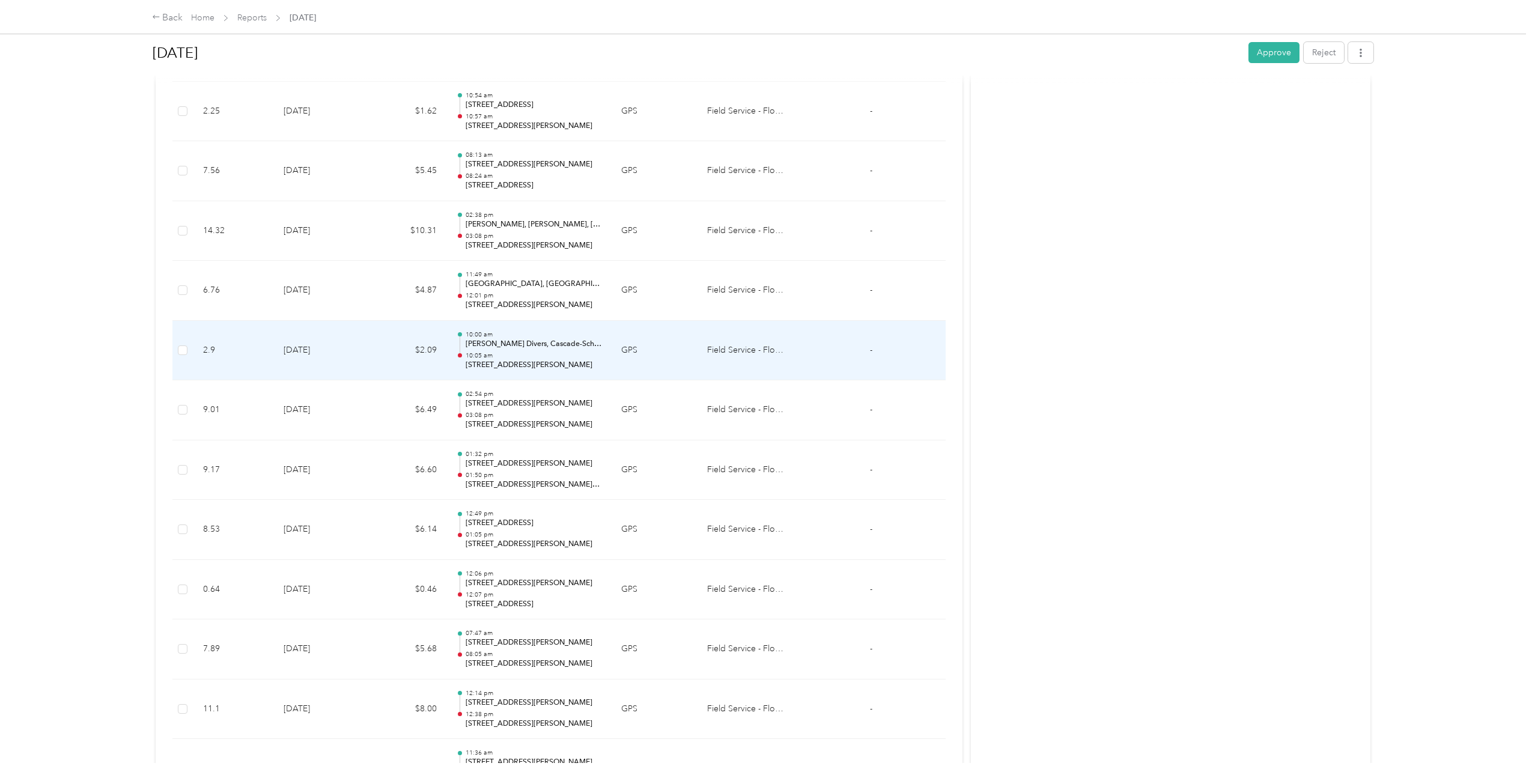
click at [480, 367] on p "[STREET_ADDRESS][PERSON_NAME]" at bounding box center [534, 365] width 137 height 11
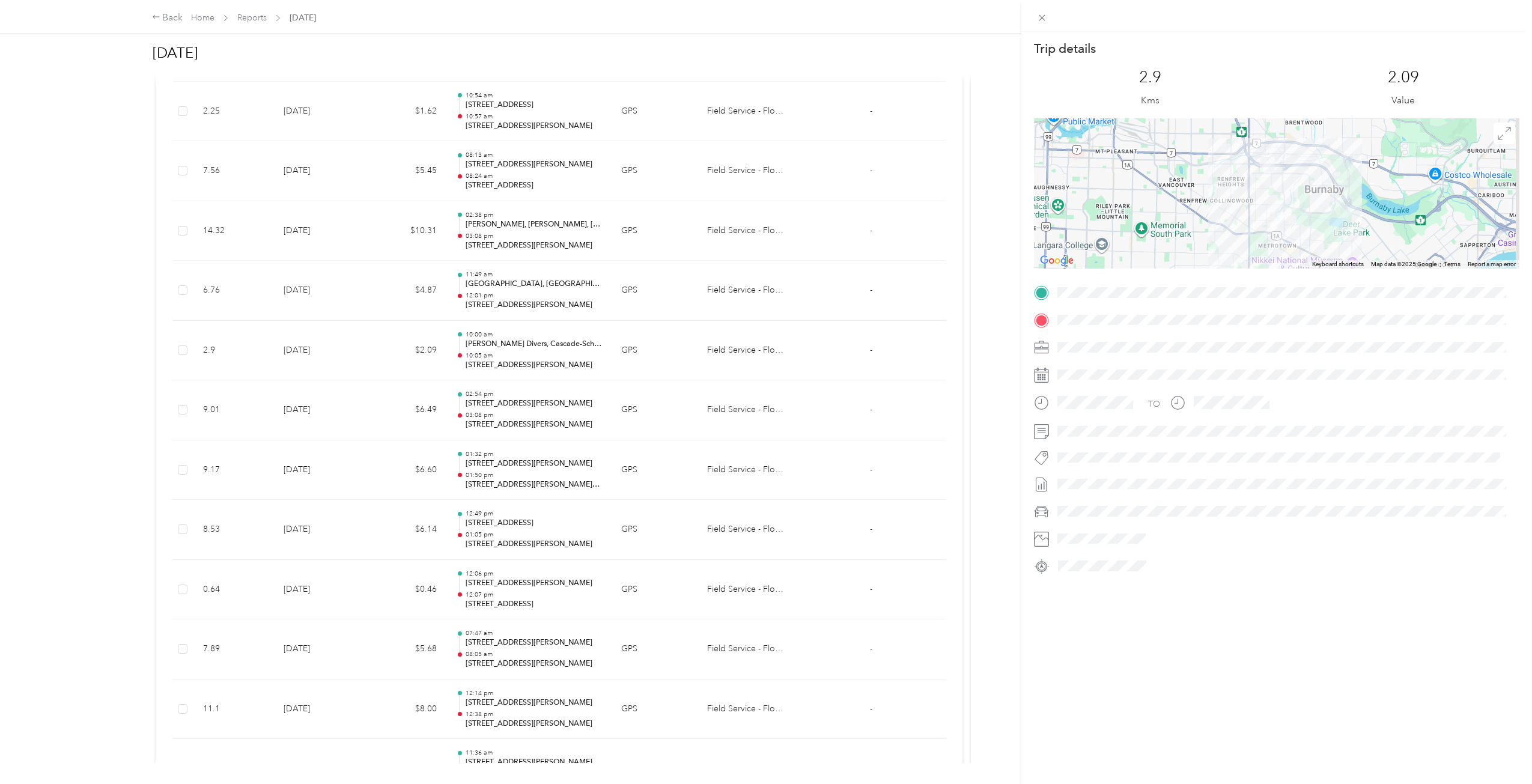
click at [480, 367] on div "Trip details This trip cannot be edited because it is either under review, appr…" at bounding box center [766, 392] width 1532 height 784
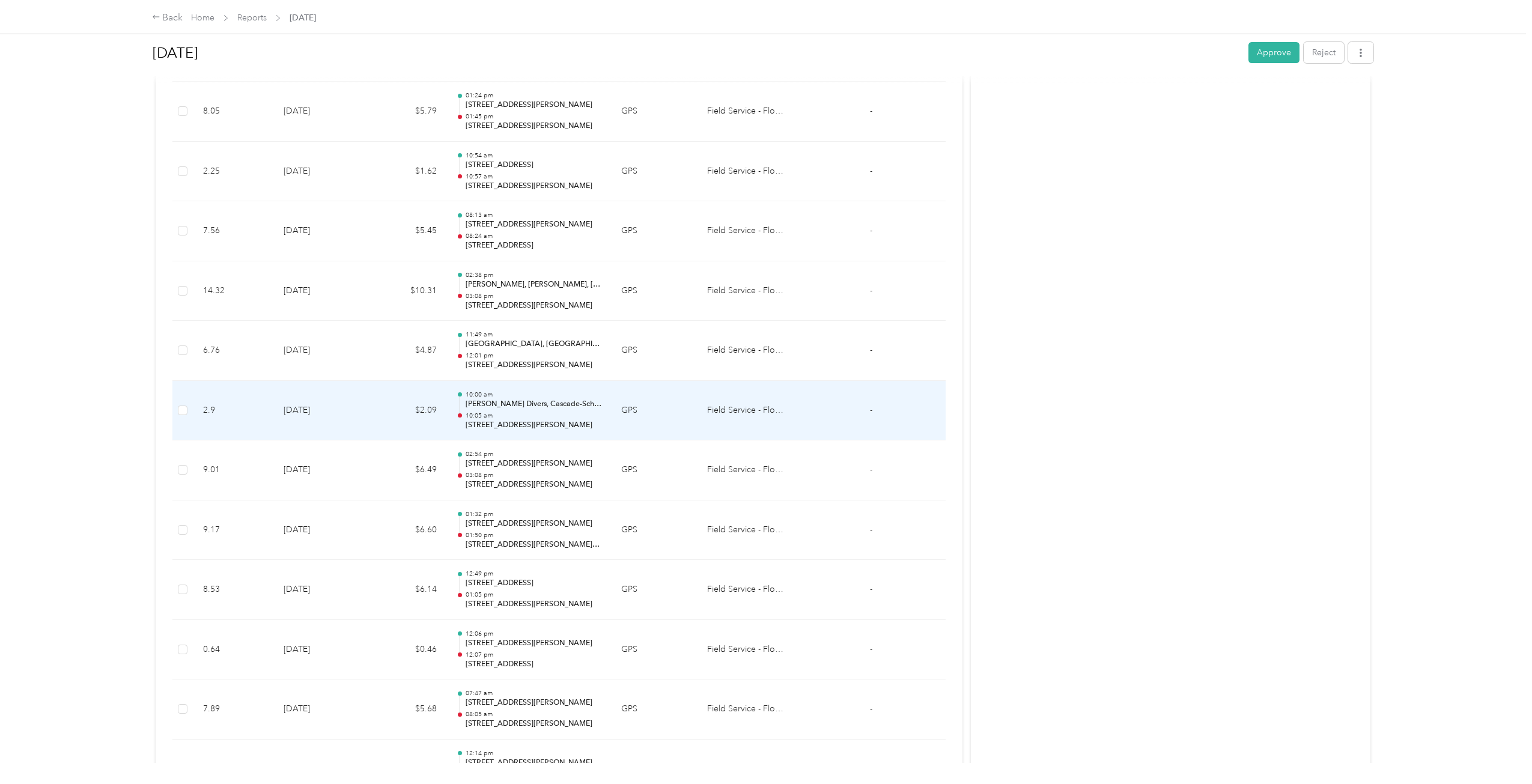
scroll to position [2257, 0]
click at [485, 421] on p "[STREET_ADDRESS][PERSON_NAME]" at bounding box center [534, 425] width 137 height 11
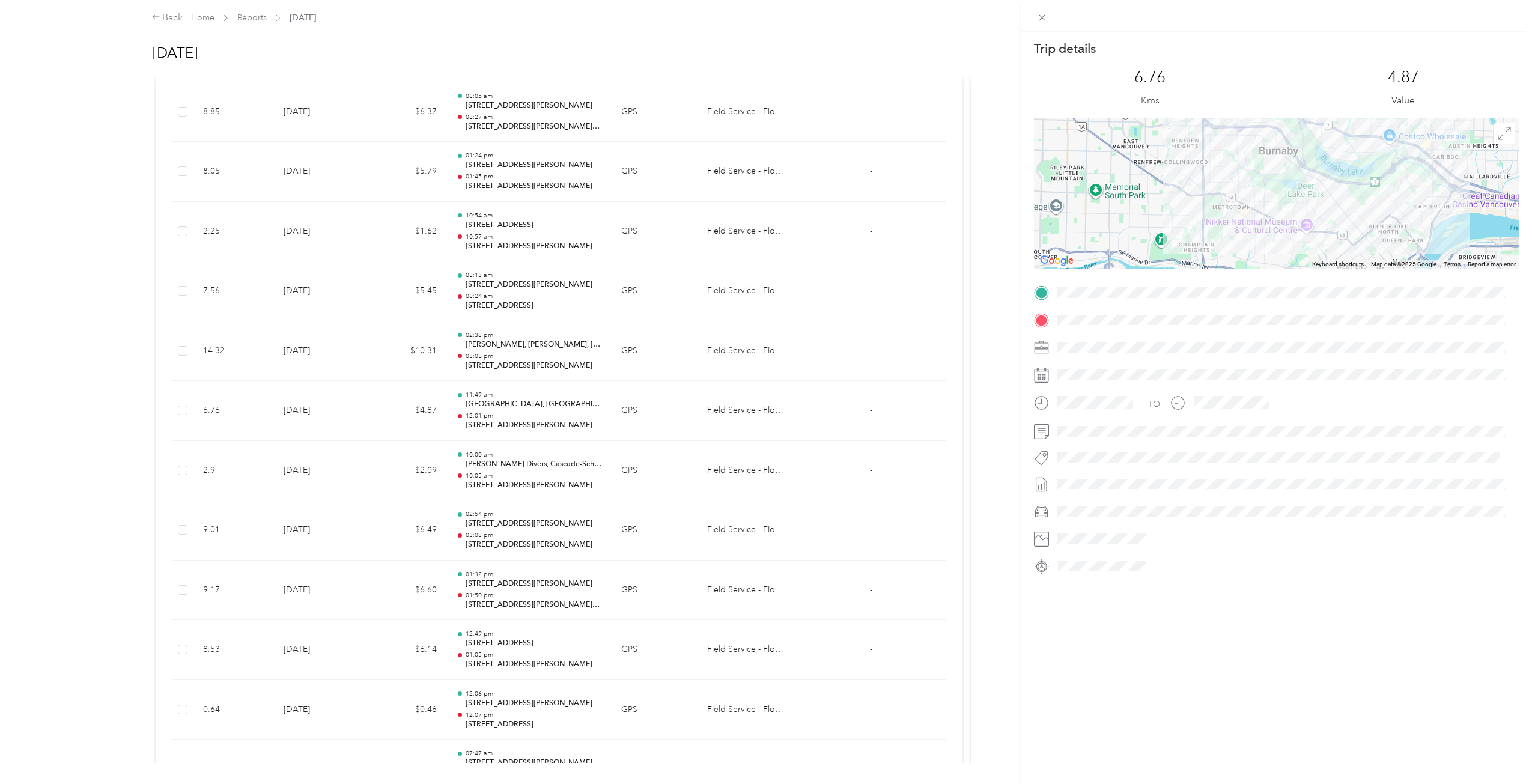
click at [485, 420] on div "Trip details This trip cannot be edited because it is either under review, appr…" at bounding box center [766, 392] width 1532 height 784
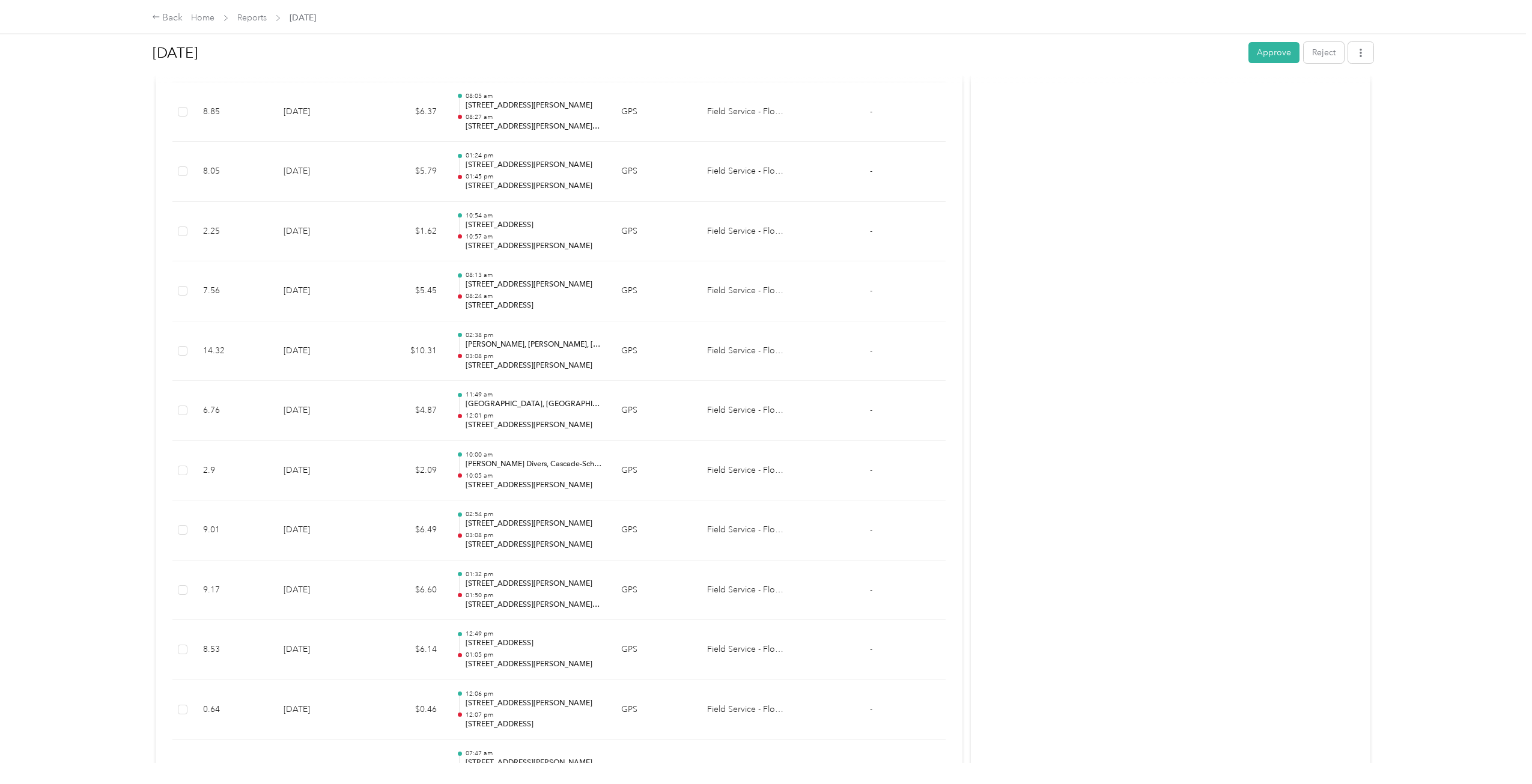
click at [485, 362] on p "[STREET_ADDRESS][PERSON_NAME]" at bounding box center [534, 366] width 137 height 11
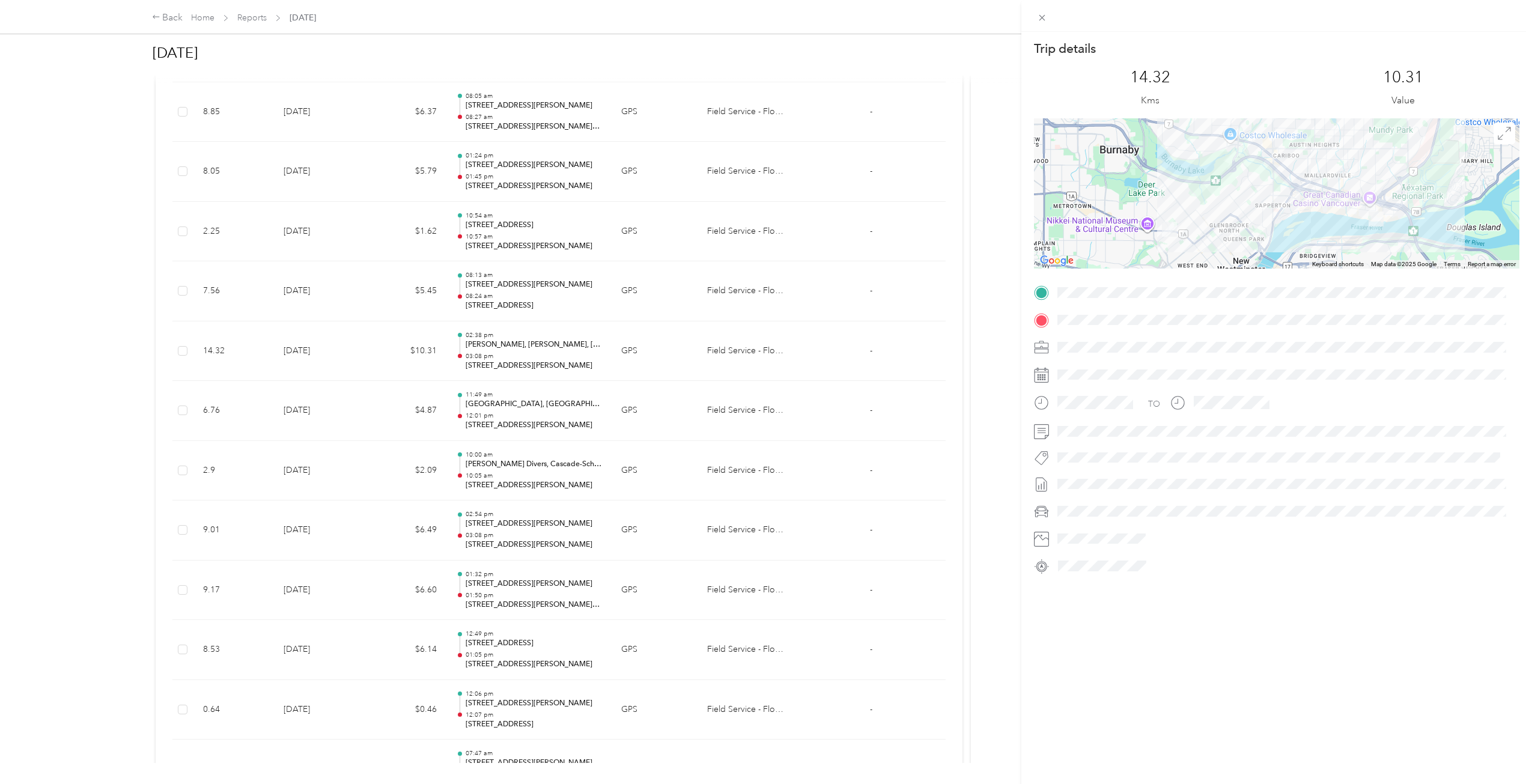
click at [485, 362] on div "Trip details This trip cannot be edited because it is either under review, appr…" at bounding box center [766, 392] width 1532 height 784
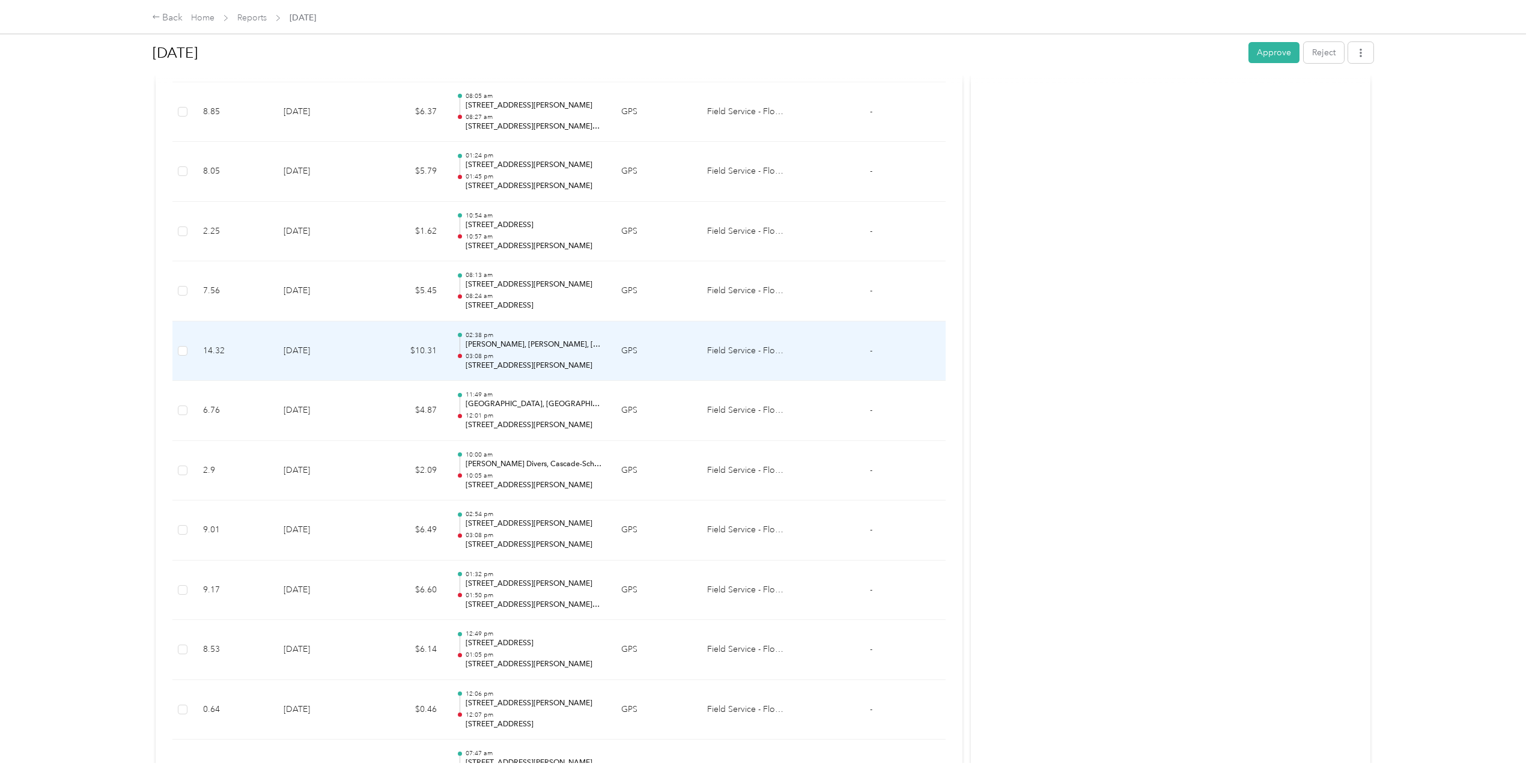
scroll to position [2197, 0]
click at [485, 367] on p "[STREET_ADDRESS]" at bounding box center [534, 366] width 137 height 11
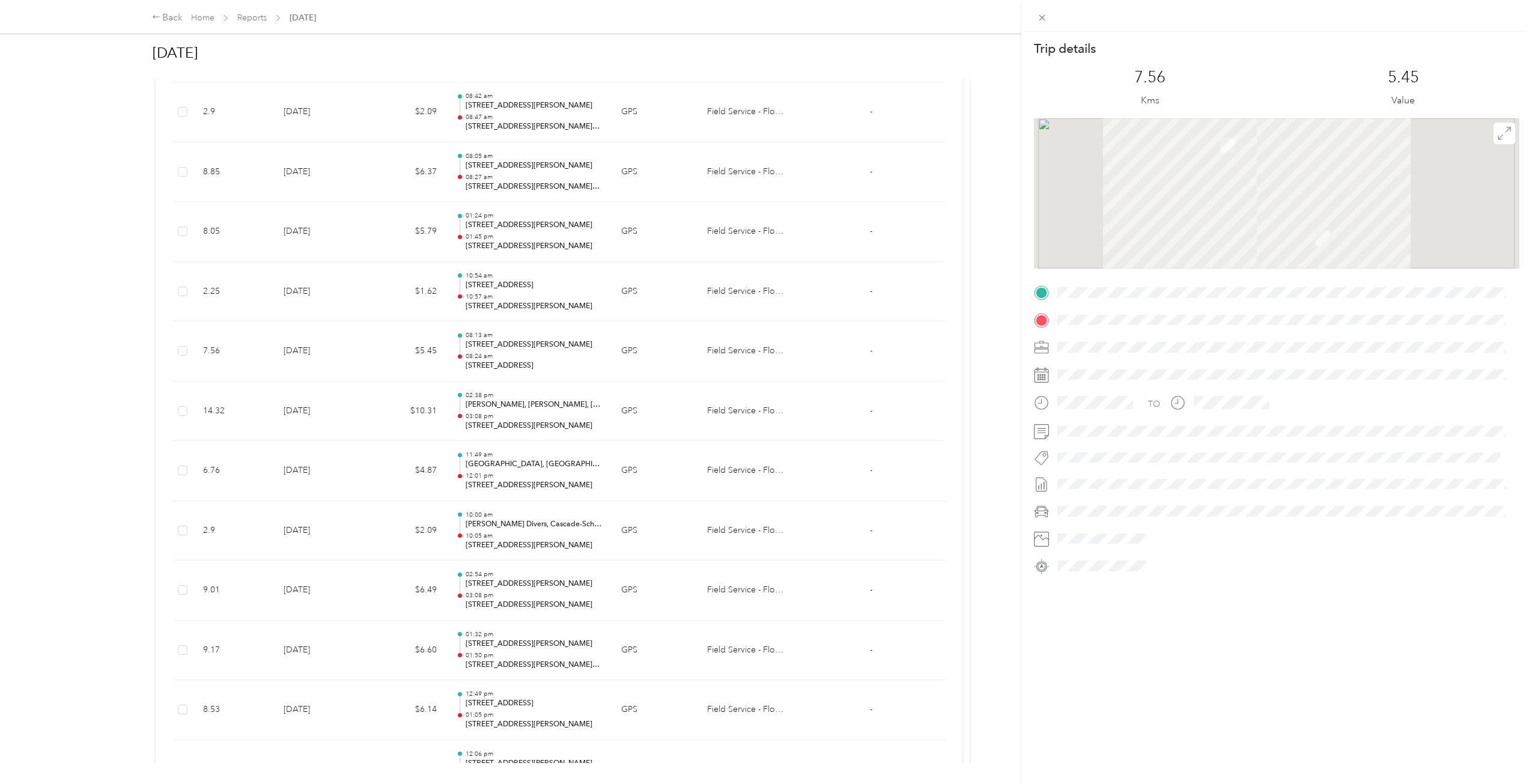
click at [485, 367] on div "Trip details This trip cannot be edited because it is either under review, appr…" at bounding box center [766, 392] width 1532 height 784
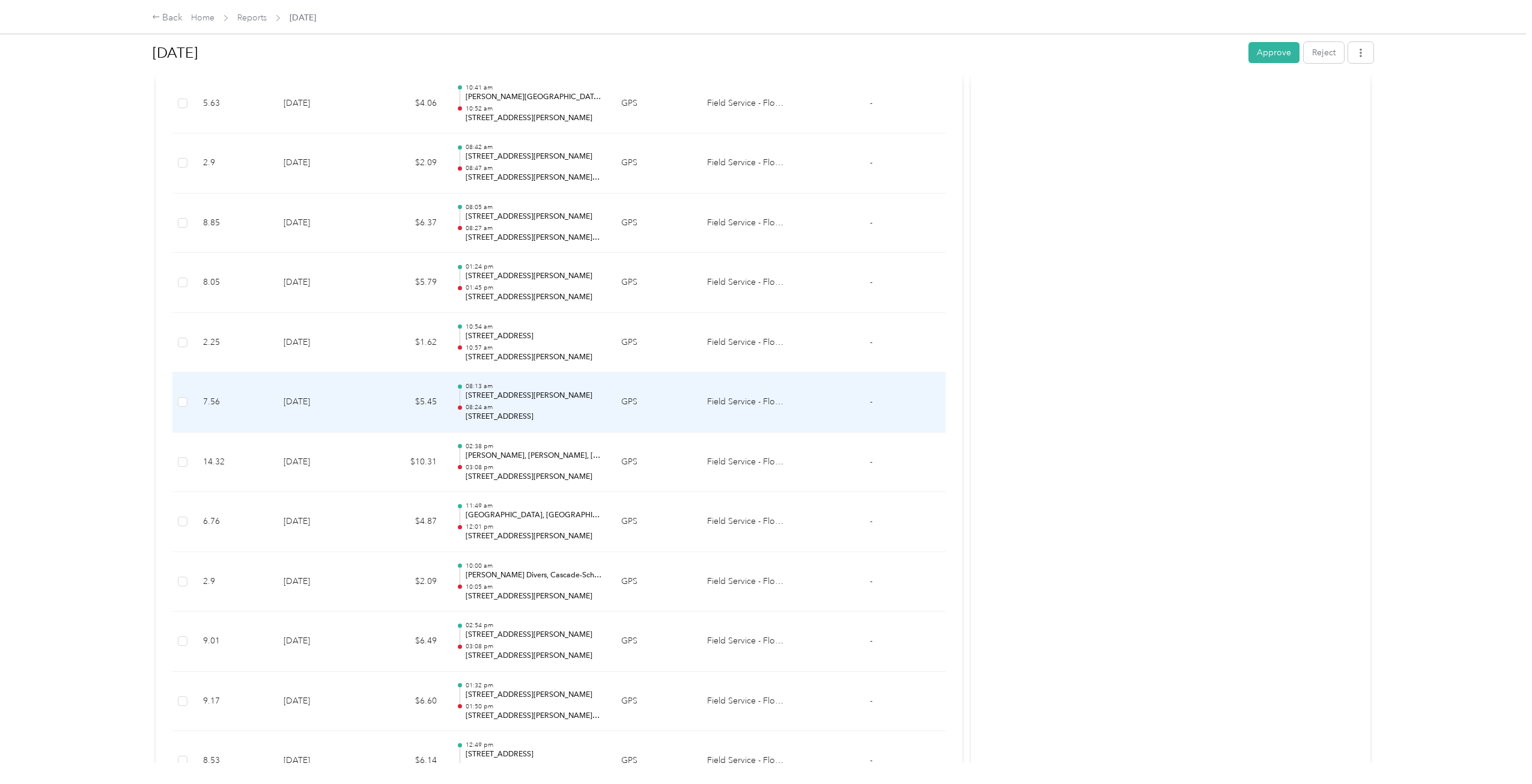
scroll to position [2077, 0]
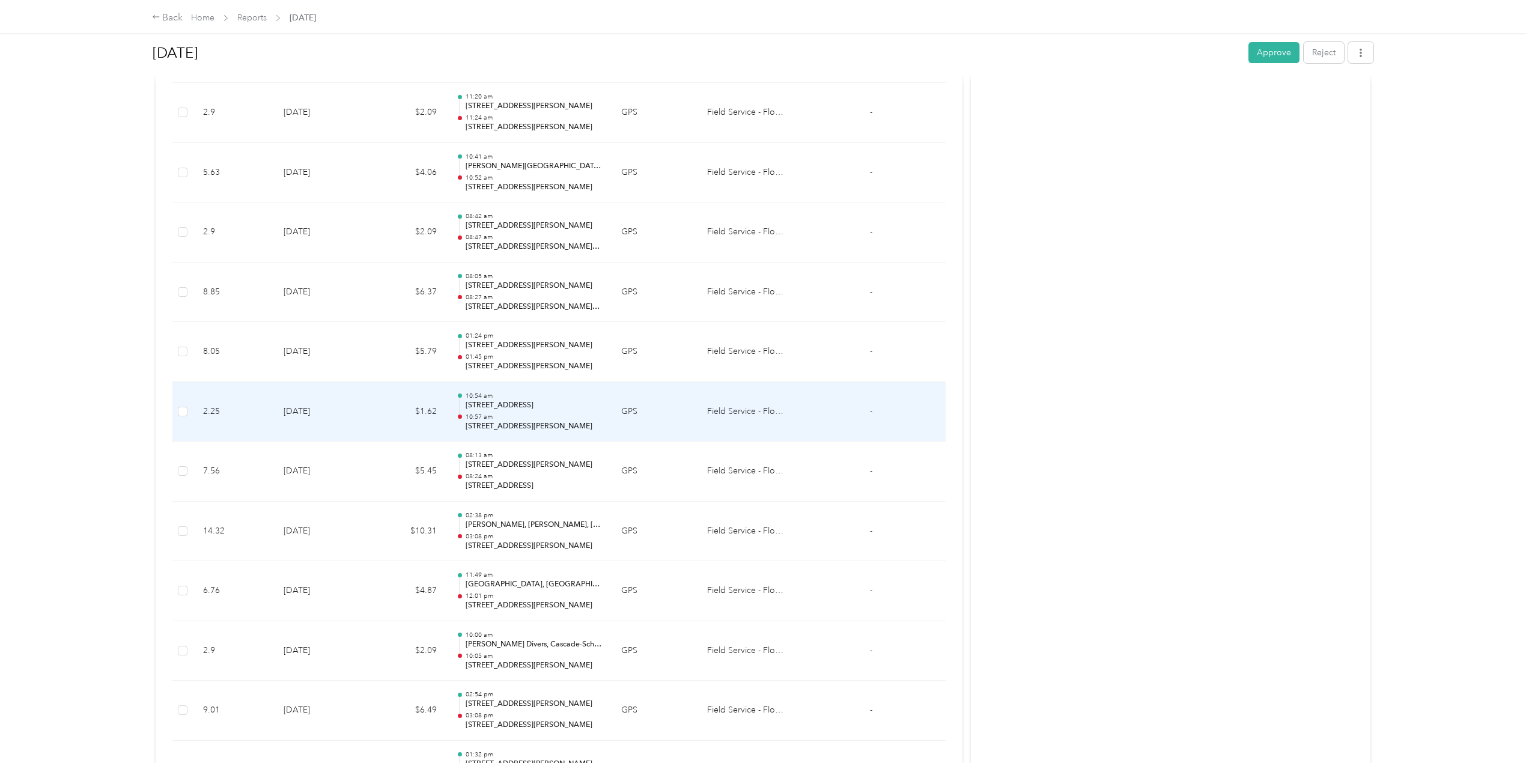
click at [493, 410] on p "[STREET_ADDRESS]" at bounding box center [534, 406] width 137 height 11
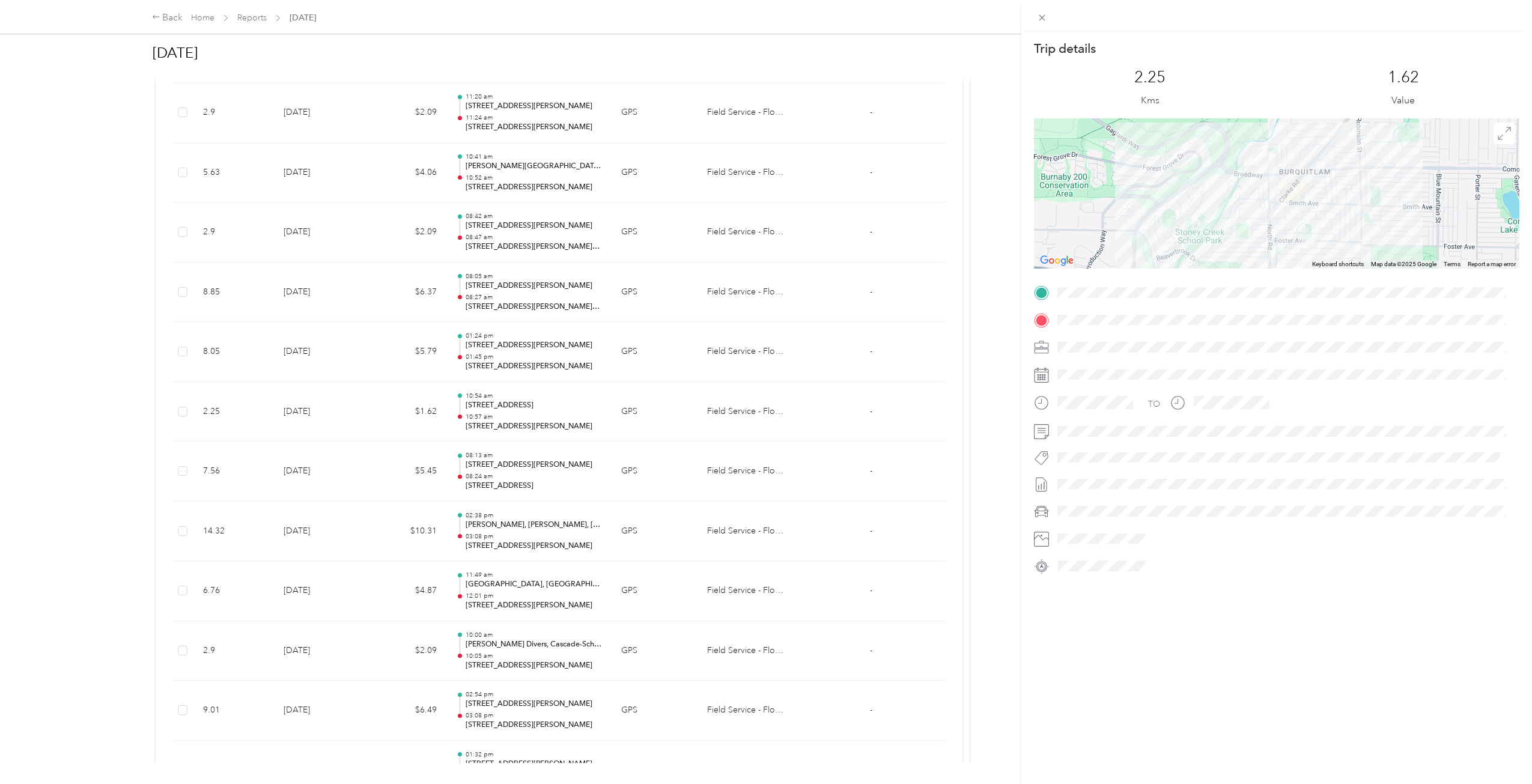
click at [493, 410] on div "Trip details This trip cannot be edited because it is either under review, appr…" at bounding box center [766, 392] width 1532 height 784
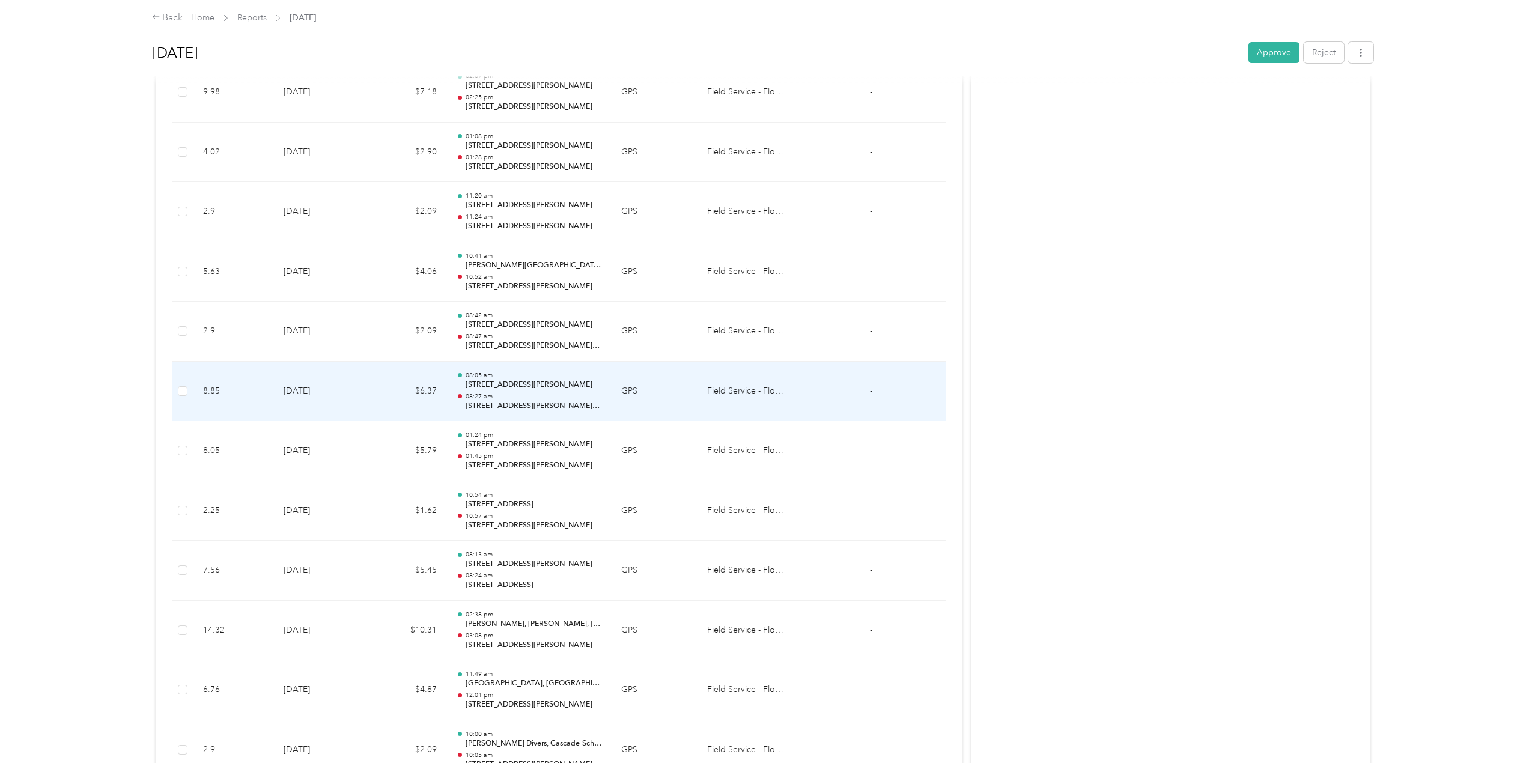
scroll to position [1956, 0]
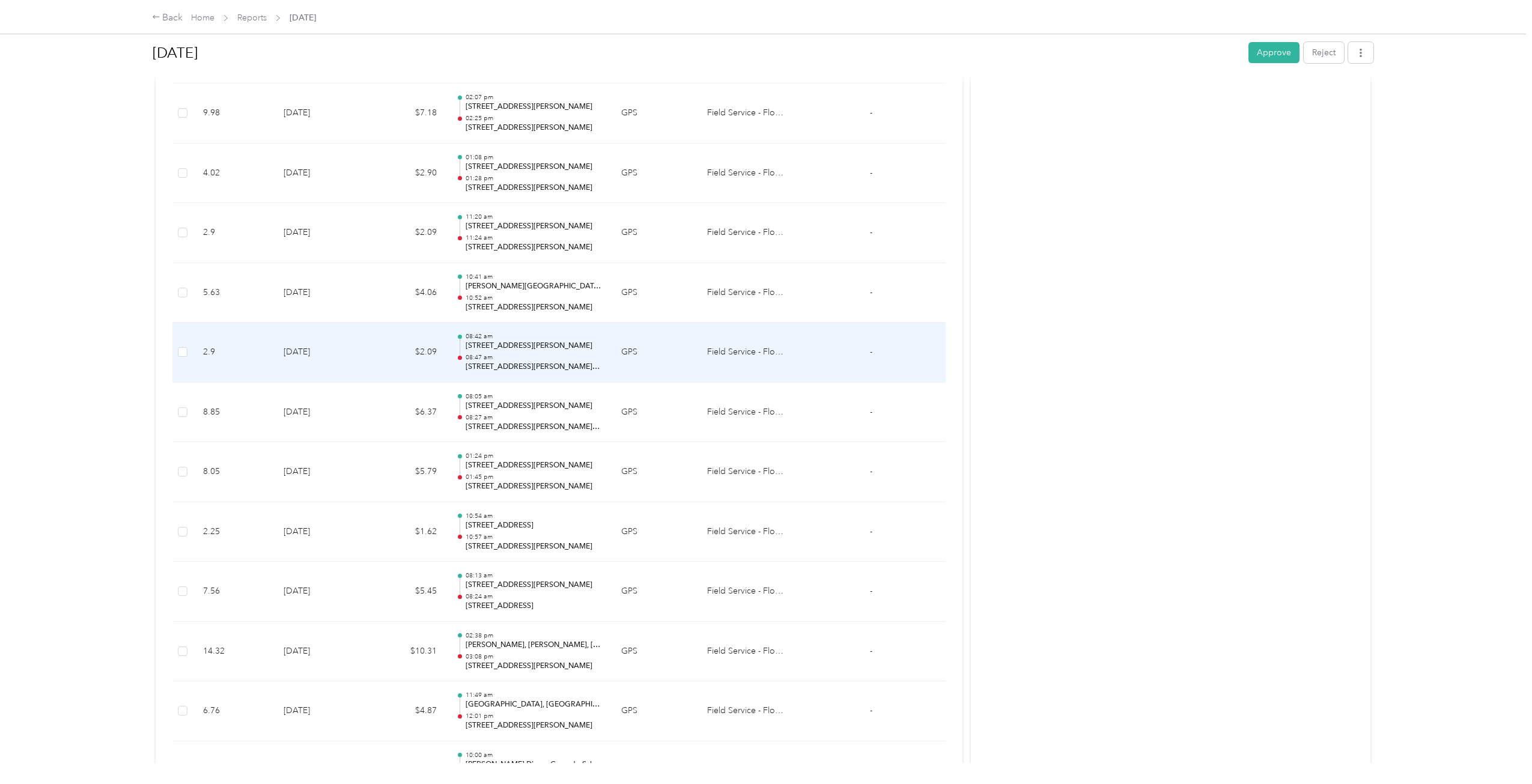
click at [503, 360] on p "08:47 am" at bounding box center [534, 358] width 137 height 8
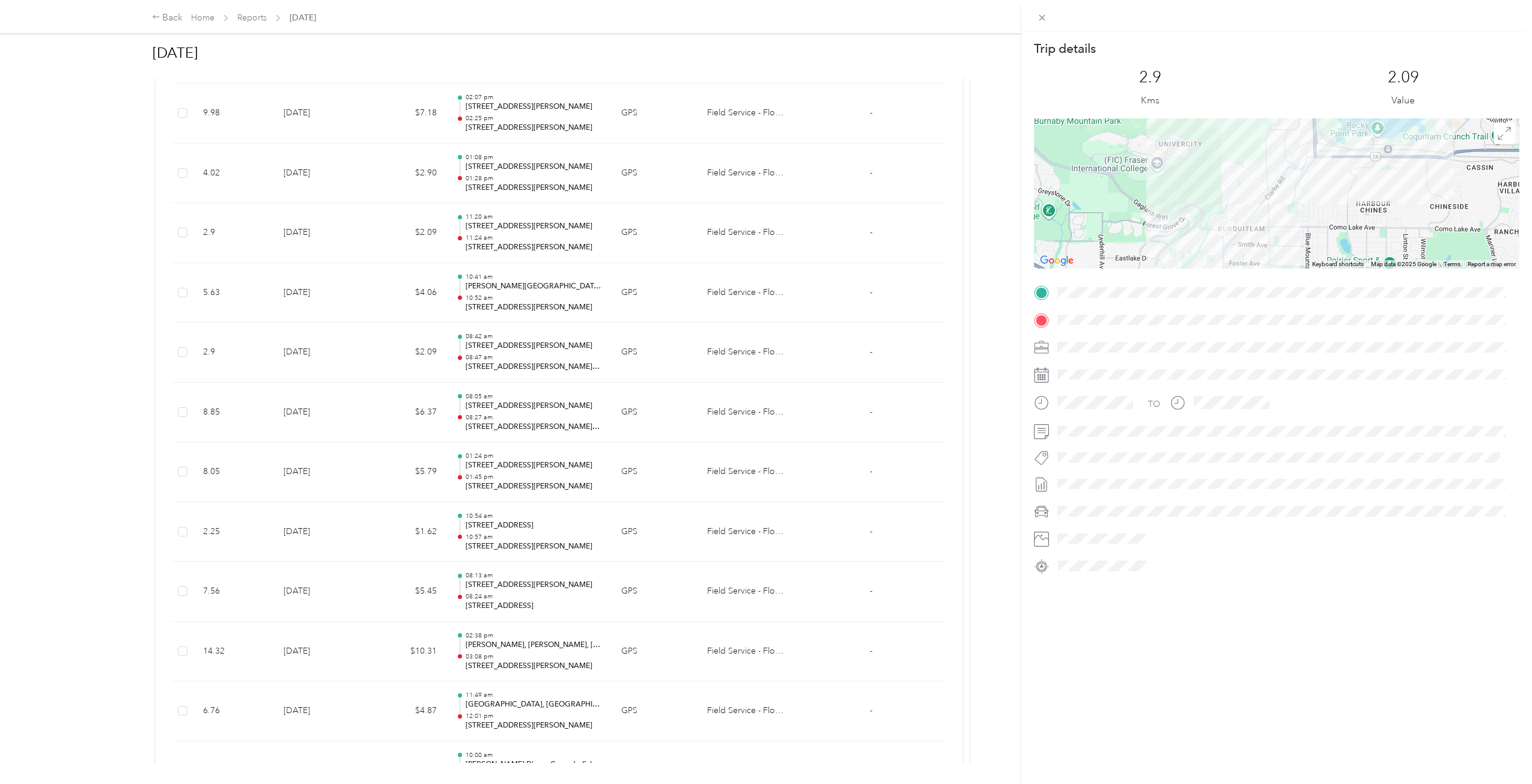
click at [503, 360] on div "Trip details This trip cannot be edited because it is either under review, appr…" at bounding box center [766, 392] width 1532 height 784
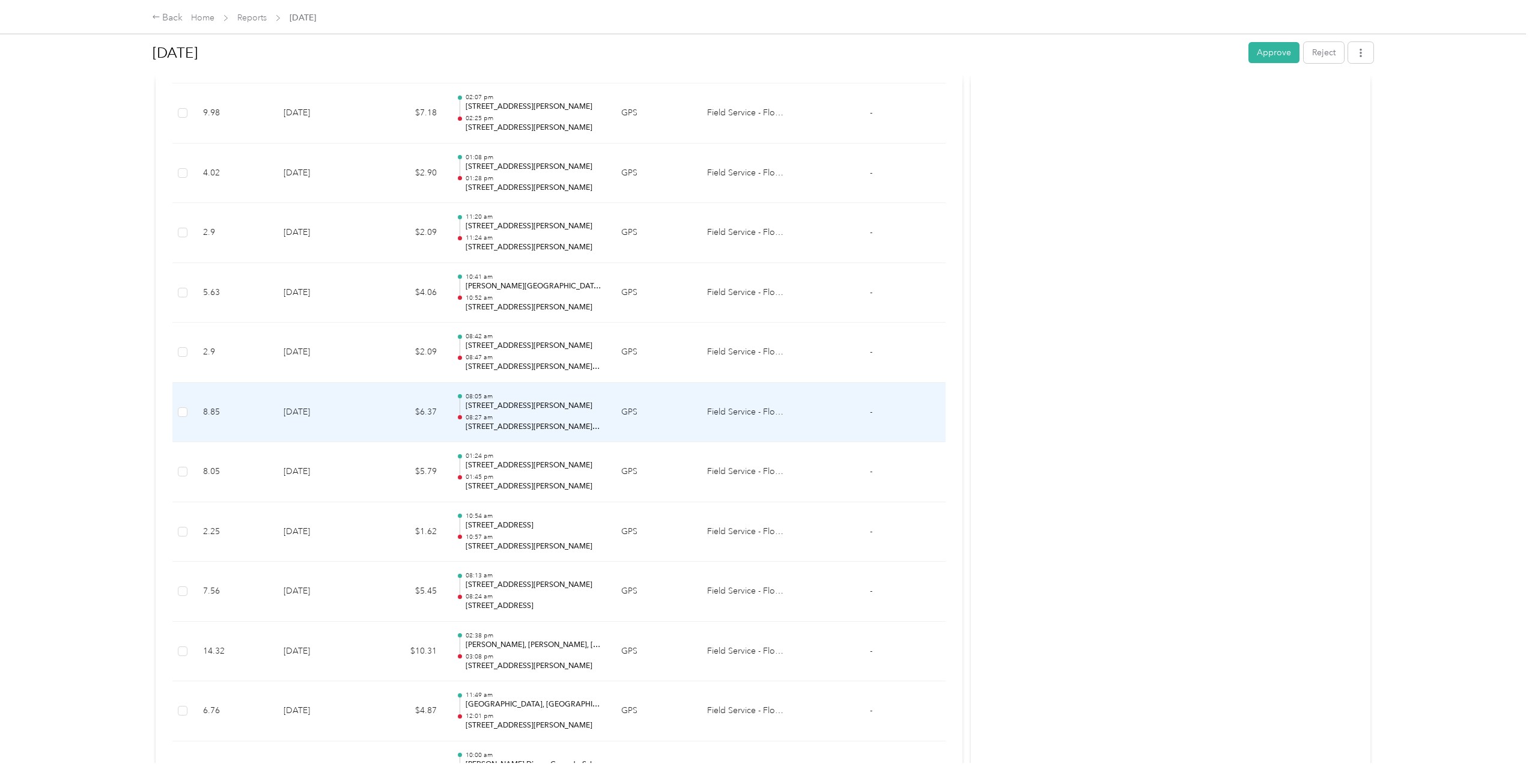
click at [505, 398] on p "08:05 am" at bounding box center [534, 397] width 137 height 8
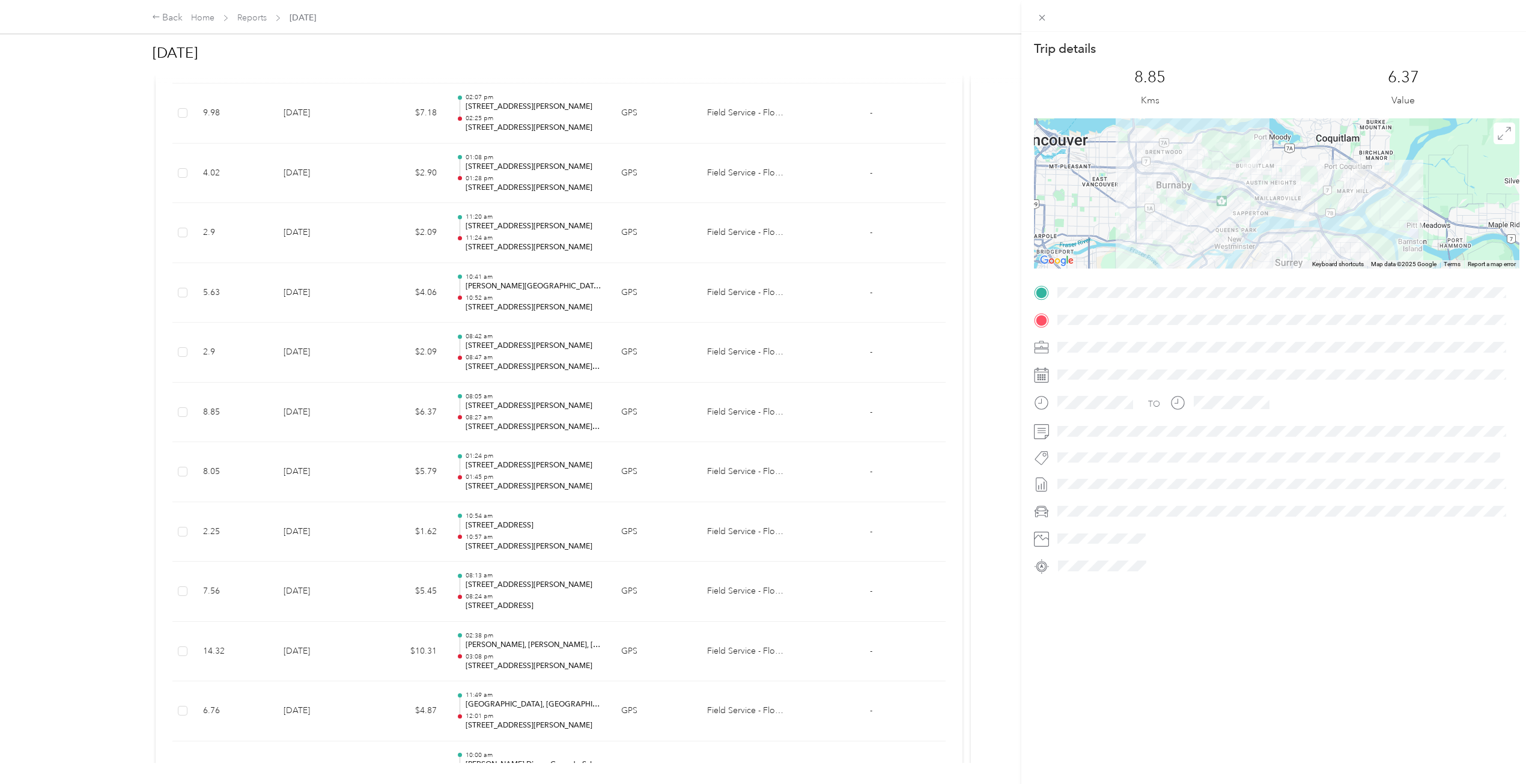
click at [505, 398] on div "Trip details This trip cannot be edited because it is either under review, appr…" at bounding box center [766, 392] width 1532 height 784
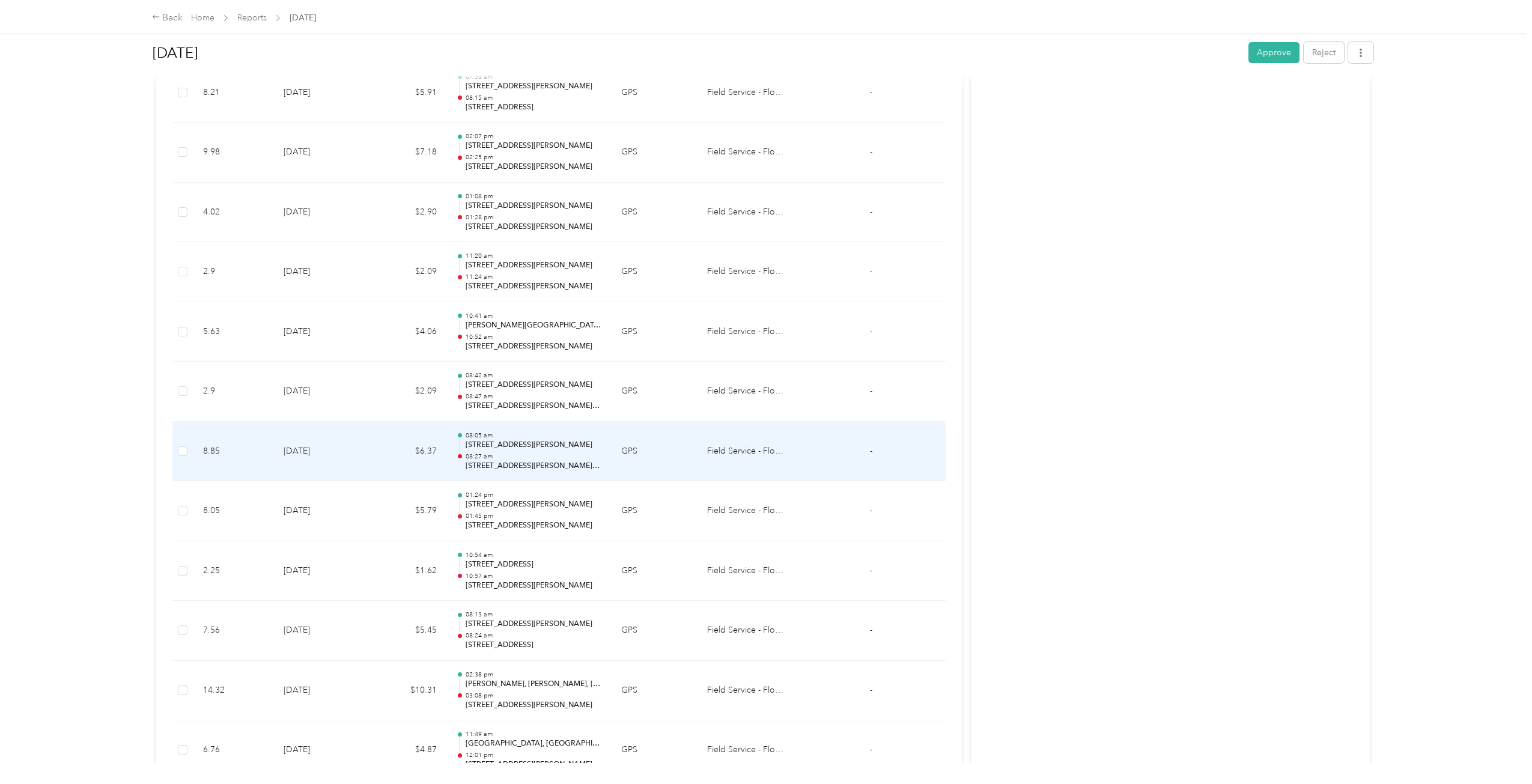
scroll to position [1896, 0]
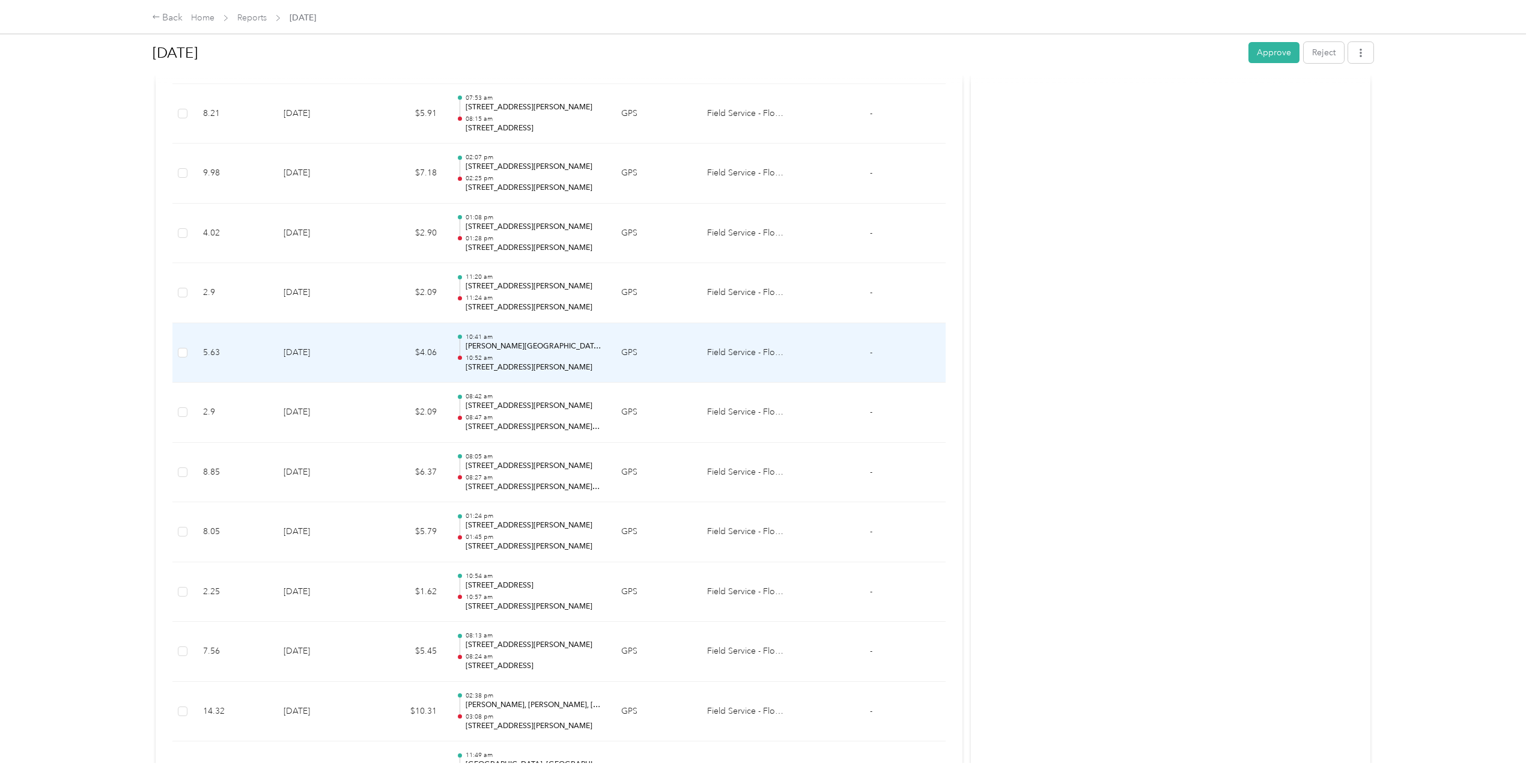
click at [510, 367] on p "[STREET_ADDRESS][PERSON_NAME]" at bounding box center [534, 368] width 137 height 11
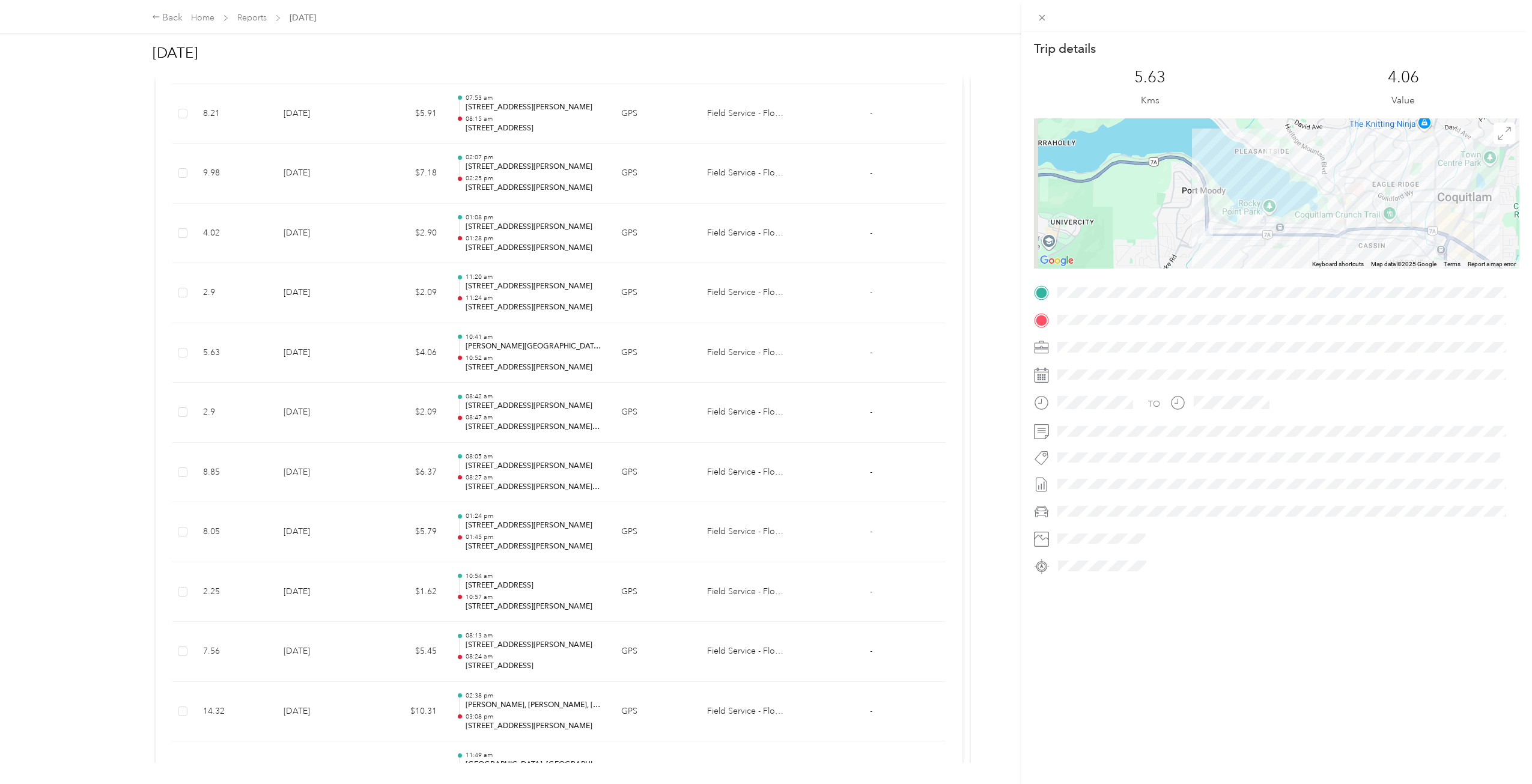
click at [510, 357] on div "Trip details This trip cannot be edited because it is either under review, appr…" at bounding box center [766, 392] width 1532 height 784
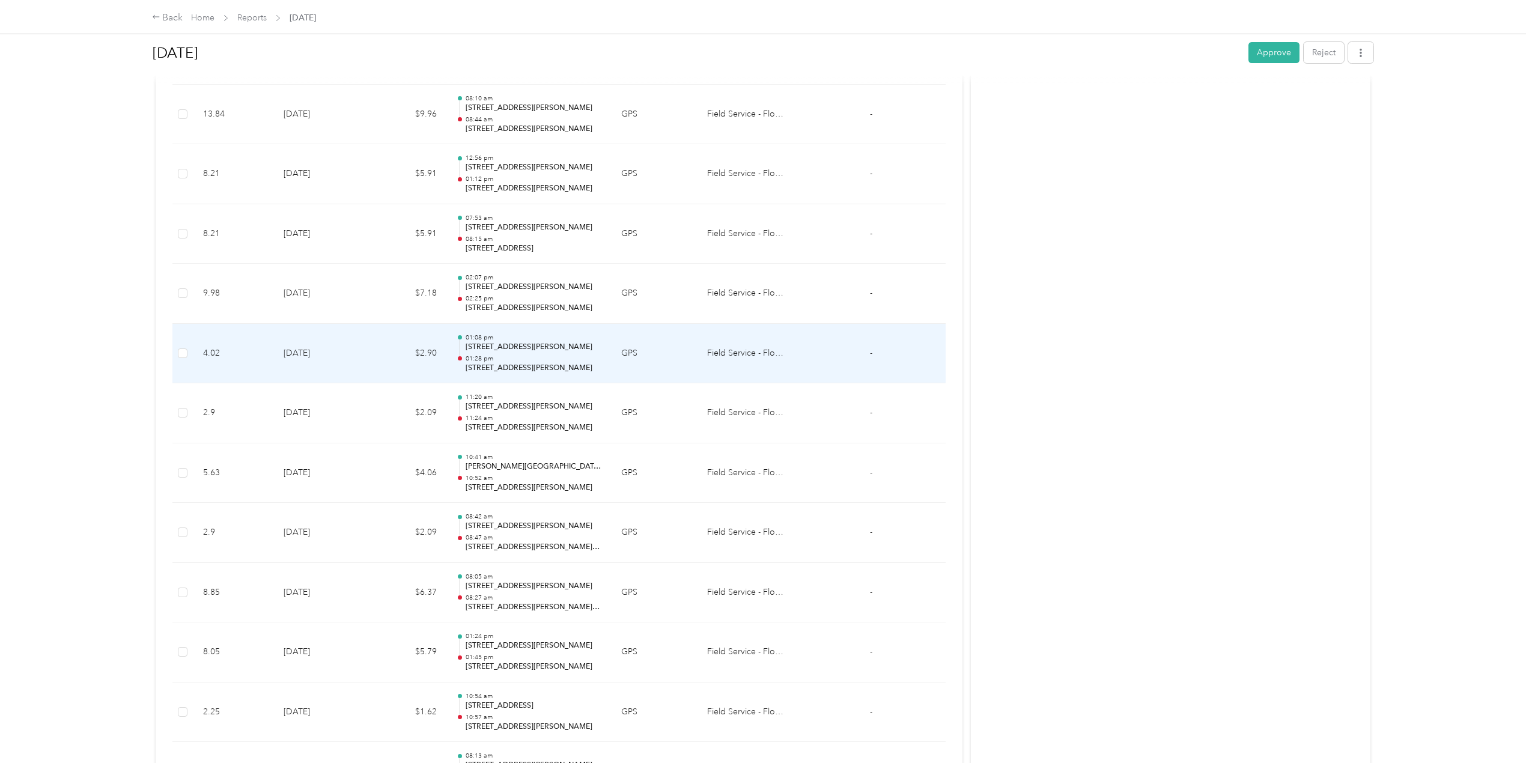
scroll to position [1716, 0]
click at [524, 365] on p "[STREET_ADDRESS][PERSON_NAME]" at bounding box center [534, 369] width 137 height 11
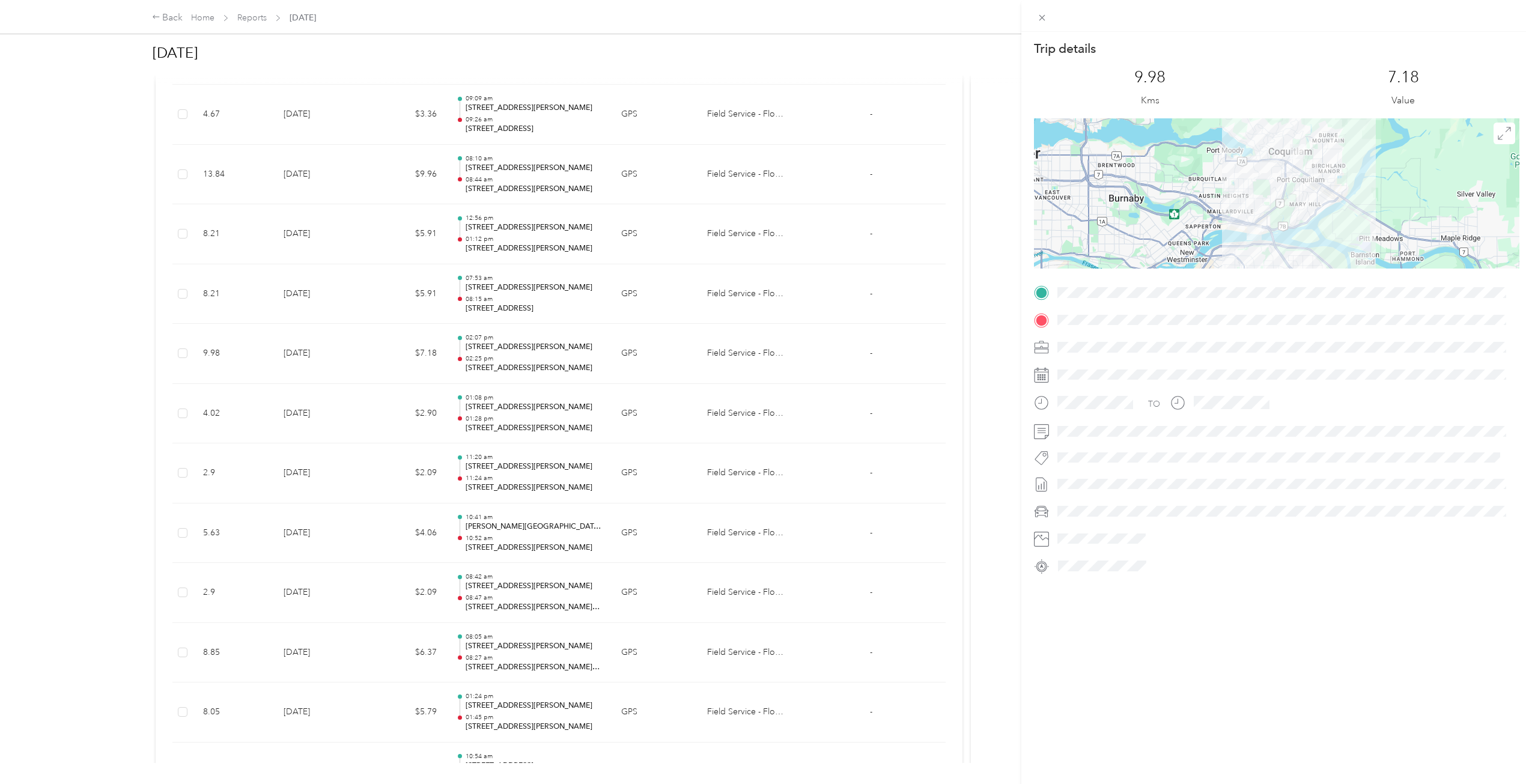
click at [524, 365] on div "Trip details This trip cannot be edited because it is either under review, appr…" at bounding box center [766, 392] width 1532 height 784
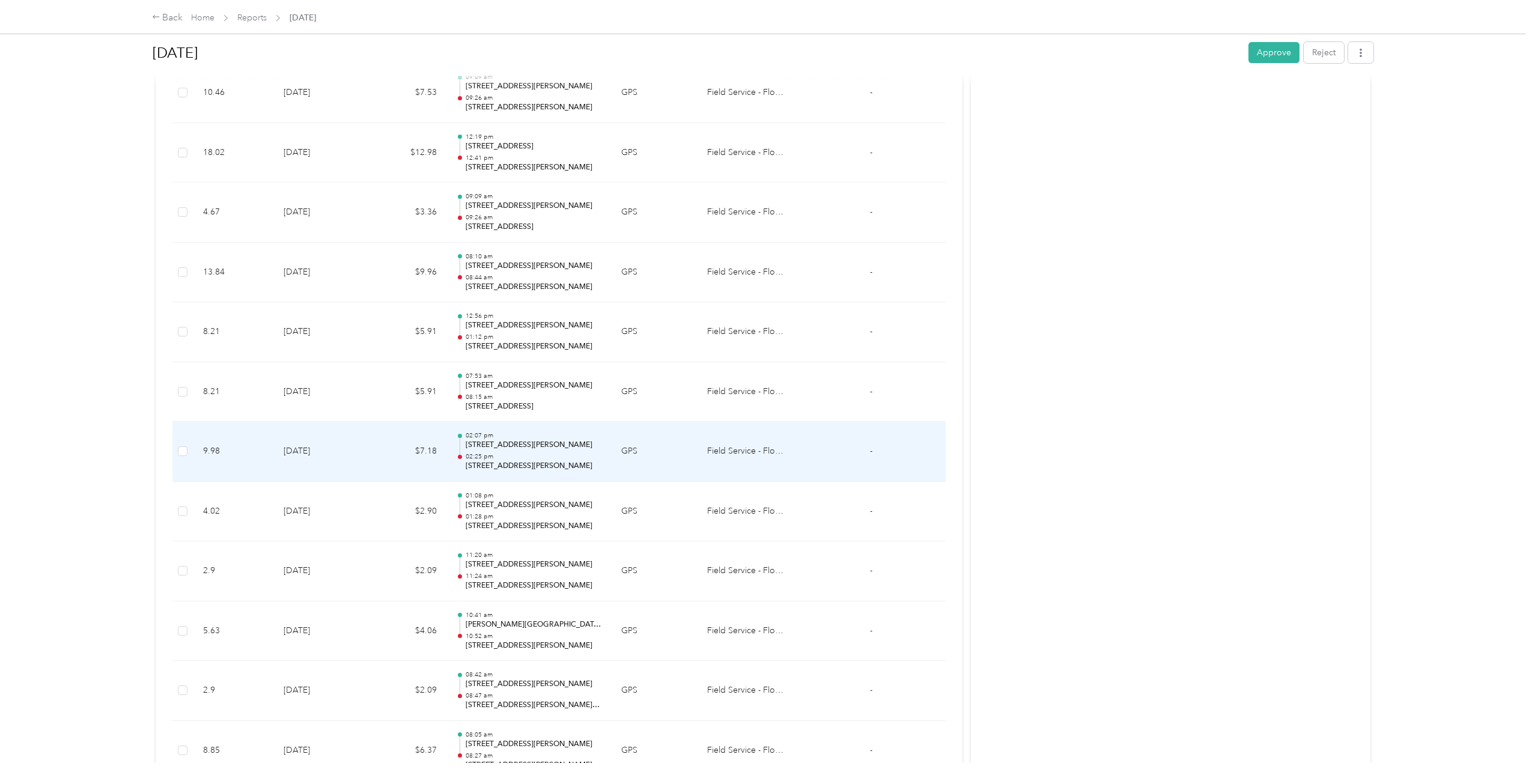
scroll to position [1596, 0]
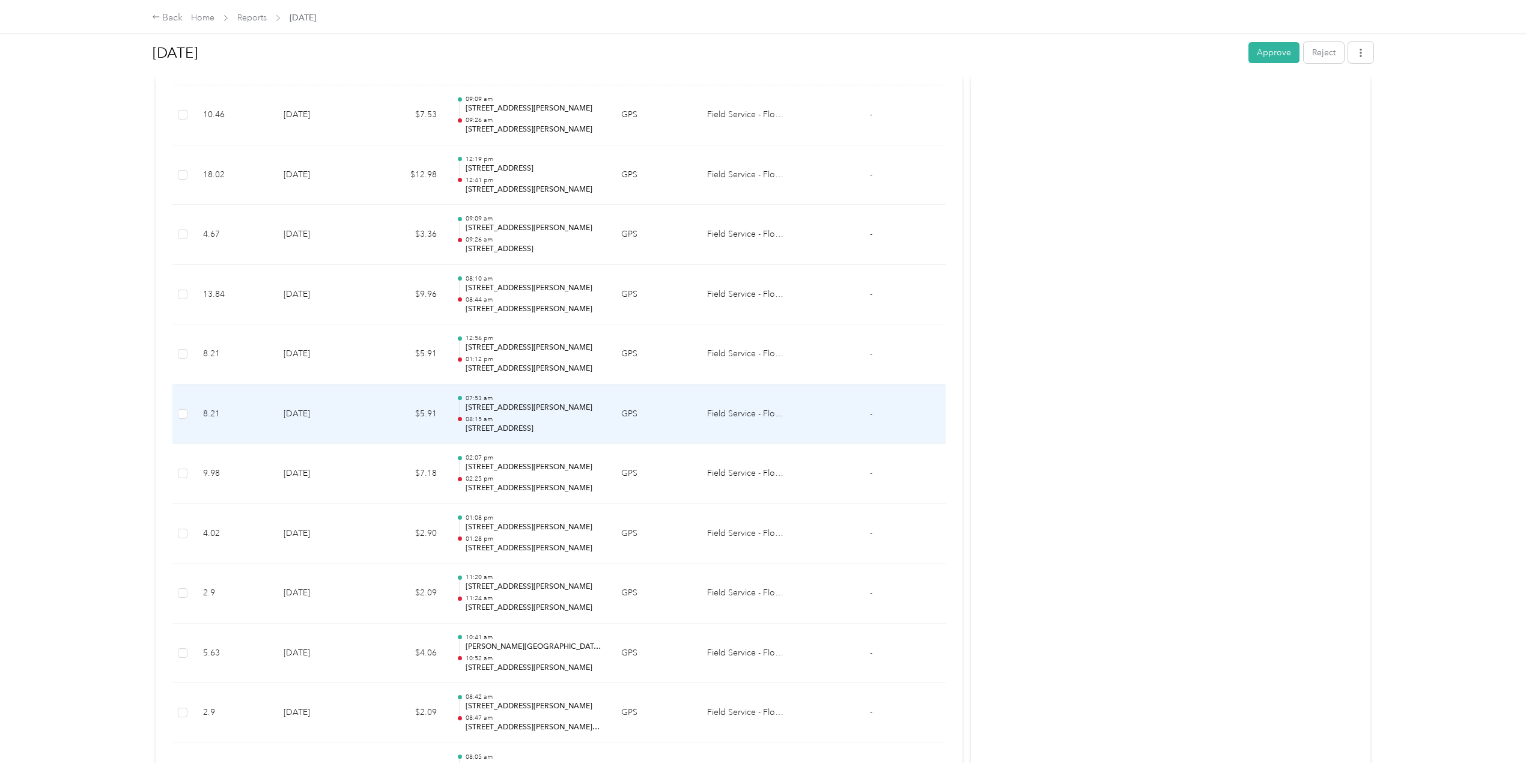
click at [522, 399] on p "07:53 am" at bounding box center [534, 398] width 137 height 8
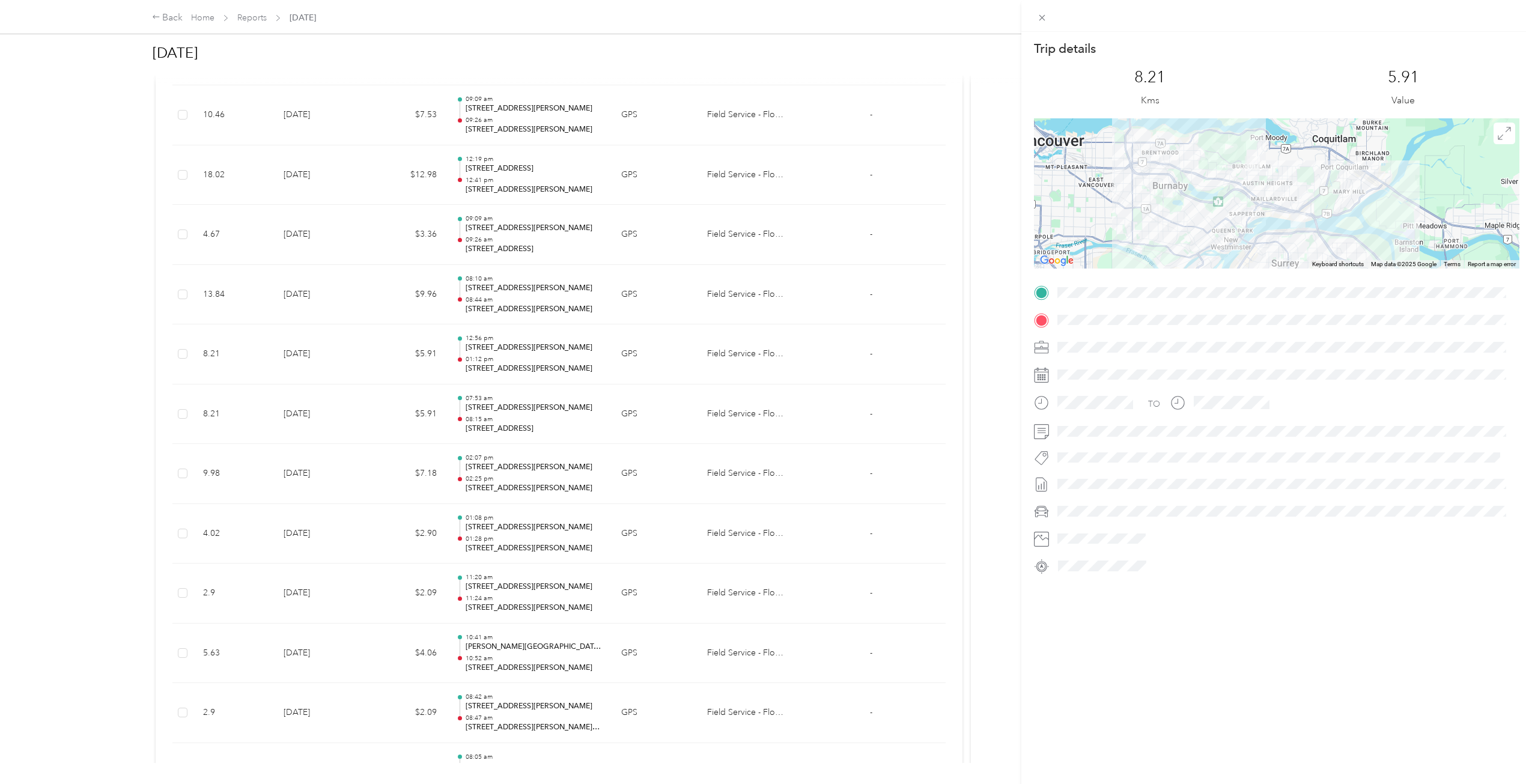
click at [522, 399] on div "Trip details This trip cannot be edited because it is either under review, appr…" at bounding box center [766, 392] width 1532 height 784
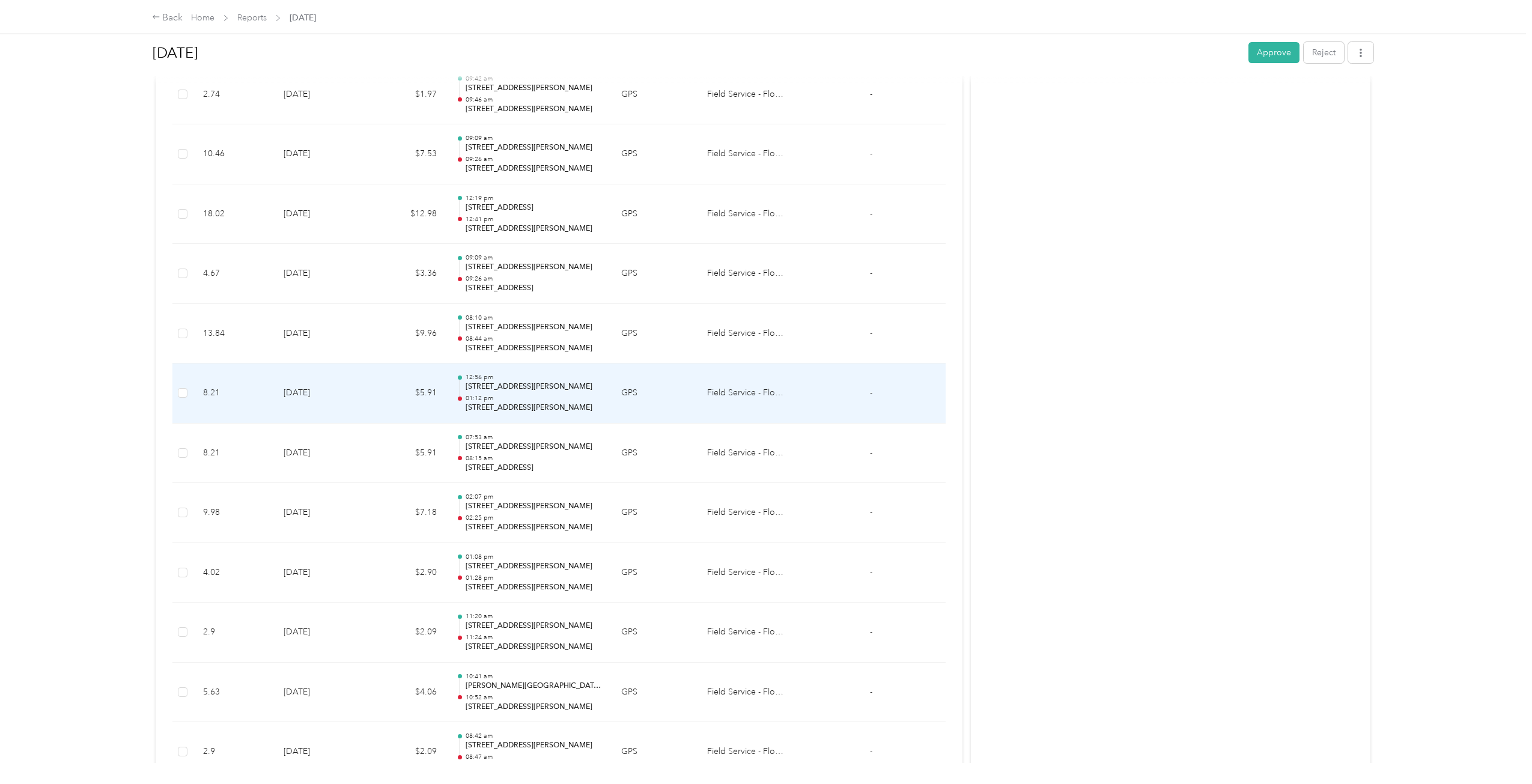
scroll to position [1536, 0]
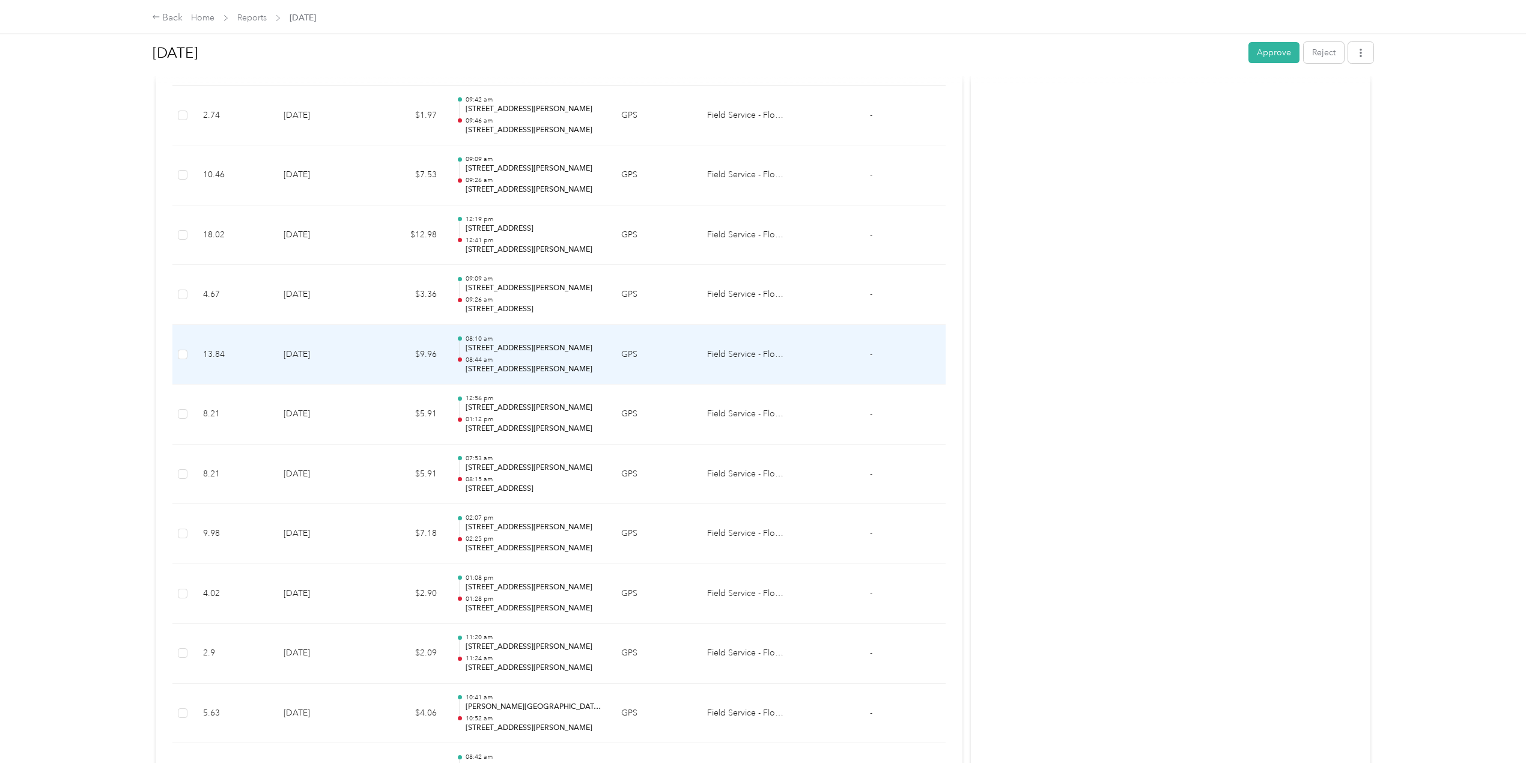
click at [521, 372] on p "[STREET_ADDRESS][PERSON_NAME]" at bounding box center [534, 369] width 137 height 11
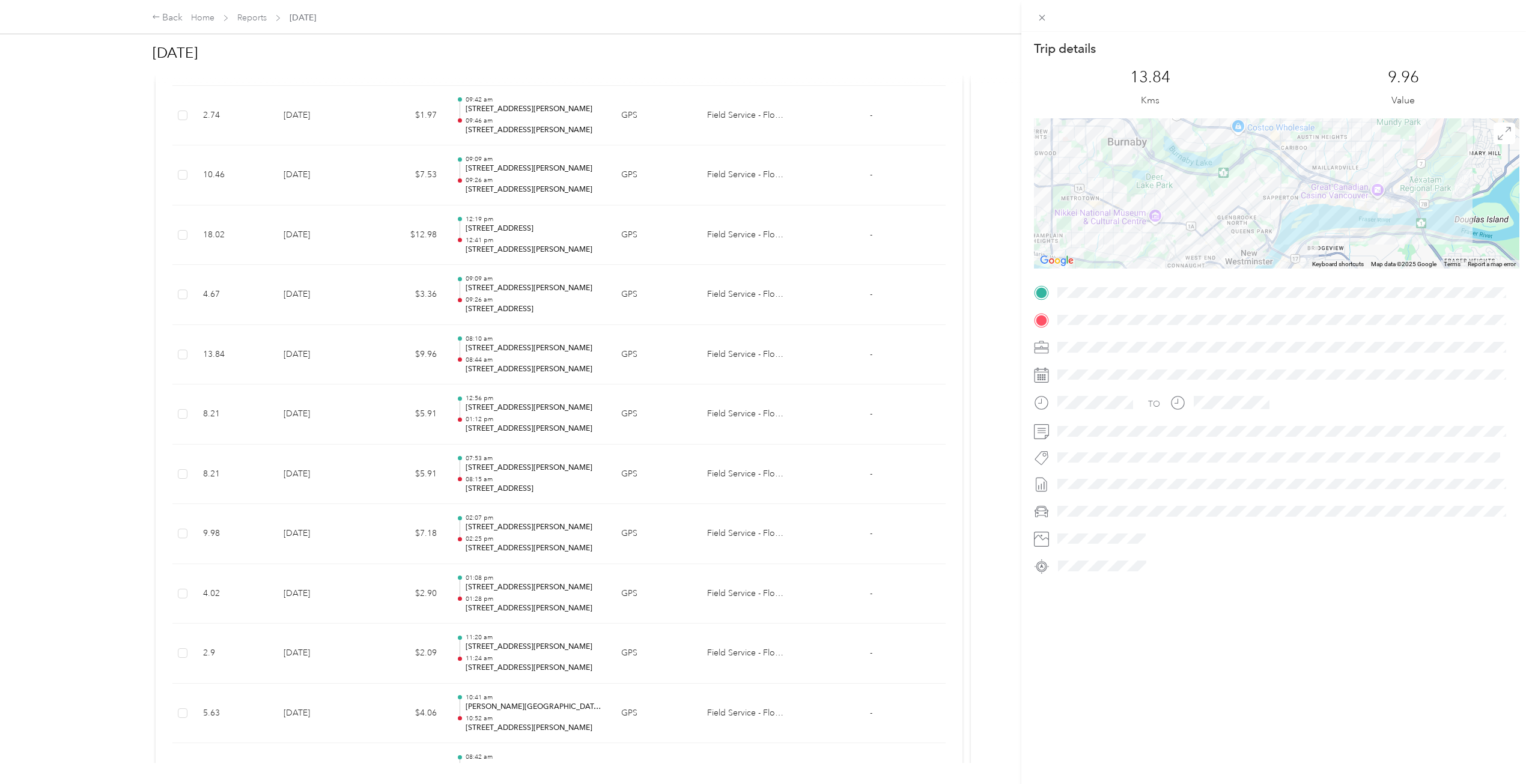
click at [521, 372] on div "Trip details This trip cannot be edited because it is either under review, appr…" at bounding box center [766, 392] width 1532 height 784
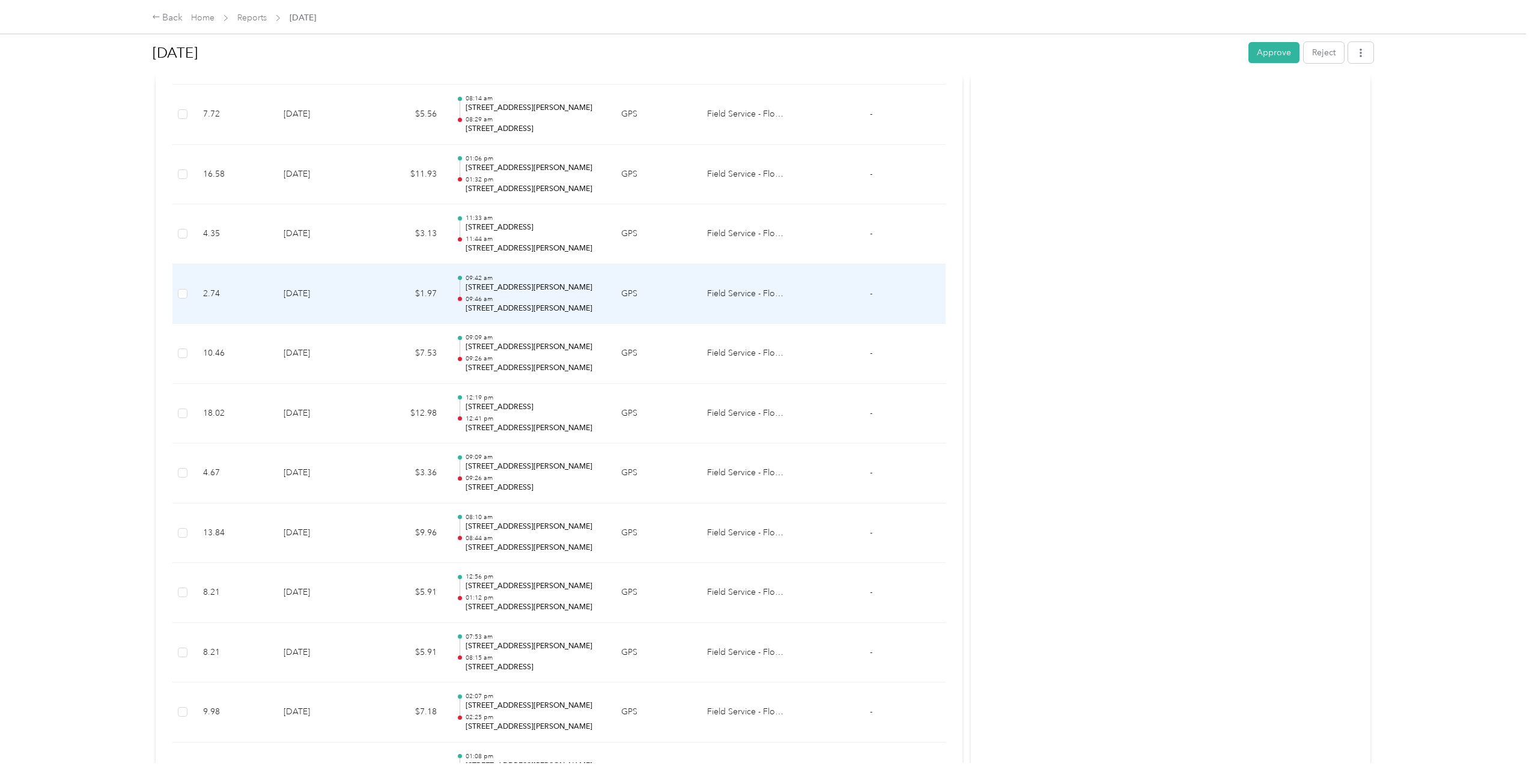
scroll to position [1355, 0]
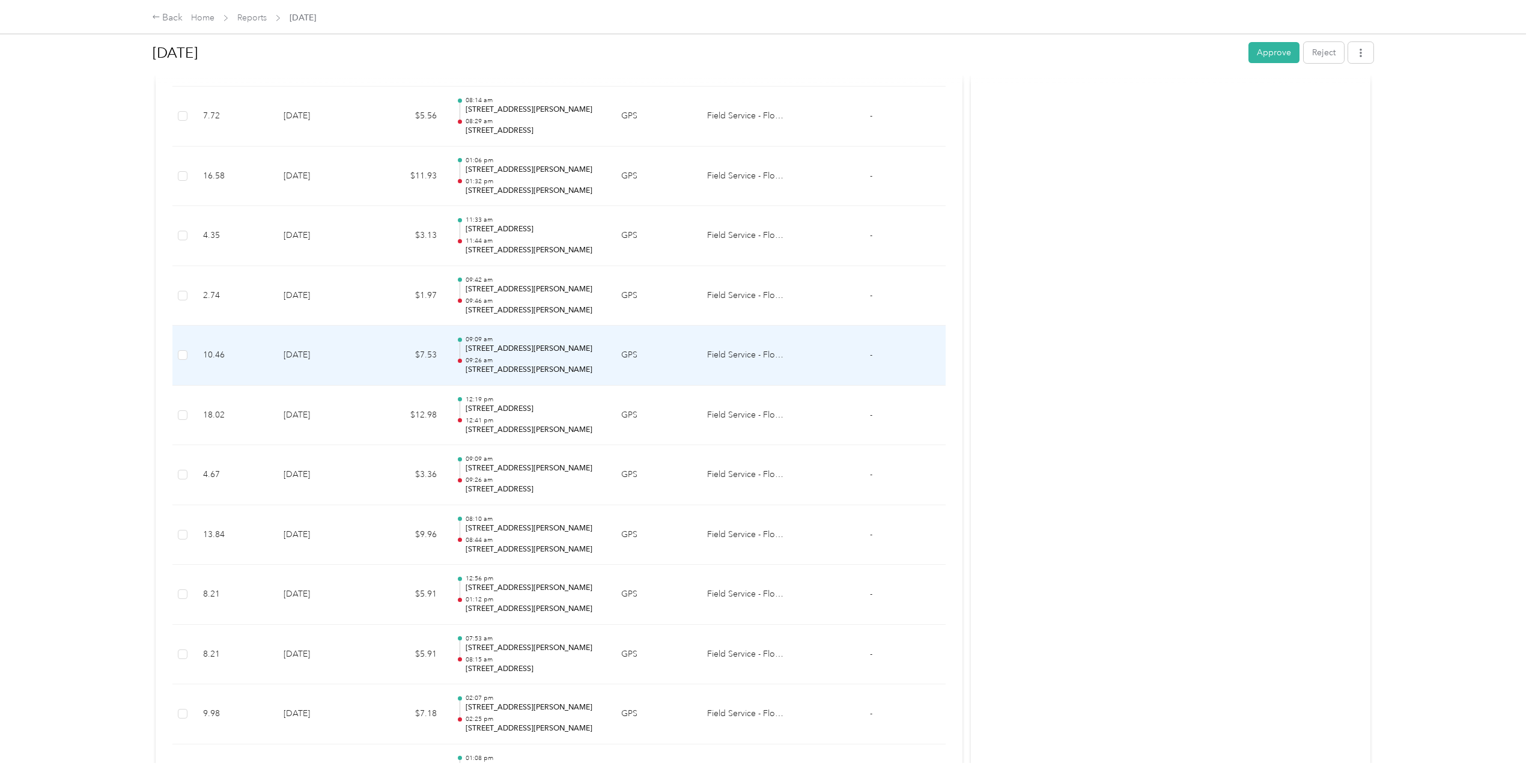
click at [564, 354] on p "[STREET_ADDRESS][PERSON_NAME]" at bounding box center [534, 349] width 137 height 11
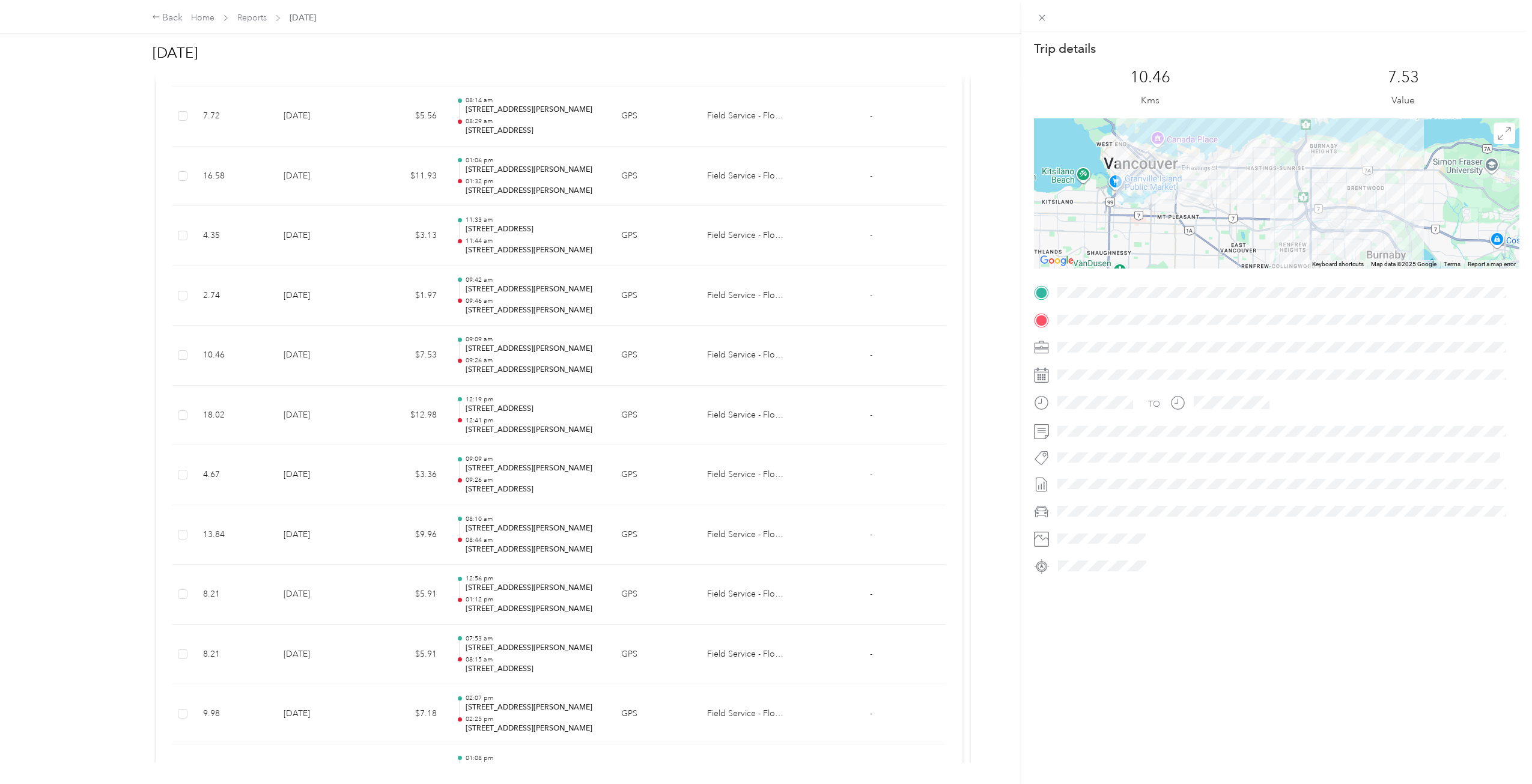
click at [606, 375] on div "Trip details This trip cannot be edited because it is either under review, appr…" at bounding box center [766, 392] width 1532 height 784
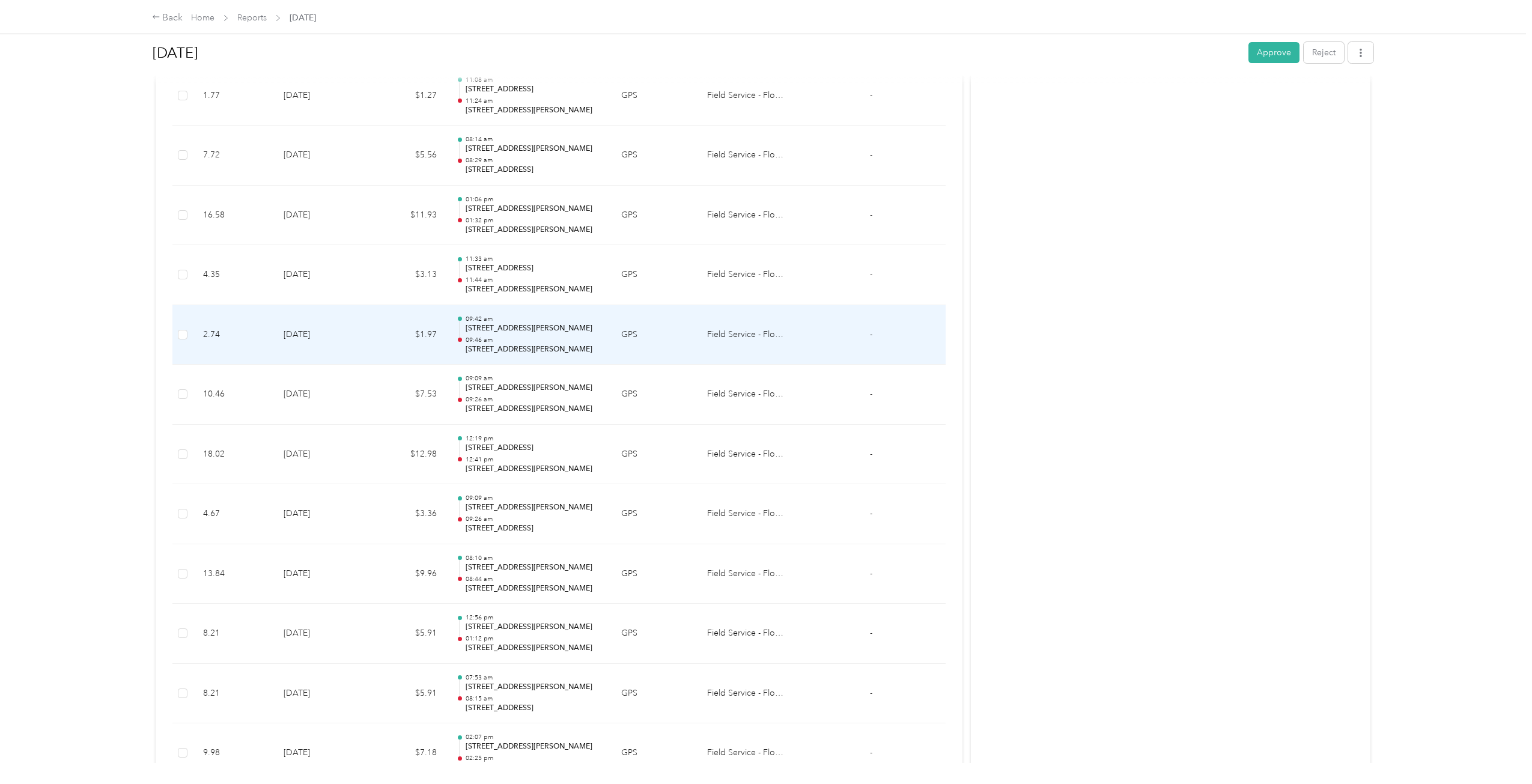
scroll to position [1296, 0]
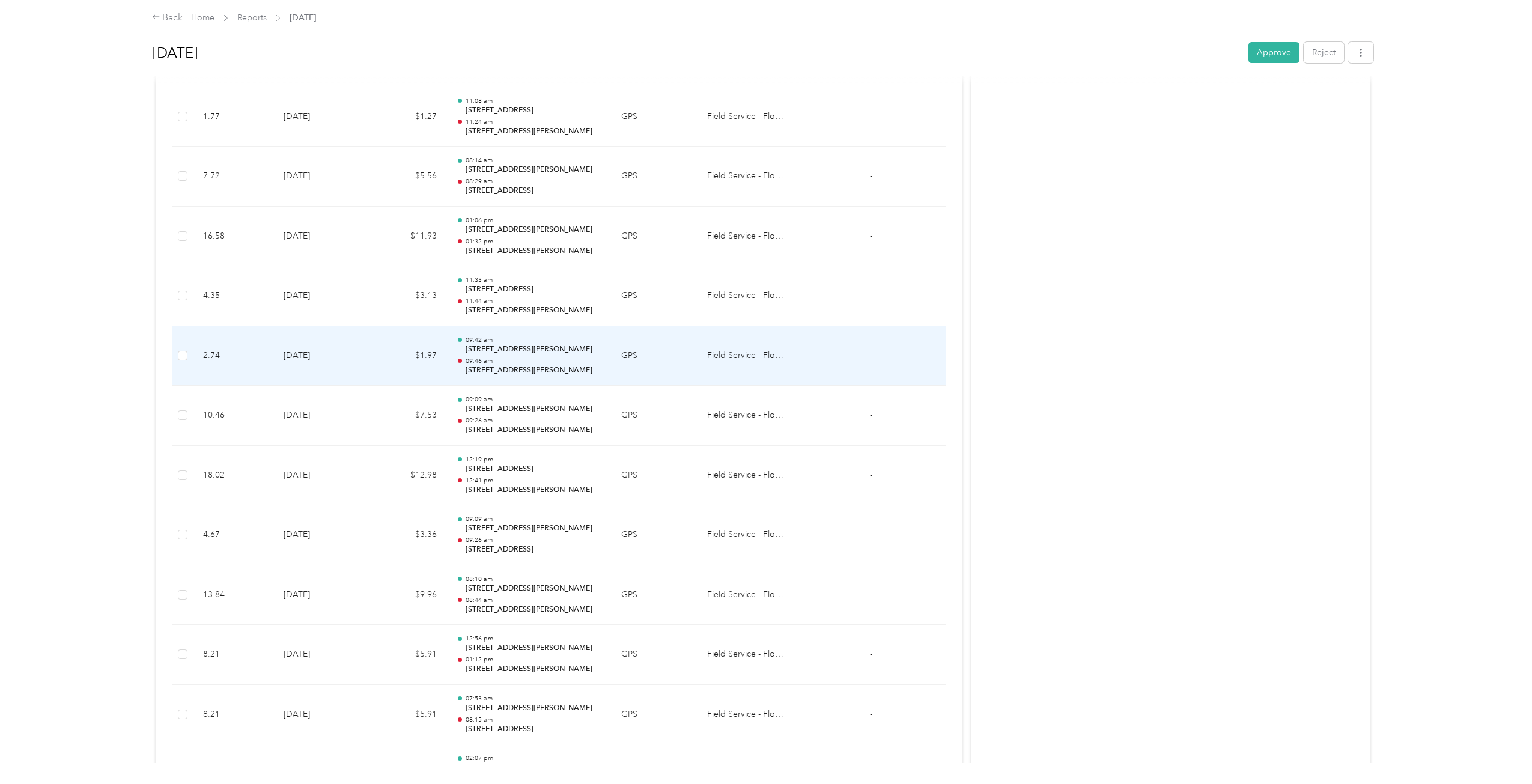
click at [625, 361] on td "GPS" at bounding box center [654, 356] width 86 height 60
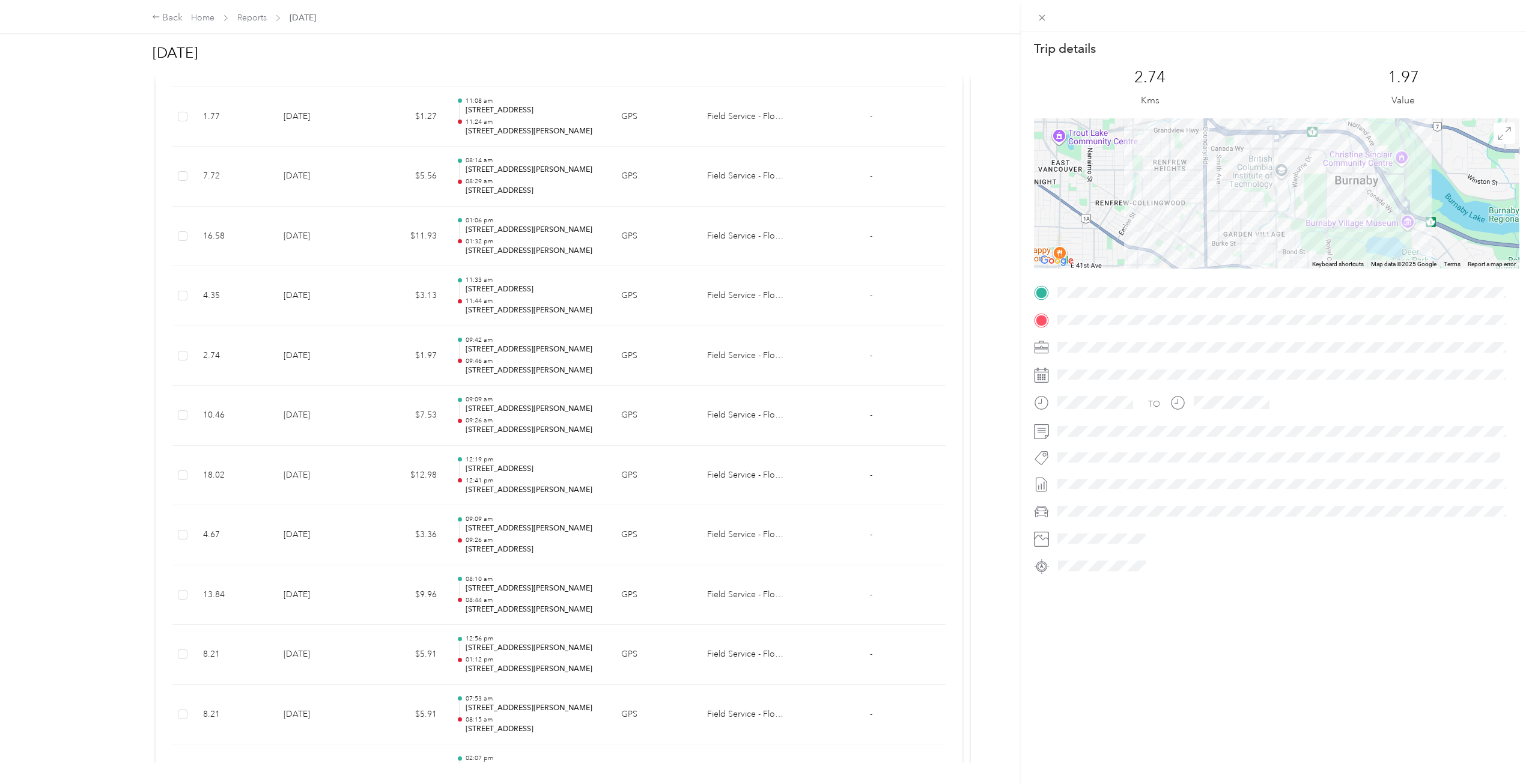
click at [625, 361] on div "Trip details This trip cannot be edited because it is either under review, appr…" at bounding box center [766, 392] width 1532 height 784
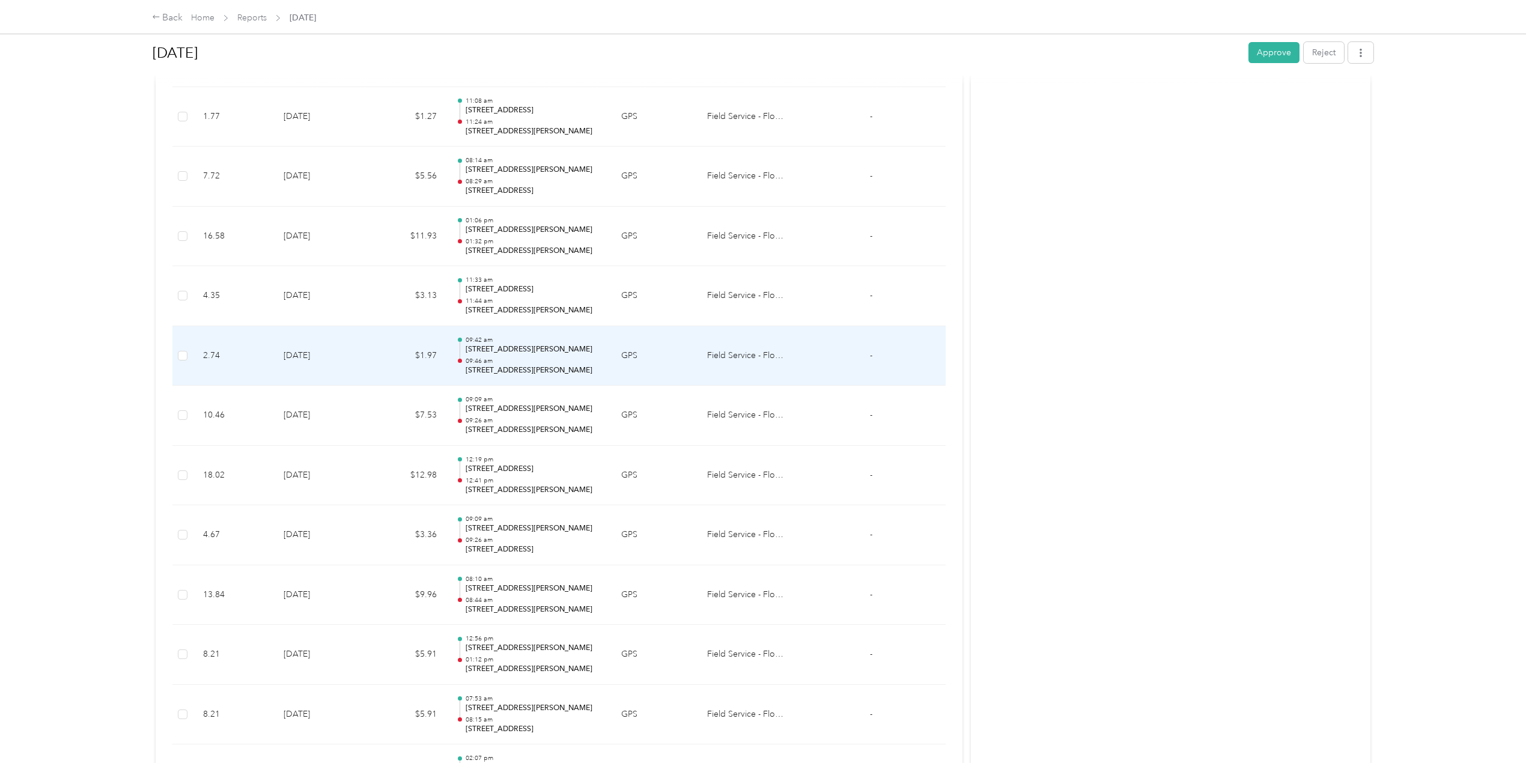
scroll to position [1236, 0]
click at [634, 360] on td "GPS" at bounding box center [654, 356] width 86 height 60
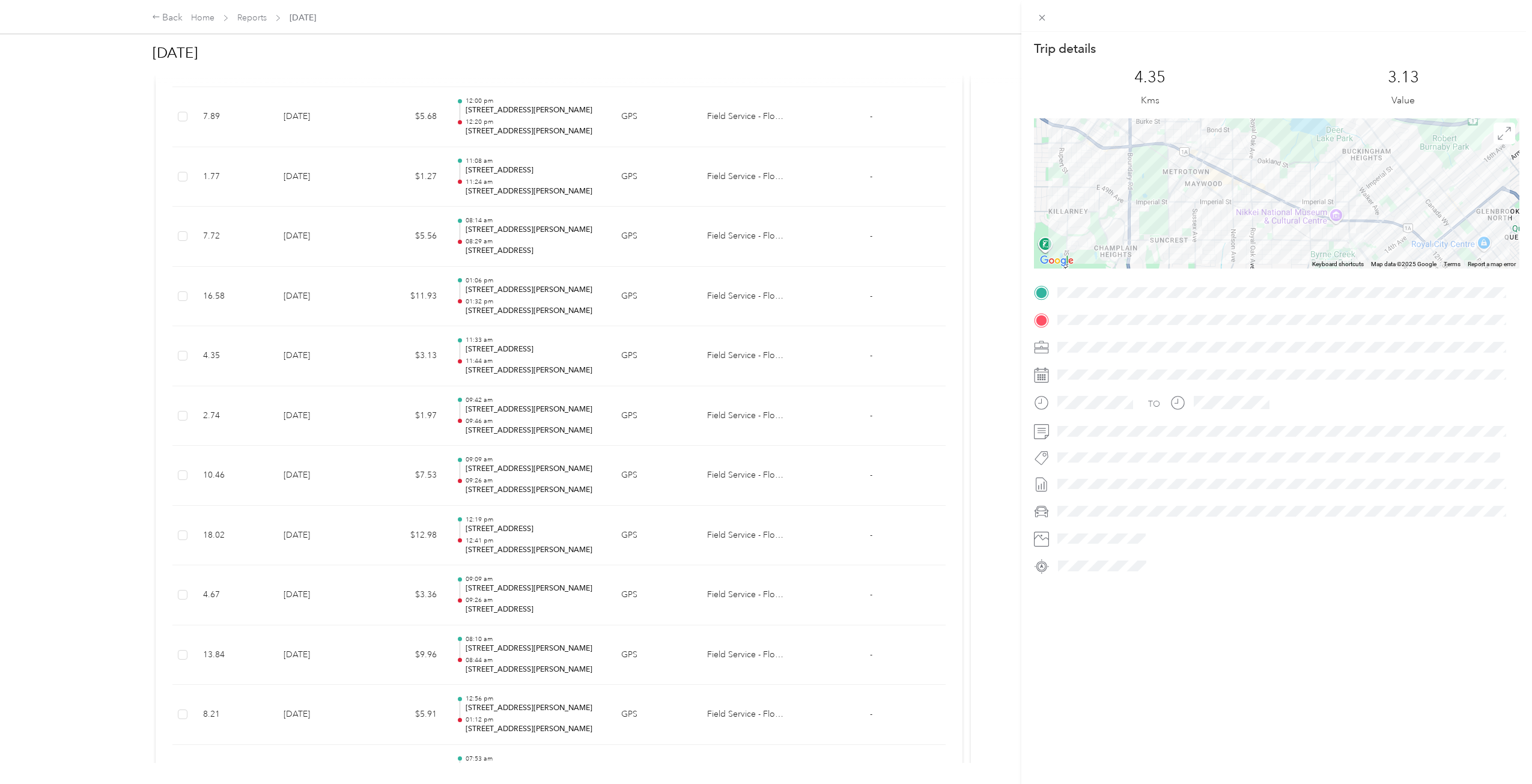
click at [634, 360] on div "Trip details This trip cannot be edited because it is either under review, appr…" at bounding box center [766, 392] width 1532 height 784
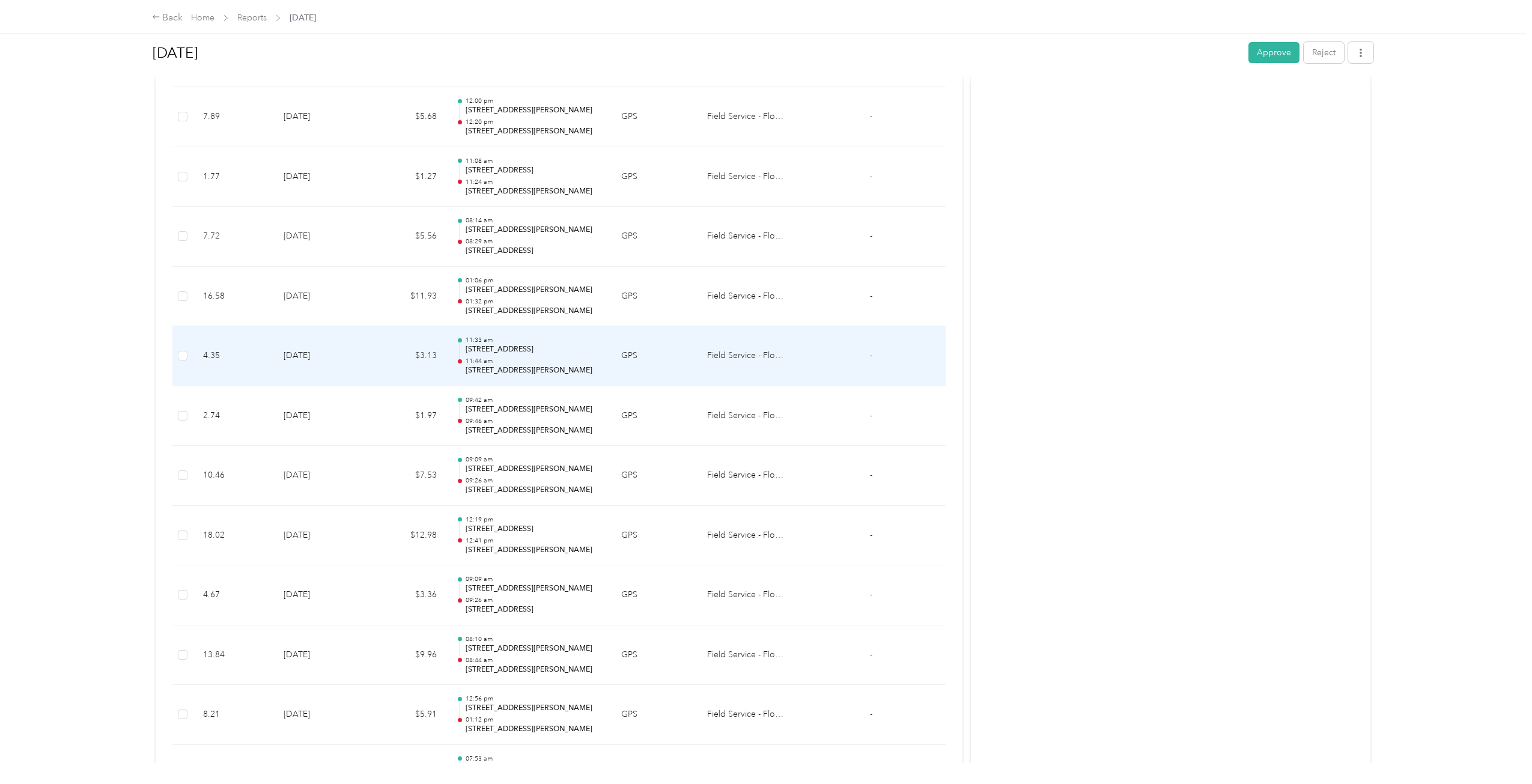
click at [643, 330] on td "GPS" at bounding box center [654, 356] width 86 height 60
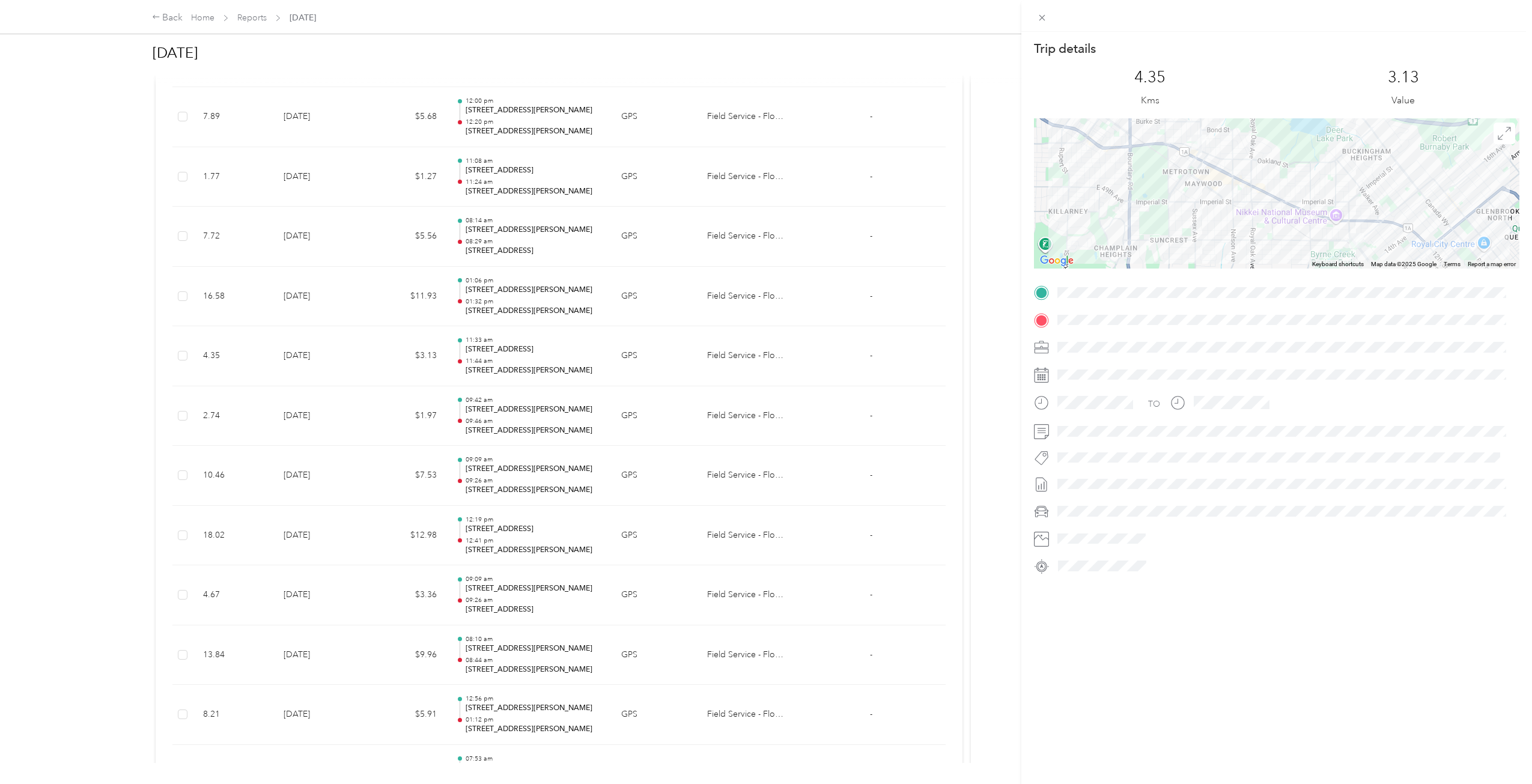
click at [643, 332] on div "Trip details This trip cannot be edited because it is either under review, appr…" at bounding box center [766, 392] width 1532 height 784
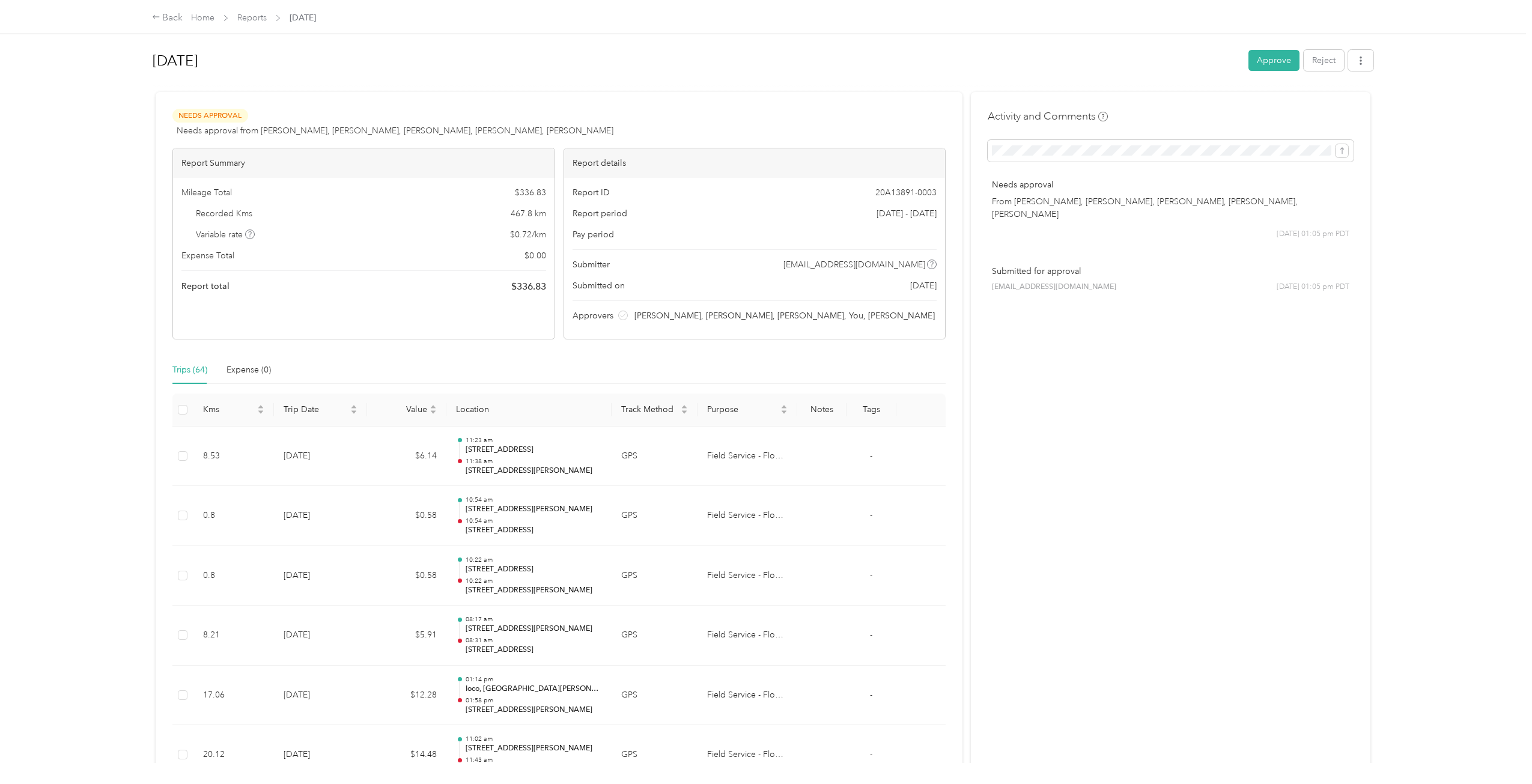
scroll to position [1236, 0]
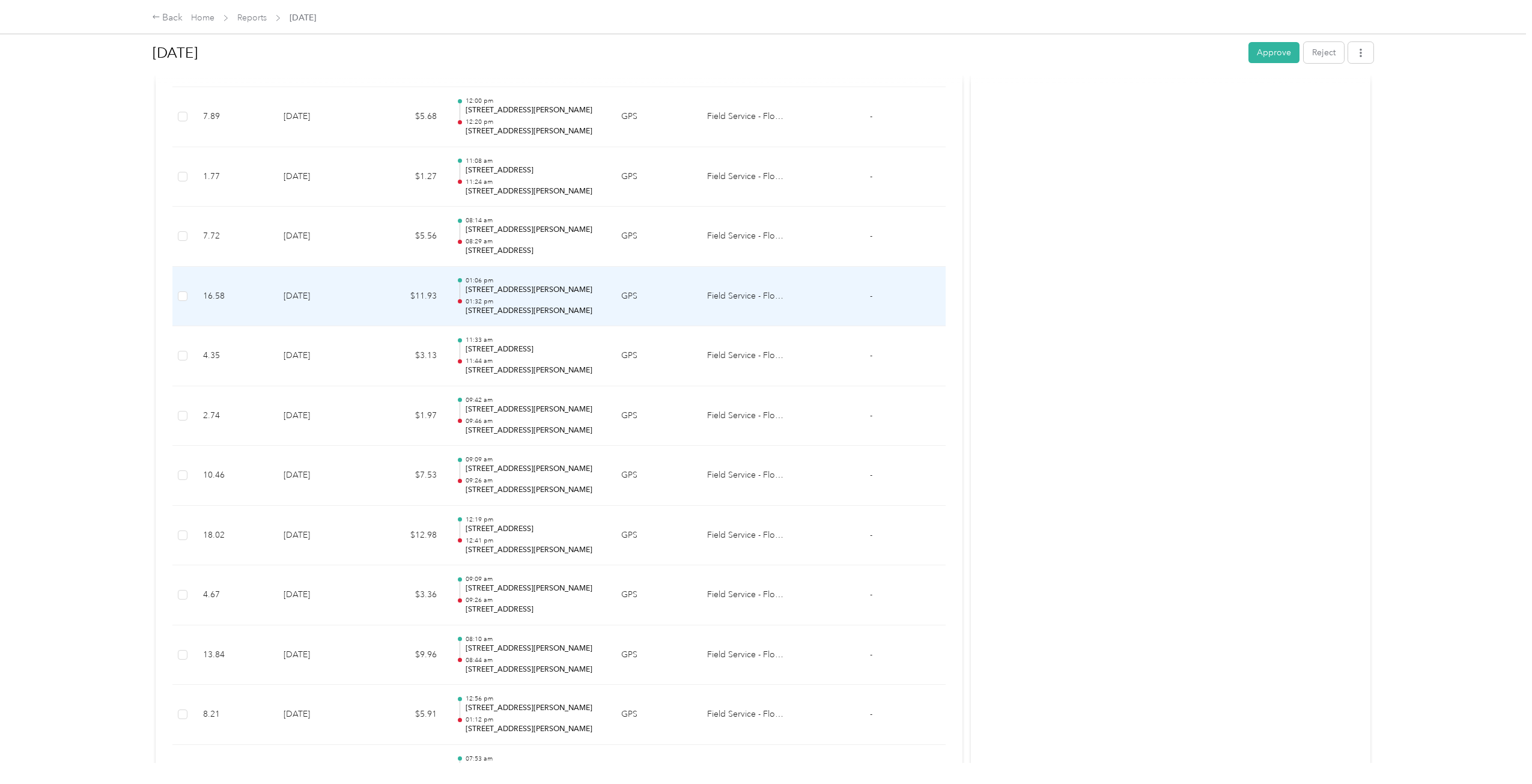
click at [636, 312] on td "GPS" at bounding box center [654, 297] width 86 height 60
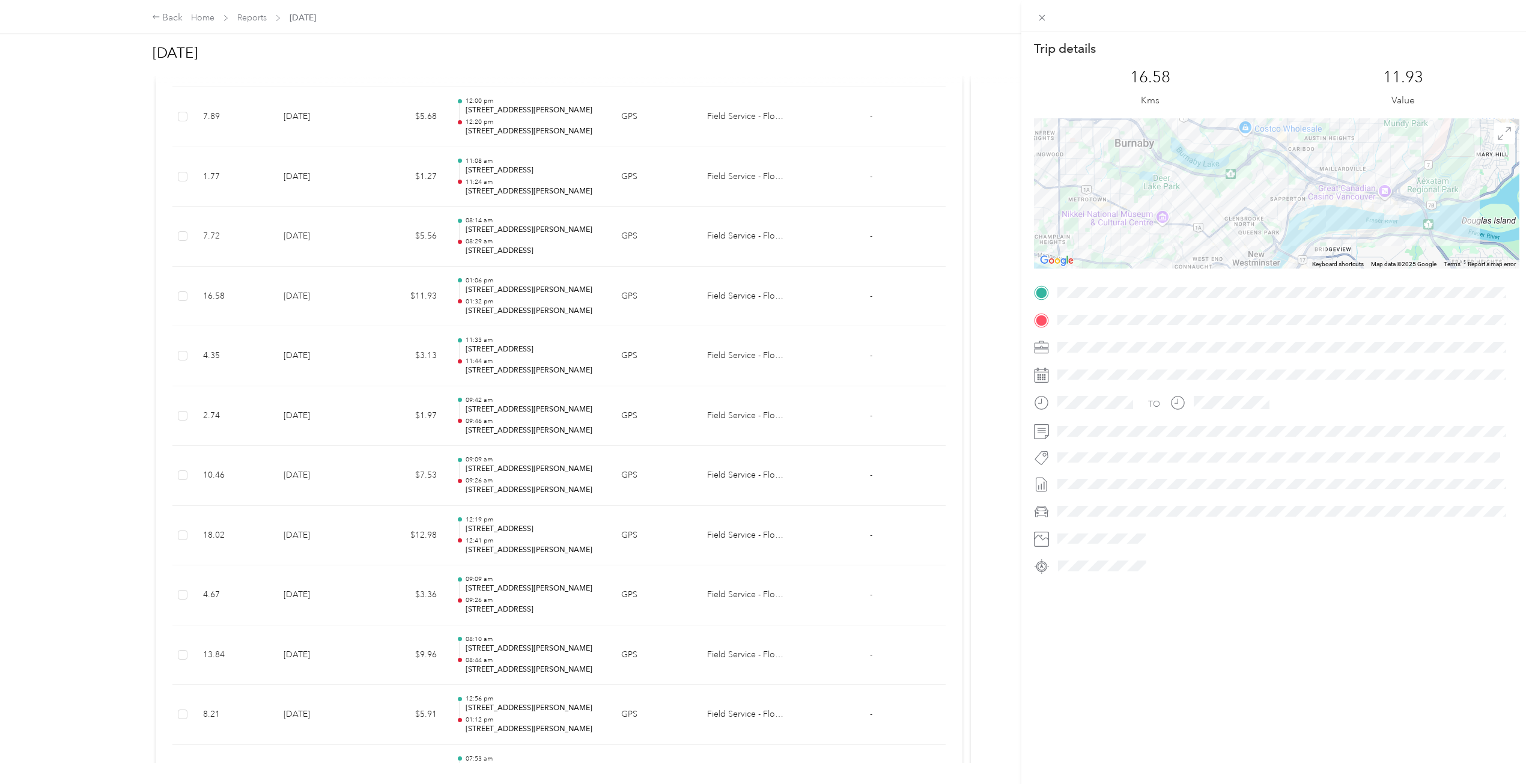
click at [641, 313] on div "Trip details This trip cannot be edited because it is either under review, appr…" at bounding box center [766, 392] width 1532 height 784
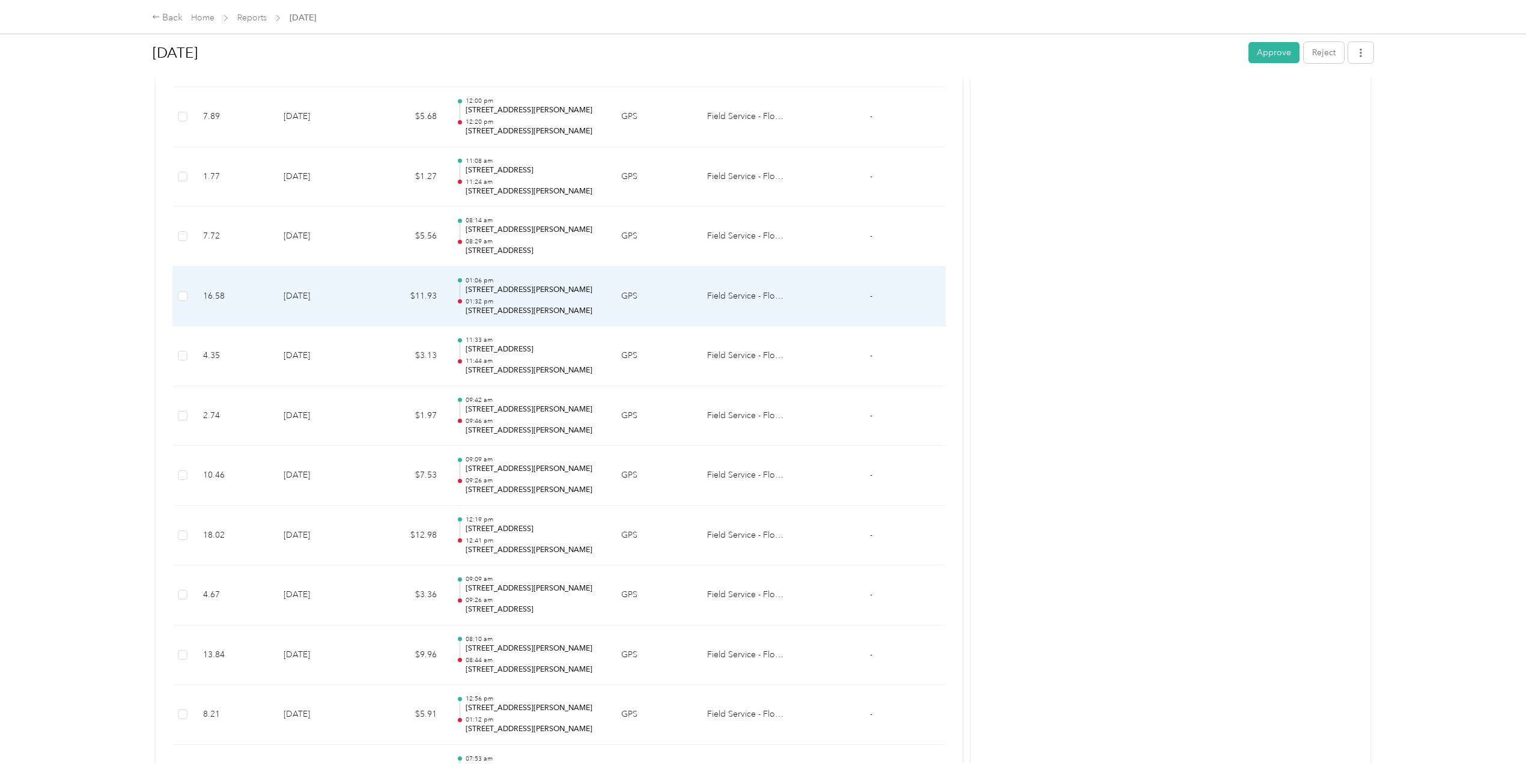
scroll to position [1116, 0]
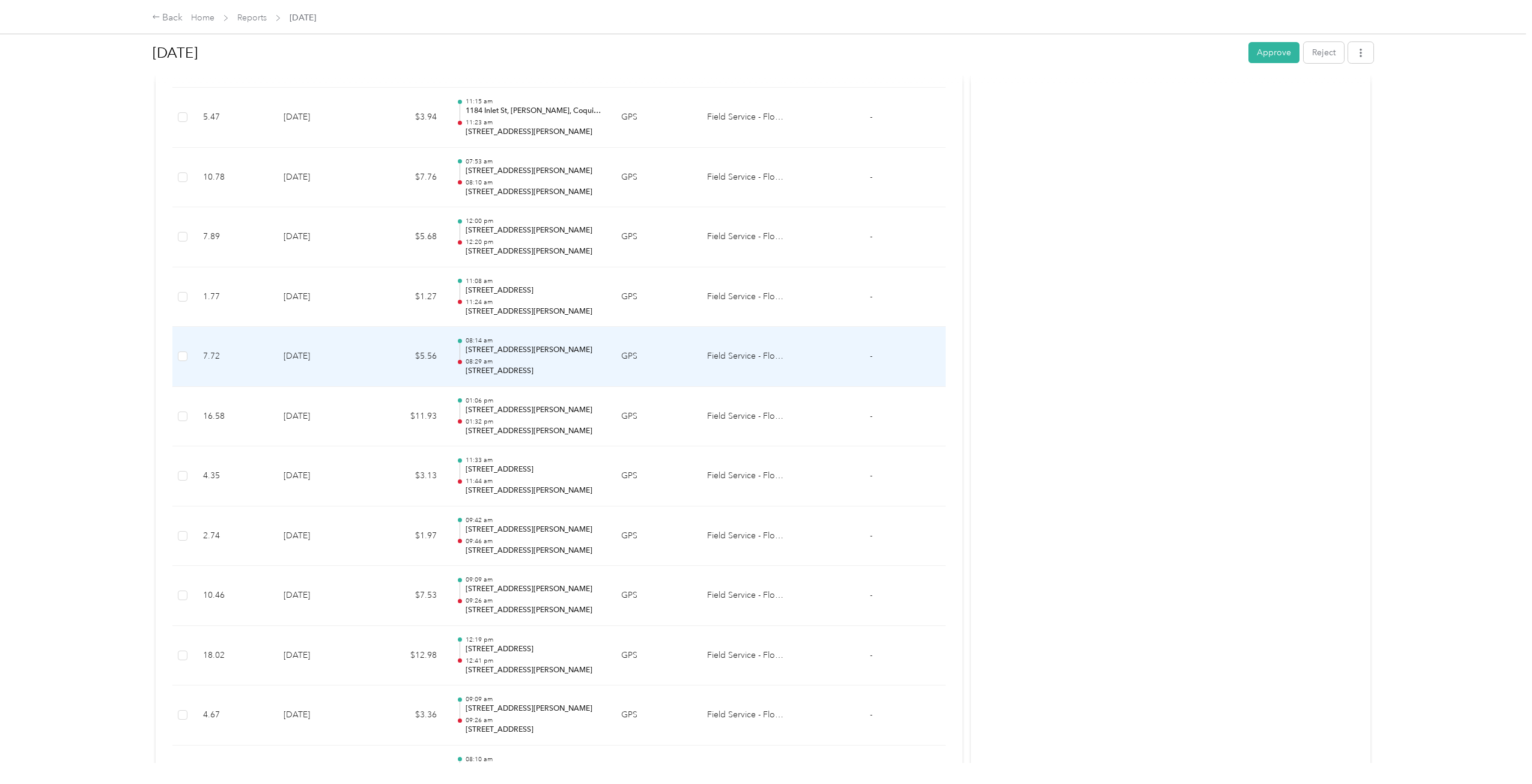
click at [622, 370] on td "GPS" at bounding box center [654, 357] width 86 height 60
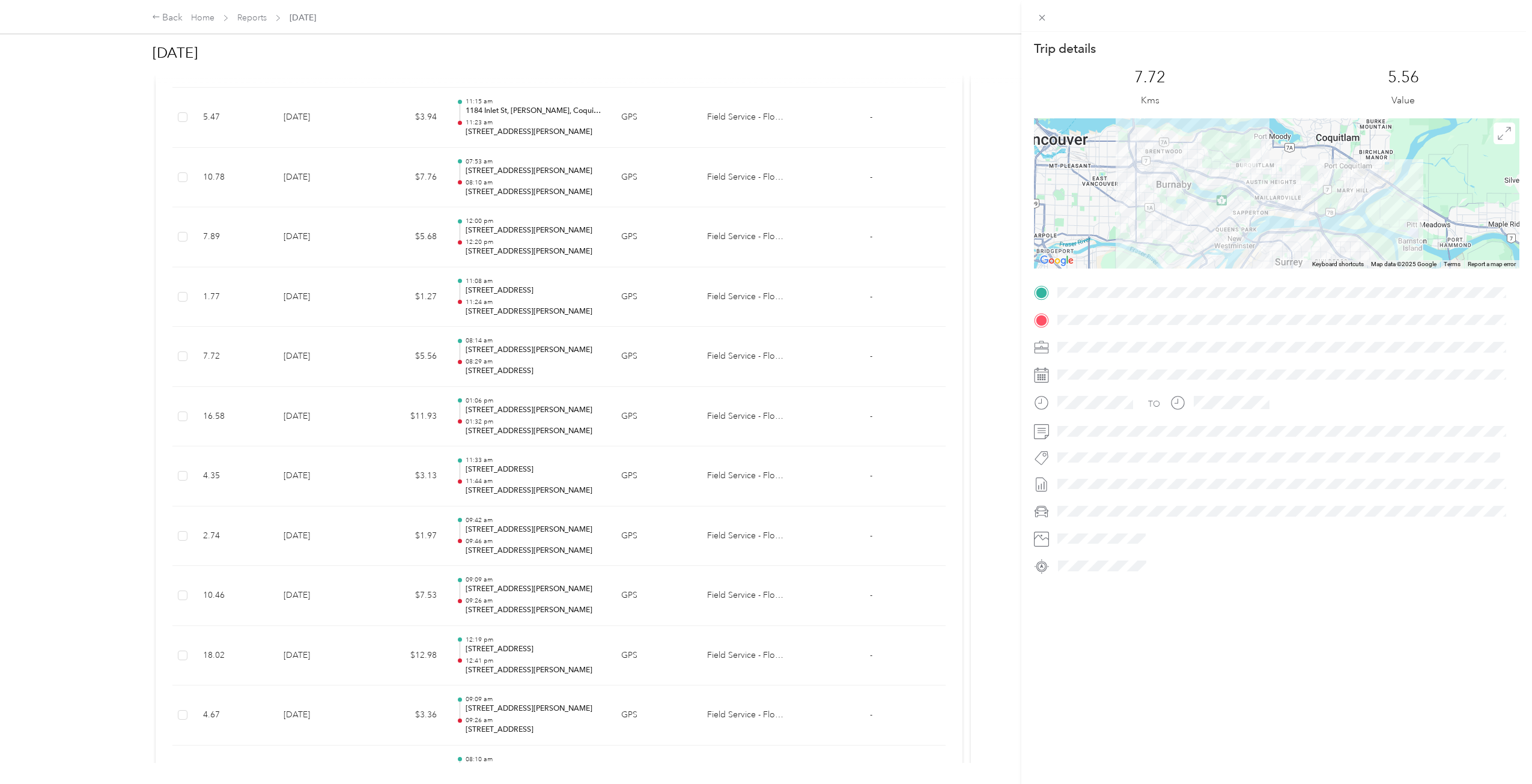
click at [622, 370] on div "Trip details This trip cannot be edited because it is either under review, appr…" at bounding box center [766, 392] width 1532 height 784
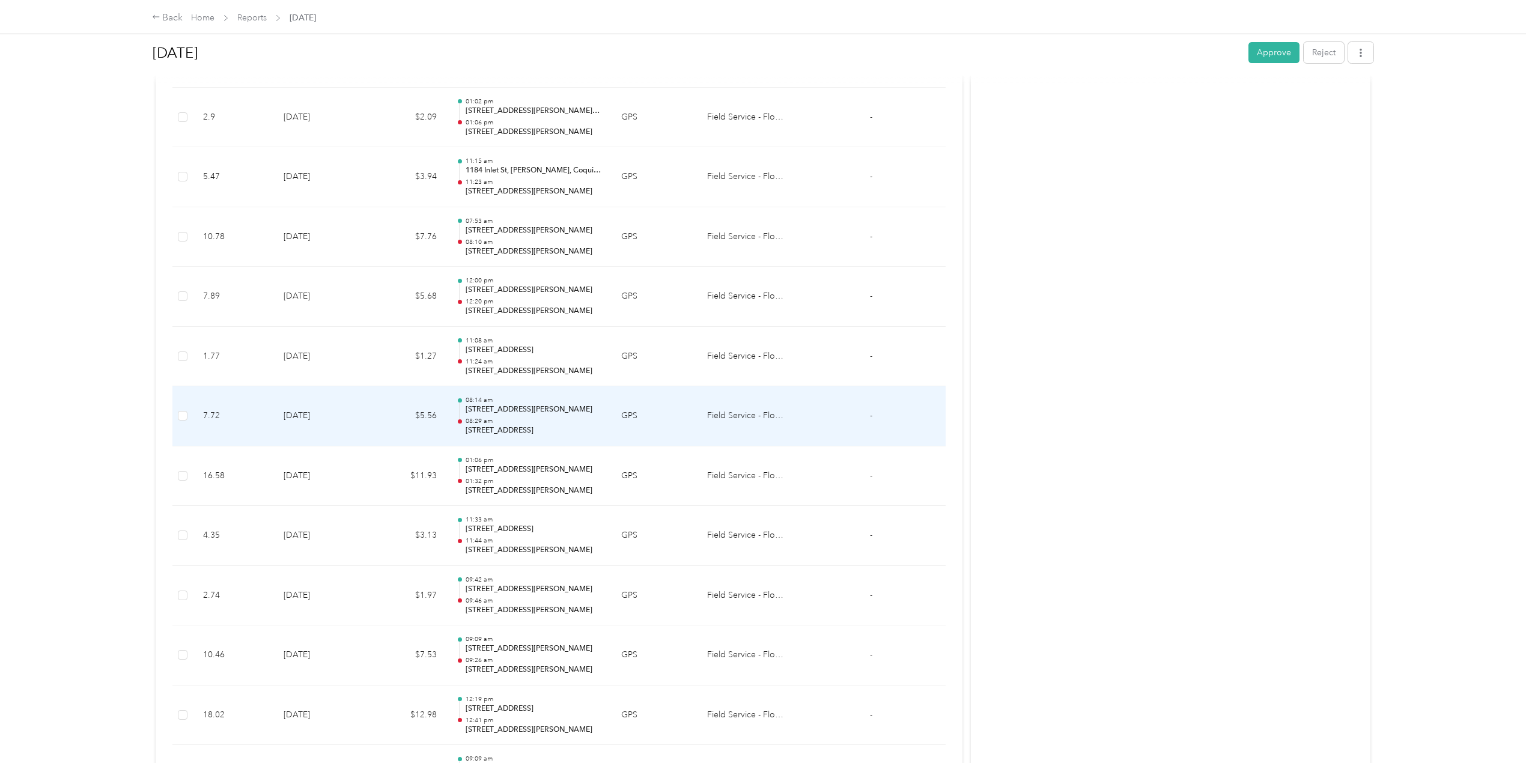
scroll to position [1055, 0]
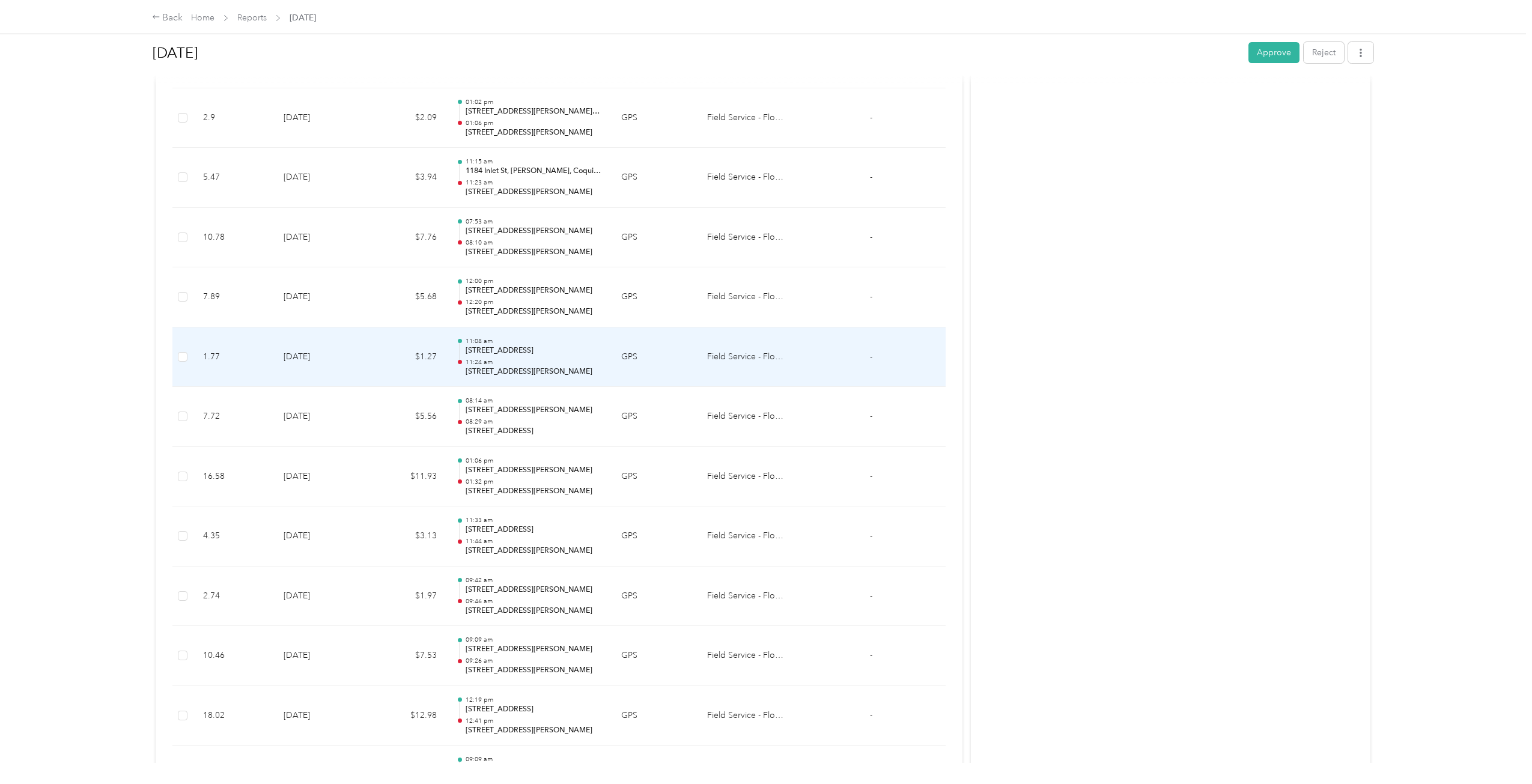
click at [622, 367] on td "GPS" at bounding box center [654, 358] width 86 height 60
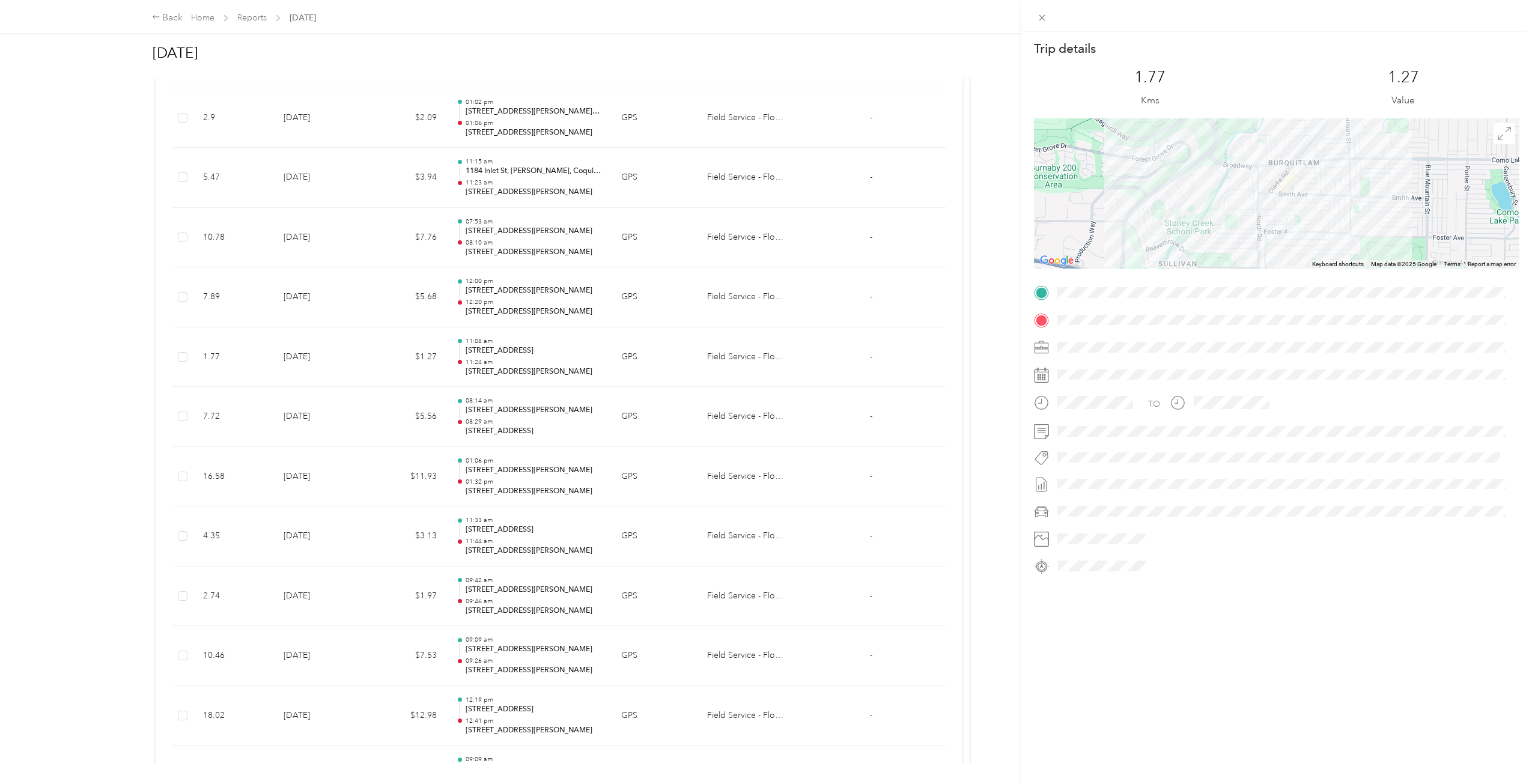
click at [622, 367] on div "Trip details This trip cannot be edited because it is either under review, appr…" at bounding box center [766, 392] width 1532 height 784
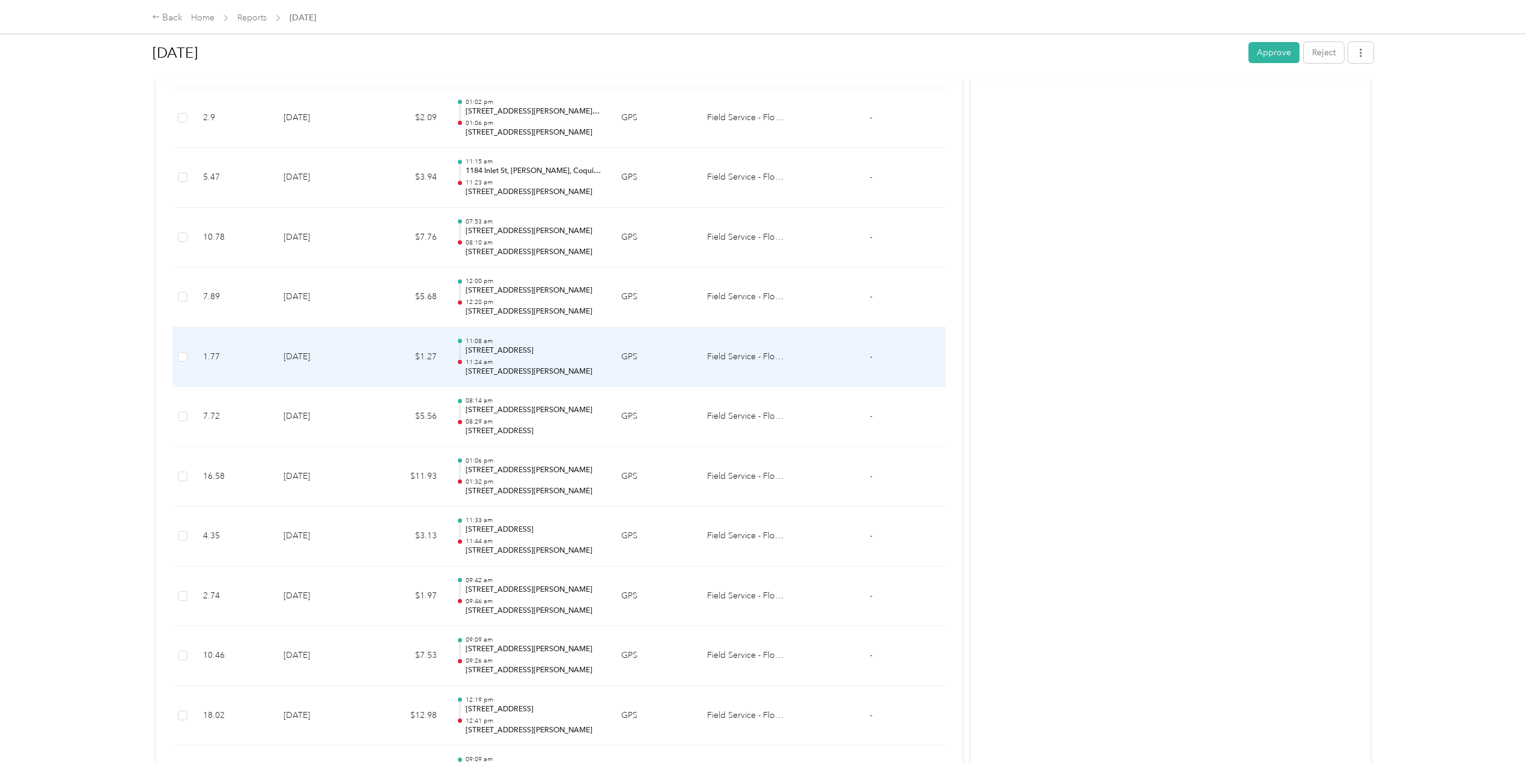
scroll to position [995, 0]
click at [622, 367] on td "GPS" at bounding box center [654, 358] width 86 height 60
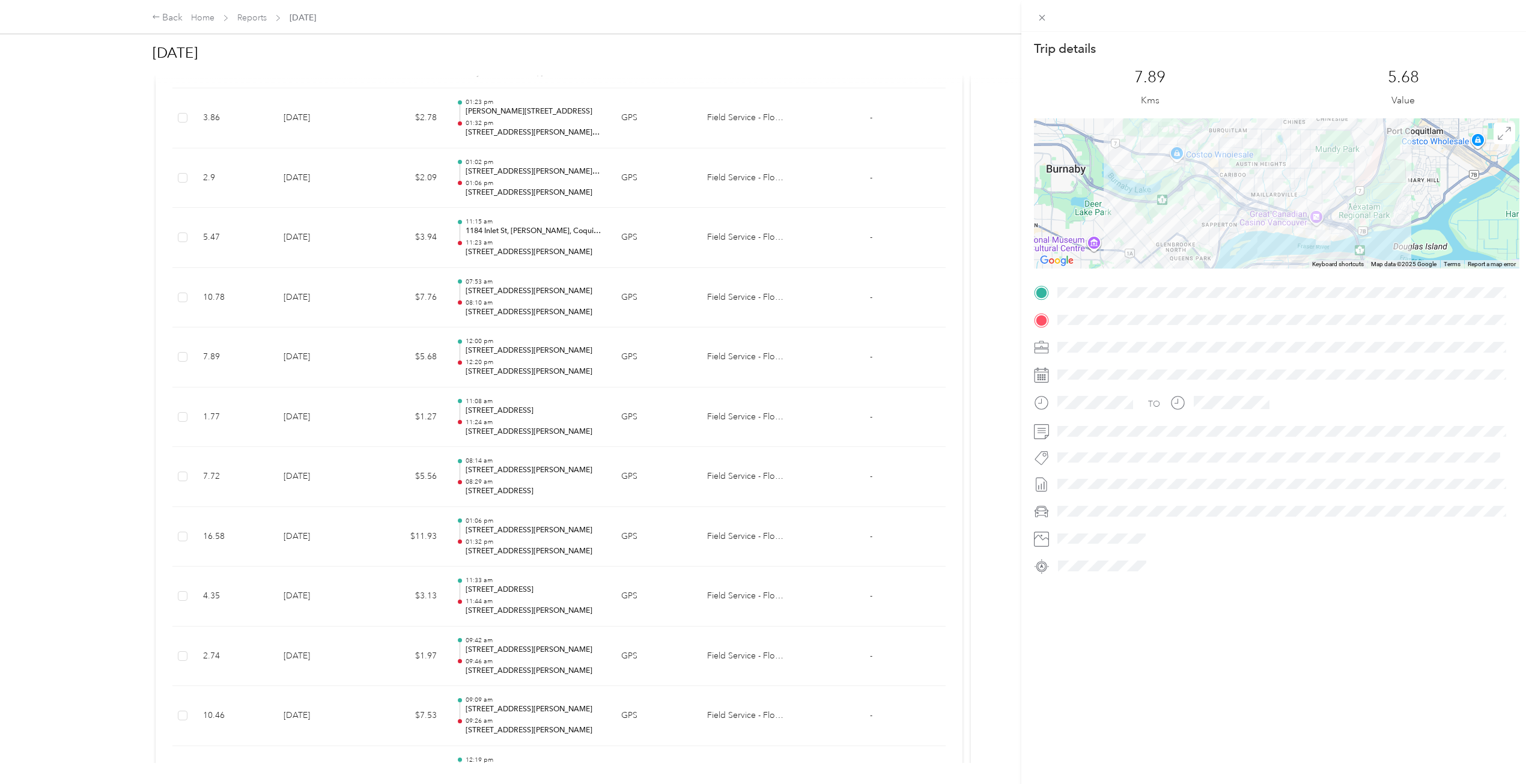
click at [622, 367] on div "Trip details This trip cannot be edited because it is either under review, appr…" at bounding box center [766, 392] width 1532 height 784
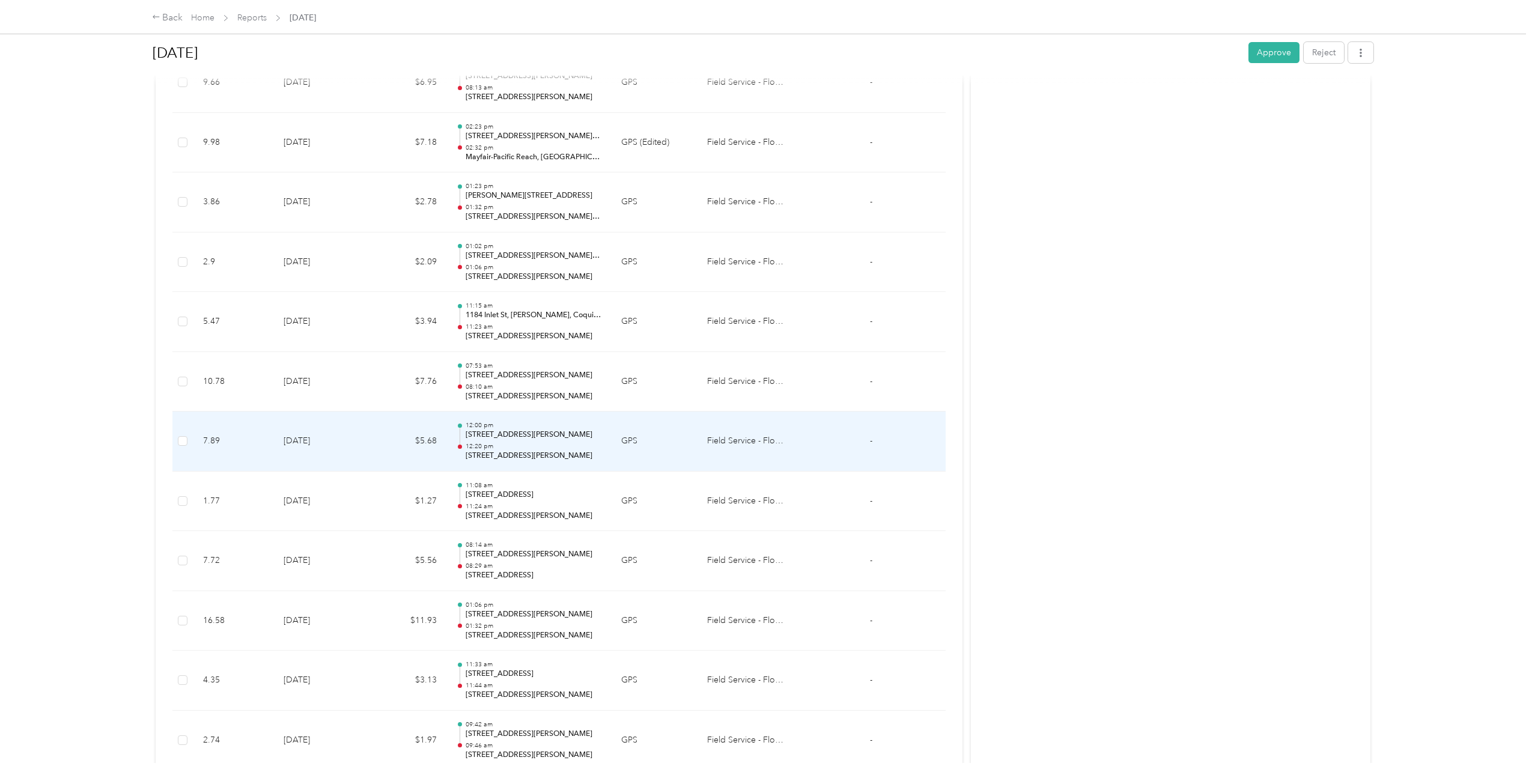
scroll to position [875, 0]
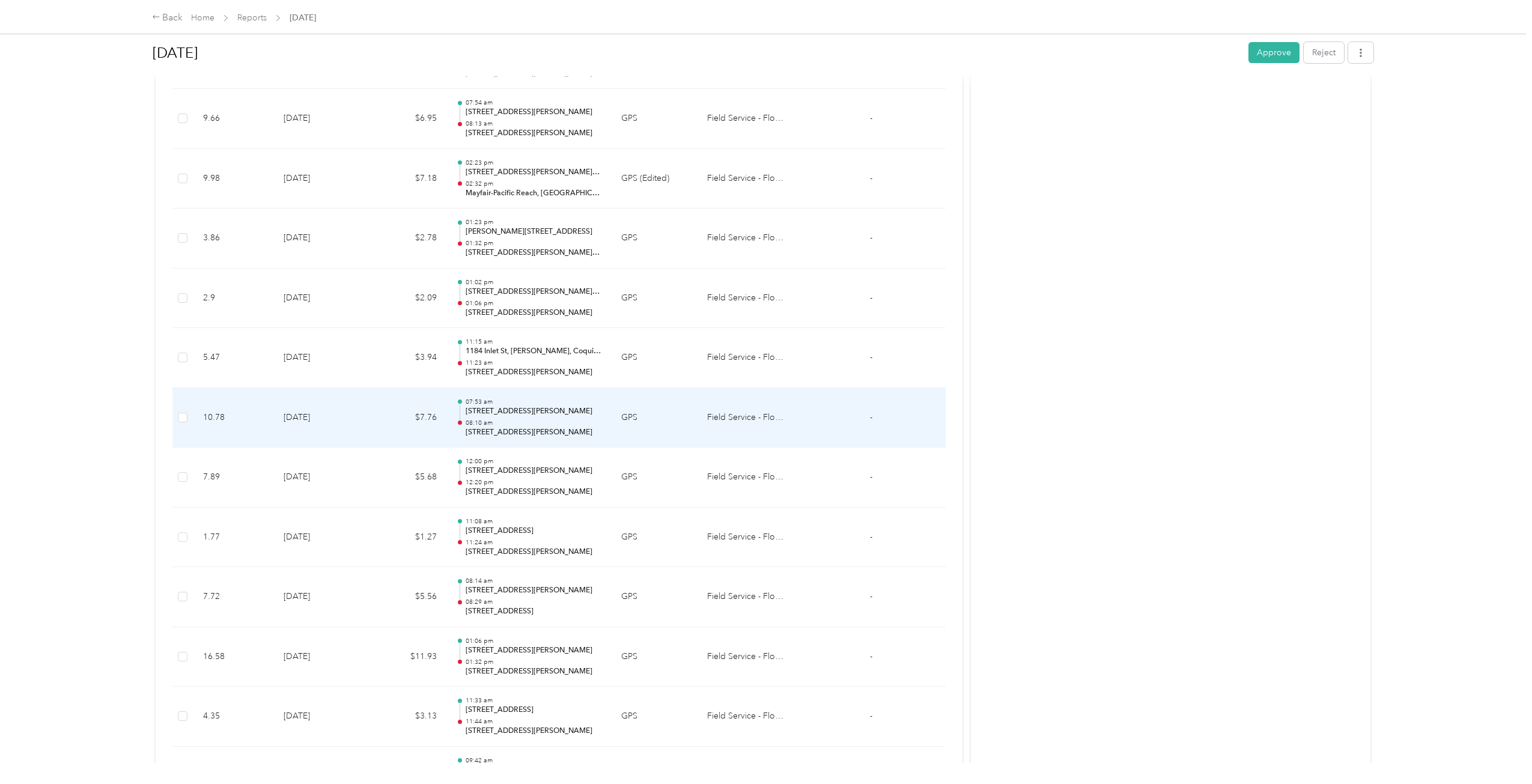
click at [623, 401] on td "GPS" at bounding box center [654, 418] width 86 height 60
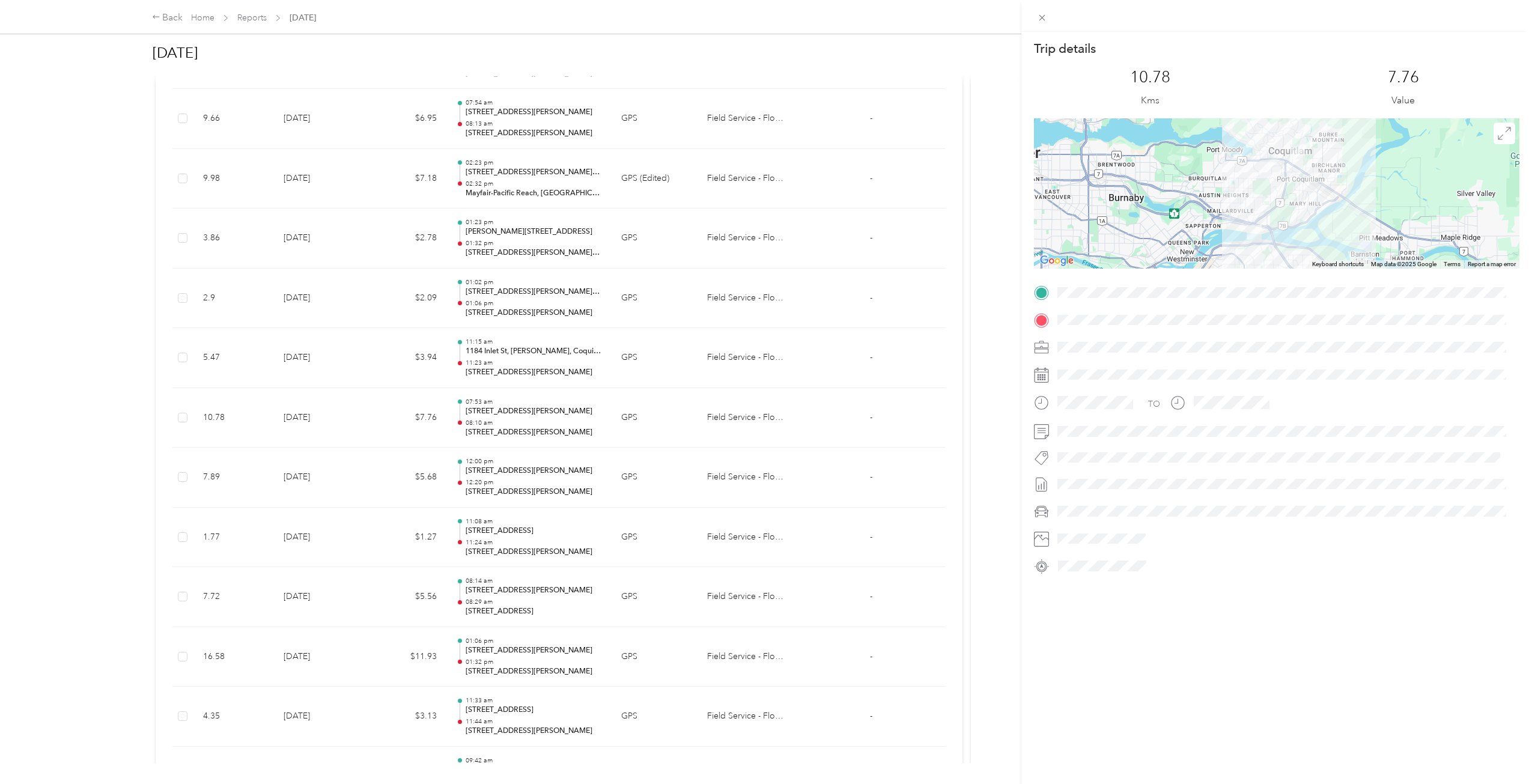
click at [623, 399] on div "Trip details This trip cannot be edited because it is either under review, appr…" at bounding box center [766, 392] width 1532 height 784
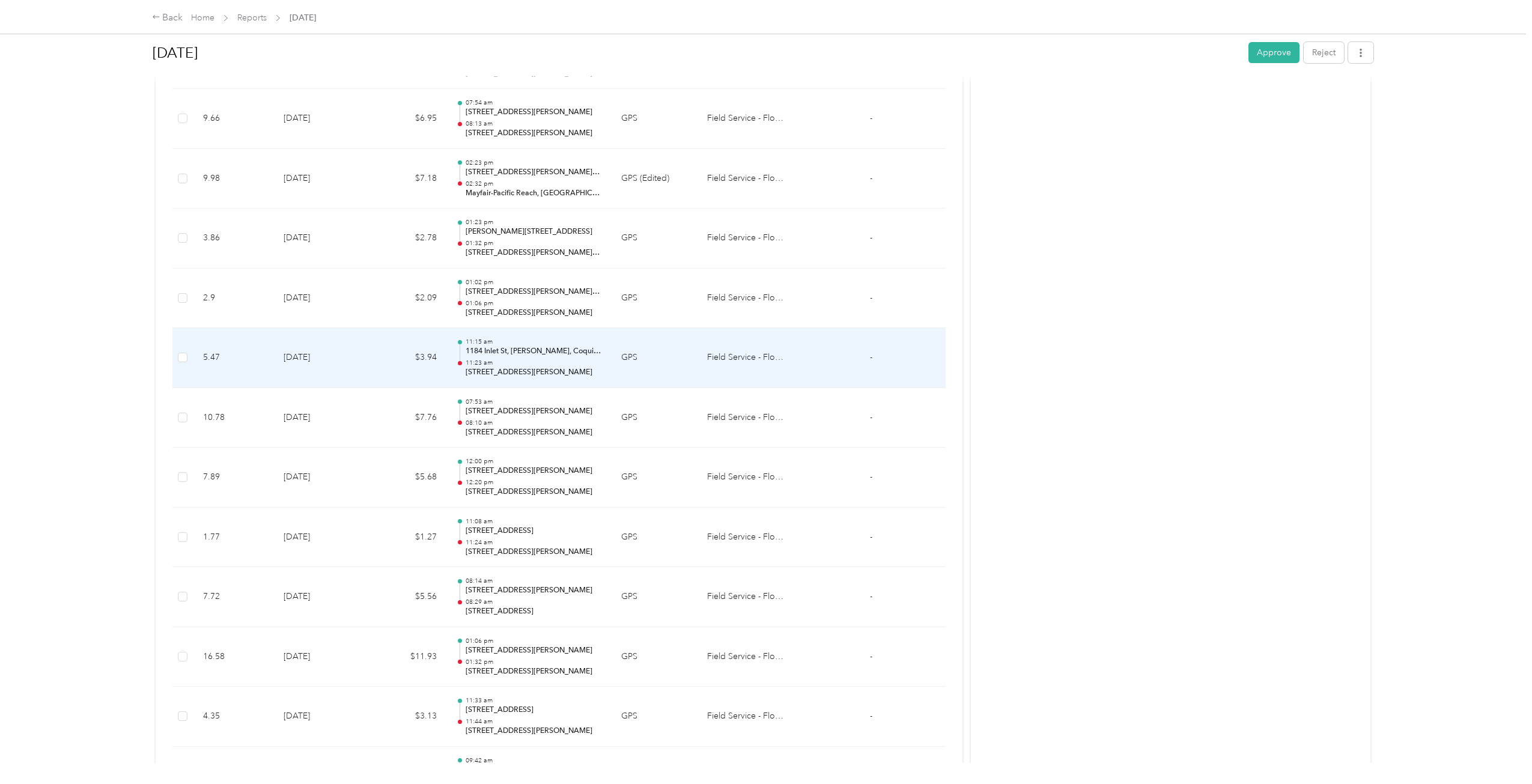
click at [620, 357] on td "GPS" at bounding box center [654, 358] width 86 height 60
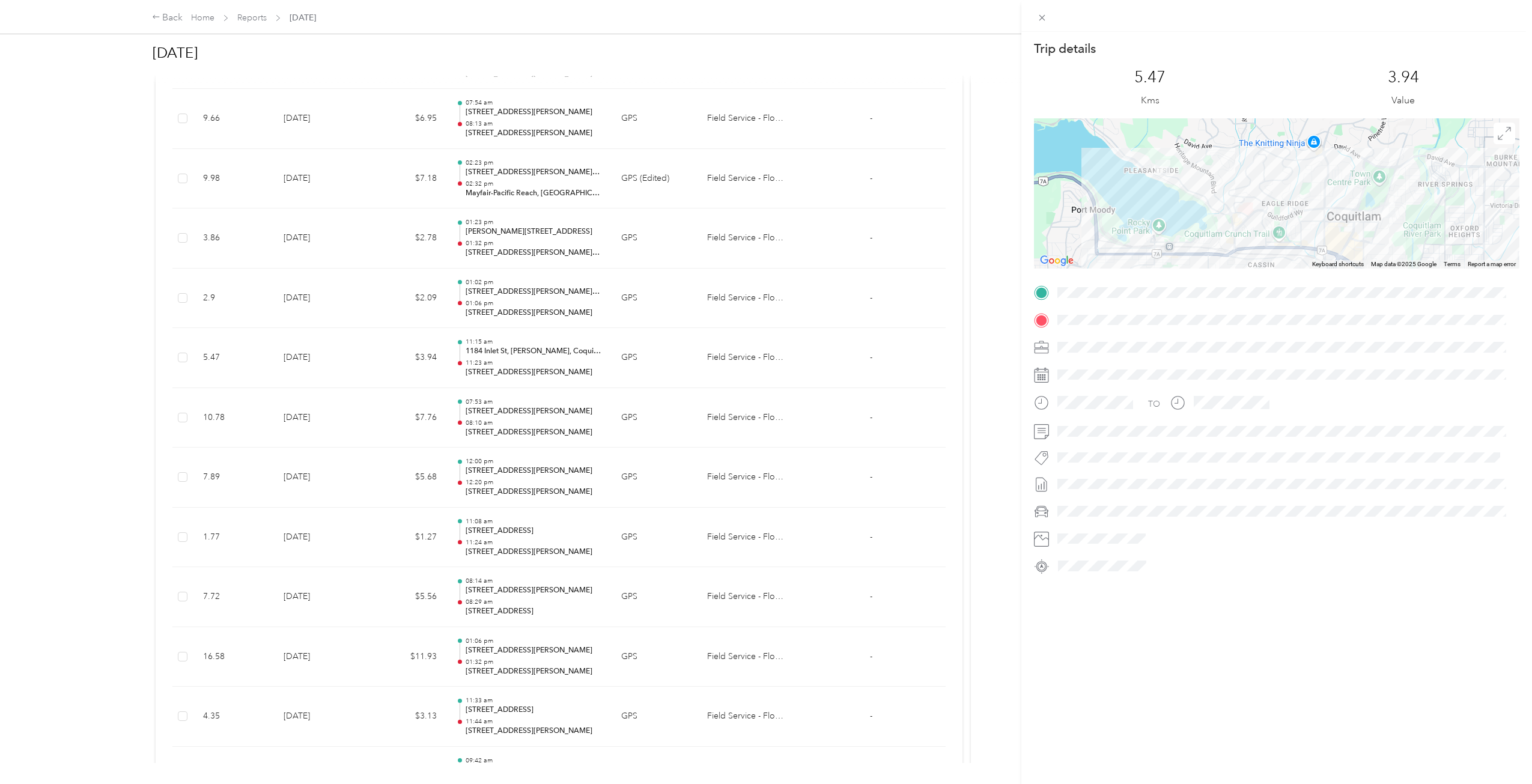
click at [620, 356] on div "Trip details This trip cannot be edited because it is either under review, appr…" at bounding box center [766, 392] width 1532 height 784
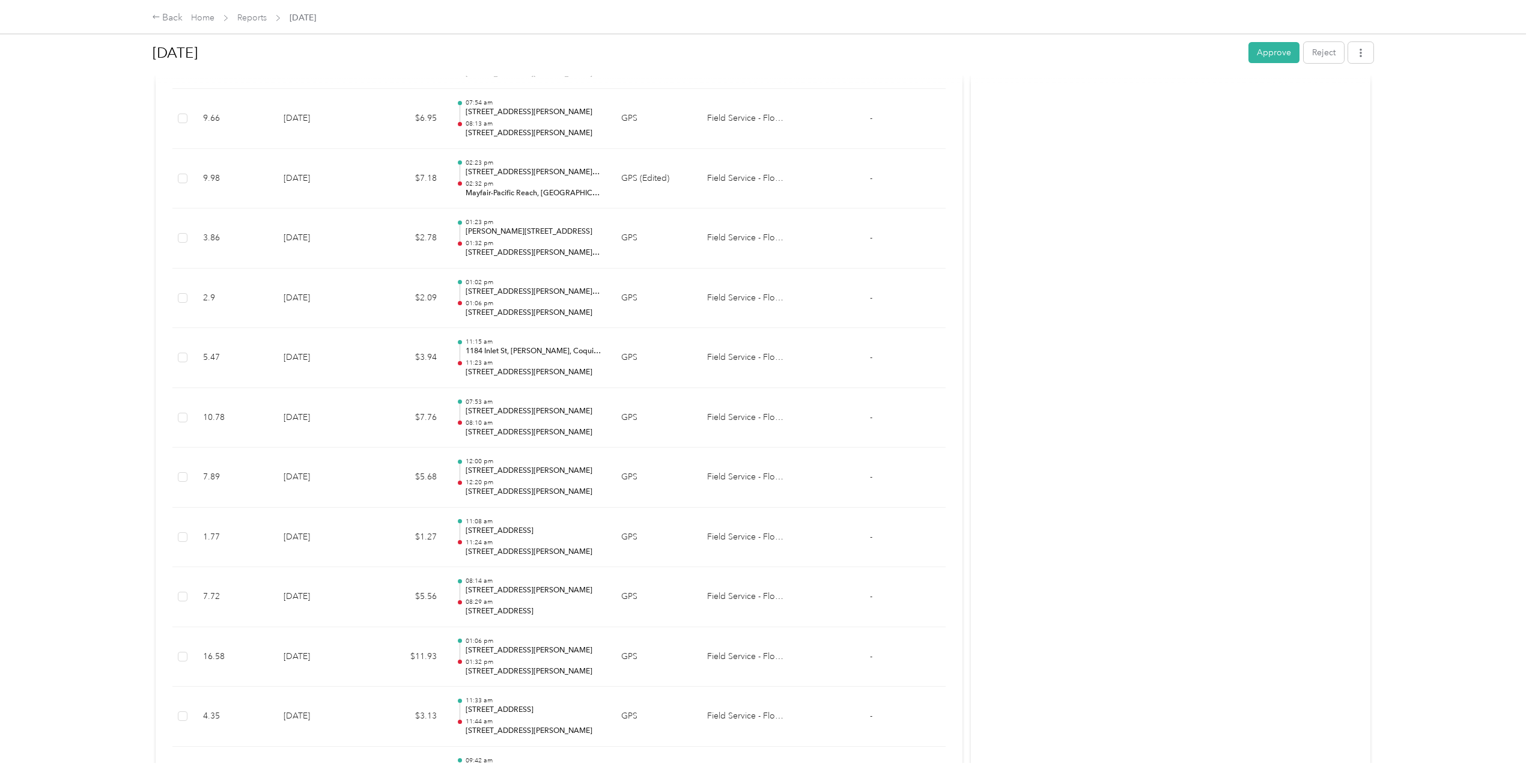
click at [646, 285] on td "GPS" at bounding box center [654, 298] width 86 height 60
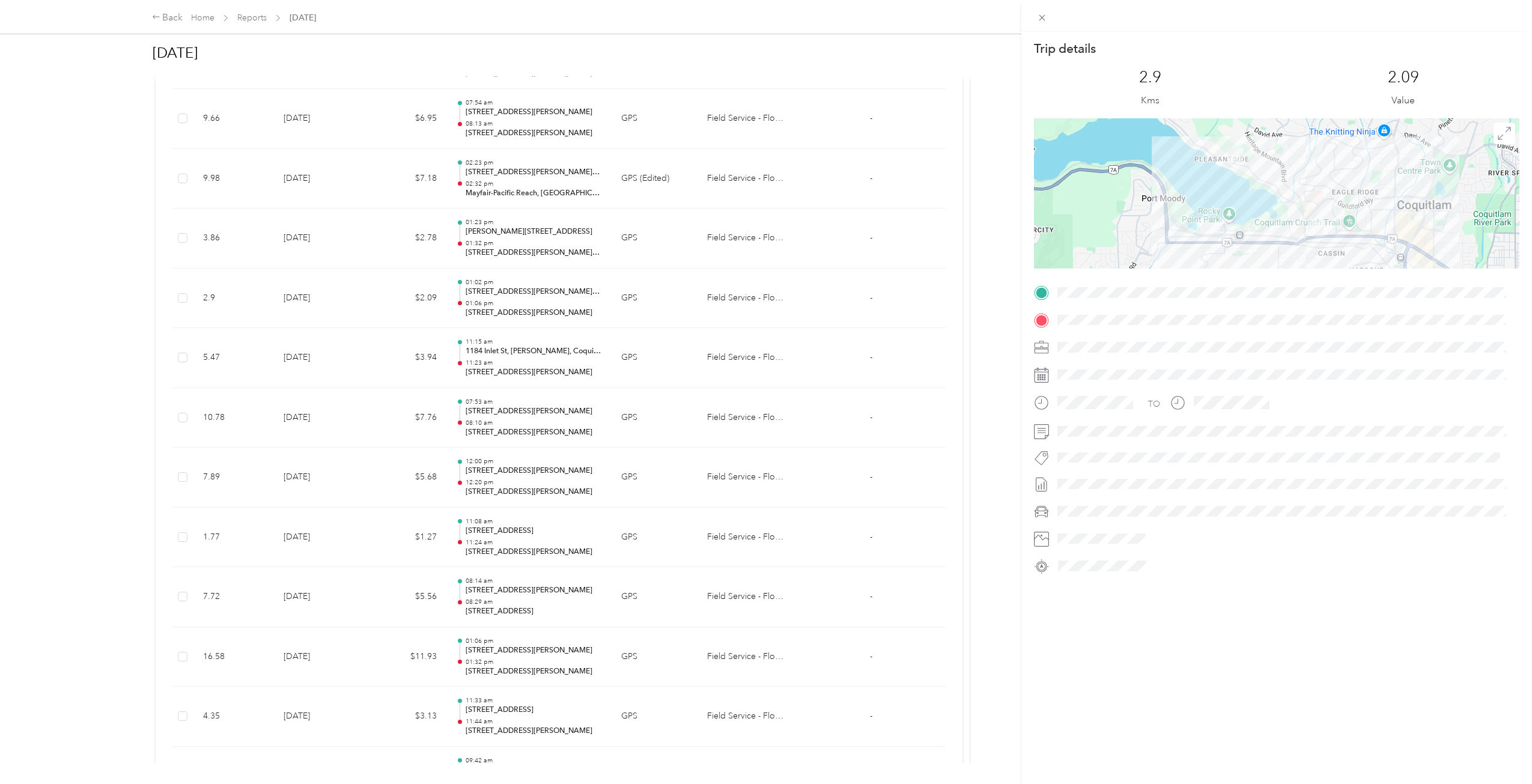
click at [646, 285] on div "Trip details This trip cannot be edited because it is either under review, appr…" at bounding box center [766, 392] width 1532 height 784
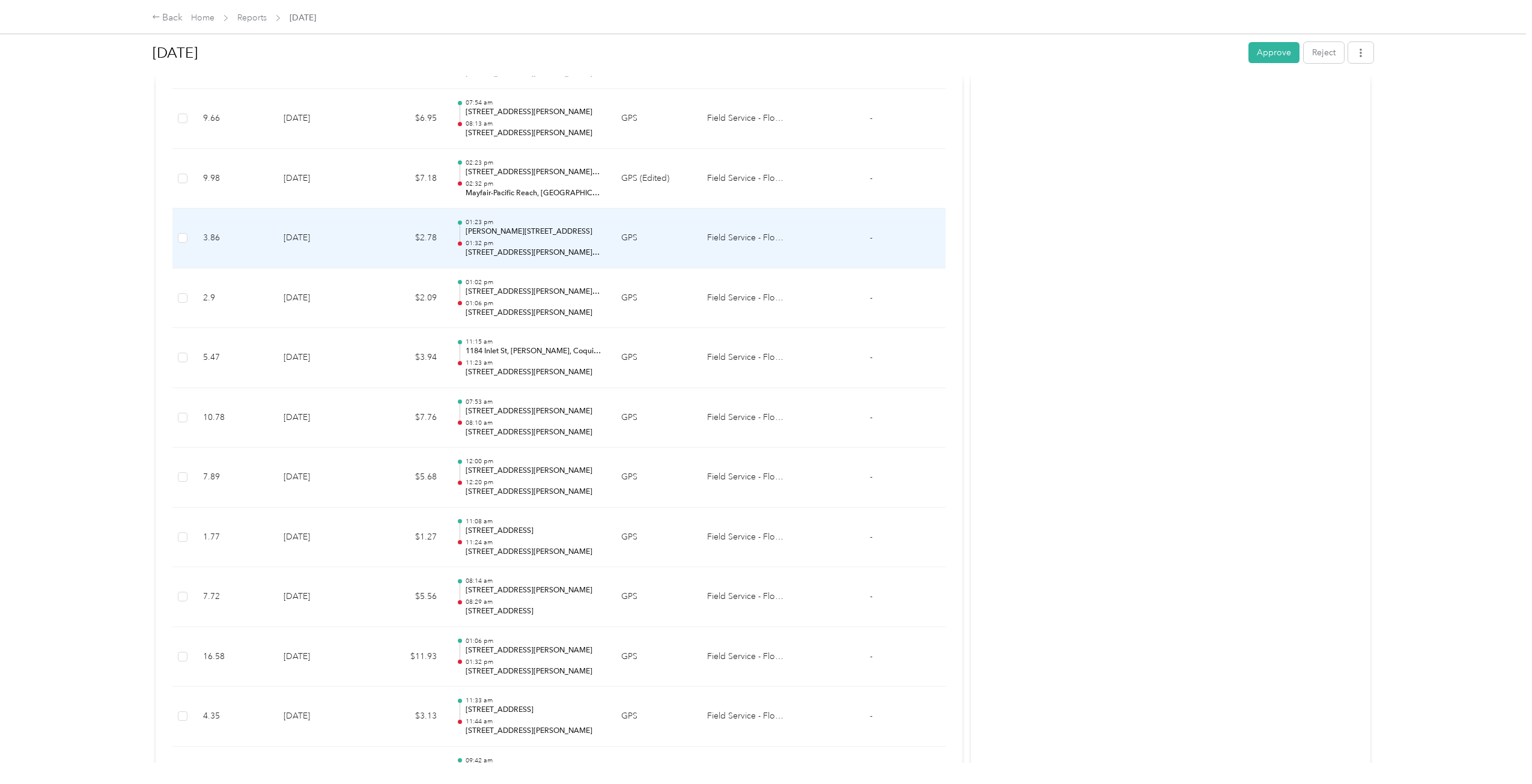
click at [648, 242] on td "GPS" at bounding box center [654, 238] width 86 height 60
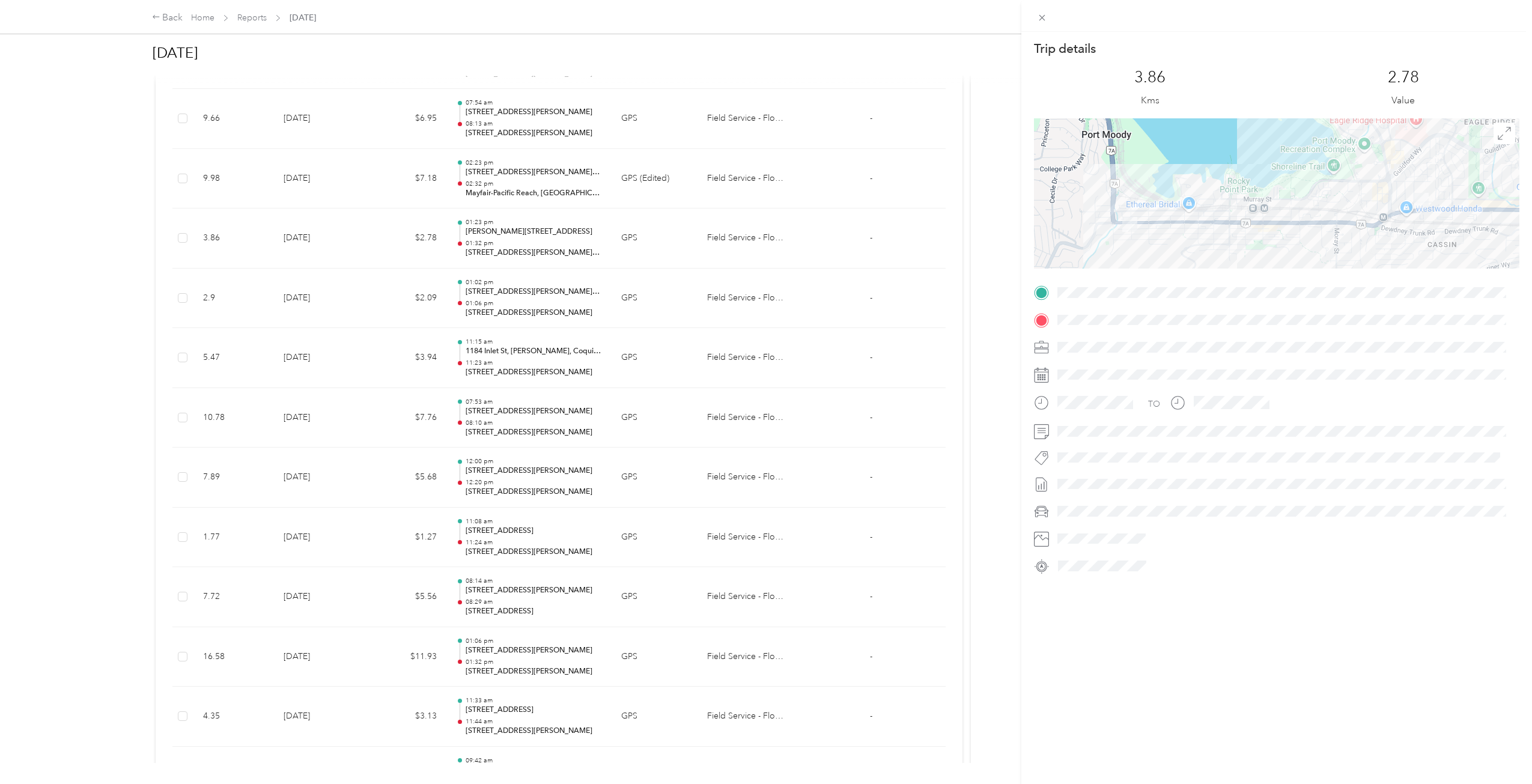
click at [648, 242] on div "Trip details This trip cannot be edited because it is either under review, appr…" at bounding box center [766, 392] width 1532 height 784
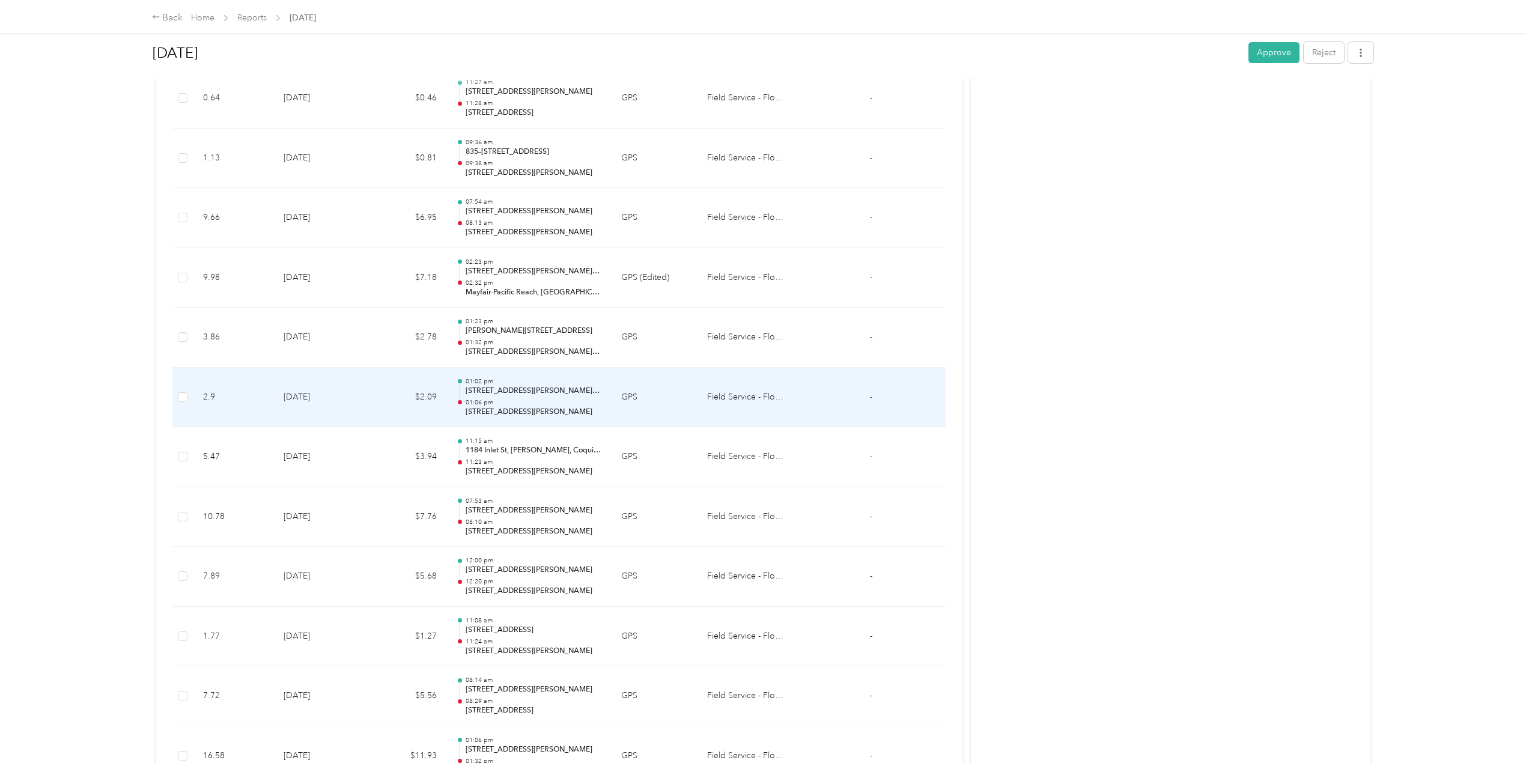
scroll to position [755, 0]
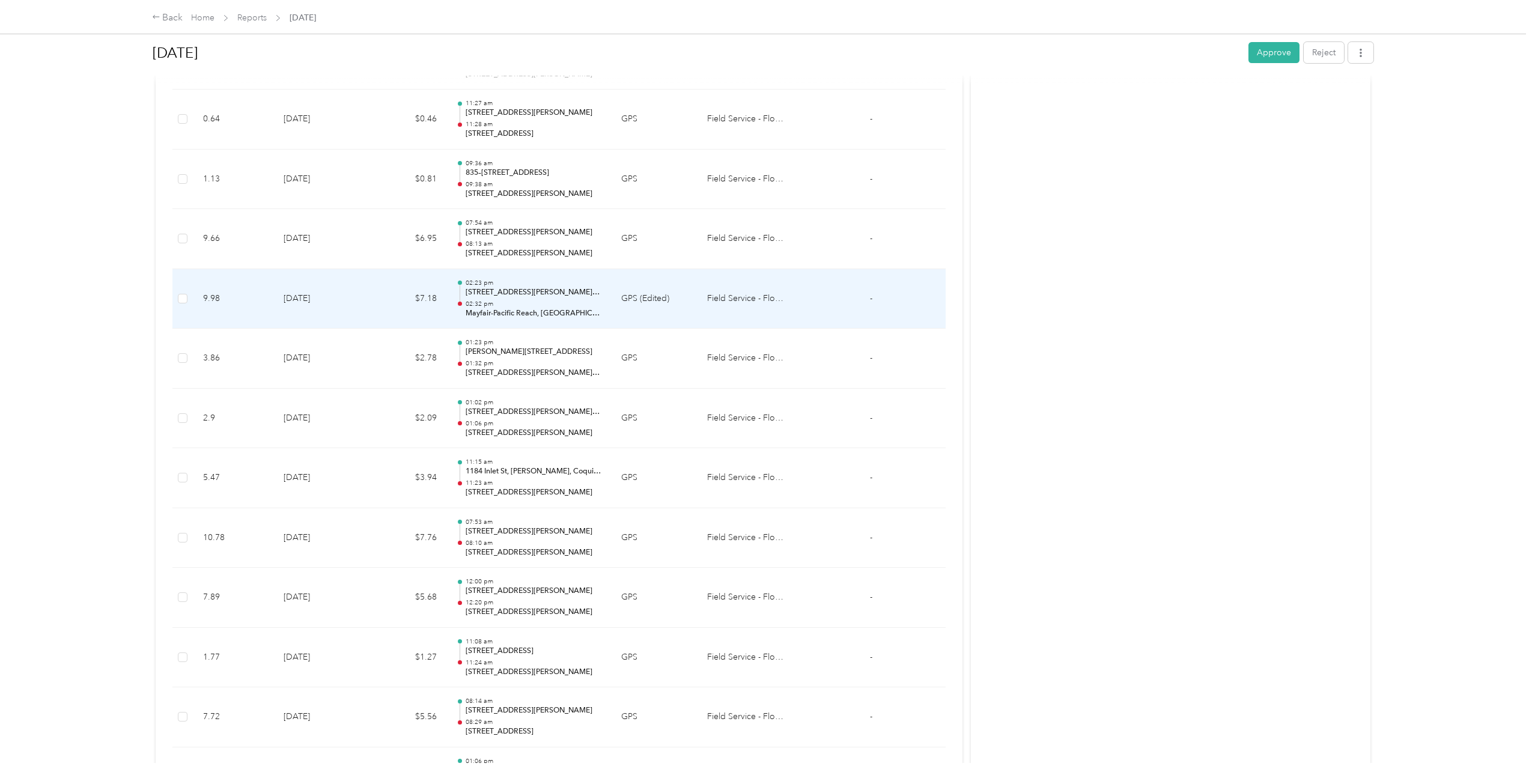
click at [641, 310] on td "GPS (Edited)" at bounding box center [654, 299] width 86 height 60
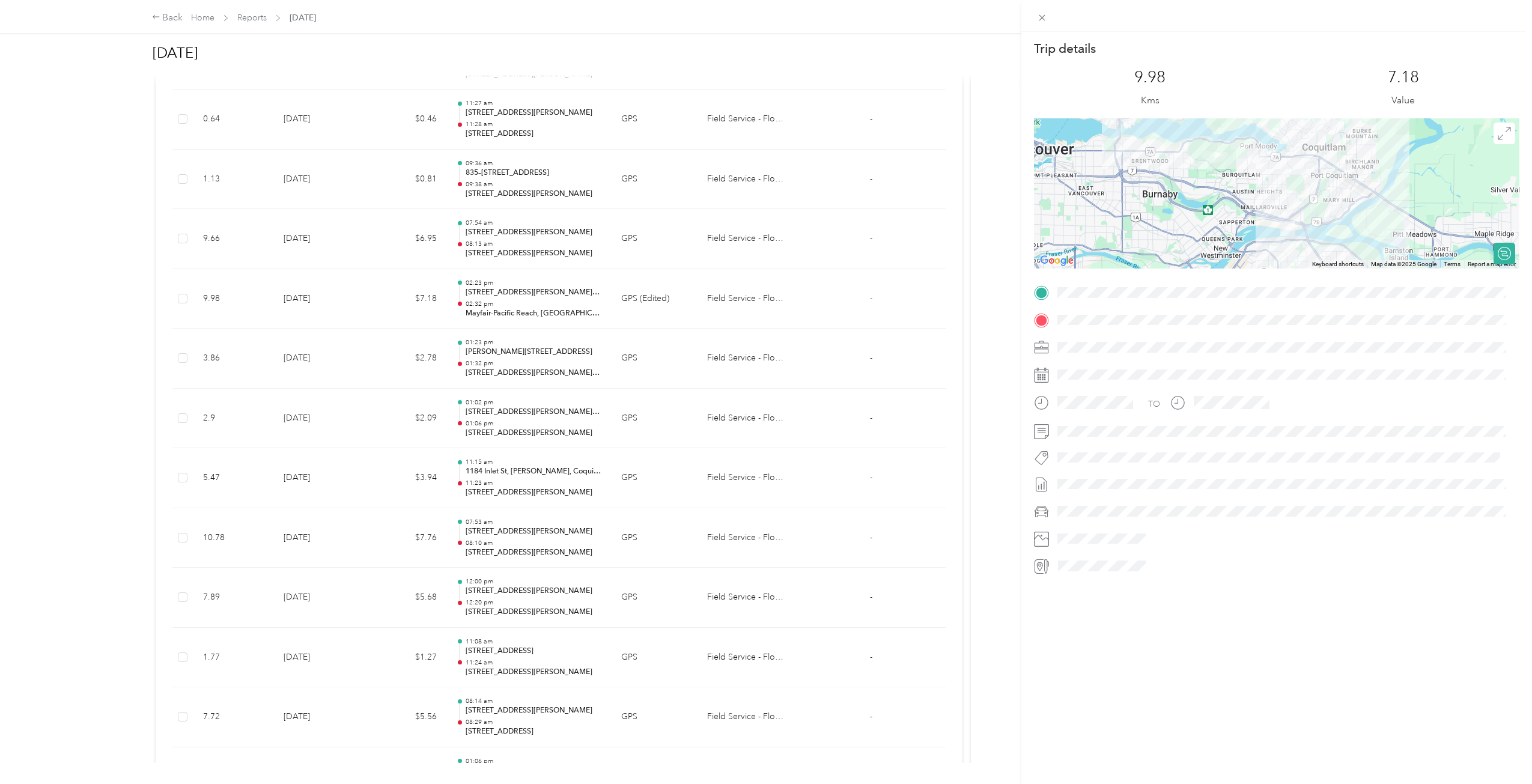
click at [638, 307] on div "Trip details This trip cannot be edited because it is either under review, appr…" at bounding box center [766, 392] width 1532 height 784
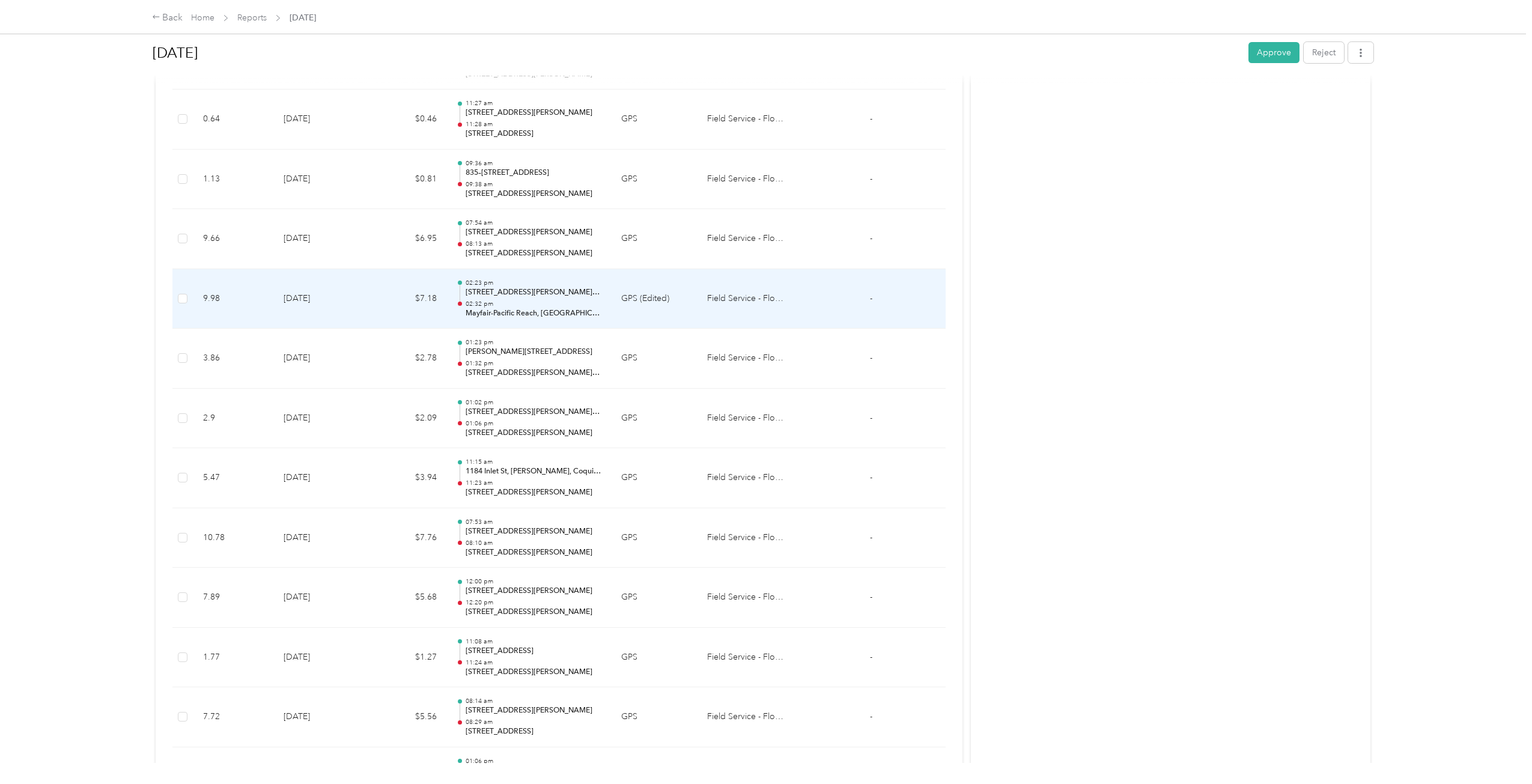
scroll to position [695, 0]
click at [632, 314] on td "GPS" at bounding box center [654, 299] width 86 height 60
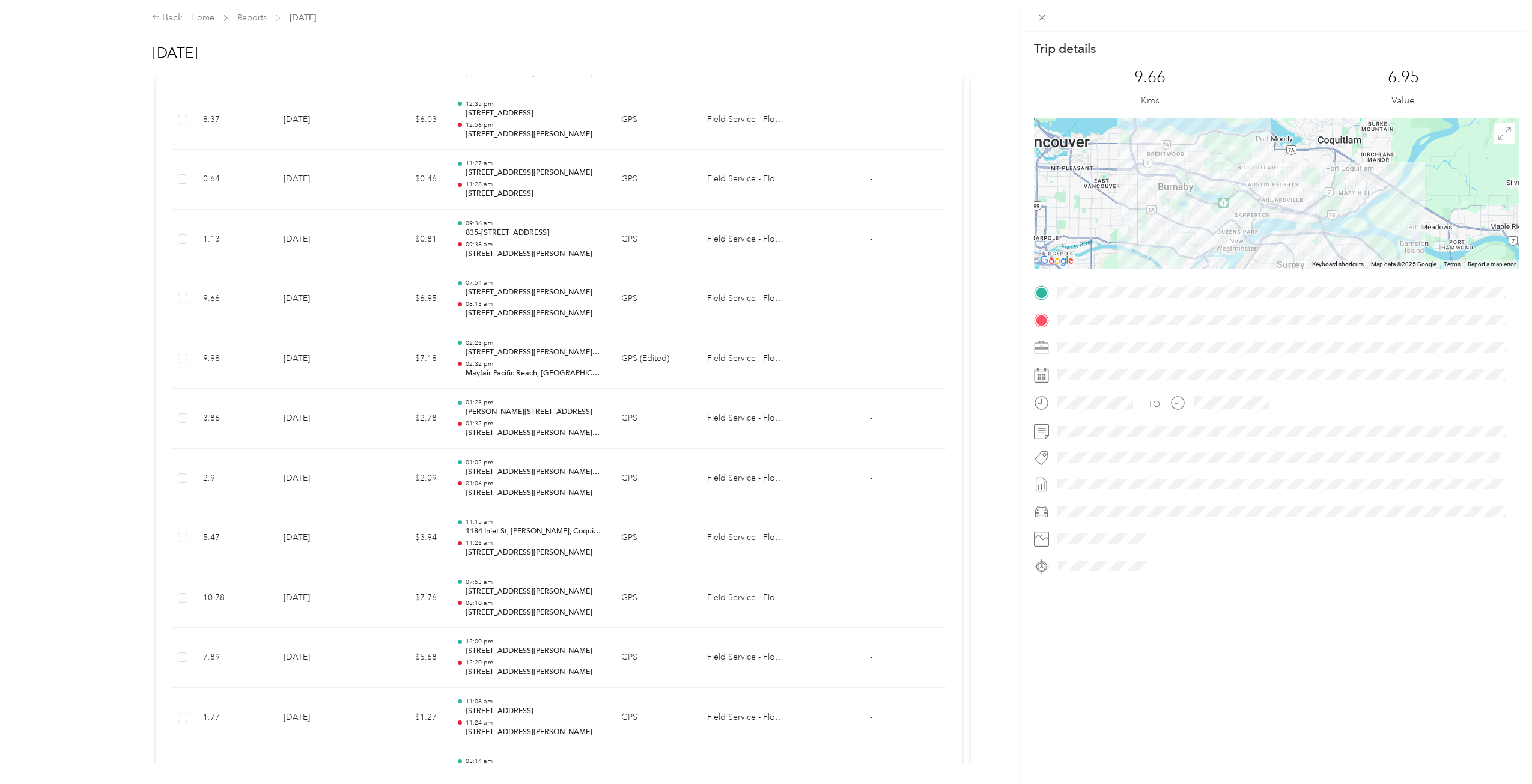
click at [632, 314] on div "Trip details This trip cannot be edited because it is either under review, appr…" at bounding box center [766, 392] width 1532 height 784
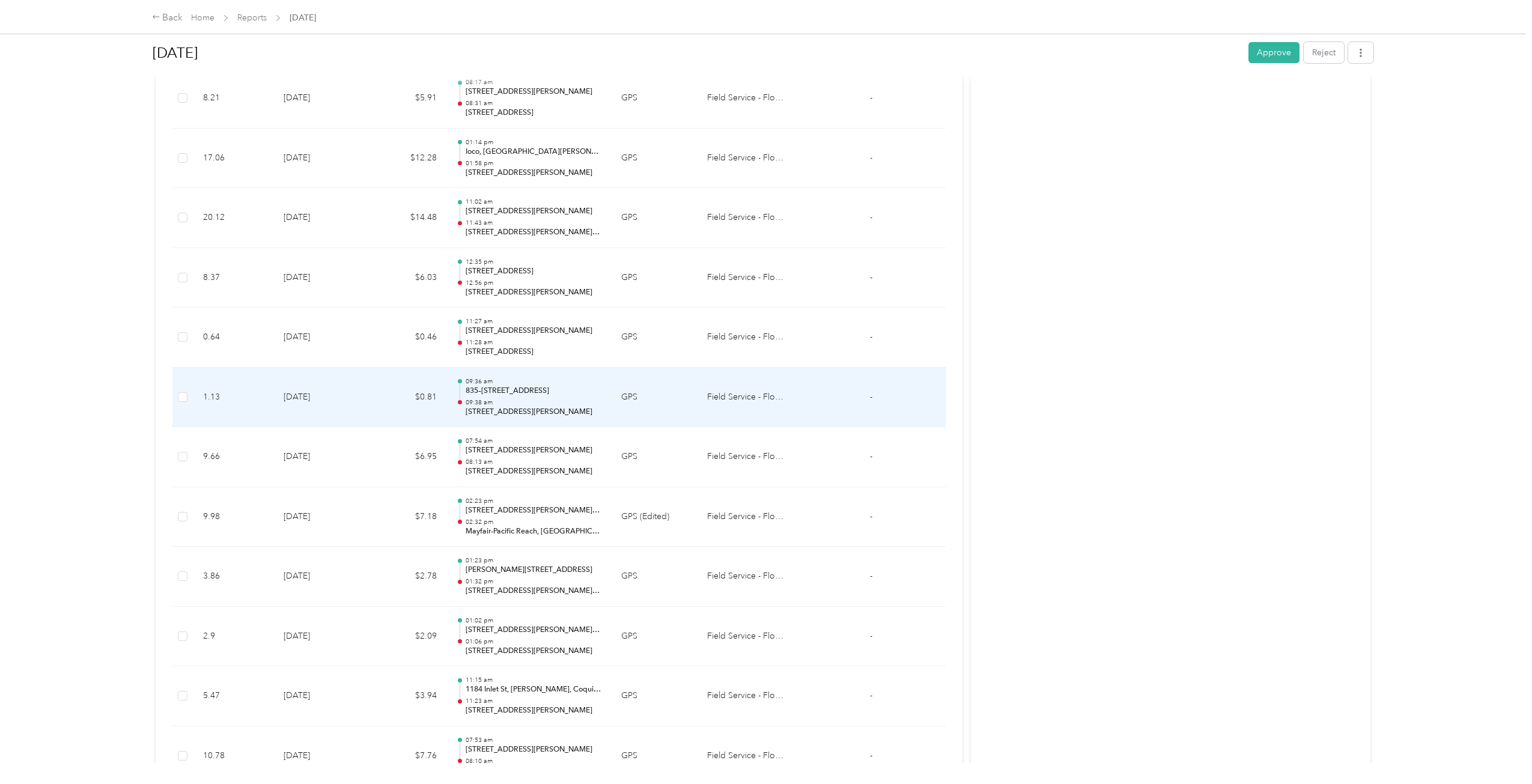
scroll to position [515, 0]
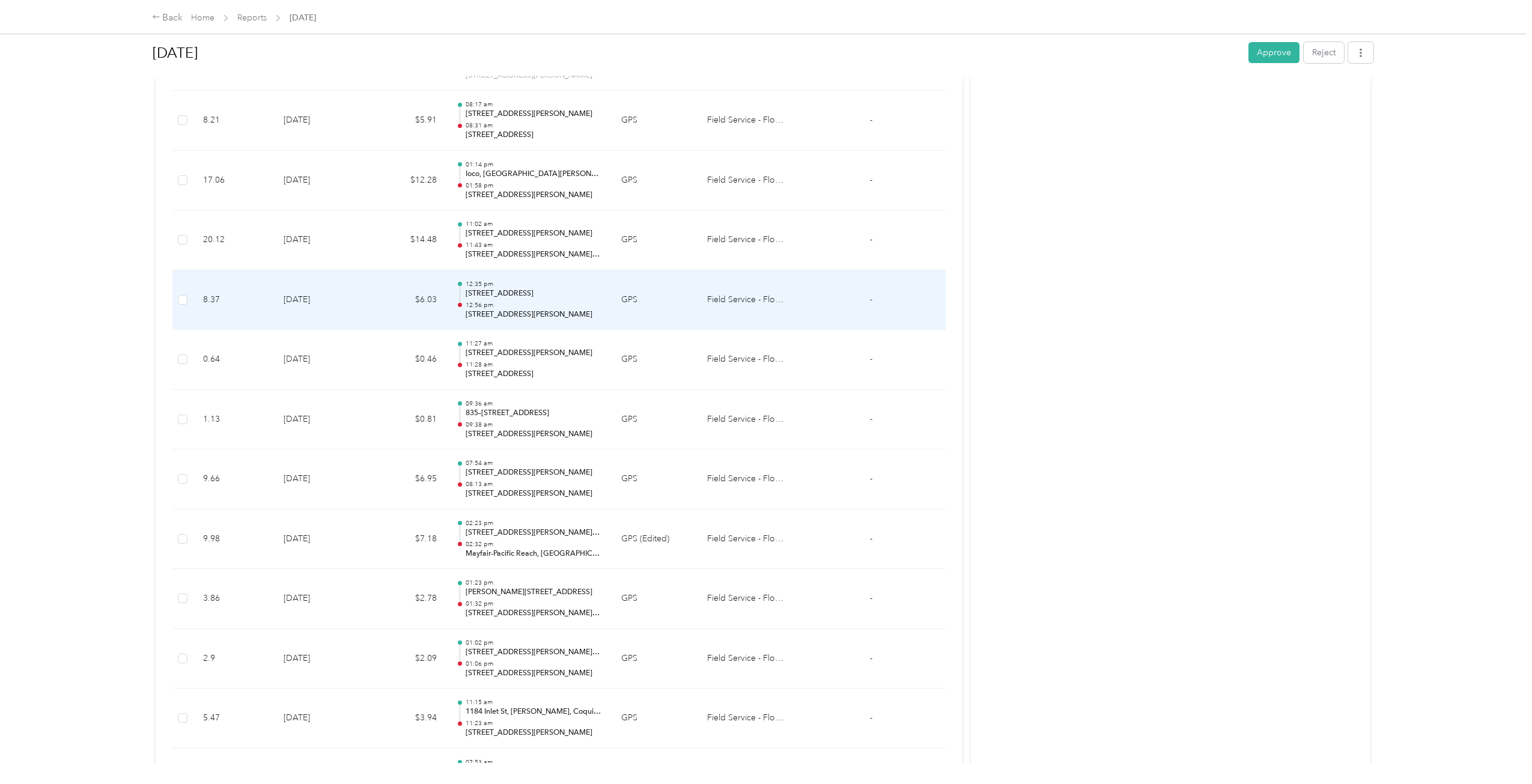
click at [631, 309] on td "GPS" at bounding box center [654, 300] width 86 height 60
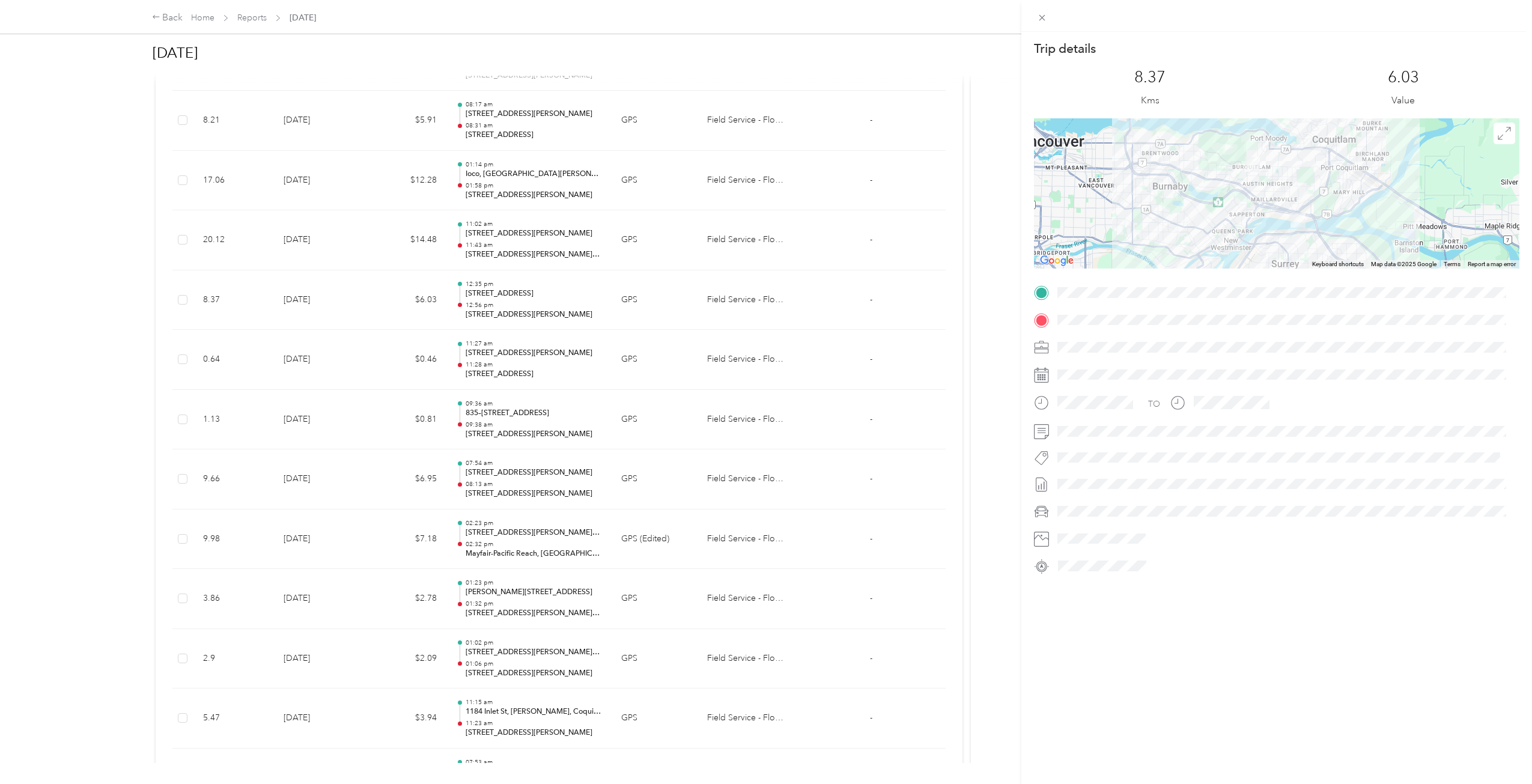
click at [631, 309] on div "Trip details This trip cannot be edited because it is either under review, appr…" at bounding box center [766, 392] width 1532 height 784
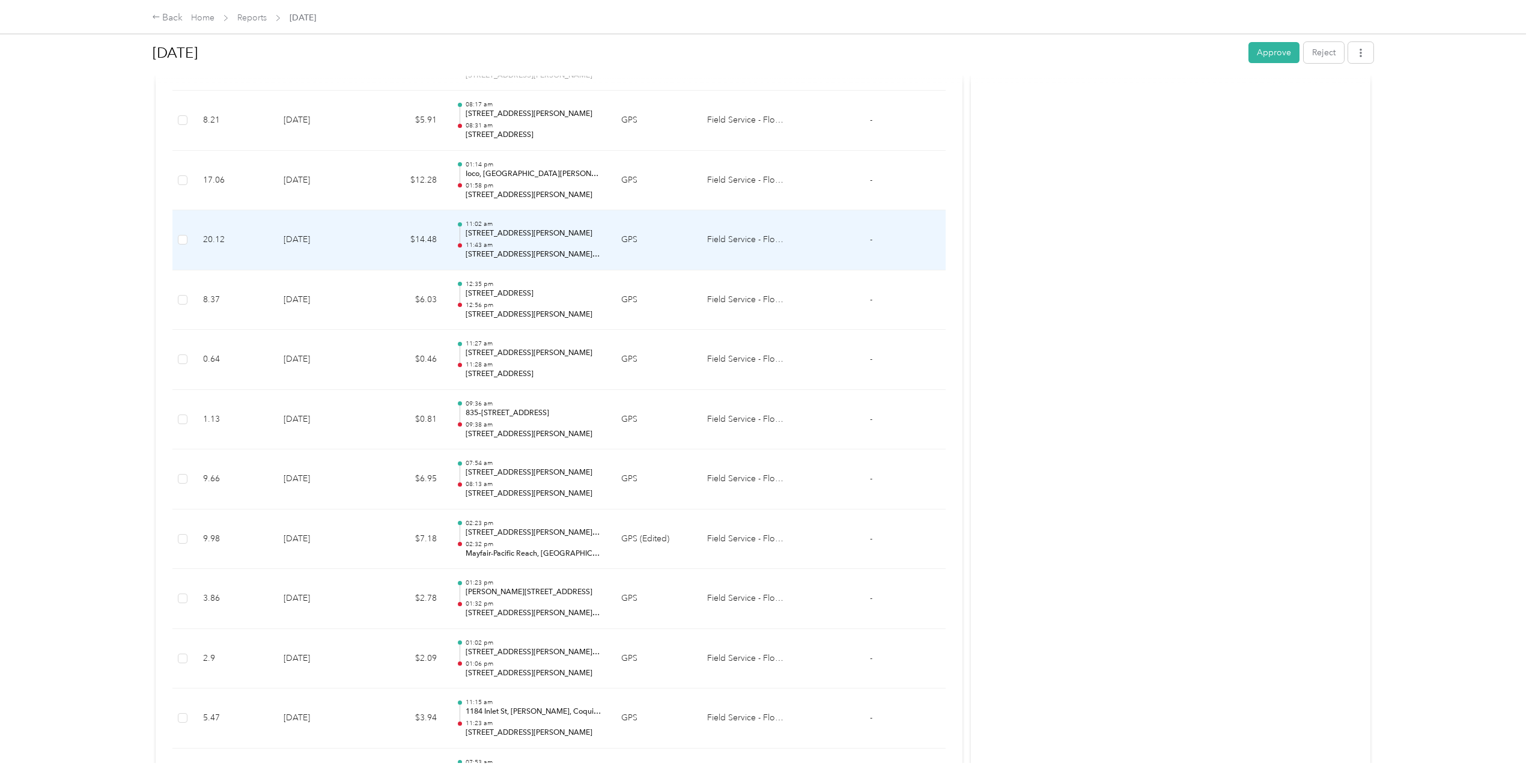
click at [633, 251] on td "GPS" at bounding box center [654, 240] width 86 height 60
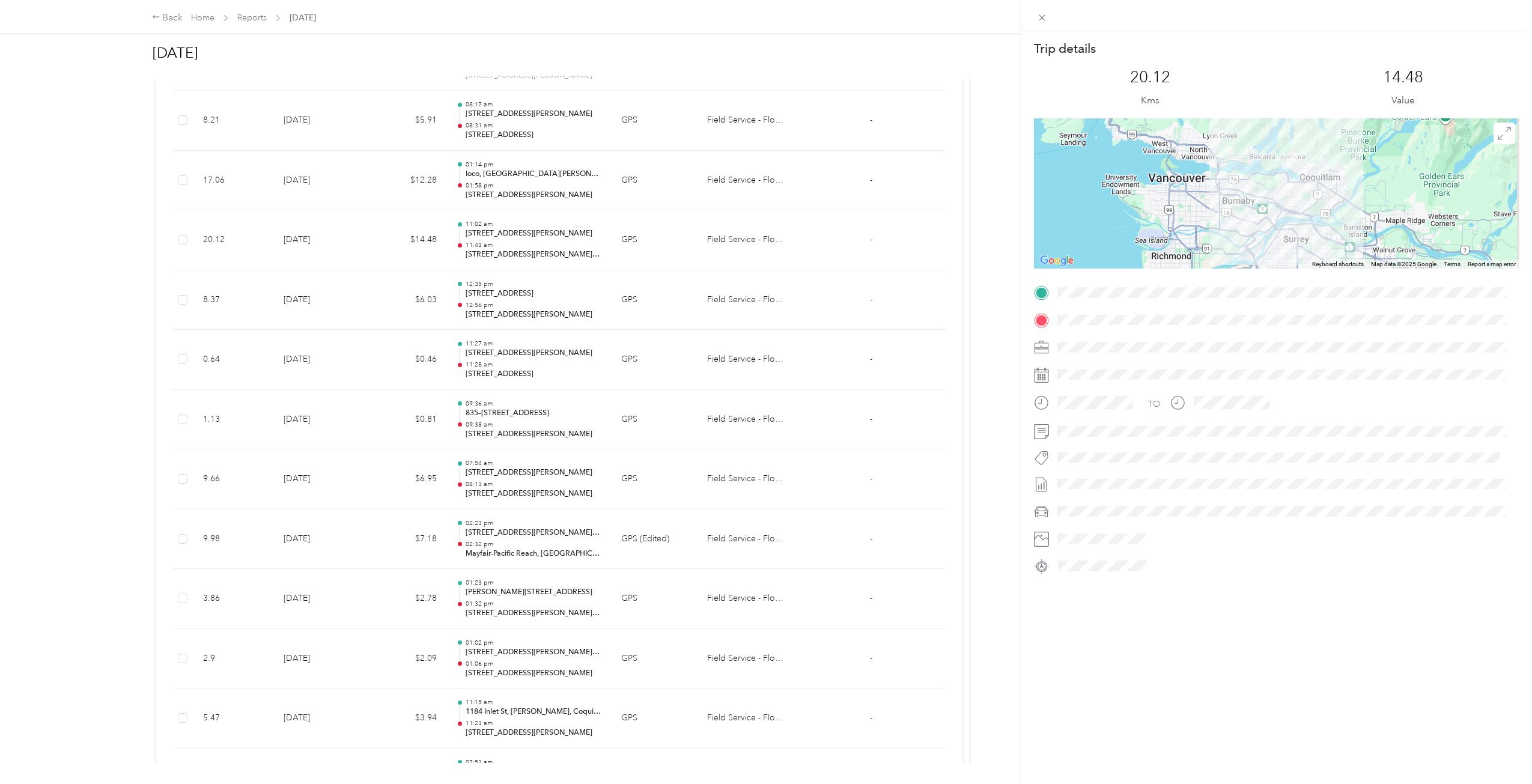
click at [618, 261] on div "Trip details This trip cannot be edited because it is either under review, appr…" at bounding box center [766, 392] width 1532 height 784
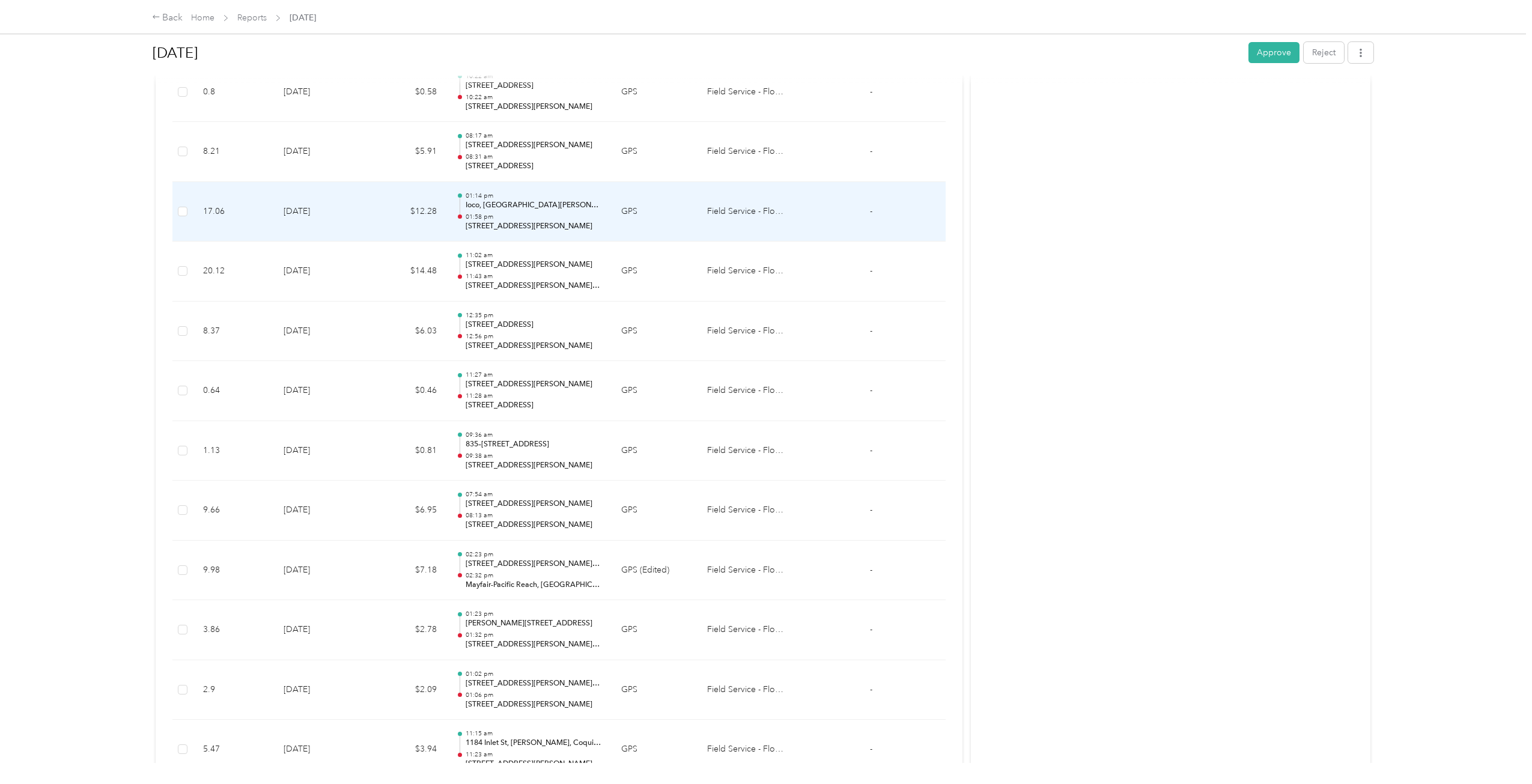
scroll to position [454, 0]
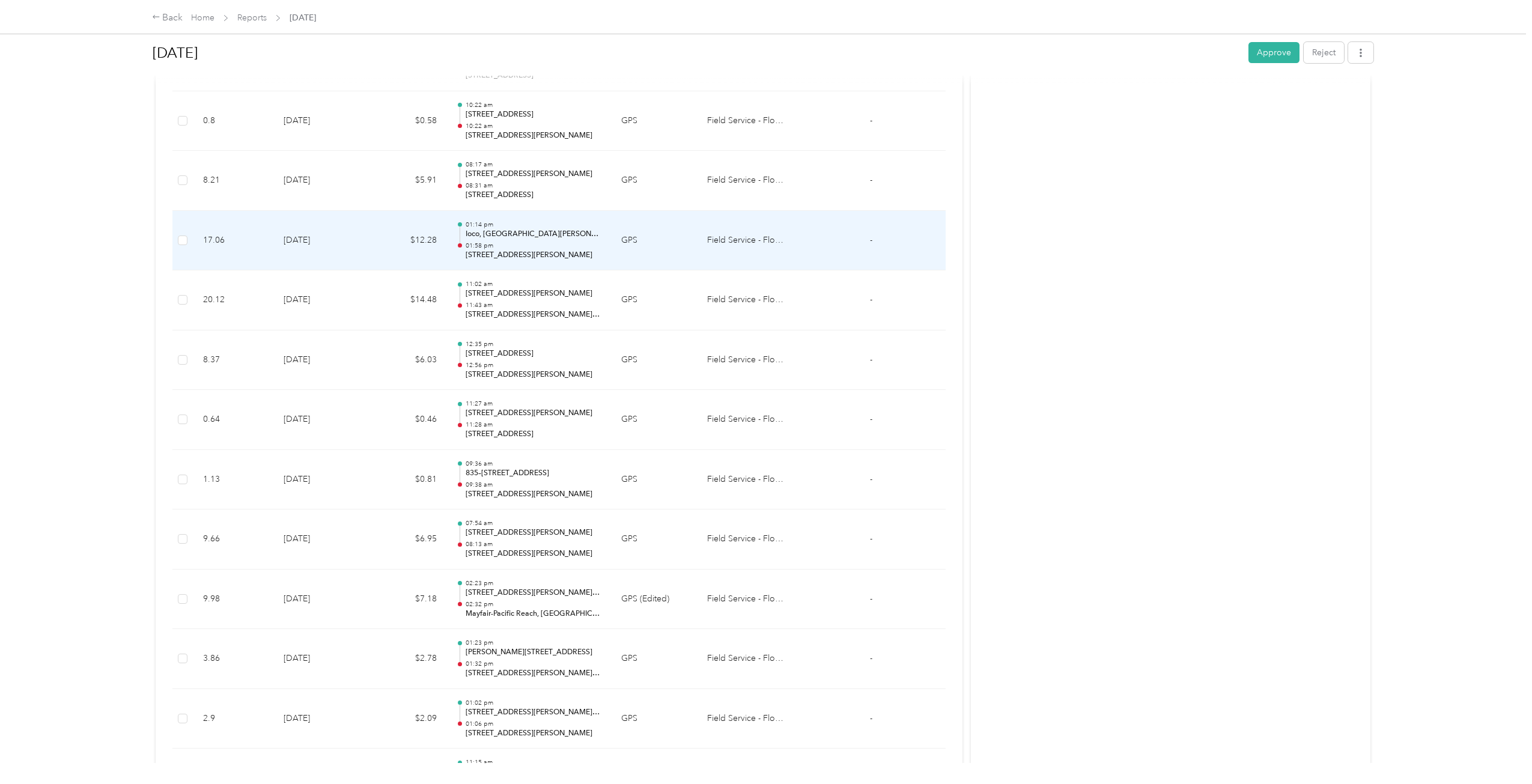
click at [629, 265] on td "GPS" at bounding box center [654, 241] width 86 height 60
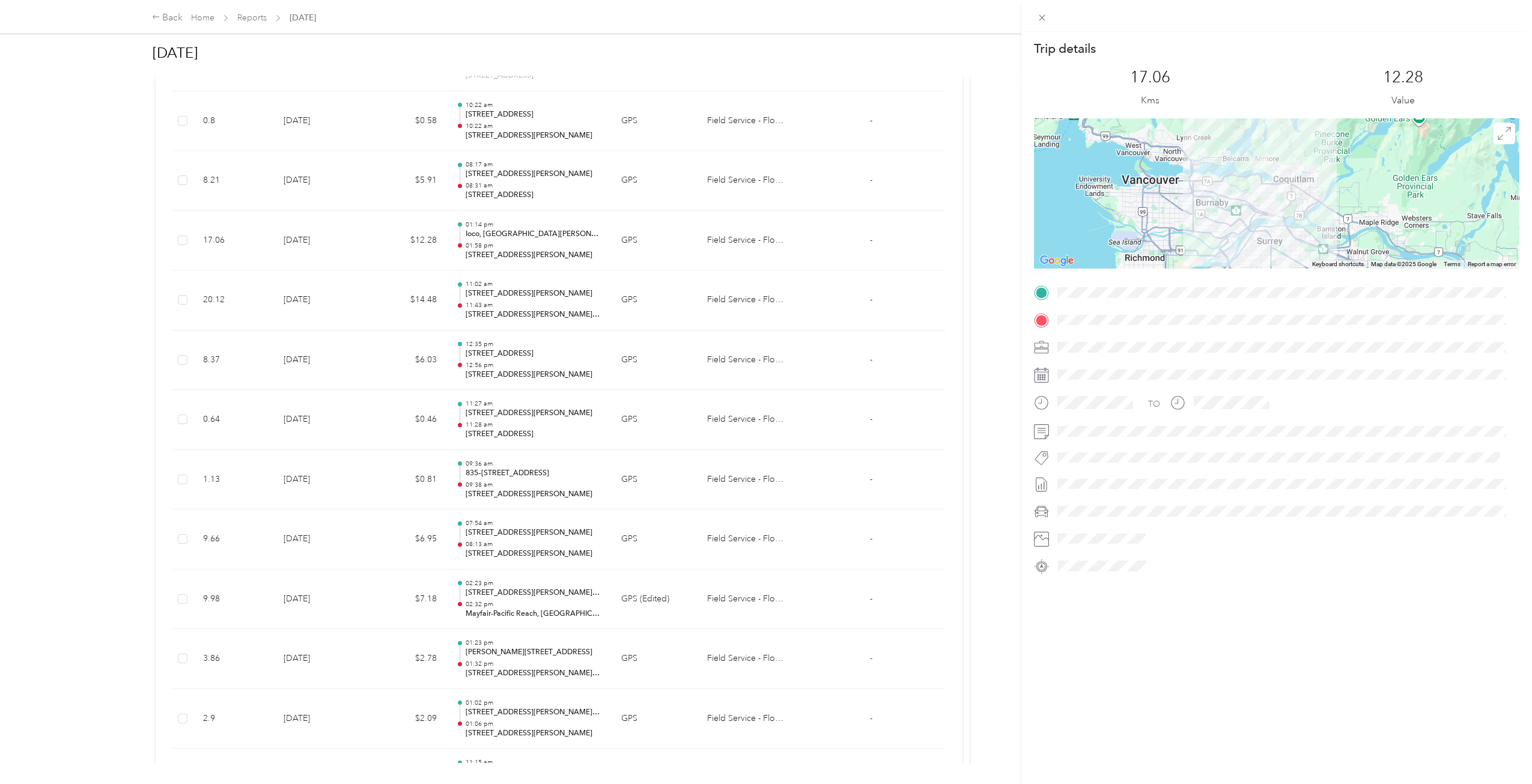
click at [629, 291] on div "Trip details This trip cannot be edited because it is either under review, appr…" at bounding box center [766, 392] width 1532 height 784
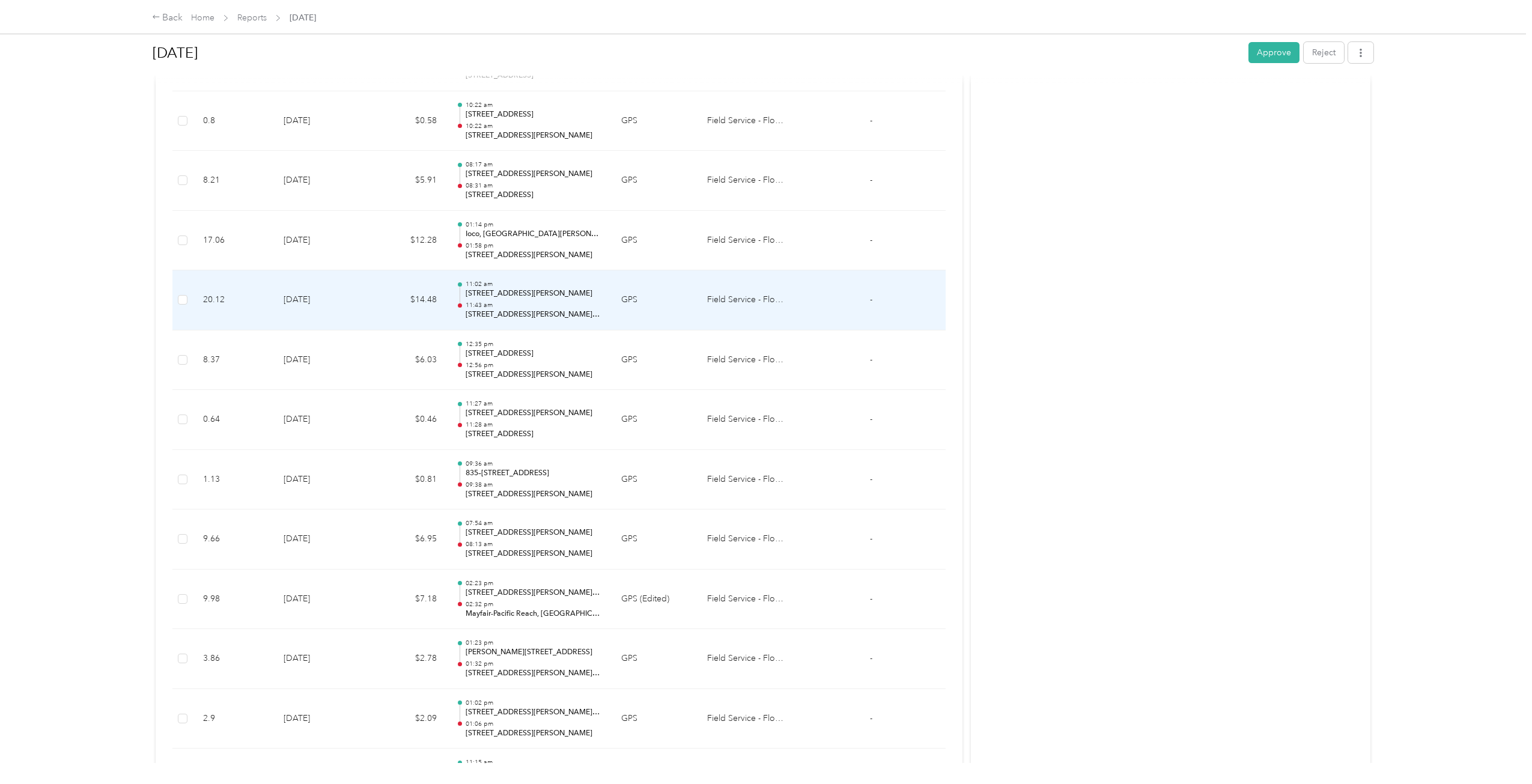
click at [624, 305] on td "GPS" at bounding box center [654, 300] width 86 height 60
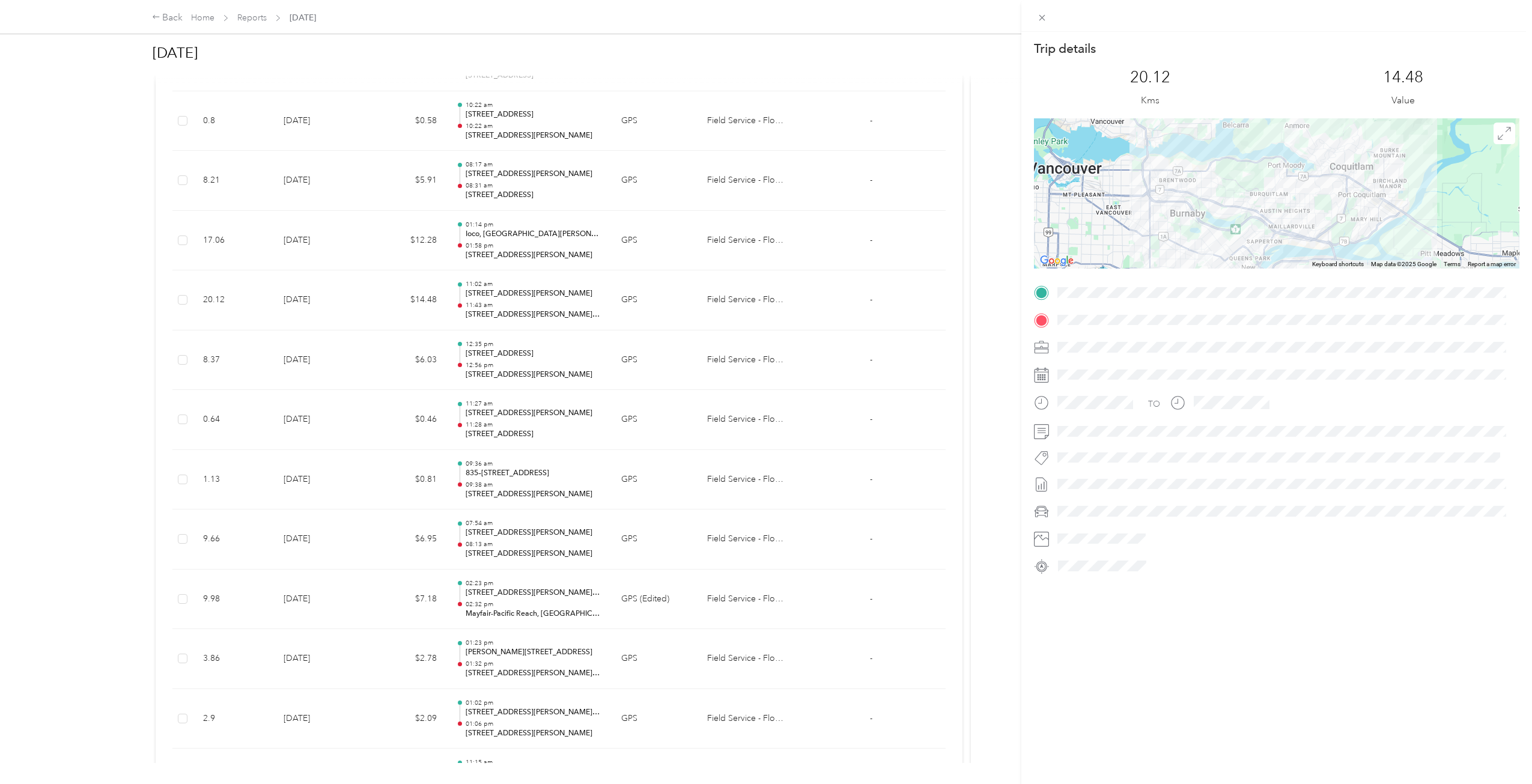
click at [573, 360] on div "Trip details This trip cannot be edited because it is either under review, appr…" at bounding box center [766, 392] width 1532 height 784
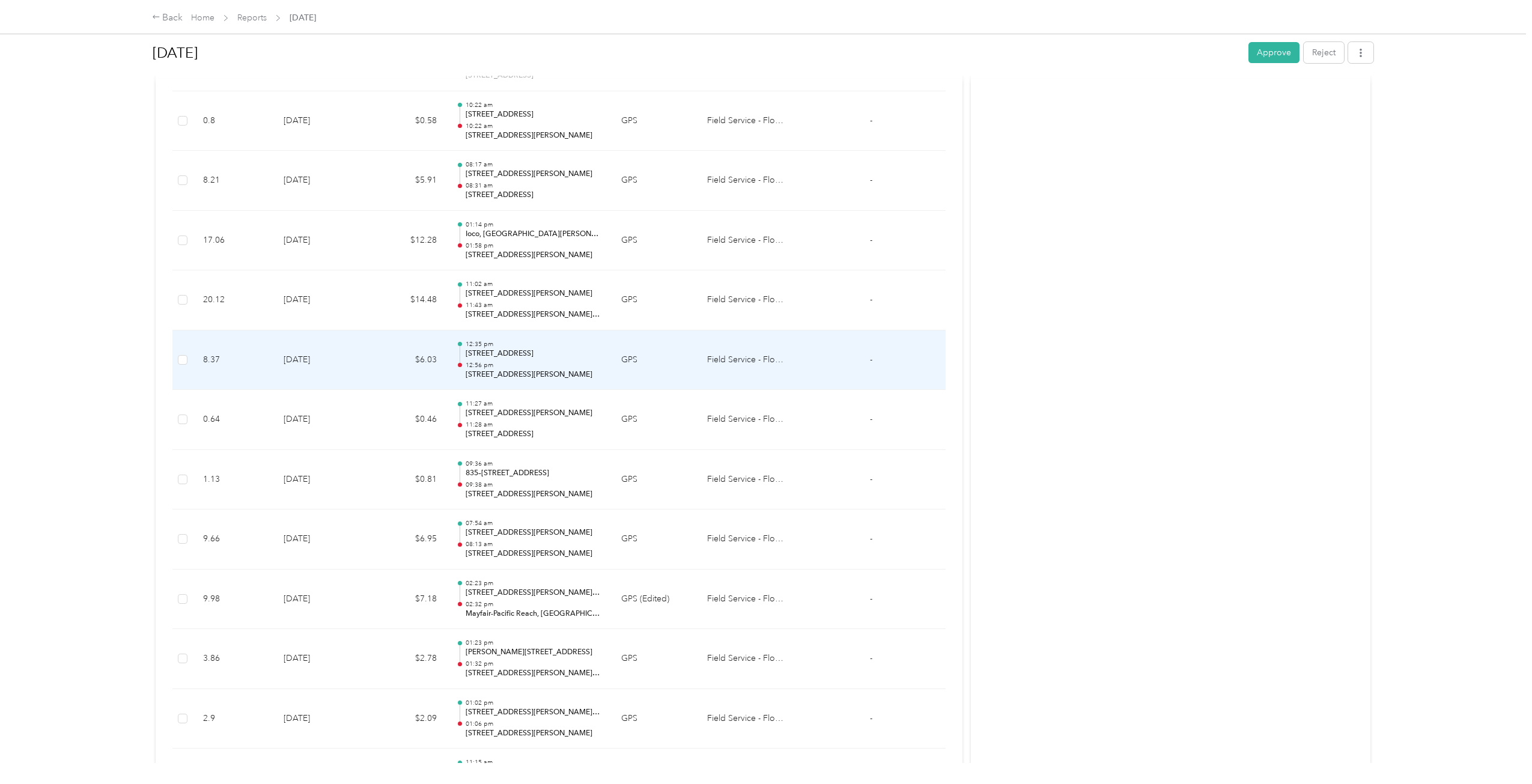
click at [574, 377] on p "[STREET_ADDRESS][PERSON_NAME]" at bounding box center [534, 375] width 137 height 11
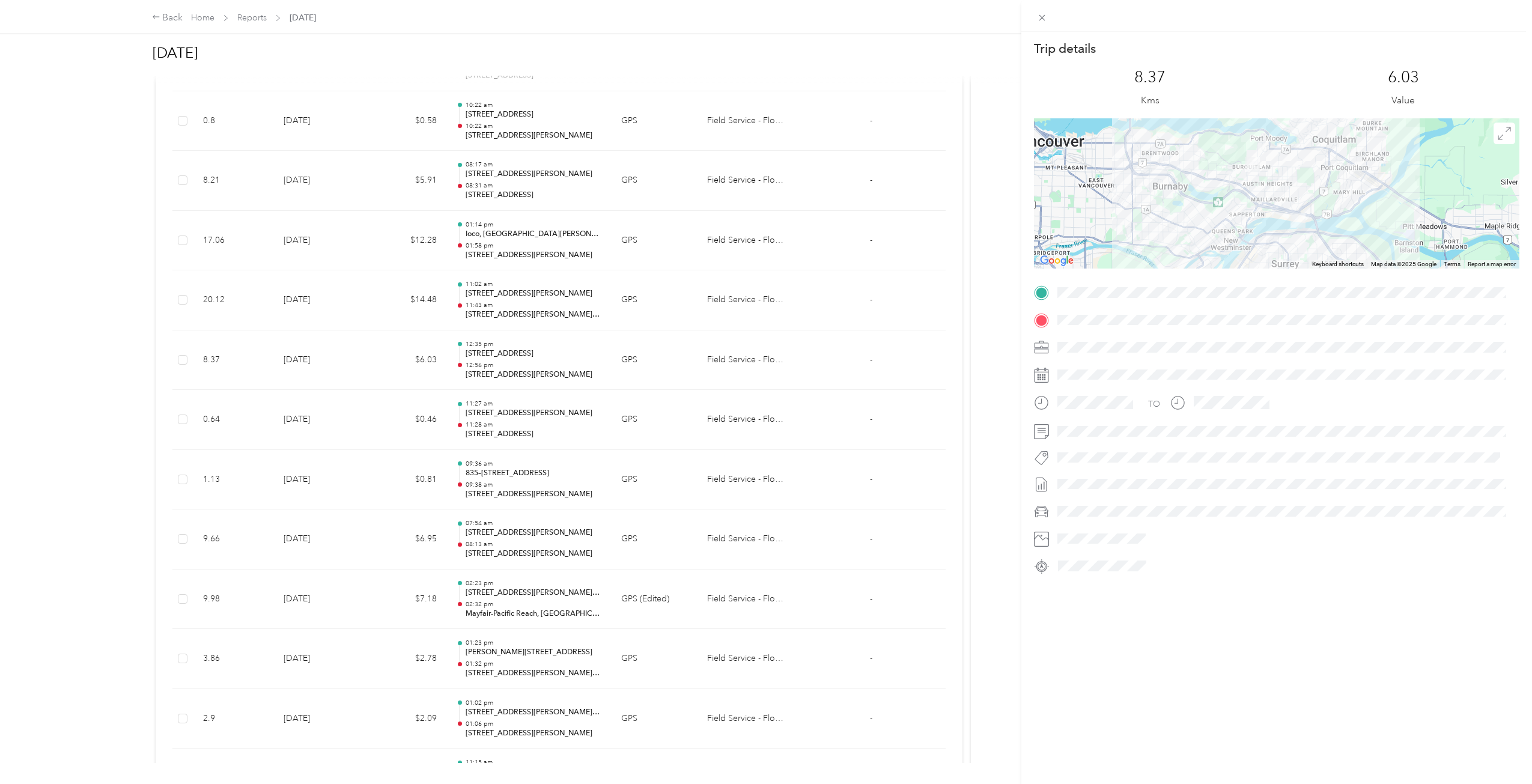
click at [573, 307] on div "Trip details This trip cannot be edited because it is either under review, appr…" at bounding box center [766, 392] width 1532 height 784
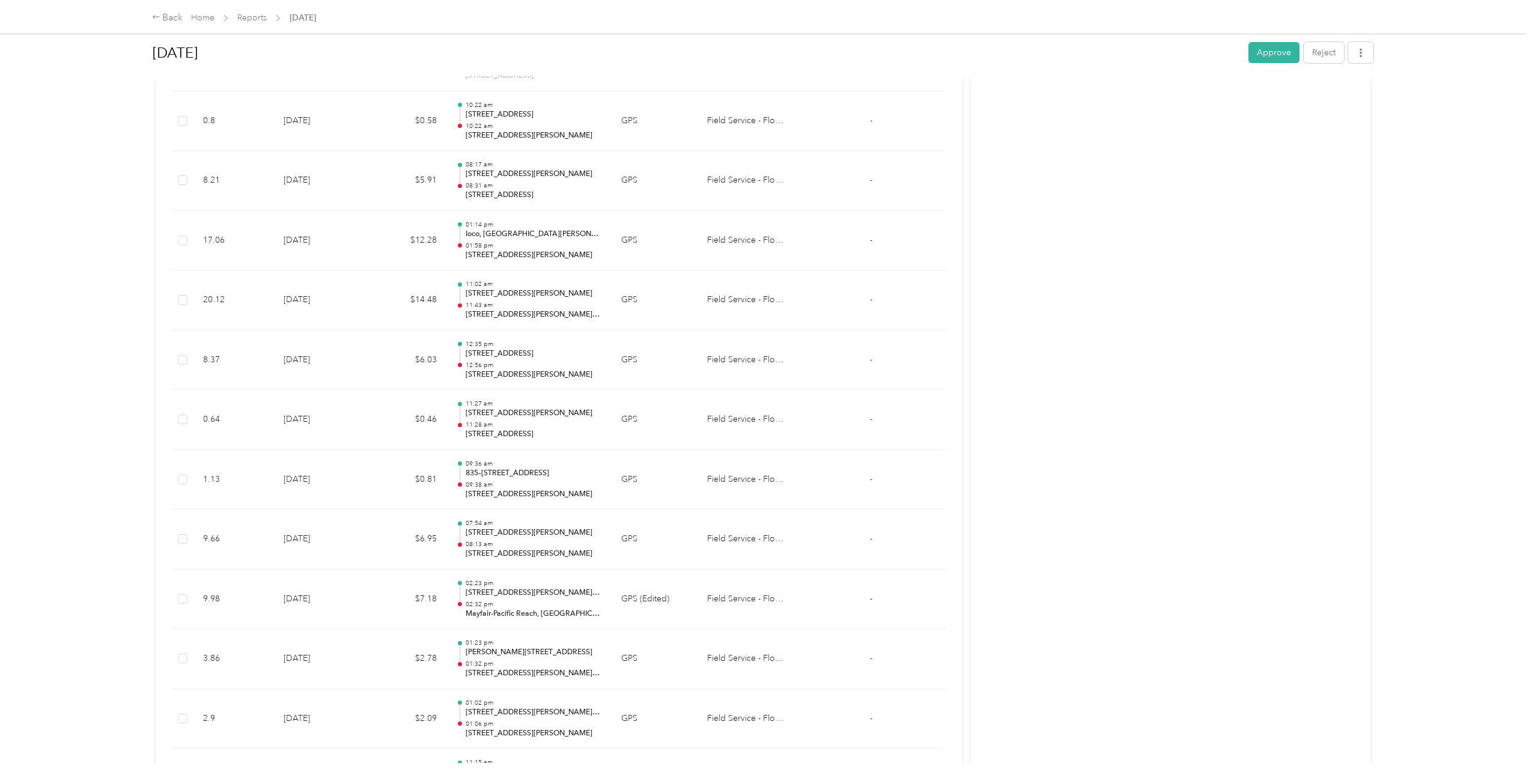
click at [573, 307] on p "11:43 am" at bounding box center [534, 305] width 137 height 8
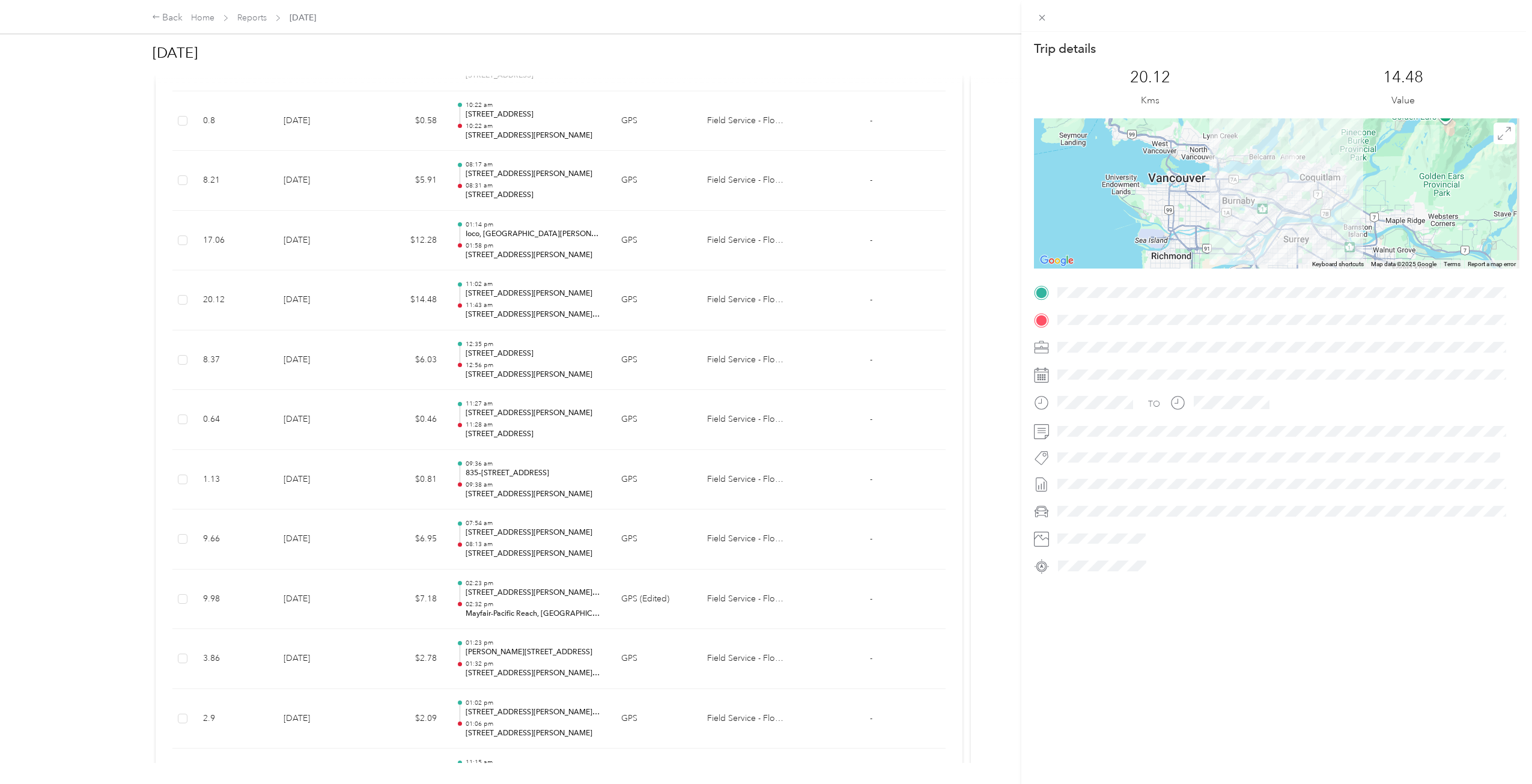
click at [4, 269] on div "Trip details This trip cannot be edited because it is either under review, appr…" at bounding box center [766, 392] width 1532 height 784
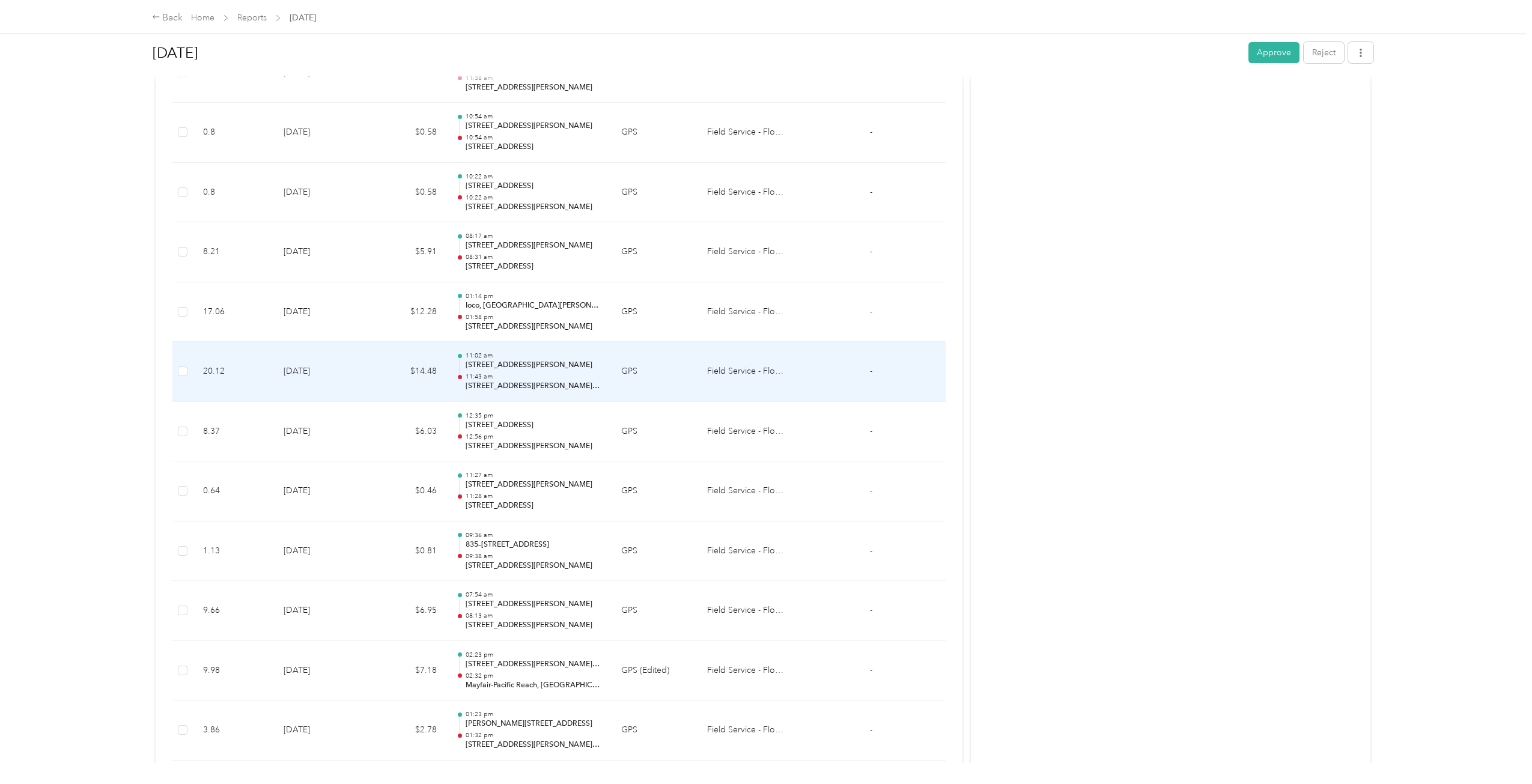
scroll to position [275, 0]
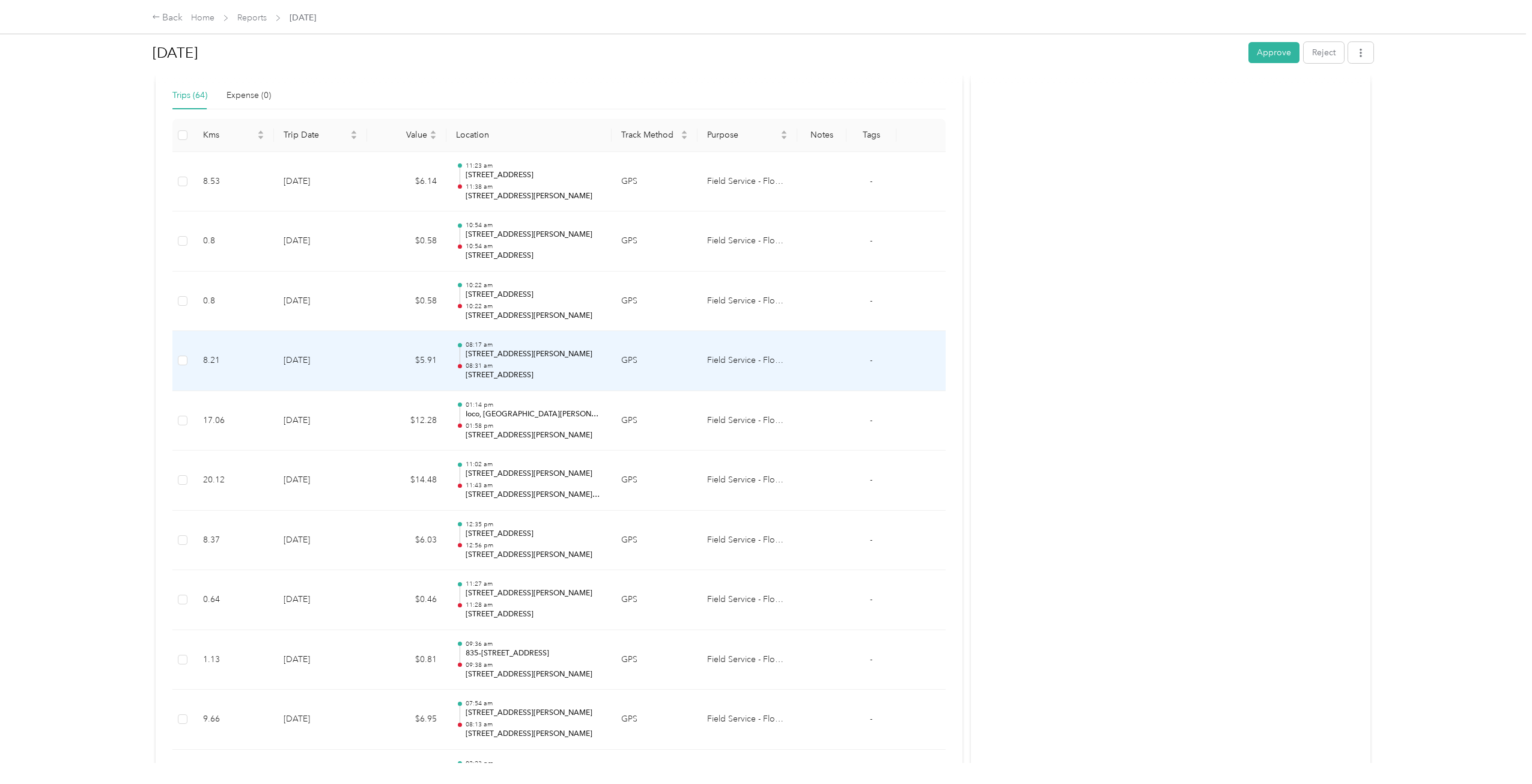
click at [396, 367] on td "$5.91" at bounding box center [407, 361] width 79 height 60
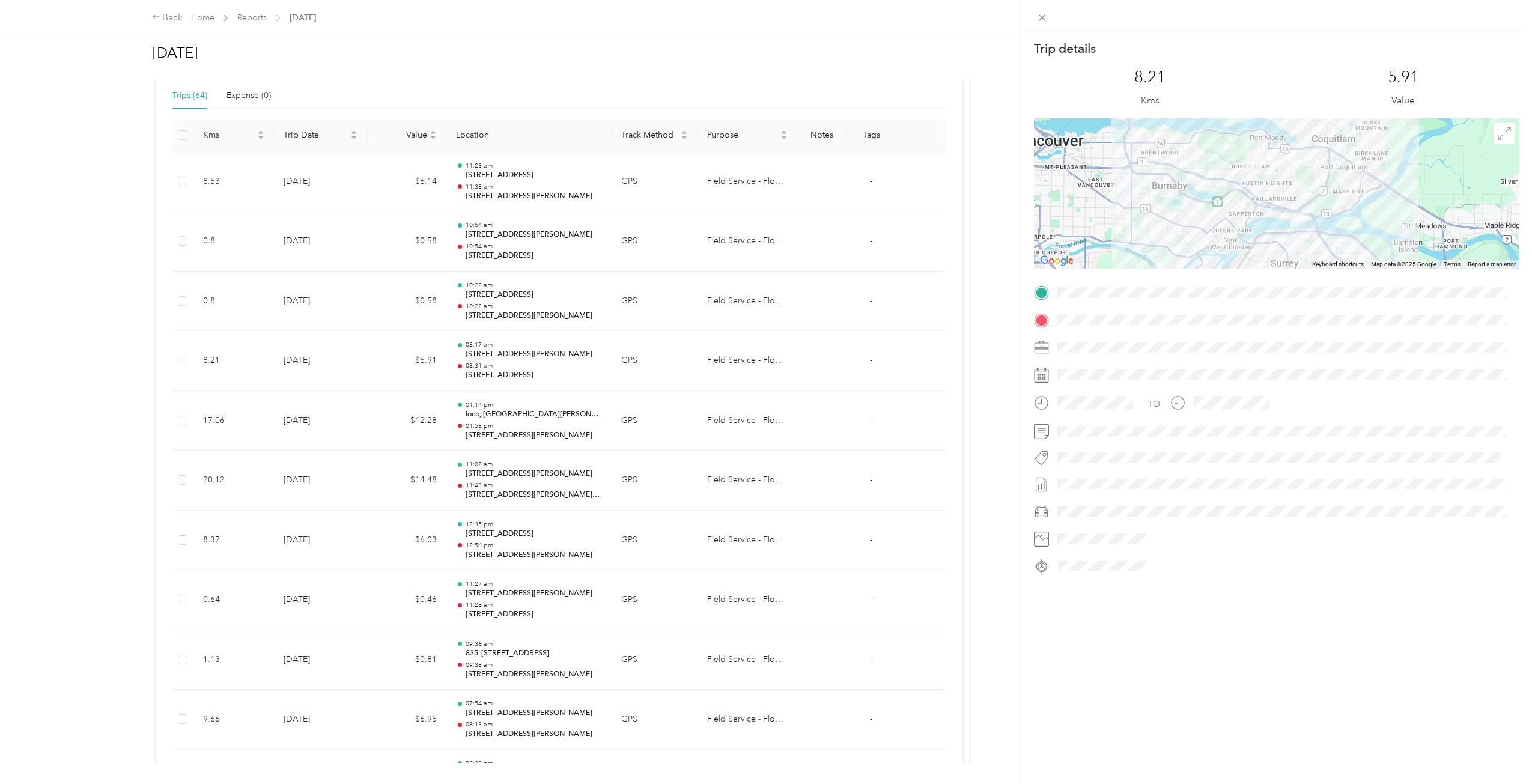
click at [381, 311] on div "Trip details This trip cannot be edited because it is either under review, appr…" at bounding box center [766, 392] width 1532 height 784
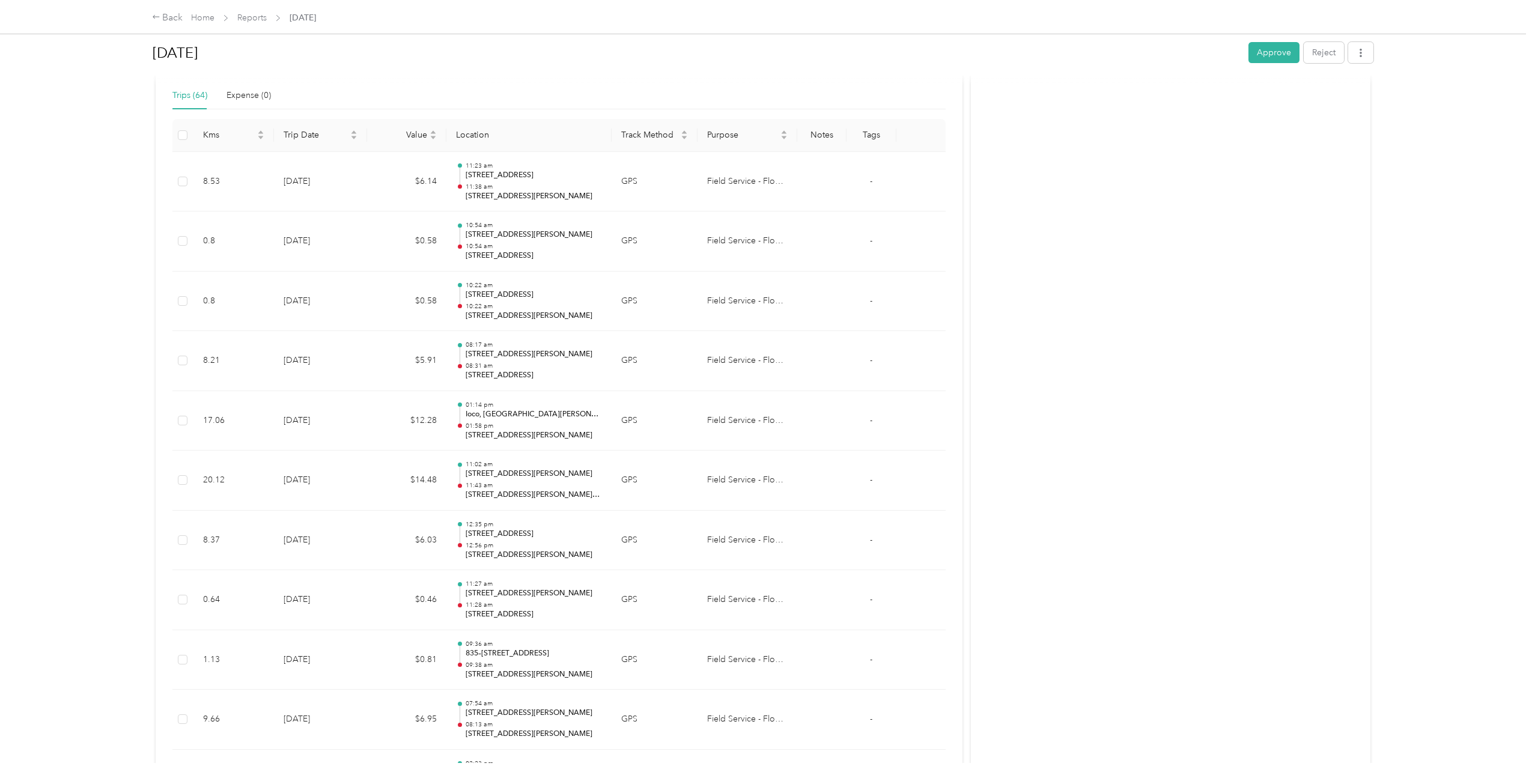
click at [381, 308] on td "$0.58" at bounding box center [407, 302] width 79 height 60
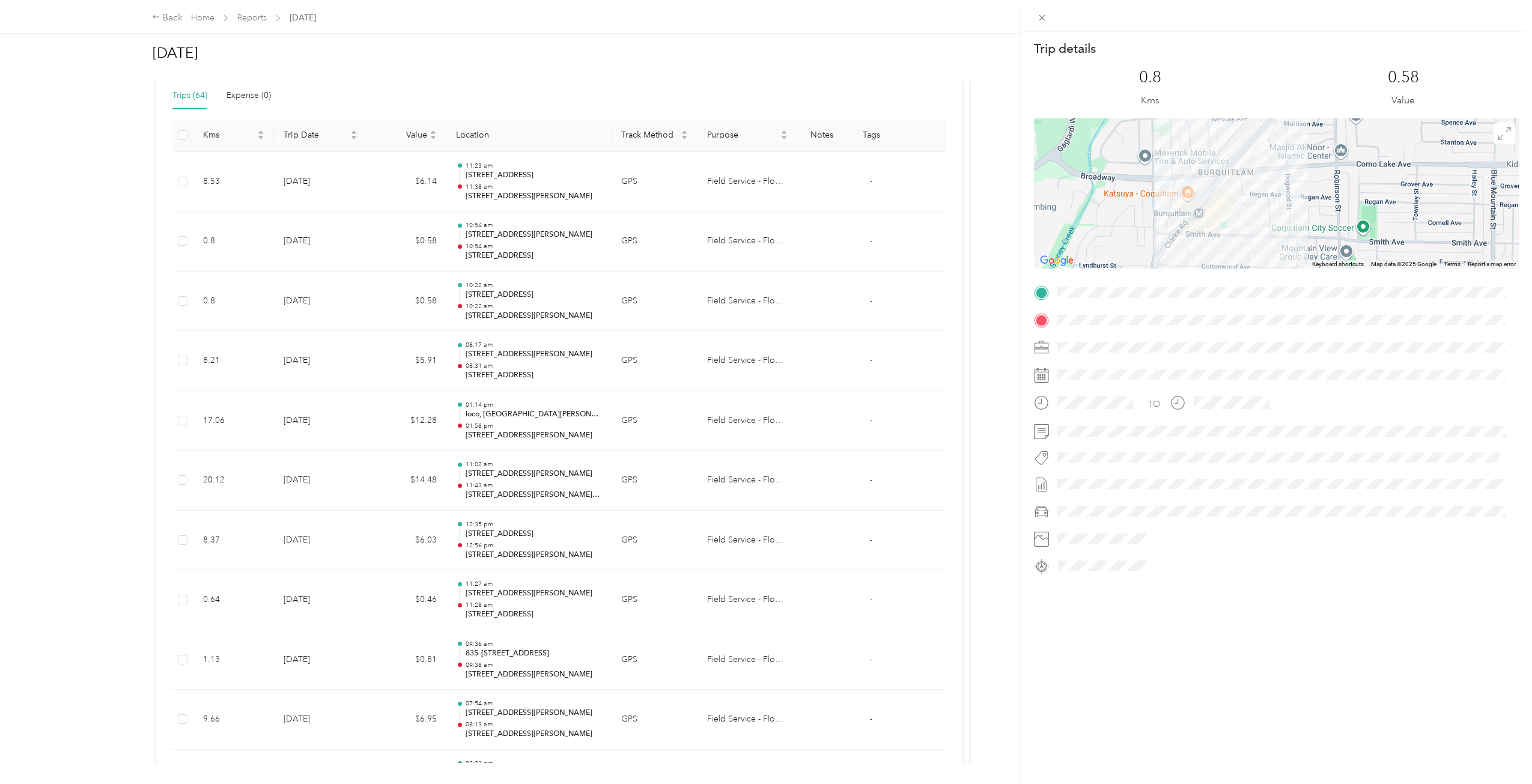
click at [399, 237] on div "Trip details This trip cannot be edited because it is either under review, appr…" at bounding box center [766, 392] width 1532 height 784
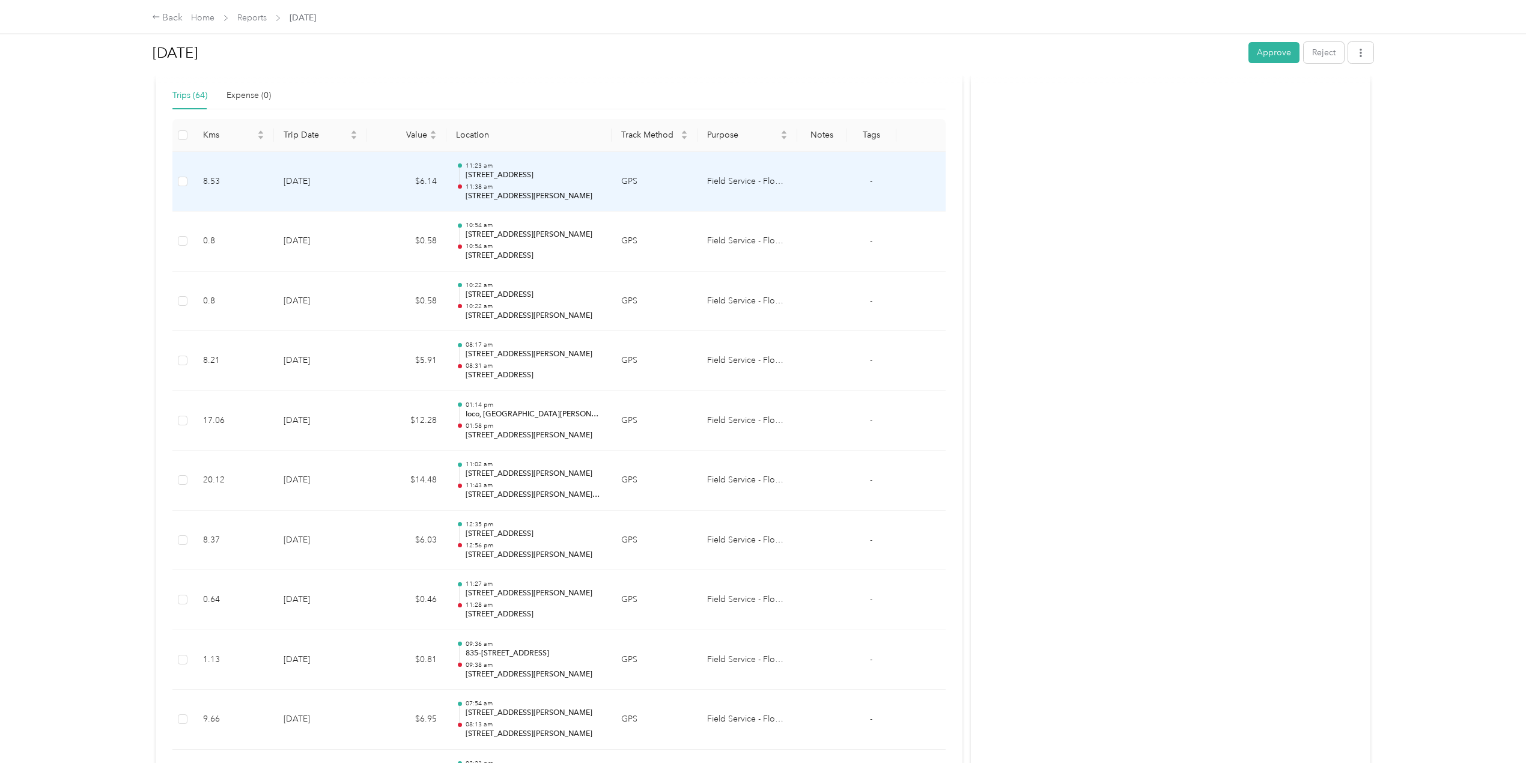
click at [397, 197] on td "$6.14" at bounding box center [407, 182] width 79 height 60
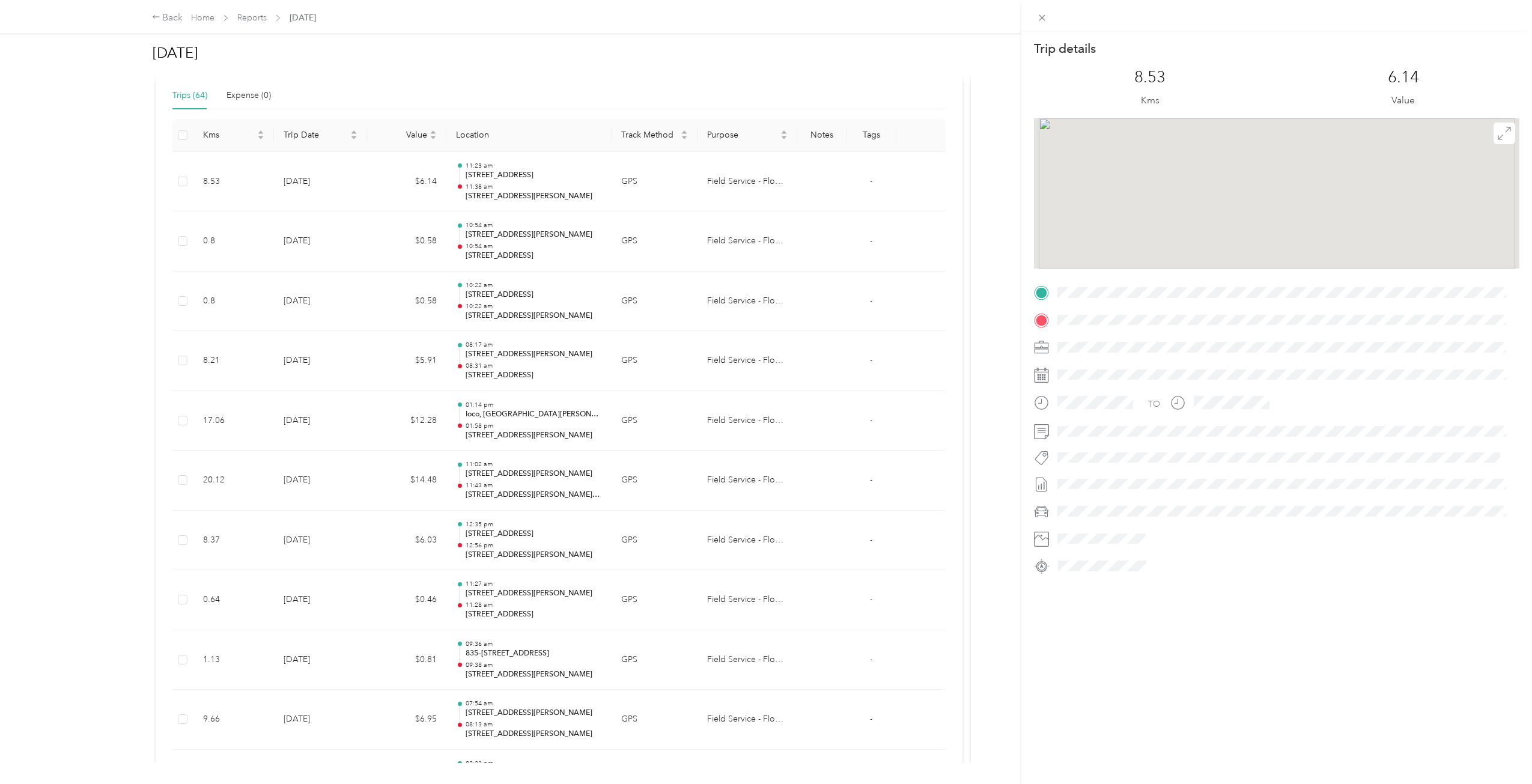
click at [397, 197] on div "Trip details This trip cannot be edited because it is either under review, appr…" at bounding box center [766, 392] width 1532 height 784
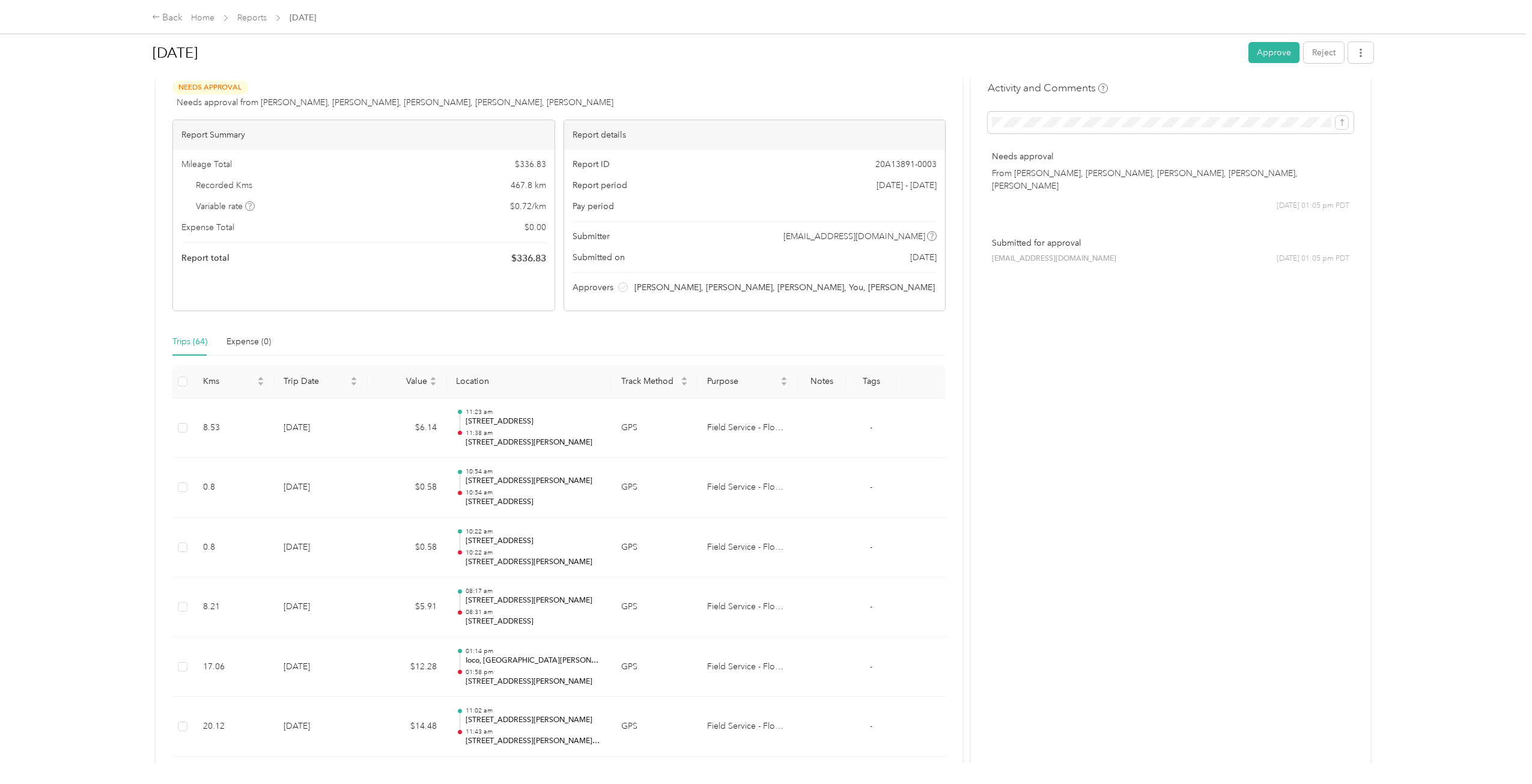
scroll to position [0, 0]
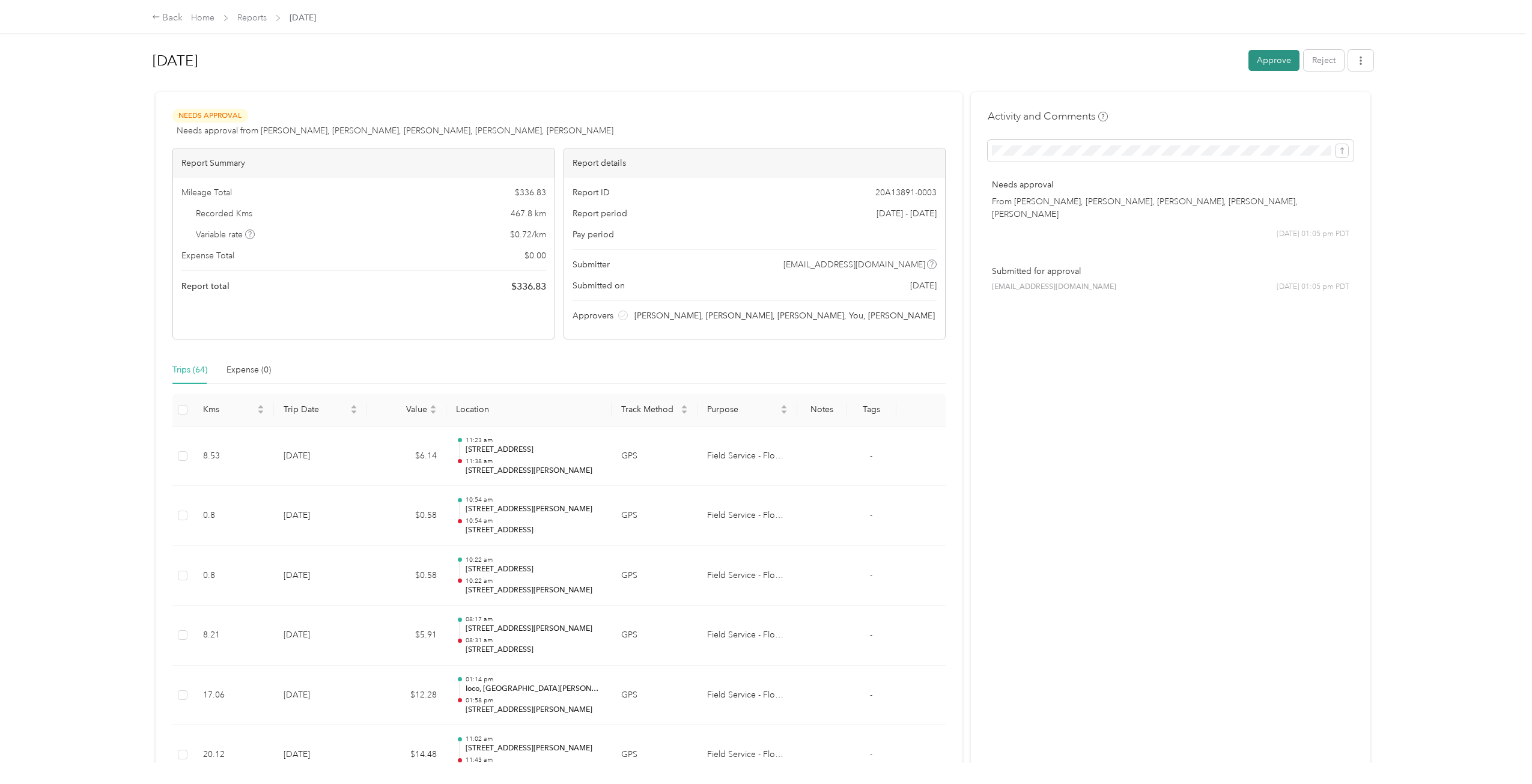
click at [1280, 53] on button "Approve" at bounding box center [1273, 61] width 51 height 21
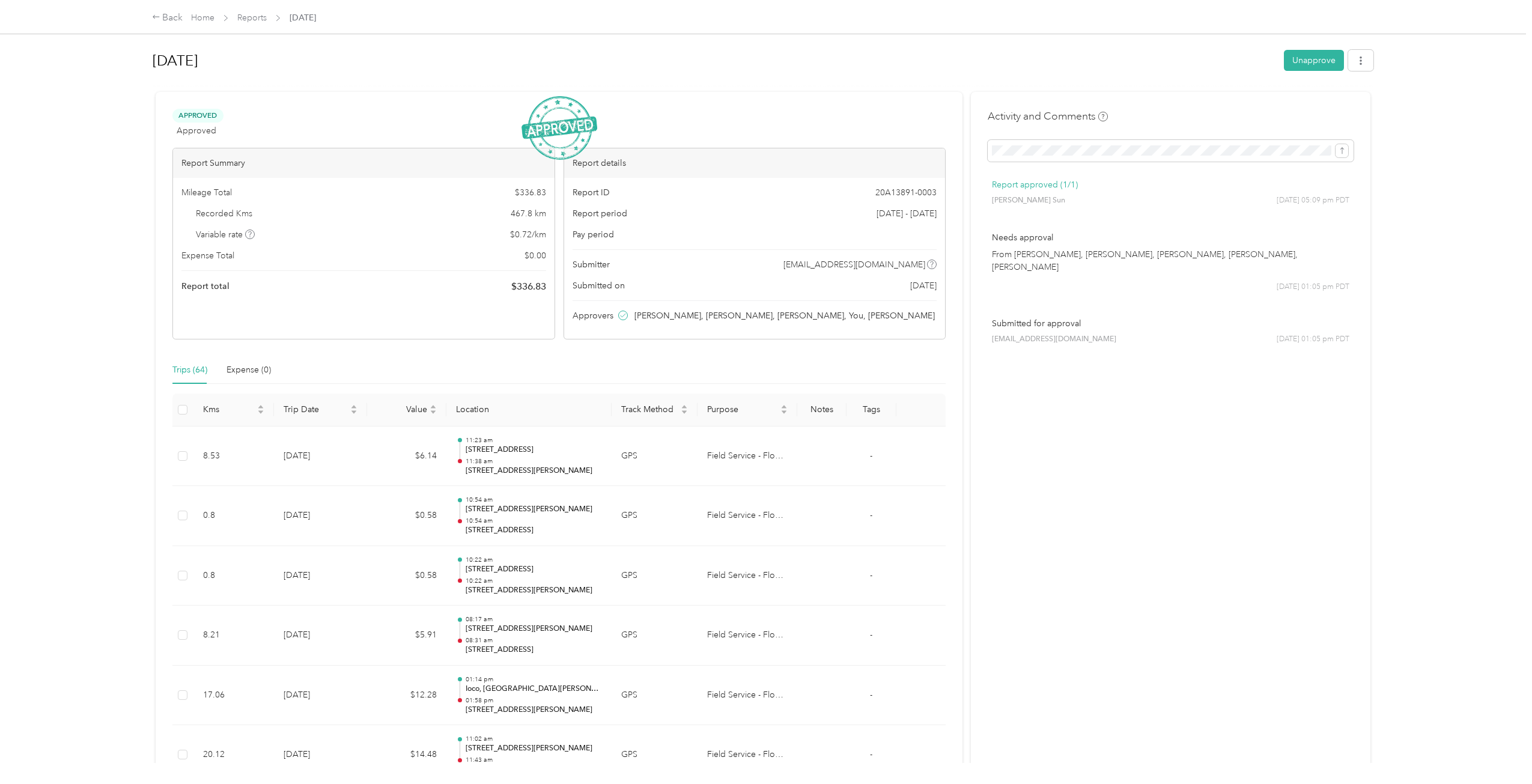
click at [148, 25] on div "Back Home Reports [DATE]" at bounding box center [766, 17] width 1276 height 33
click at [157, 20] on icon at bounding box center [156, 17] width 8 height 8
